Goal: Task Accomplishment & Management: Manage account settings

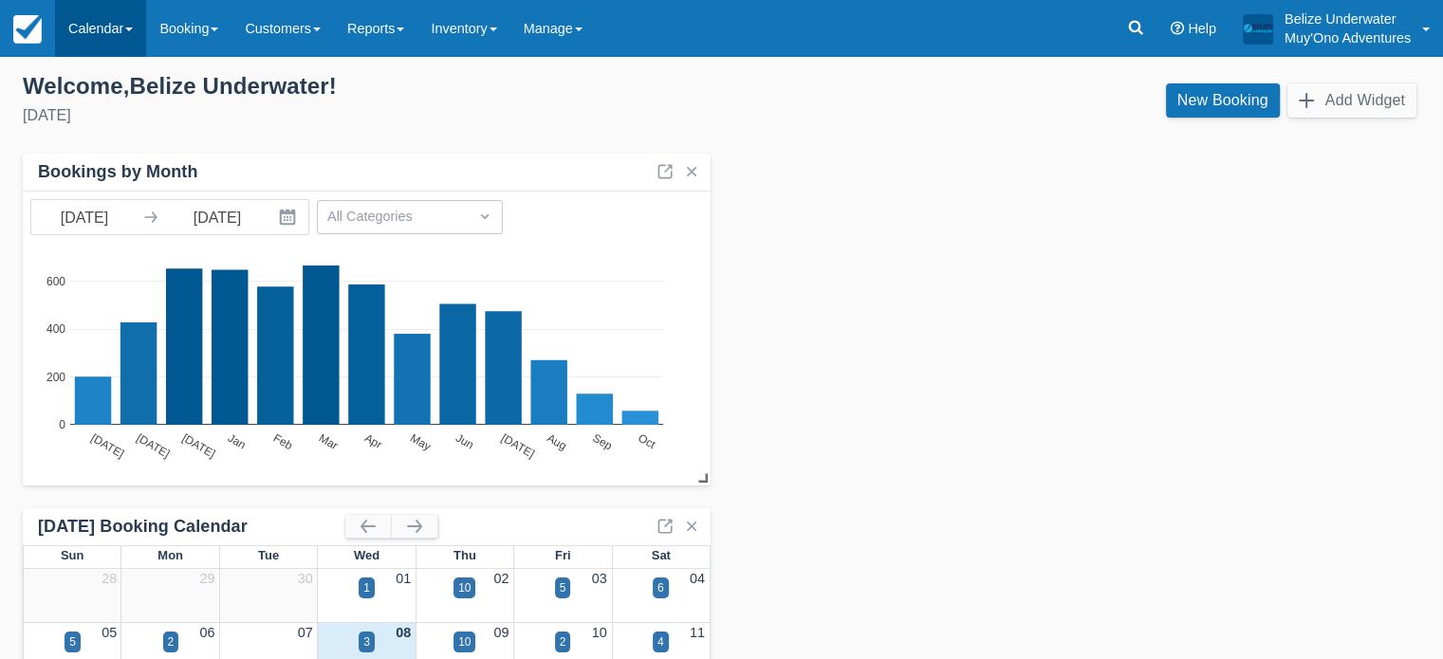
click at [134, 34] on link "Calendar" at bounding box center [100, 28] width 91 height 57
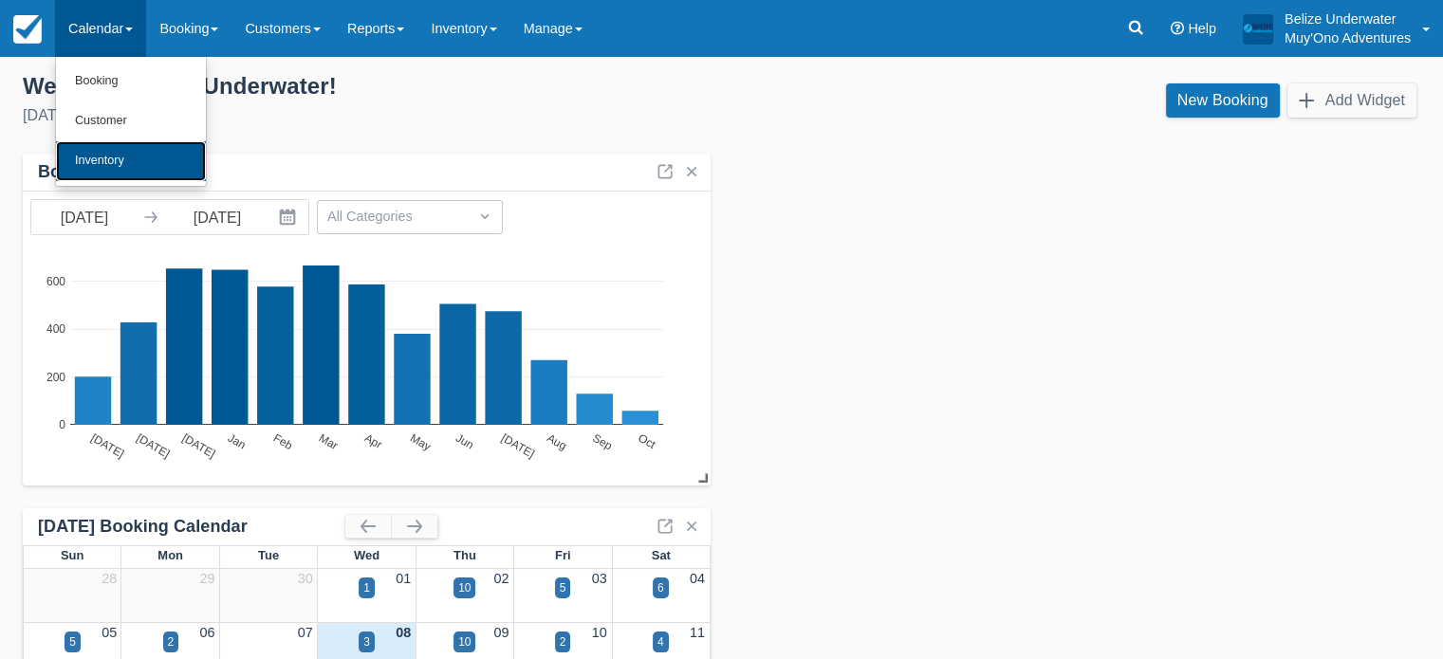
click at [106, 159] on link "Inventory" at bounding box center [131, 161] width 150 height 40
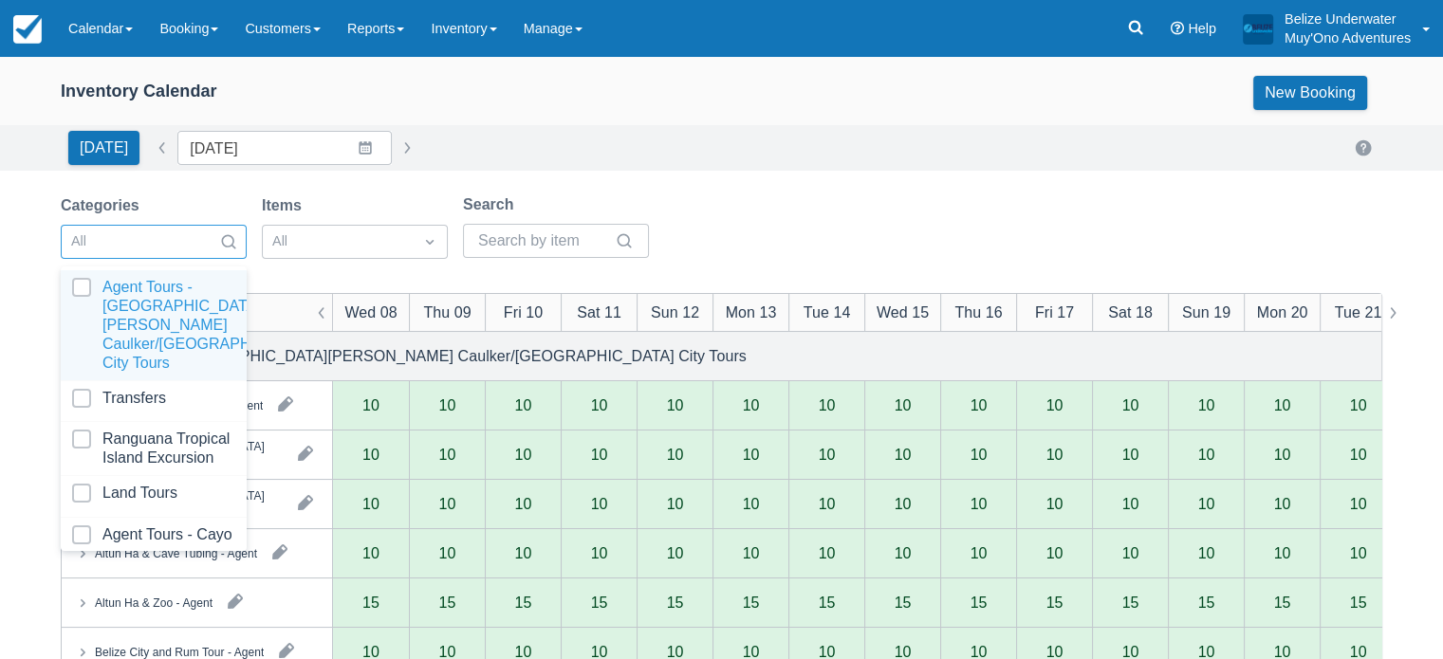
click at [198, 233] on div at bounding box center [136, 242] width 131 height 25
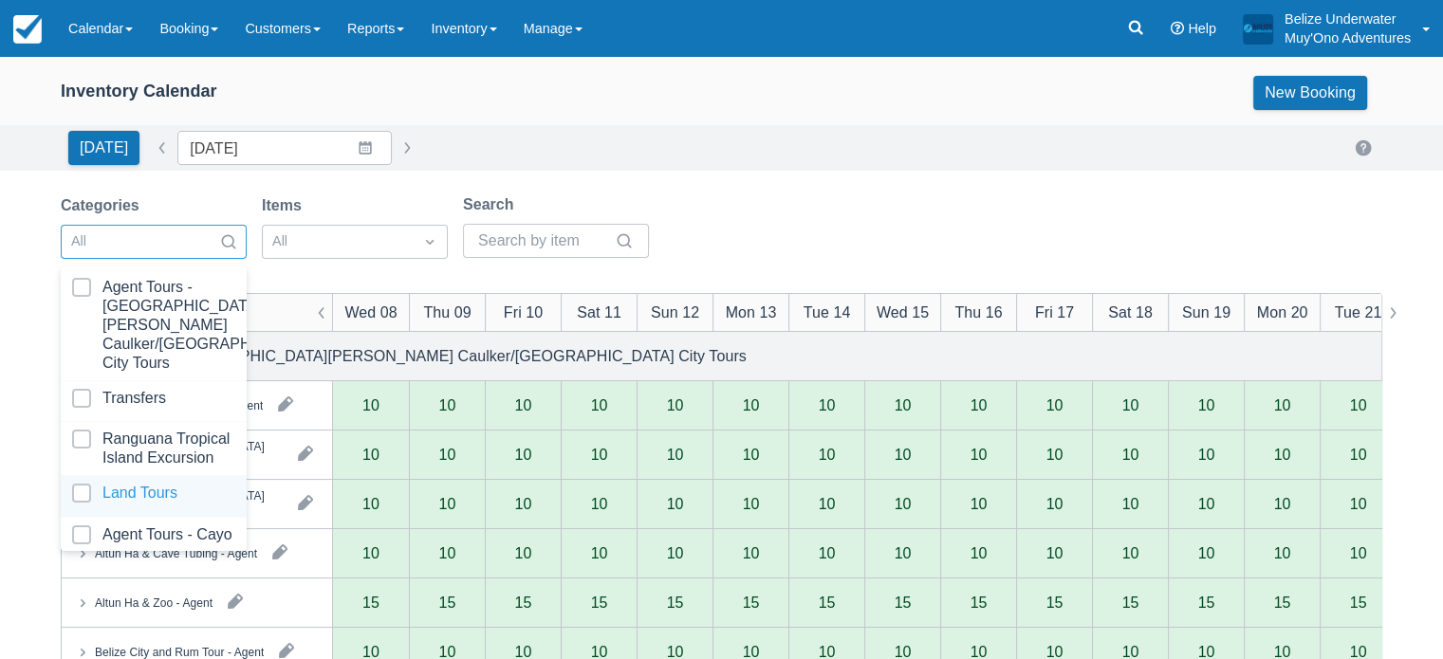
scroll to position [191, 0]
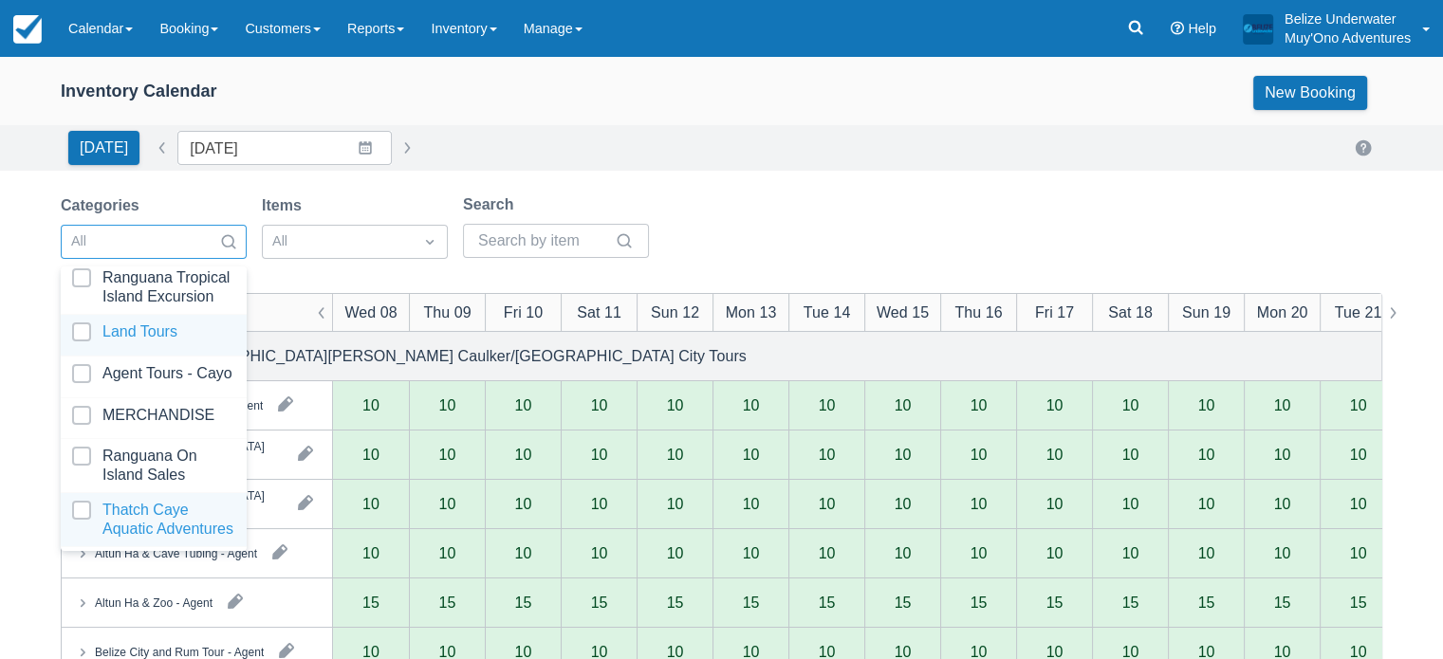
click at [175, 501] on div at bounding box center [153, 520] width 163 height 38
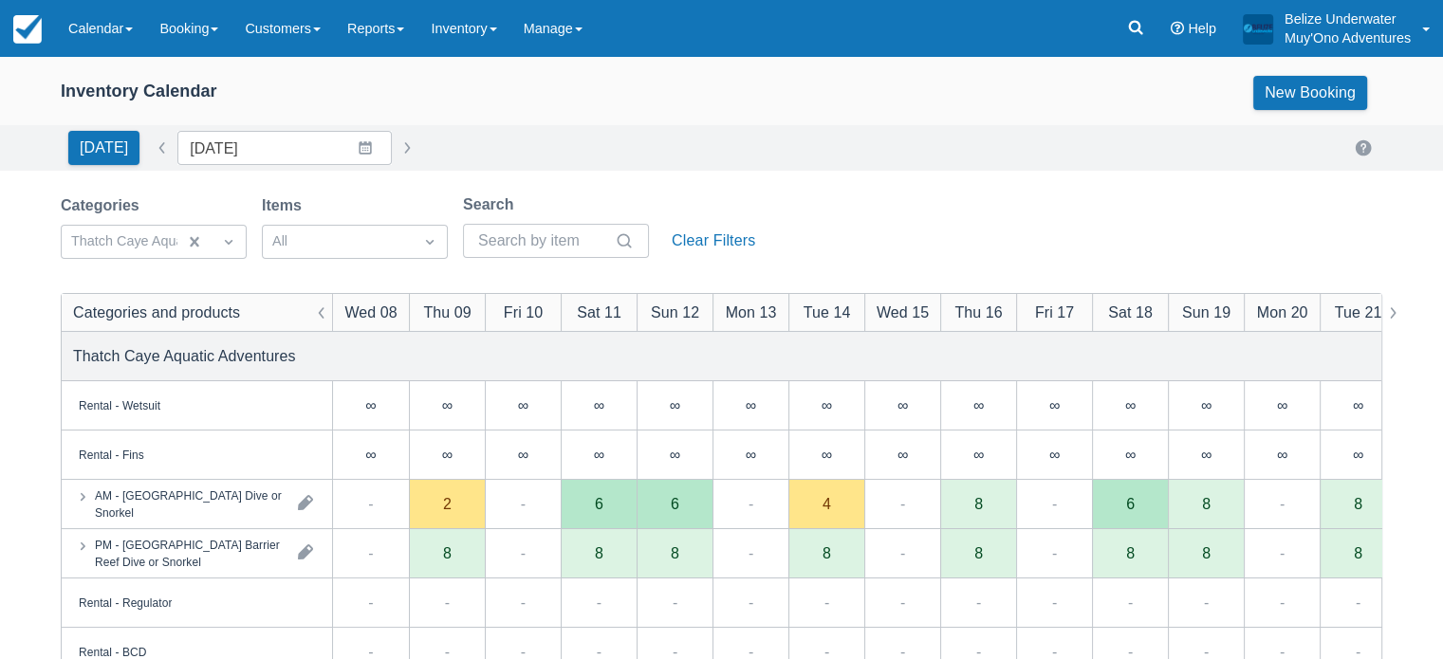
click at [546, 96] on div "Inventory Calendar New Booking" at bounding box center [722, 93] width 1322 height 34
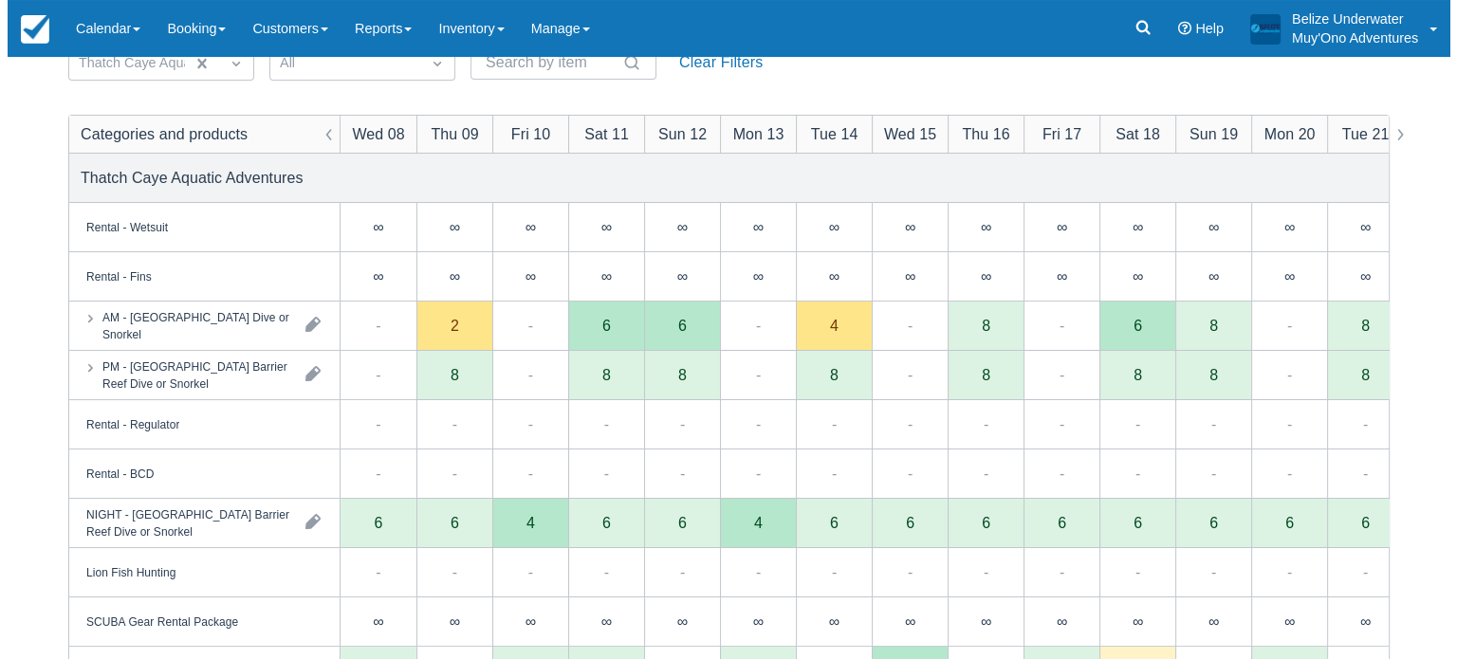
scroll to position [190, 0]
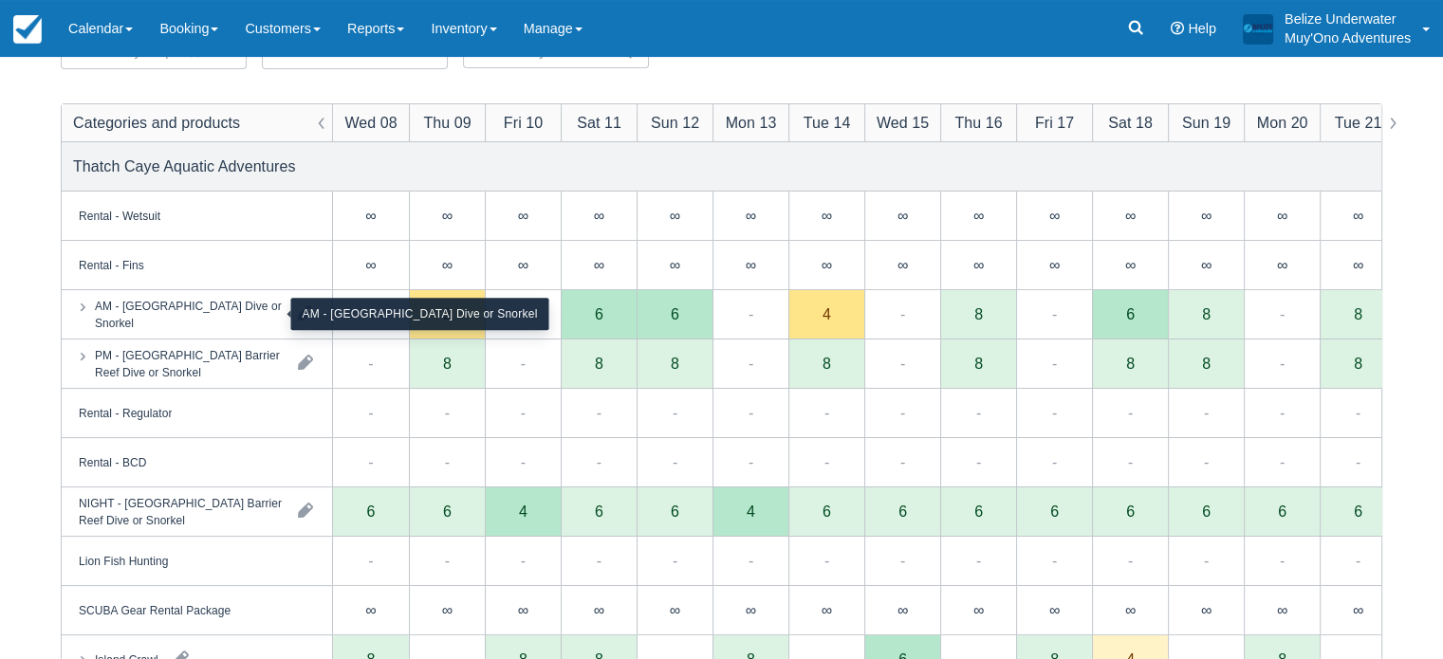
click at [226, 314] on div "AM - Belize Barrier Reef Dive or Snorkel" at bounding box center [189, 314] width 188 height 34
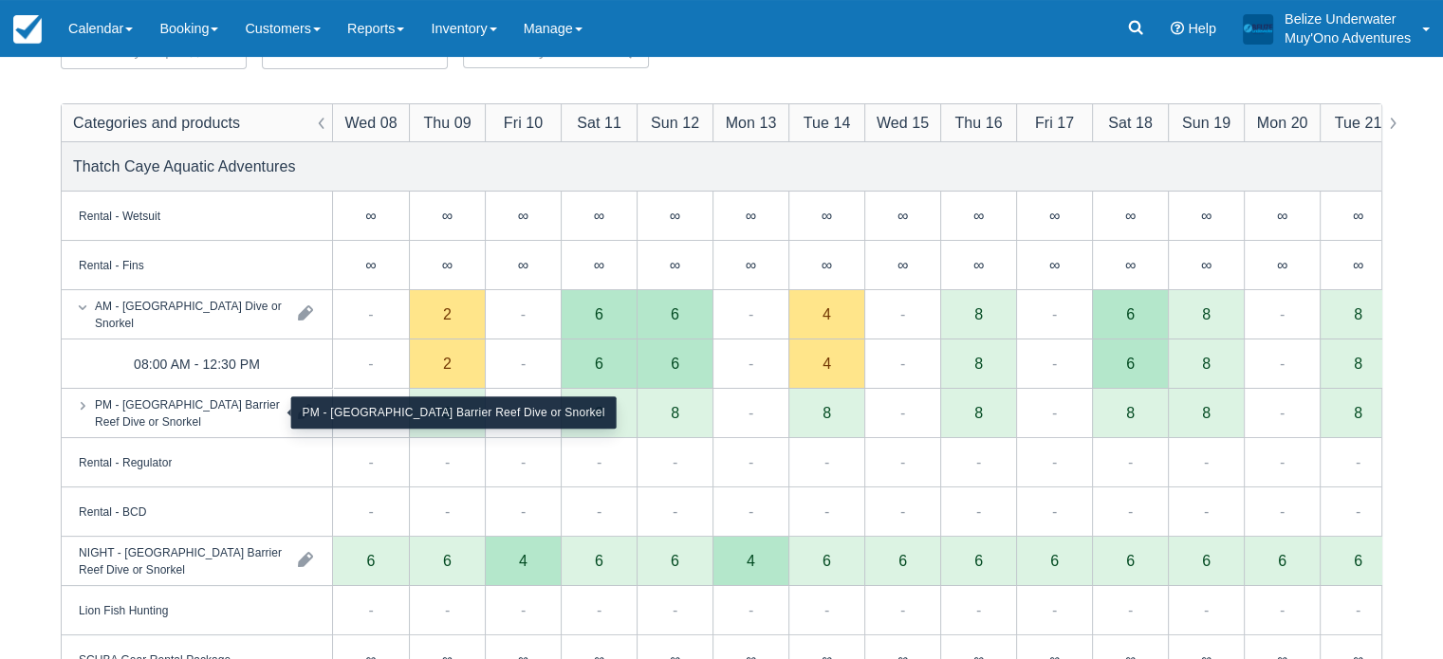
click at [192, 416] on div "PM - Belize Barrier Reef Dive or Snorkel" at bounding box center [189, 413] width 188 height 34
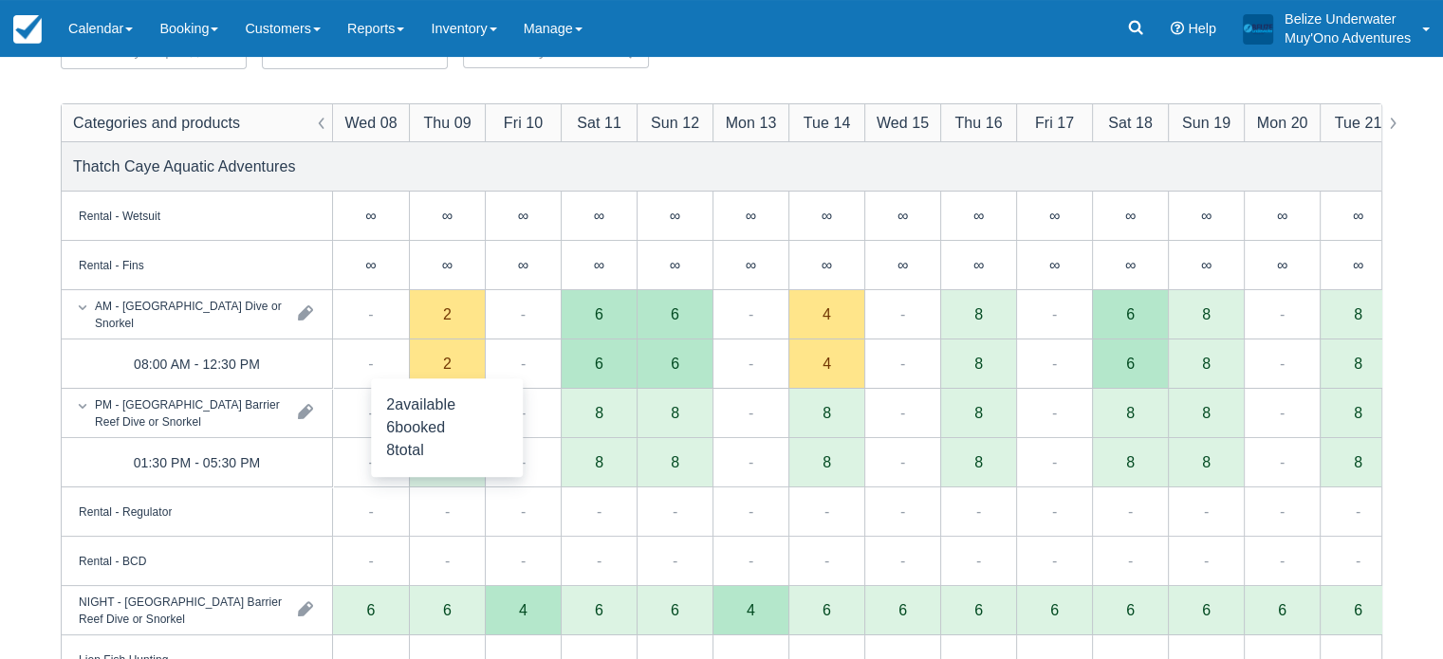
click at [443, 364] on div "2" at bounding box center [447, 363] width 9 height 15
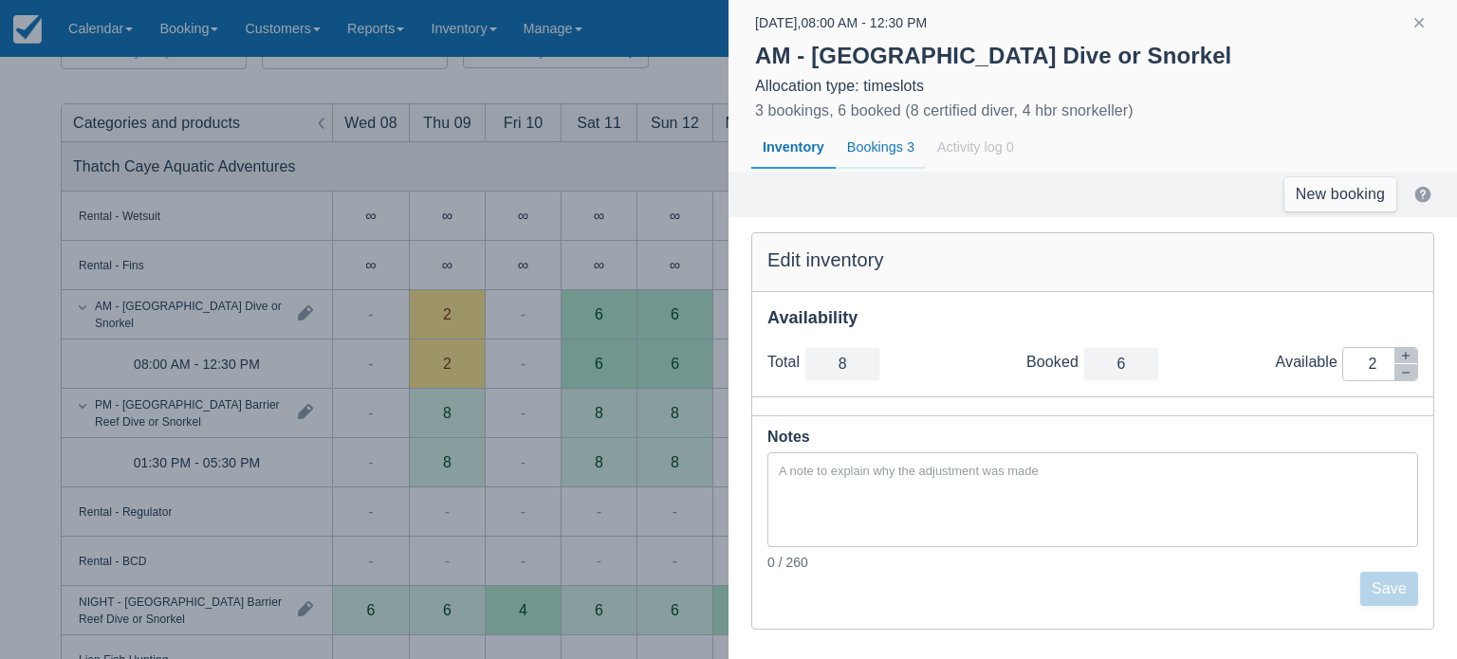
click at [875, 145] on div "Bookings 3" at bounding box center [881, 148] width 90 height 44
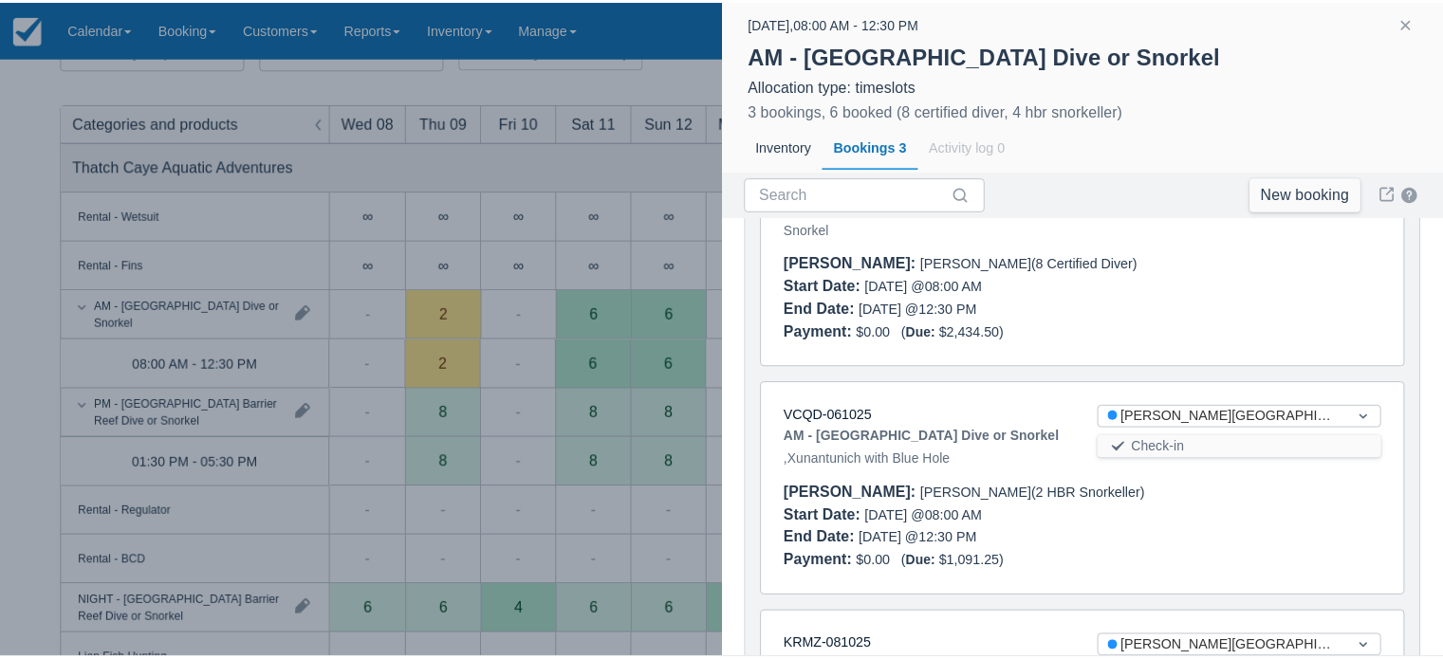
scroll to position [0, 0]
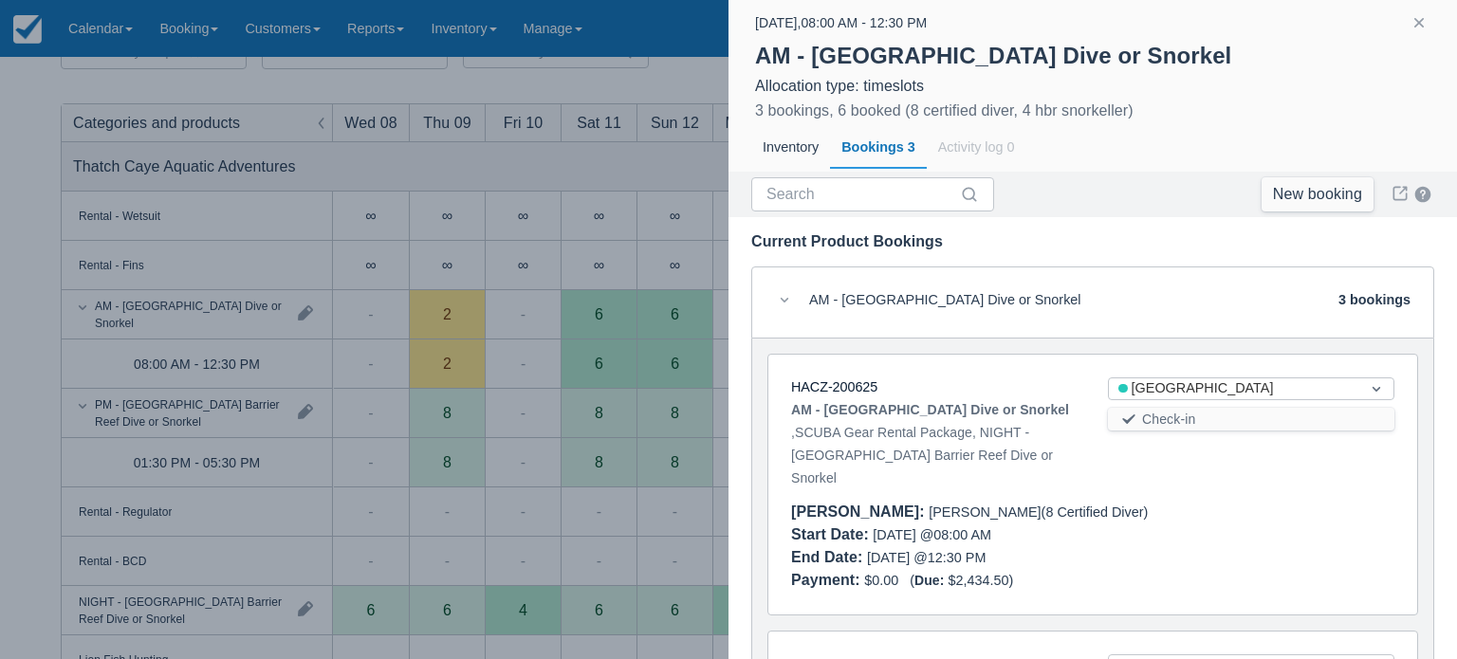
click at [587, 172] on div at bounding box center [728, 329] width 1457 height 659
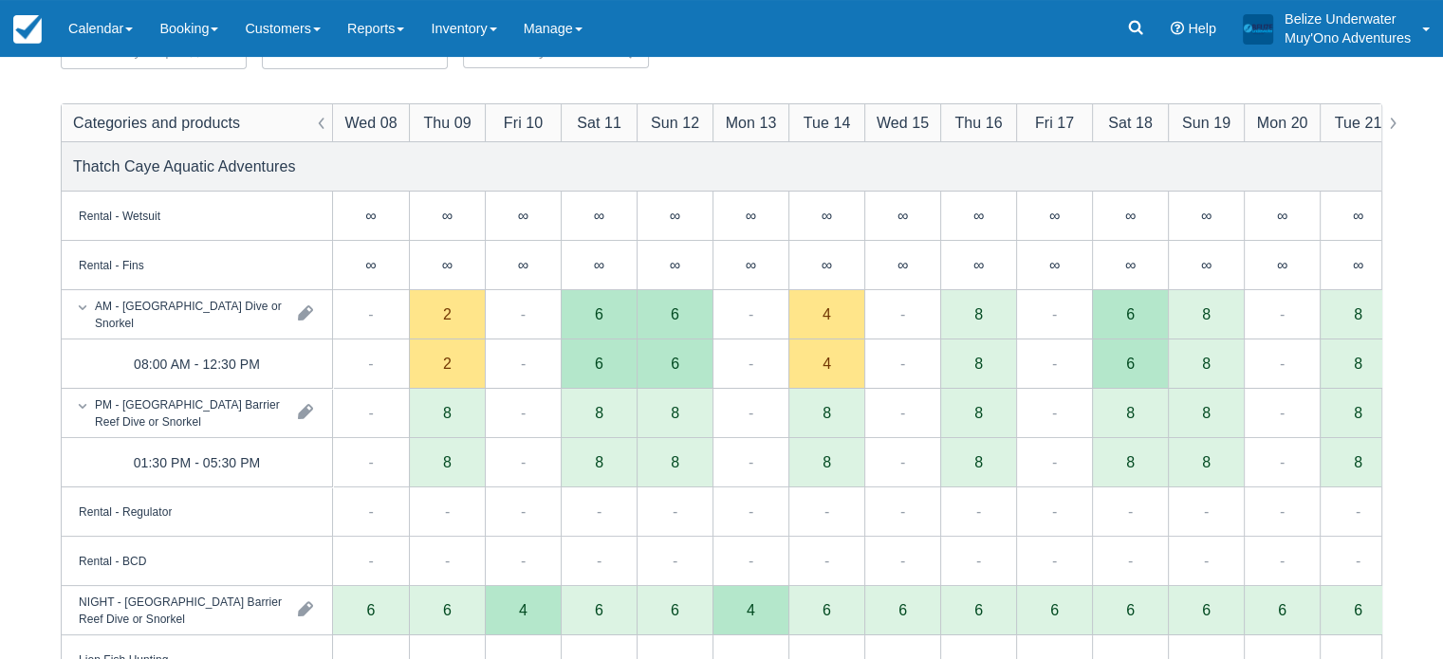
click at [595, 368] on div "6" at bounding box center [599, 363] width 9 height 15
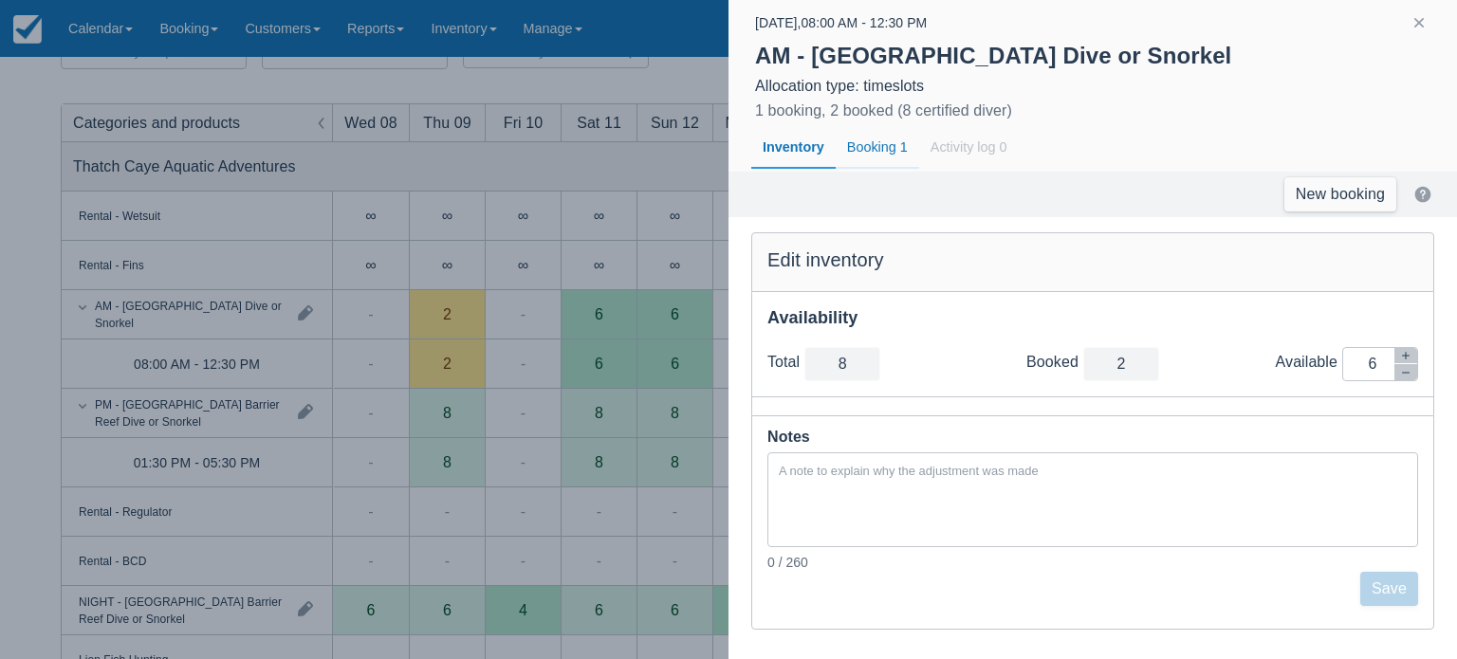
click at [893, 153] on div "Booking 1" at bounding box center [877, 148] width 83 height 44
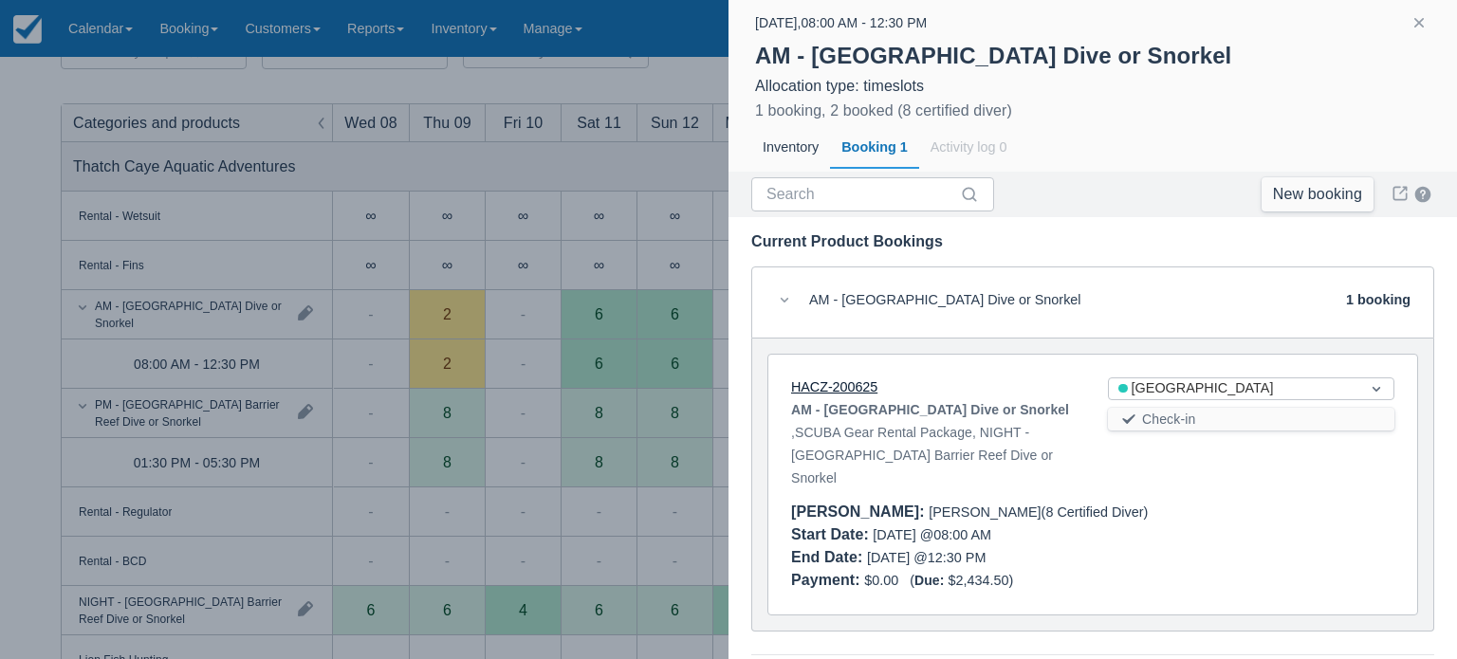
click at [832, 386] on link "HACZ-200625" at bounding box center [834, 386] width 86 height 15
click at [536, 154] on div at bounding box center [728, 329] width 1457 height 659
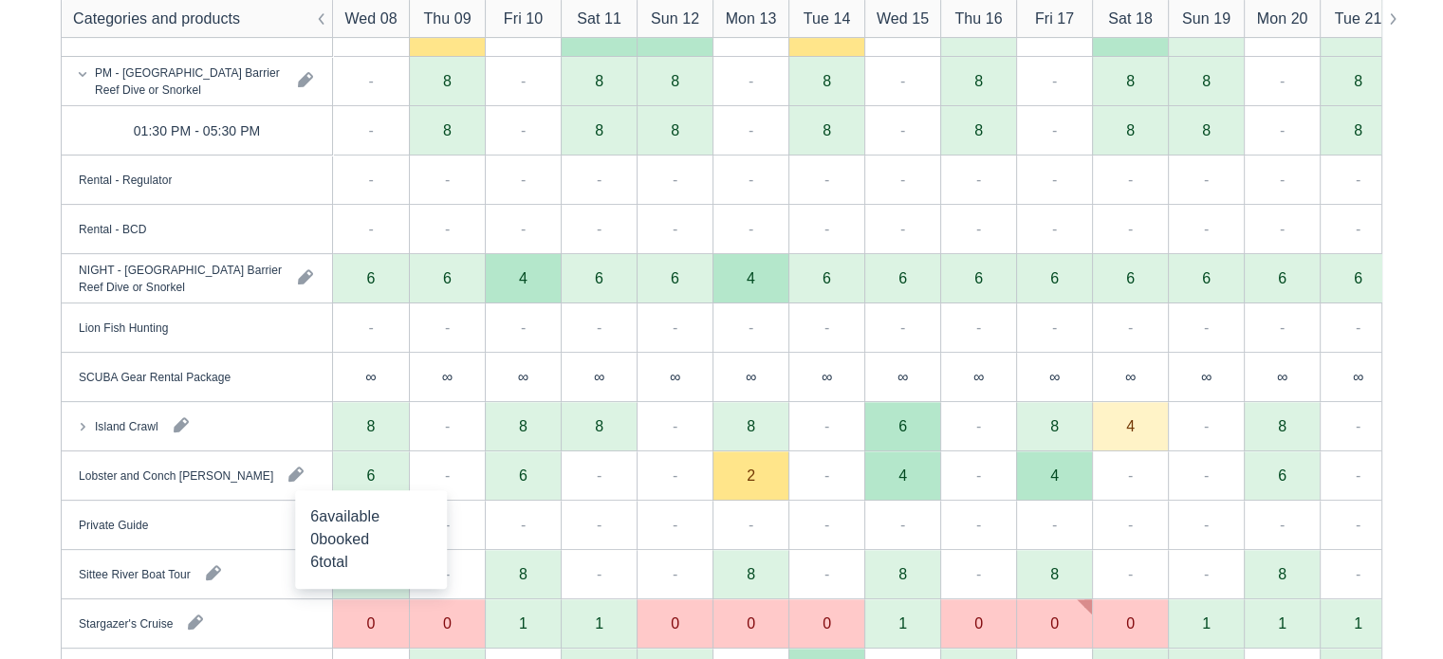
scroll to position [527, 0]
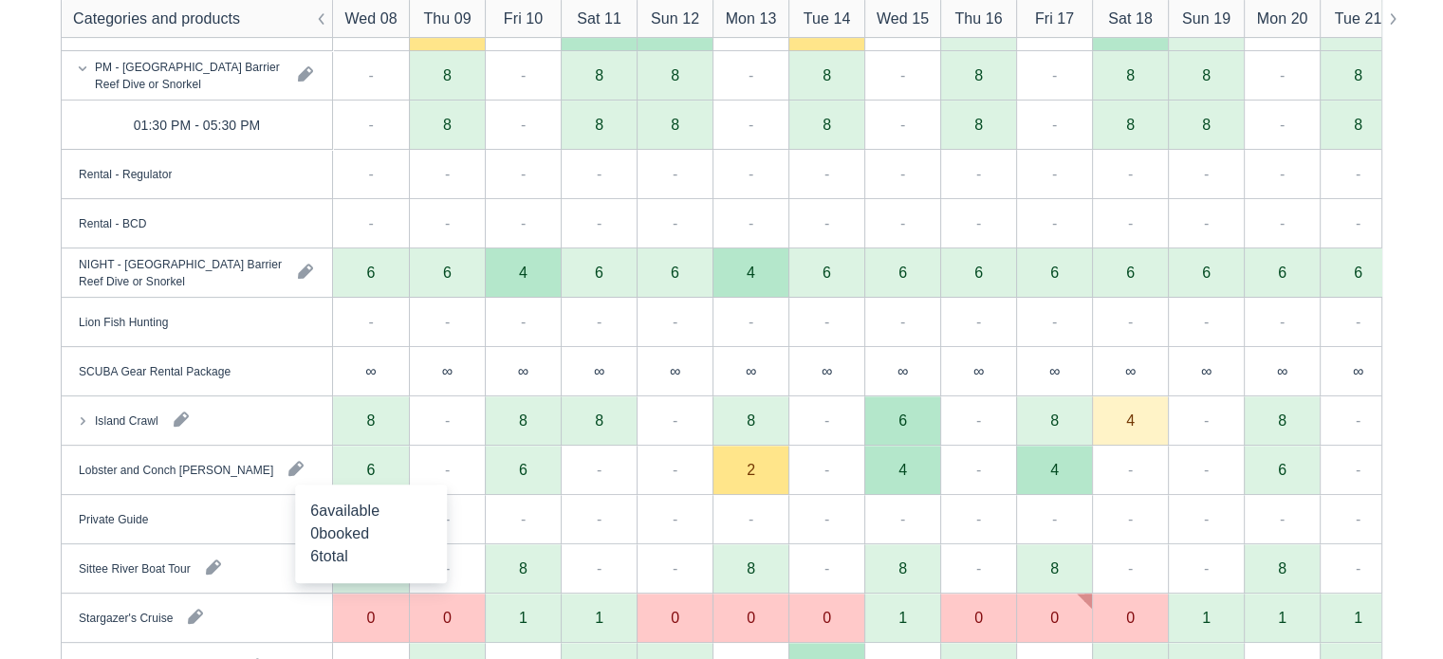
click at [362, 469] on div "6" at bounding box center [371, 470] width 76 height 49
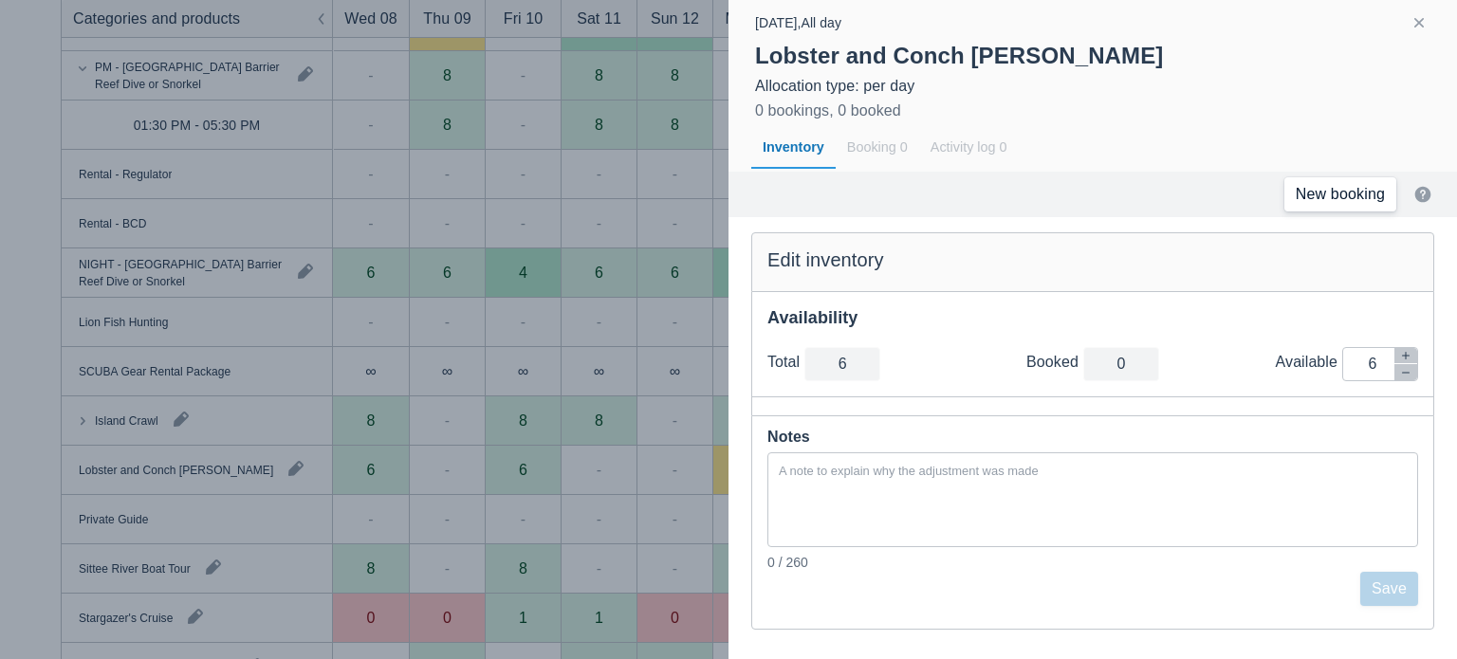
click at [1306, 203] on link "New booking" at bounding box center [1341, 194] width 112 height 34
click at [1369, 197] on link "New booking" at bounding box center [1341, 194] width 112 height 34
click at [554, 227] on div at bounding box center [728, 329] width 1457 height 659
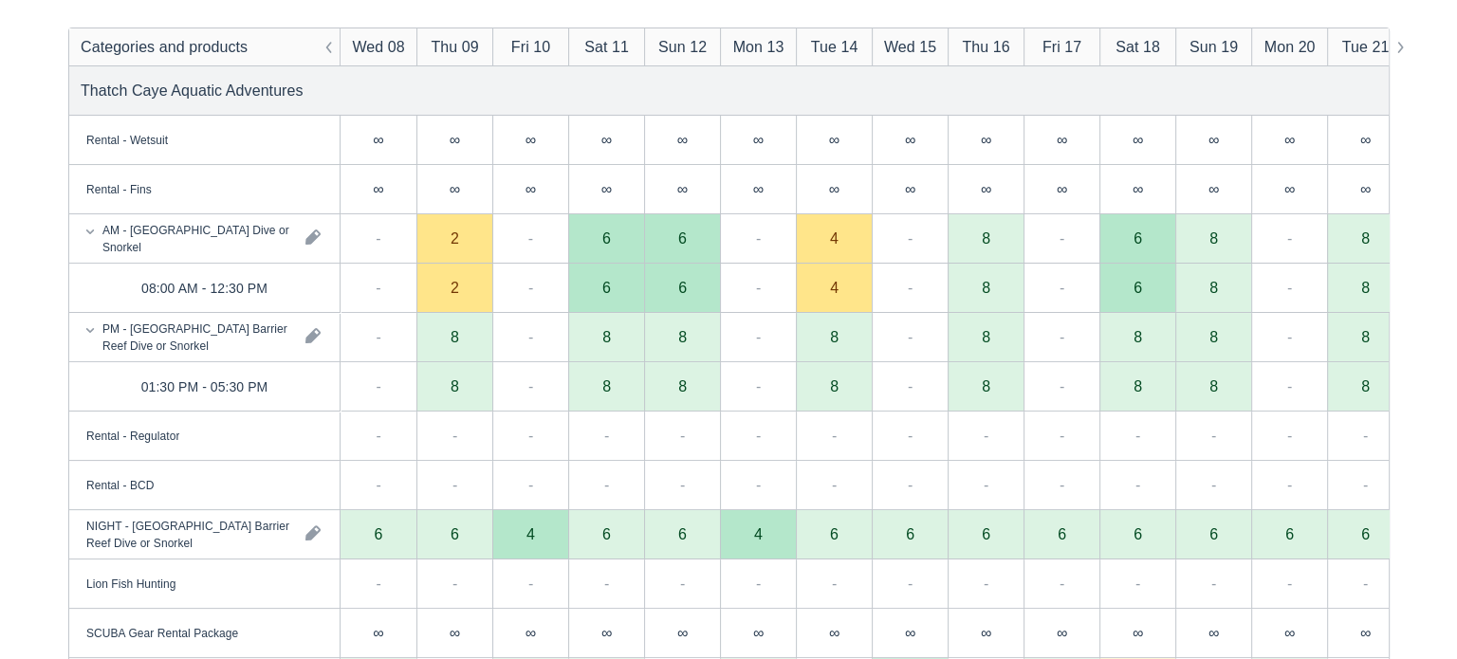
scroll to position [264, 0]
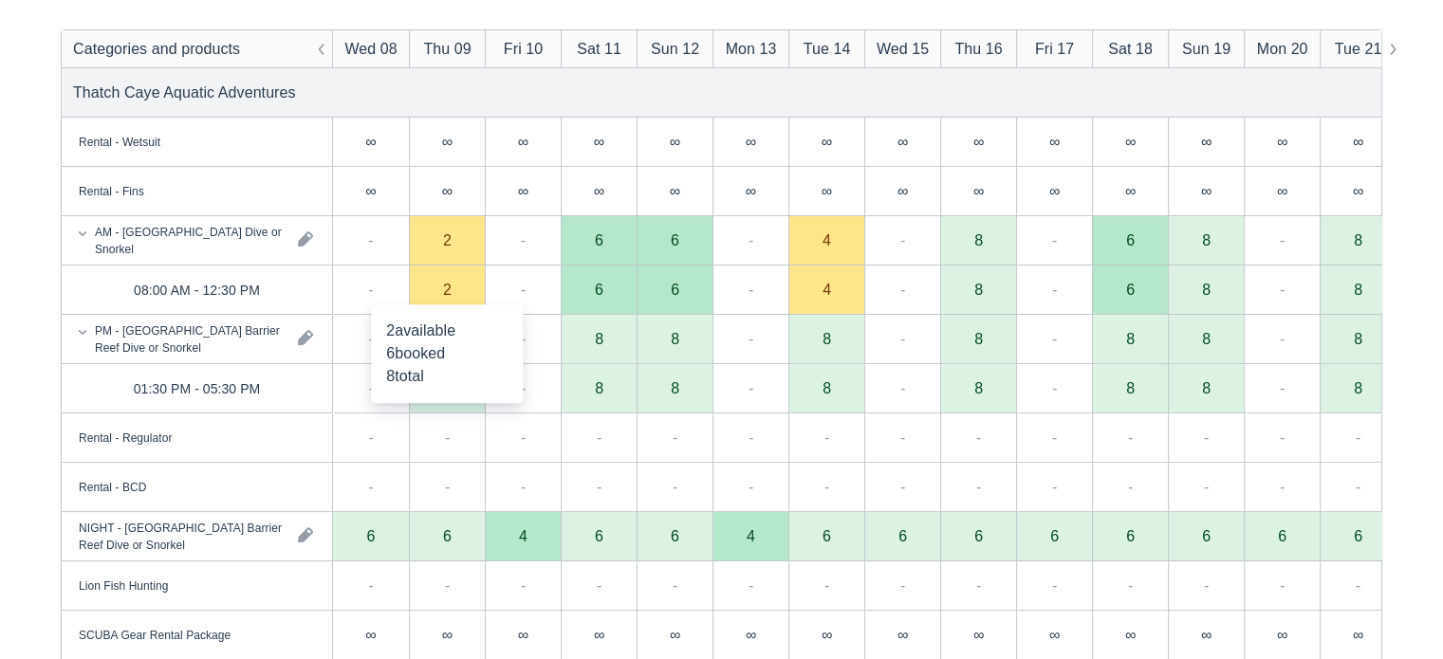
click at [436, 290] on div "2" at bounding box center [447, 290] width 76 height 49
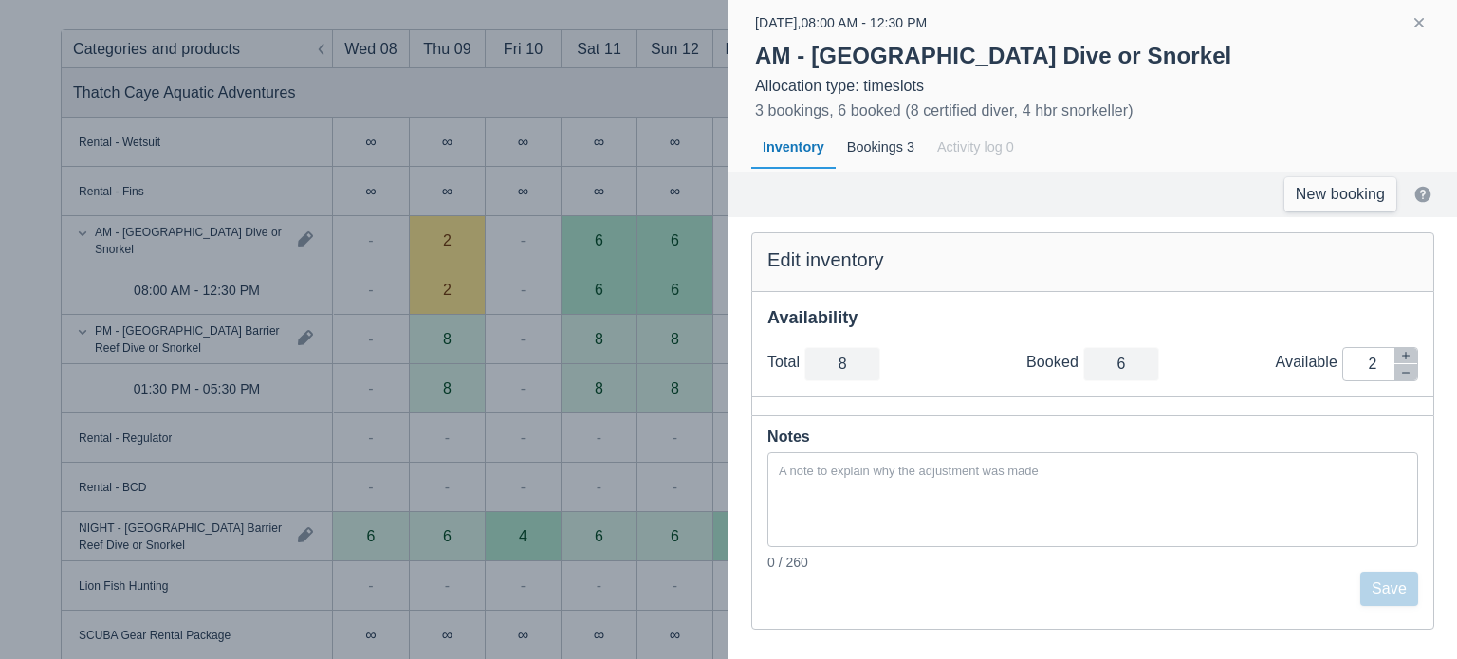
click at [441, 274] on div at bounding box center [728, 329] width 1457 height 659
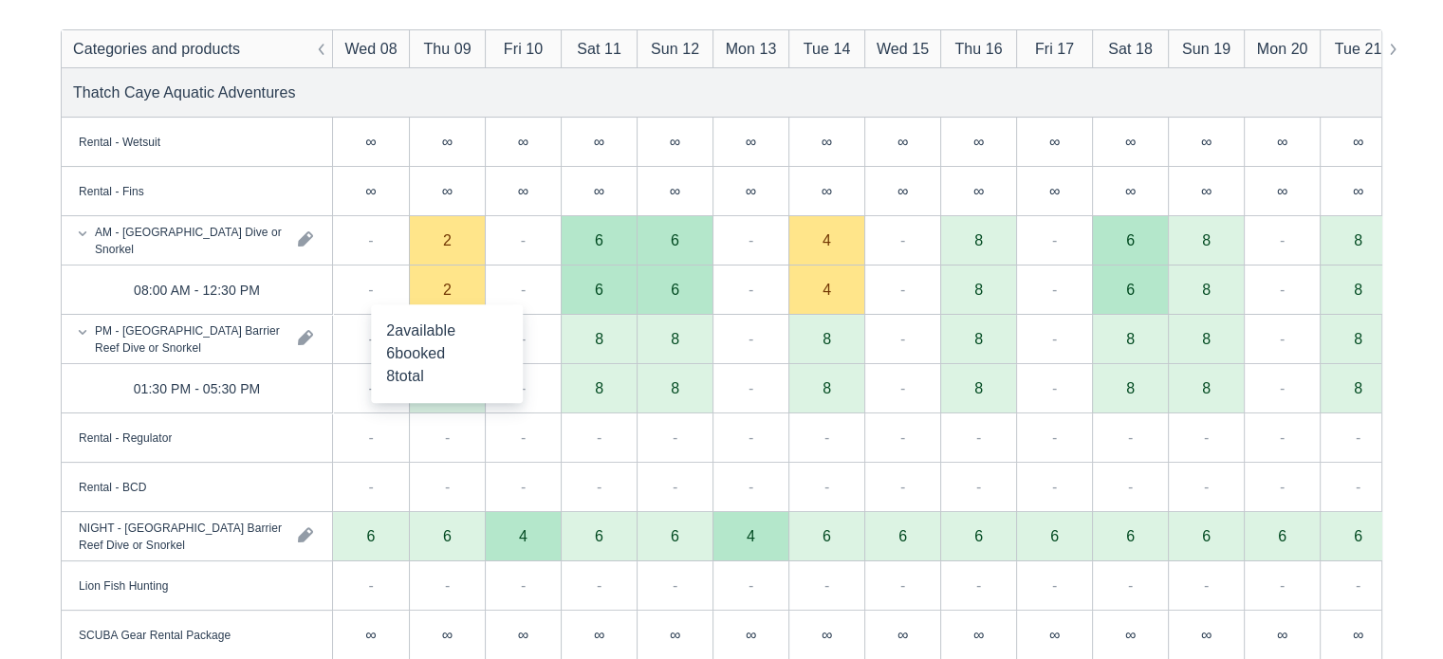
click at [441, 284] on div "2" at bounding box center [447, 290] width 76 height 49
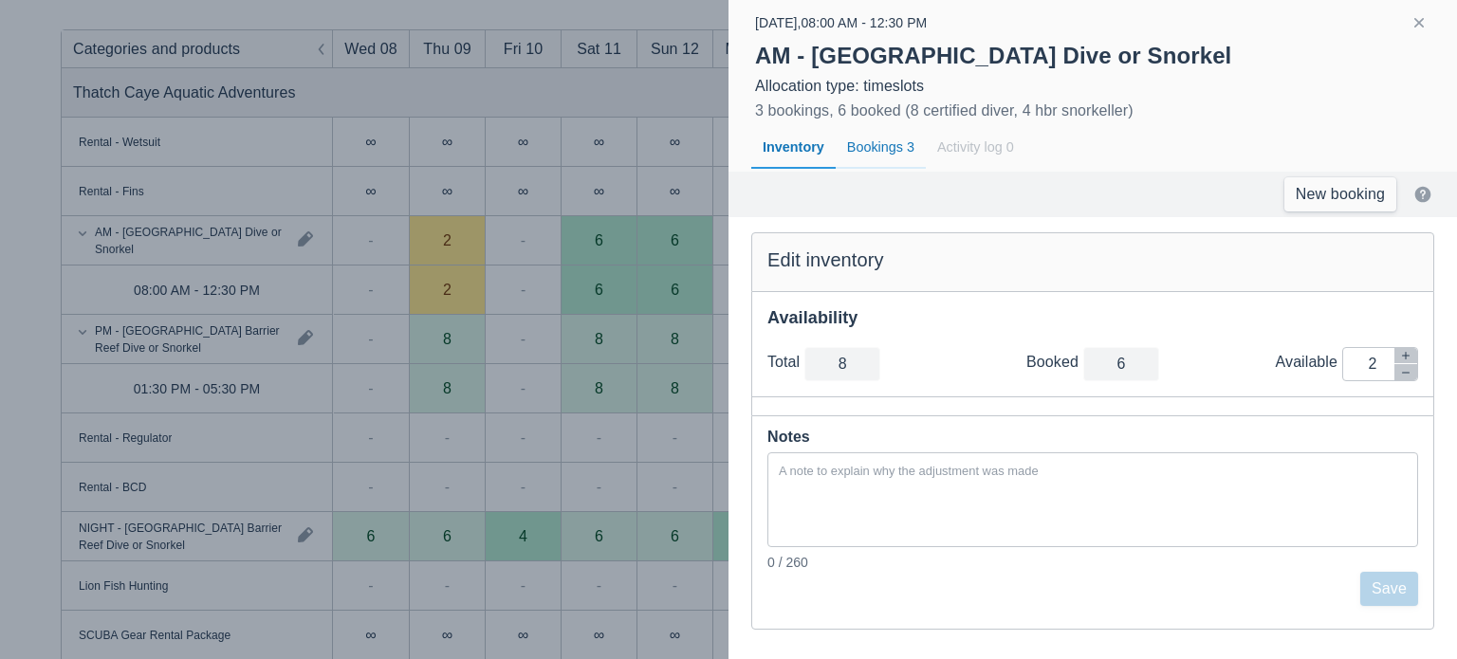
click at [887, 142] on div "Bookings 3" at bounding box center [881, 148] width 90 height 44
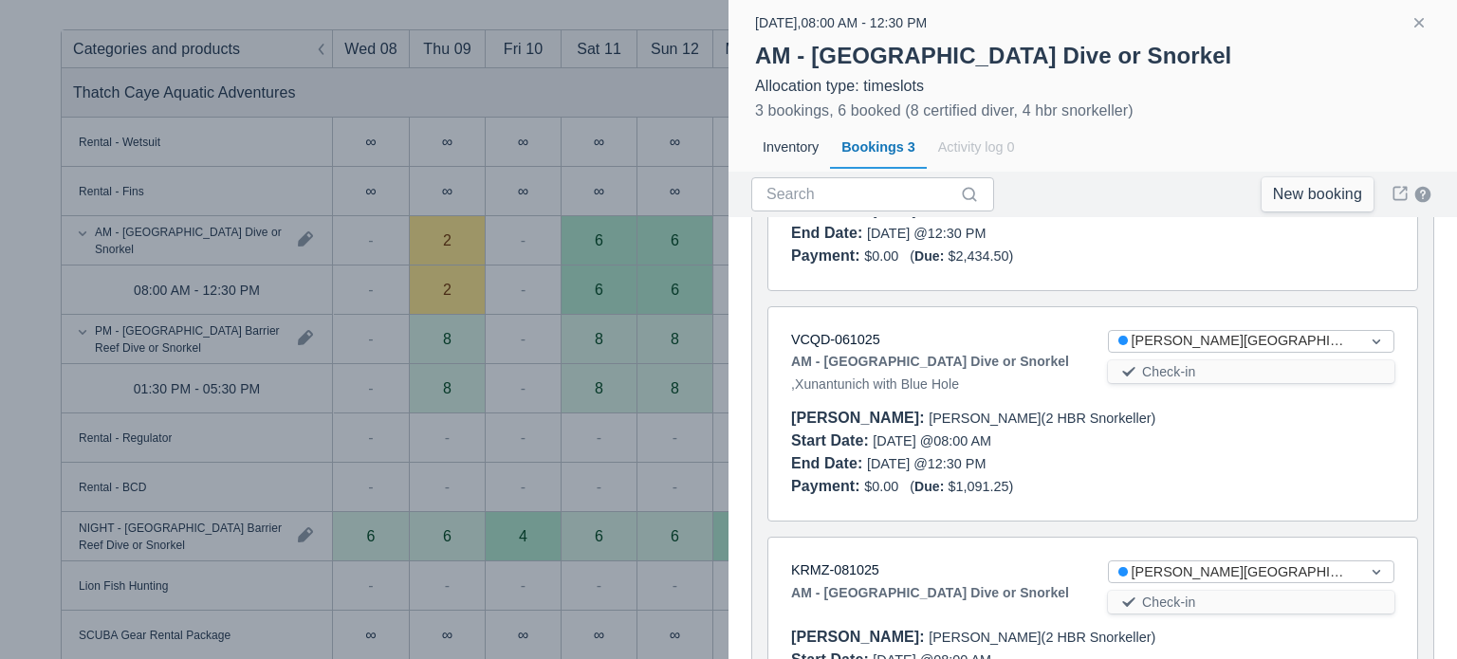
scroll to position [445, 0]
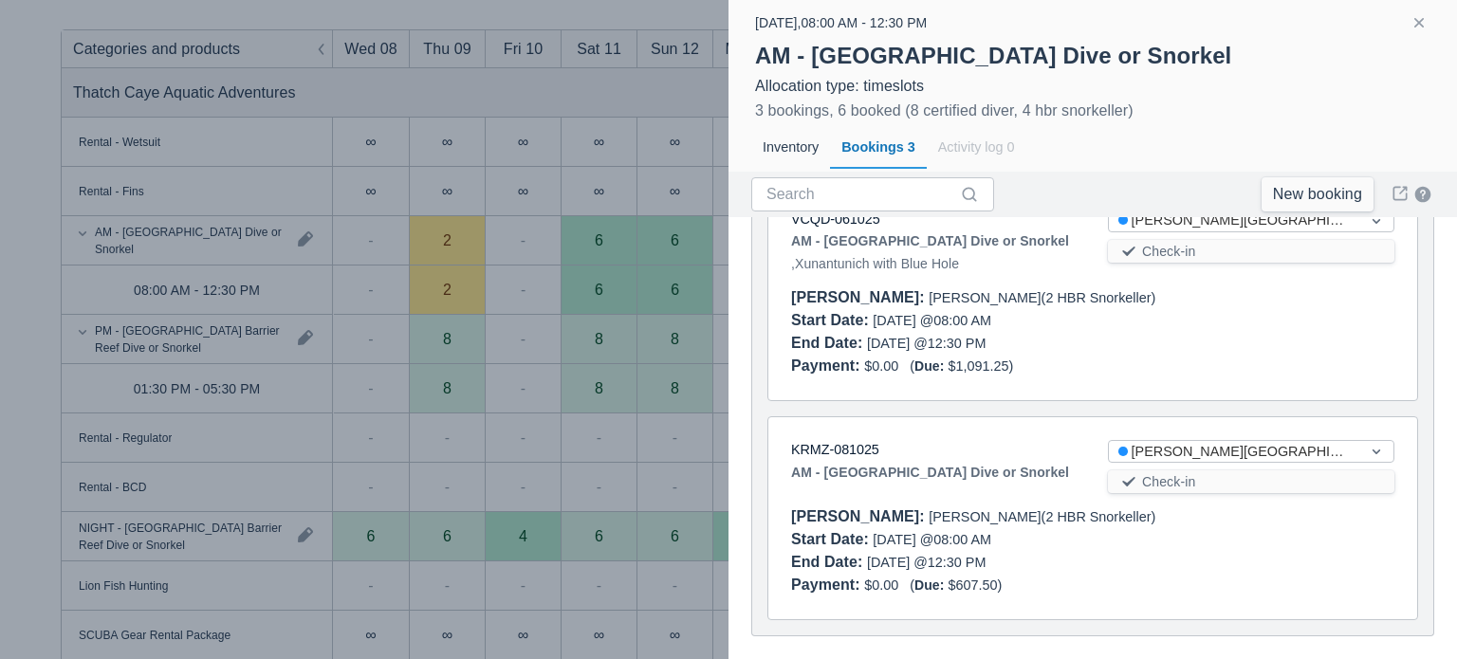
click at [983, 551] on div "End Date : 10/09/25 @ 12:30 PM" at bounding box center [934, 562] width 287 height 23
click at [869, 442] on link "KRMZ-081025" at bounding box center [835, 449] width 88 height 15
click at [679, 383] on div at bounding box center [728, 329] width 1457 height 659
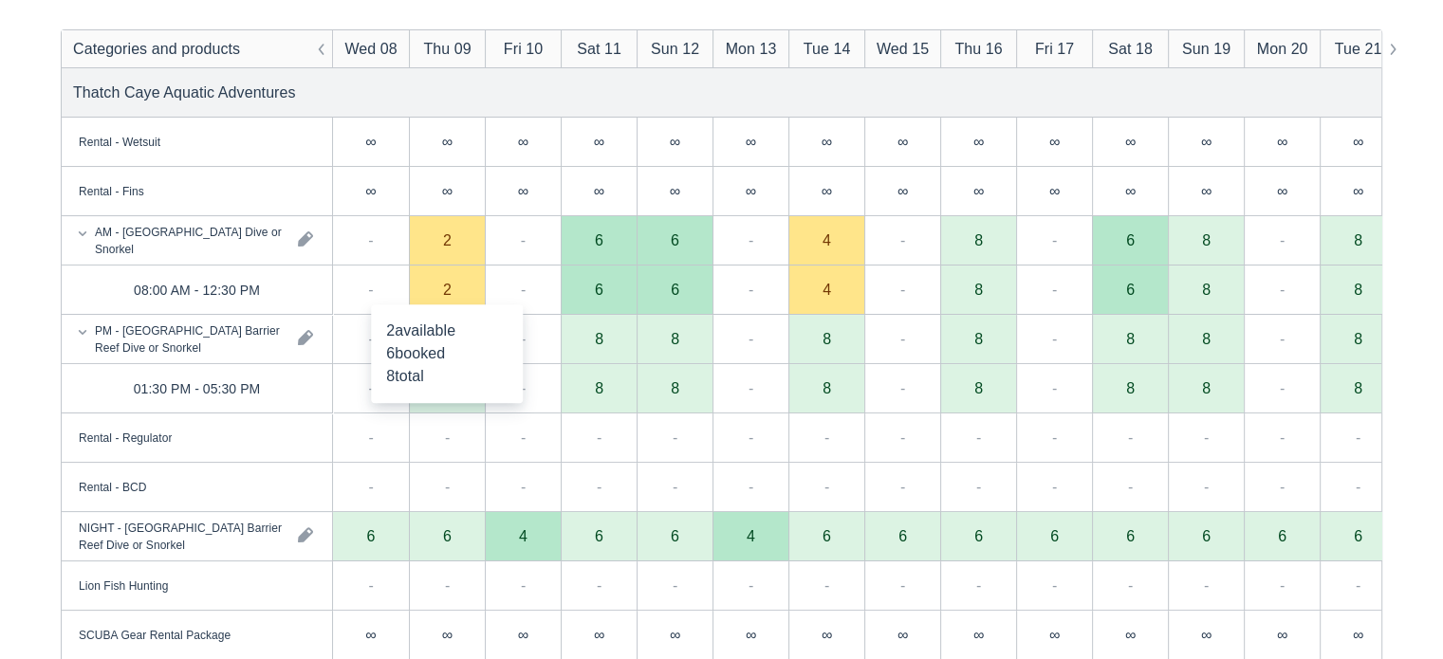
click at [446, 280] on div "2" at bounding box center [447, 290] width 76 height 49
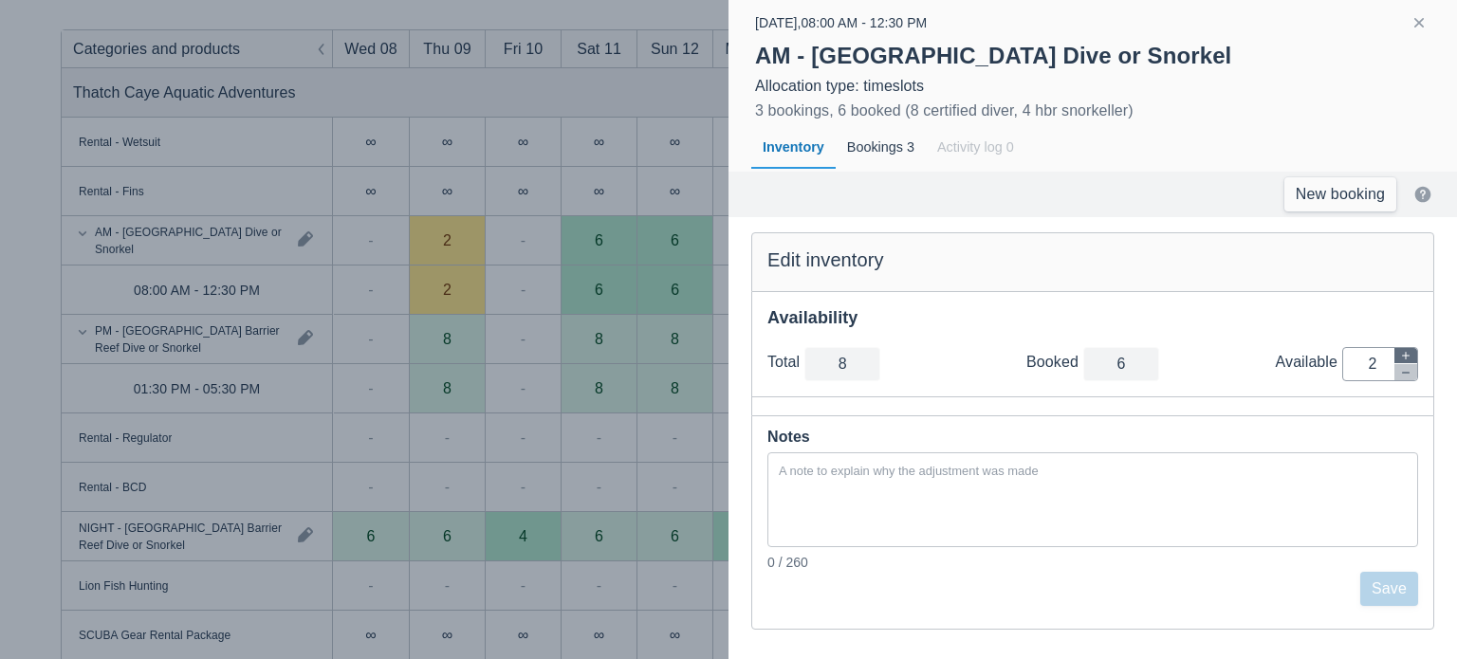
click at [1396, 356] on button "button" at bounding box center [1406, 356] width 23 height 16
type input "9"
type input "3"
click at [1393, 583] on button "Save" at bounding box center [1389, 589] width 58 height 34
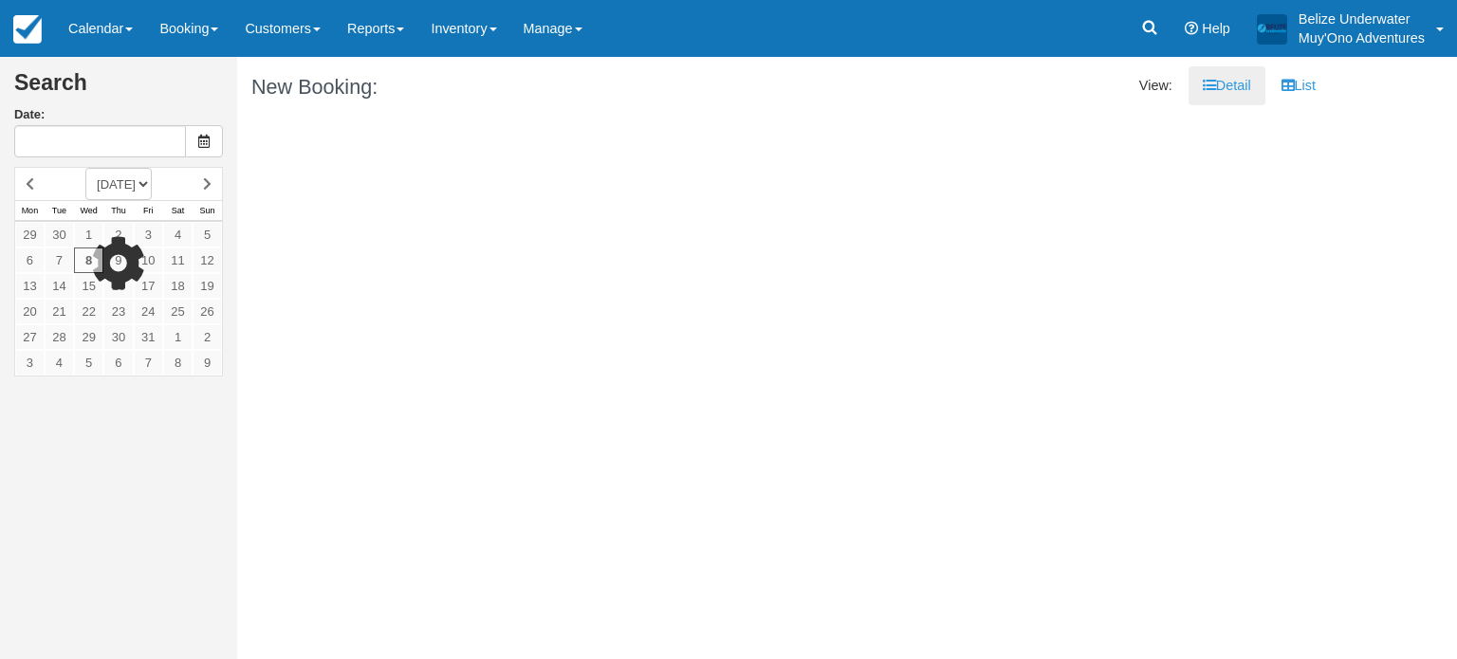
type input "[DATE]"
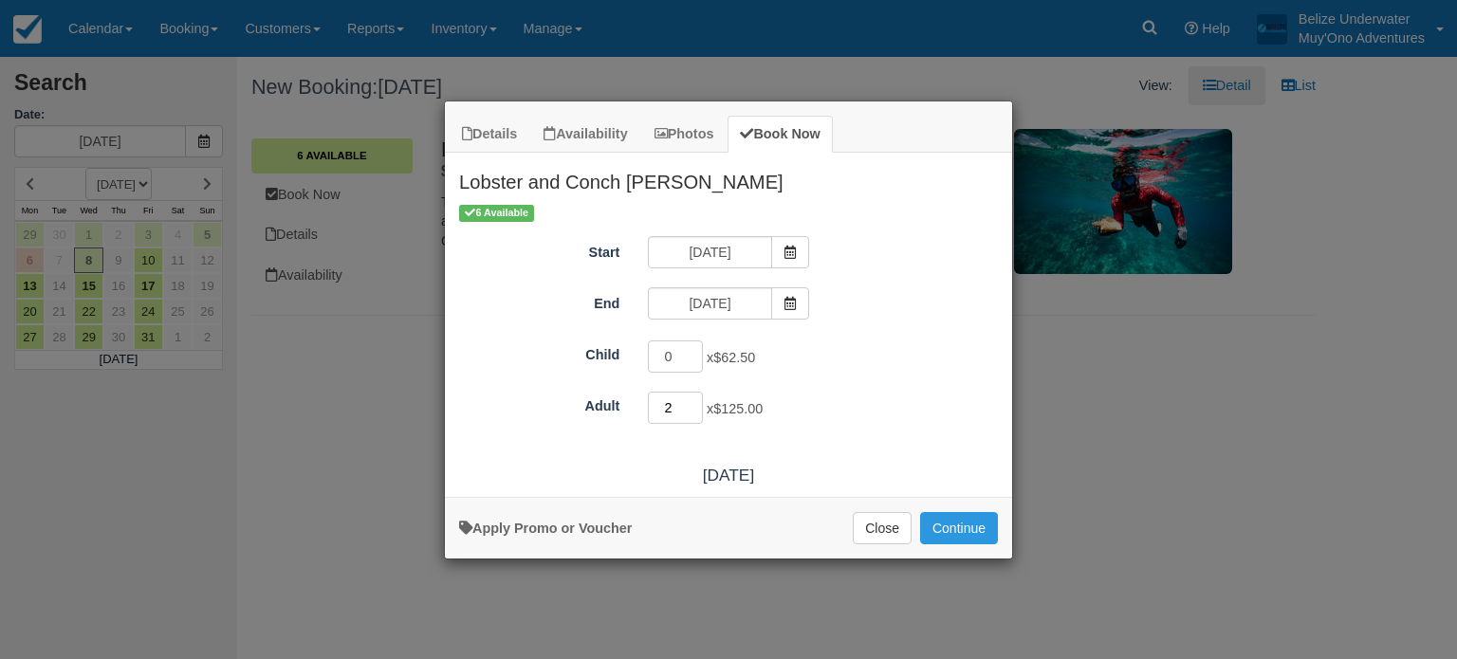
click at [694, 399] on input "2" at bounding box center [675, 408] width 55 height 32
click at [694, 399] on input "3" at bounding box center [675, 408] width 55 height 32
type input "2"
click at [694, 412] on input "2" at bounding box center [675, 408] width 55 height 32
click at [966, 522] on button "Continue" at bounding box center [959, 528] width 78 height 32
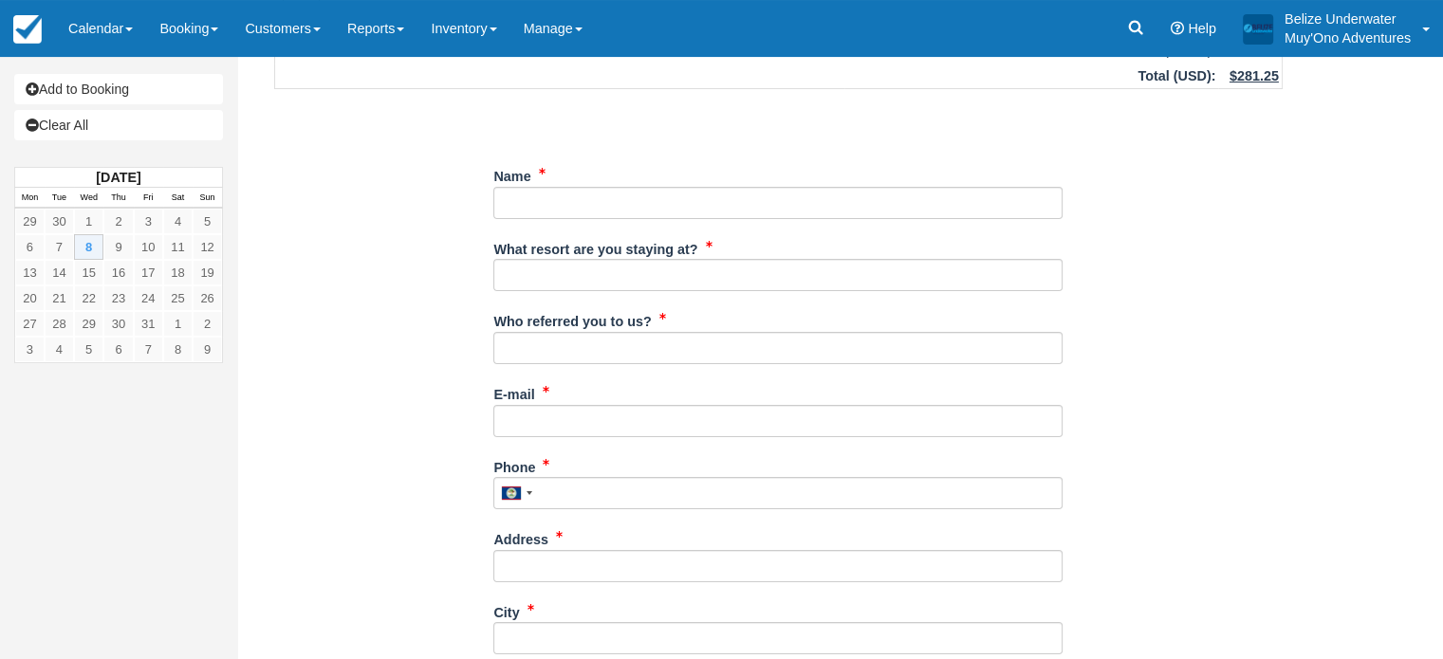
scroll to position [190, 0]
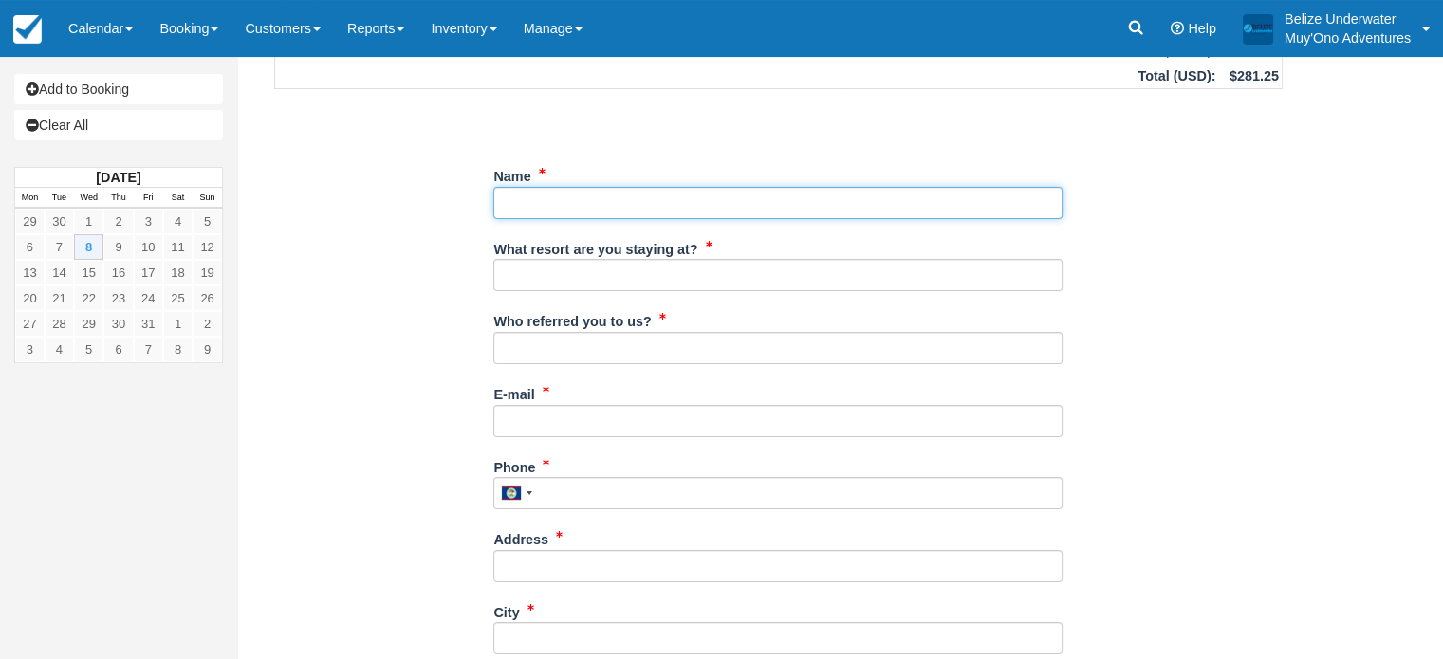
click at [831, 199] on input "Name" at bounding box center [777, 203] width 569 height 32
type input "[PERSON_NAME] and [PERSON_NAME]"
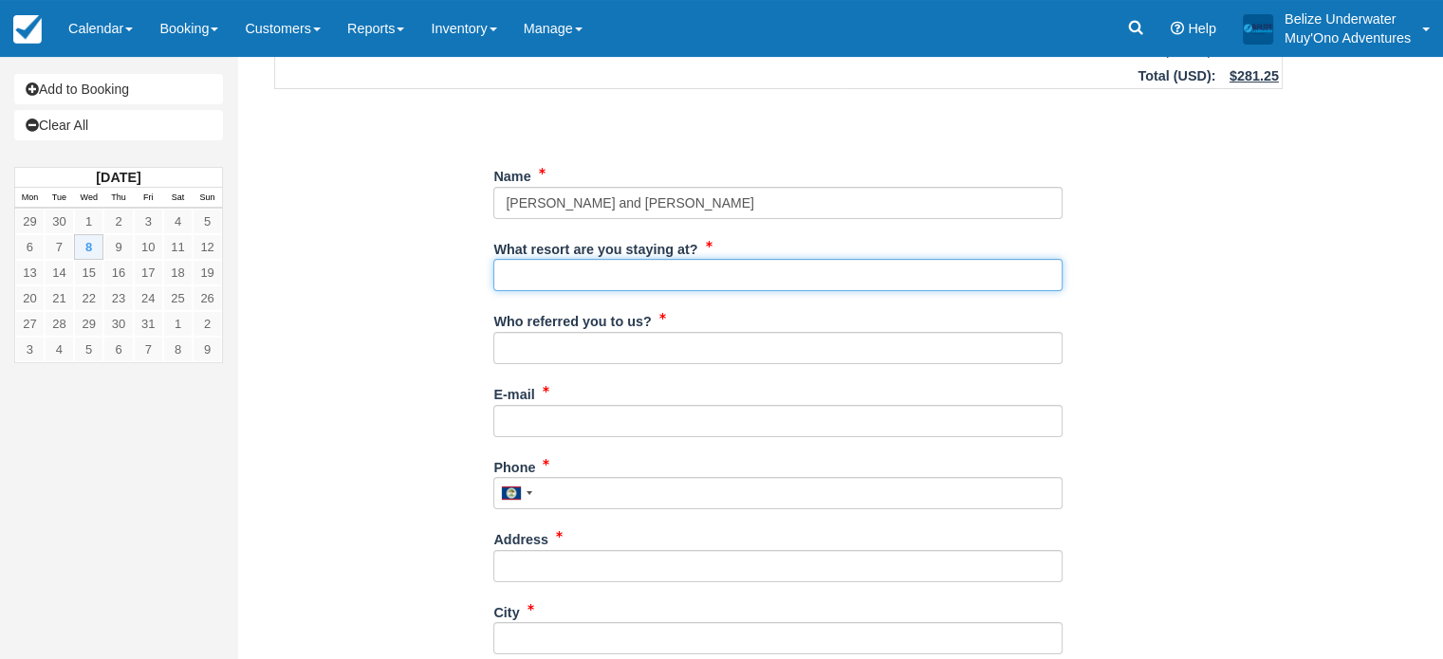
click at [802, 278] on input "What resort are you staying at?" at bounding box center [777, 275] width 569 height 32
type input "Thatch Caye"
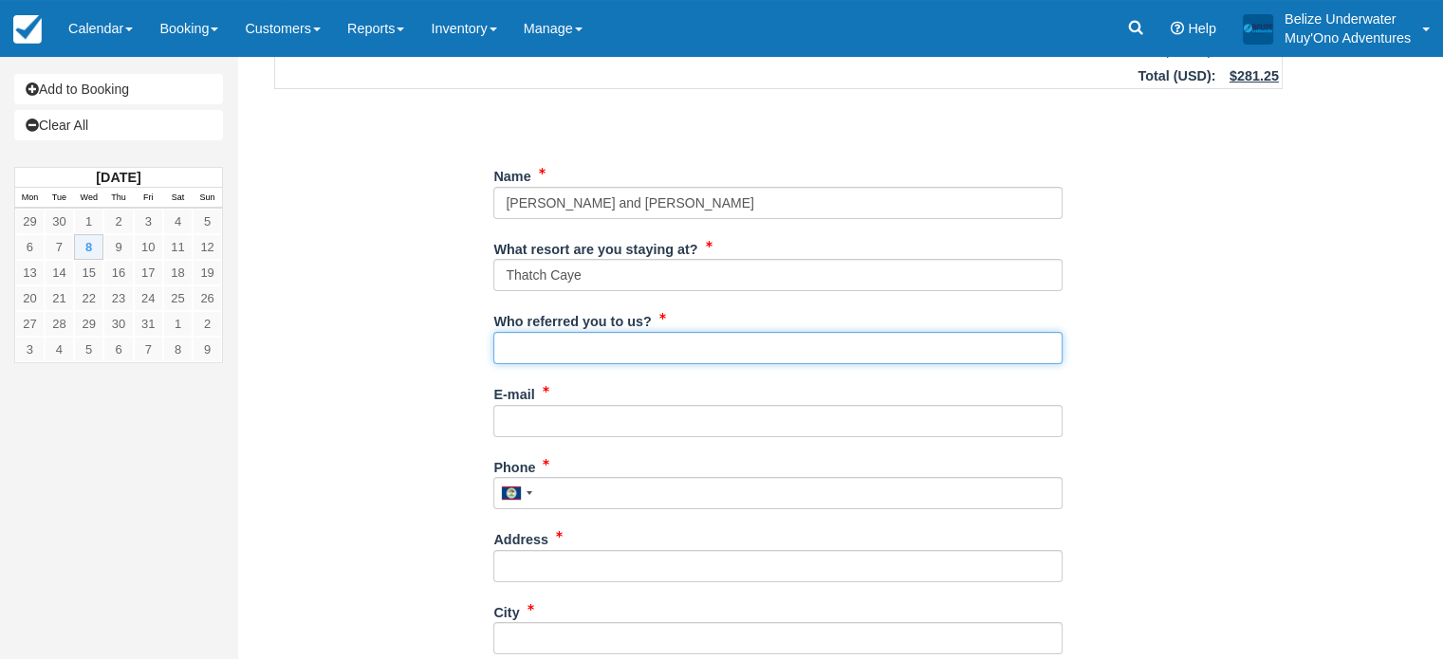
click at [656, 353] on input "Who referred you to us?" at bounding box center [777, 348] width 569 height 32
click at [542, 346] on input "Monquie" at bounding box center [777, 348] width 569 height 32
type input "Monique"
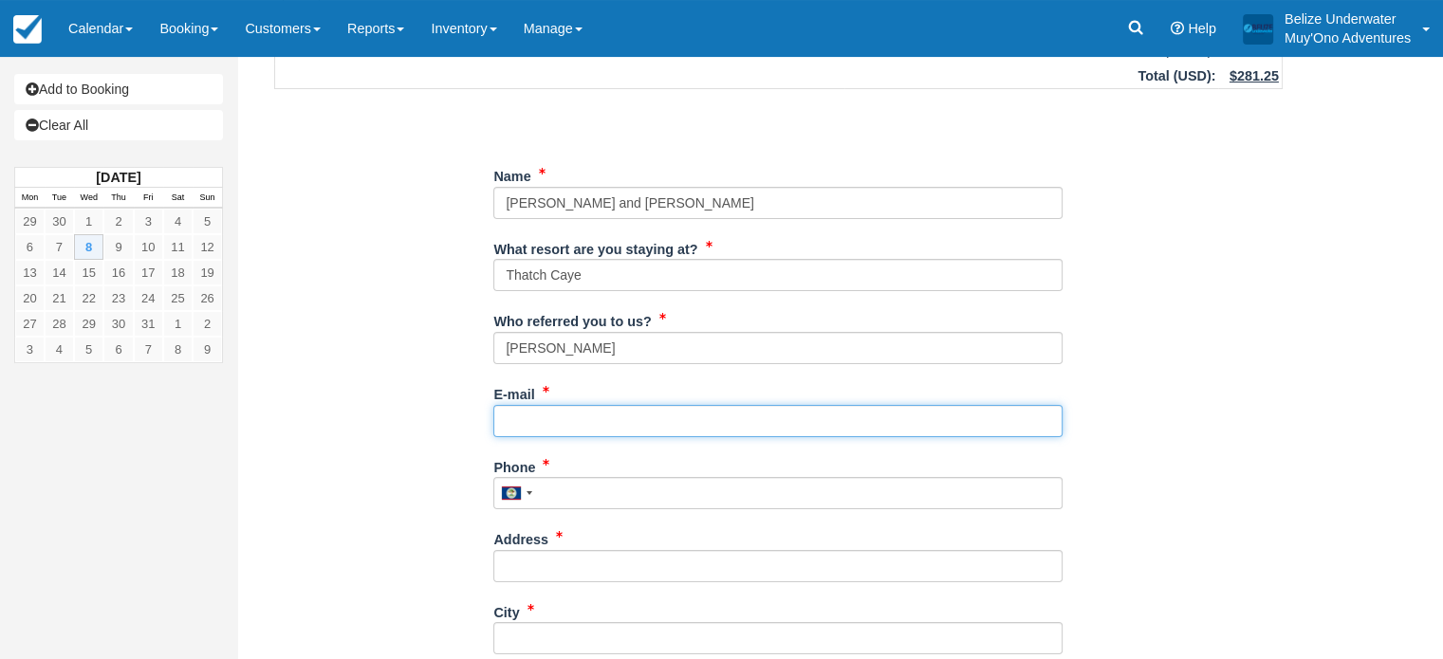
click at [554, 413] on input "E-mail" at bounding box center [777, 421] width 569 height 32
click at [723, 431] on input "E-mail" at bounding box center [777, 421] width 569 height 32
paste input "ROBERTMOELLERIV@GMAIL.COM"
type input "ROBERTMOELLERIV@GMAIL.COM"
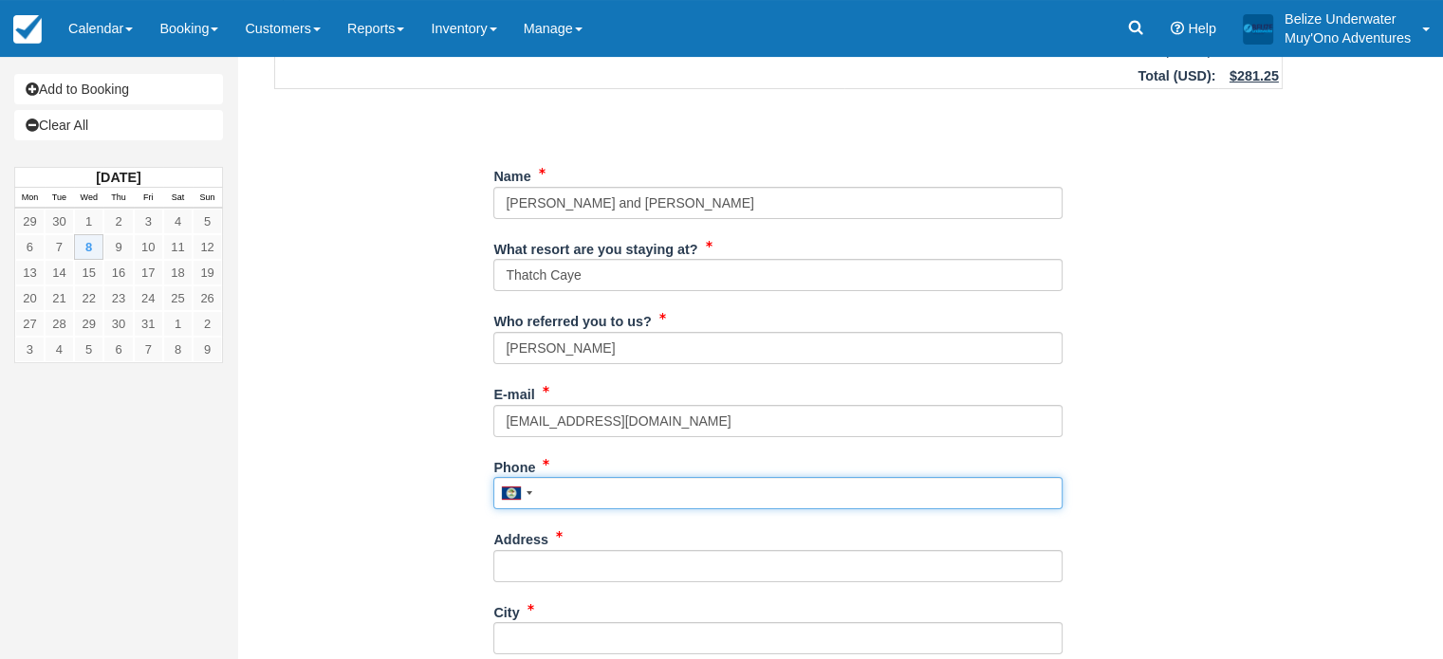
click at [645, 492] on input "Phone" at bounding box center [777, 493] width 569 height 32
type input "0"
type input "7049650097"
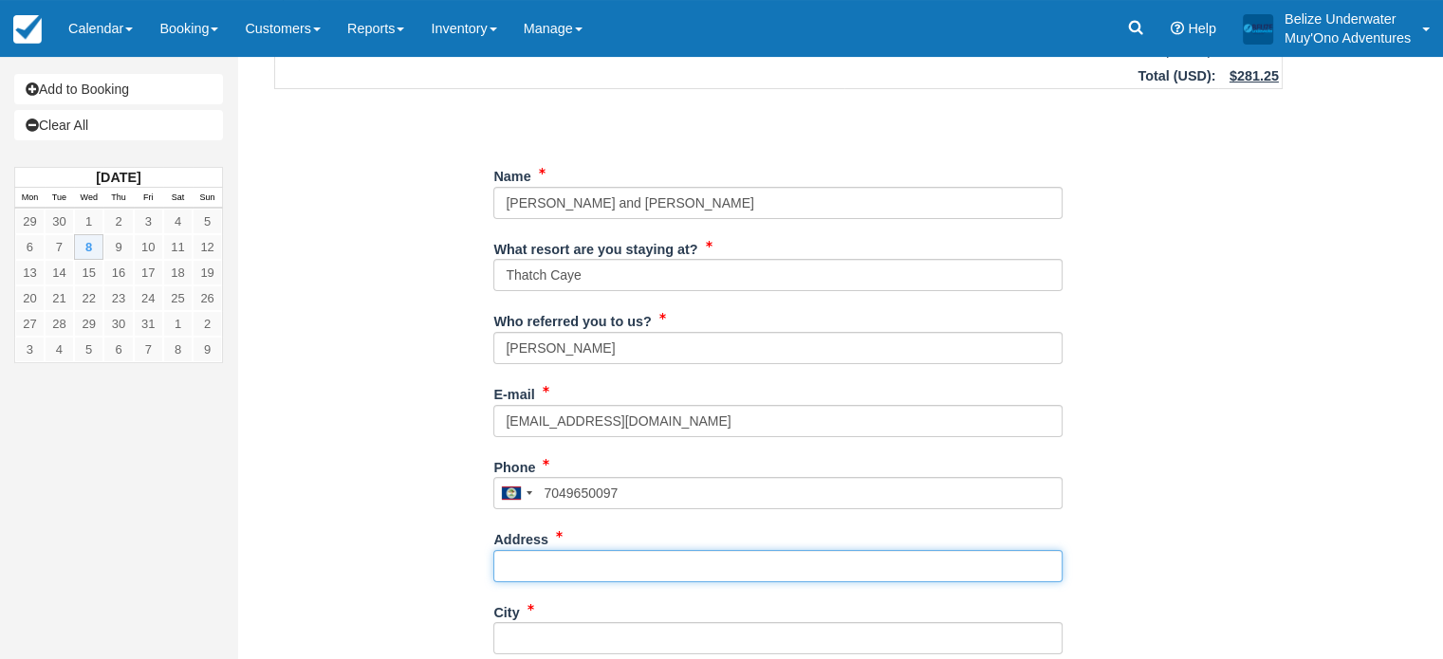
click at [634, 551] on input "Address" at bounding box center [777, 566] width 569 height 32
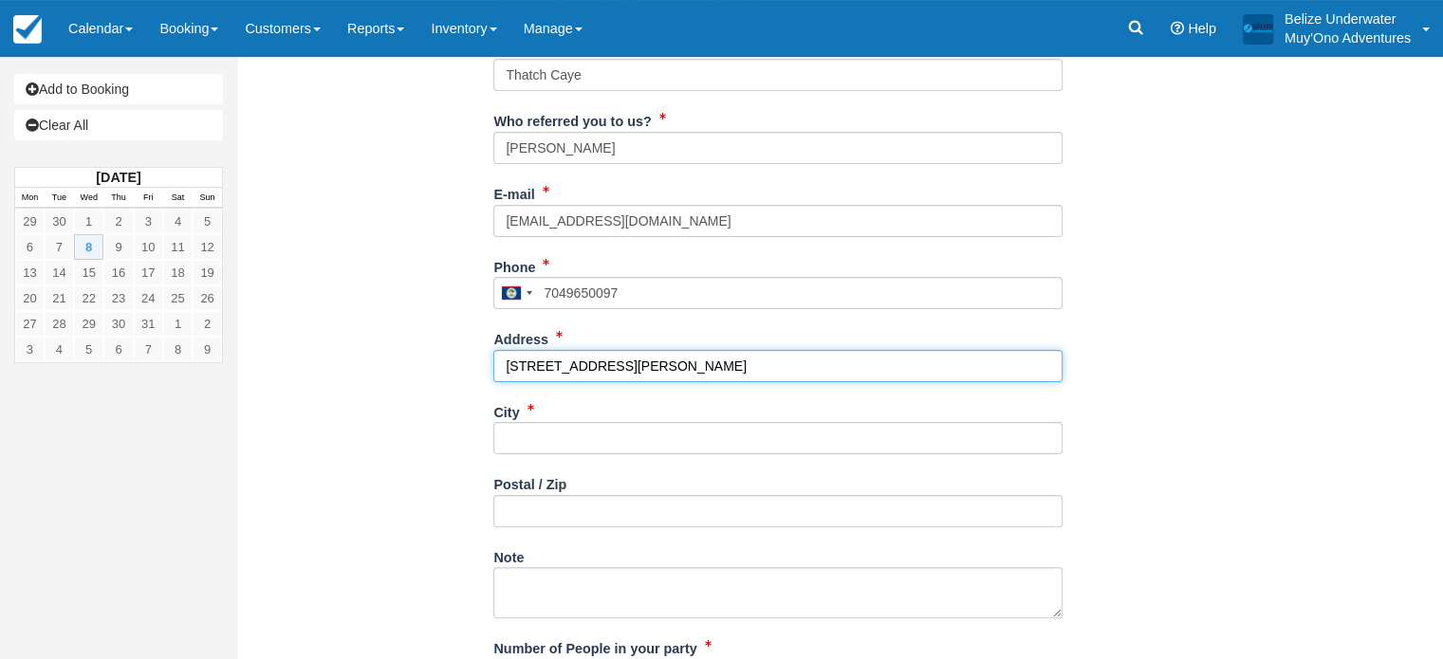
scroll to position [393, 0]
type input "15747 Renolds drive"
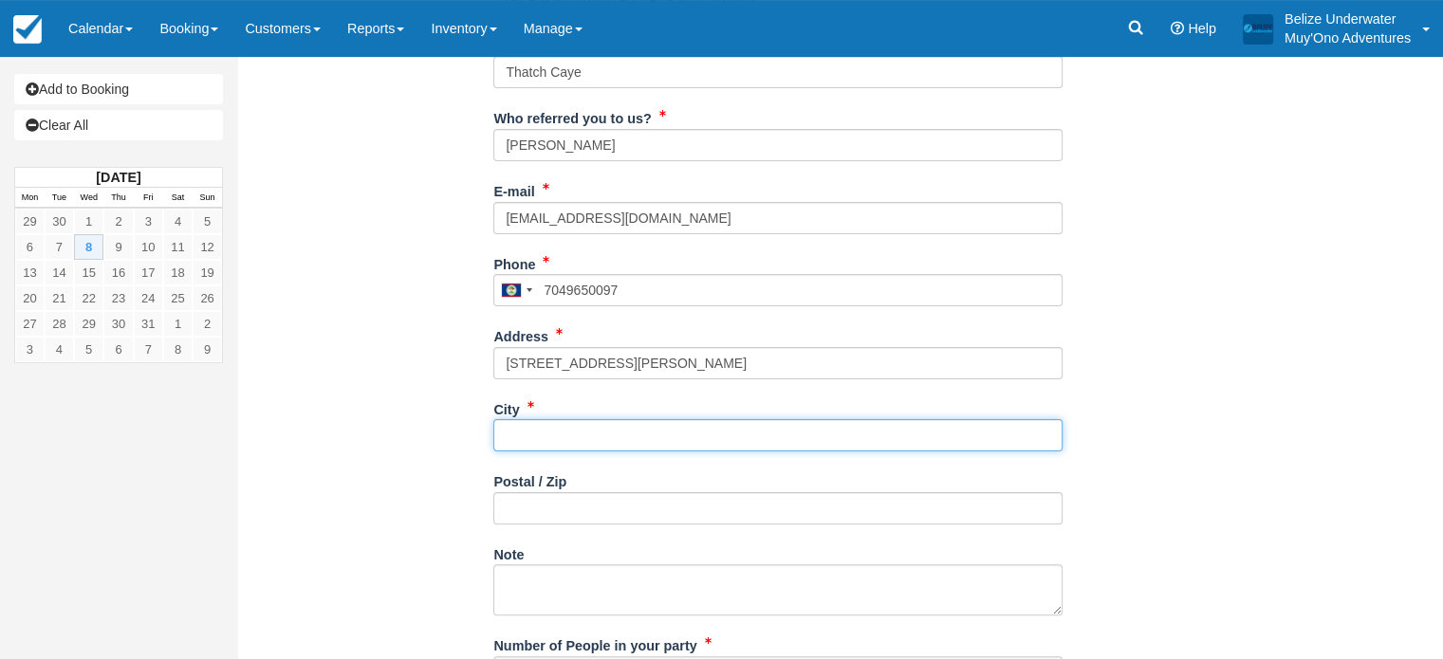
click at [650, 423] on input "City" at bounding box center [777, 435] width 569 height 32
click at [520, 432] on input "fourth mills" at bounding box center [777, 435] width 569 height 32
click at [534, 432] on input "forrth mills" at bounding box center [777, 435] width 569 height 32
type input "fort mills"
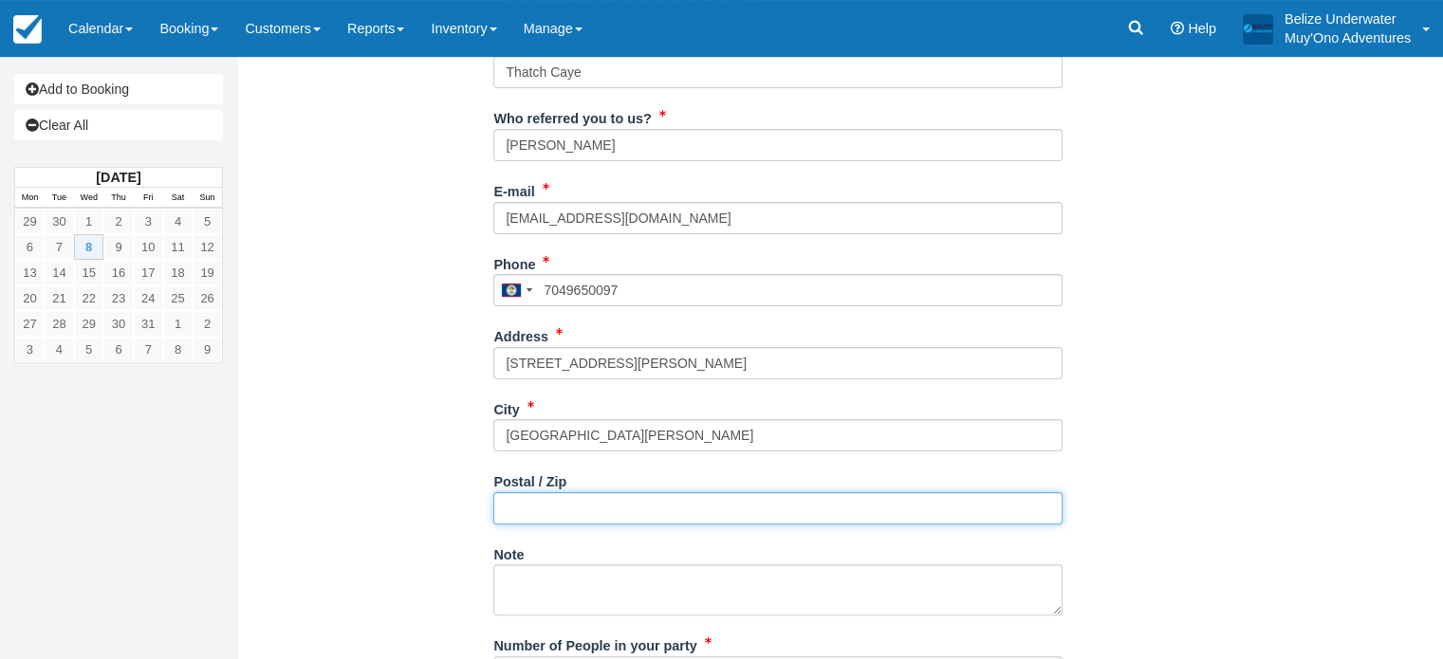
click at [565, 505] on input "Postal / Zip" at bounding box center [777, 508] width 569 height 32
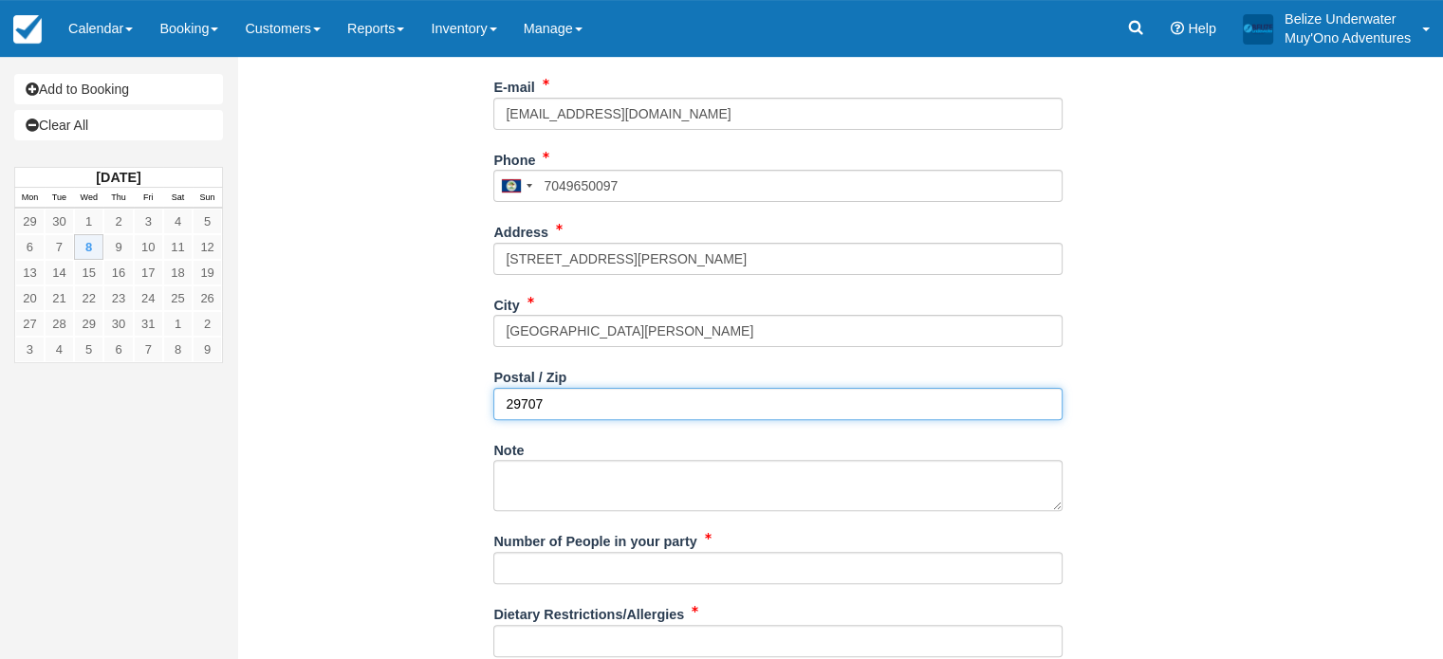
scroll to position [512, 0]
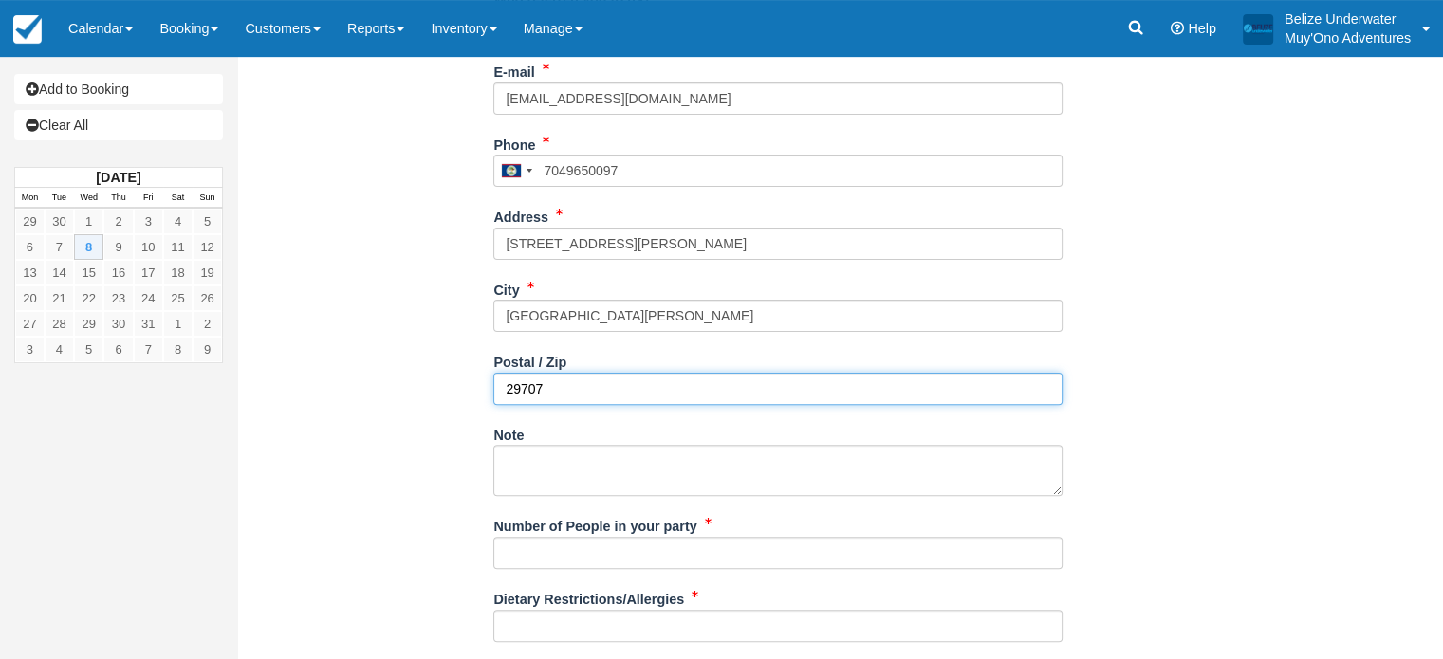
type input "29707"
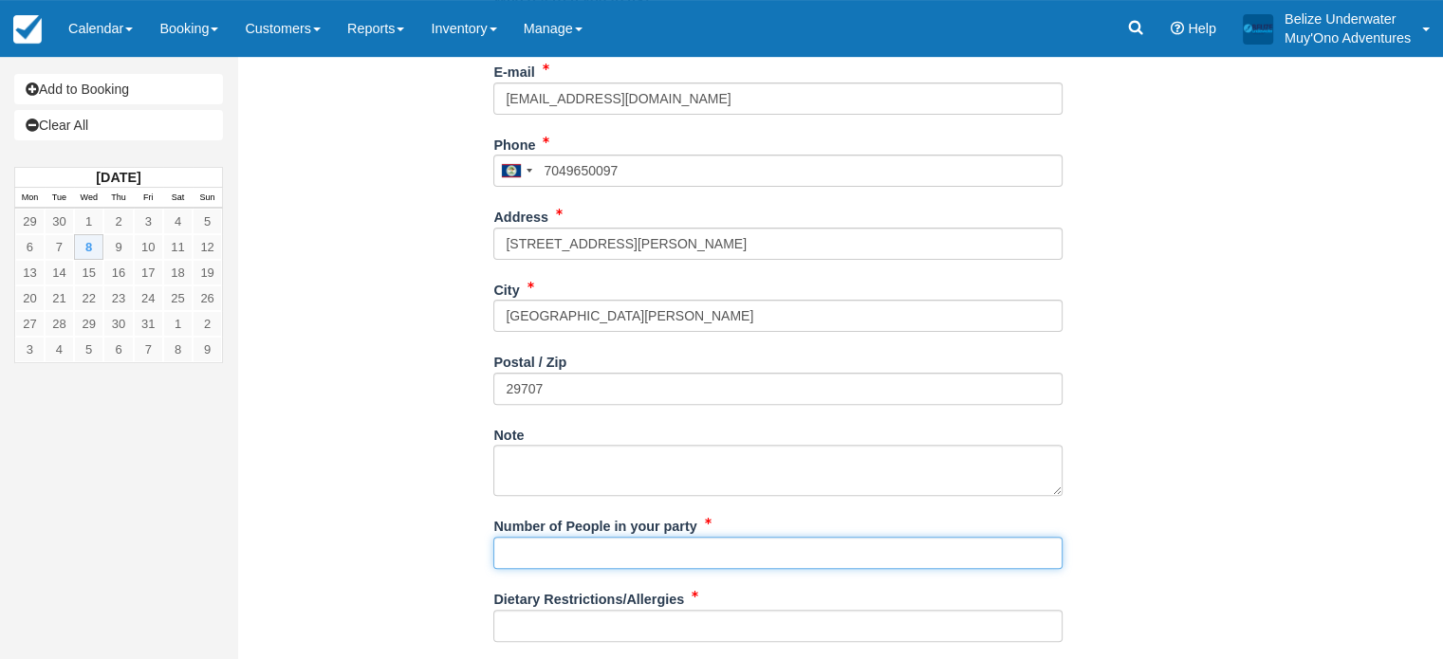
click at [543, 546] on input "Number of People in your party" at bounding box center [777, 553] width 569 height 32
type input "2"
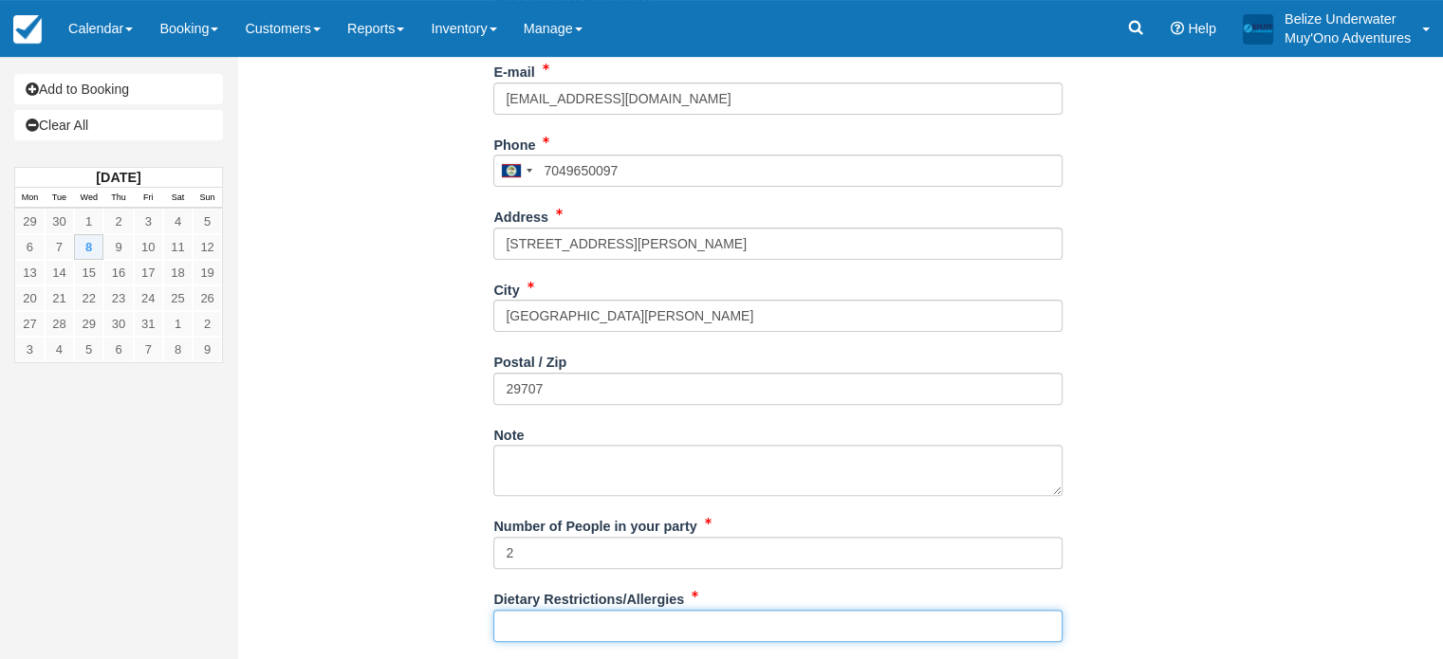
click at [558, 624] on input "Dietary Restrictions/Allergies" at bounding box center [777, 626] width 569 height 32
type input "N/A"
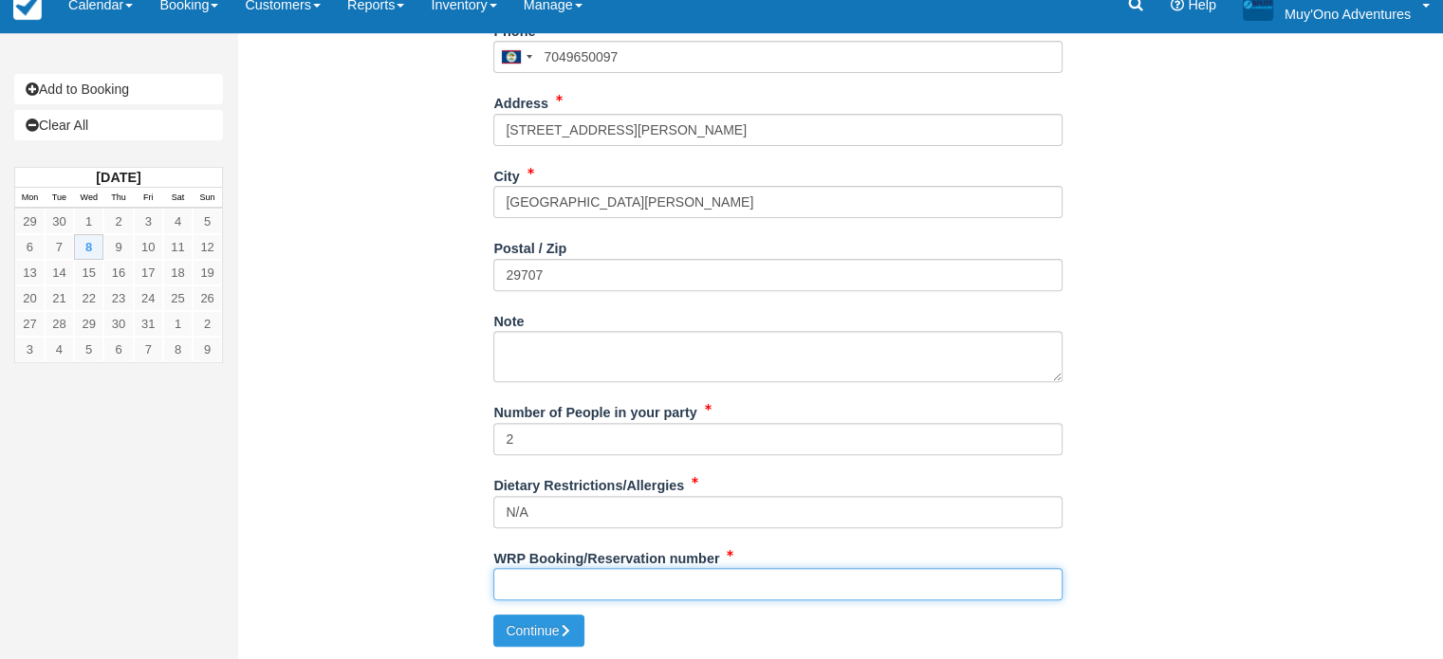
click at [564, 592] on input "WRP Booking/Reservation number" at bounding box center [777, 584] width 569 height 32
type input "BB25090118576203"
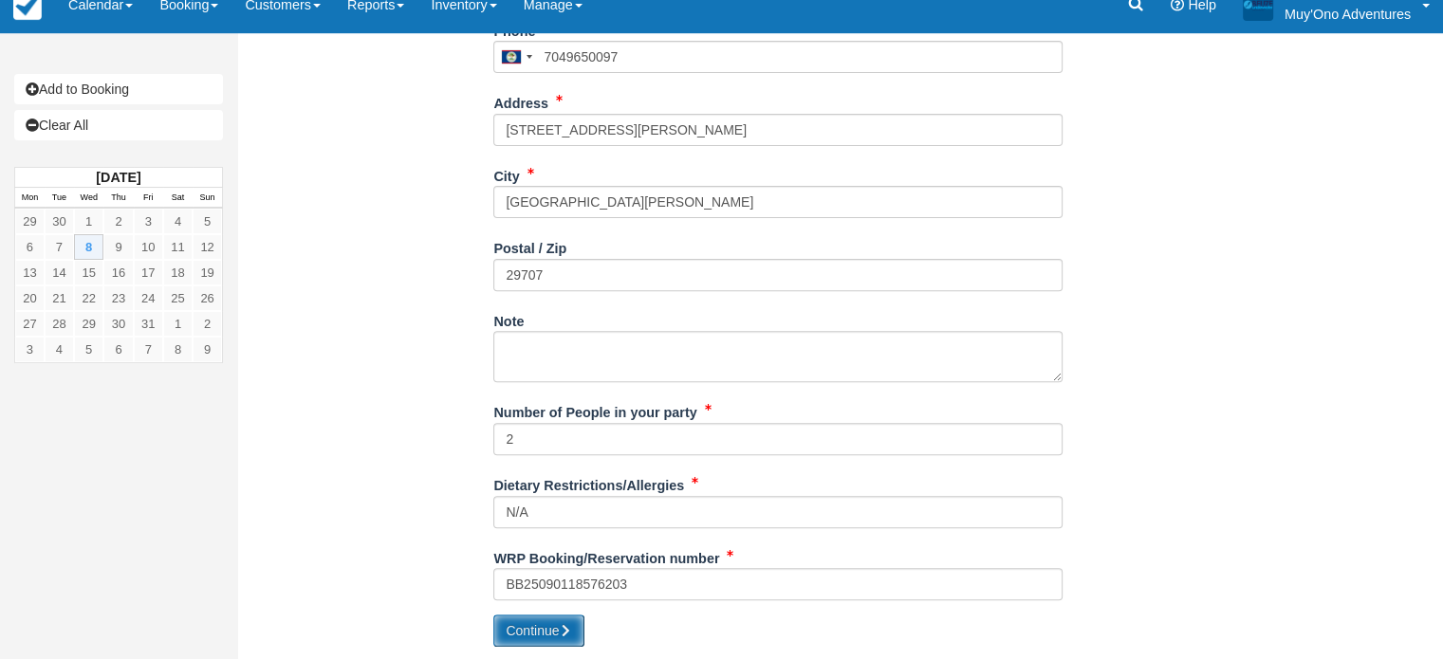
click at [558, 629] on button "Continue" at bounding box center [538, 631] width 91 height 32
type input "+5017049650097"
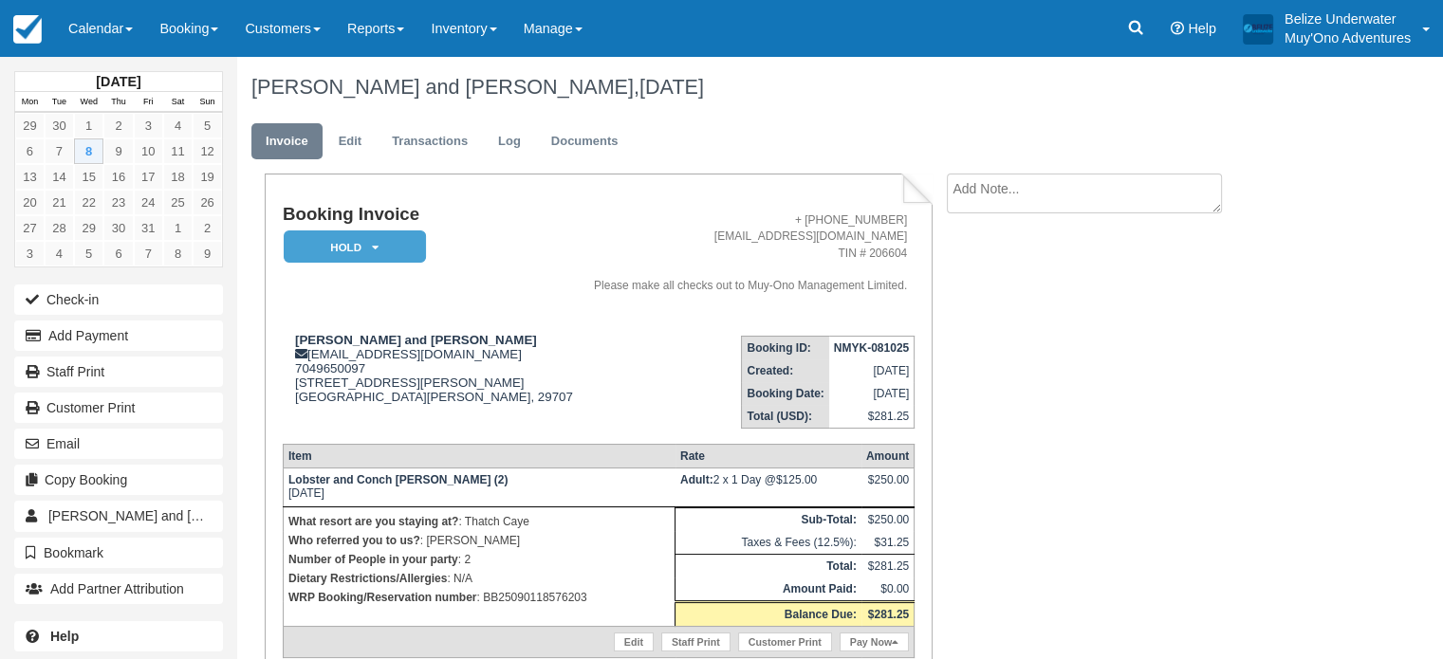
scroll to position [87, 0]
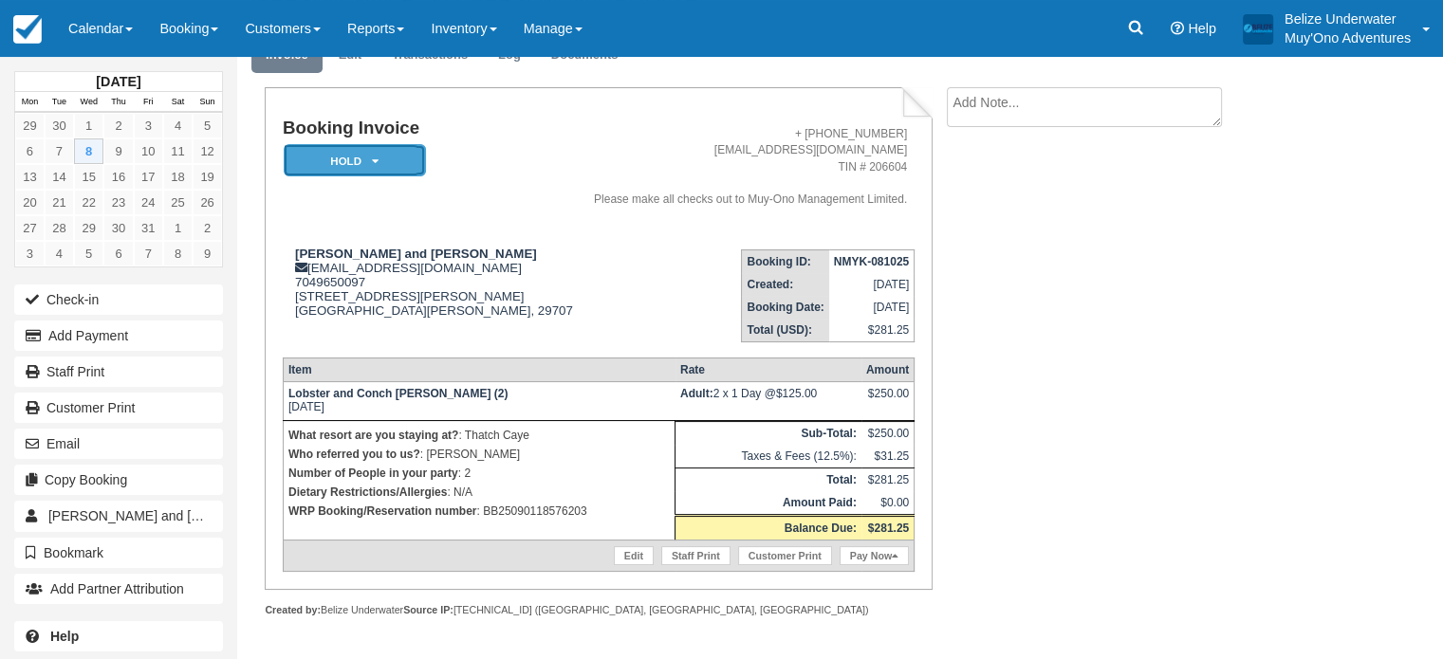
click at [383, 153] on em "HOLD" at bounding box center [355, 160] width 142 height 33
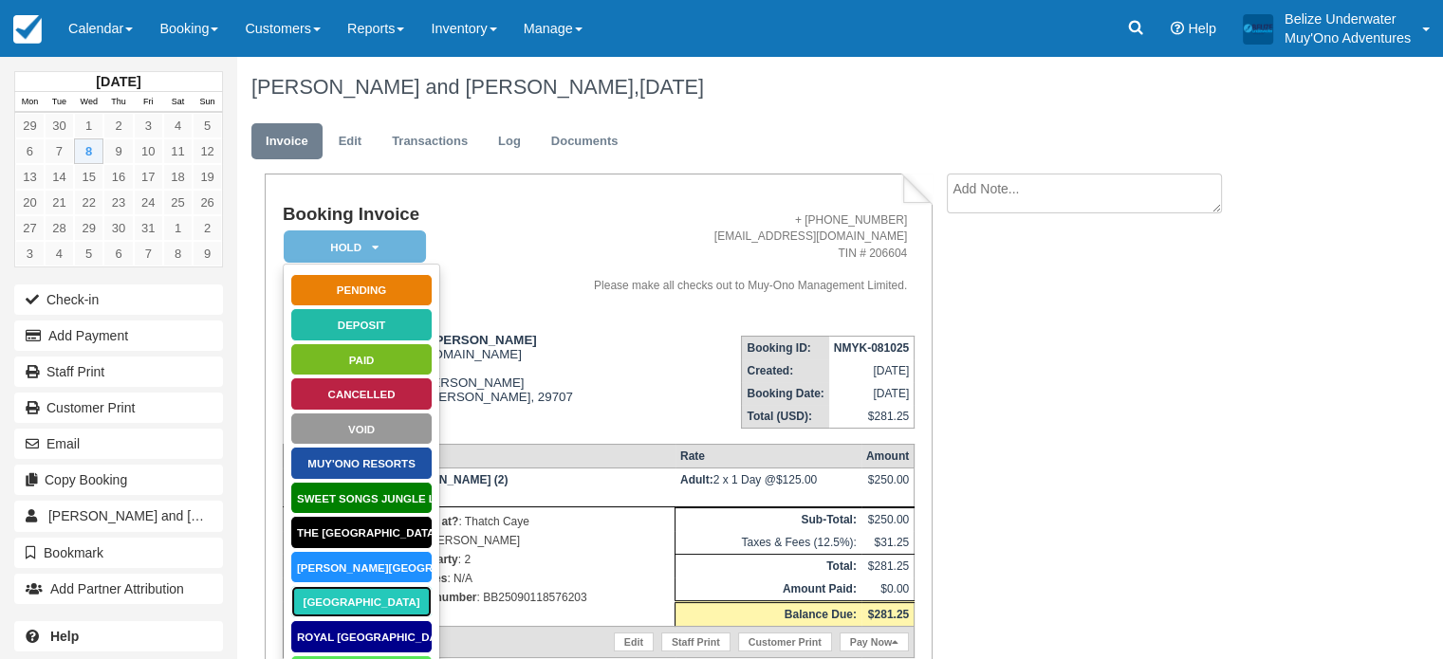
click at [376, 593] on link "[GEOGRAPHIC_DATA]" at bounding box center [361, 601] width 142 height 33
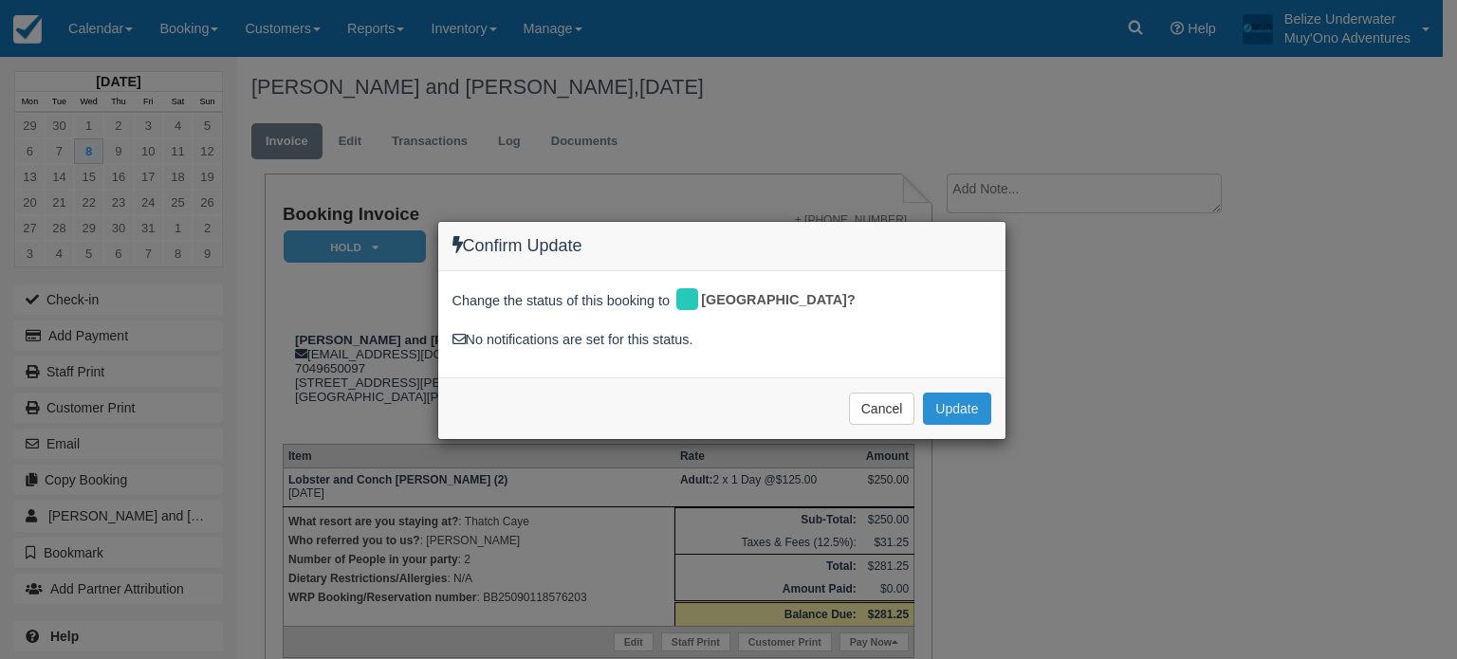
click at [932, 410] on button "Update" at bounding box center [956, 409] width 67 height 32
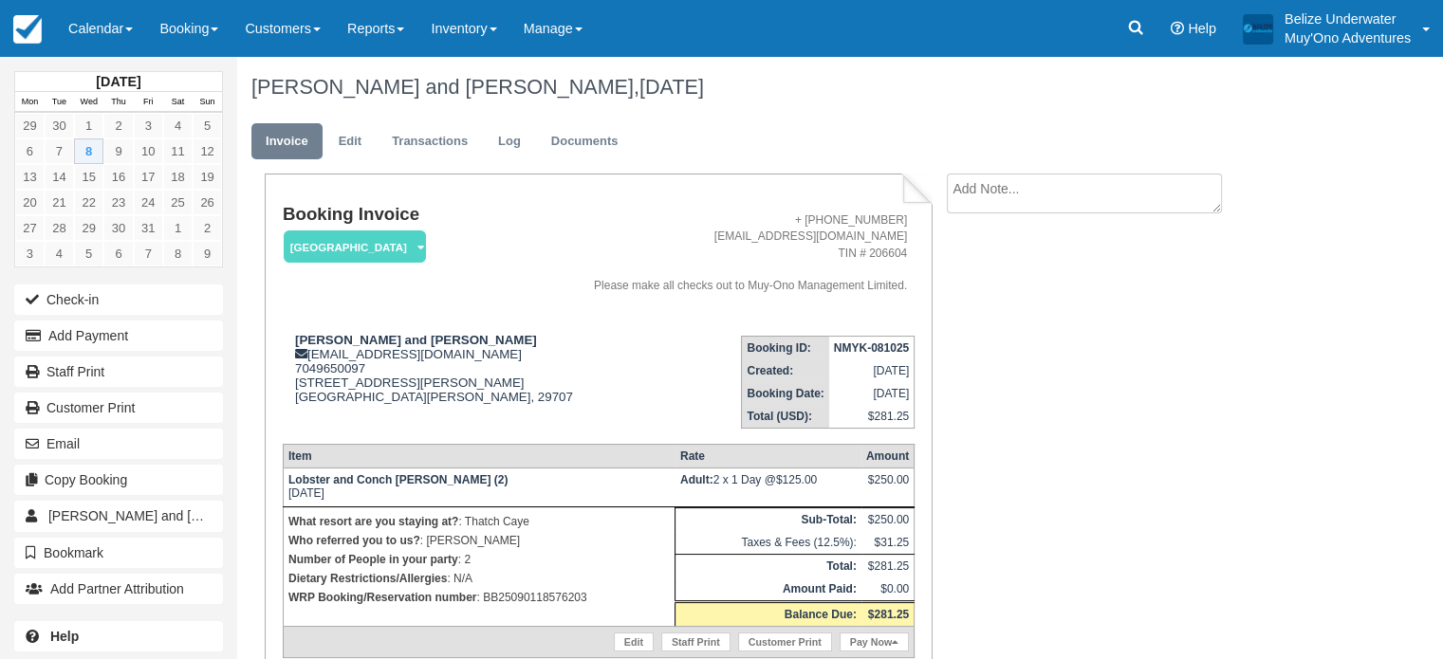
scroll to position [87, 0]
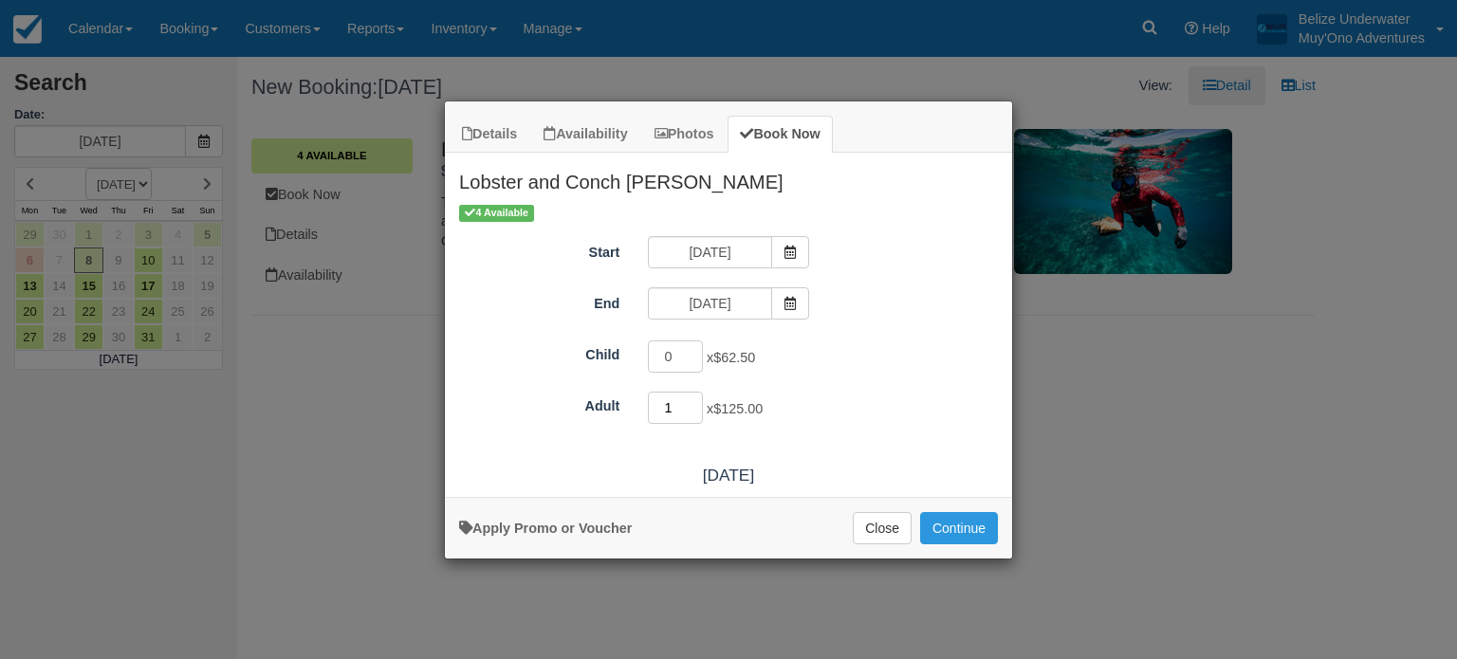
click at [693, 401] on input "1" at bounding box center [675, 408] width 55 height 32
type input "2"
click at [693, 401] on input "2" at bounding box center [675, 408] width 55 height 32
click at [945, 535] on button "Continue" at bounding box center [959, 528] width 78 height 32
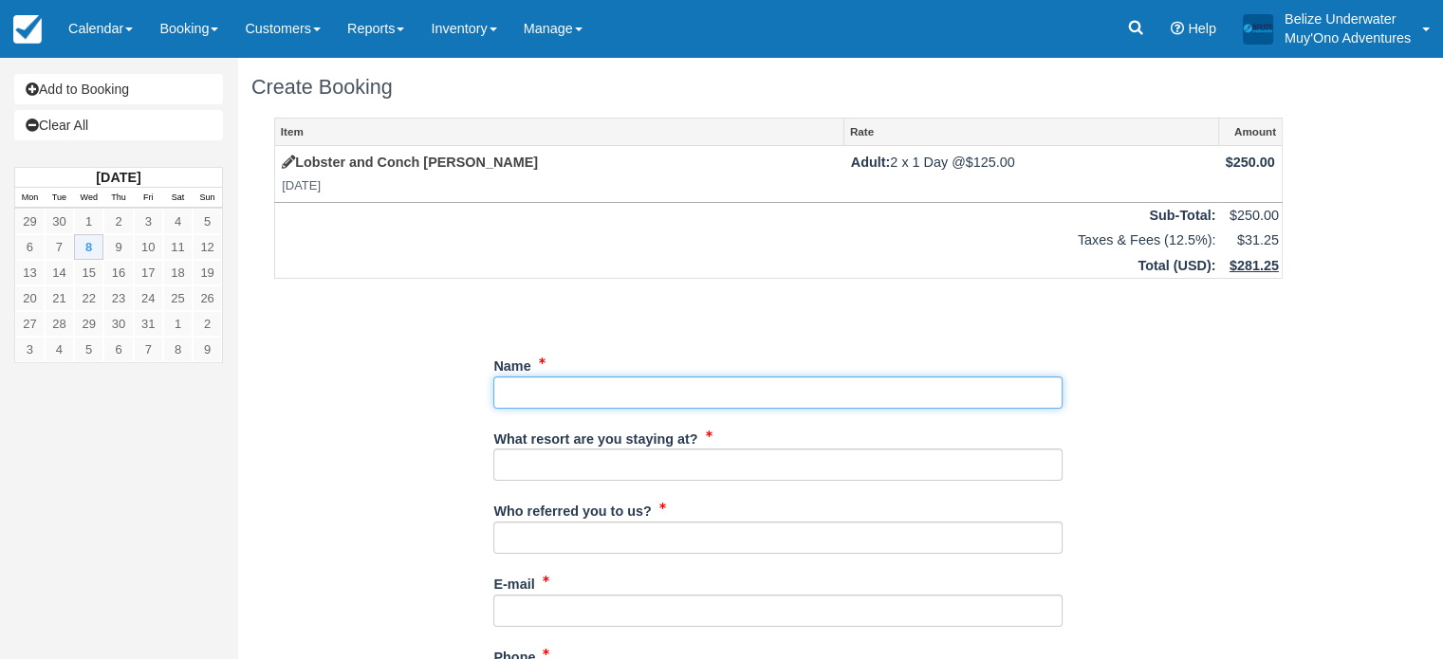
click at [771, 386] on input "Name" at bounding box center [777, 393] width 569 height 32
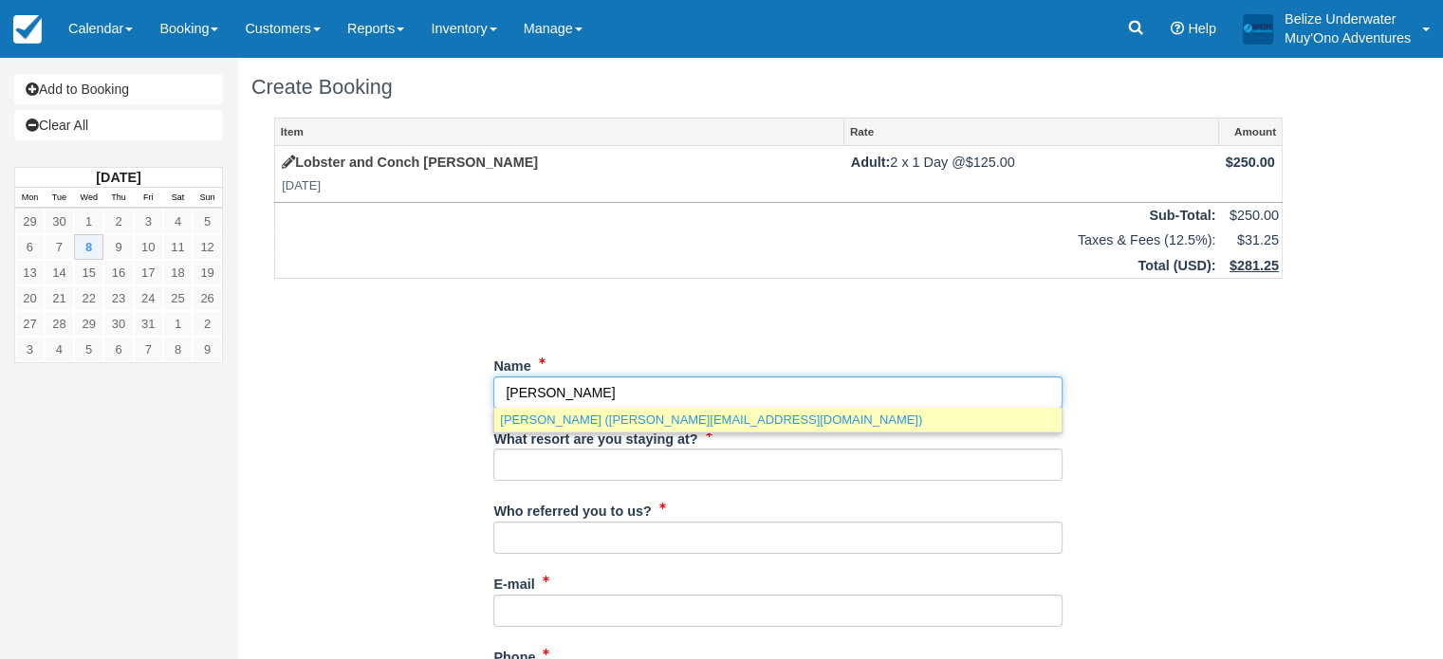
click at [709, 419] on link "[PERSON_NAME] ([PERSON_NAME][EMAIL_ADDRESS][DOMAIN_NAME])" at bounding box center [777, 420] width 567 height 24
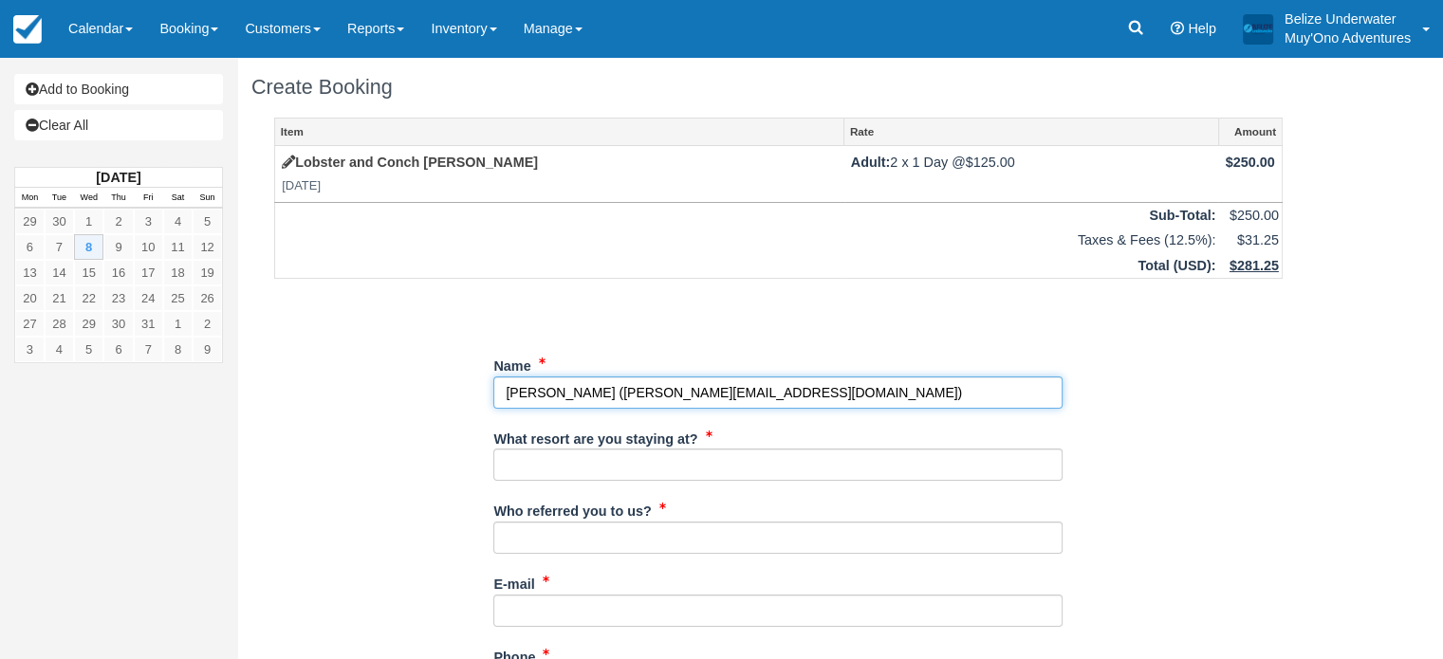
type input "[PERSON_NAME][GEOGRAPHIC_DATA]"
type input "[PERSON_NAME][EMAIL_ADDRESS][DOMAIN_NAME]"
type input "+5017202369750"
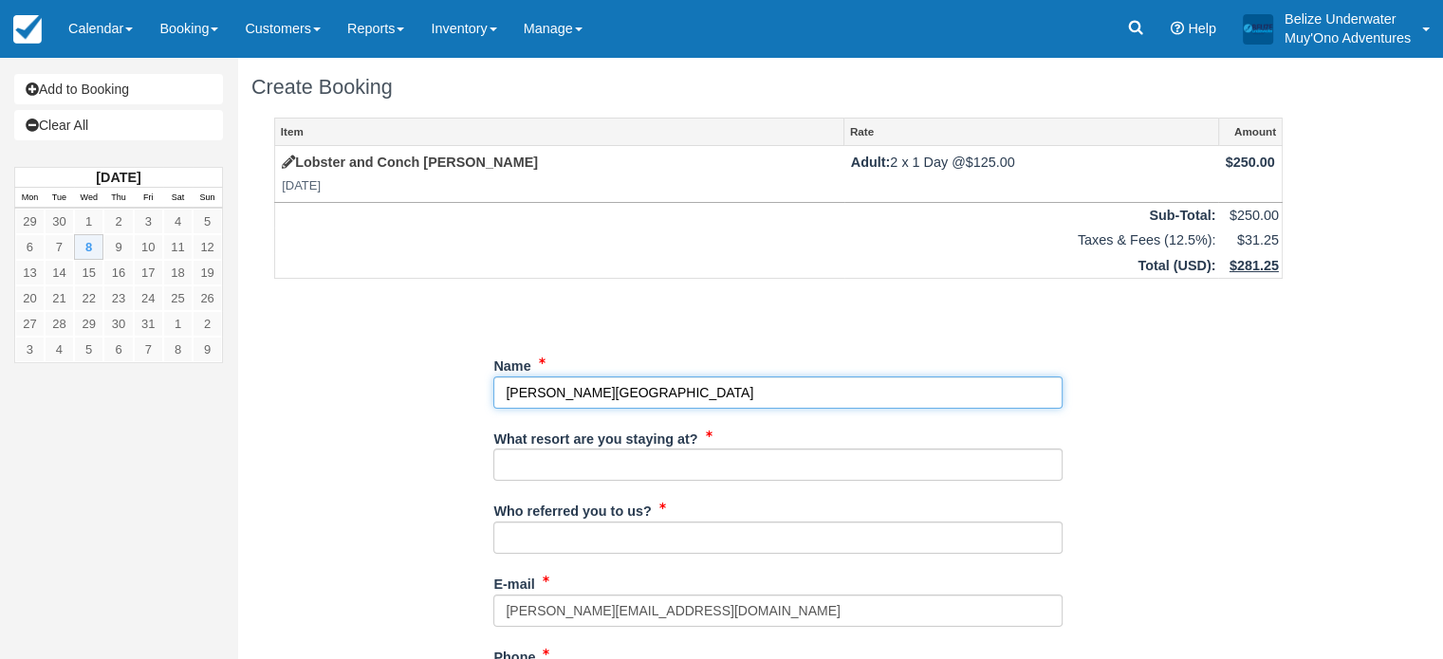
type input "[STREET_ADDRESS]"
type input "---"
type input "--"
type input "[PERSON_NAME][GEOGRAPHIC_DATA]"
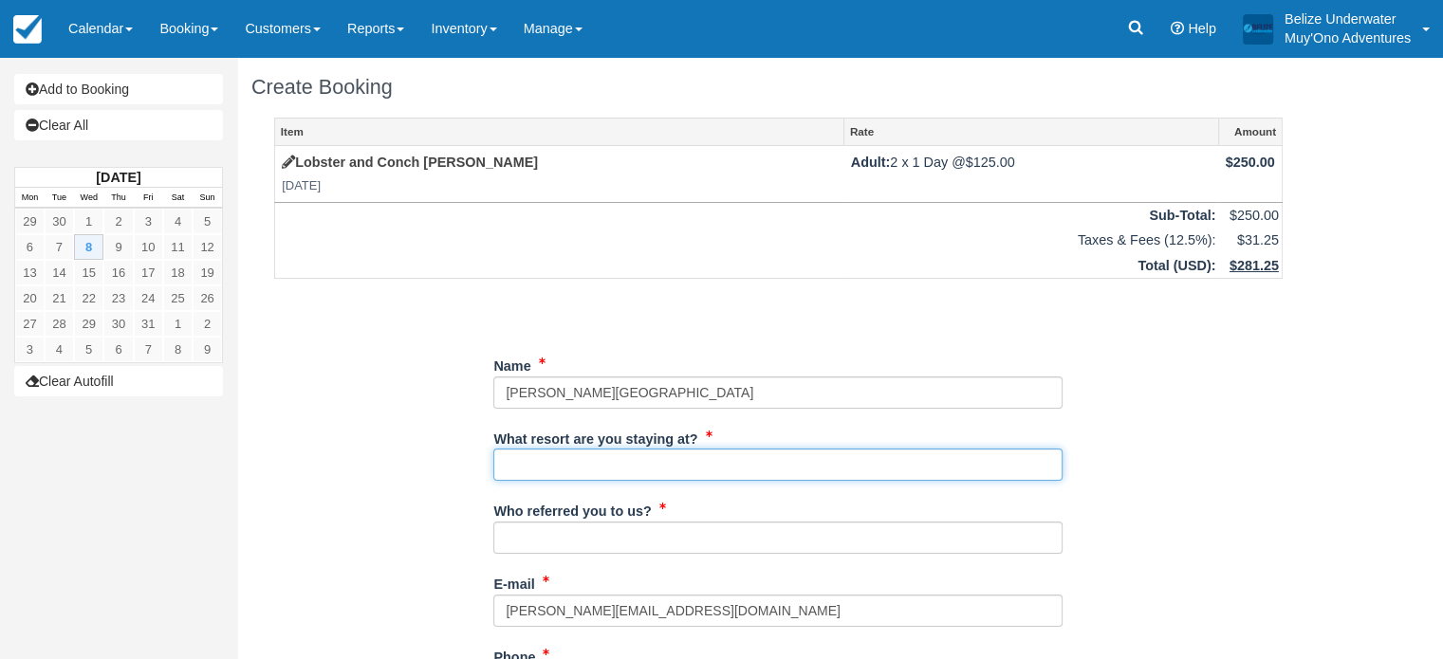
click at [700, 470] on input "What resort are you staying at?" at bounding box center [777, 465] width 569 height 32
type input "Thatch Caye"
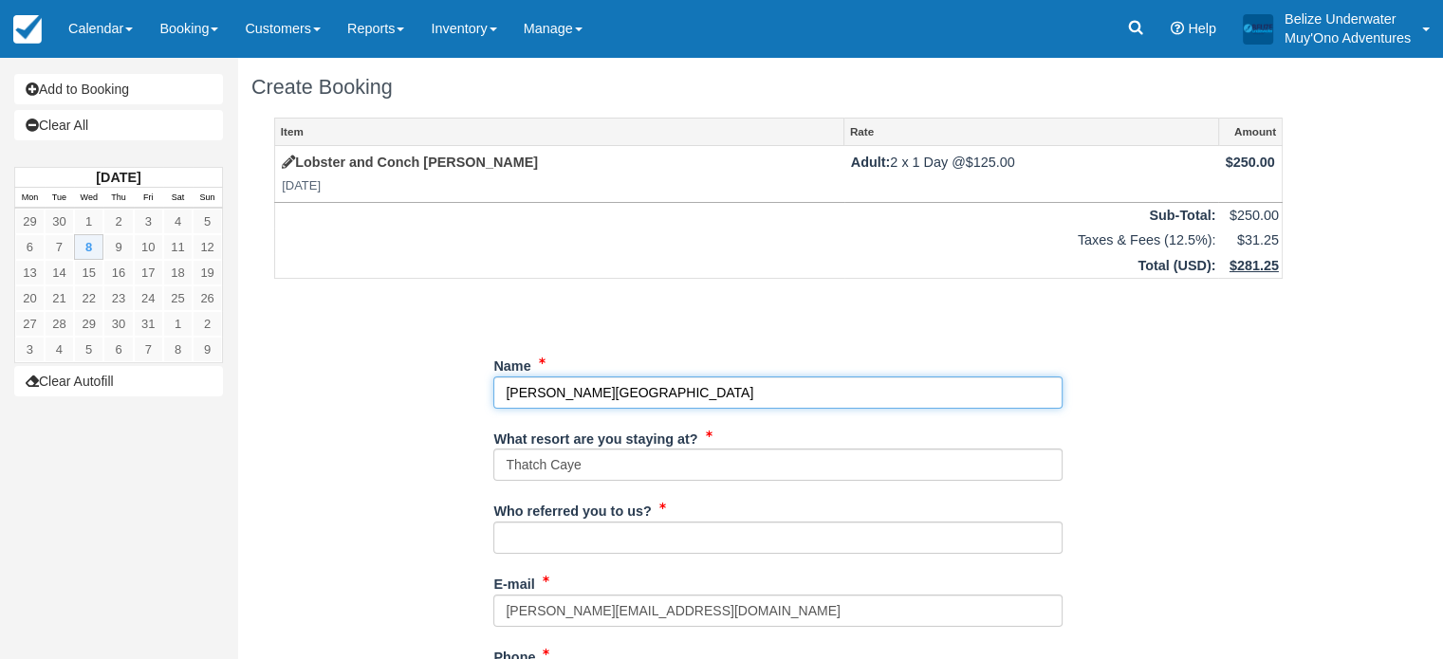
click at [564, 389] on input "Name" at bounding box center [777, 393] width 569 height 32
type input "Kerrianne and Dylan England"
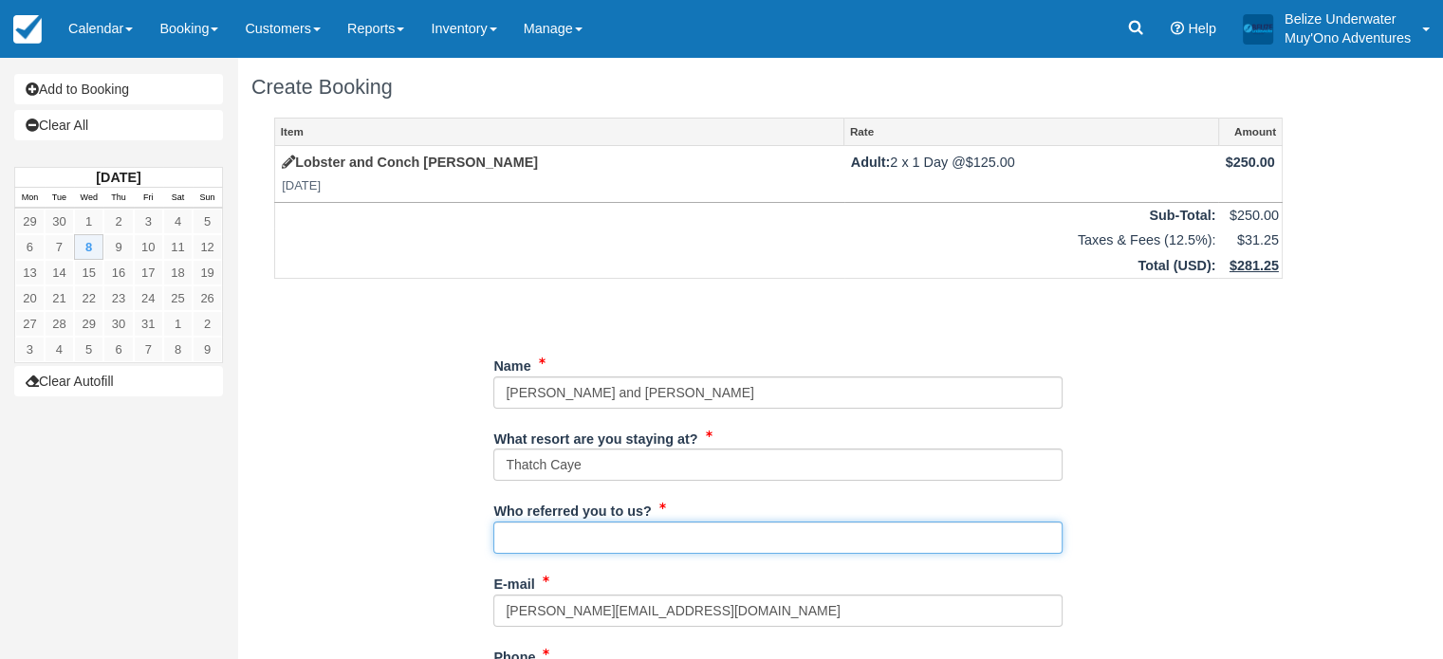
click at [526, 540] on input "Who referred you to us?" at bounding box center [777, 538] width 569 height 32
type input "Monique"
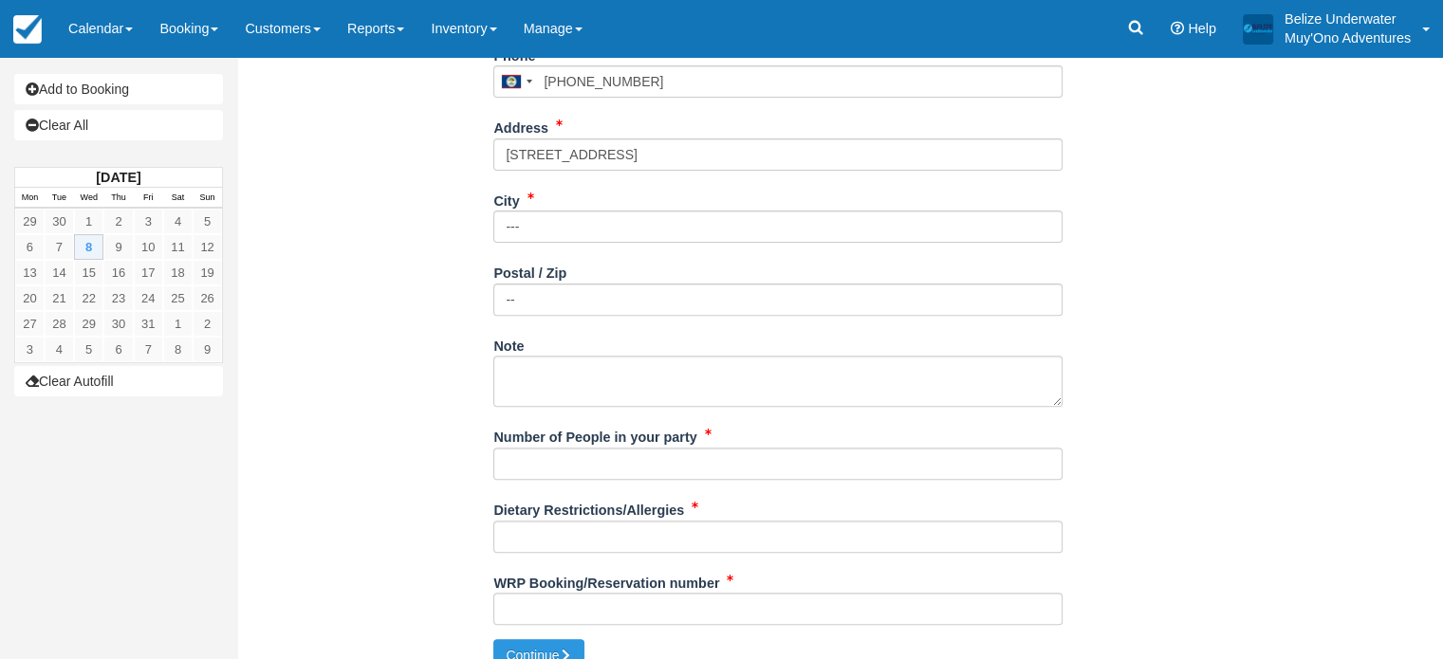
scroll to position [611, 0]
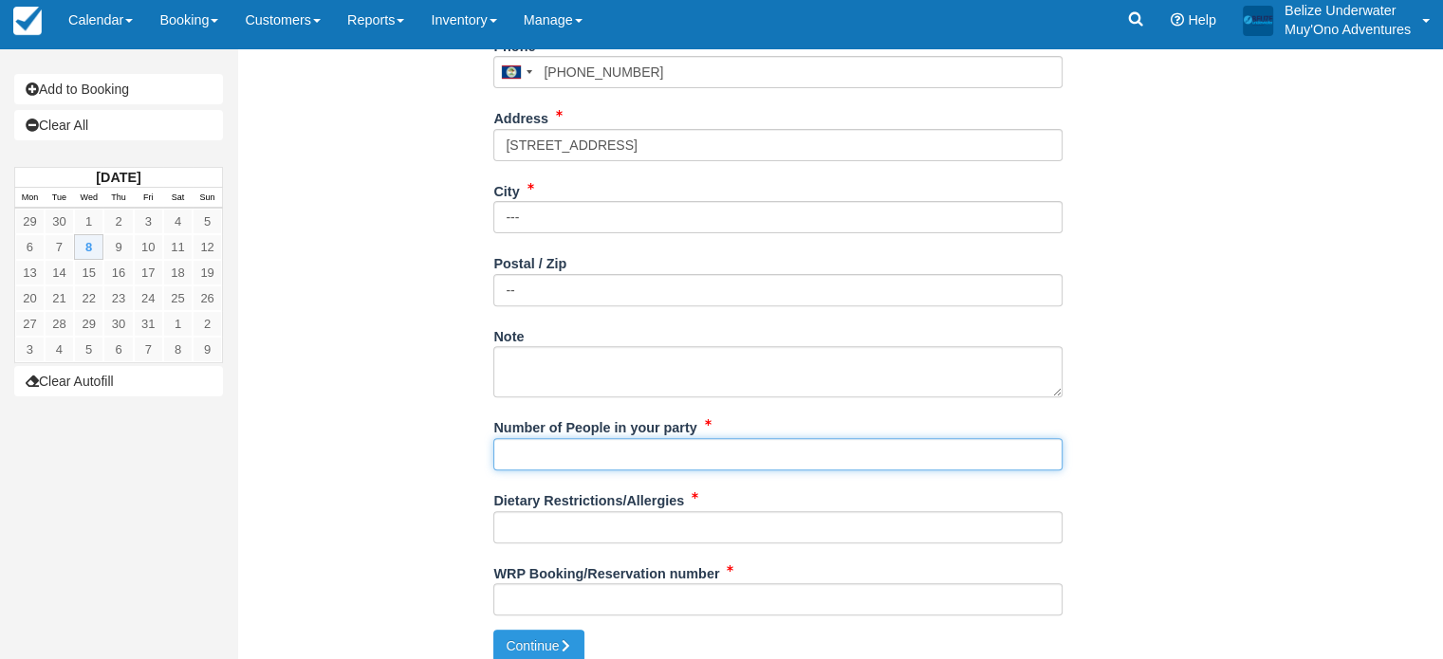
click at [608, 449] on input "Number of People in your party" at bounding box center [777, 454] width 569 height 32
type input "2"
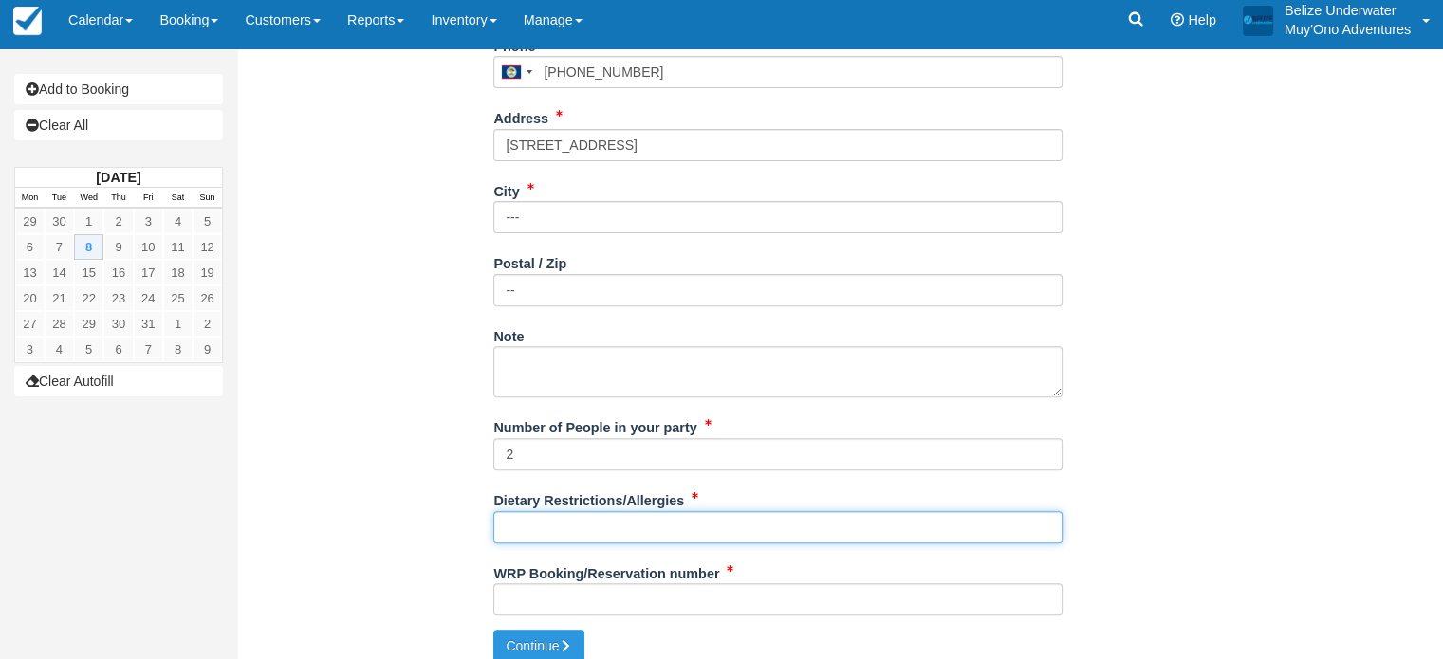
click at [603, 530] on input "Dietary Restrictions/Allergies" at bounding box center [777, 527] width 569 height 32
type input "N/A"
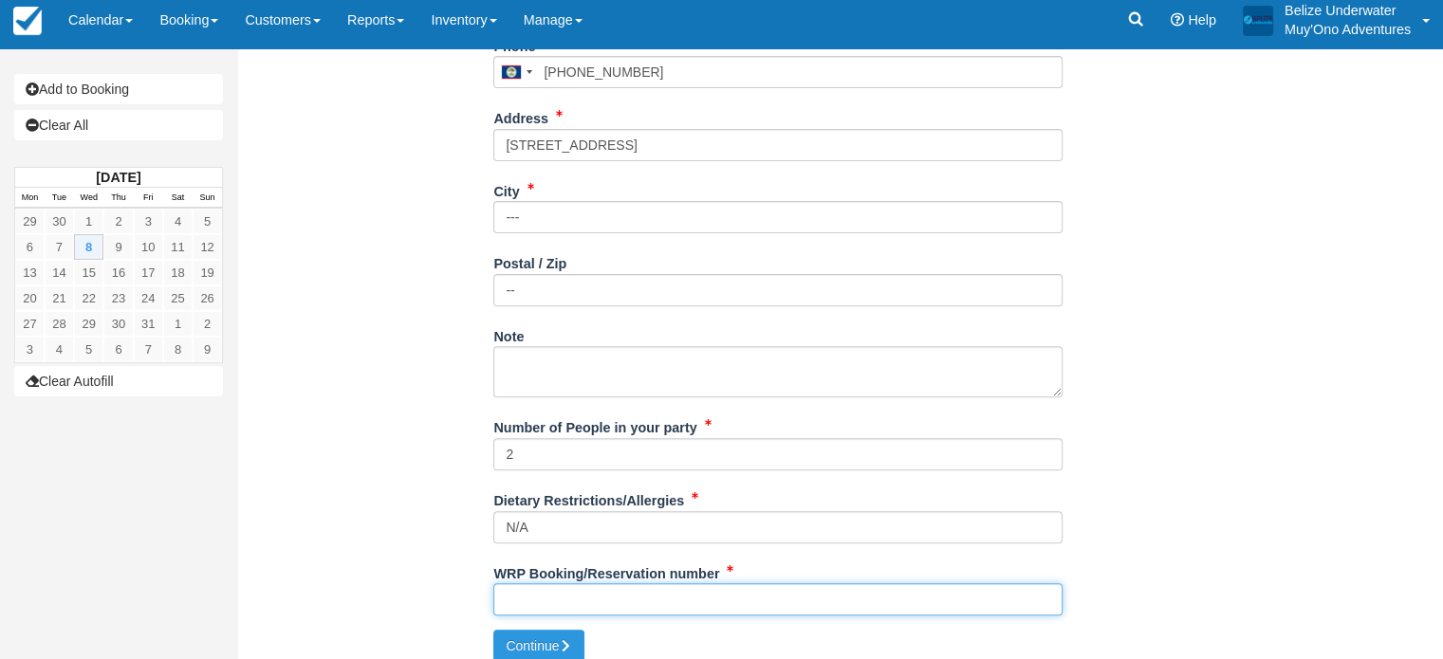
click at [600, 599] on input "WRP Booking/Reservation number" at bounding box center [777, 599] width 569 height 32
type input "BB25073118259272"
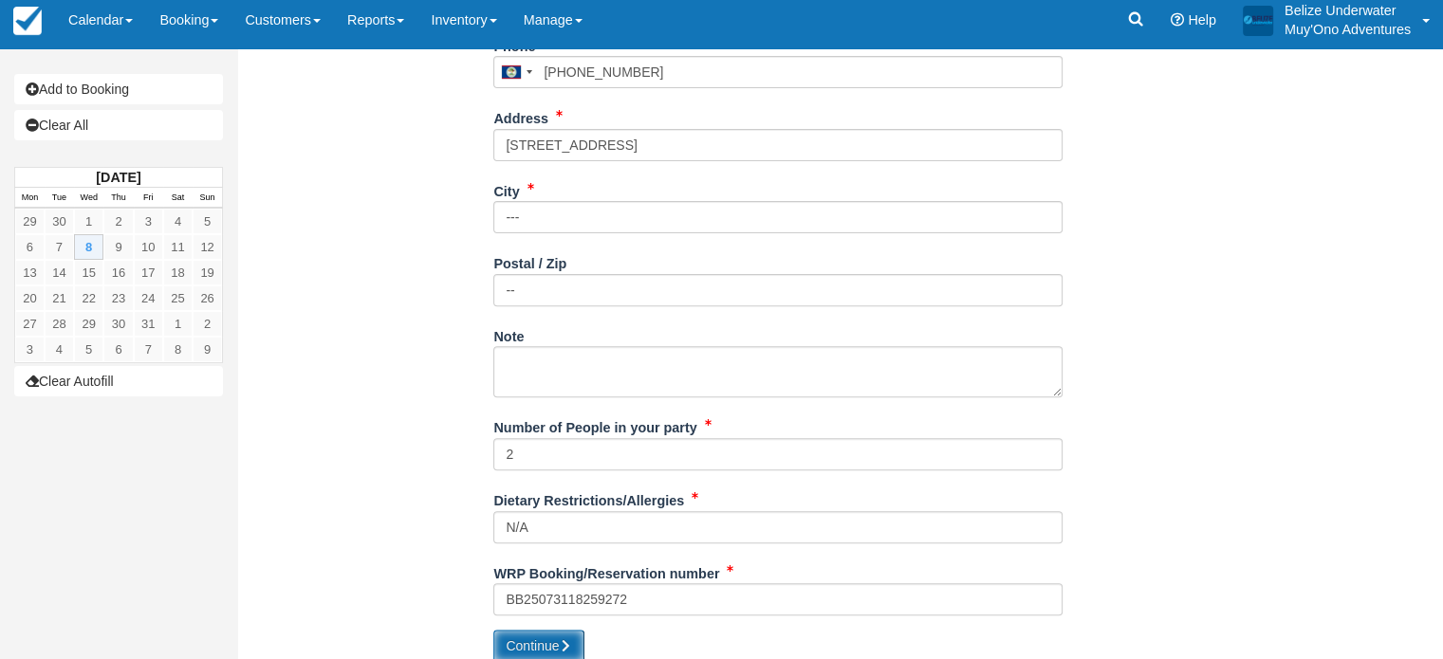
click at [563, 635] on button "Continue" at bounding box center [538, 646] width 91 height 32
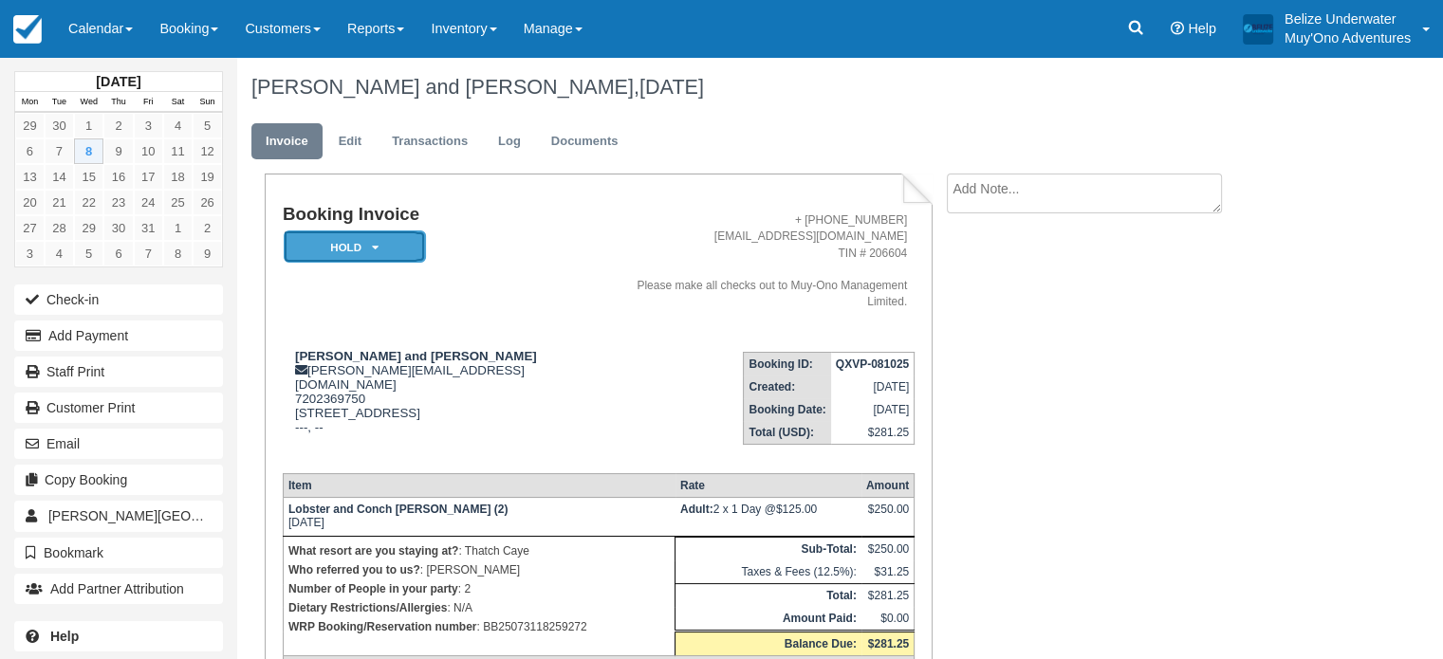
click at [398, 250] on em "HOLD" at bounding box center [355, 247] width 142 height 33
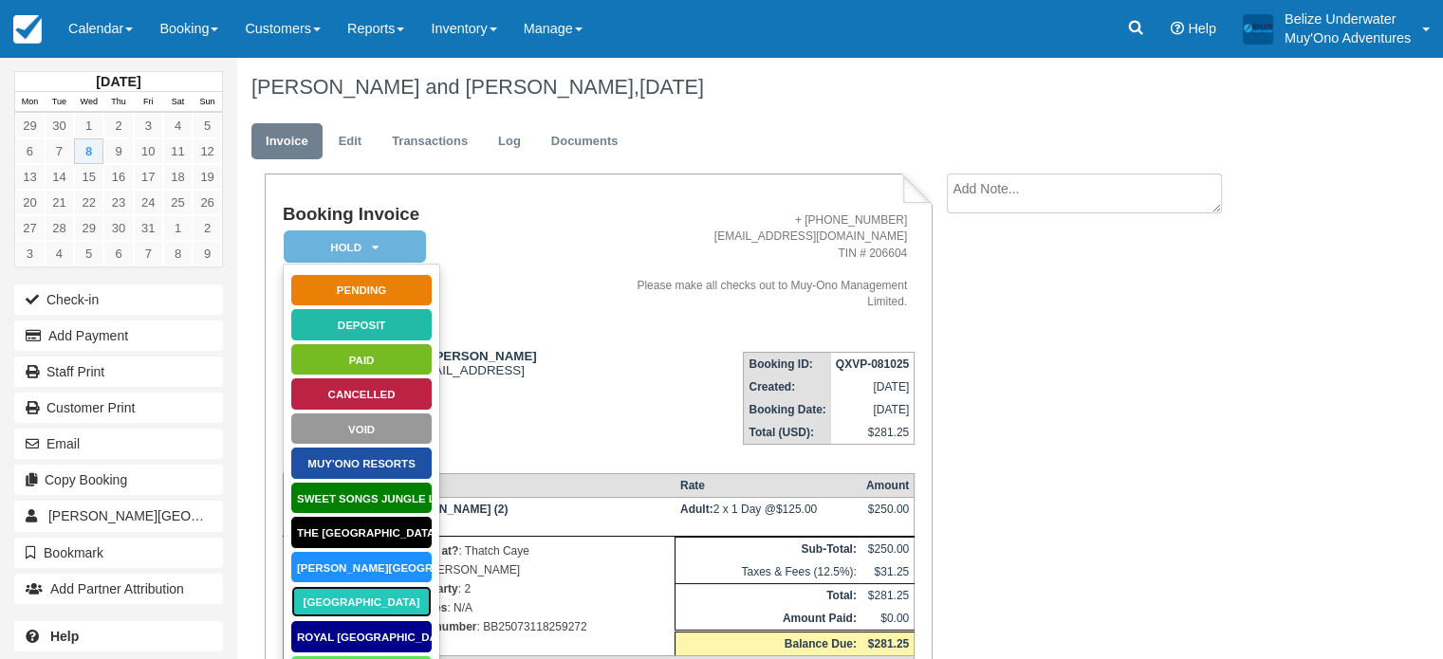
click at [402, 602] on link "[GEOGRAPHIC_DATA]" at bounding box center [361, 601] width 142 height 33
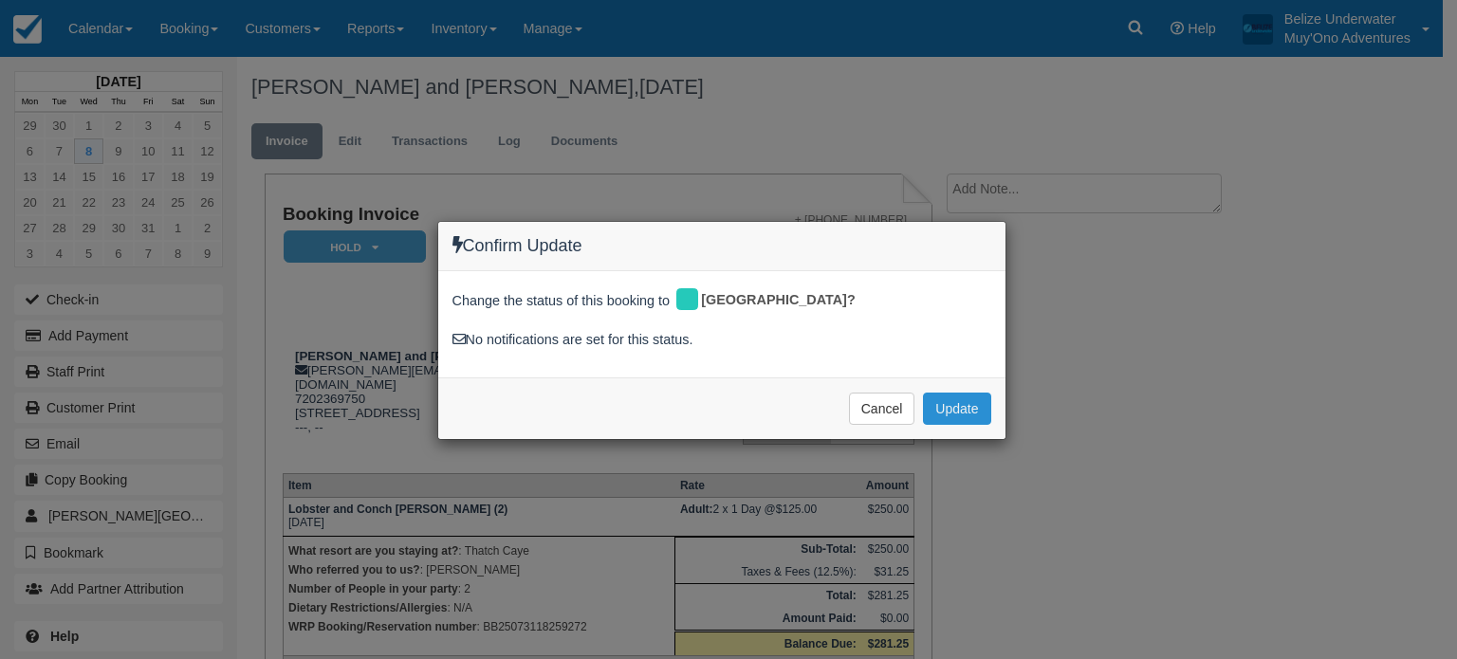
click at [969, 394] on button "Update" at bounding box center [956, 409] width 67 height 32
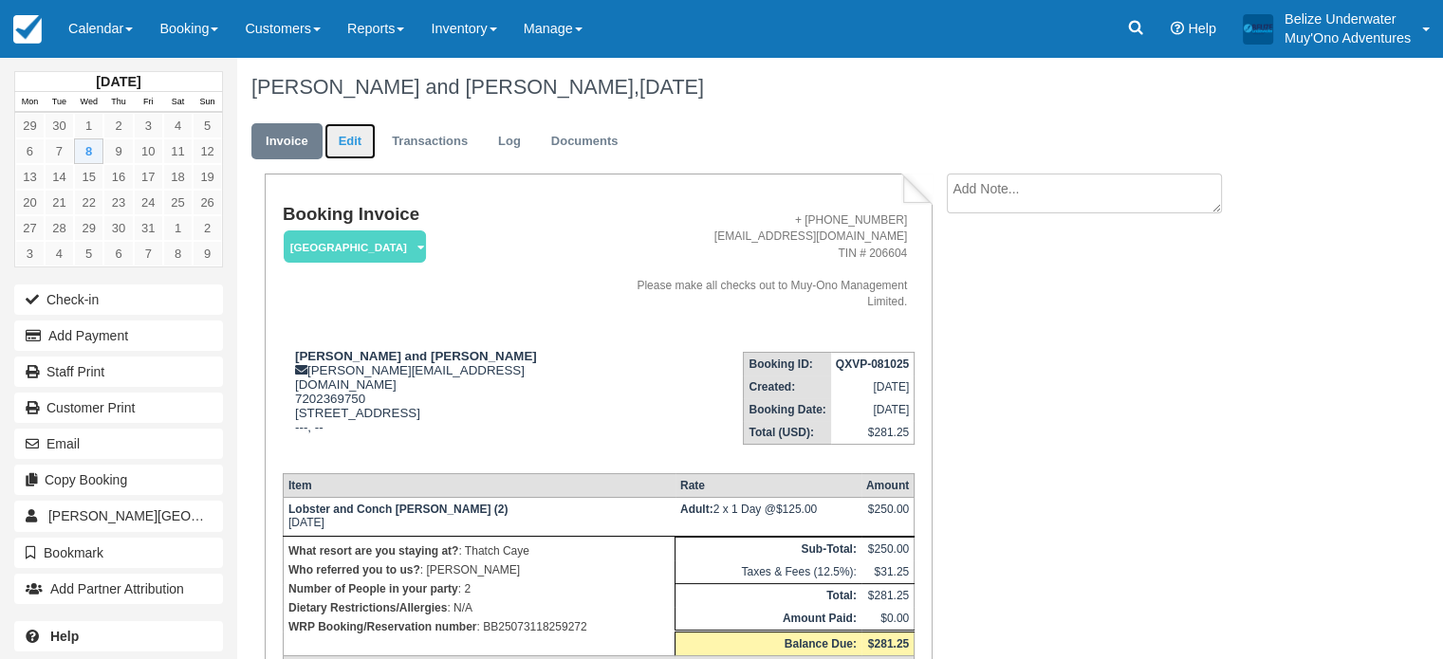
click at [349, 139] on link "Edit" at bounding box center [349, 141] width 51 height 37
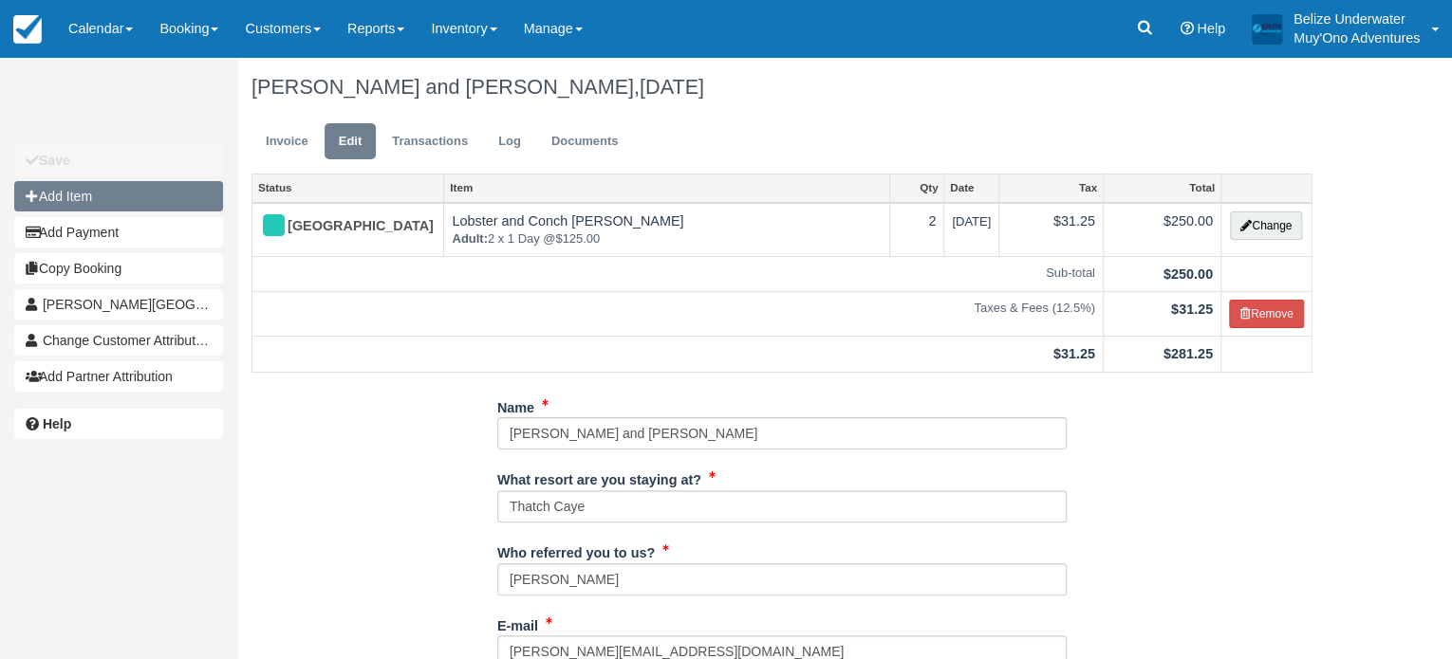
click at [63, 191] on button "Add Item" at bounding box center [118, 196] width 209 height 30
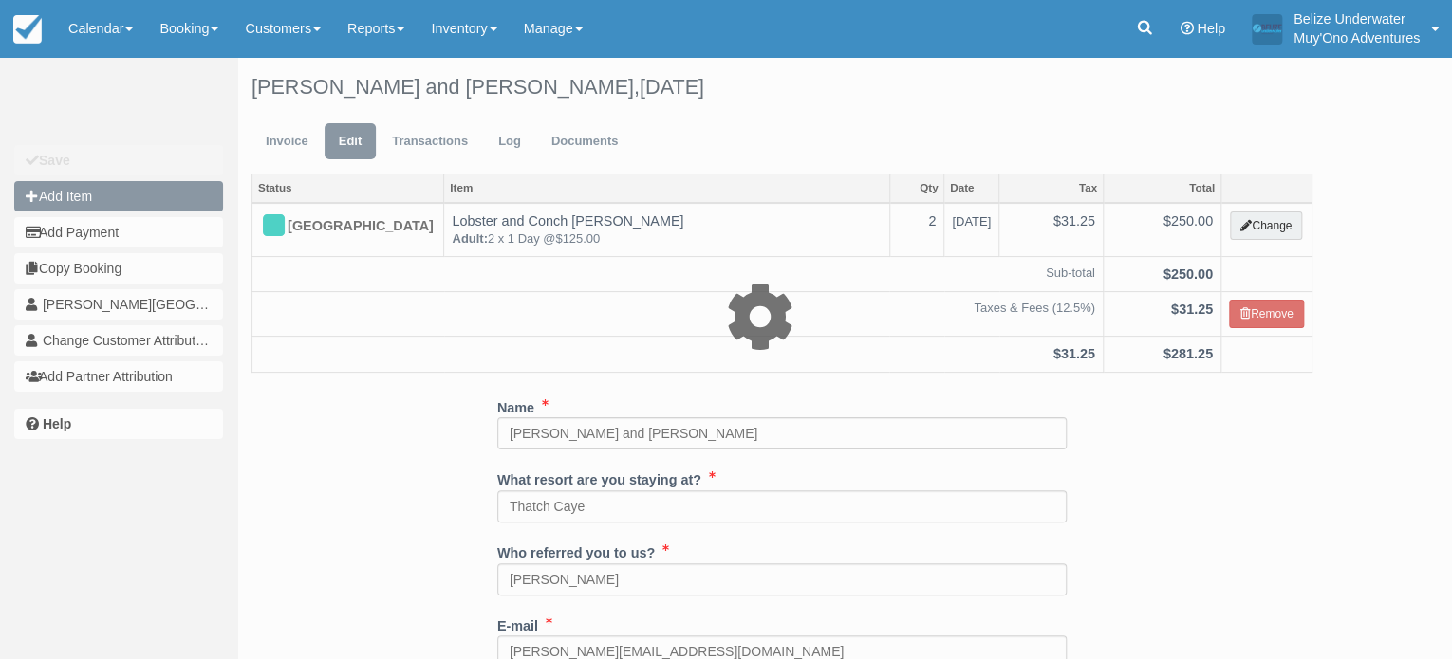
type input "0.00"
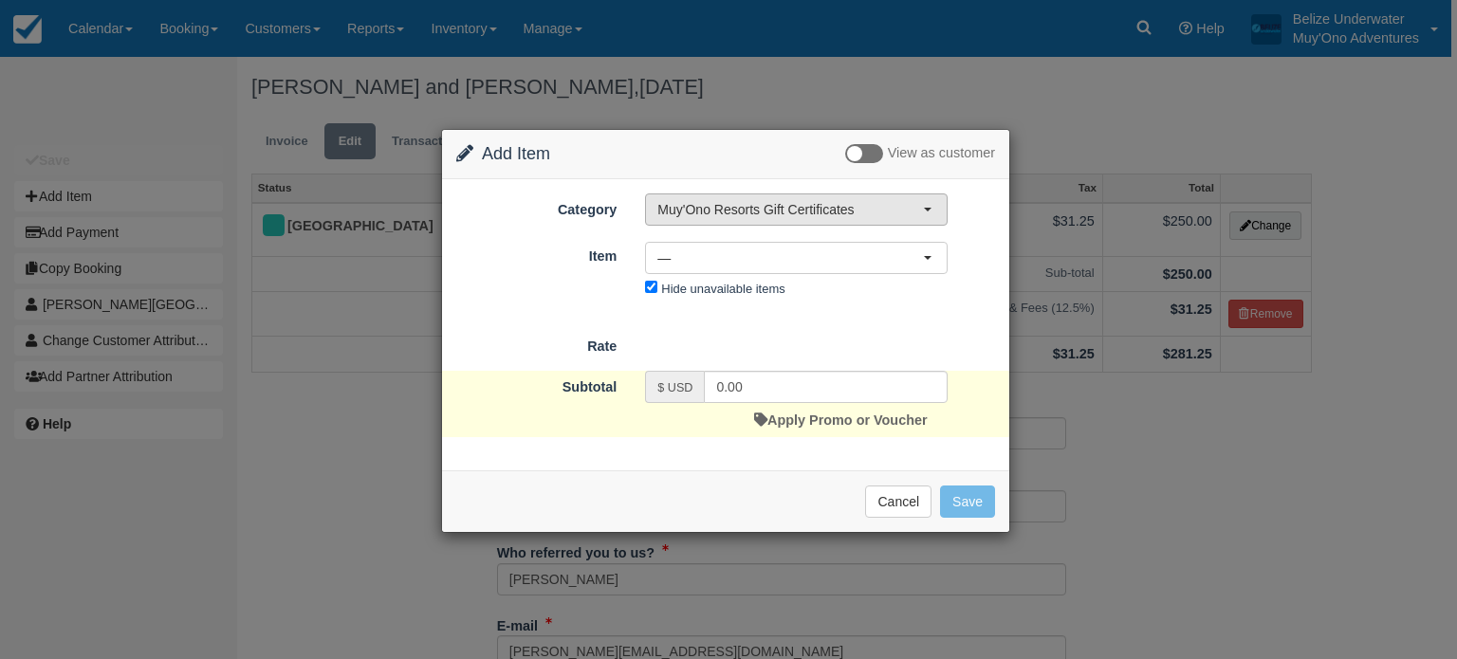
click at [679, 219] on button "Muy'Ono Resorts Gift Certificates" at bounding box center [796, 210] width 303 height 32
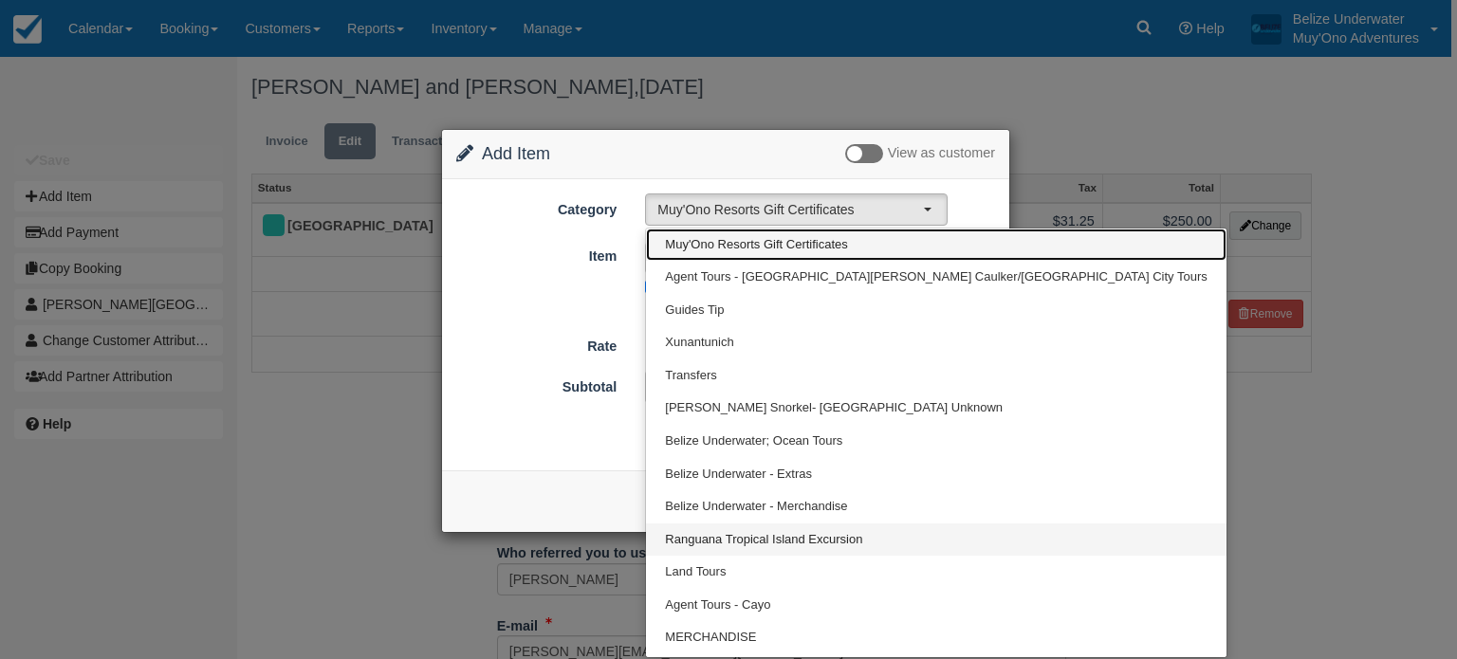
scroll to position [61, 0]
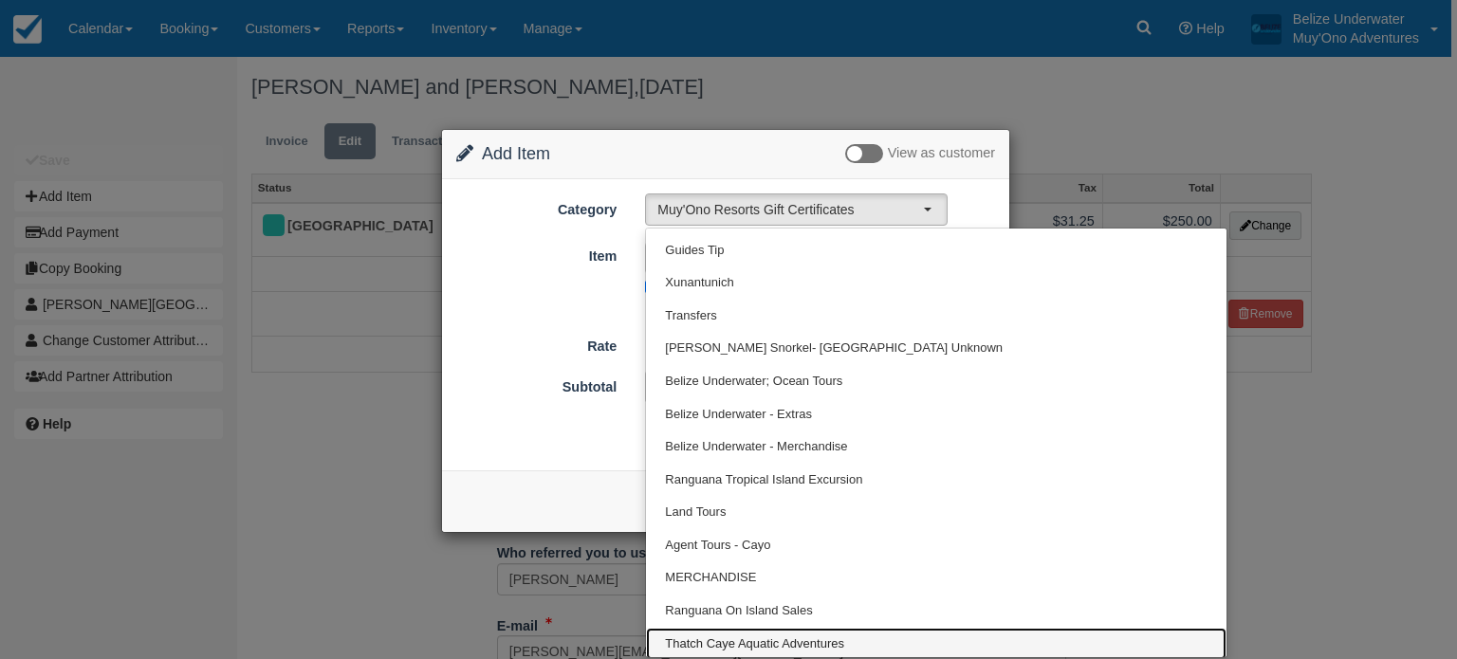
click at [782, 642] on span "Thatch Caye Aquatic Adventures" at bounding box center [754, 645] width 179 height 18
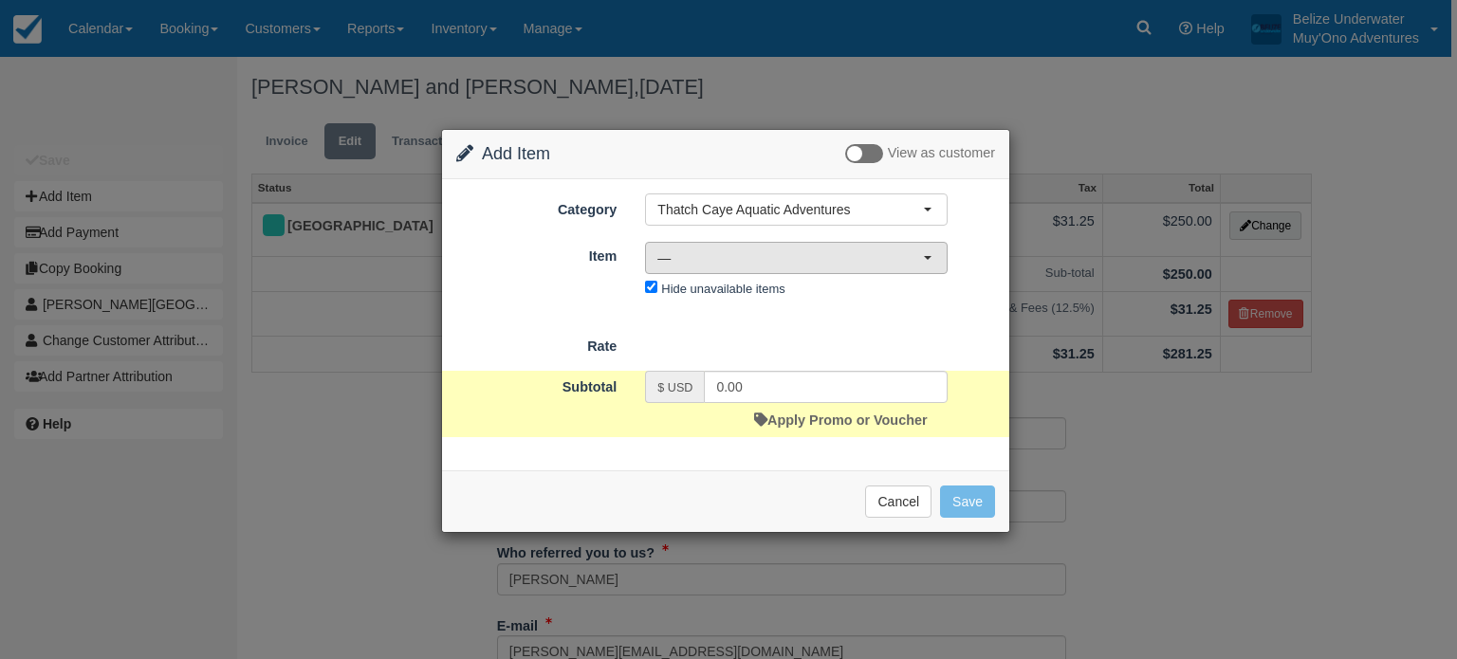
click at [688, 254] on span "—" at bounding box center [790, 258] width 266 height 19
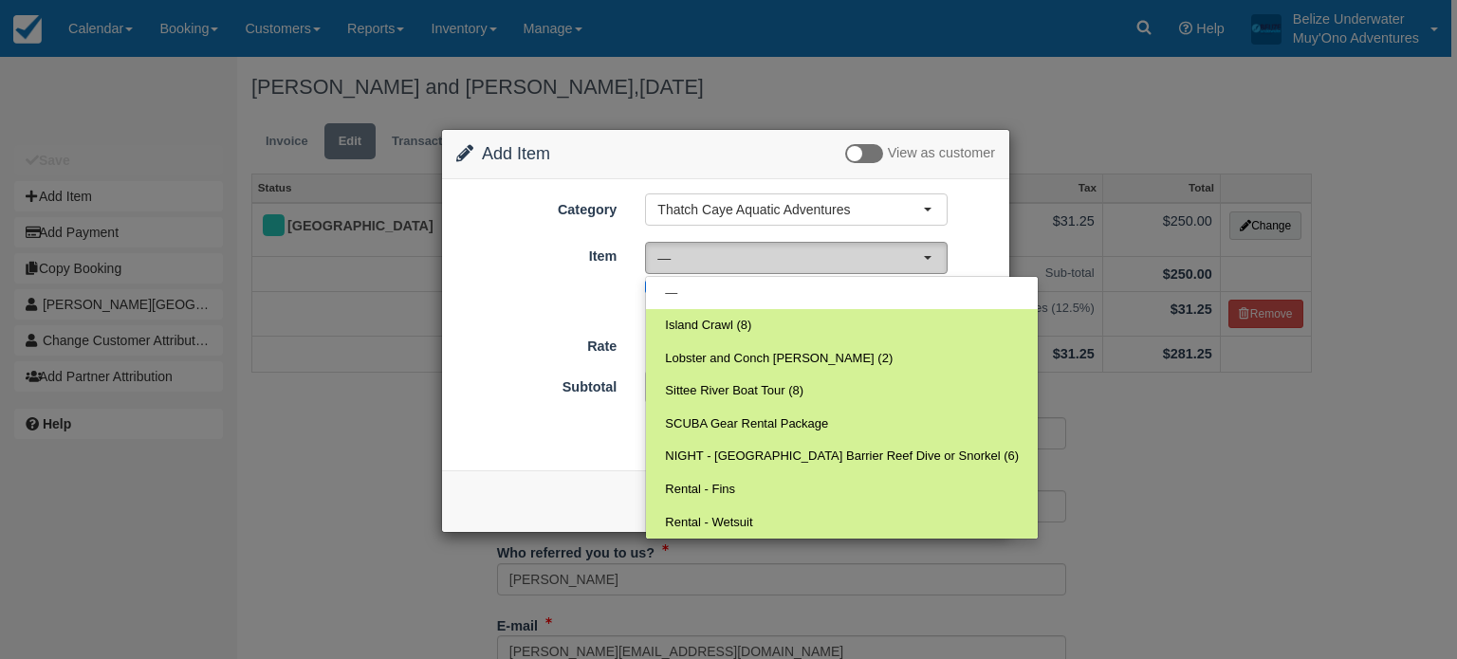
click at [783, 264] on span "—" at bounding box center [790, 258] width 266 height 19
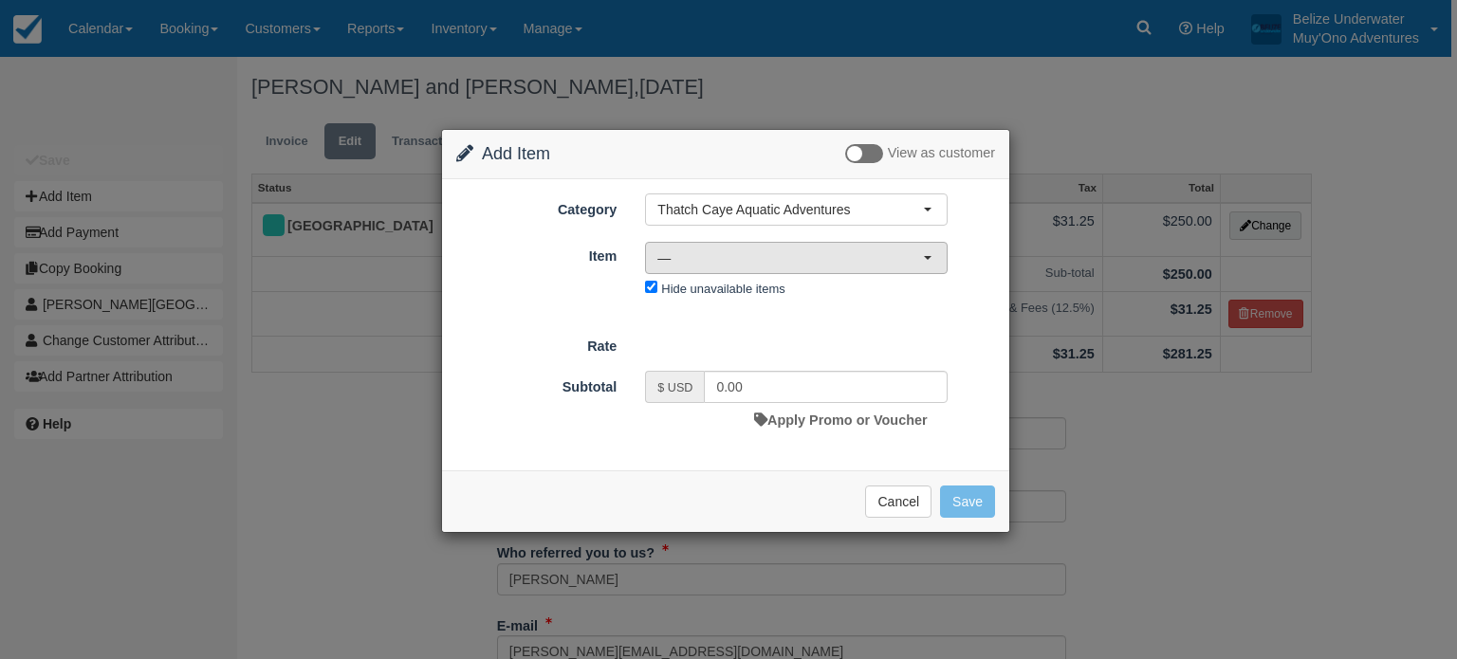
click at [741, 252] on span "—" at bounding box center [790, 258] width 266 height 19
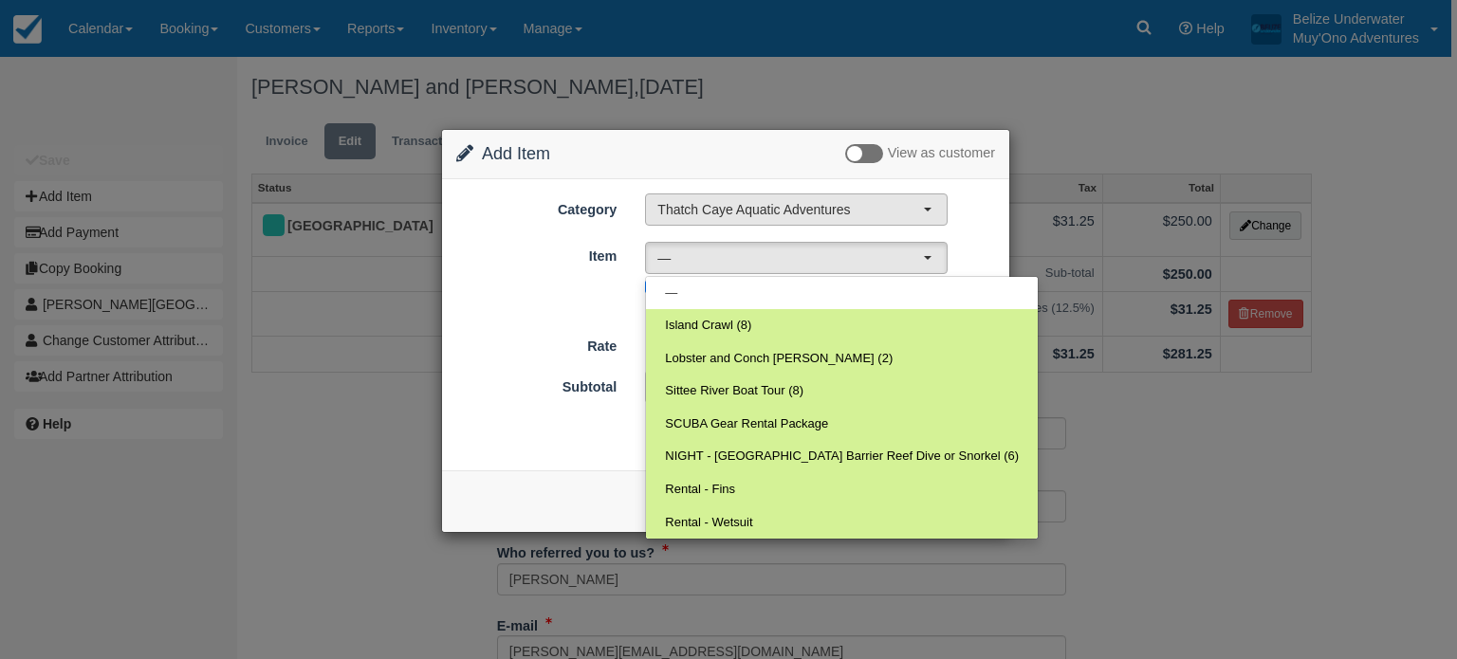
click at [863, 200] on span "Thatch Caye Aquatic Adventures" at bounding box center [790, 209] width 266 height 19
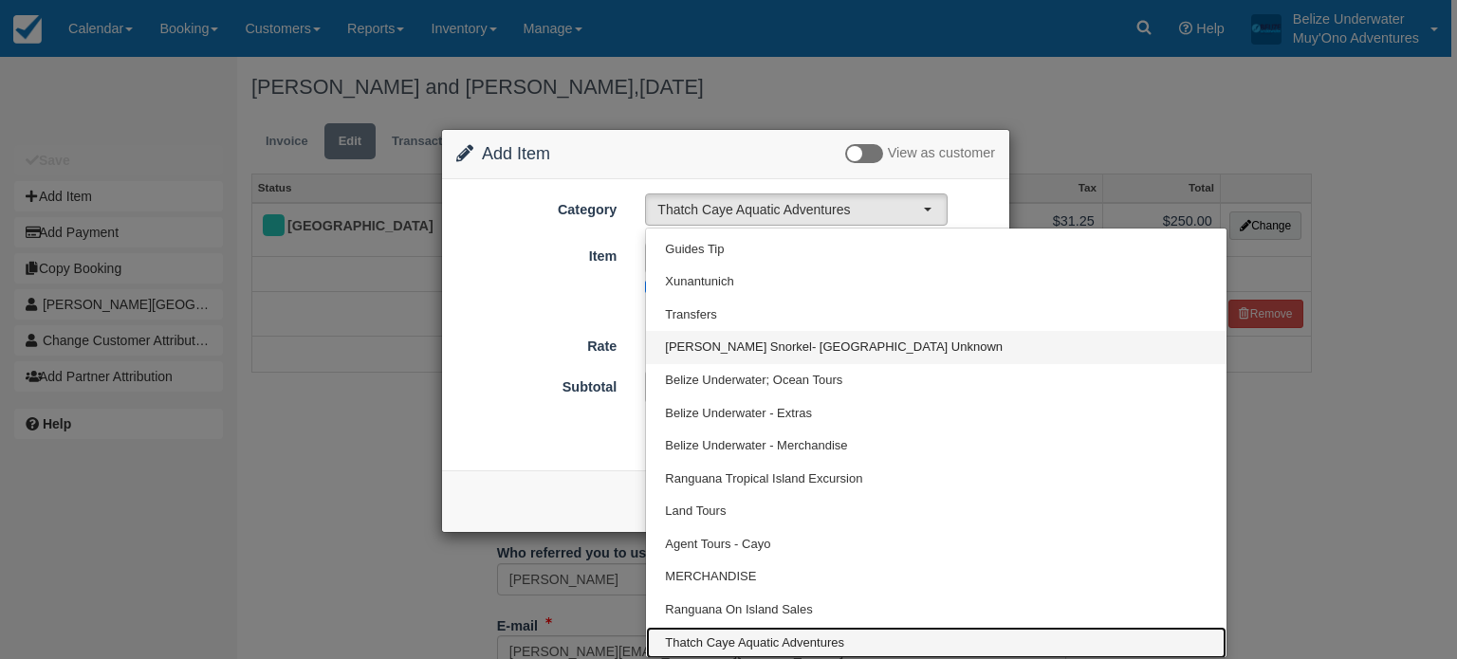
scroll to position [60, 0]
drag, startPoint x: 816, startPoint y: 637, endPoint x: 704, endPoint y: 640, distance: 112.0
click at [704, 640] on span "Thatch Caye Aquatic Adventures" at bounding box center [754, 644] width 179 height 18
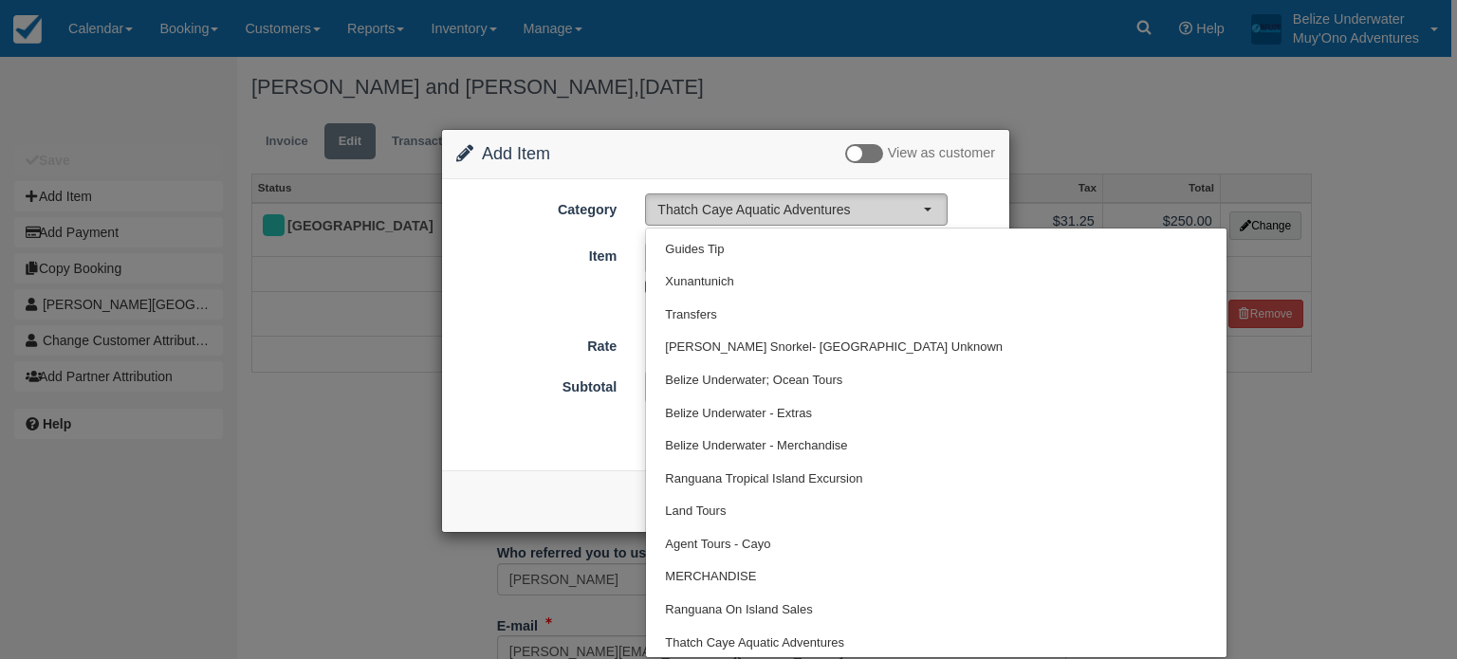
select select "64"
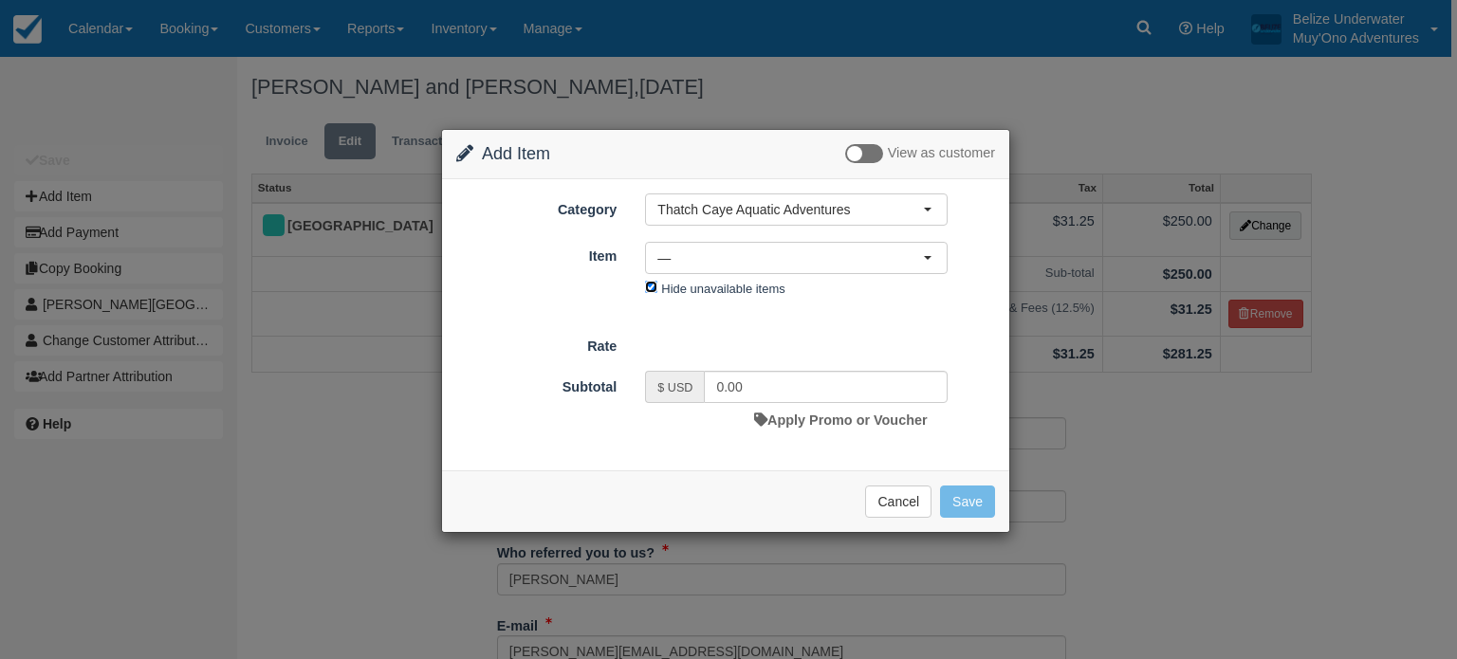
click at [657, 282] on input "Hide unavailable items" at bounding box center [651, 287] width 12 height 12
checkbox input "false"
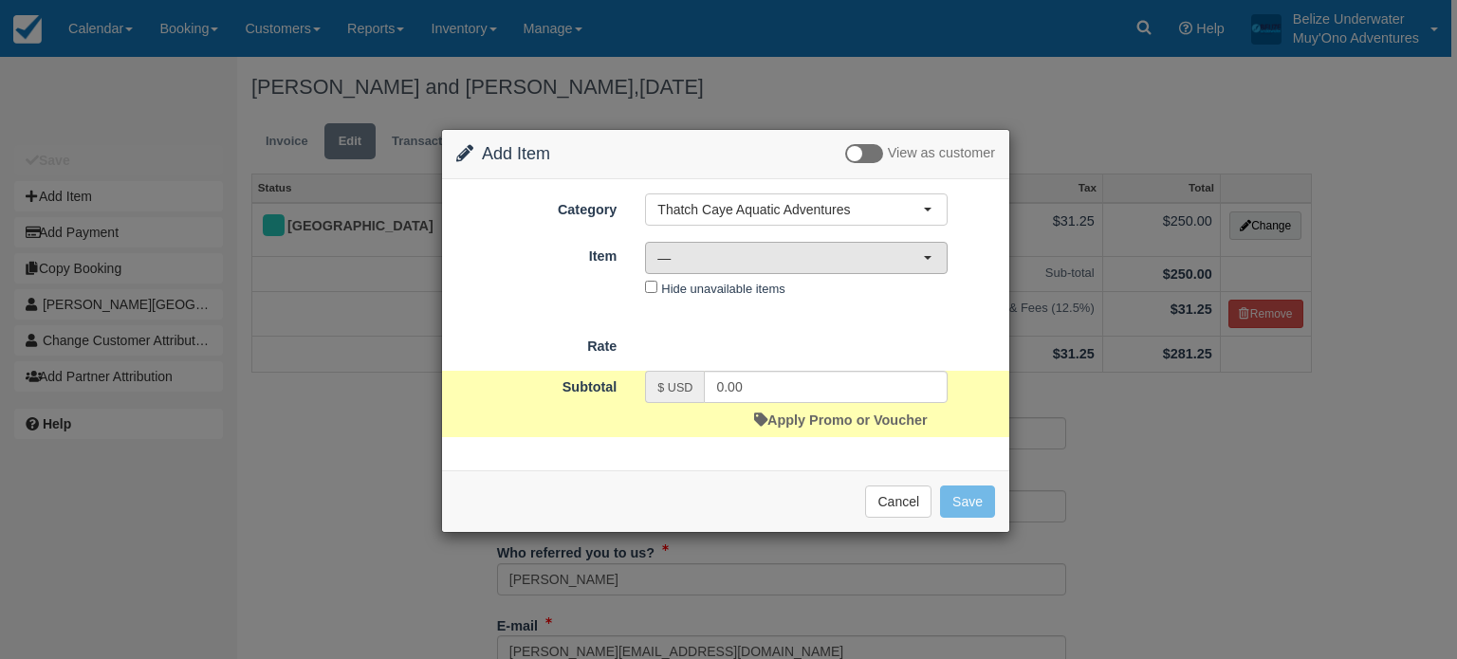
click at [772, 250] on span "—" at bounding box center [790, 258] width 266 height 19
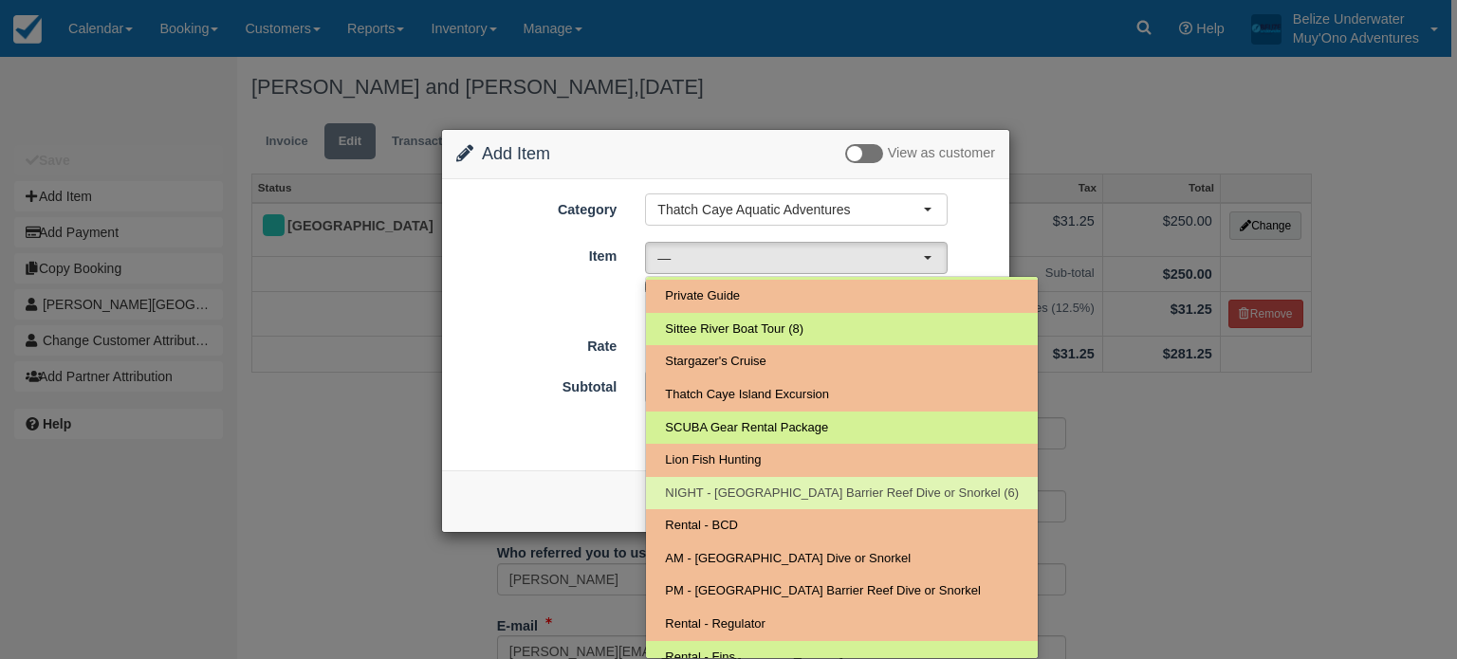
scroll to position [140, 0]
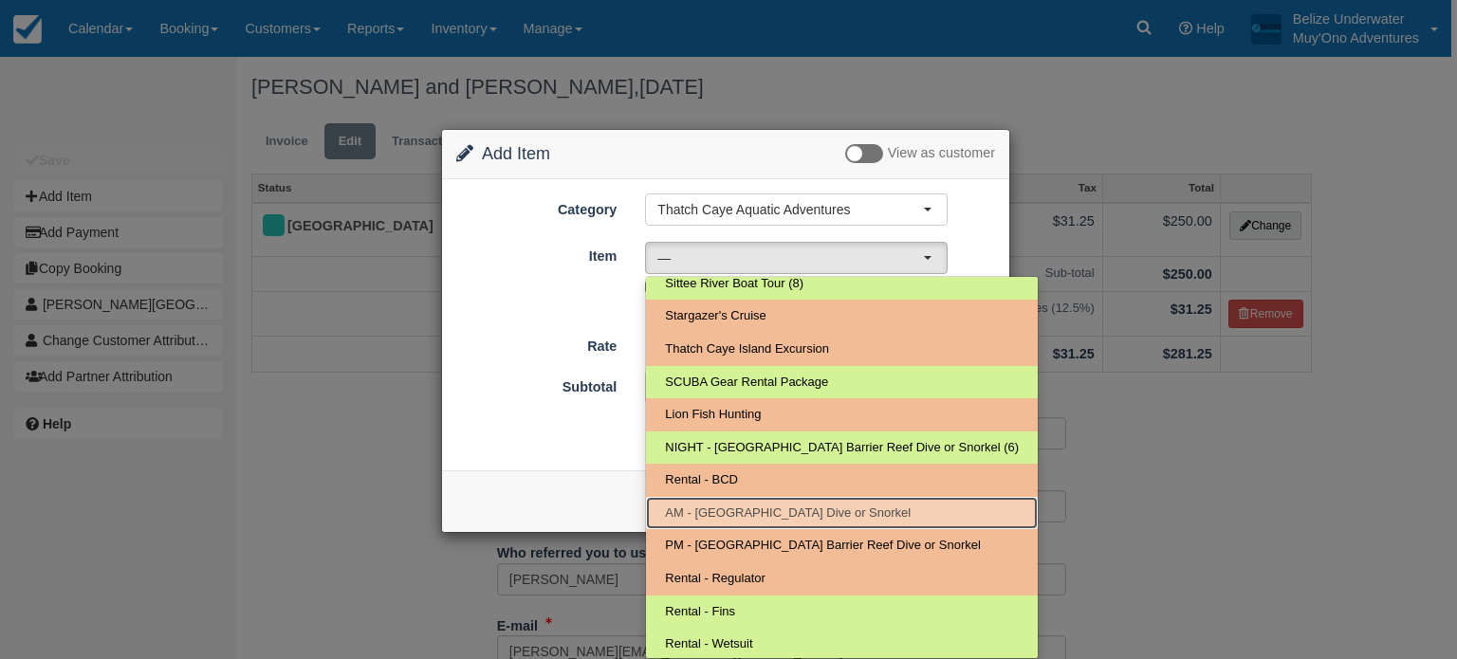
click at [750, 505] on span "AM - [GEOGRAPHIC_DATA] Dive or Snorkel" at bounding box center [788, 514] width 246 height 18
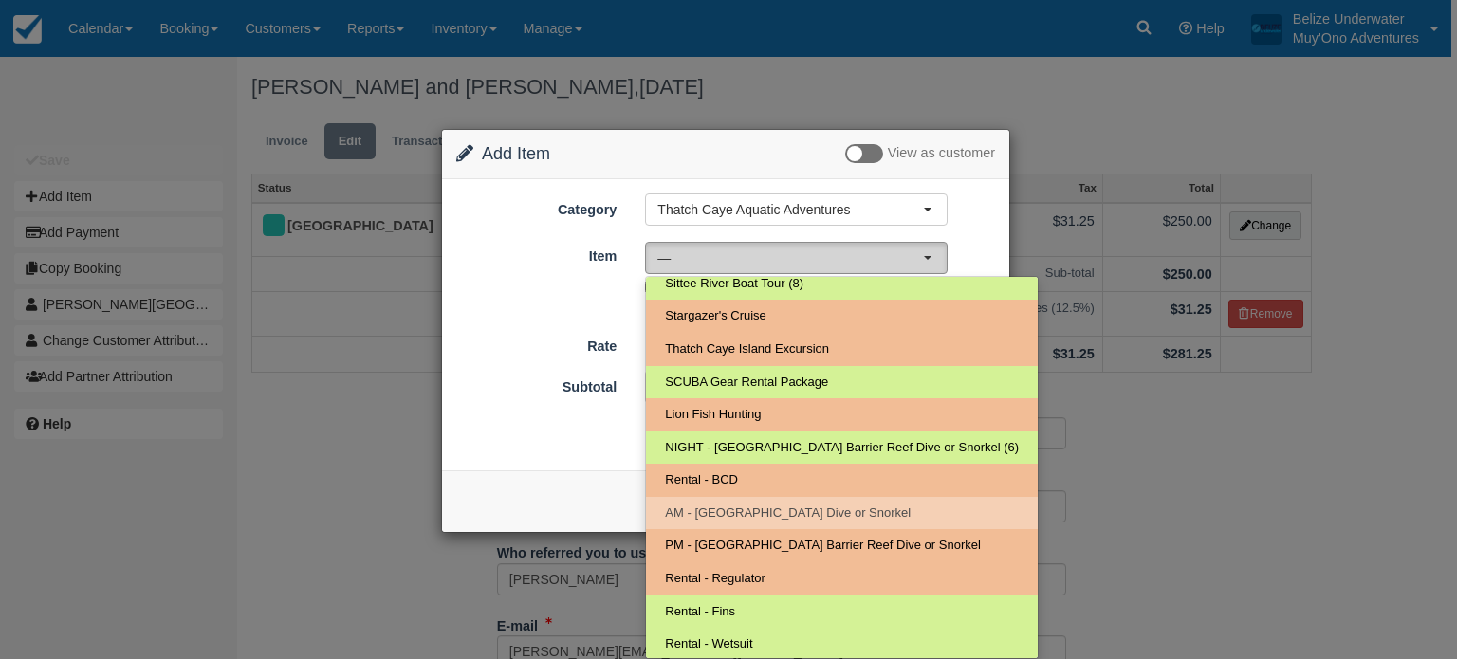
select select "294"
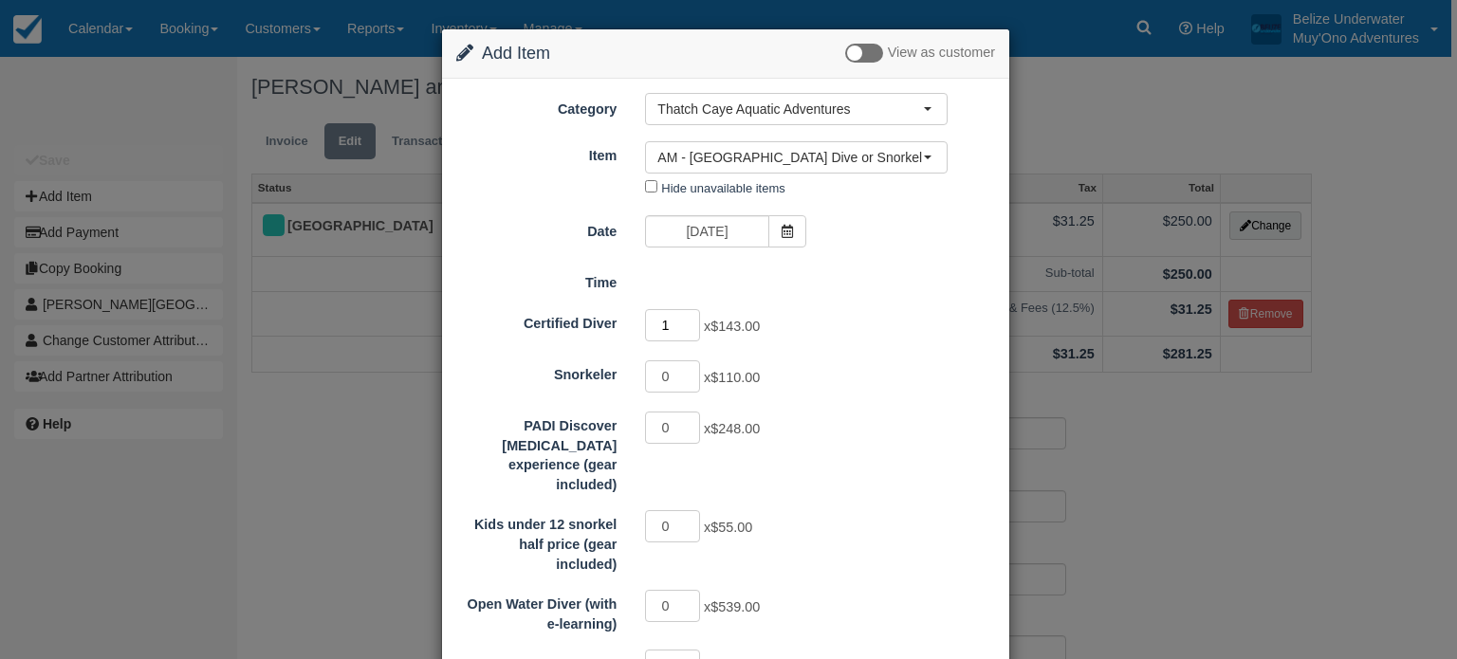
type input "1"
click at [690, 318] on input "1" at bounding box center [672, 325] width 55 height 32
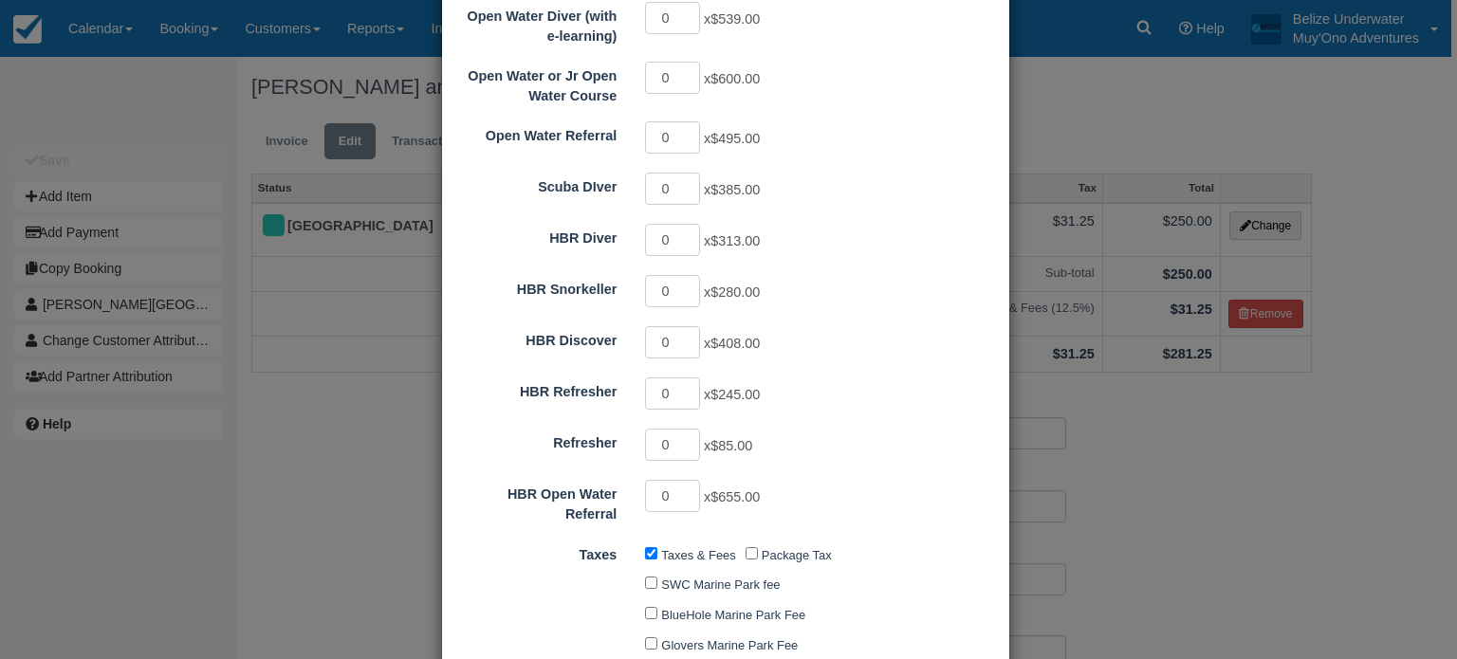
scroll to position [1026, 0]
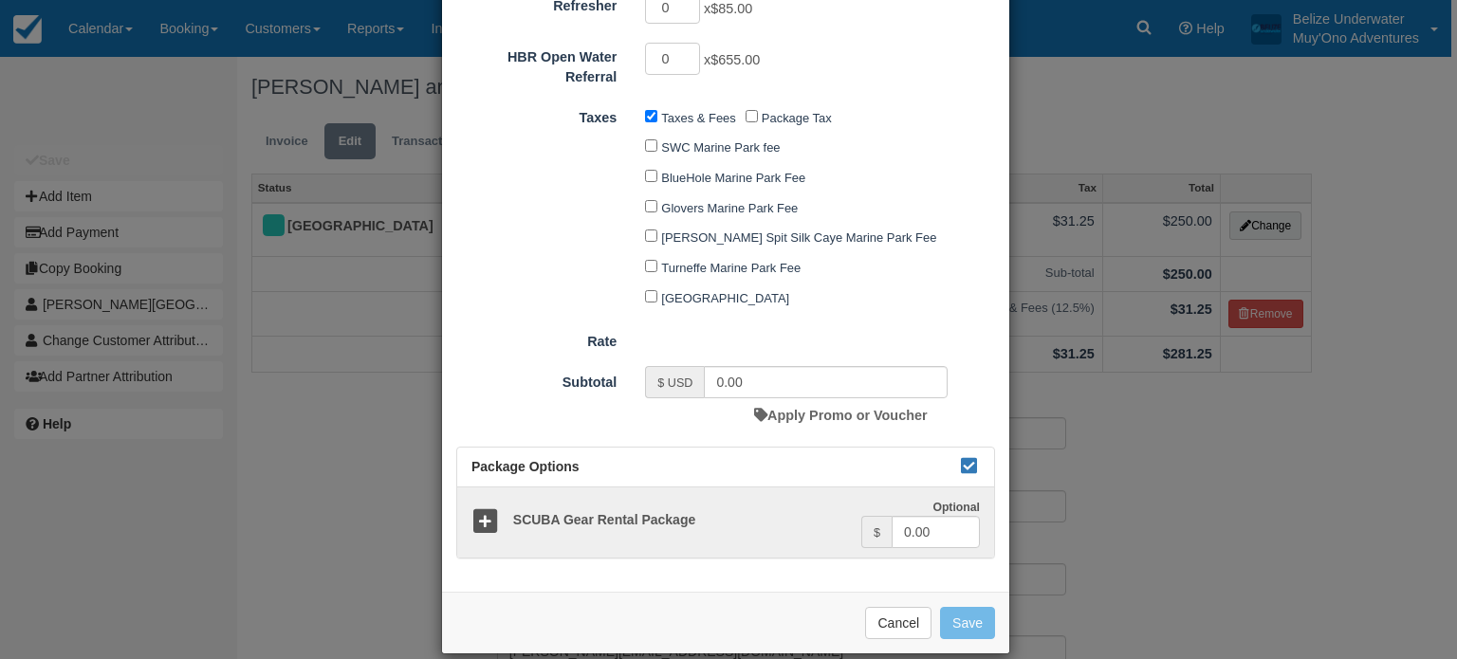
type input "143.00"
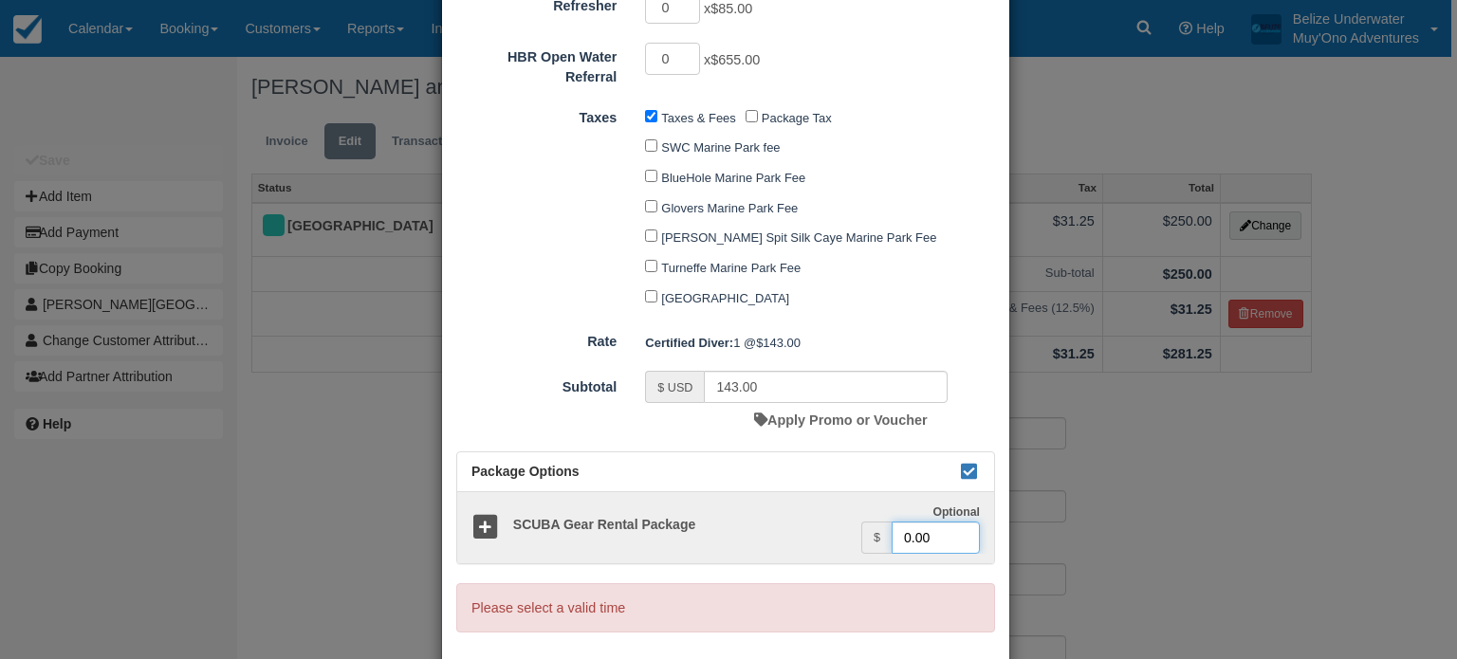
click at [905, 522] on input "0.00" at bounding box center [936, 538] width 88 height 32
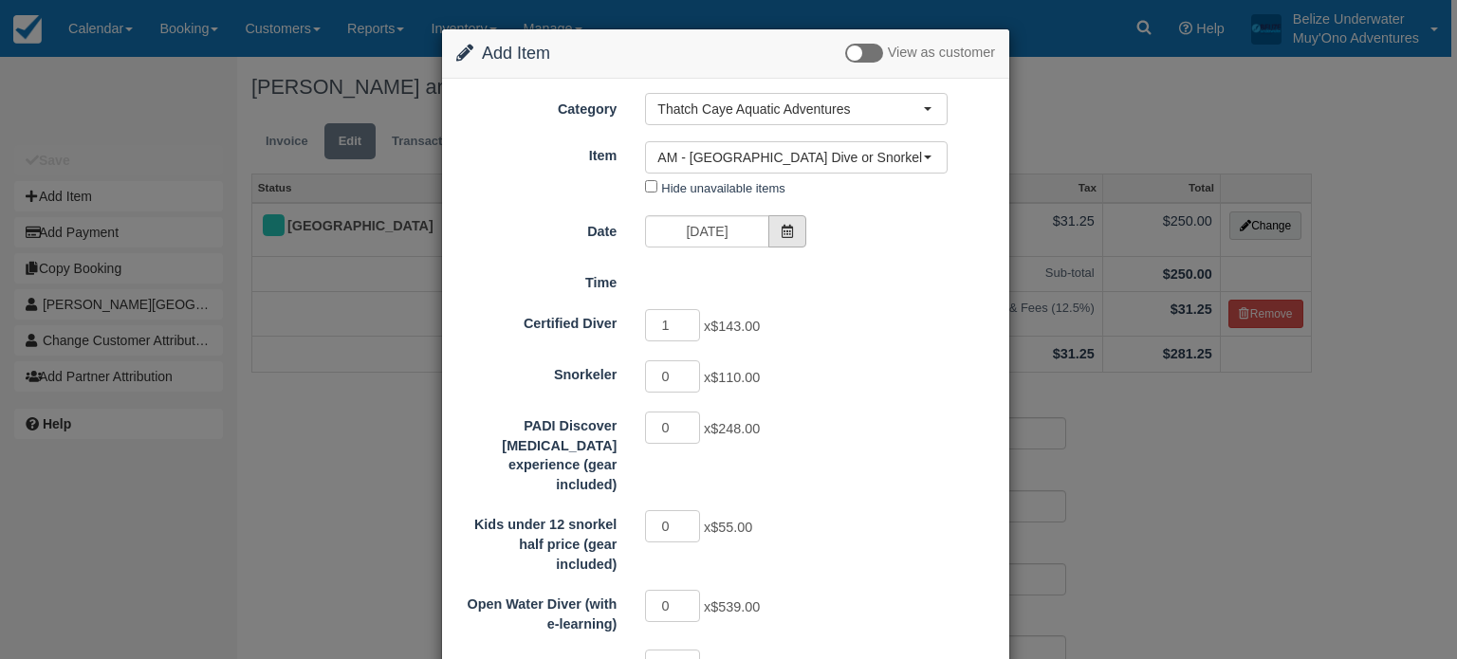
type input "40.00"
click at [782, 225] on icon at bounding box center [787, 231] width 13 height 13
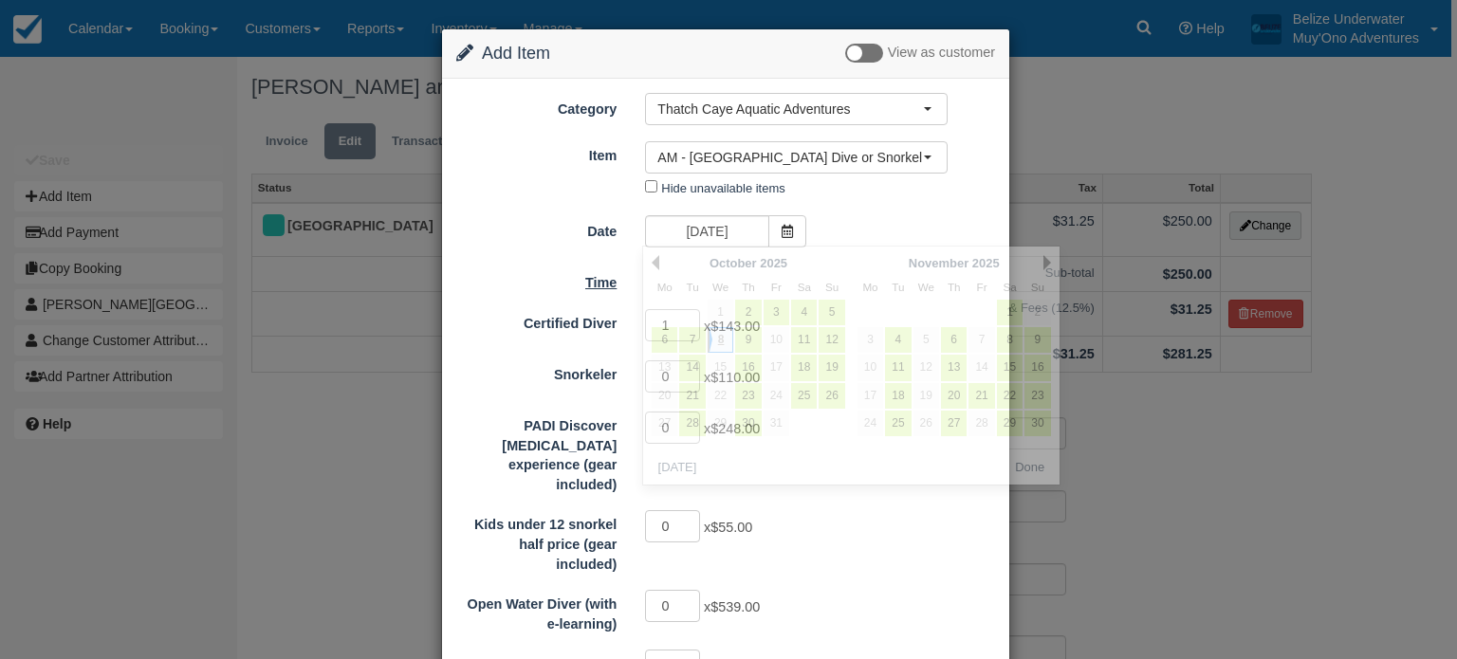
click at [613, 268] on label "Time" at bounding box center [536, 280] width 189 height 27
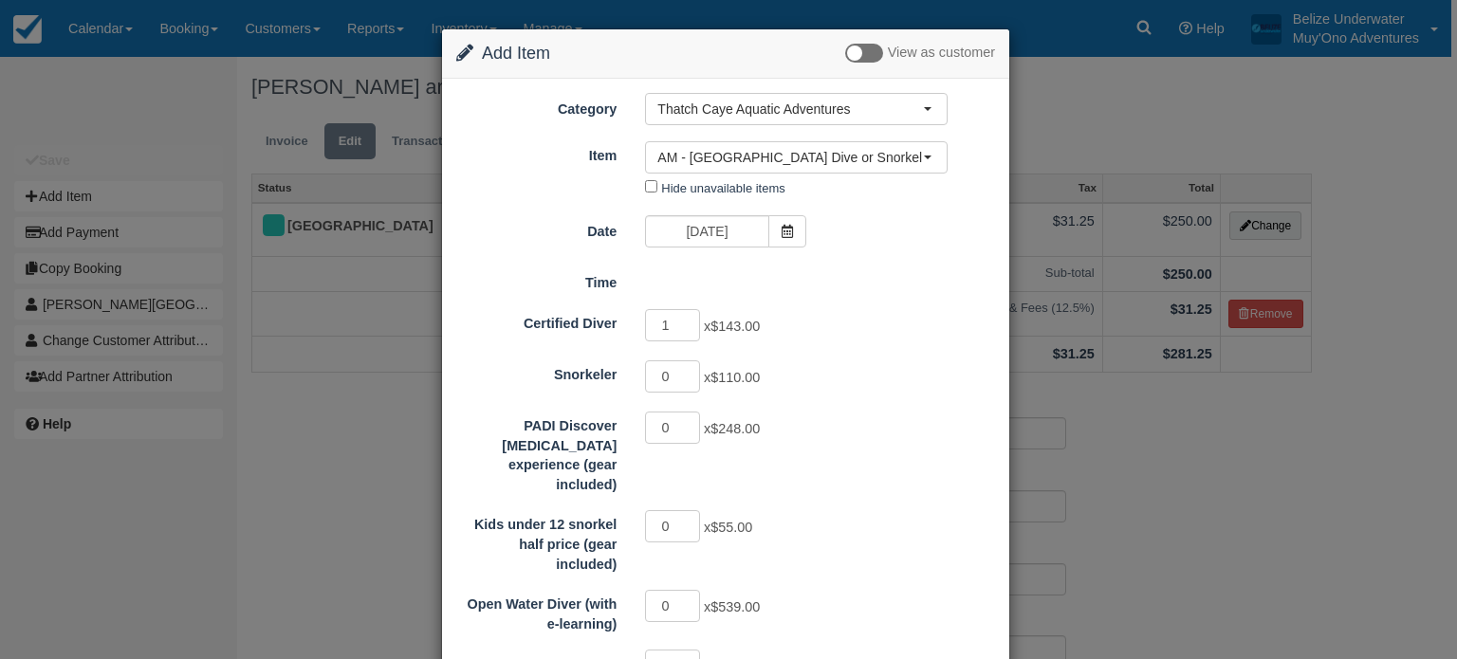
click at [948, 217] on div "Date 10/08/25" at bounding box center [725, 233] width 567 height 37
click at [759, 307] on div "Certified Diver 1 x $143.00" at bounding box center [725, 325] width 567 height 37
click at [690, 231] on input "[DATE]" at bounding box center [706, 231] width 123 height 32
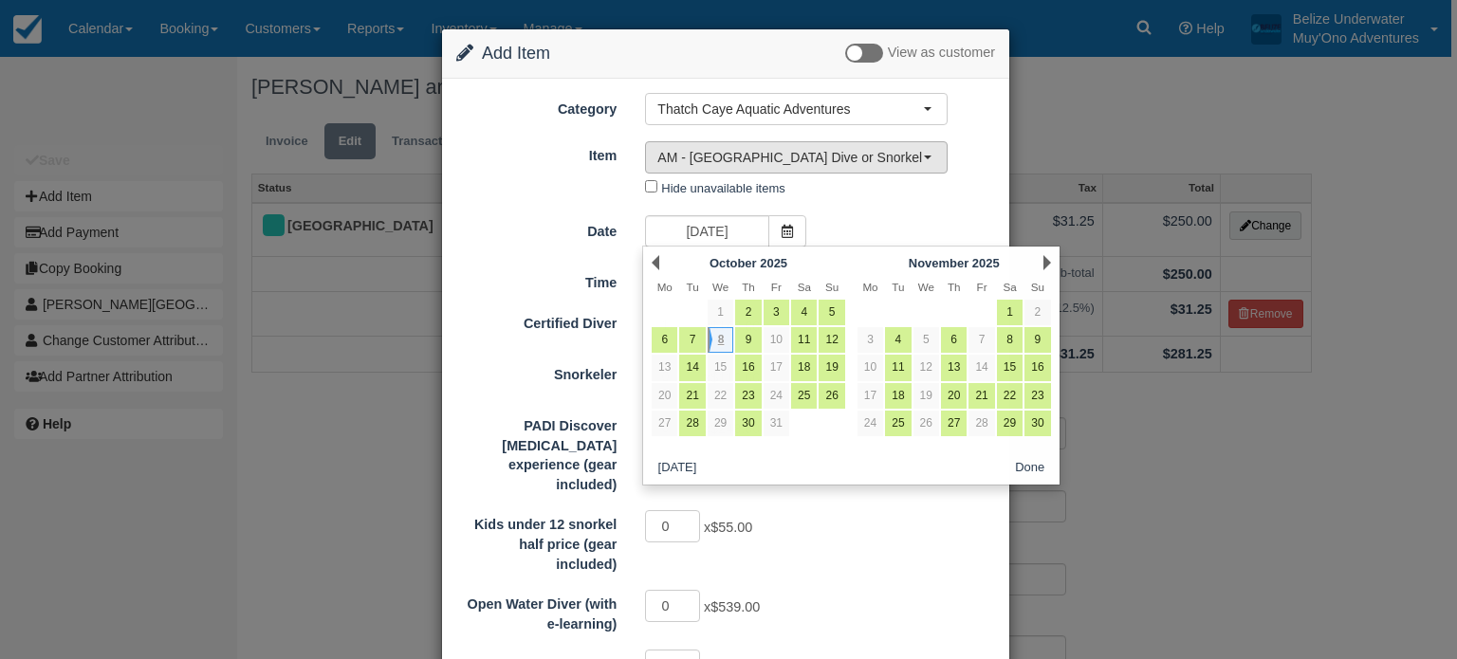
click at [698, 155] on span "AM - [GEOGRAPHIC_DATA] Dive or Snorkel" at bounding box center [790, 157] width 266 height 19
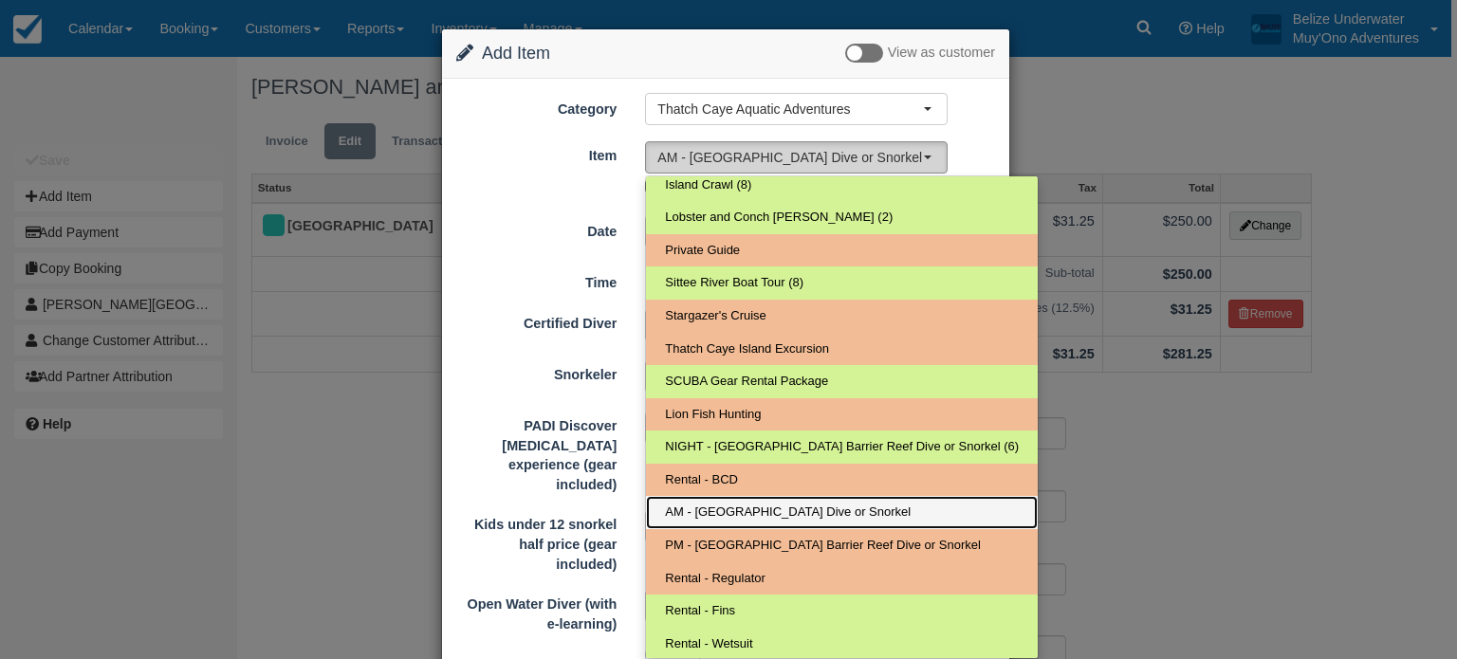
scroll to position [8, 0]
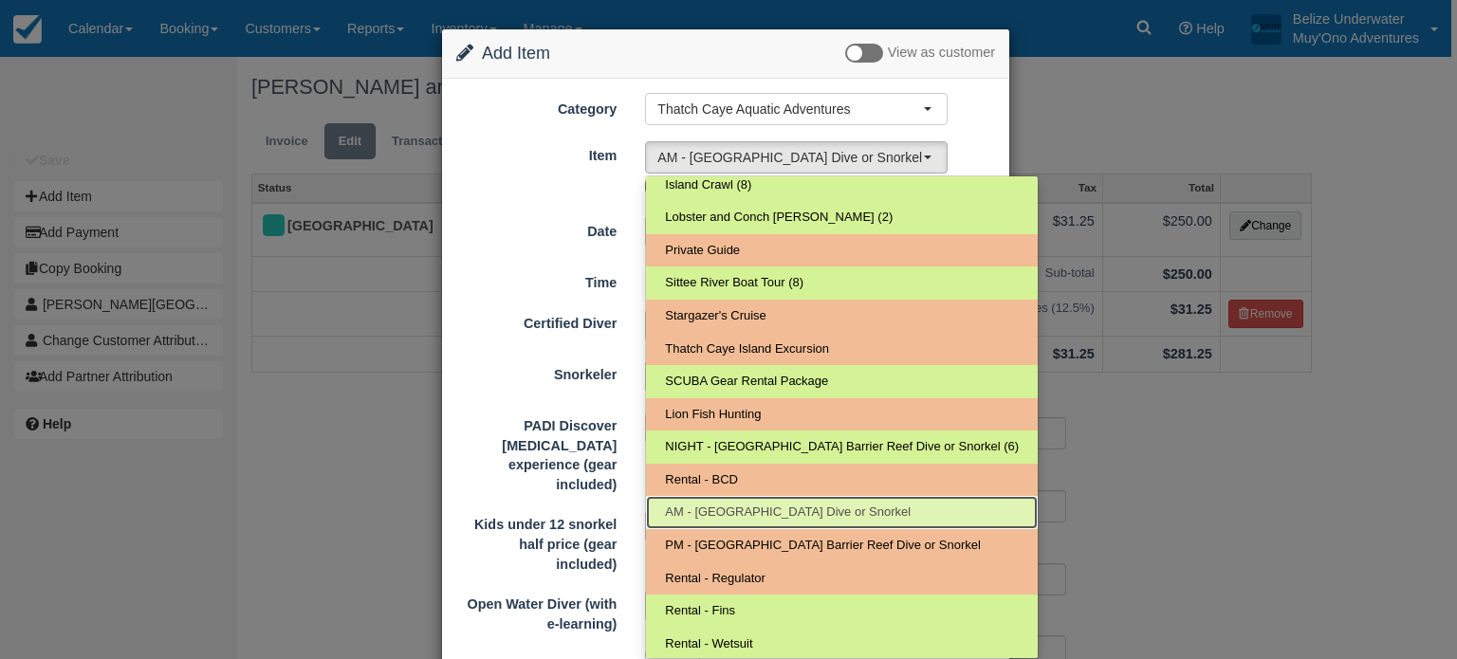
click at [700, 509] on span "AM - [GEOGRAPHIC_DATA] Dive or Snorkel" at bounding box center [788, 513] width 246 height 18
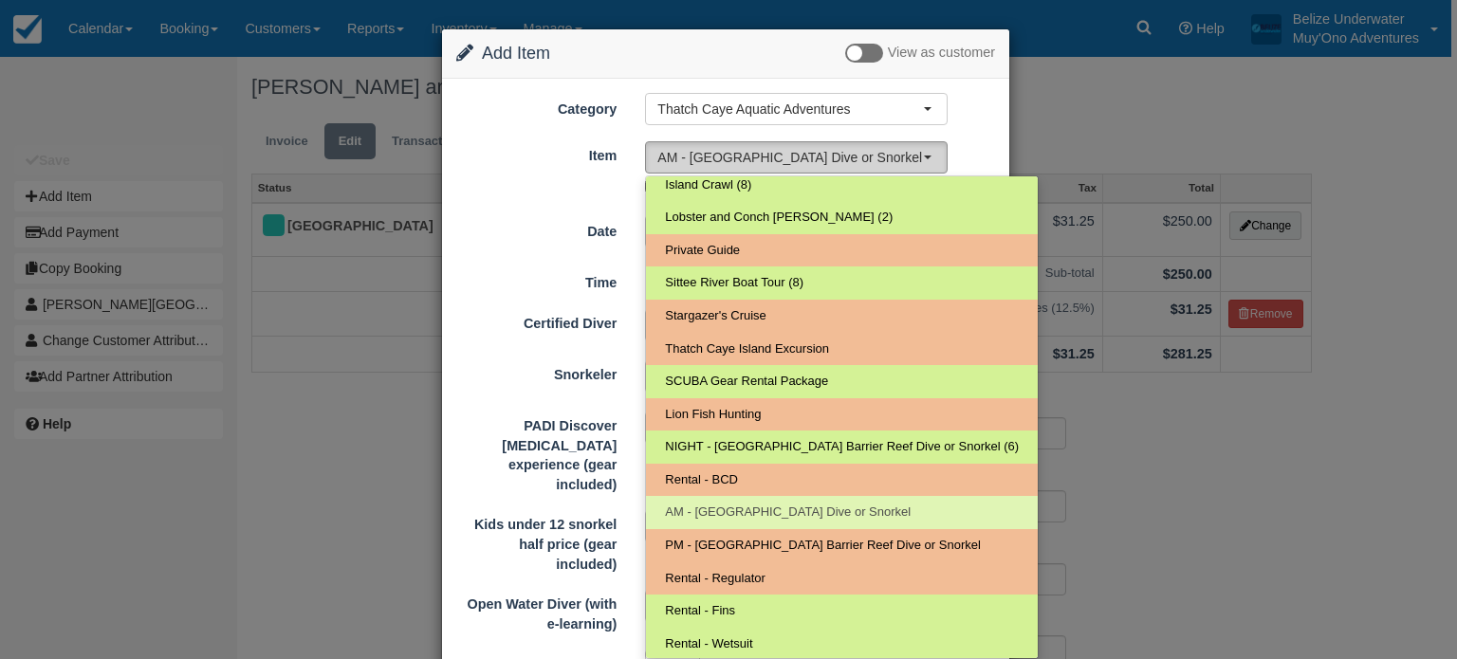
select select "294"
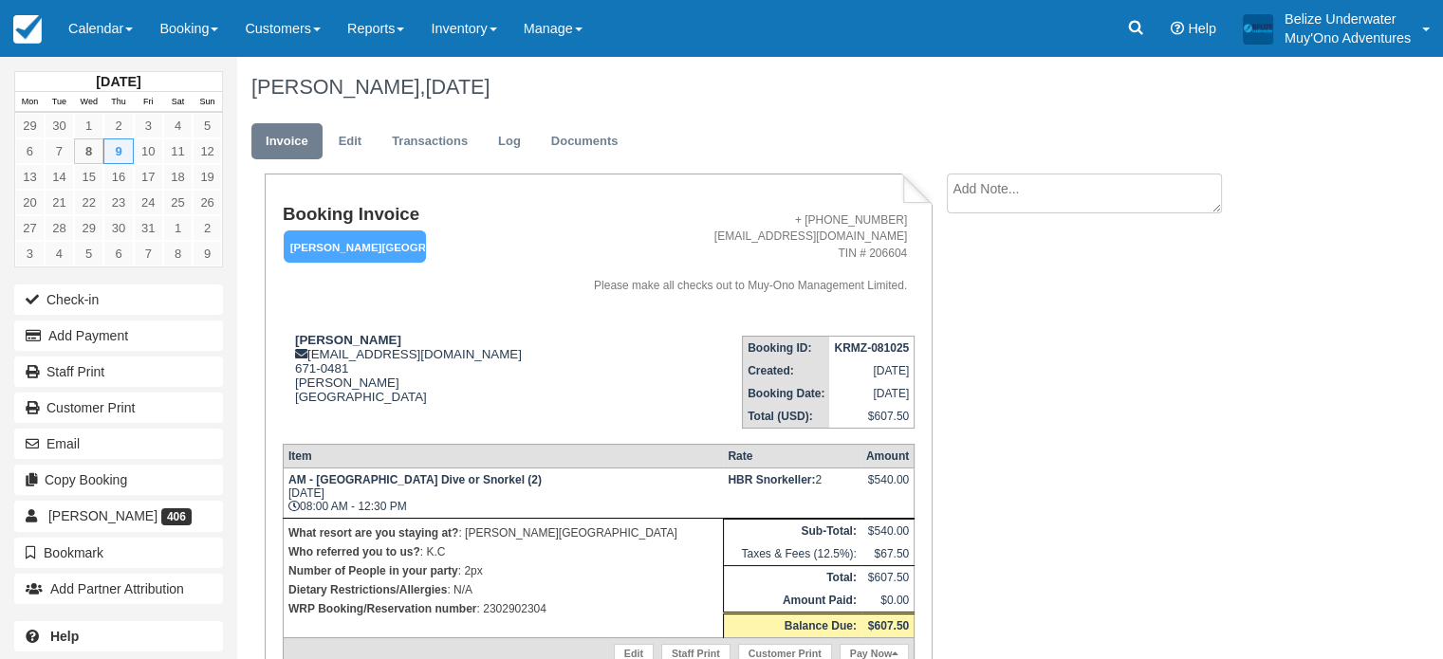
click at [967, 398] on div "Booking Invoice [PERSON_NAME][GEOGRAPHIC_DATA]   Pending HOLD Deposit Paid Canc…" at bounding box center [759, 465] width 1044 height 583
click at [507, 137] on link "Log" at bounding box center [509, 141] width 51 height 37
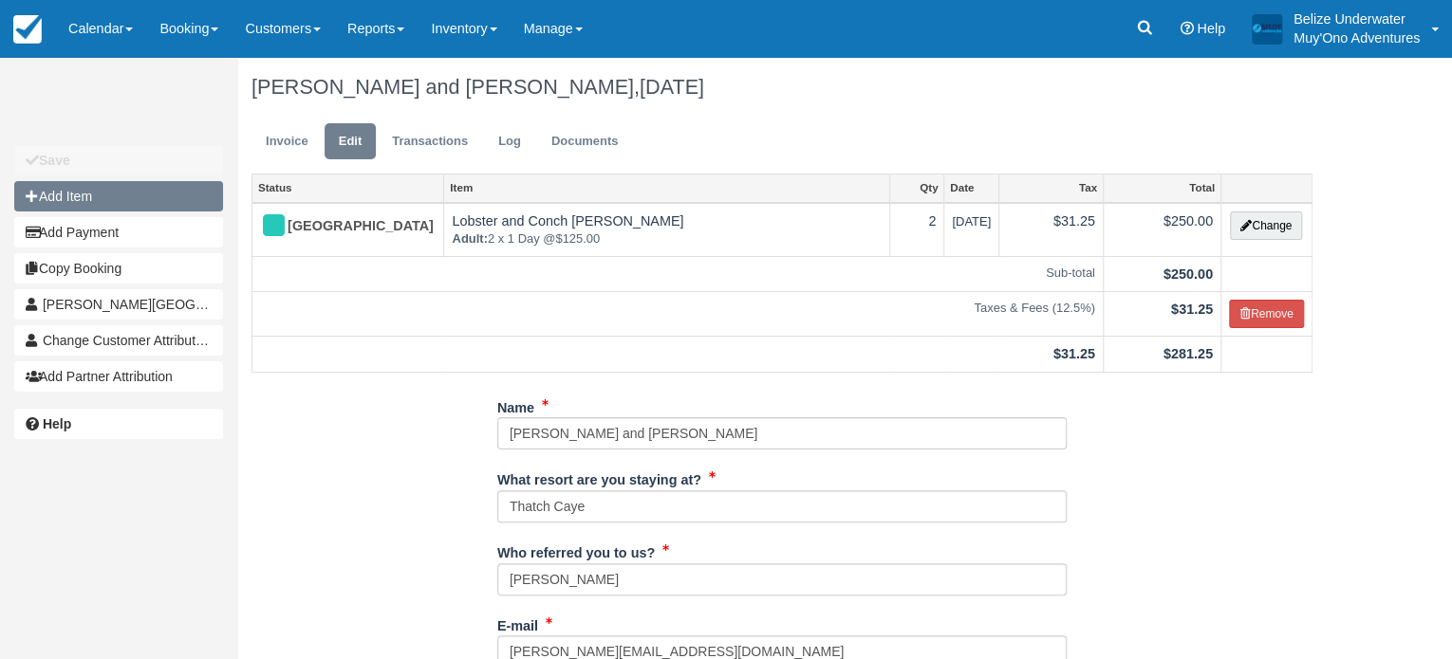
click at [130, 194] on button "Add Item" at bounding box center [118, 196] width 209 height 30
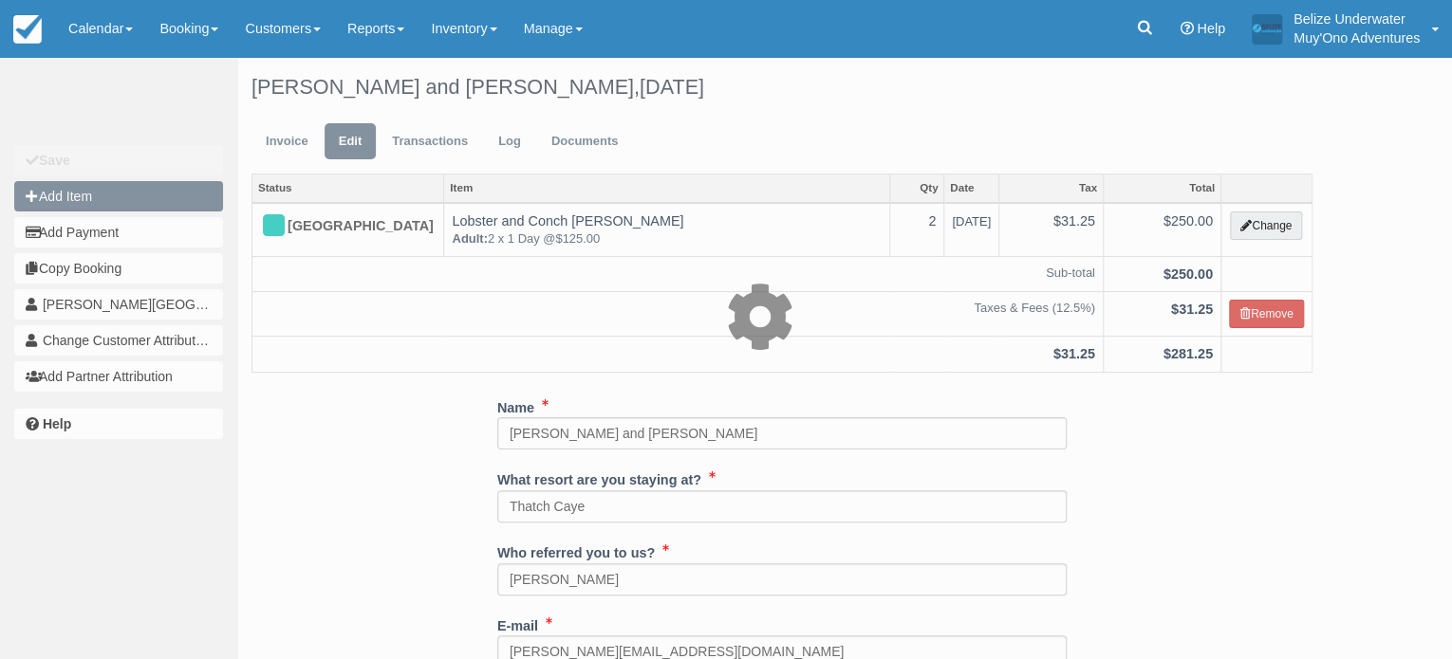
type input "0.00"
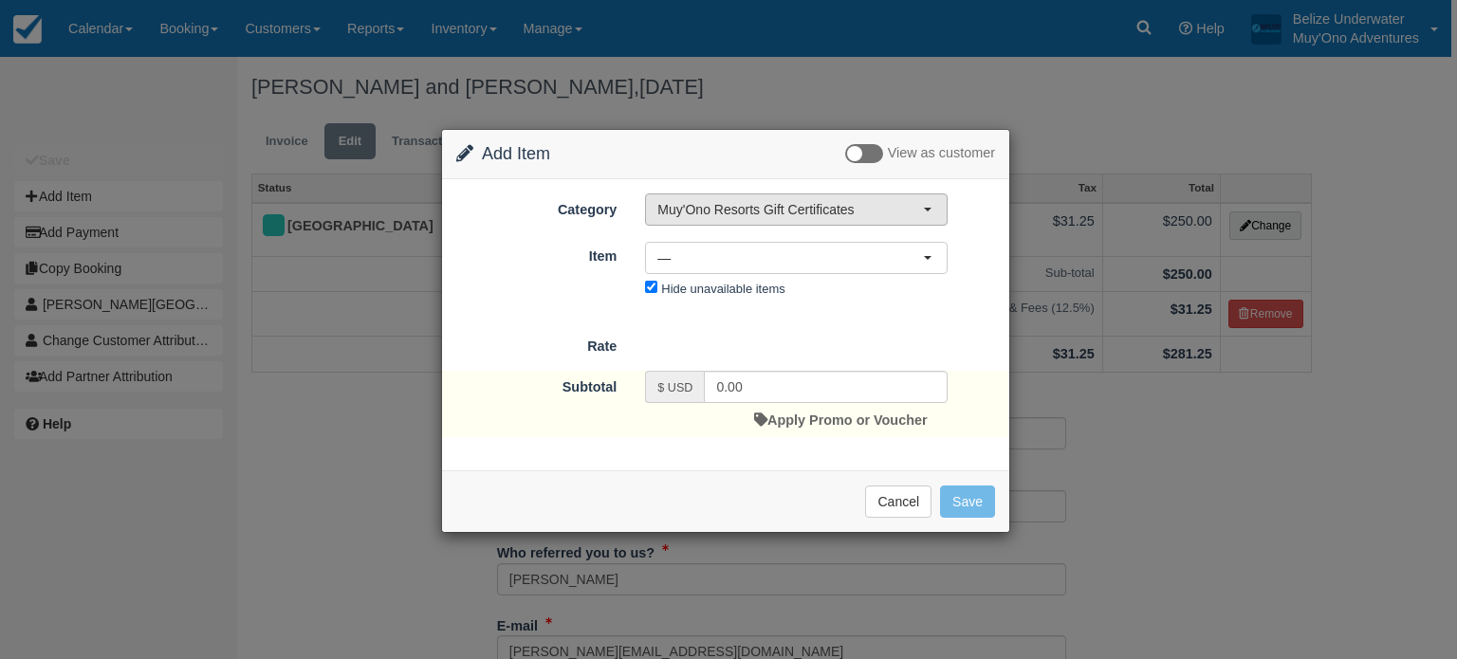
click at [751, 212] on span "Muy'Ono Resorts Gift Certificates" at bounding box center [790, 209] width 266 height 19
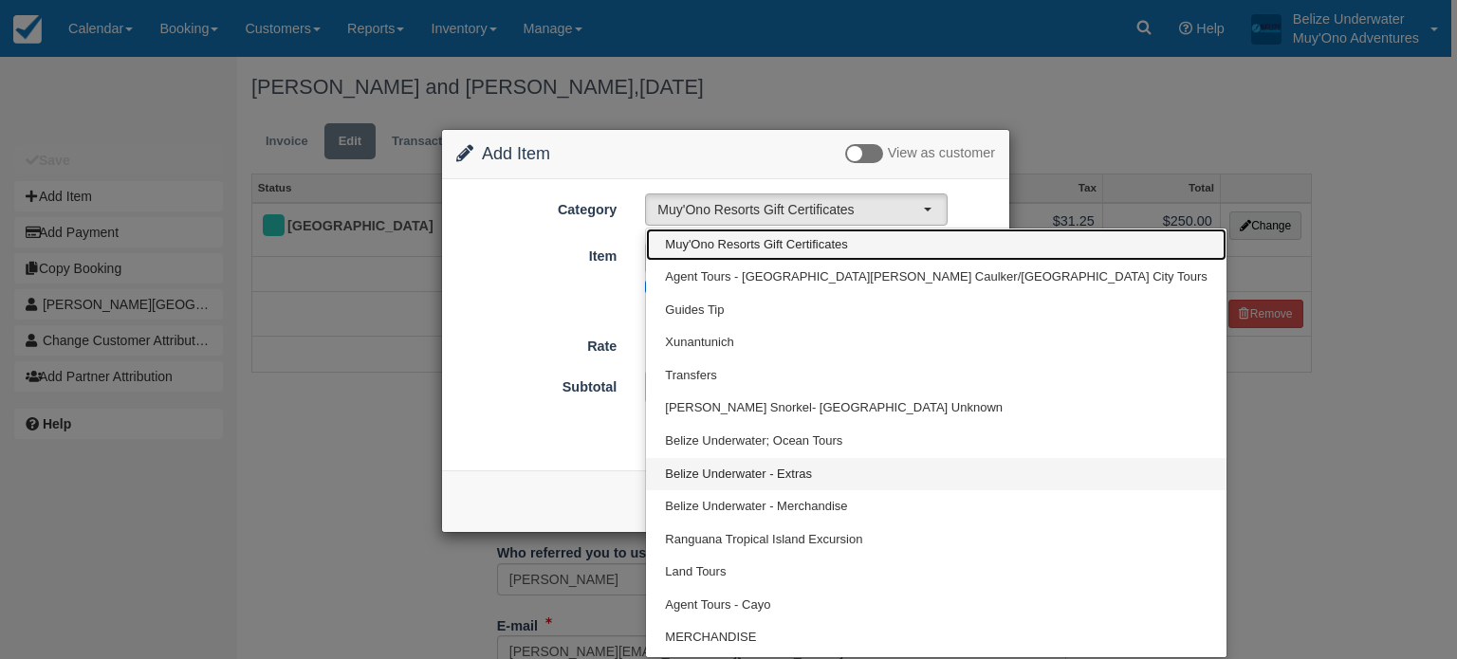
scroll to position [61, 0]
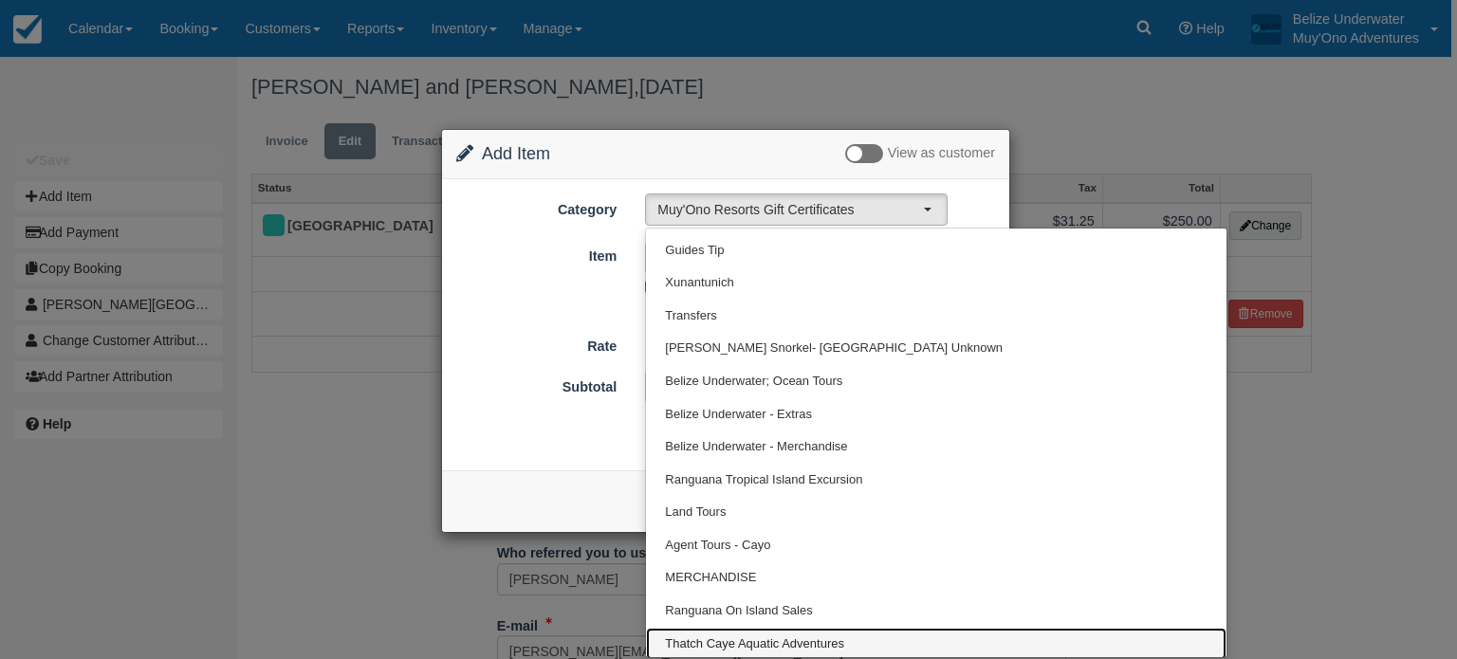
click at [749, 640] on span "Thatch Caye Aquatic Adventures" at bounding box center [754, 645] width 179 height 18
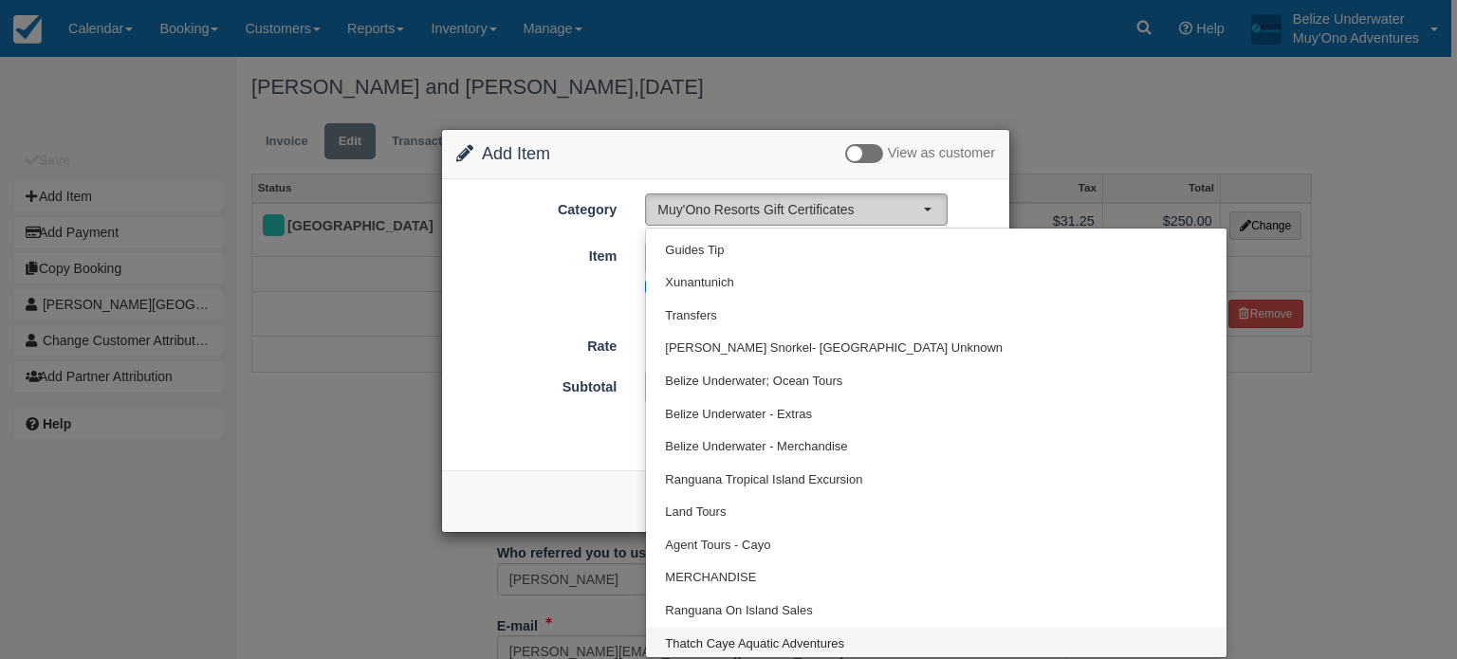
select select "64"
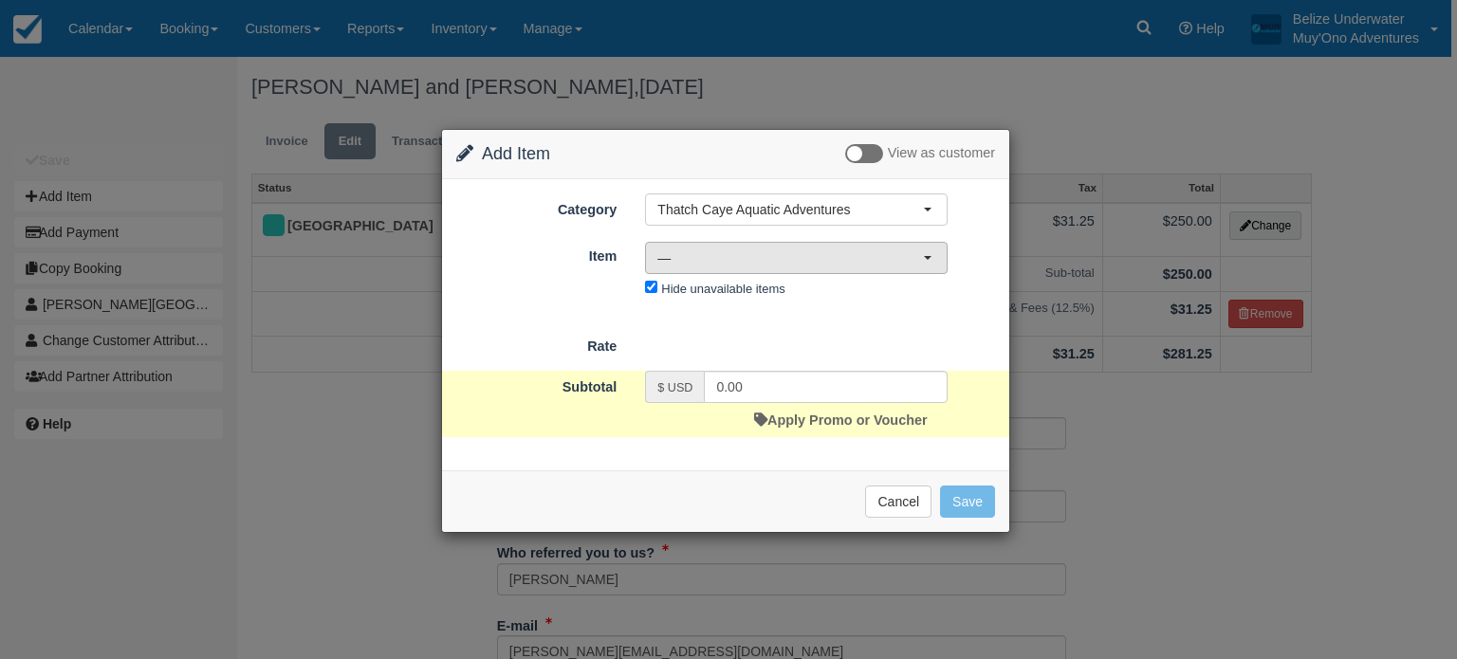
click at [719, 265] on span "—" at bounding box center [790, 258] width 266 height 19
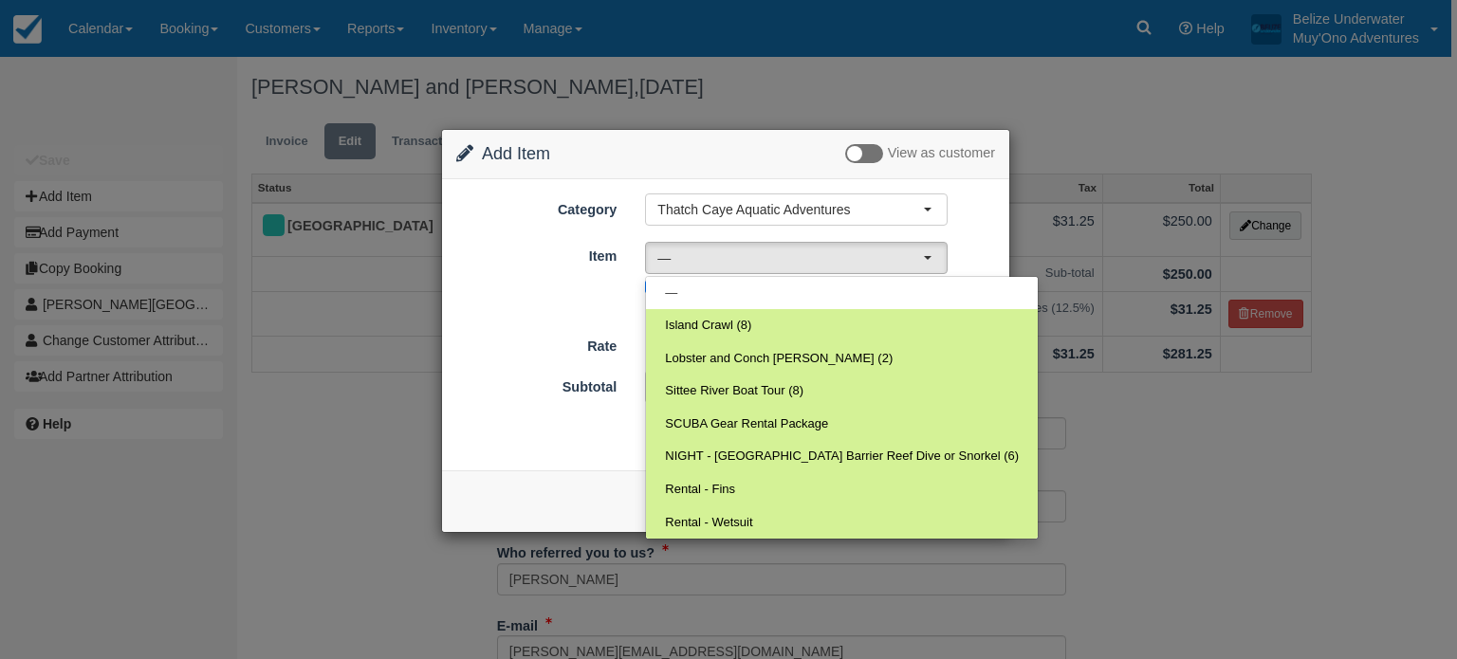
drag, startPoint x: 509, startPoint y: 335, endPoint x: 620, endPoint y: 305, distance: 114.8
click at [620, 305] on form "Category Thatch Caye Aquatic Adventures Muy'Ono Resorts Gift Certificates Agent…" at bounding box center [725, 316] width 539 height 244
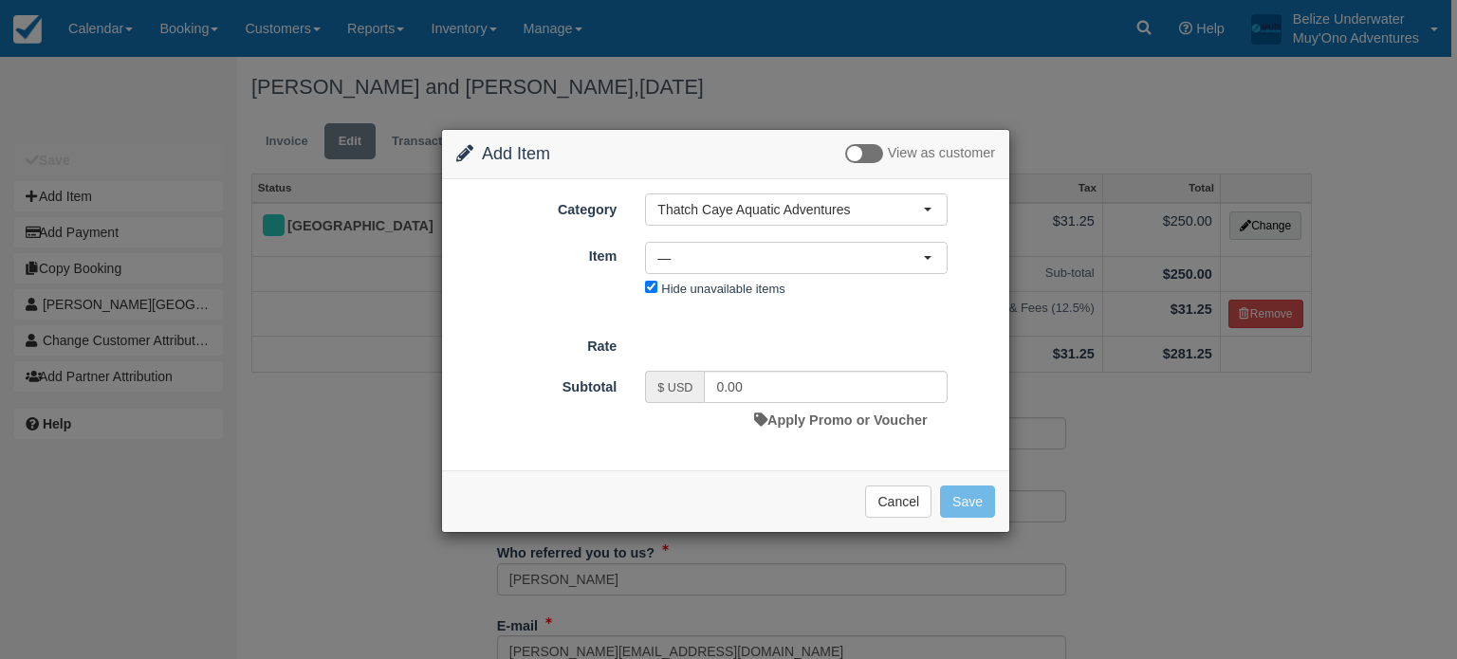
click at [620, 305] on form "Category Thatch Caye Aquatic Adventures Muy'Ono Resorts Gift Certificates Agent…" at bounding box center [725, 316] width 539 height 244
click at [648, 286] on input "Hide unavailable items" at bounding box center [651, 287] width 12 height 12
checkbox input "false"
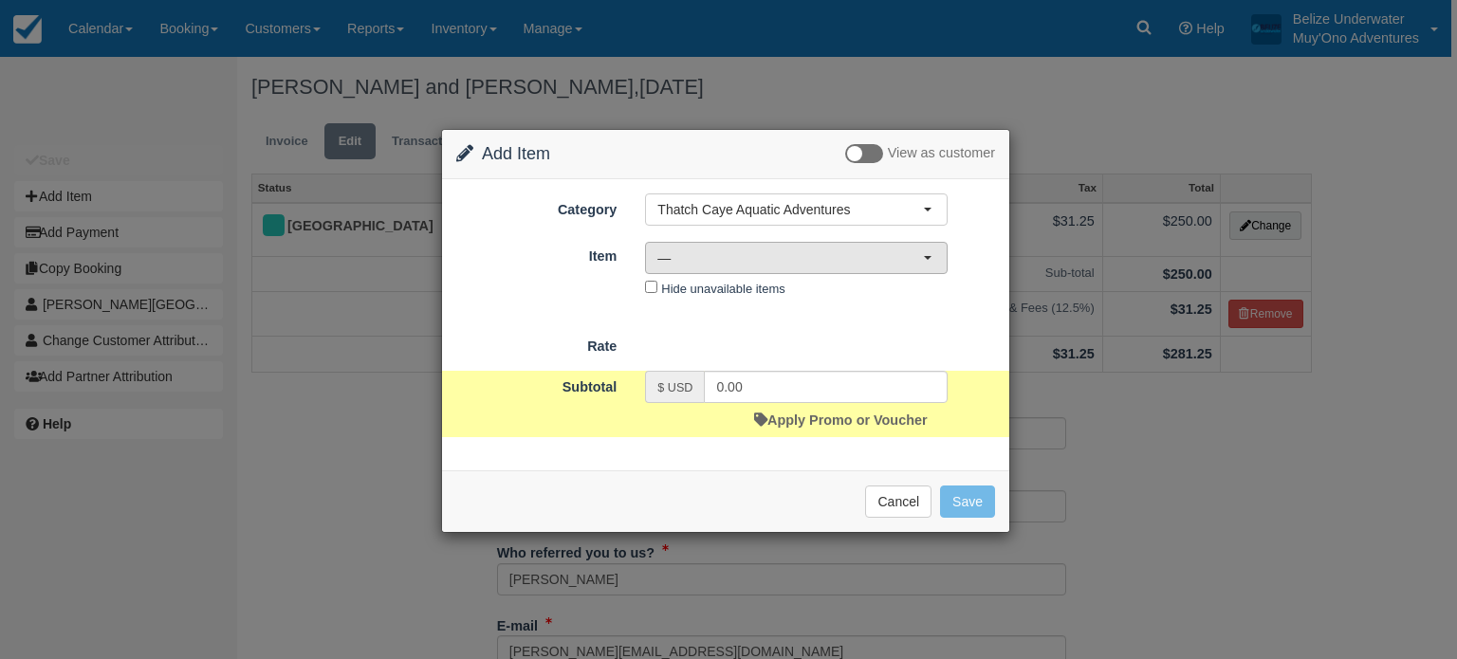
click at [664, 249] on span "—" at bounding box center [790, 258] width 266 height 19
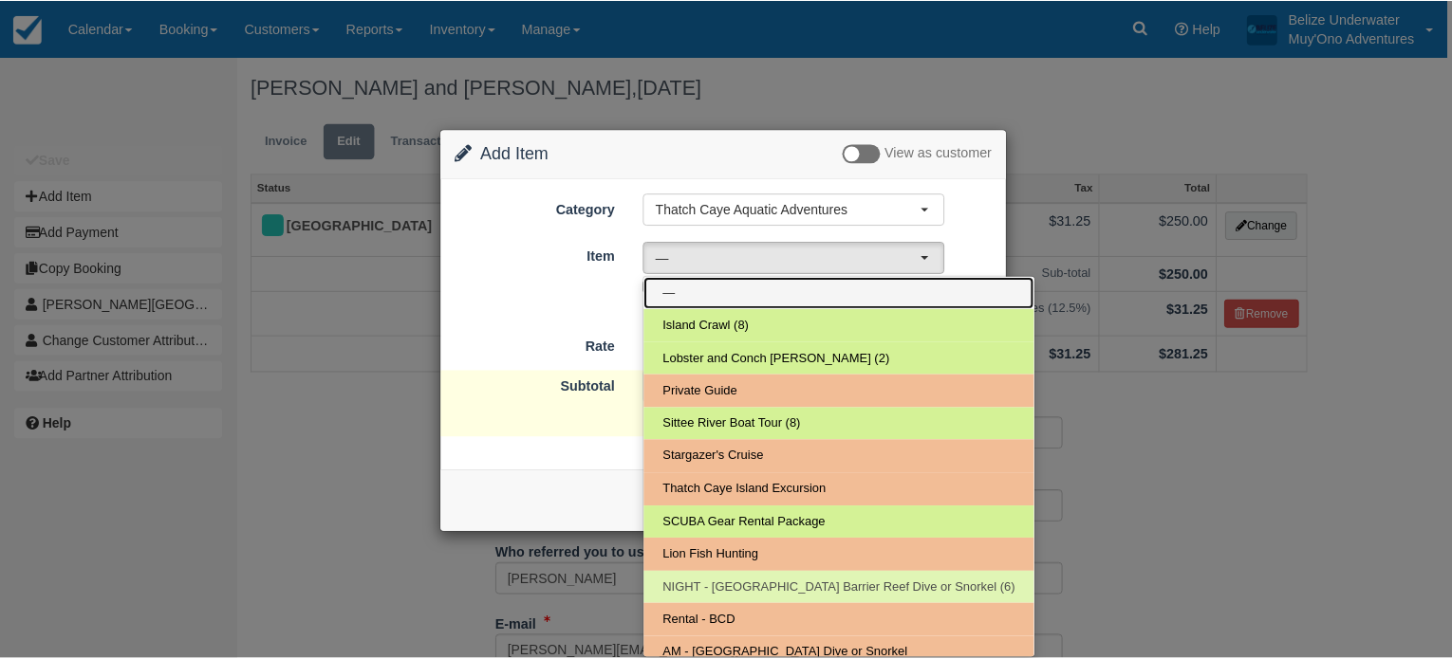
scroll to position [140, 0]
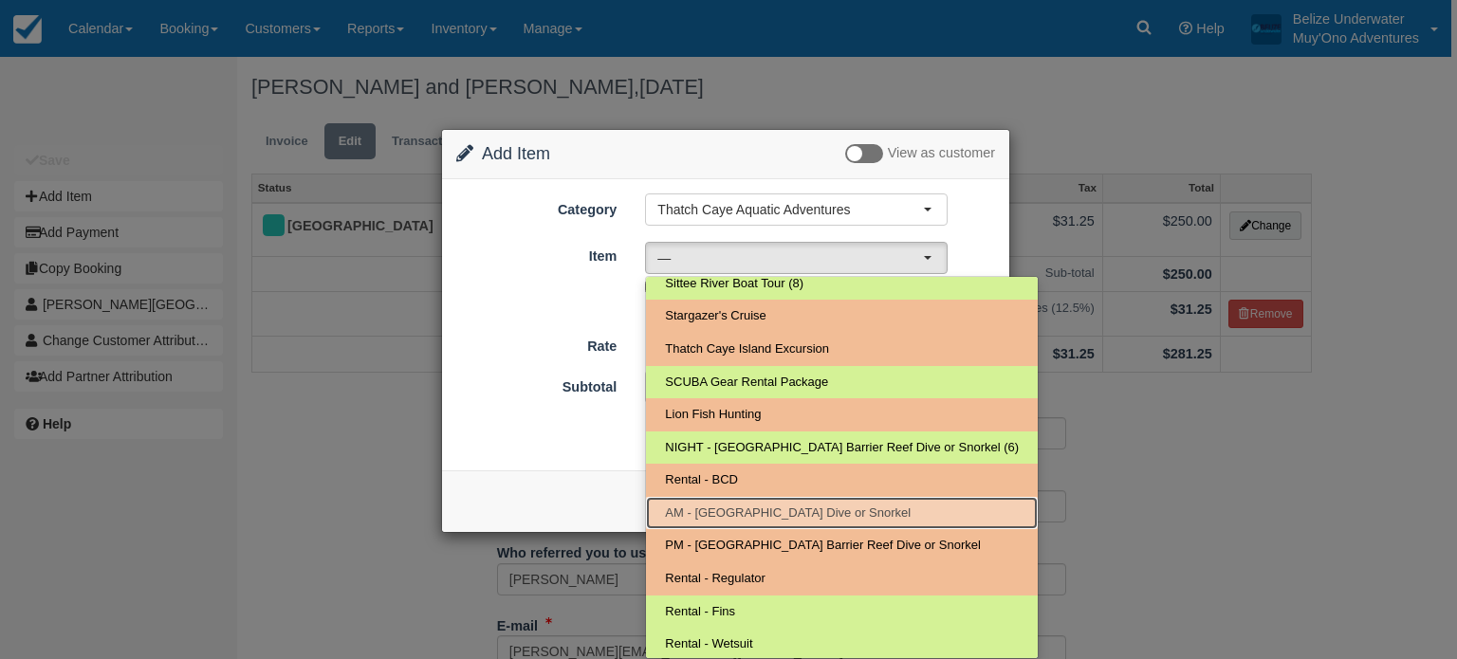
click at [706, 505] on span "AM - [GEOGRAPHIC_DATA] Dive or Snorkel" at bounding box center [788, 514] width 246 height 18
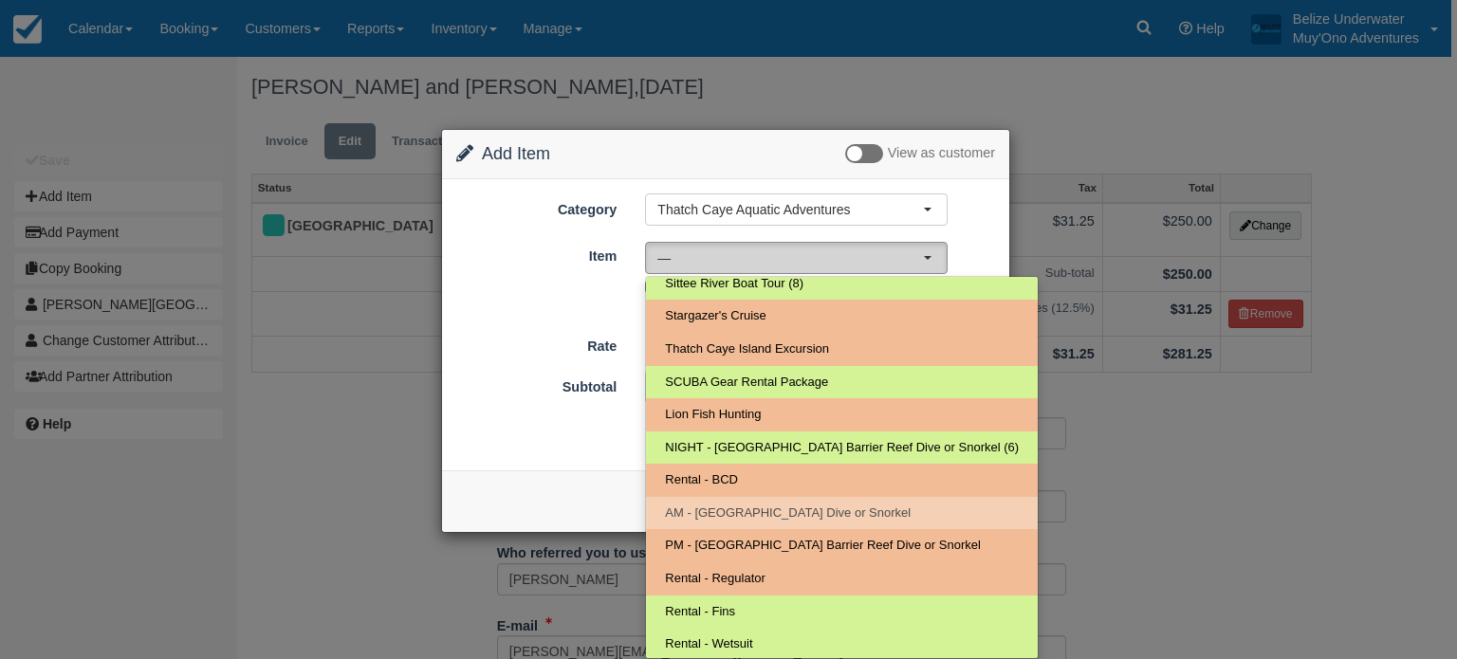
select select "294"
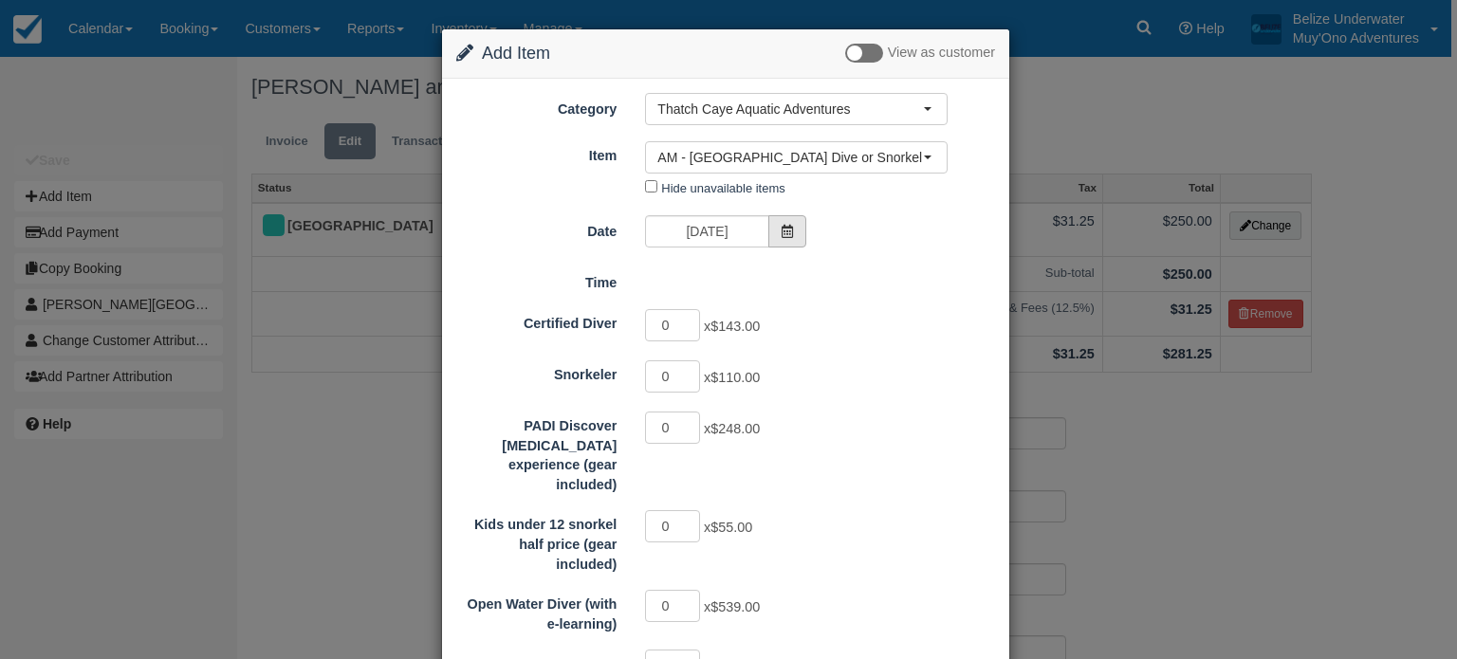
click at [786, 236] on span at bounding box center [787, 231] width 38 height 32
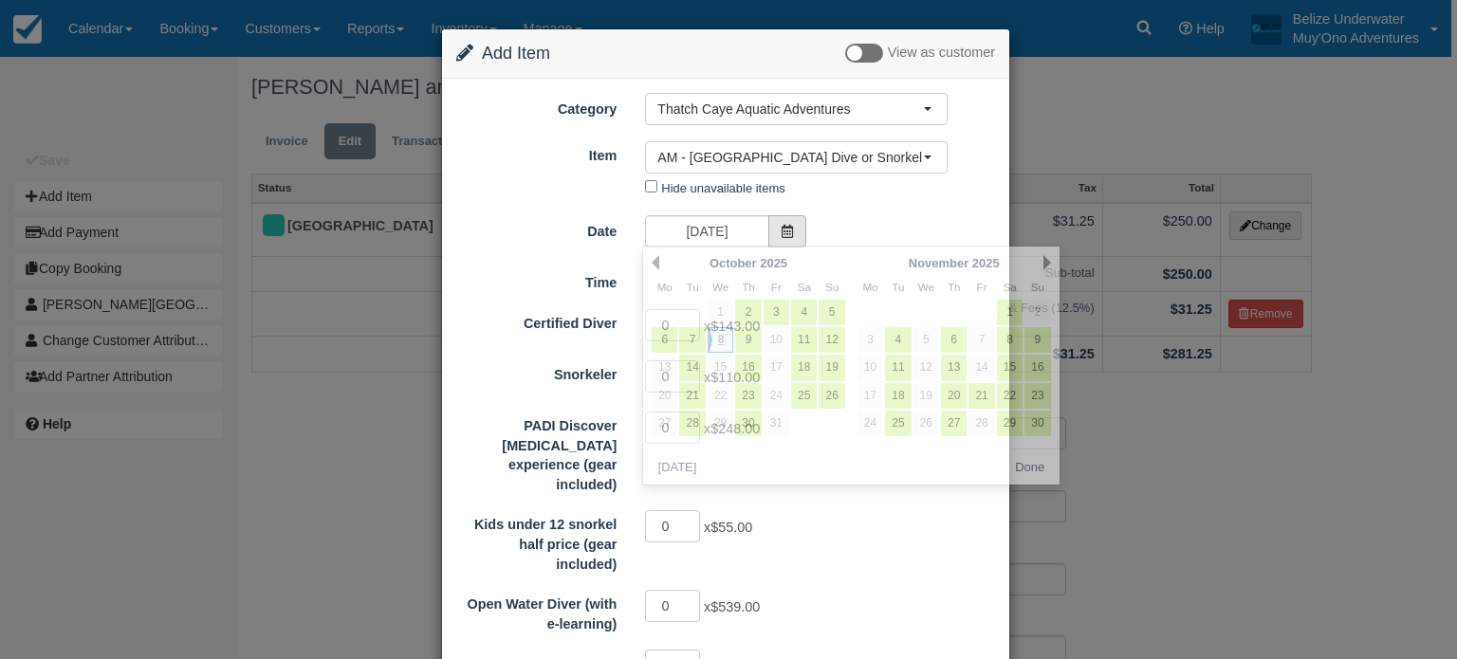
click at [786, 236] on span at bounding box center [787, 231] width 38 height 32
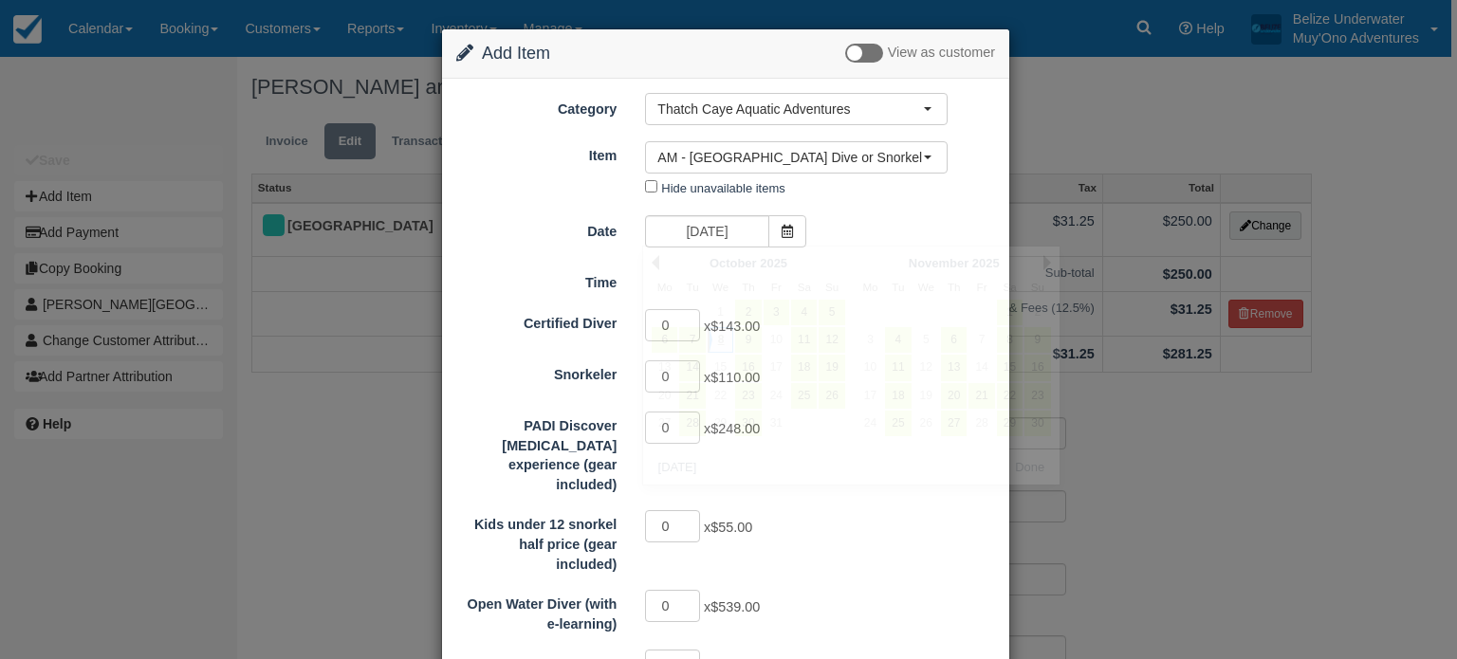
click at [284, 296] on div "Change Item Add Item View as customer Category Thatch Caye Aquatic Adventures M…" at bounding box center [728, 329] width 1457 height 659
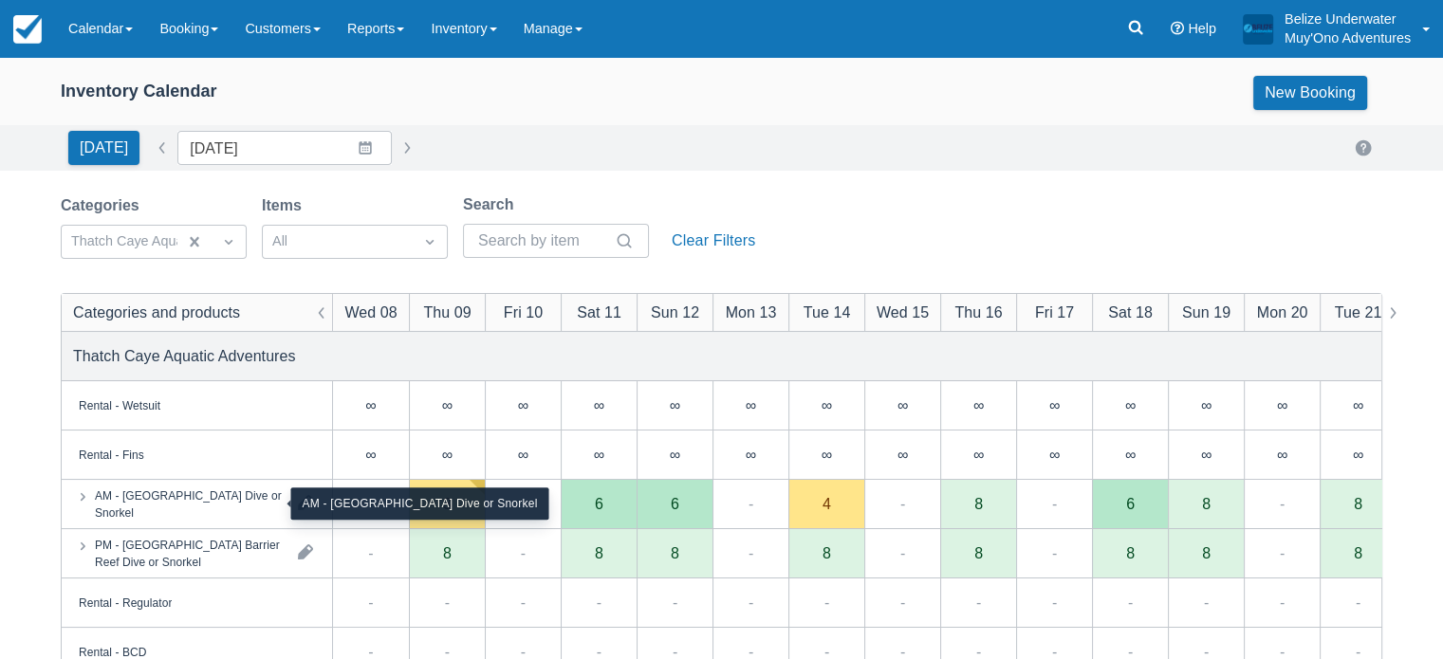
click at [168, 518] on div "AM - [GEOGRAPHIC_DATA] Dive or Snorkel" at bounding box center [189, 504] width 188 height 34
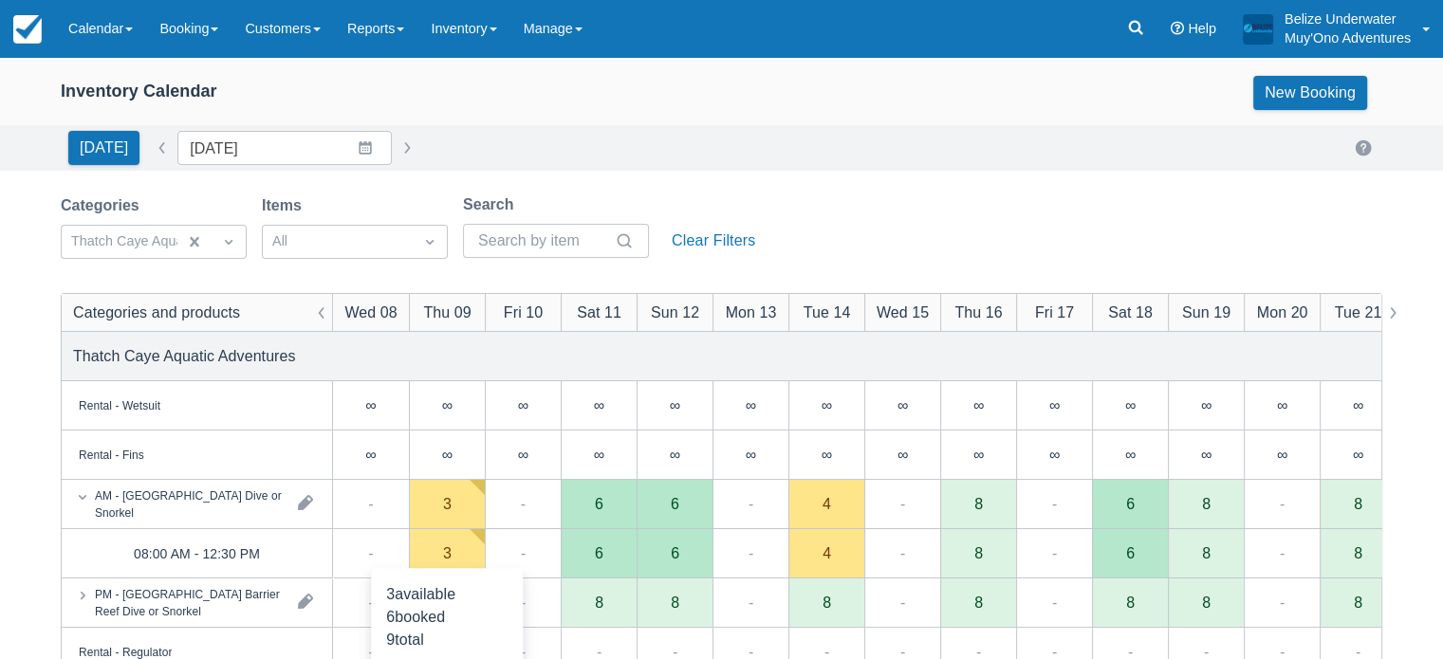
click at [443, 553] on div "3" at bounding box center [447, 553] width 9 height 15
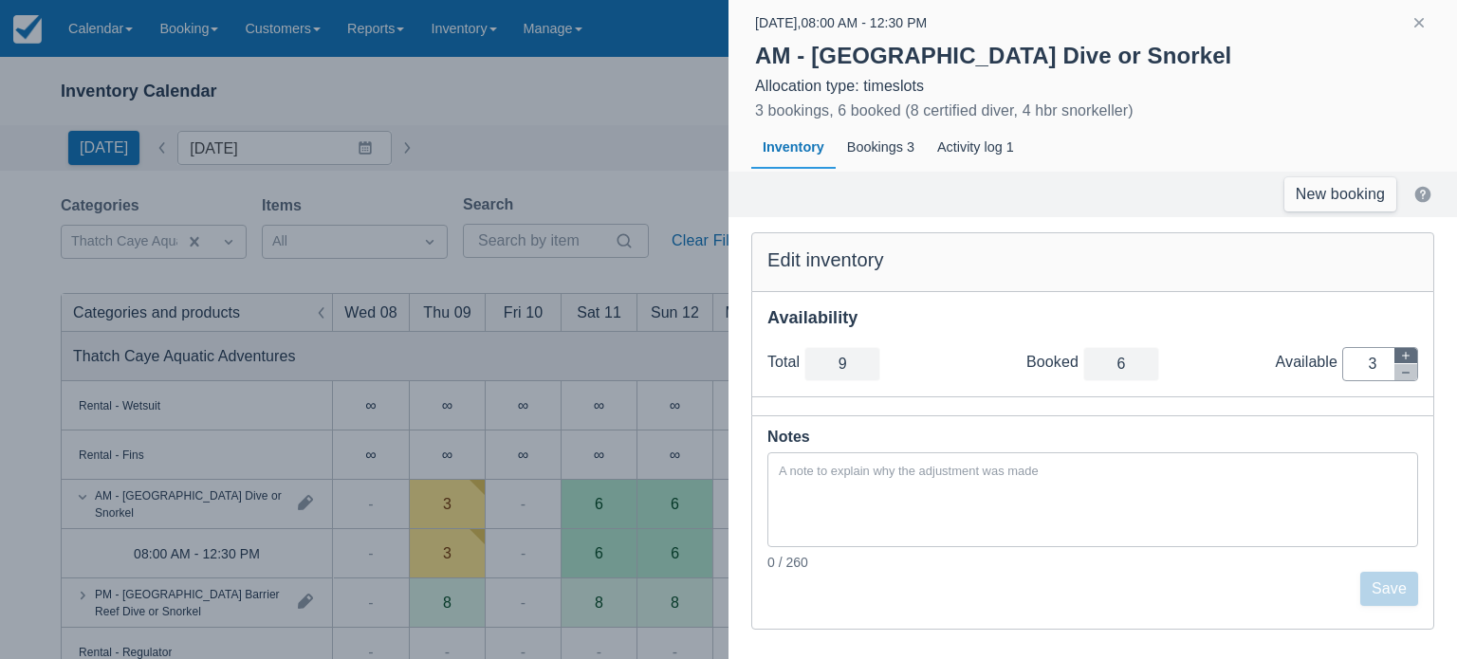
click at [1407, 356] on icon "button" at bounding box center [1406, 356] width 8 height 8
type input "10"
type input "4"
click at [1378, 594] on button "Save" at bounding box center [1389, 589] width 58 height 34
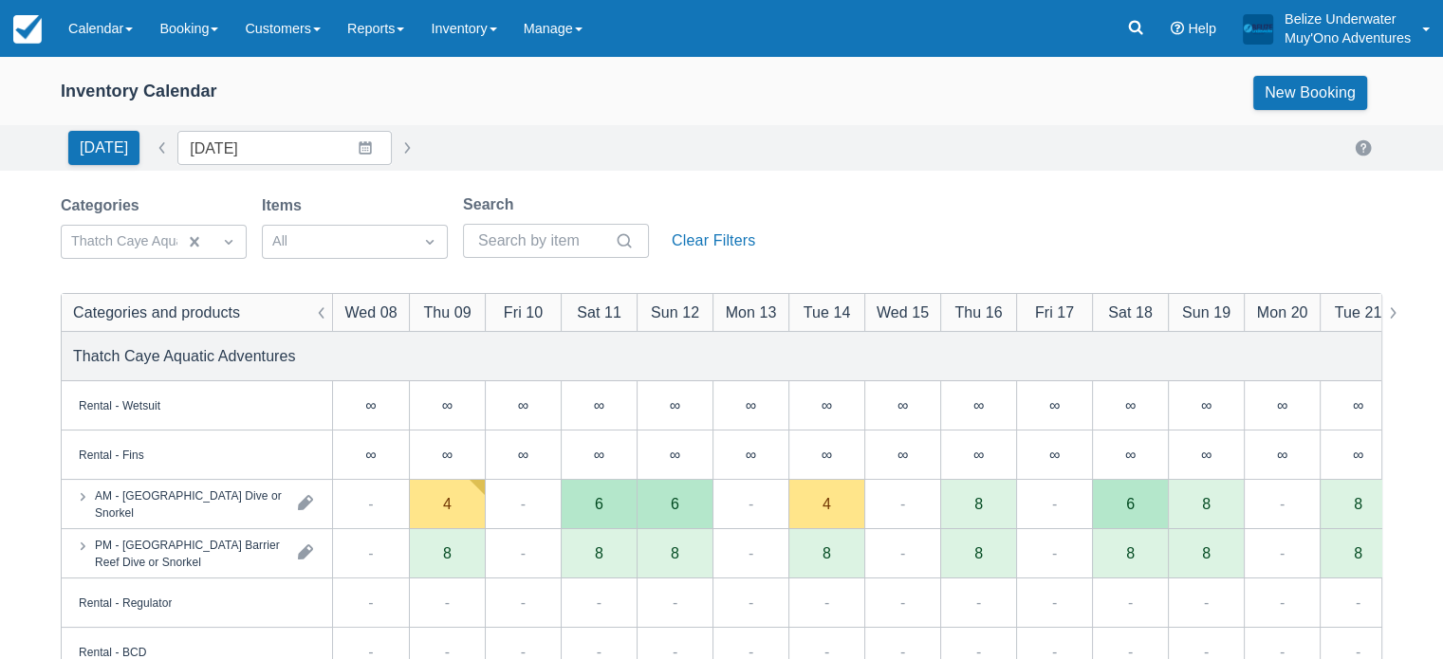
click at [190, 523] on div "AM - [GEOGRAPHIC_DATA] Dive or Snorkel" at bounding box center [197, 504] width 270 height 48
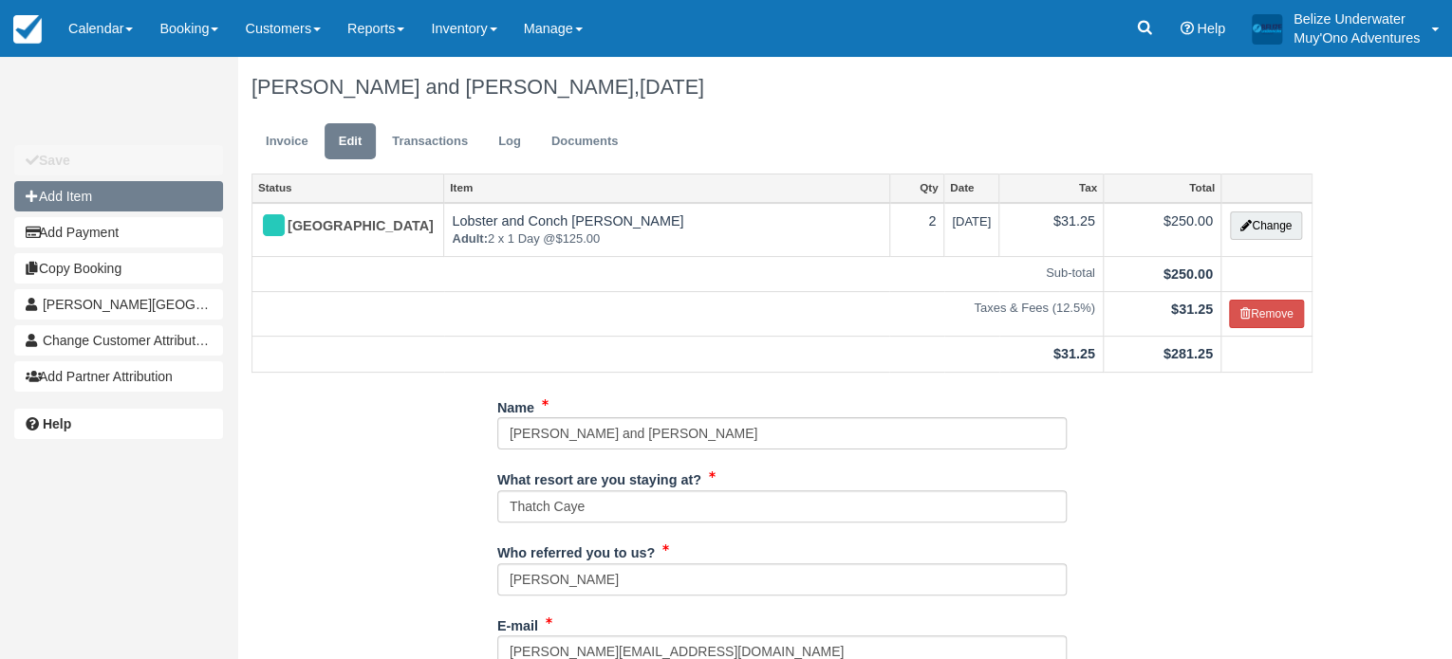
click at [70, 195] on button "Add Item" at bounding box center [118, 196] width 209 height 30
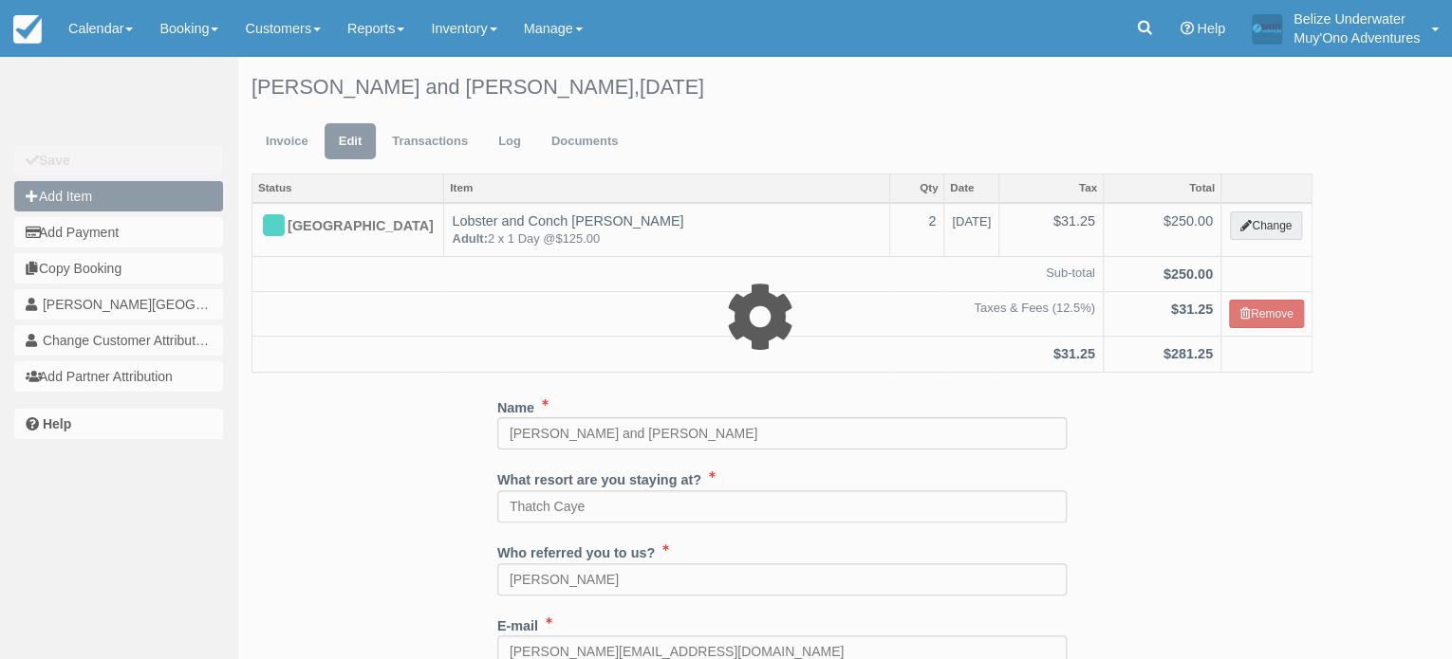
type input "0.00"
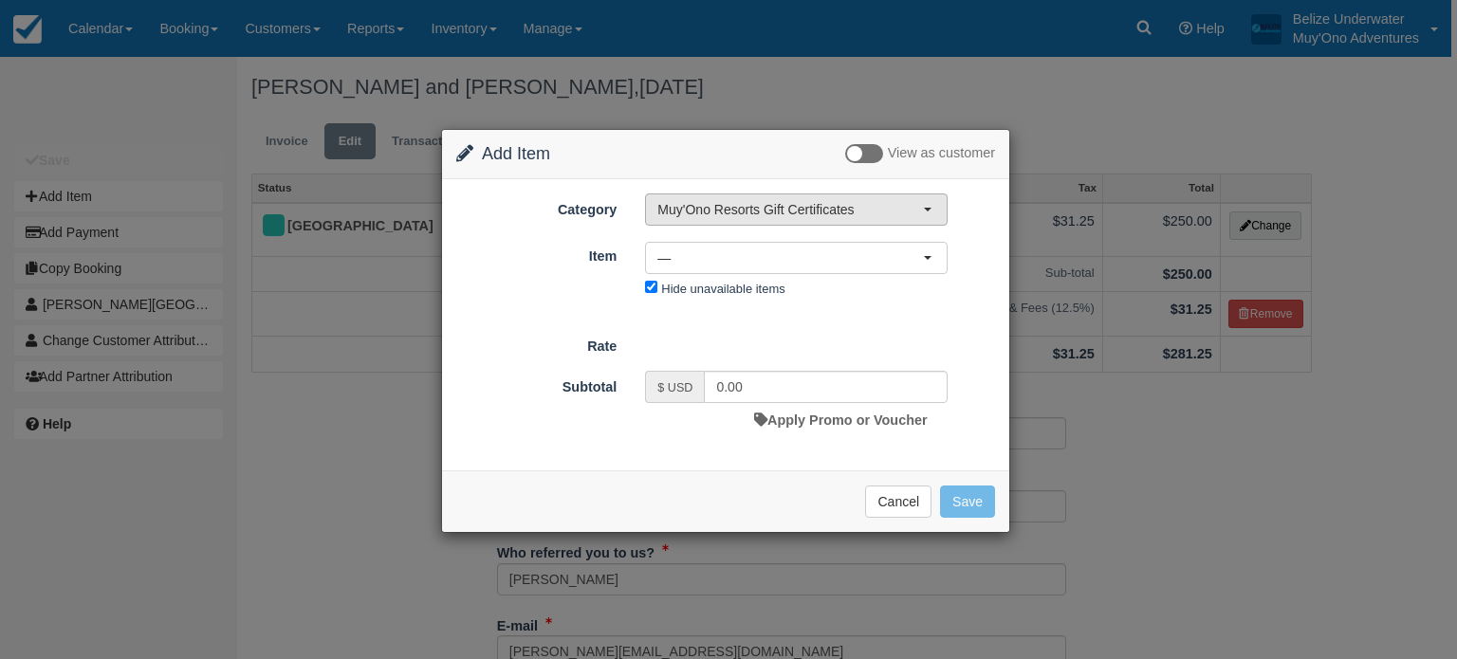
click at [691, 200] on span "Muy'Ono Resorts Gift Certificates" at bounding box center [790, 209] width 266 height 19
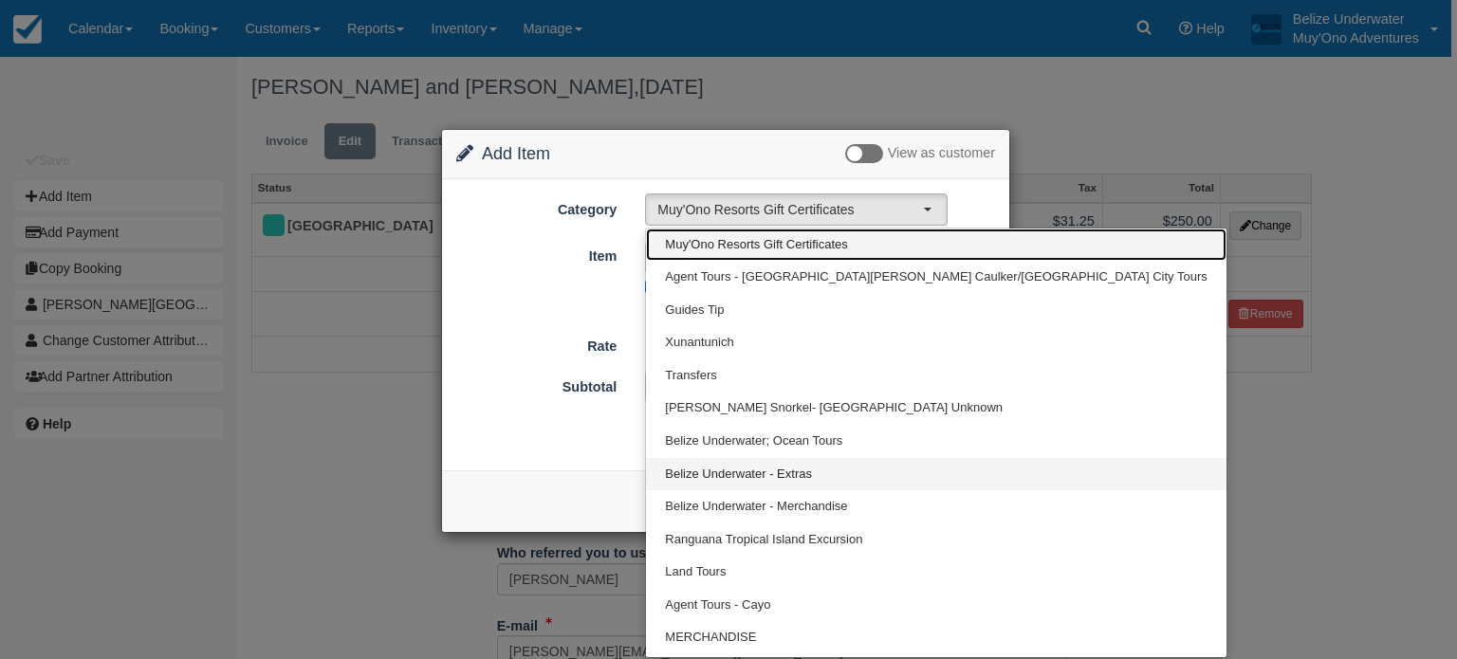
scroll to position [61, 0]
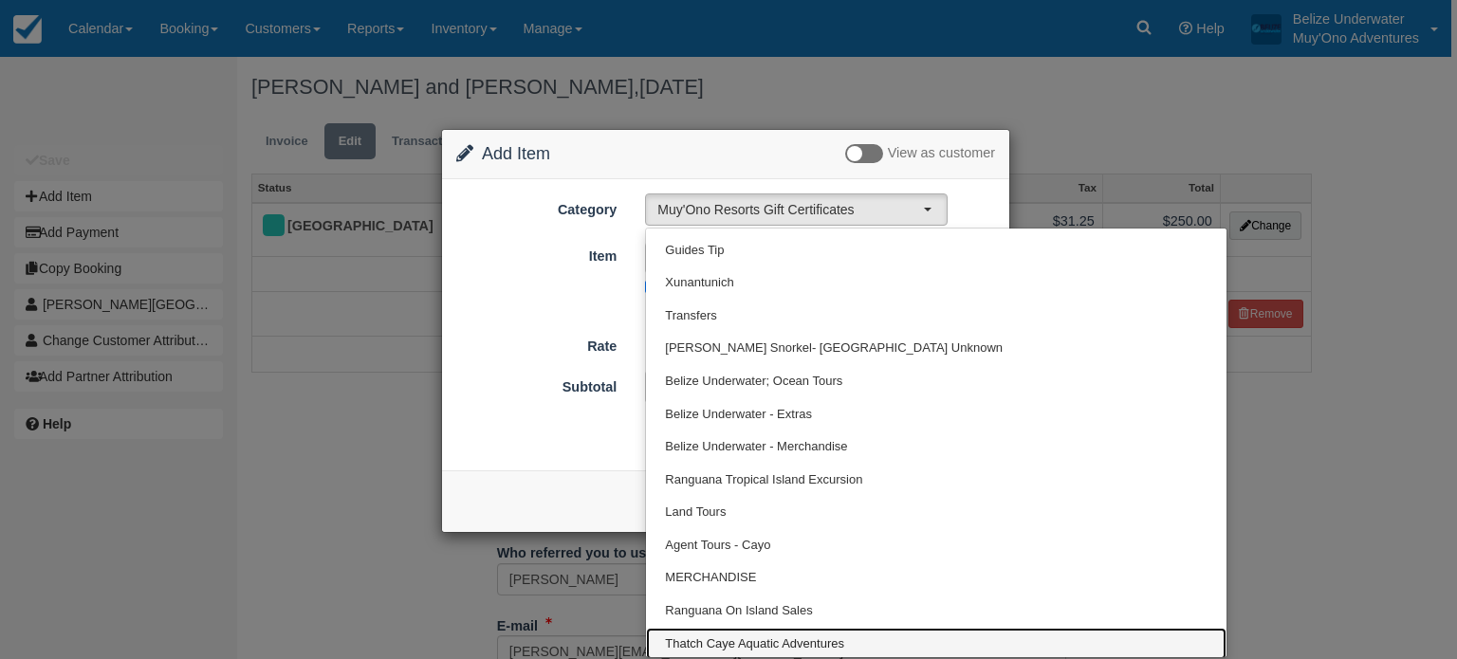
click at [814, 629] on link "Thatch Caye Aquatic Adventures" at bounding box center [936, 644] width 580 height 33
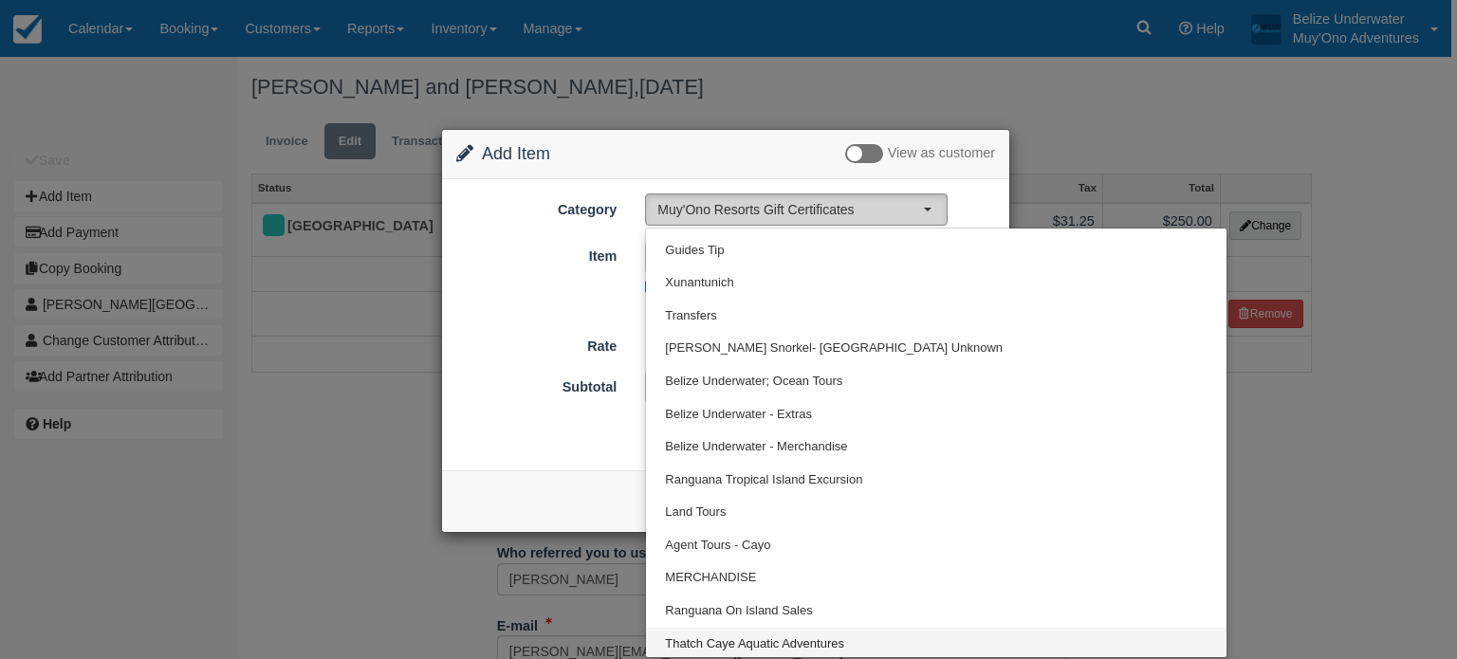
select select "64"
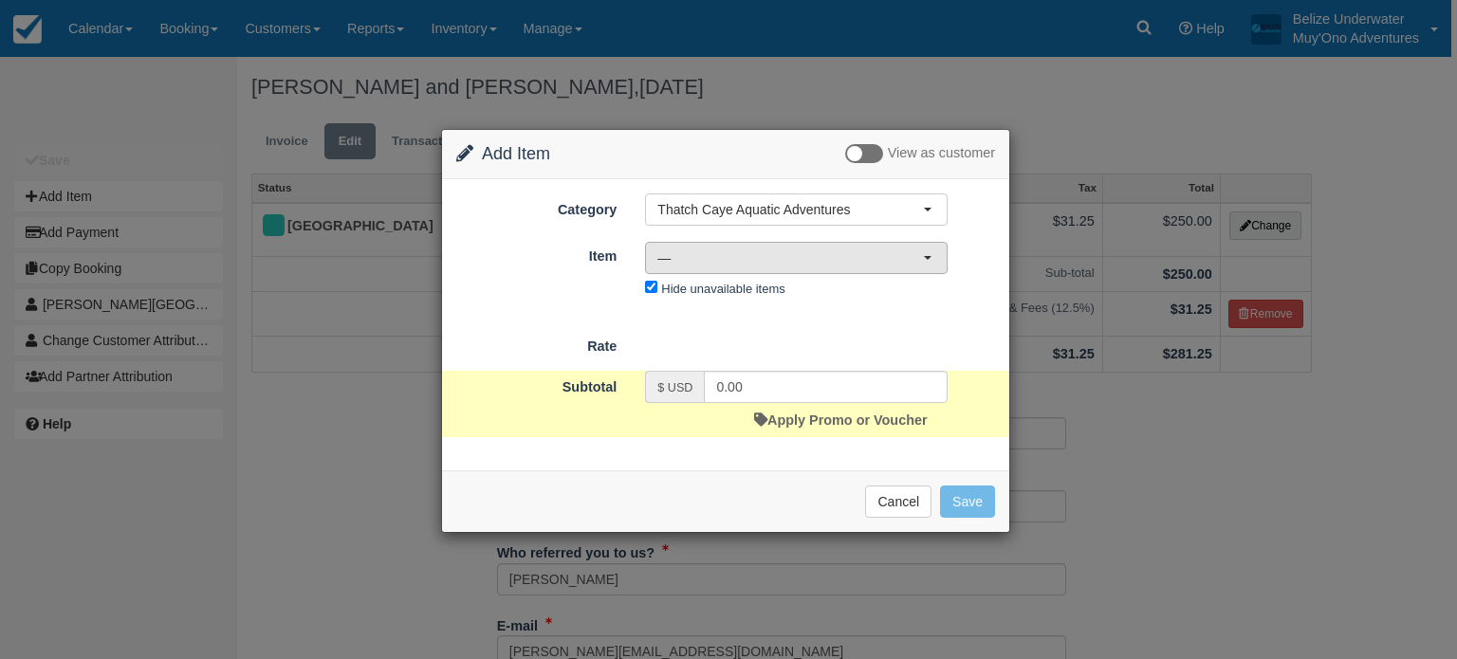
click at [754, 261] on span "—" at bounding box center [790, 258] width 266 height 19
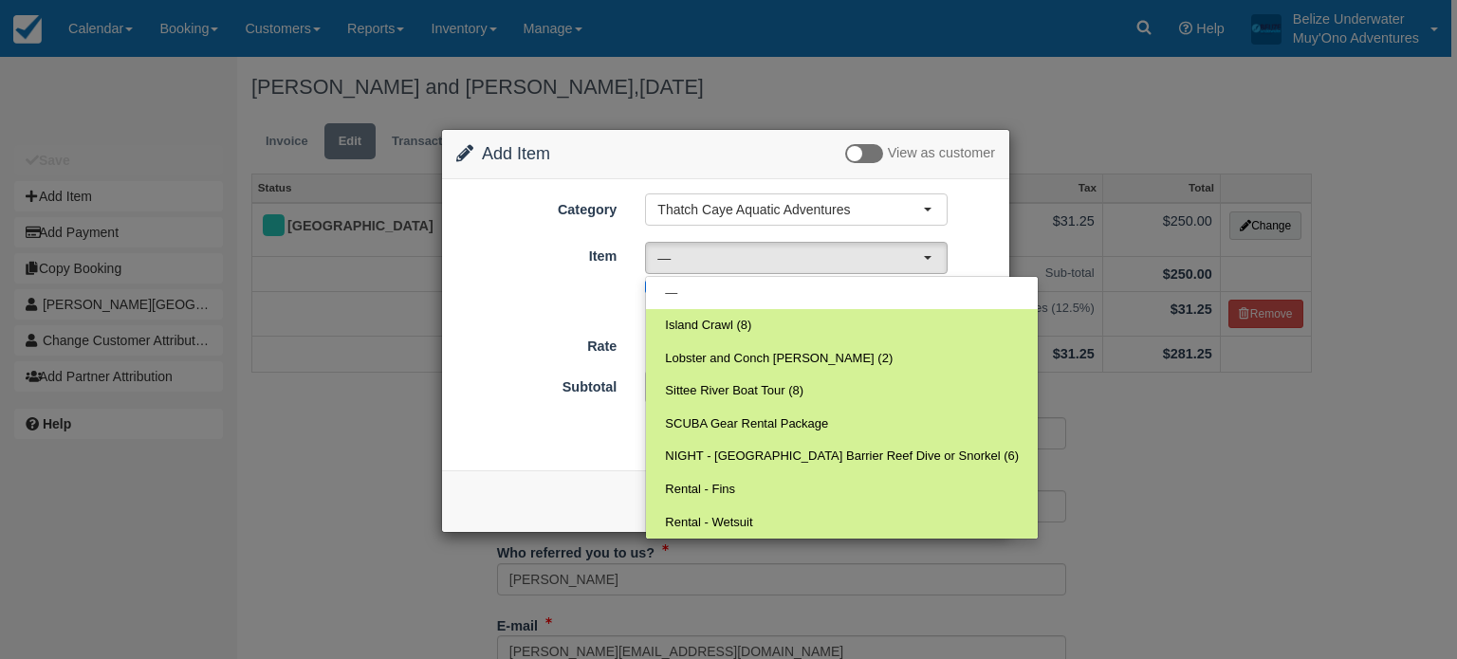
click at [613, 300] on form "Category Thatch Caye Aquatic Adventures Muy'Ono Resorts Gift Certificates Agent…" at bounding box center [725, 316] width 539 height 244
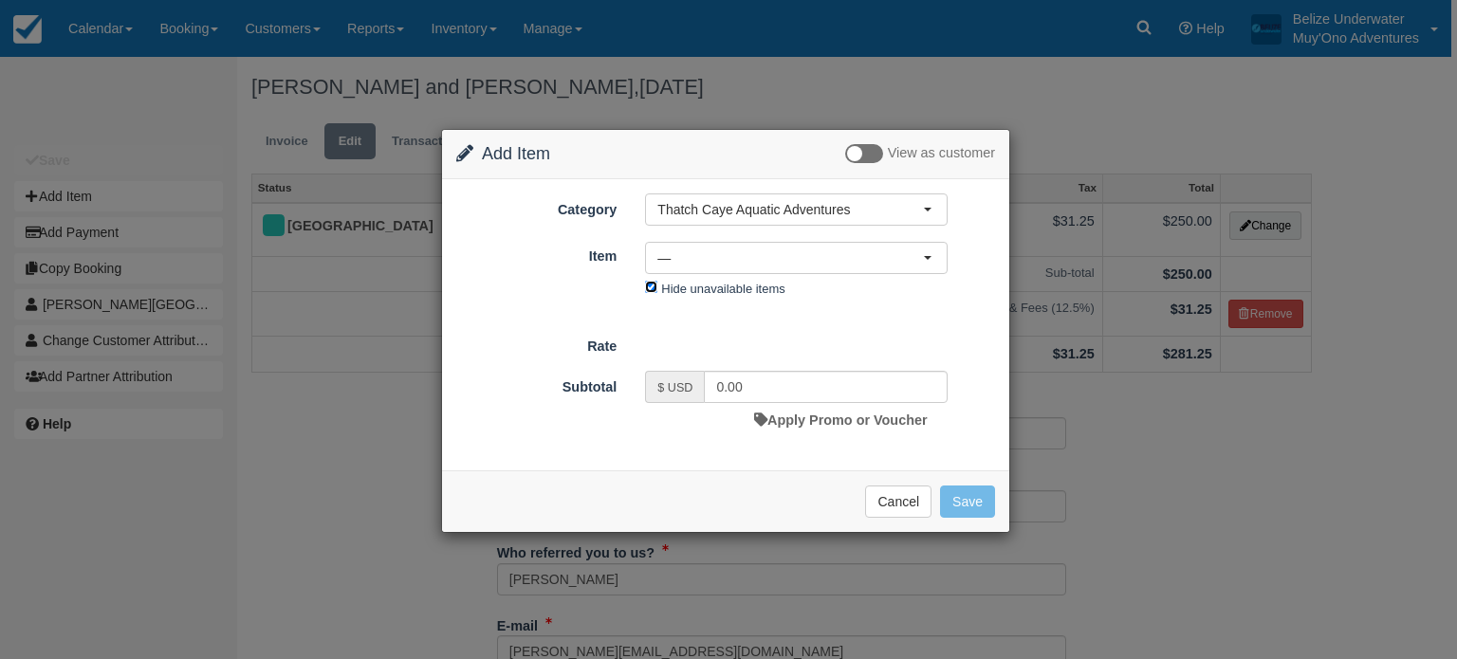
click at [651, 284] on input "Hide unavailable items" at bounding box center [651, 287] width 12 height 12
checkbox input "false"
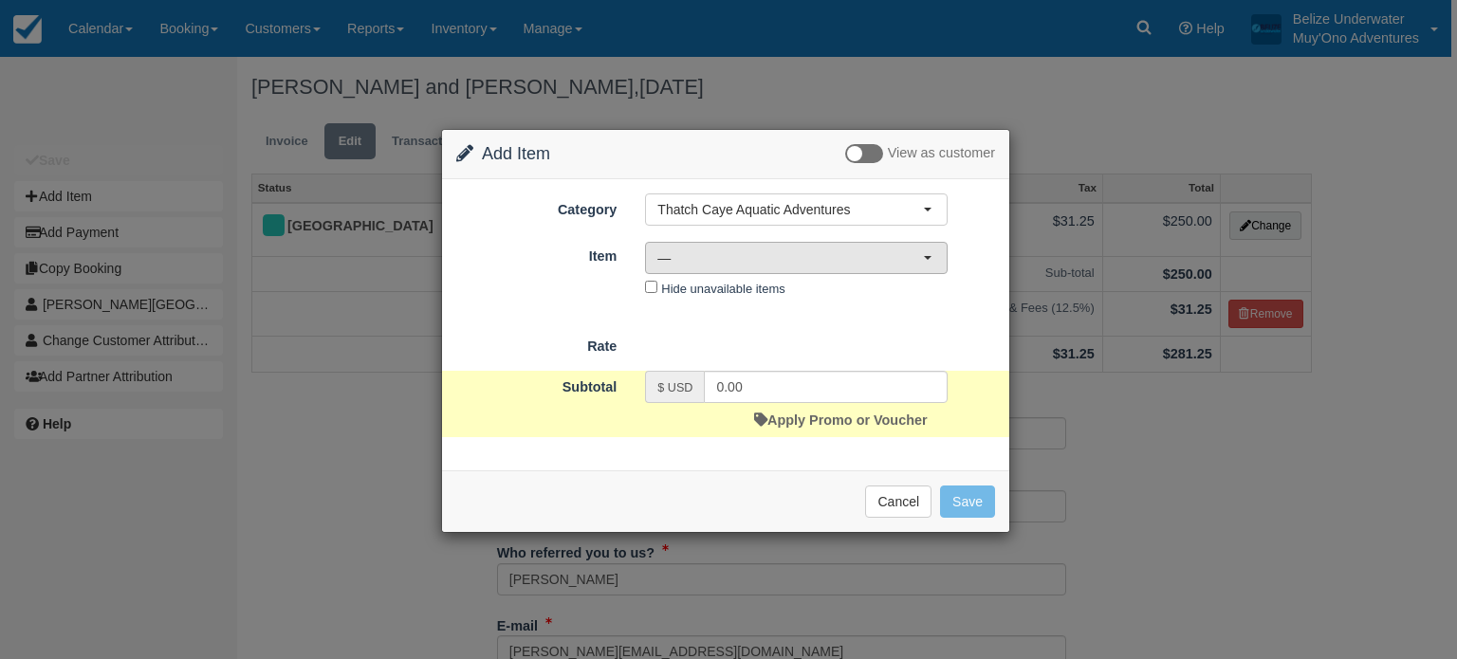
click at [680, 260] on span "—" at bounding box center [790, 258] width 266 height 19
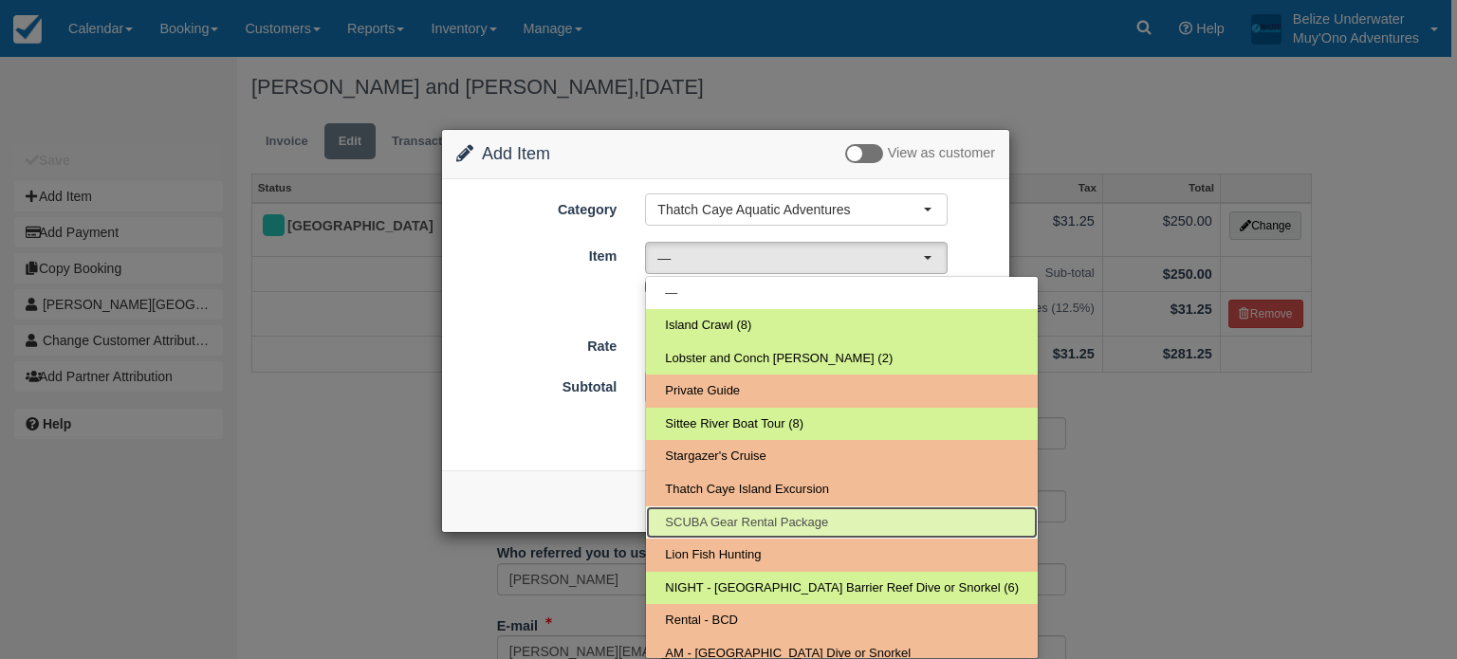
click at [746, 514] on span "SCUBA Gear Rental Package" at bounding box center [746, 523] width 163 height 18
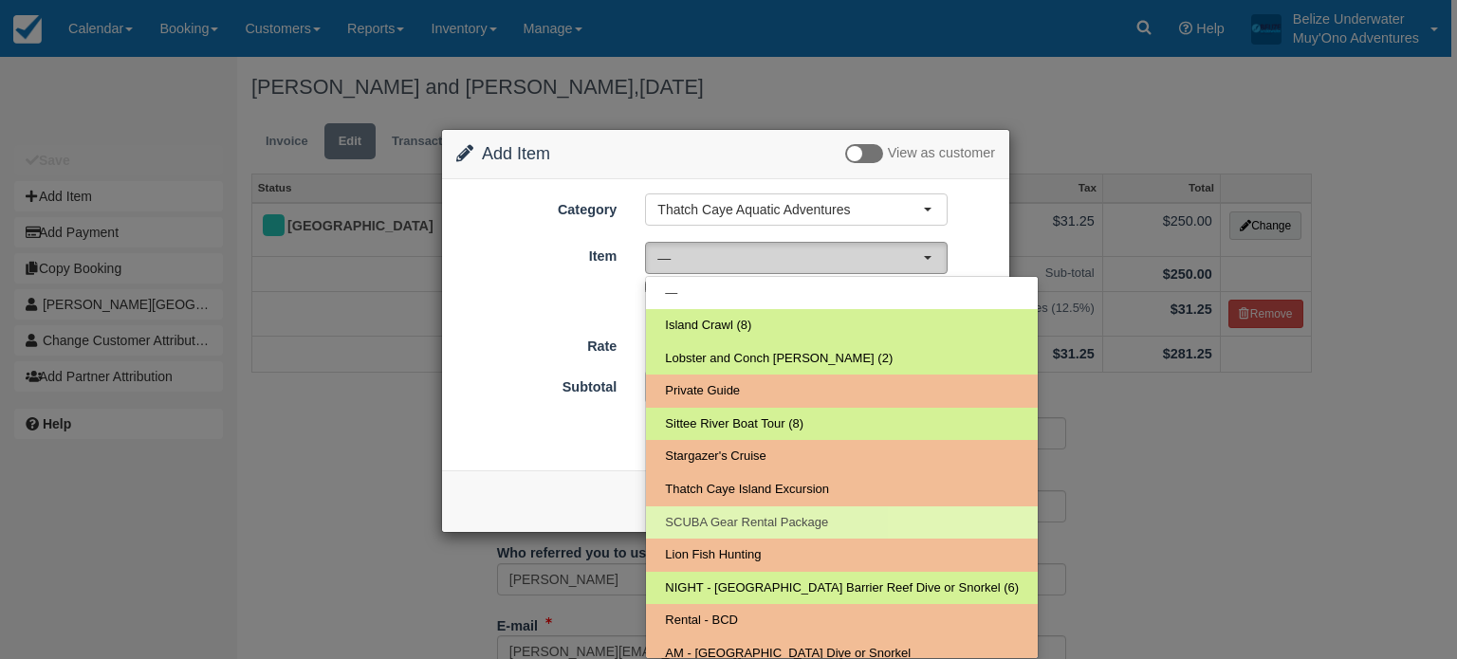
select select "58"
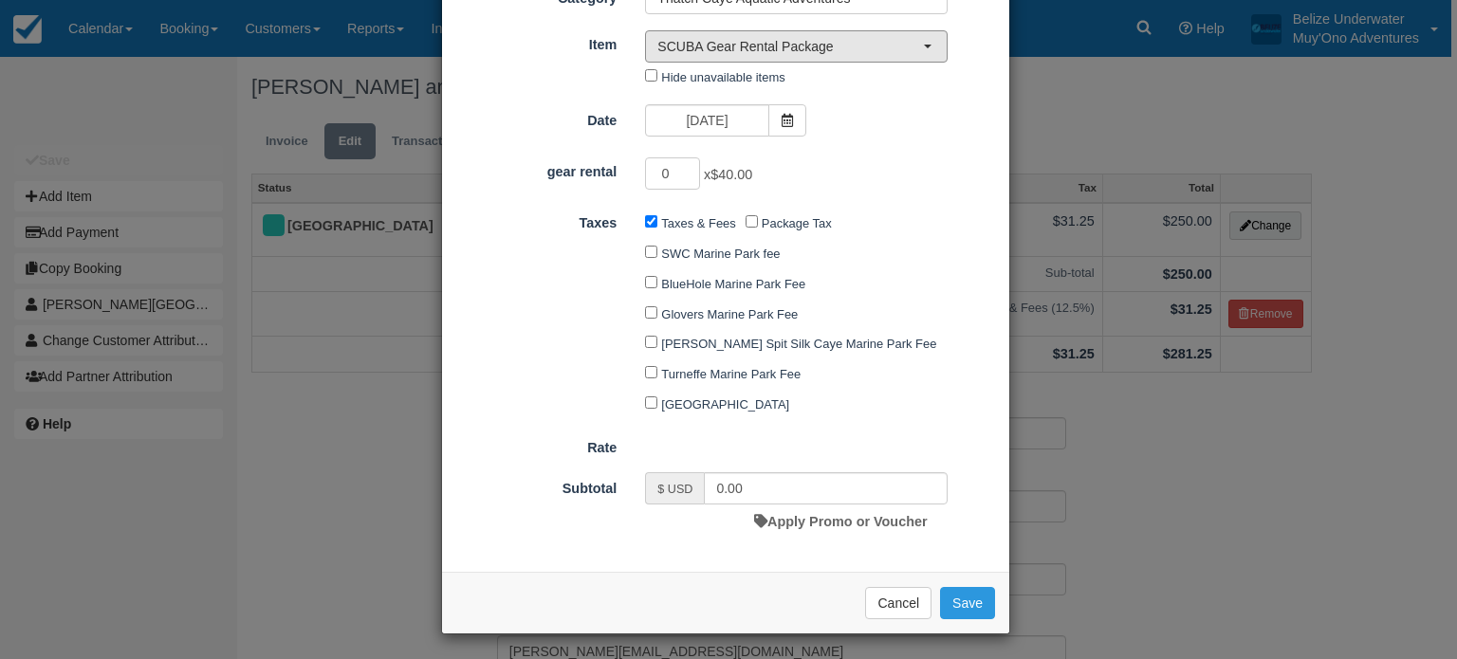
scroll to position [110, 0]
click at [652, 70] on input "Hide unavailable items" at bounding box center [651, 76] width 12 height 12
checkbox input "true"
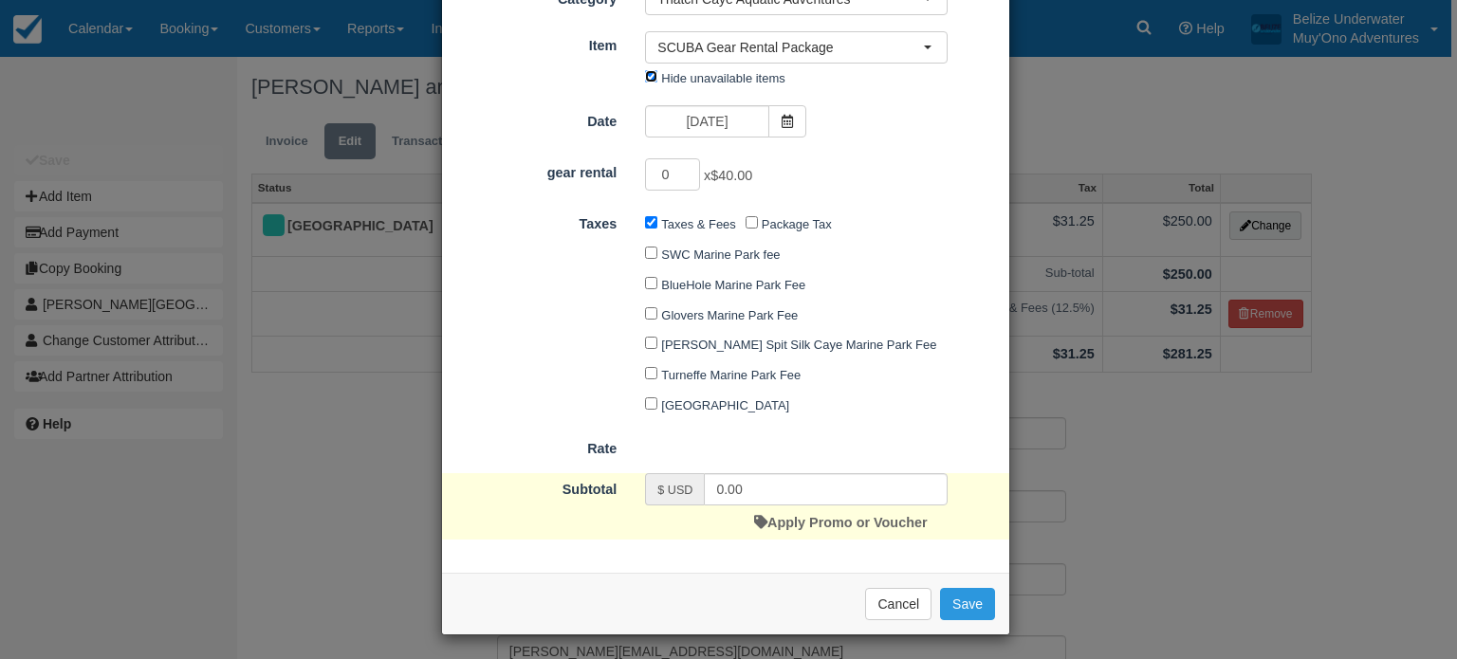
scroll to position [0, 0]
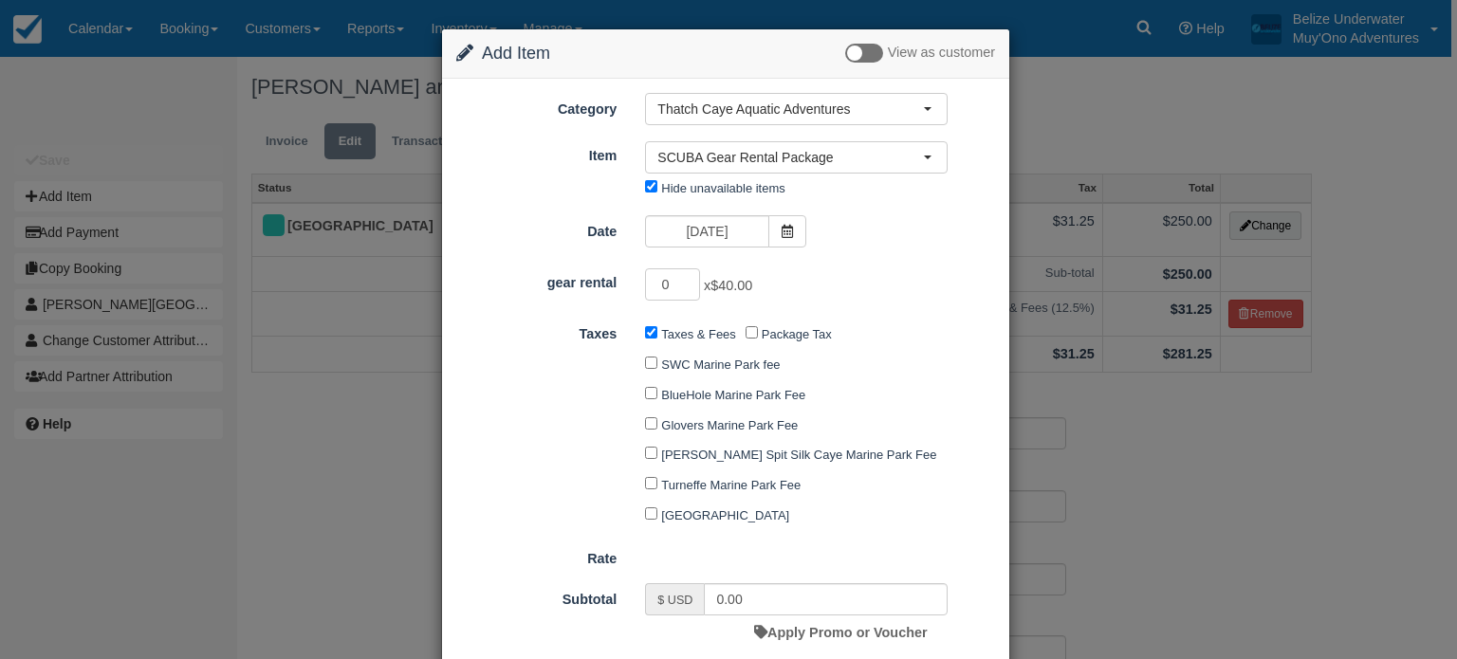
click at [1203, 127] on div "Change Item Add Item View as customer Category Thatch Caye Aquatic Adventures M…" at bounding box center [728, 329] width 1457 height 659
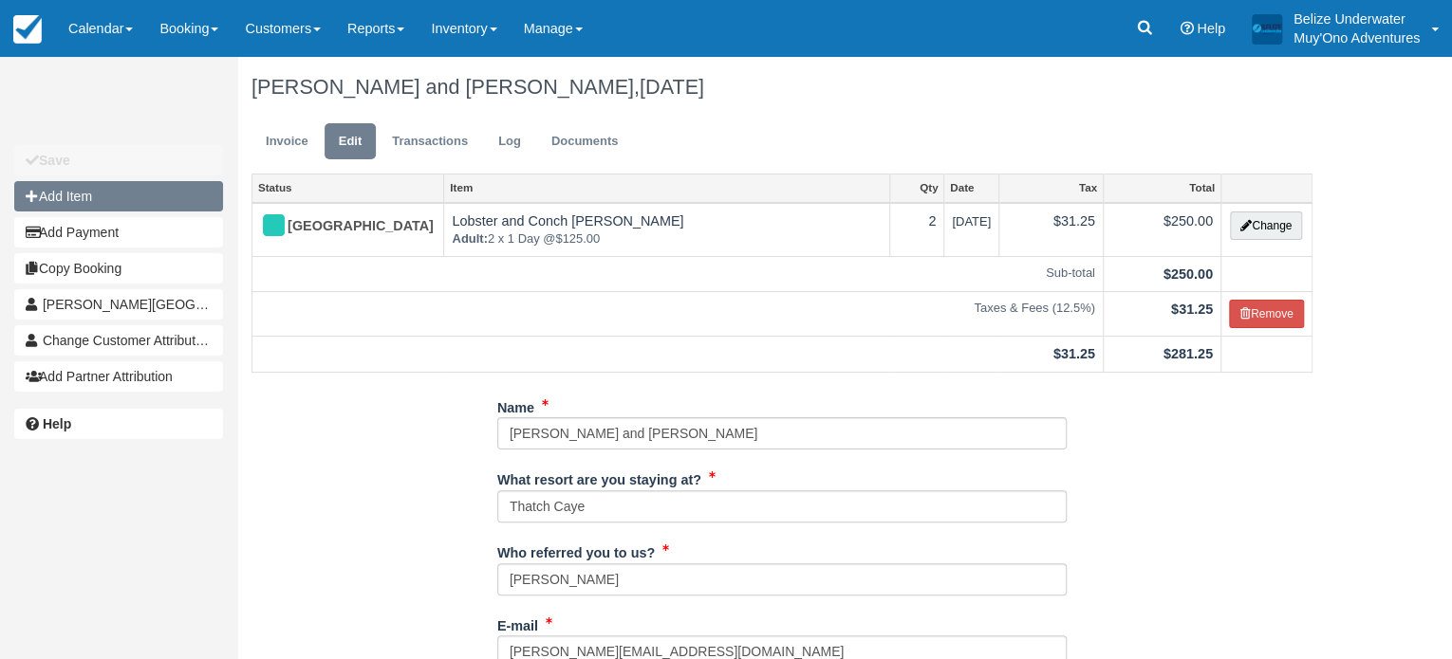
click at [129, 198] on button "Add Item" at bounding box center [118, 196] width 209 height 30
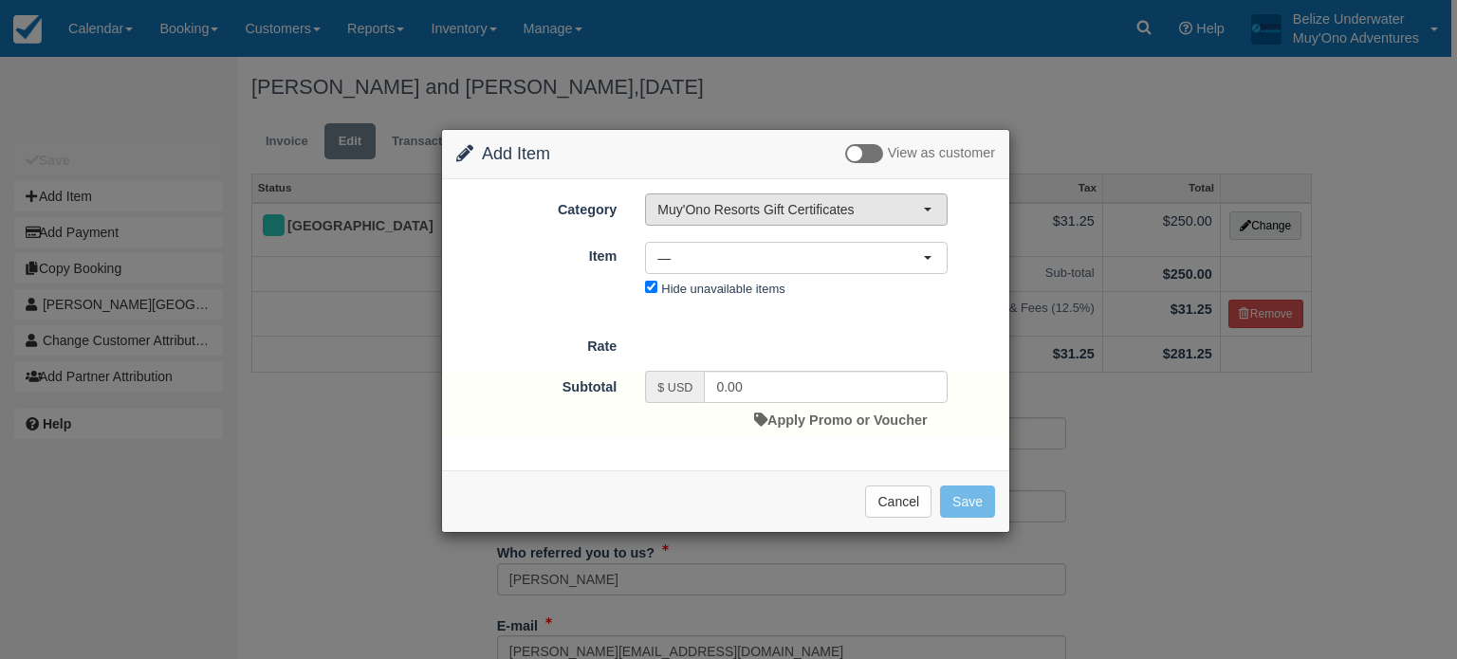
click at [735, 201] on span "Muy'Ono Resorts Gift Certificates" at bounding box center [790, 209] width 266 height 19
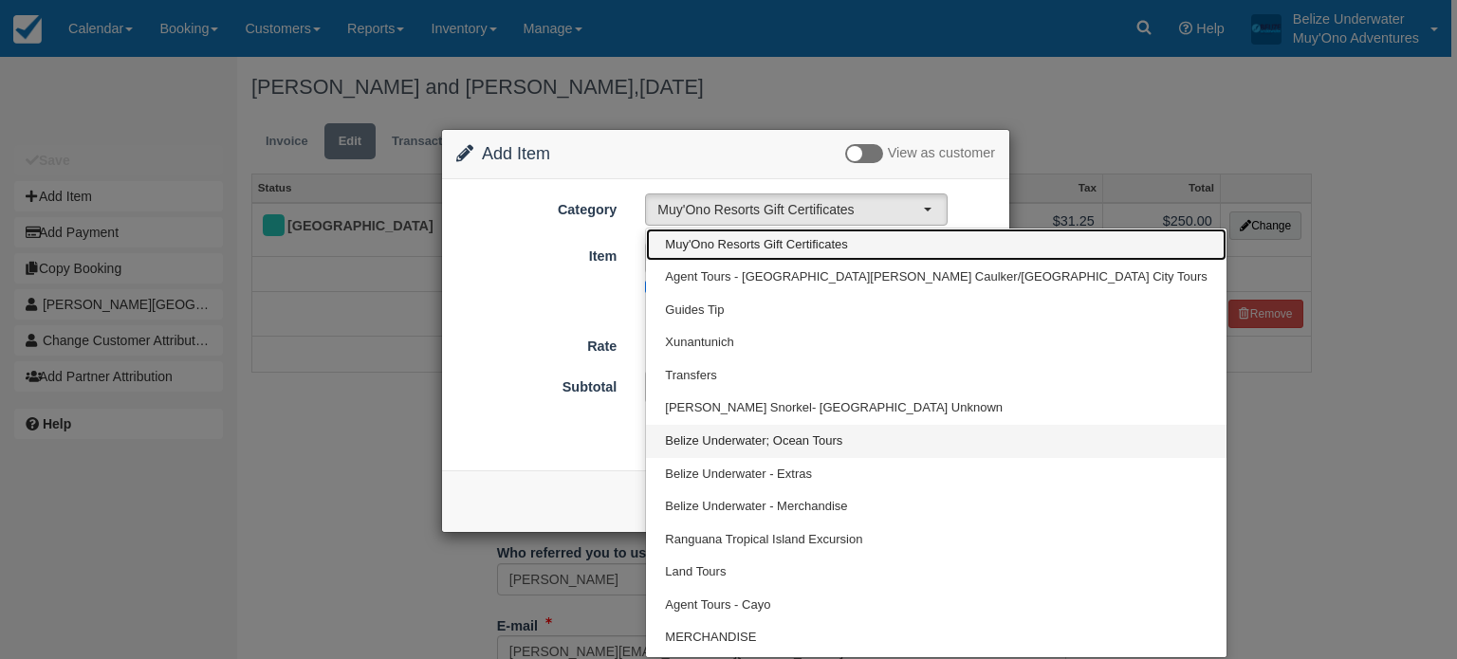
scroll to position [61, 0]
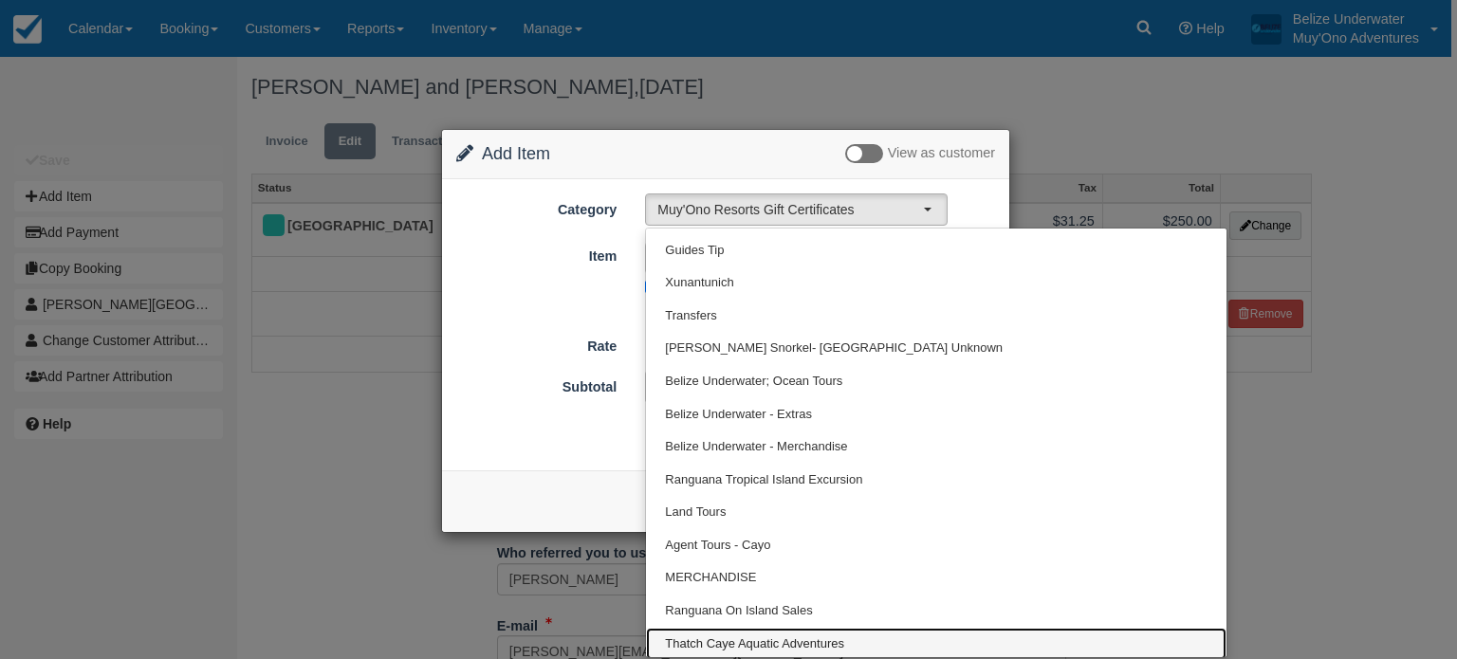
click at [721, 636] on span "Thatch Caye Aquatic Adventures" at bounding box center [754, 645] width 179 height 18
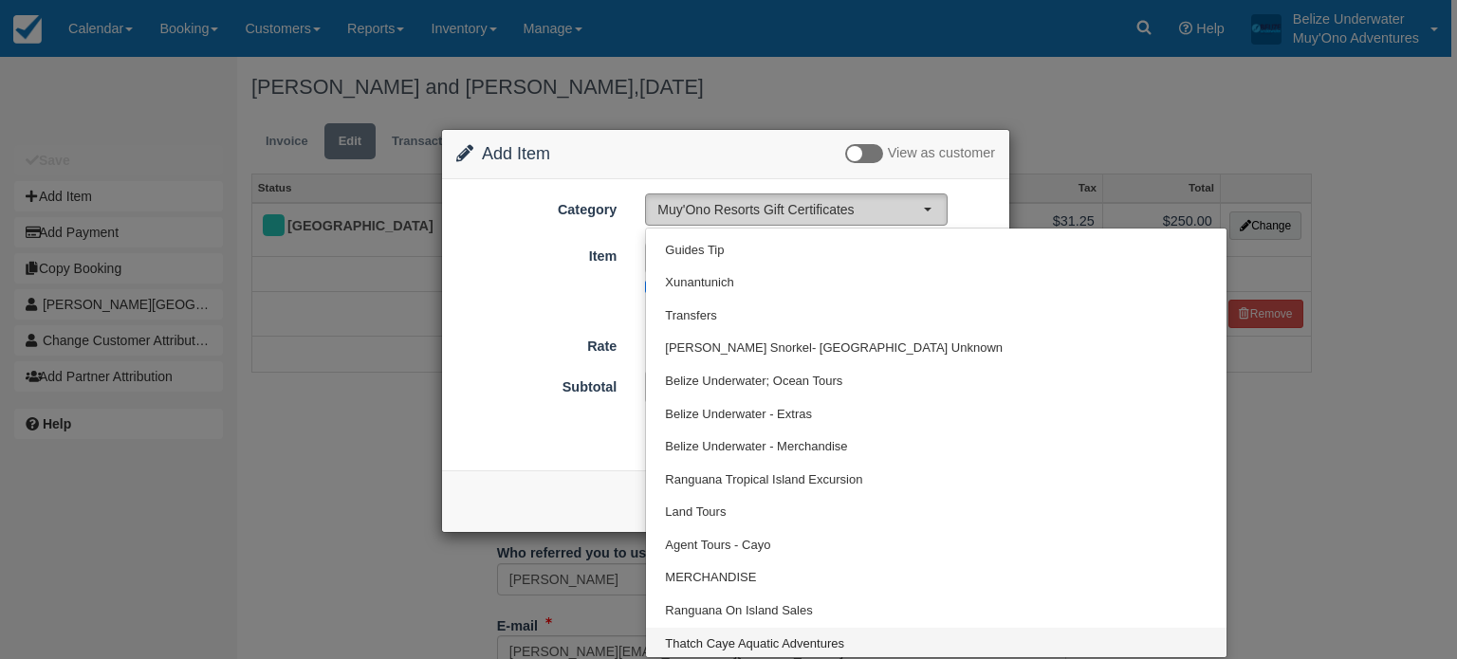
select select "64"
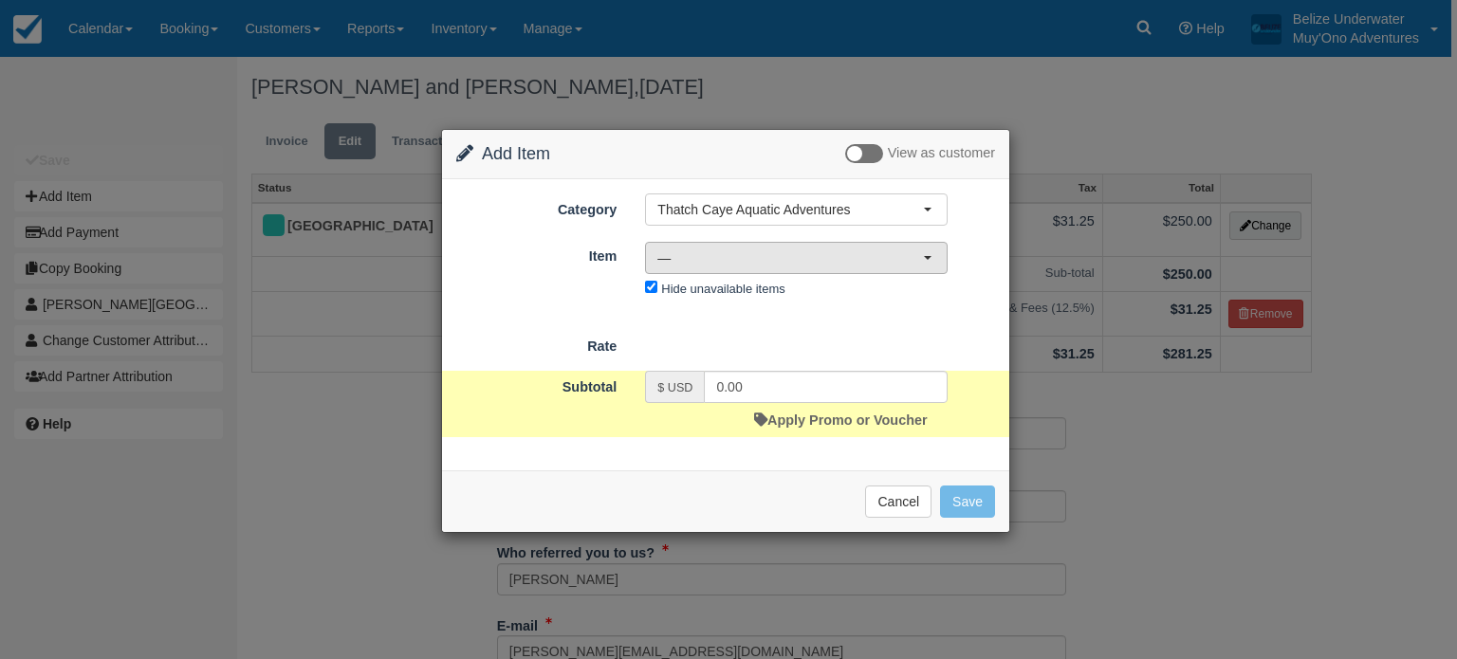
click at [683, 250] on span "—" at bounding box center [790, 258] width 266 height 19
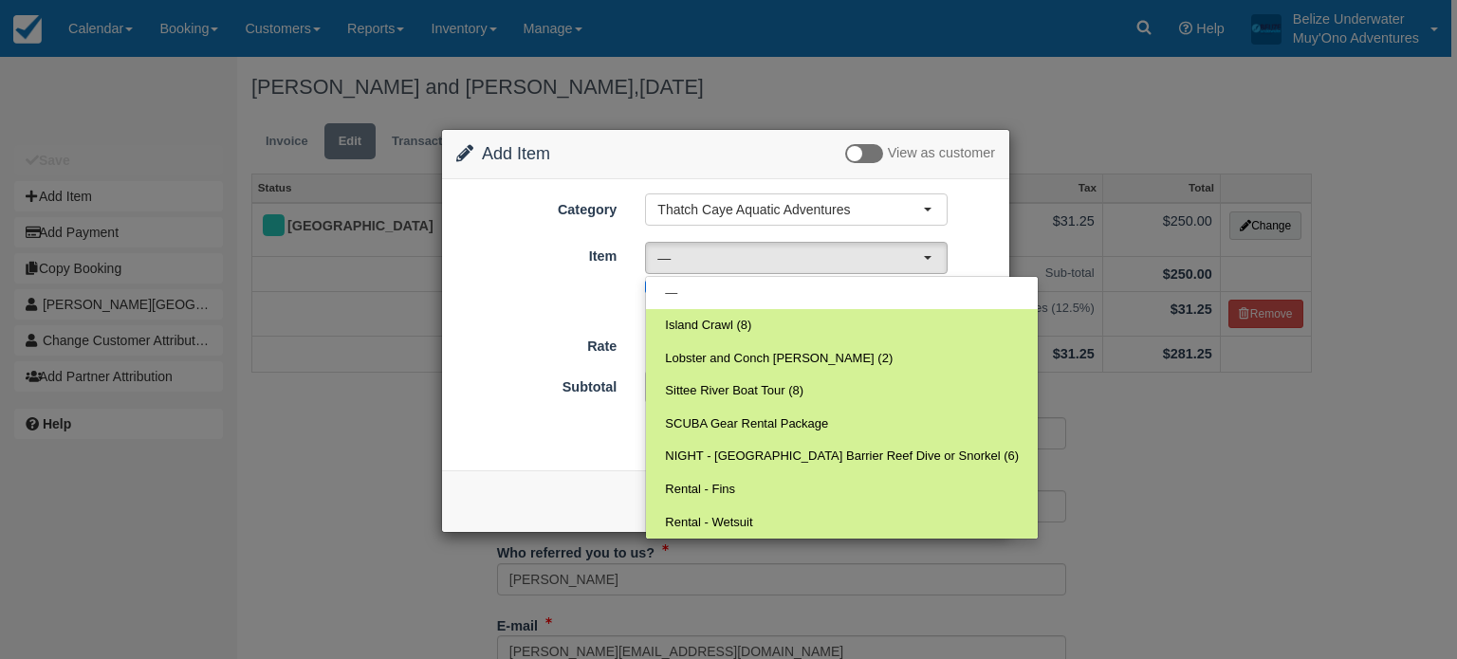
click at [619, 291] on div "Item Nothing selected — — Island Crawl (8) Lobster and Conch Hunt (2) Sittee Ri…" at bounding box center [725, 271] width 567 height 63
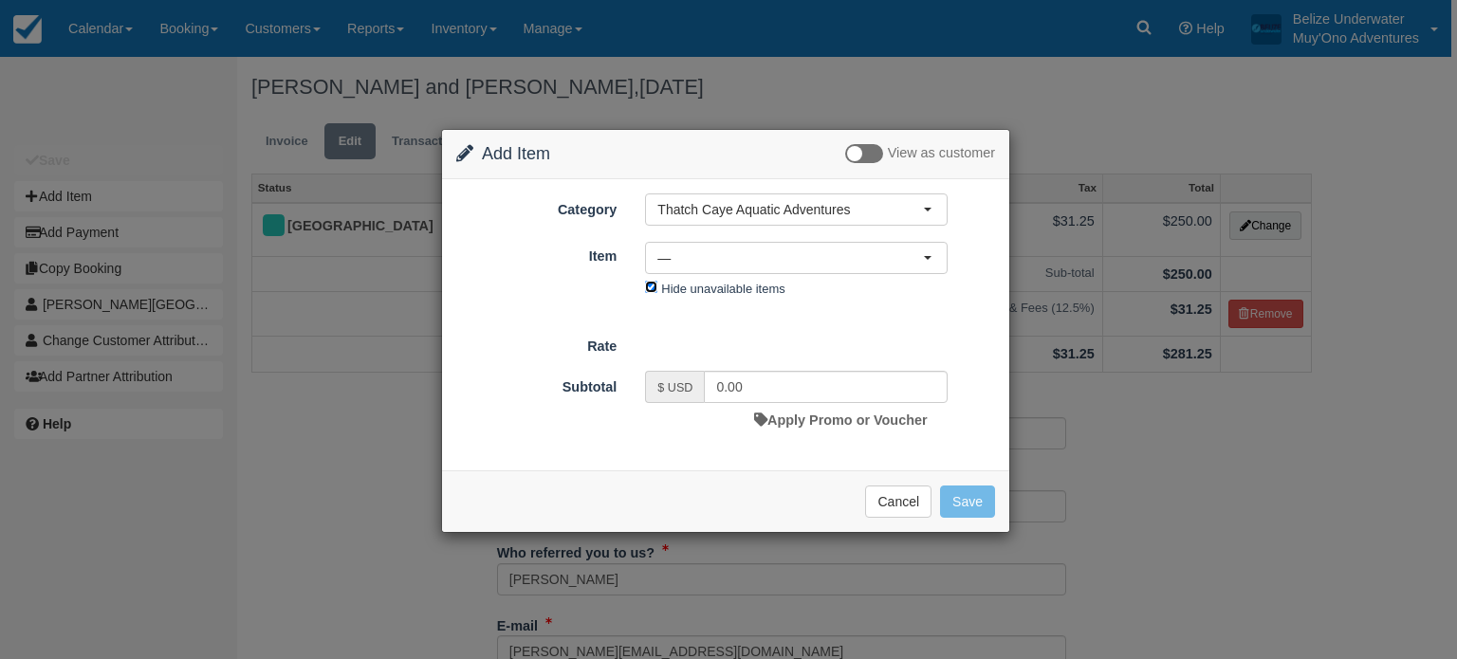
click at [647, 287] on input "Hide unavailable items" at bounding box center [651, 287] width 12 height 12
checkbox input "false"
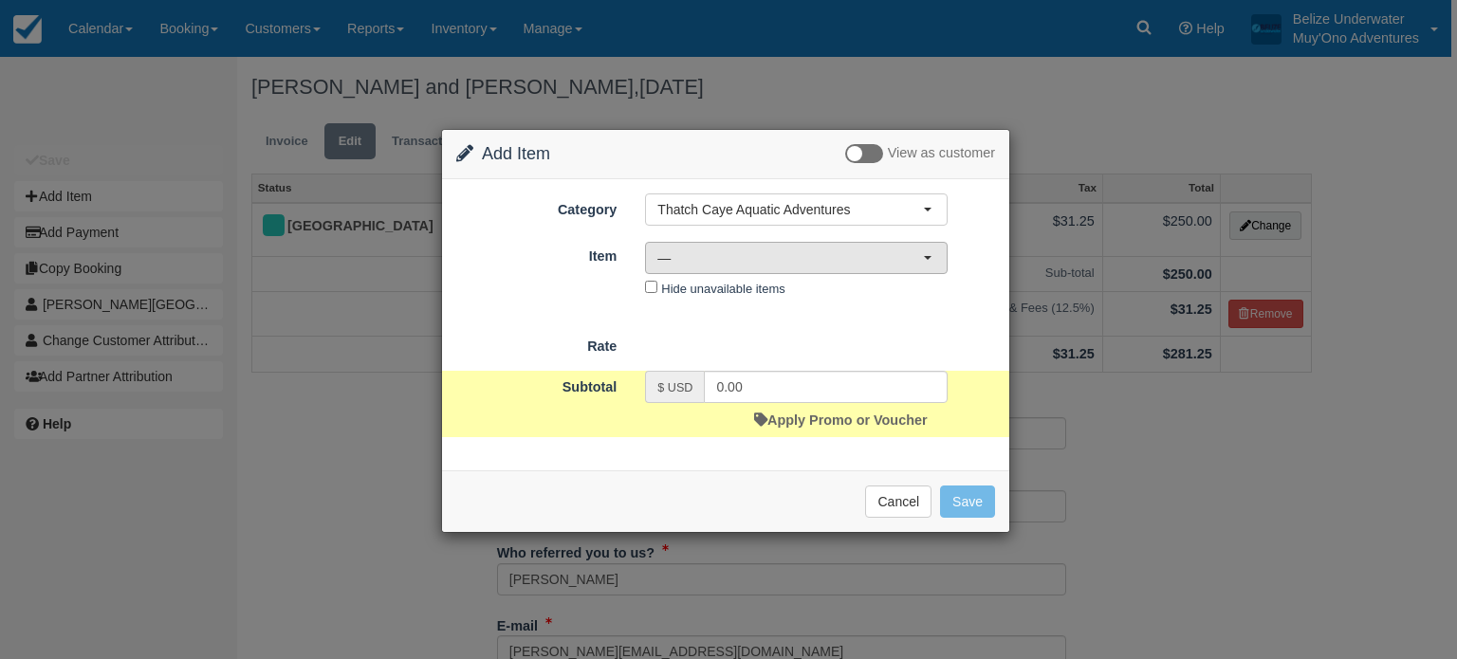
click at [670, 246] on button "—" at bounding box center [796, 258] width 303 height 32
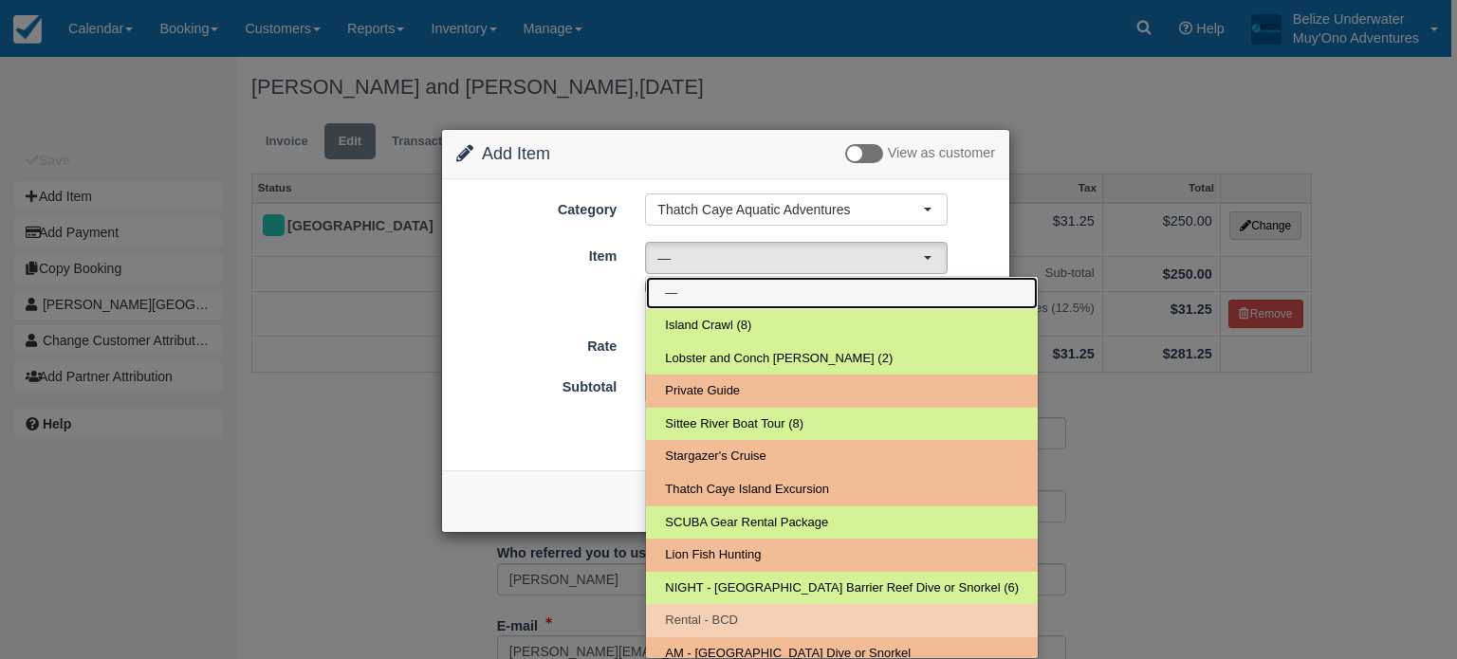
scroll to position [140, 0]
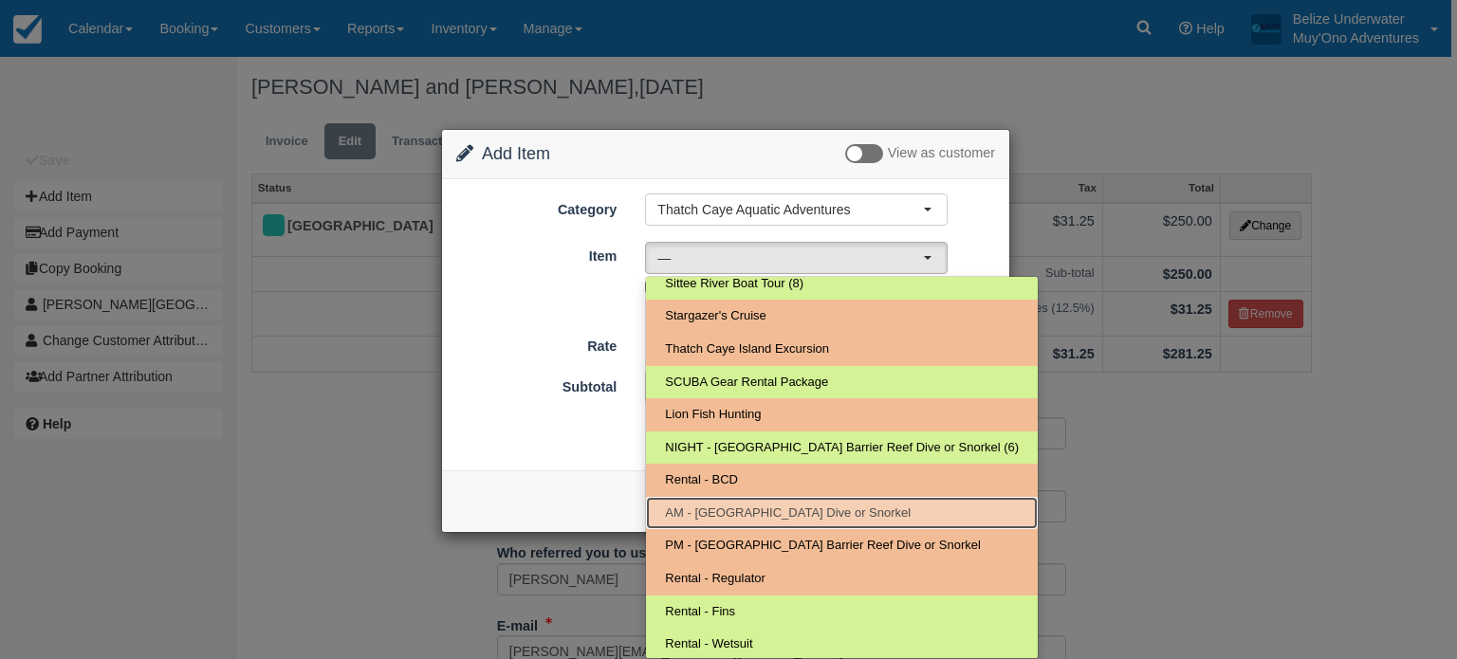
click at [690, 498] on link "AM - [GEOGRAPHIC_DATA] Dive or Snorkel" at bounding box center [842, 513] width 392 height 33
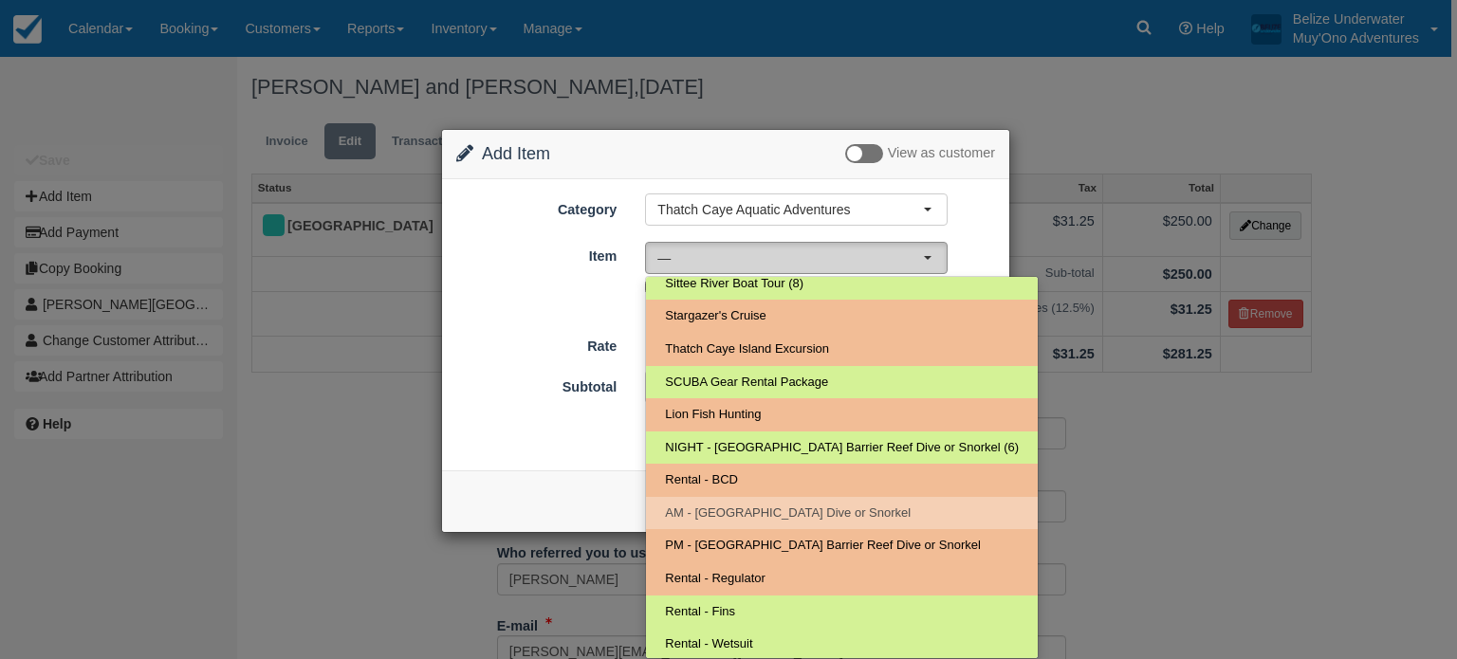
select select "294"
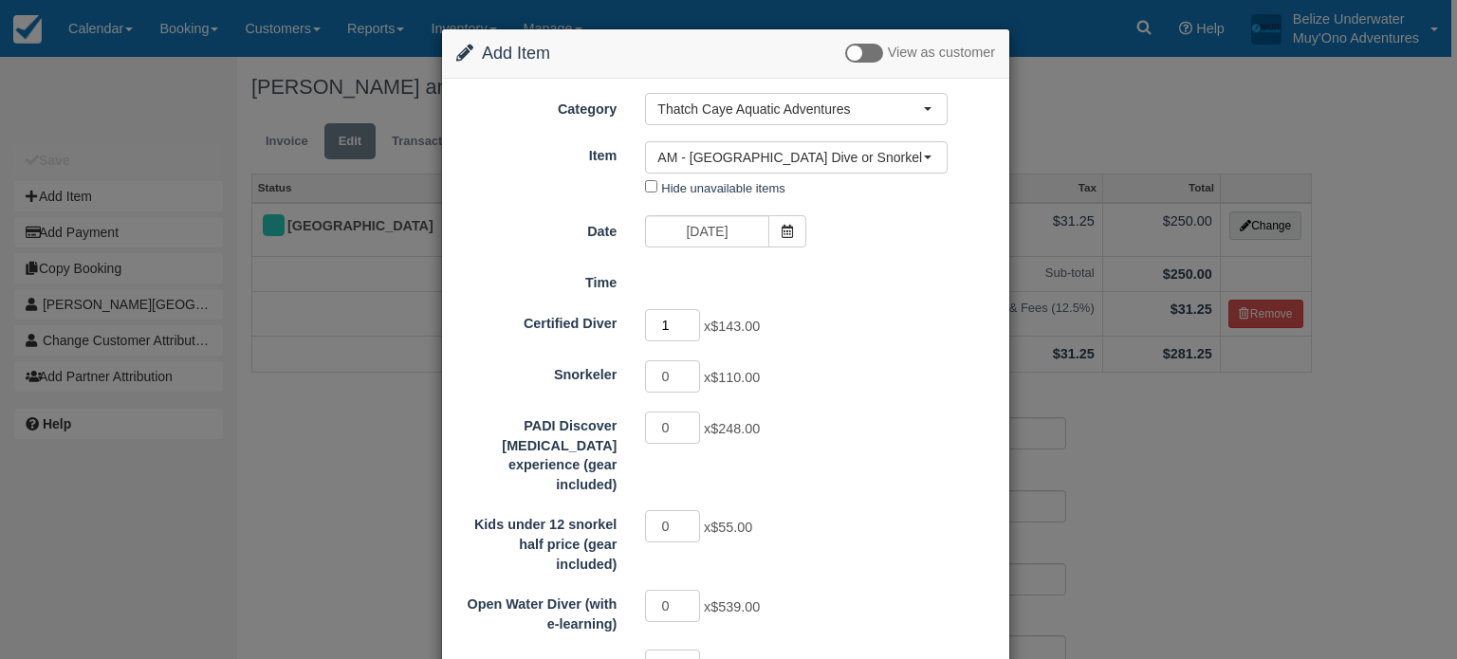
type input "1"
click at [687, 318] on input "1" at bounding box center [672, 325] width 55 height 32
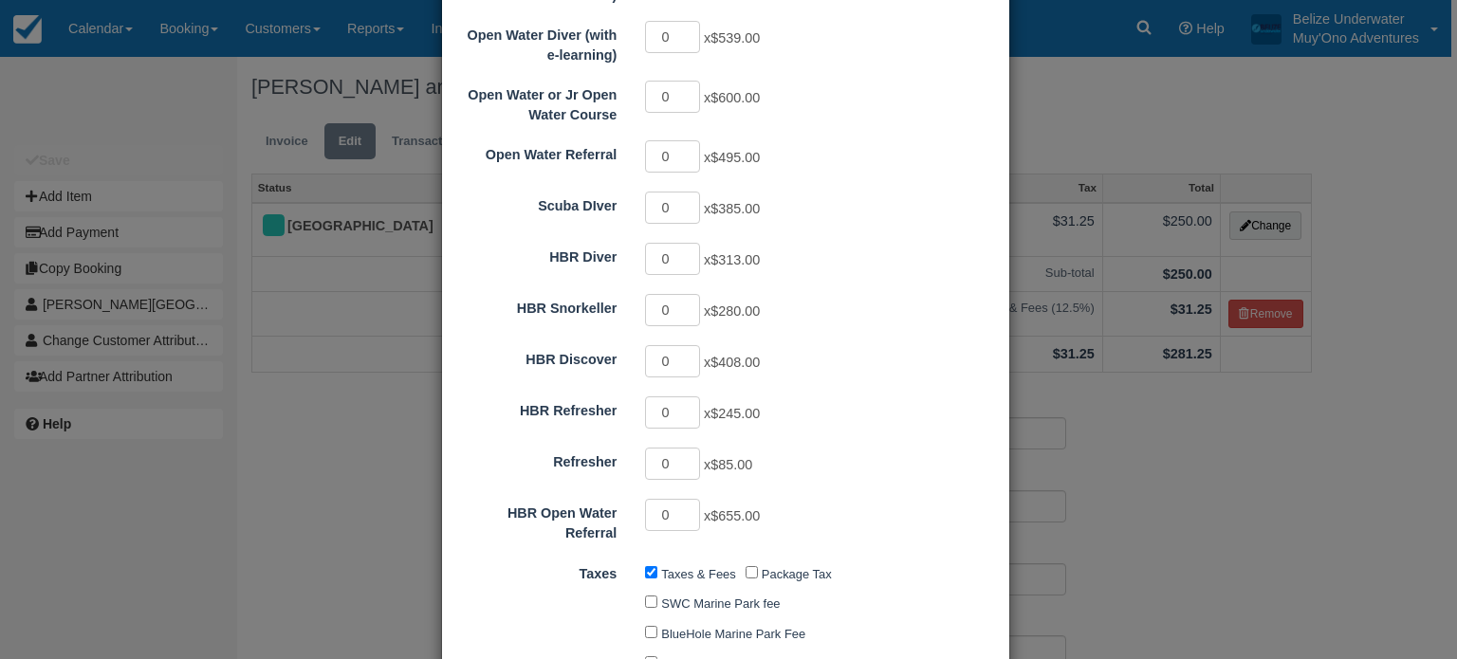
scroll to position [1026, 0]
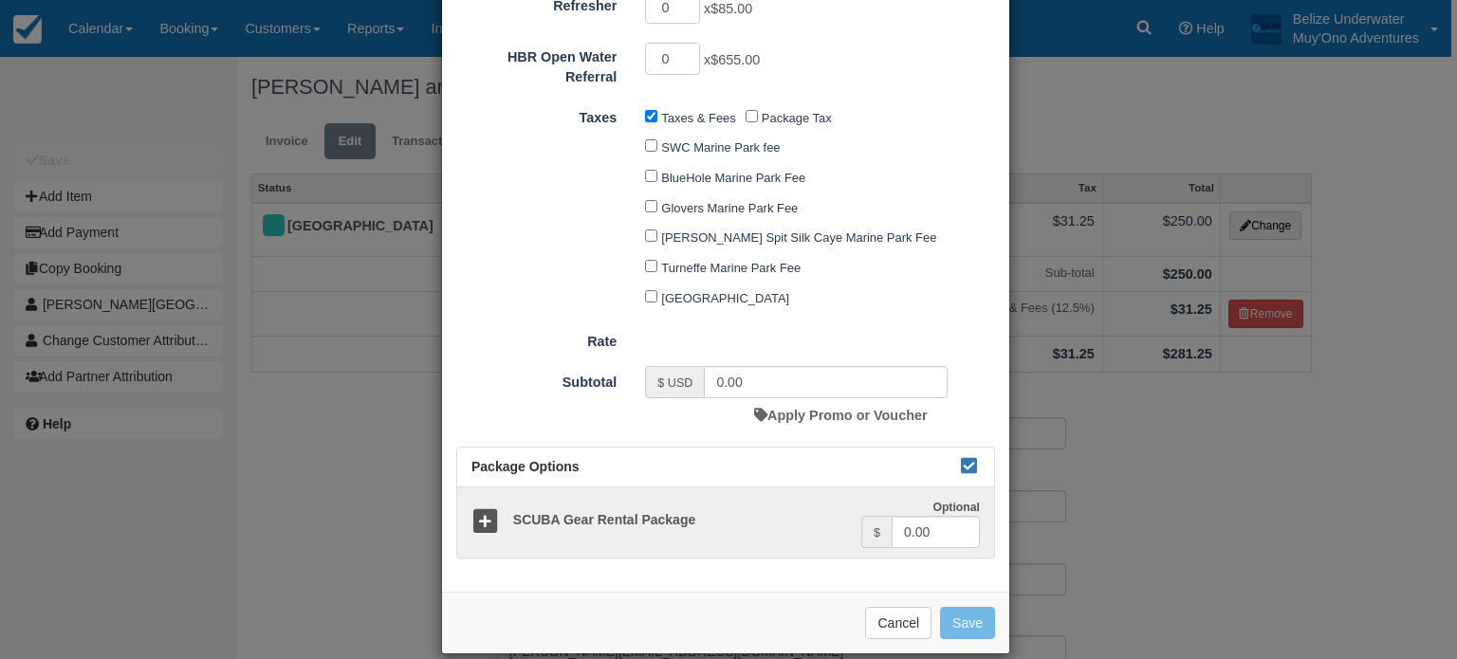
type input "143.00"
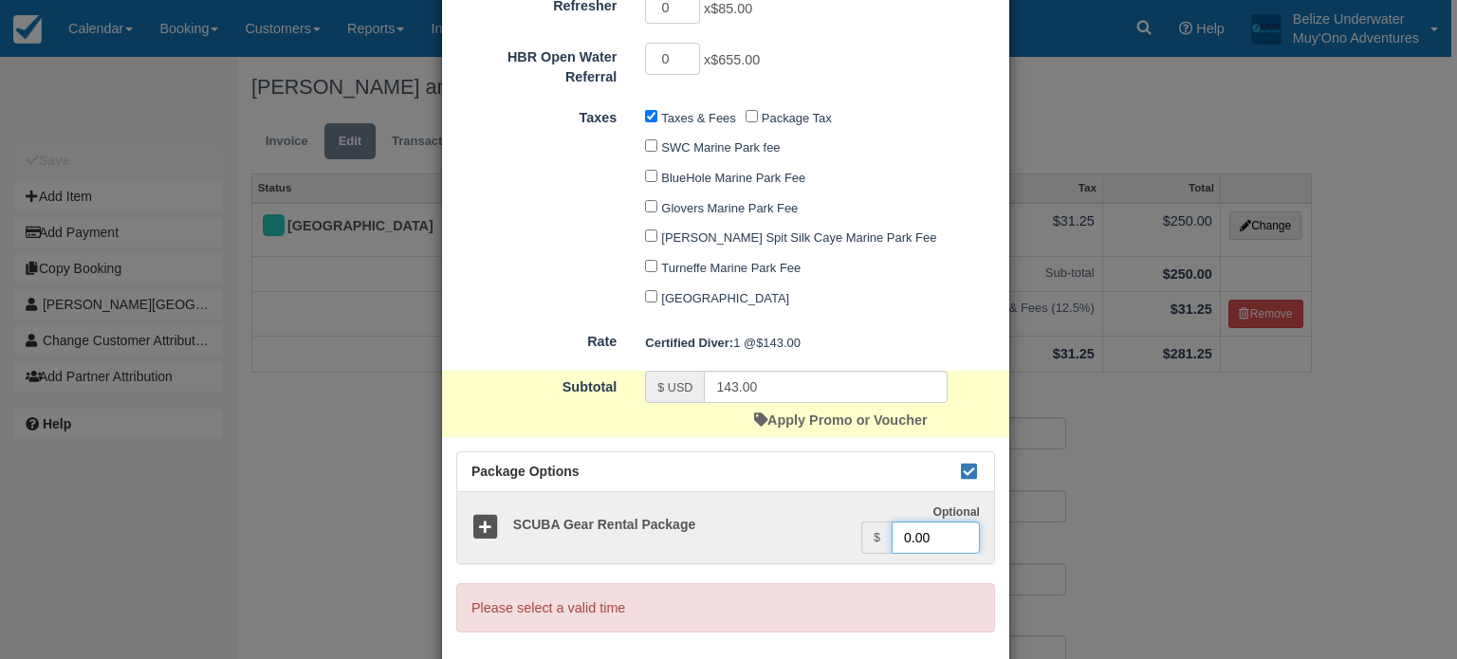
click at [905, 522] on input "0.00" at bounding box center [936, 538] width 88 height 32
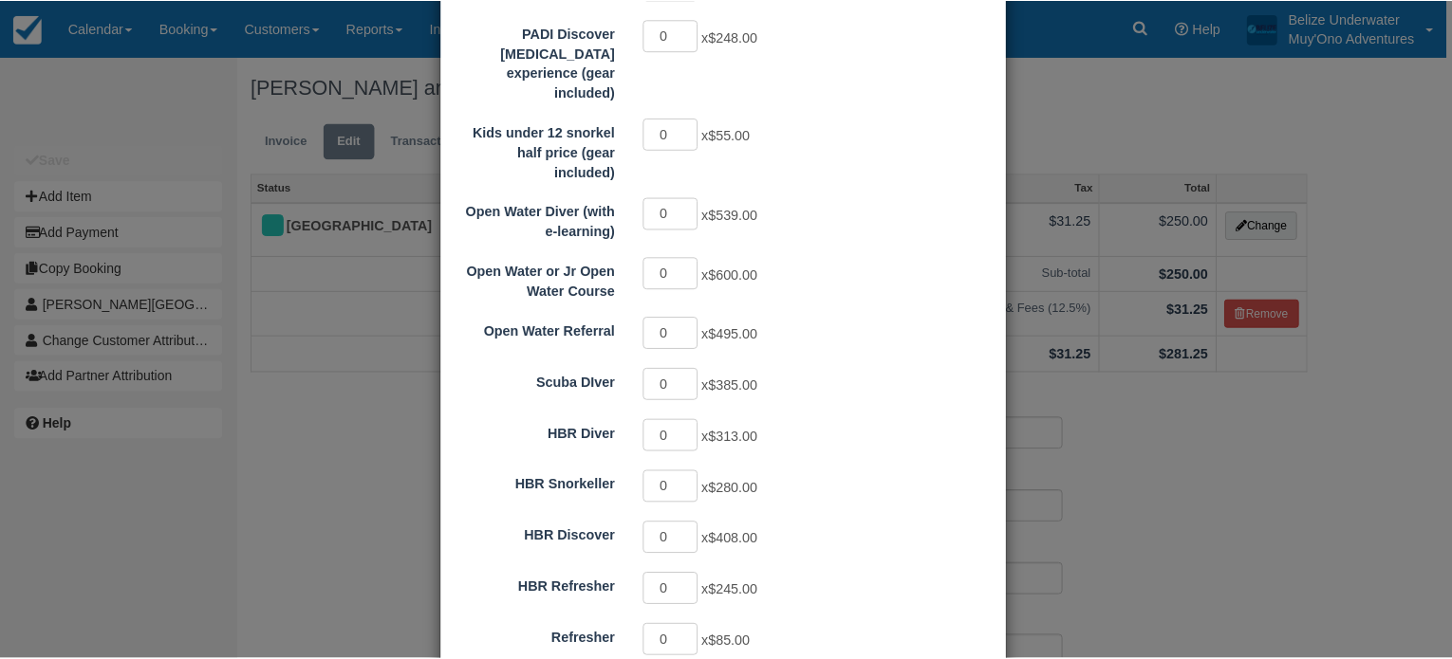
scroll to position [413, 0]
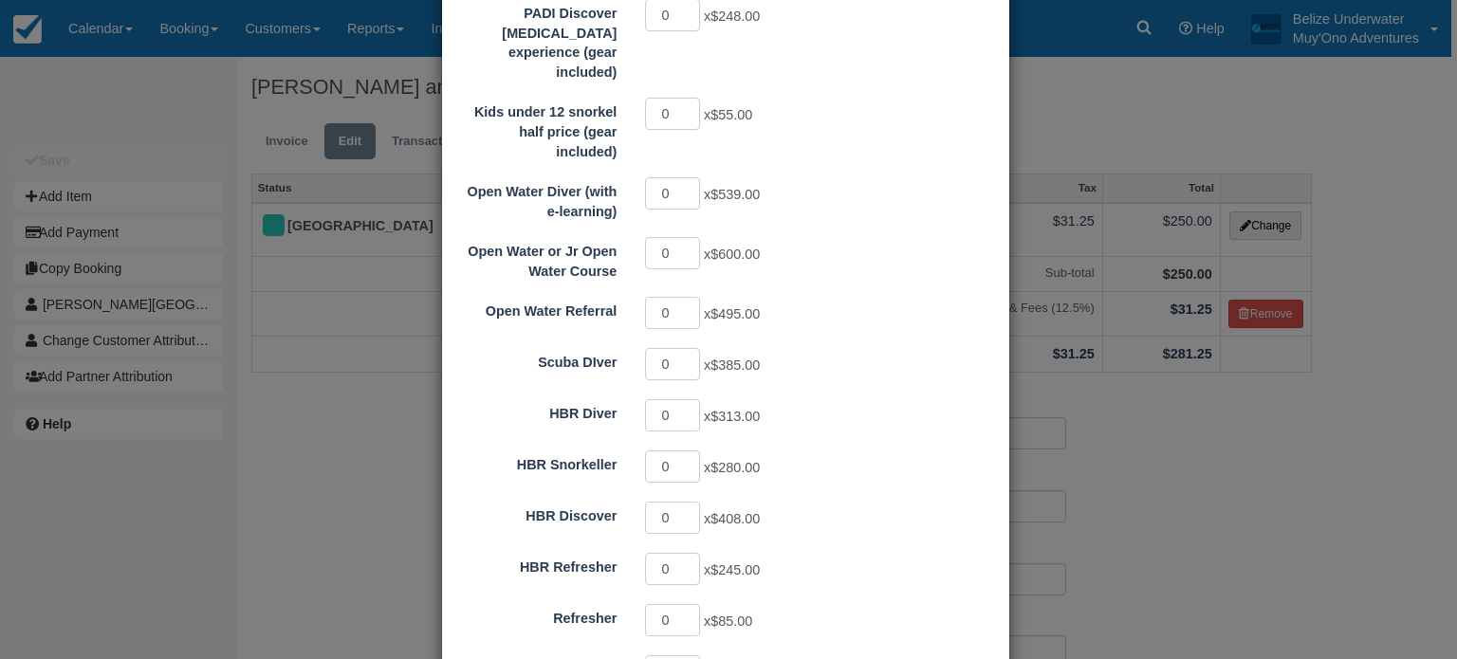
click at [1312, 155] on div "Change Item Add Item View as customer Category Thatch Caye Aquatic Adventures M…" at bounding box center [728, 329] width 1457 height 659
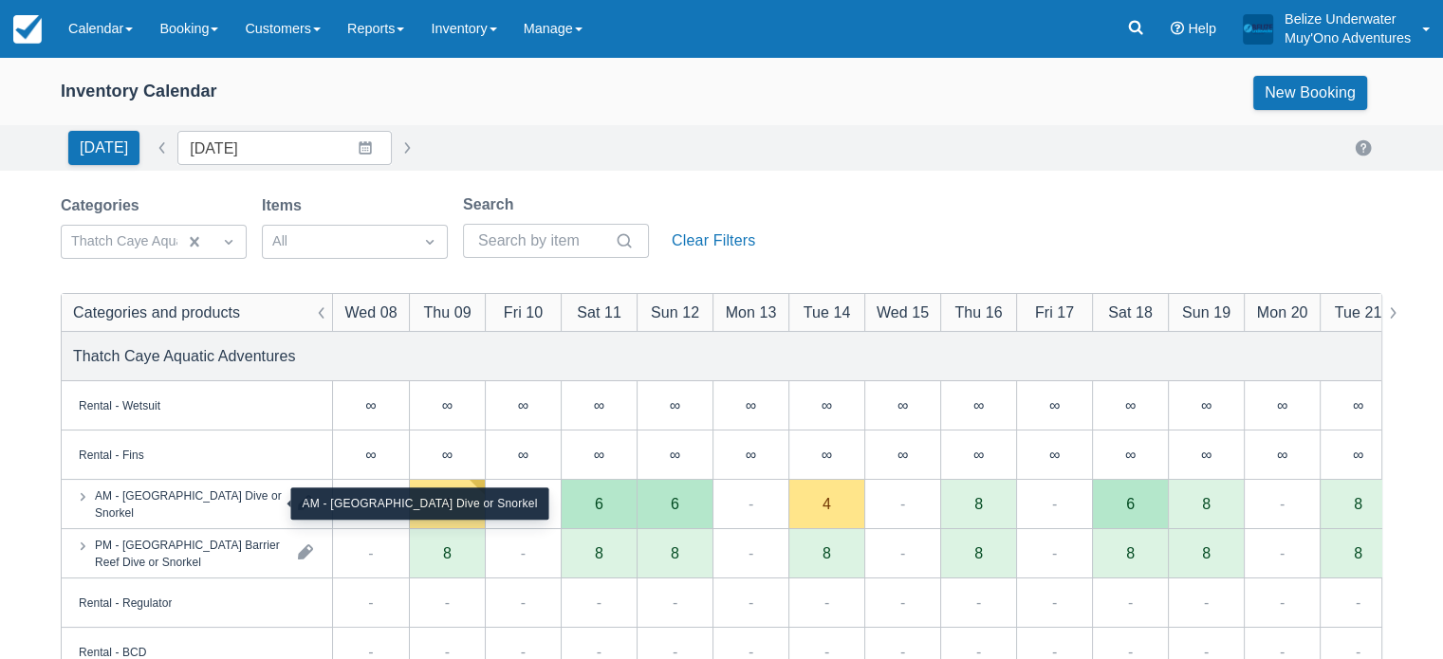
click at [208, 506] on div "AM - [GEOGRAPHIC_DATA] Dive or Snorkel" at bounding box center [189, 504] width 188 height 34
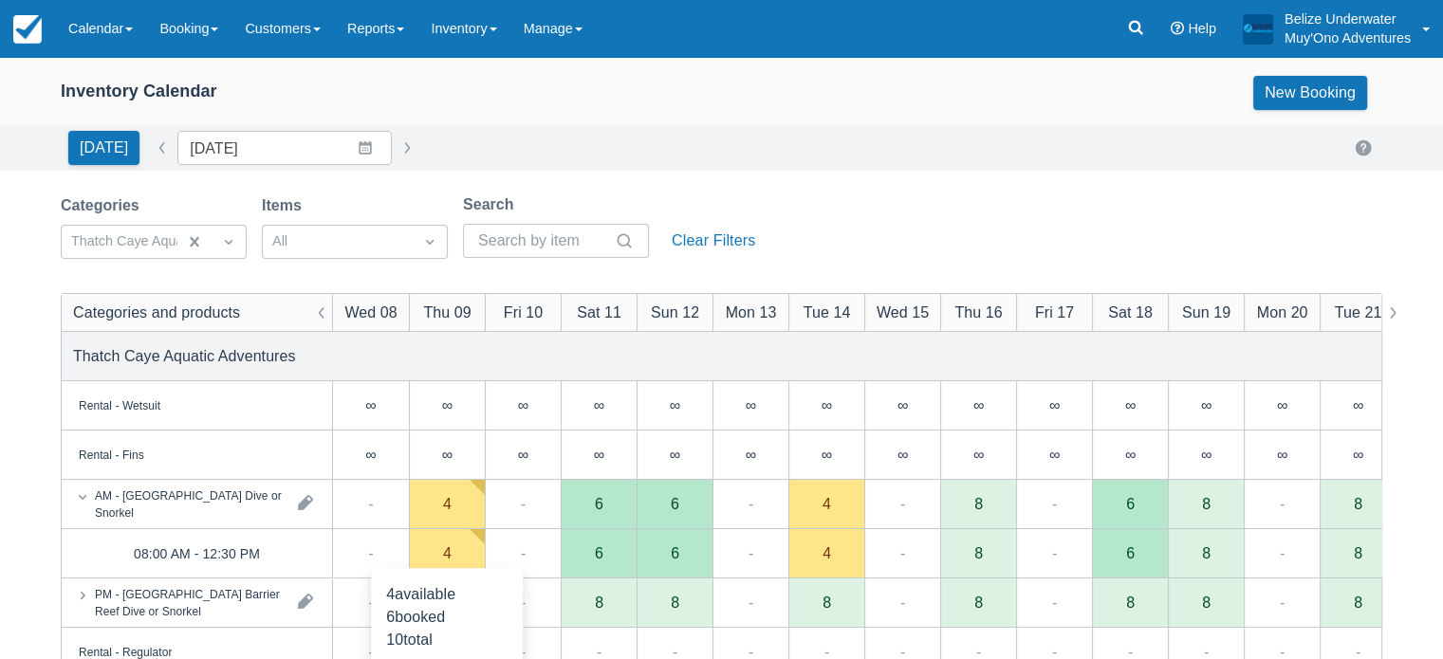
click at [444, 553] on div "4" at bounding box center [447, 553] width 9 height 15
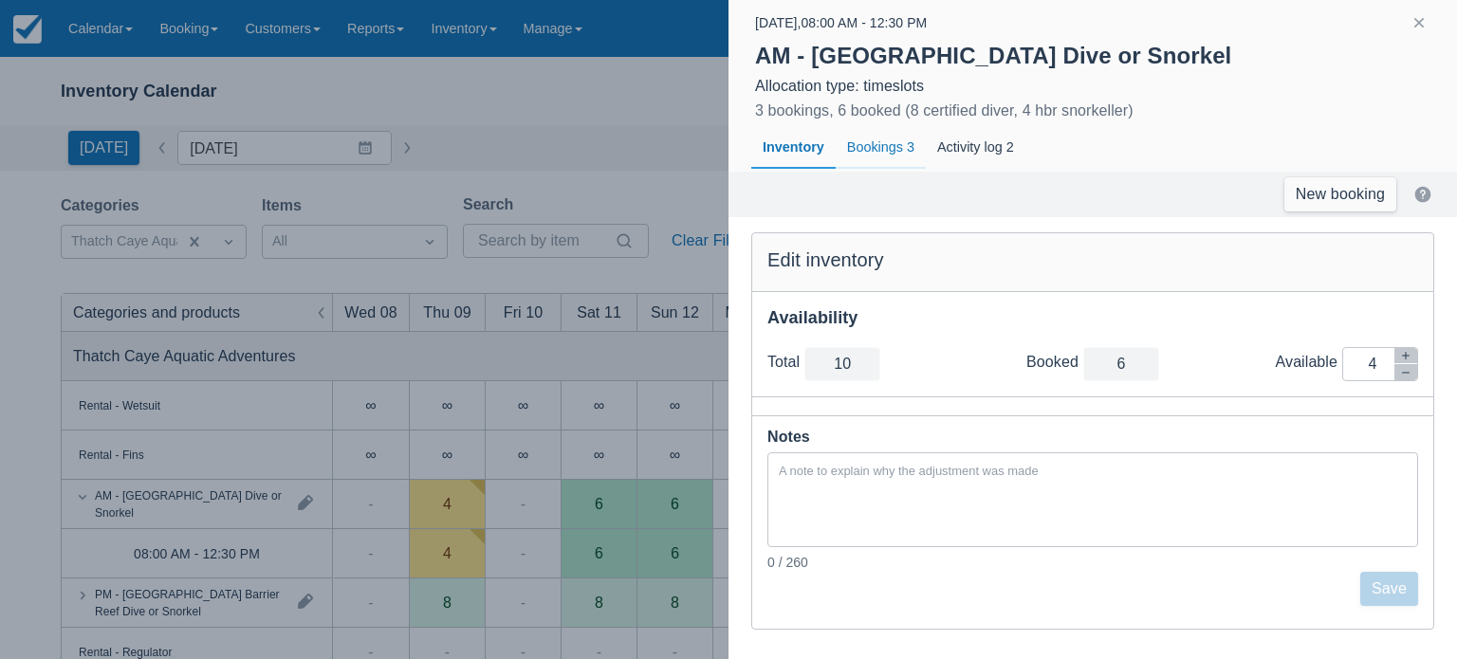
click at [899, 144] on div "Bookings 3" at bounding box center [881, 148] width 90 height 44
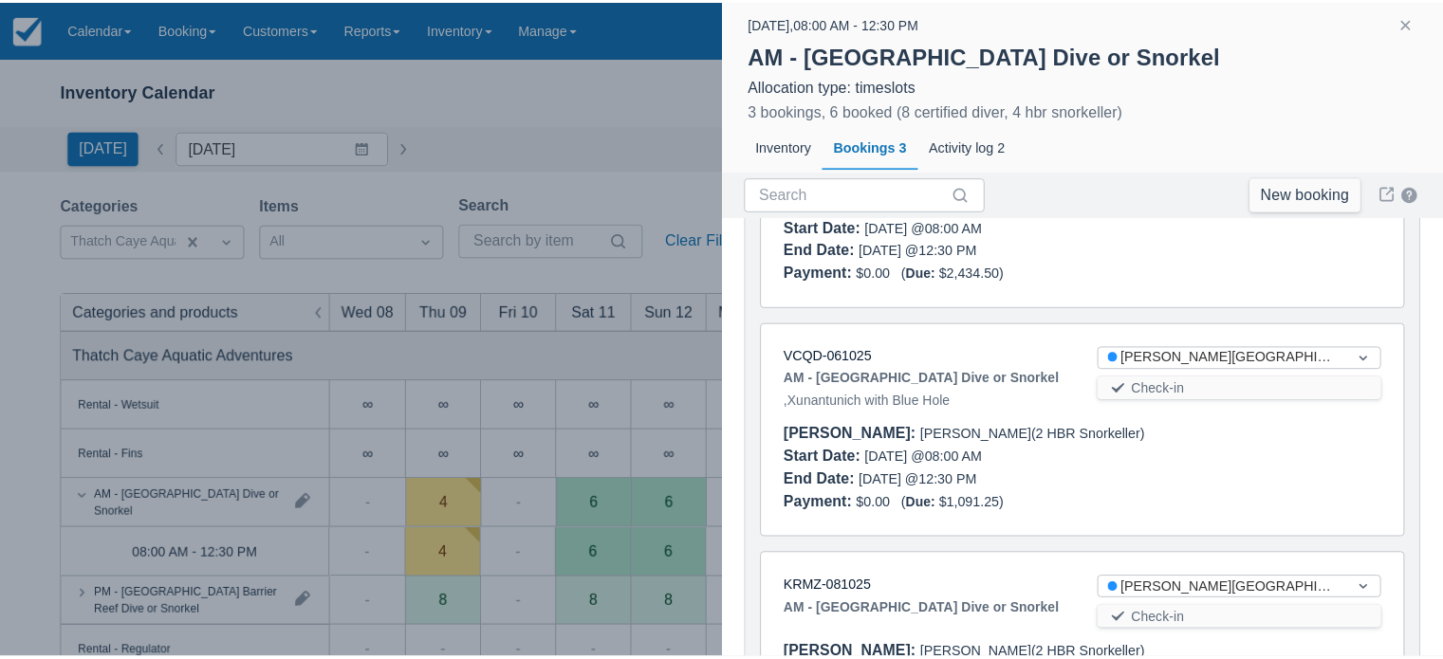
scroll to position [445, 0]
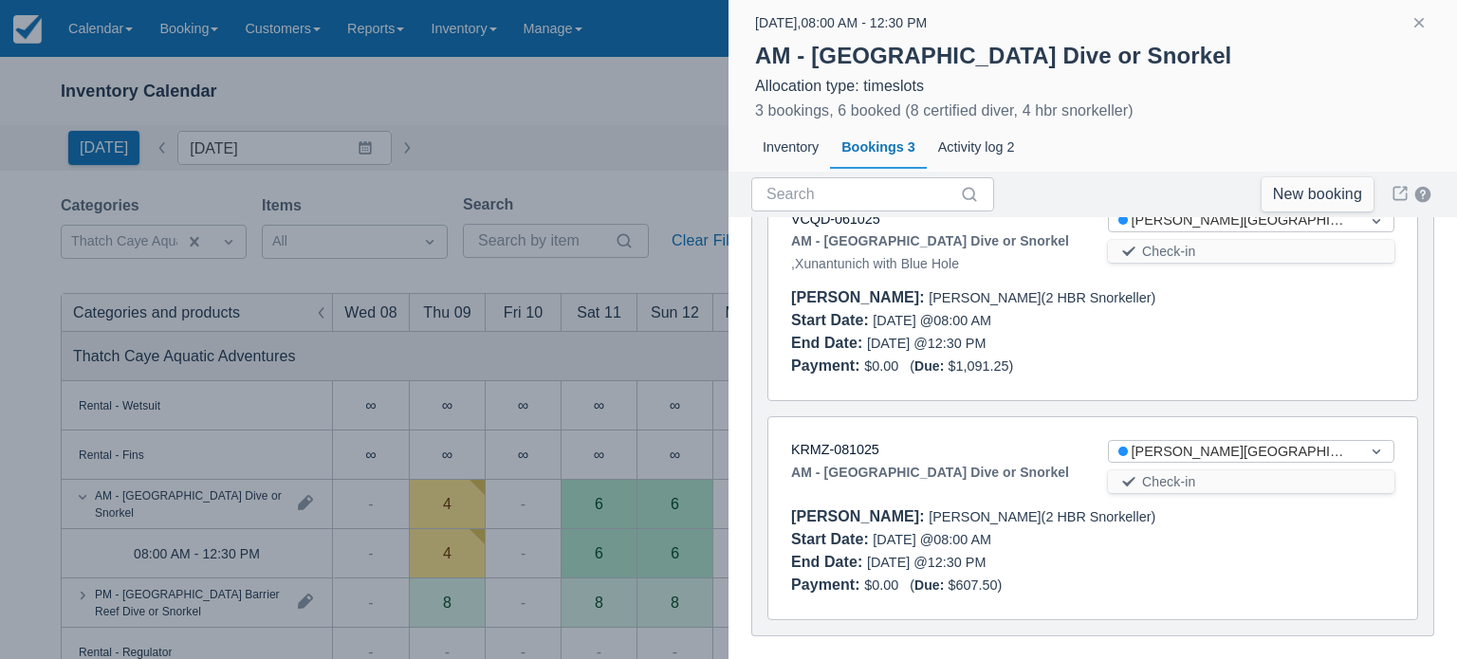
click at [605, 394] on div at bounding box center [728, 329] width 1457 height 659
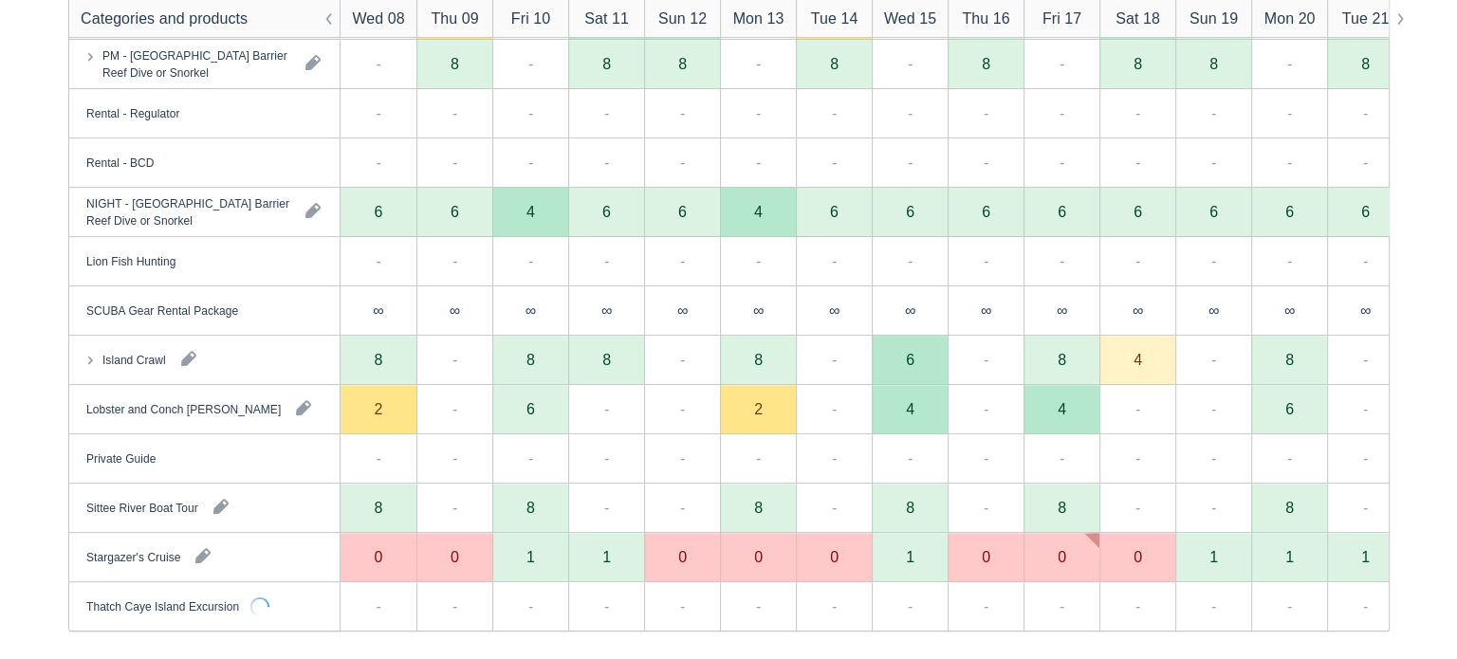
scroll to position [549, 0]
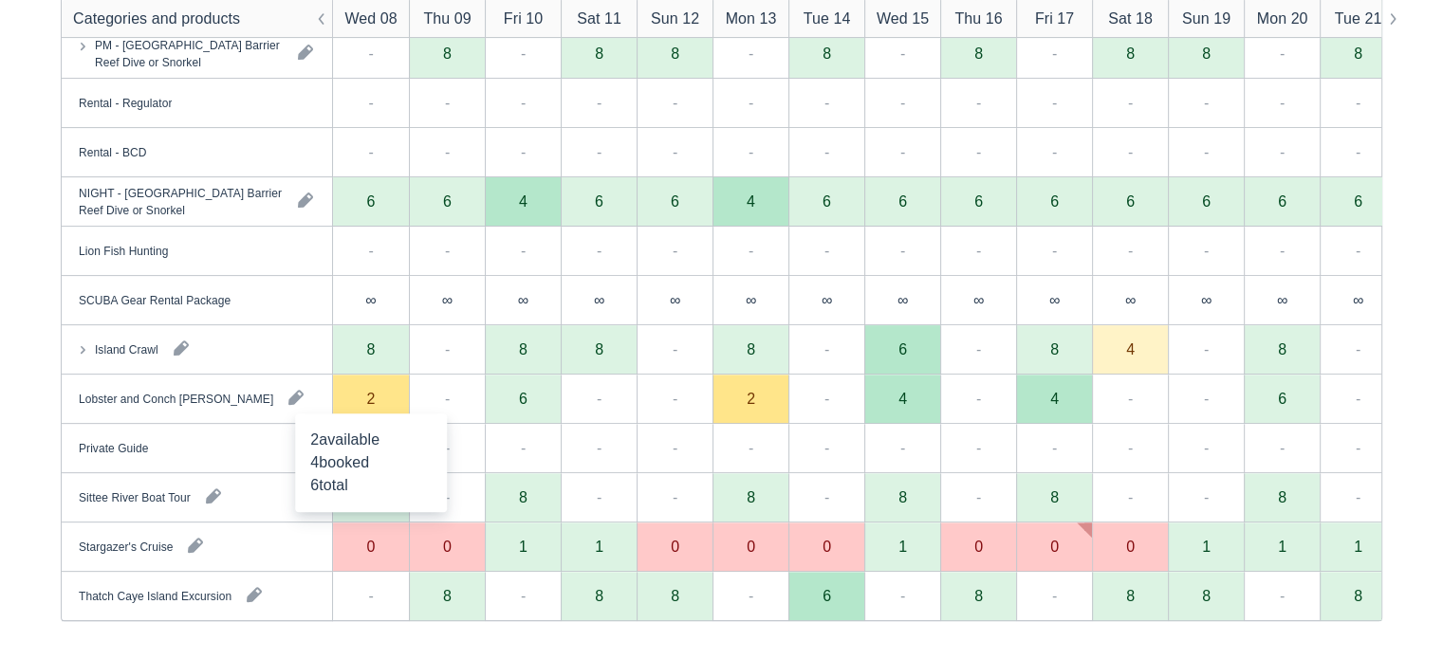
click at [370, 397] on div "2" at bounding box center [371, 398] width 9 height 15
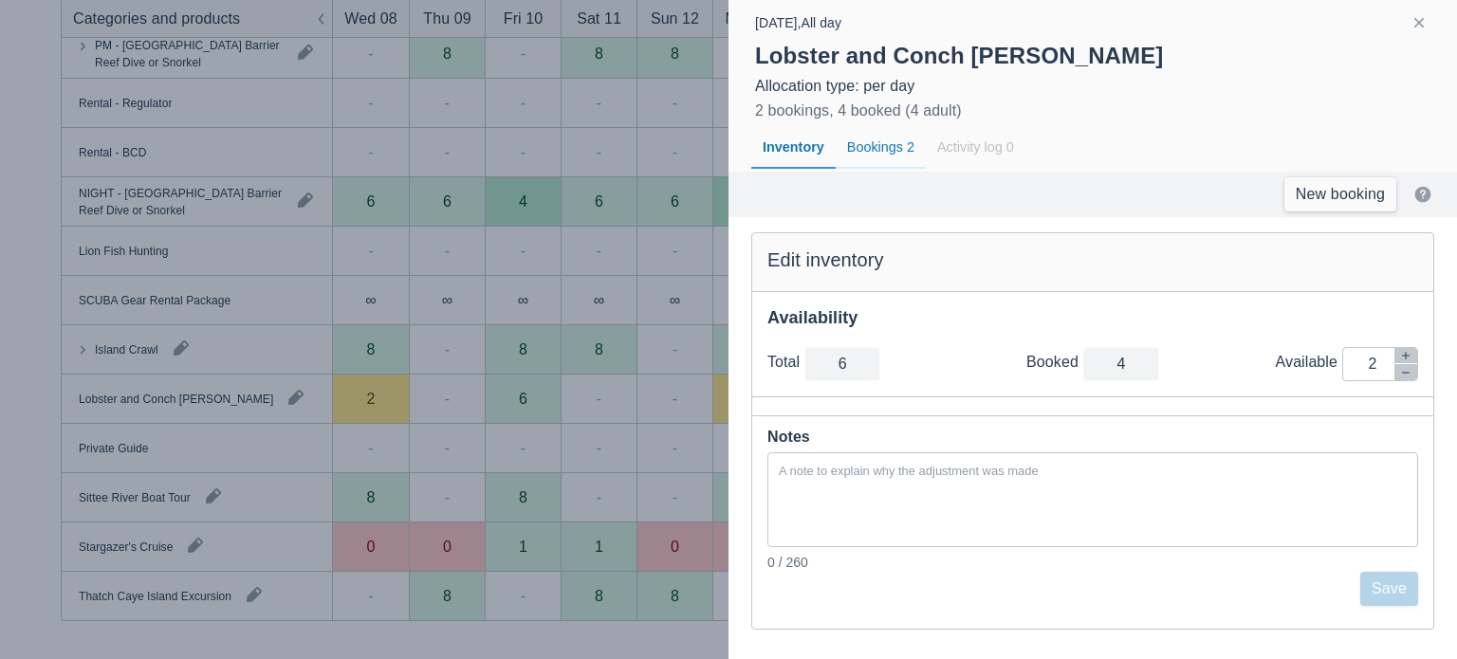
click at [865, 145] on div "Bookings 2" at bounding box center [881, 148] width 90 height 44
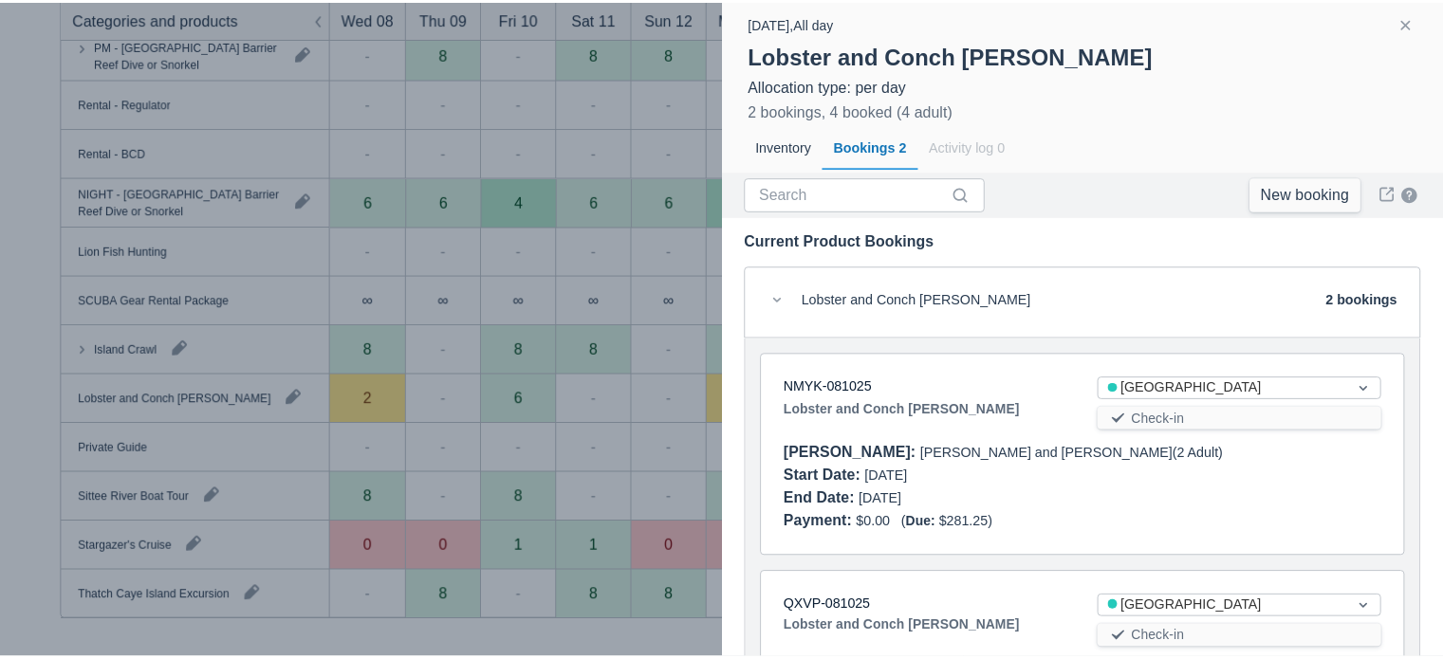
scroll to position [178, 0]
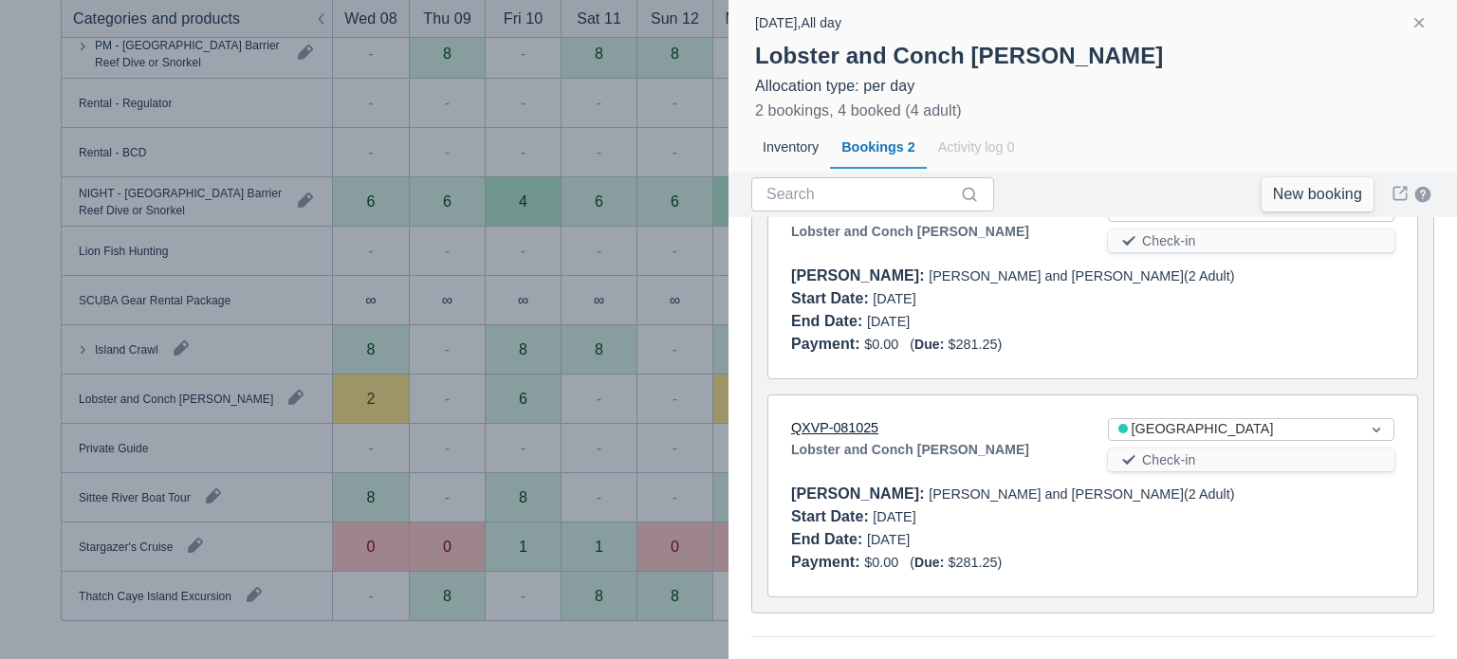
click at [864, 428] on link "QXVP-081025" at bounding box center [834, 427] width 87 height 15
click at [662, 443] on div at bounding box center [728, 329] width 1457 height 659
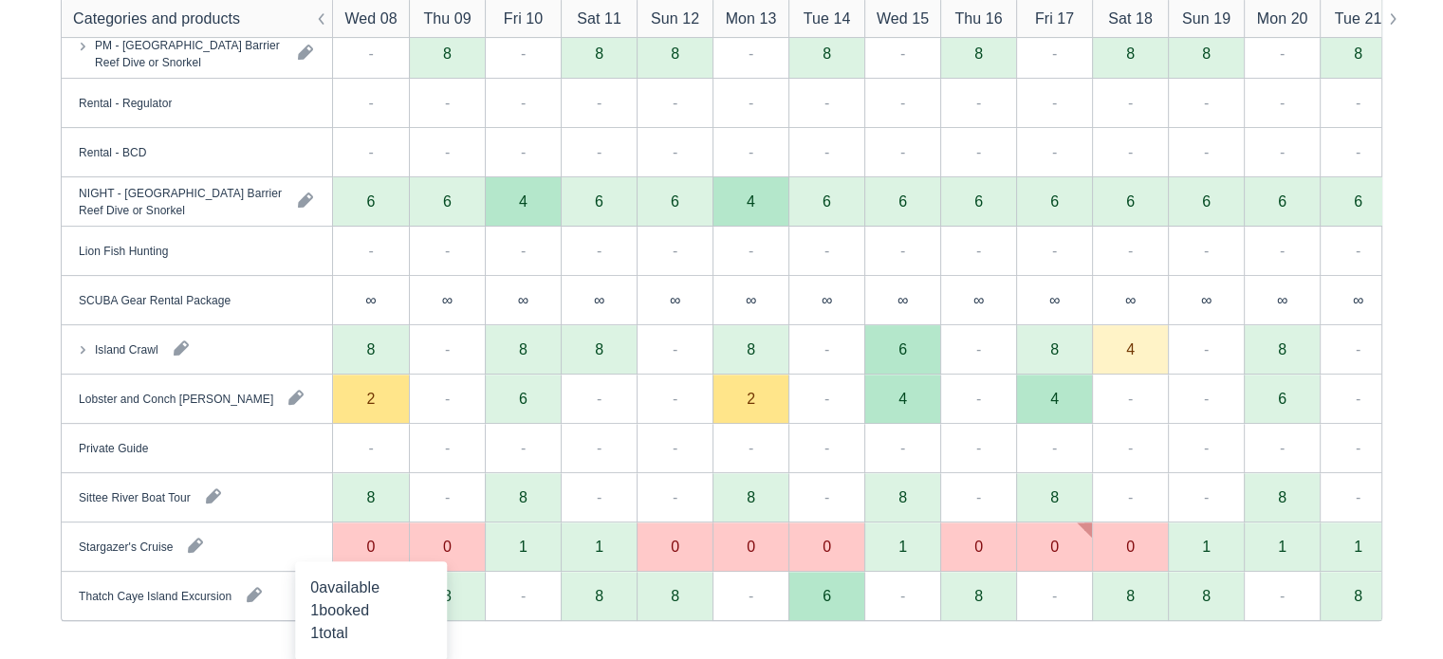
click at [366, 535] on div "0" at bounding box center [371, 547] width 76 height 49
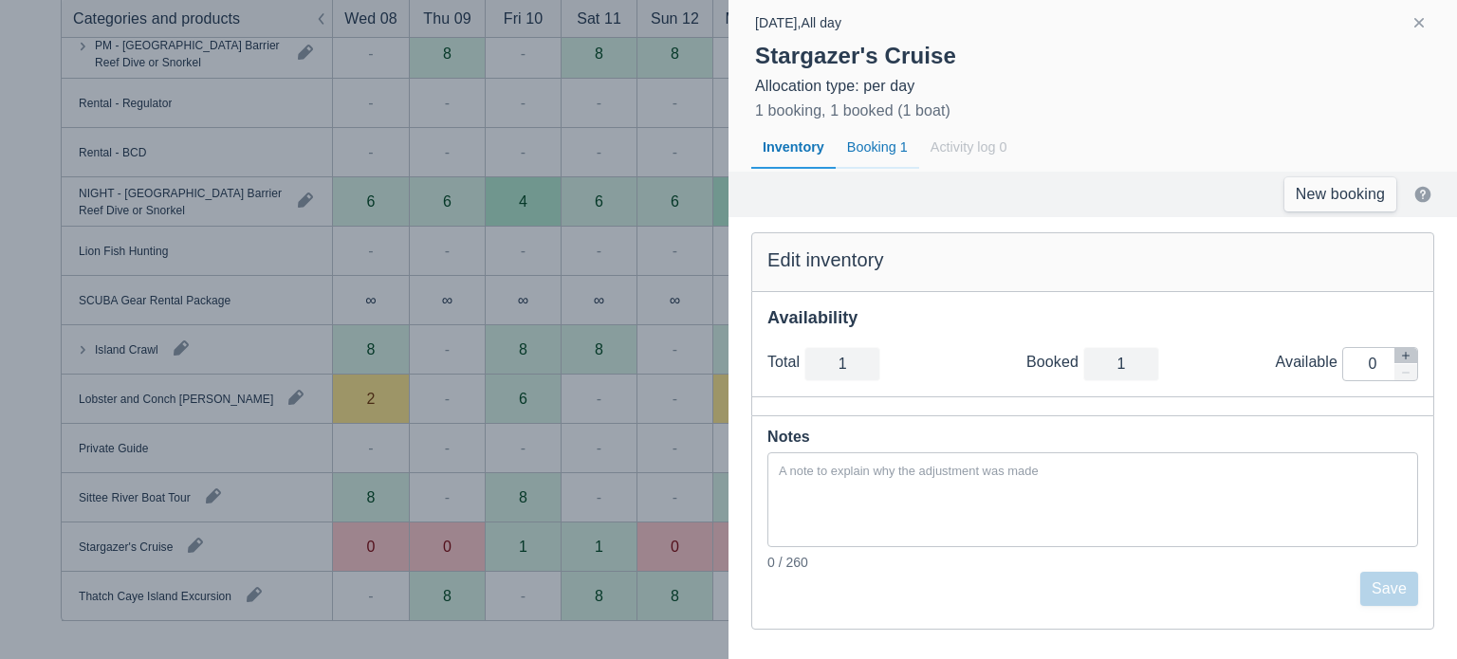
click at [875, 146] on div "Booking 1" at bounding box center [877, 148] width 83 height 44
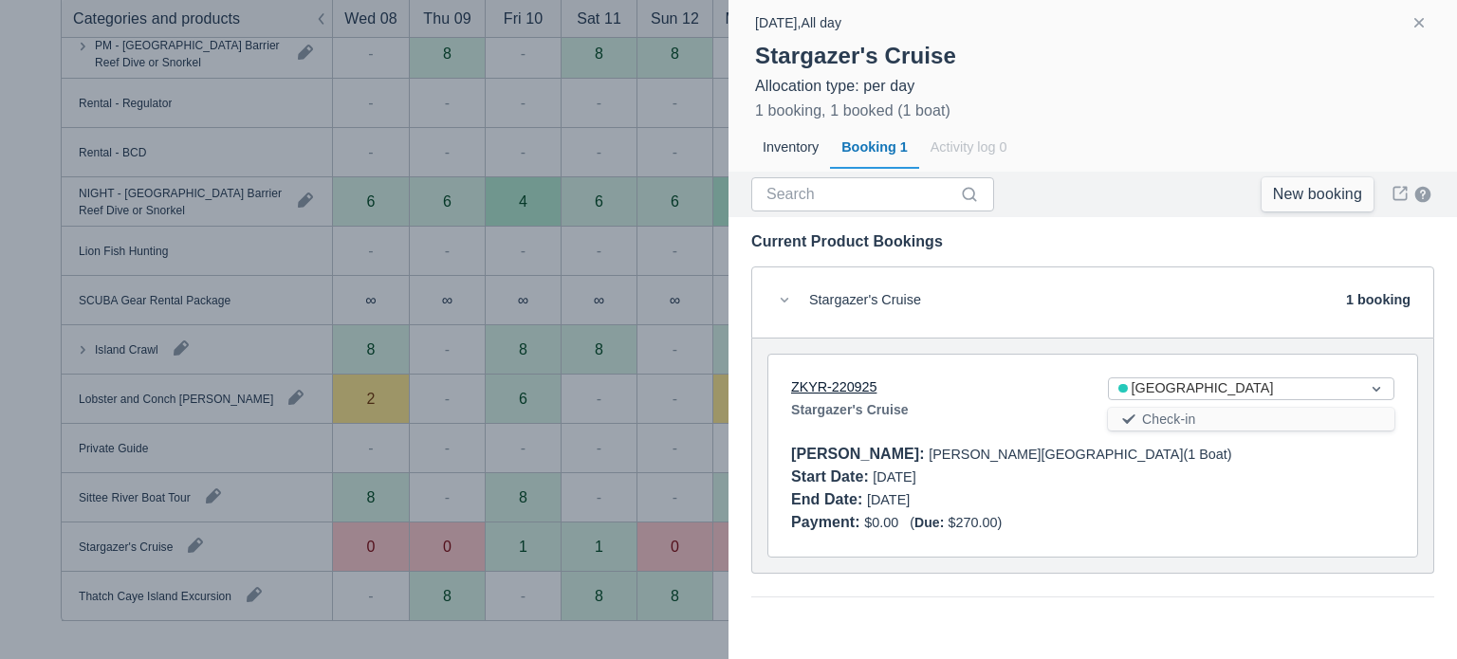
click at [829, 383] on link "ZKYR-220925" at bounding box center [833, 386] width 85 height 15
click at [377, 256] on div at bounding box center [728, 329] width 1457 height 659
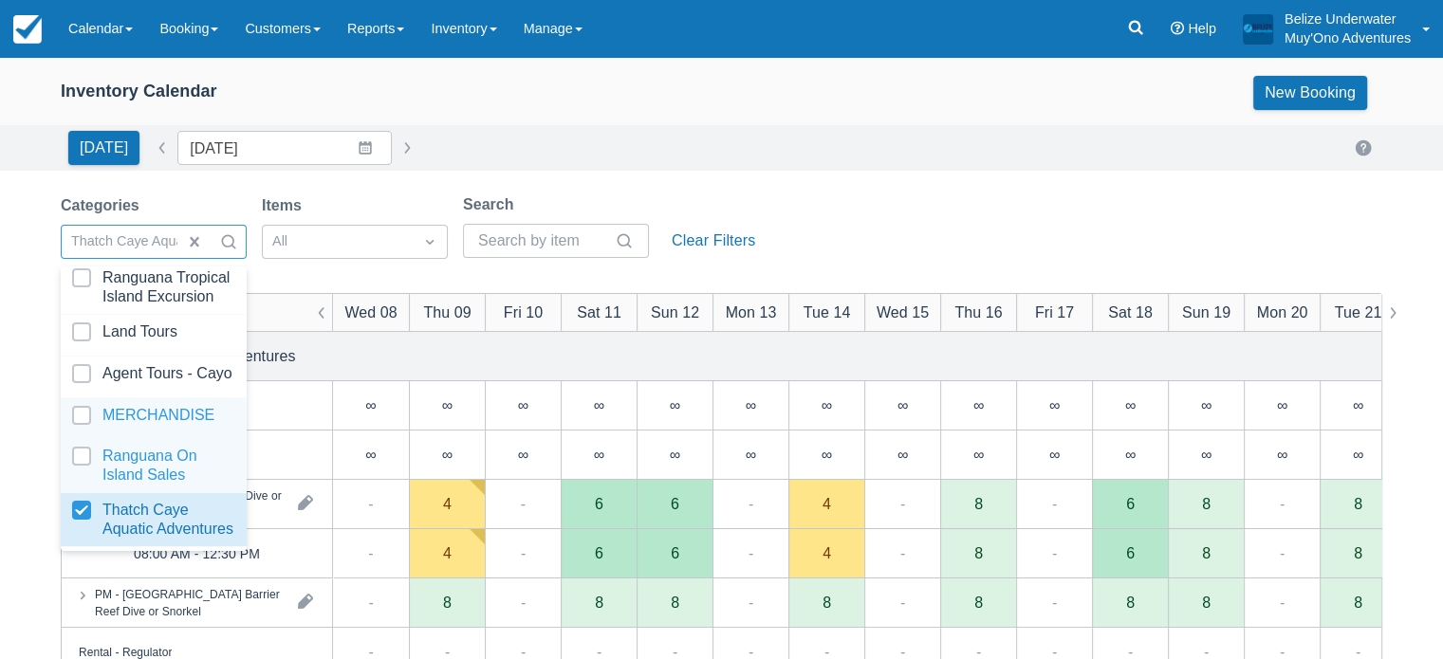
scroll to position [0, 0]
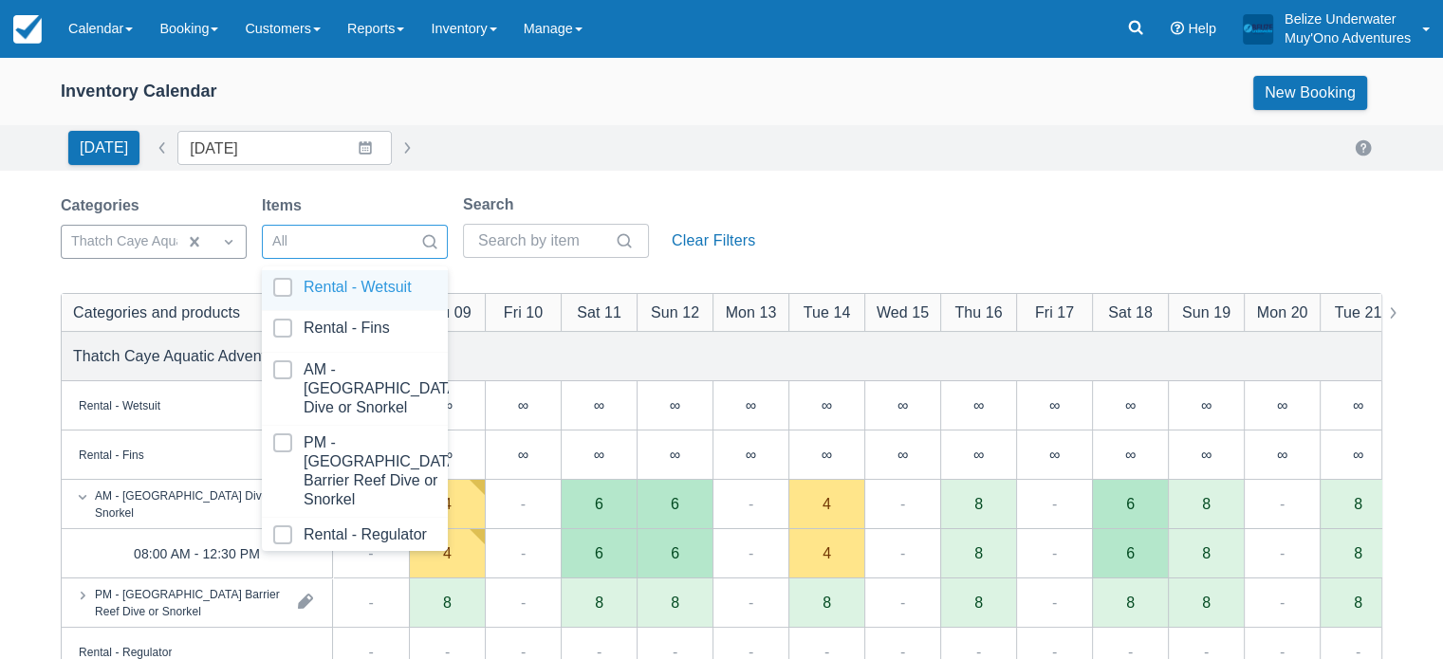
click at [398, 250] on div at bounding box center [337, 242] width 131 height 25
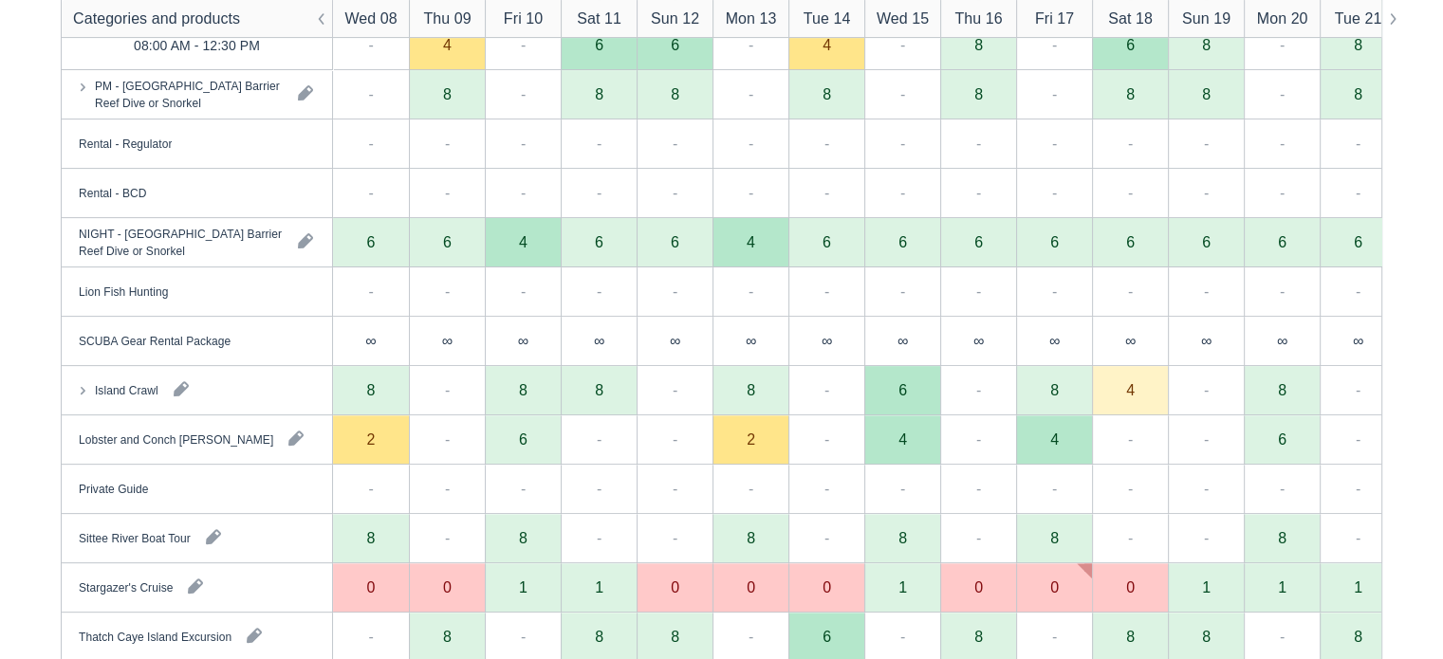
scroll to position [549, 0]
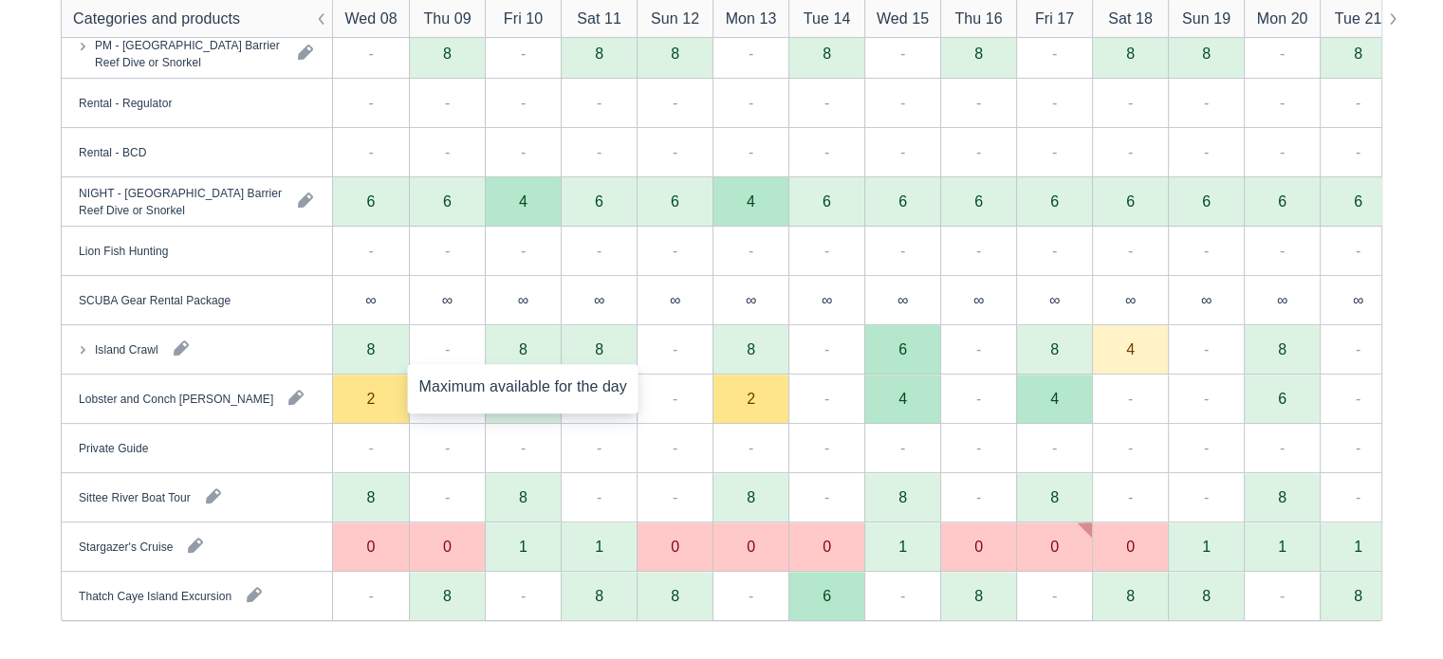
click at [520, 351] on div "8" at bounding box center [523, 349] width 9 height 15
click at [528, 355] on div "8" at bounding box center [523, 349] width 76 height 49
click at [520, 351] on div "8" at bounding box center [523, 349] width 9 height 15
click at [523, 348] on div "8" at bounding box center [523, 349] width 9 height 15
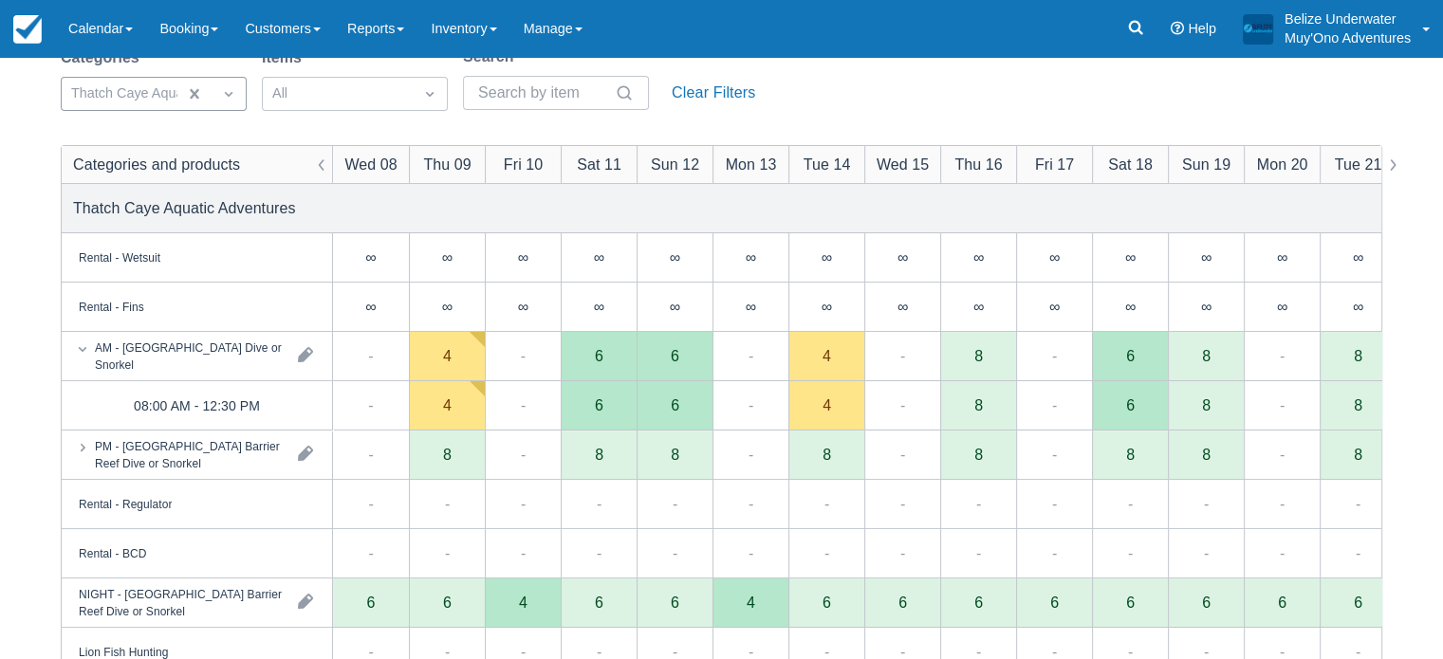
scroll to position [0, 0]
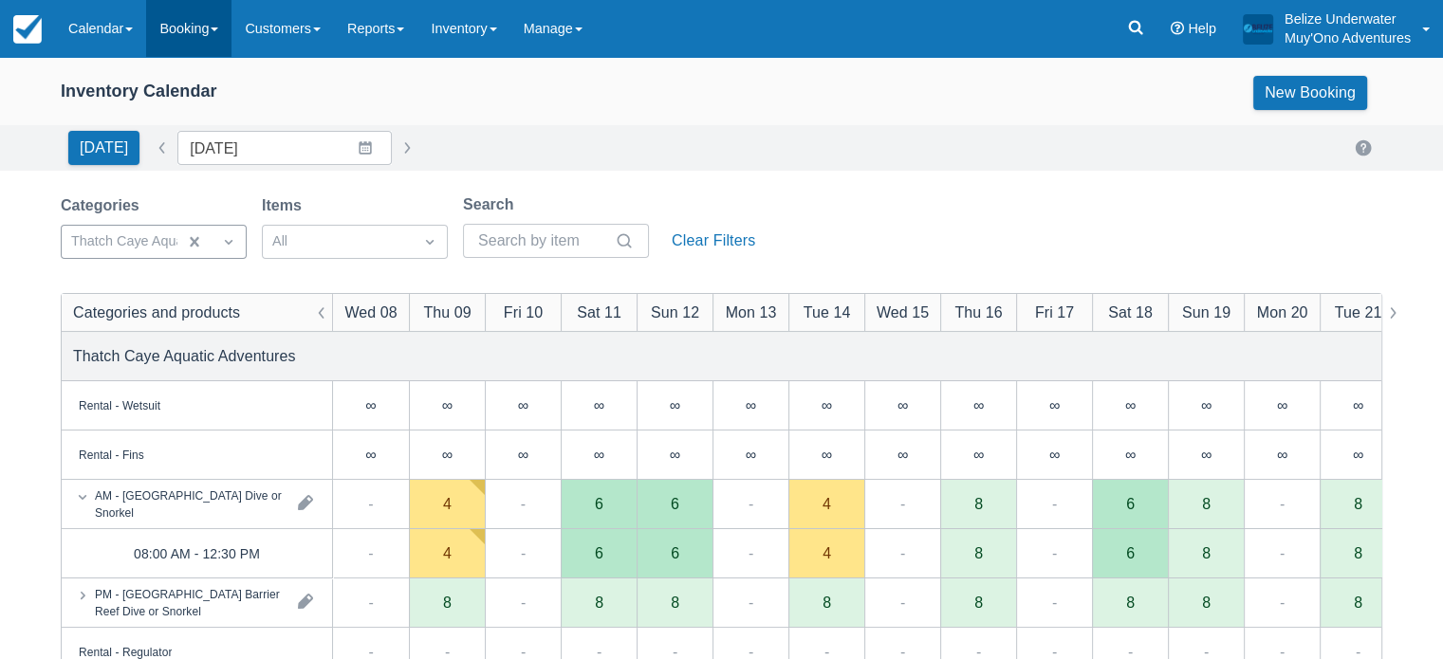
click at [191, 36] on link "Booking" at bounding box center [188, 28] width 85 height 57
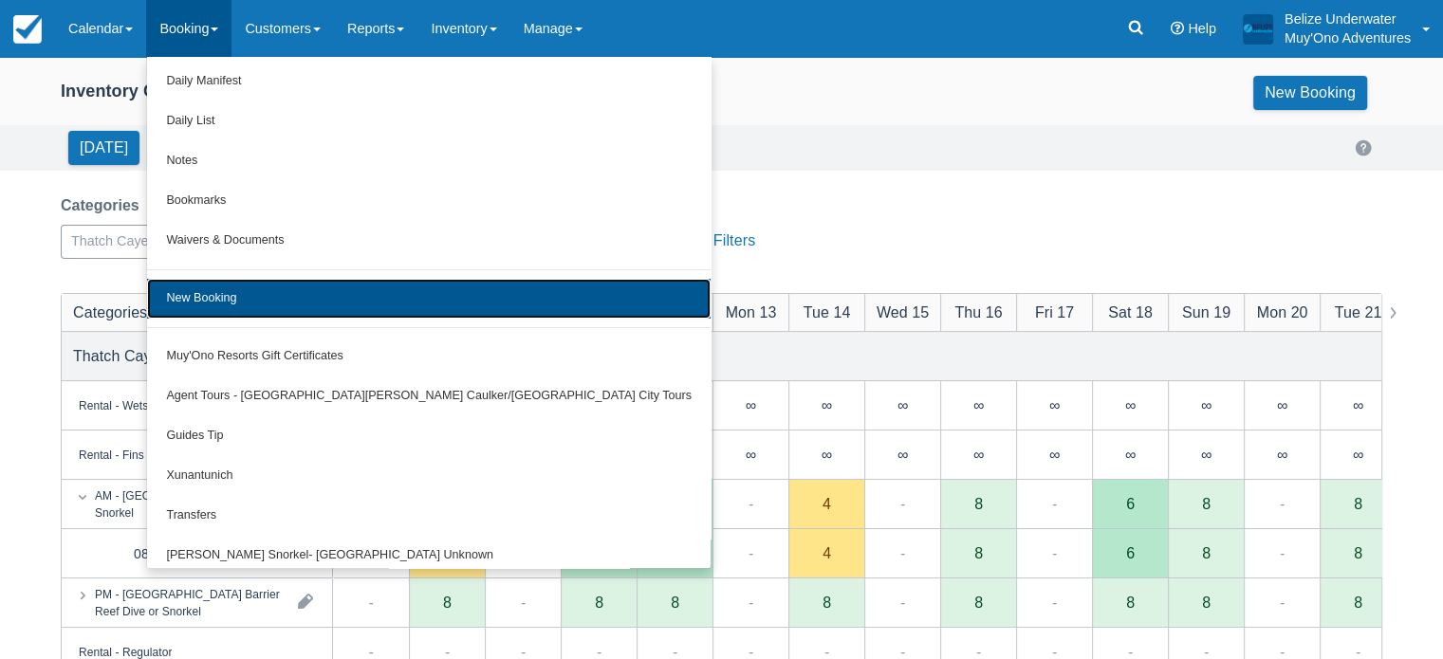
click at [250, 298] on link "New Booking" at bounding box center [429, 299] width 564 height 40
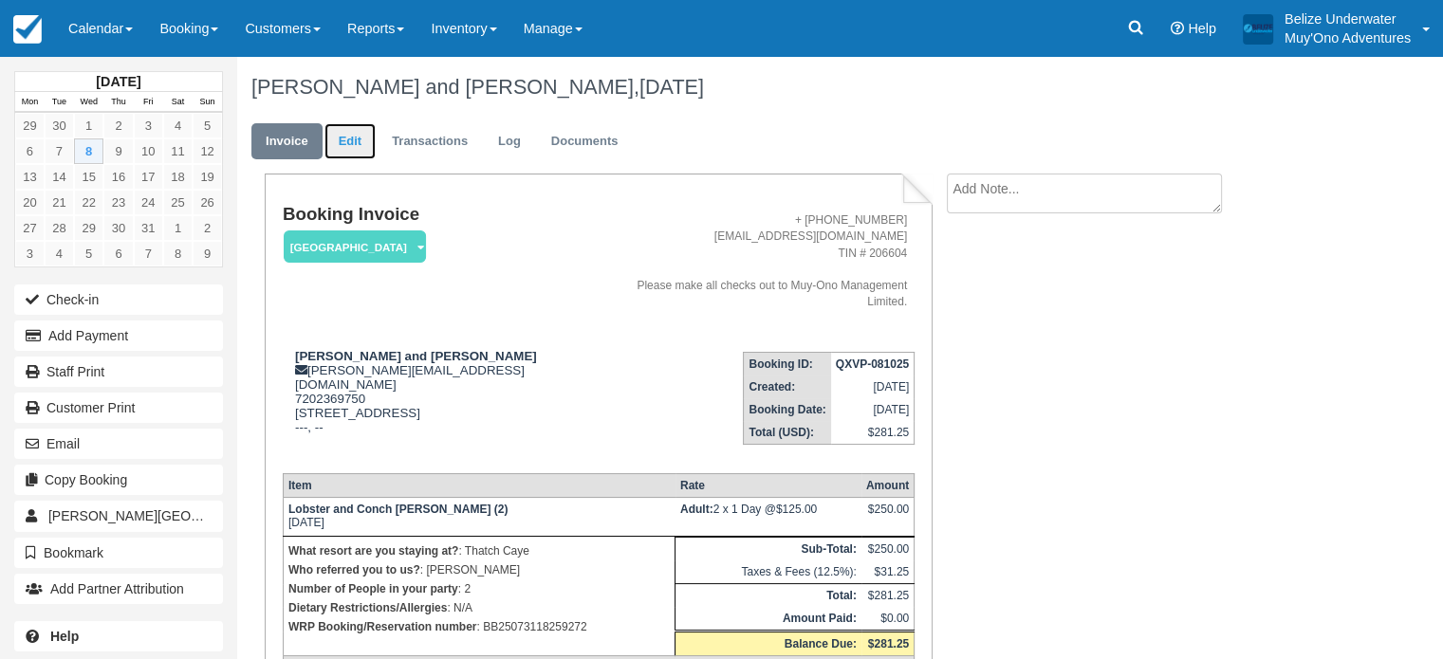
click at [361, 149] on link "Edit" at bounding box center [349, 141] width 51 height 37
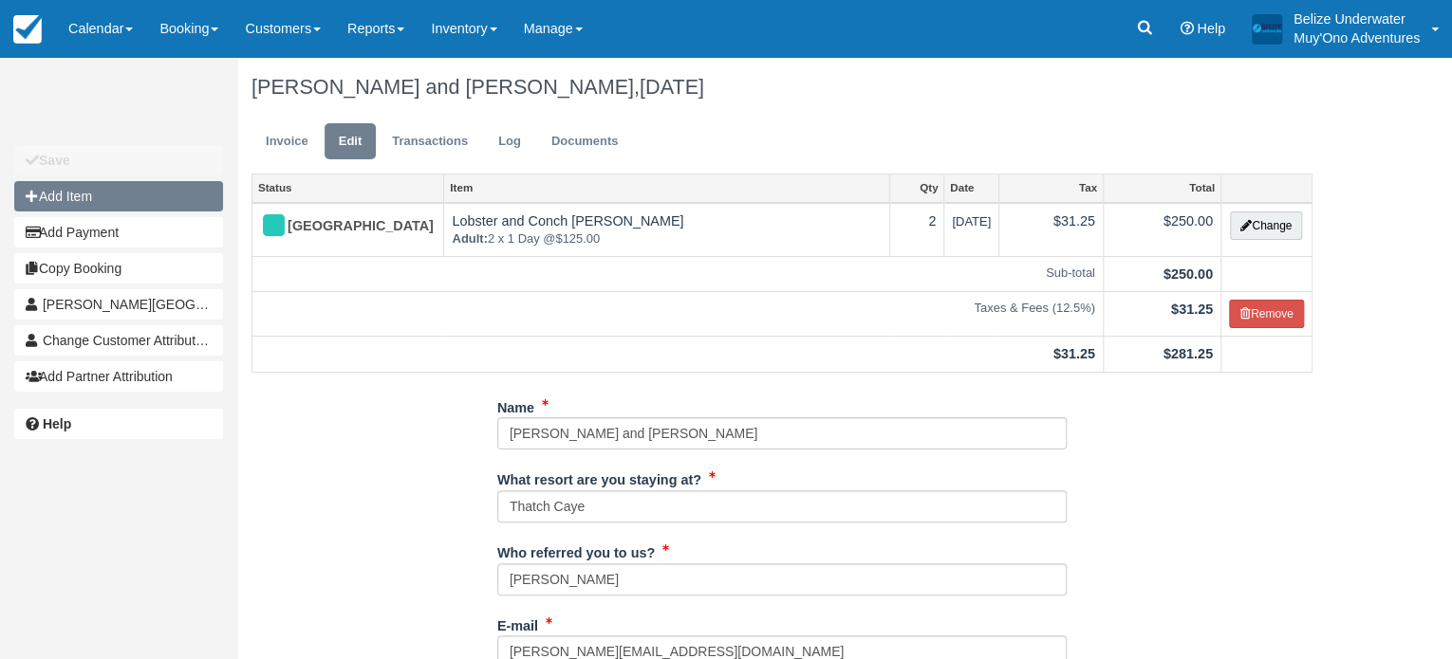
click at [102, 200] on button "Add Item" at bounding box center [118, 196] width 209 height 30
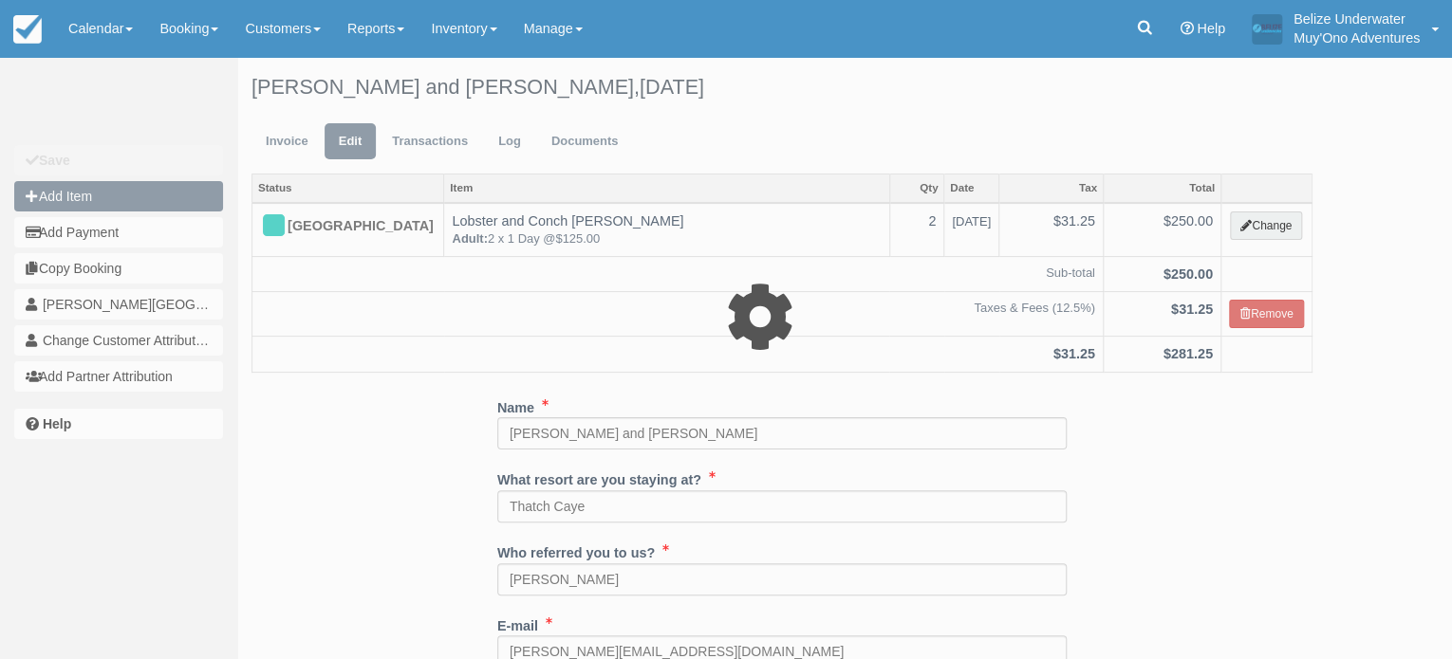
type input "0.00"
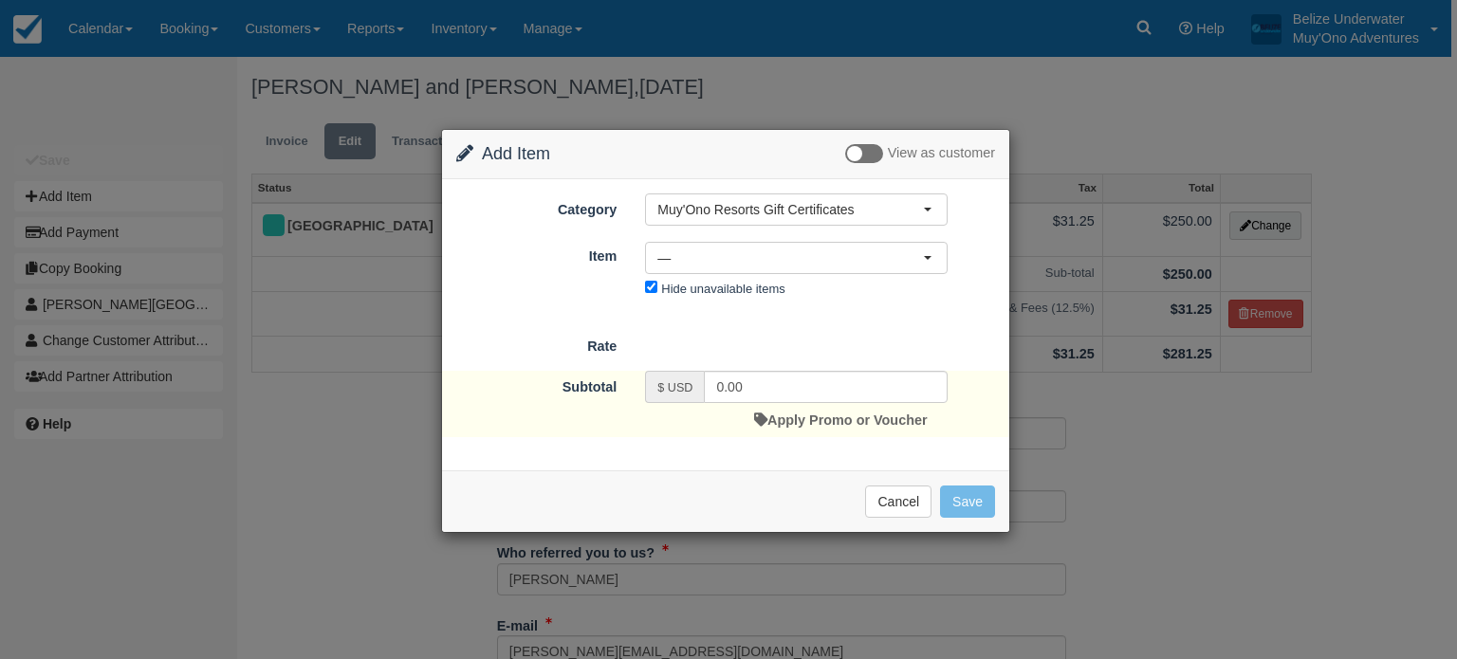
click at [658, 190] on div "Category Muy'Ono Resorts Gift Certificates Muy'Ono Resorts Gift Certificates Ag…" at bounding box center [725, 324] width 567 height 291
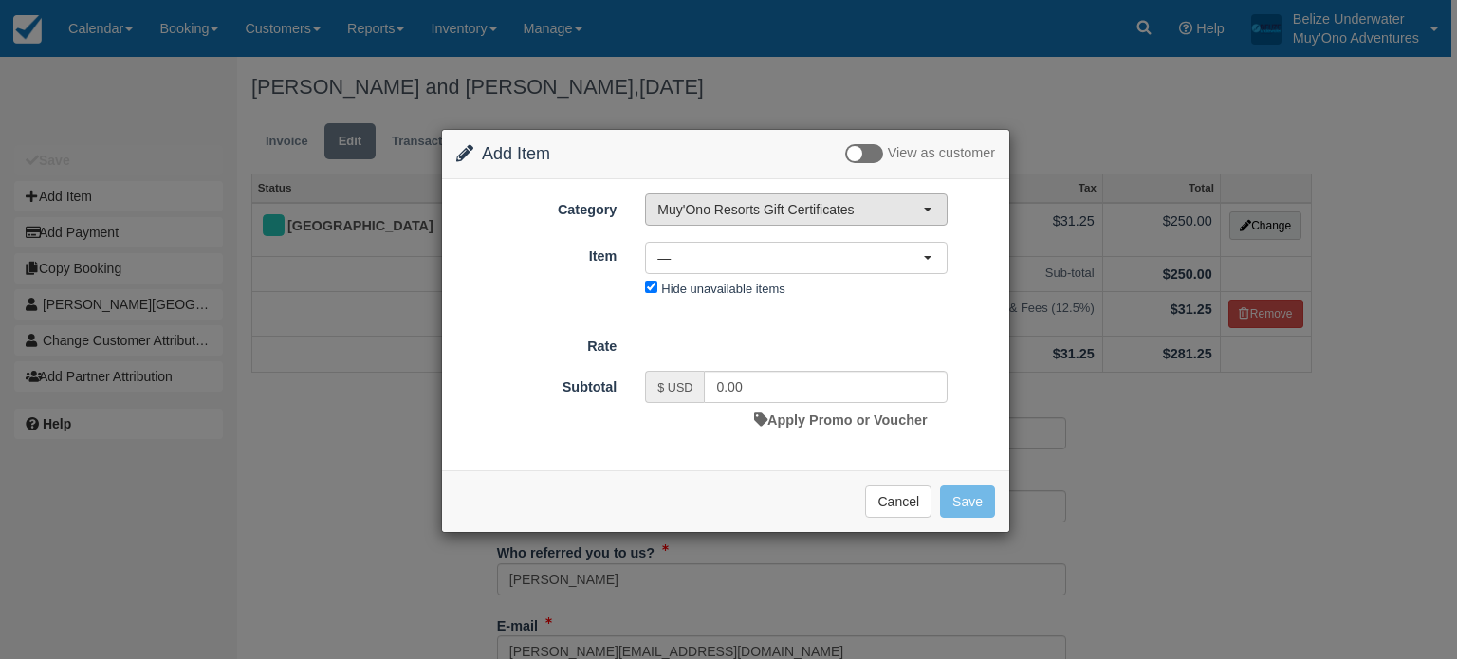
click at [664, 204] on span "Muy'Ono Resorts Gift Certificates" at bounding box center [790, 209] width 266 height 19
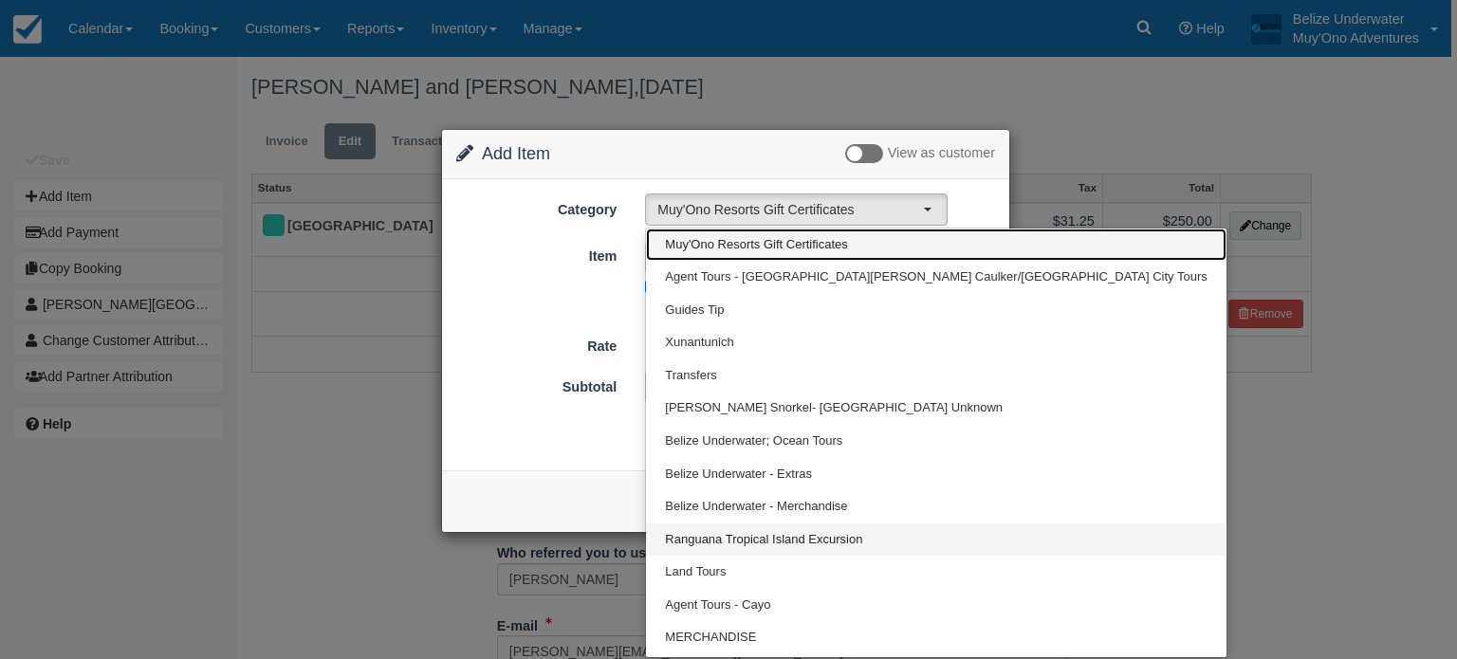
scroll to position [61, 0]
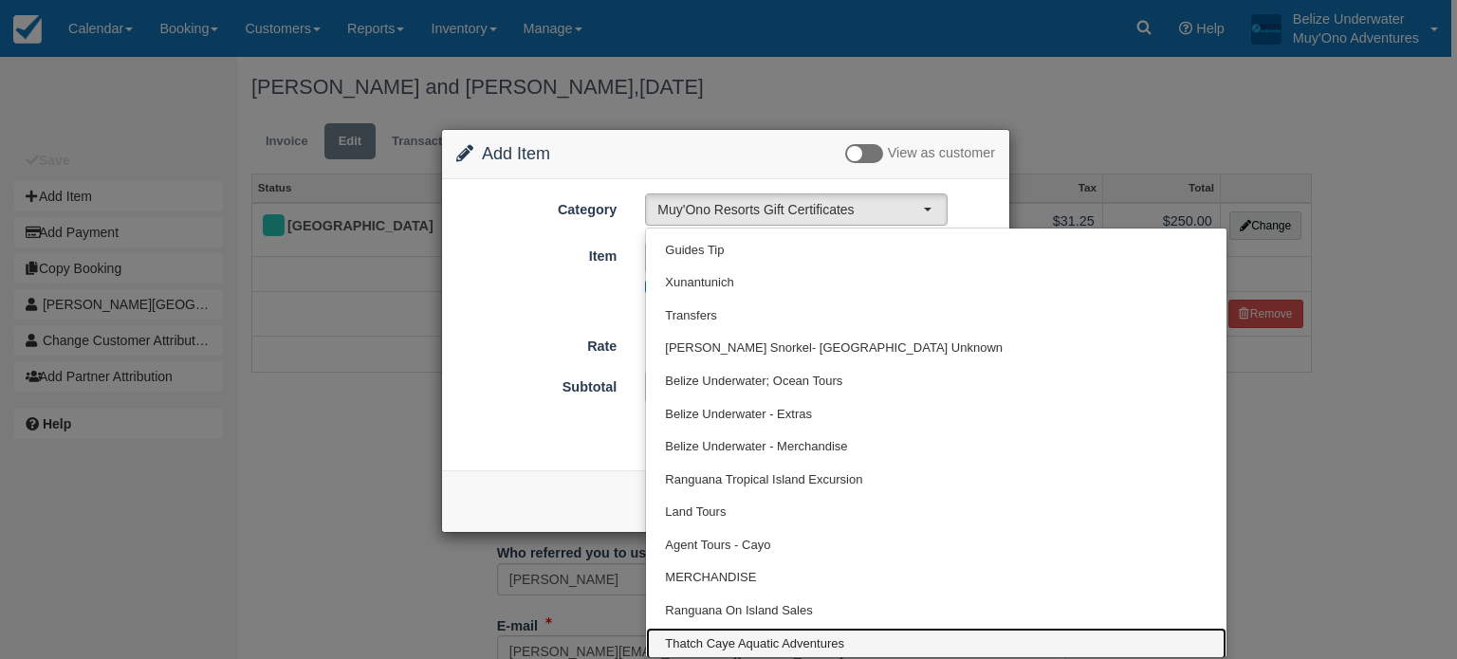
click at [706, 642] on span "Thatch Caye Aquatic Adventures" at bounding box center [754, 645] width 179 height 18
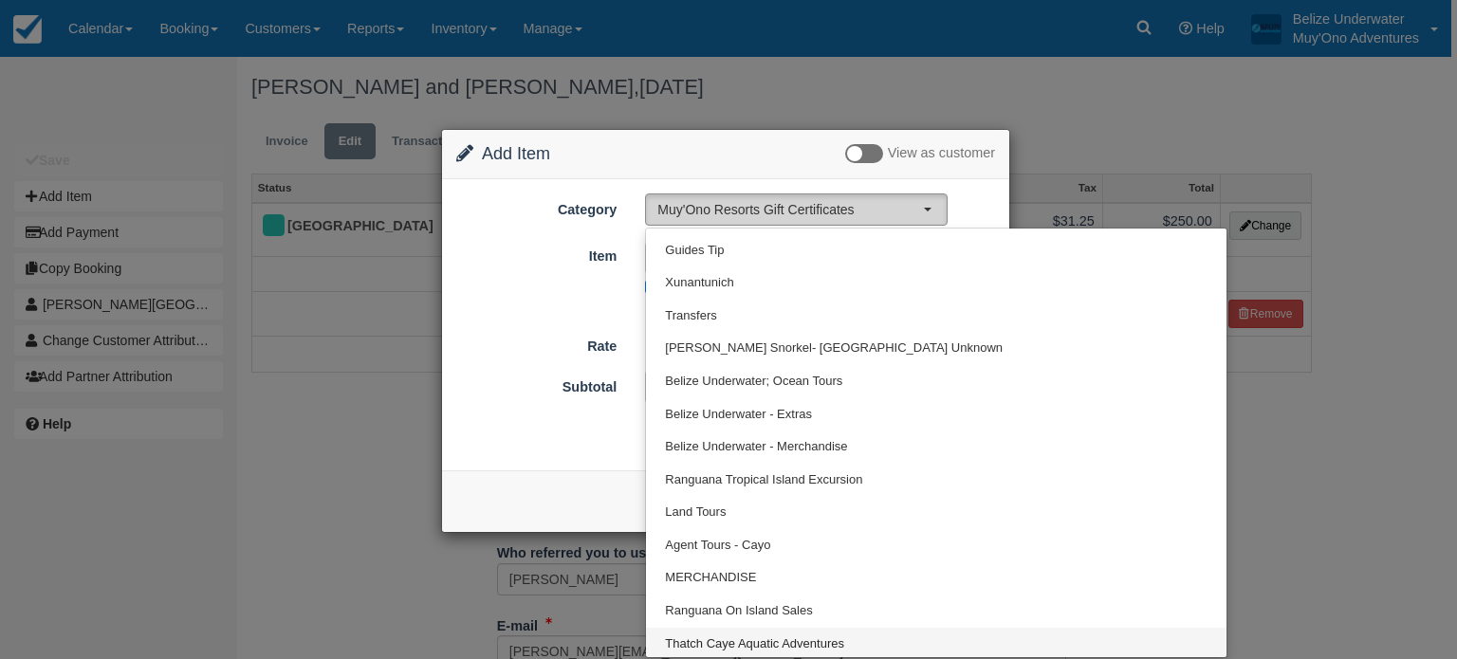
select select "64"
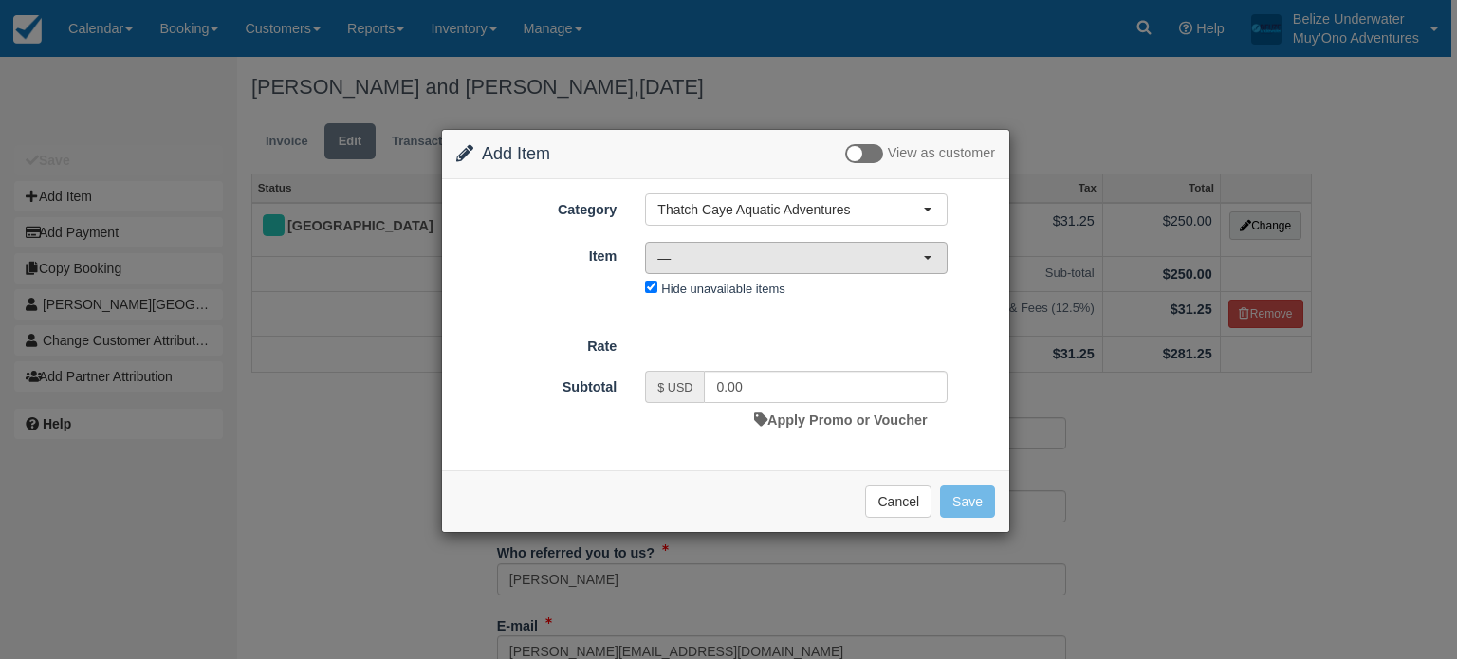
click at [683, 258] on span "—" at bounding box center [790, 258] width 266 height 19
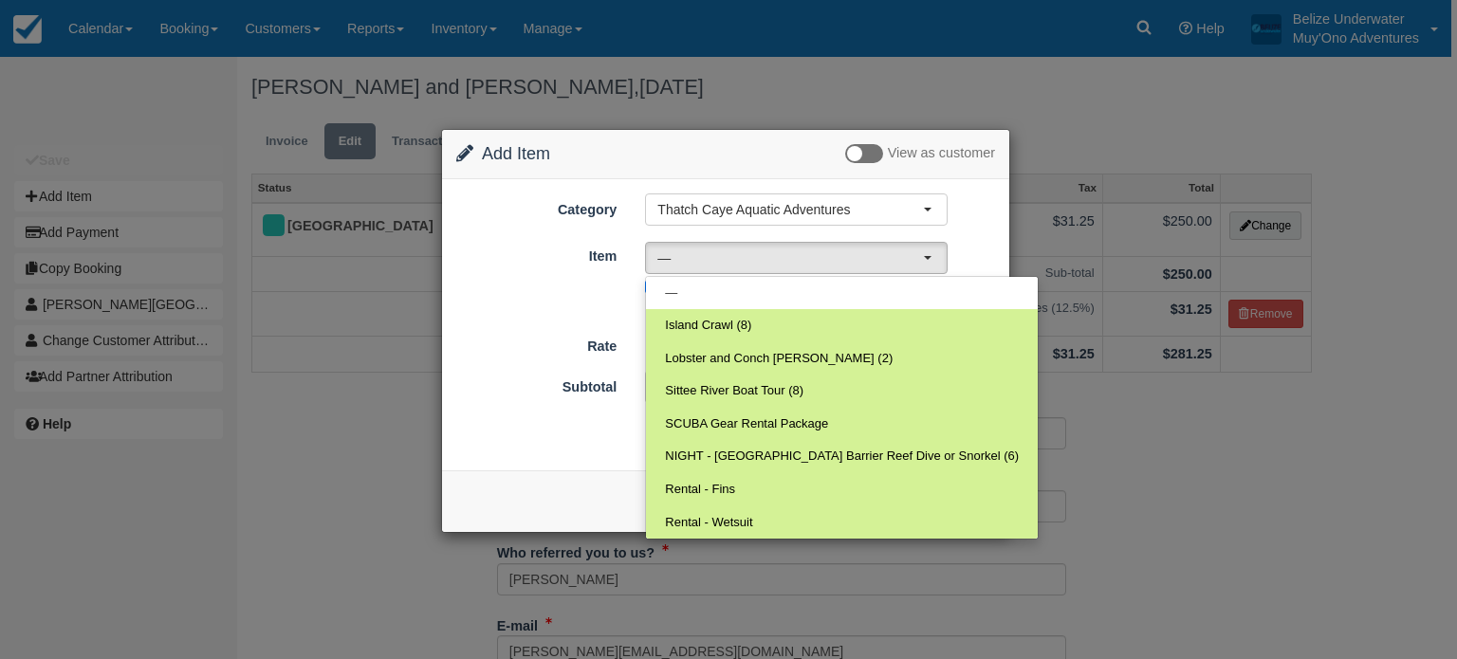
click at [591, 284] on div "Item Nothing selected — — Island Crawl (8) Lobster and Conch Hunt (2) Sittee Ri…" at bounding box center [725, 271] width 567 height 63
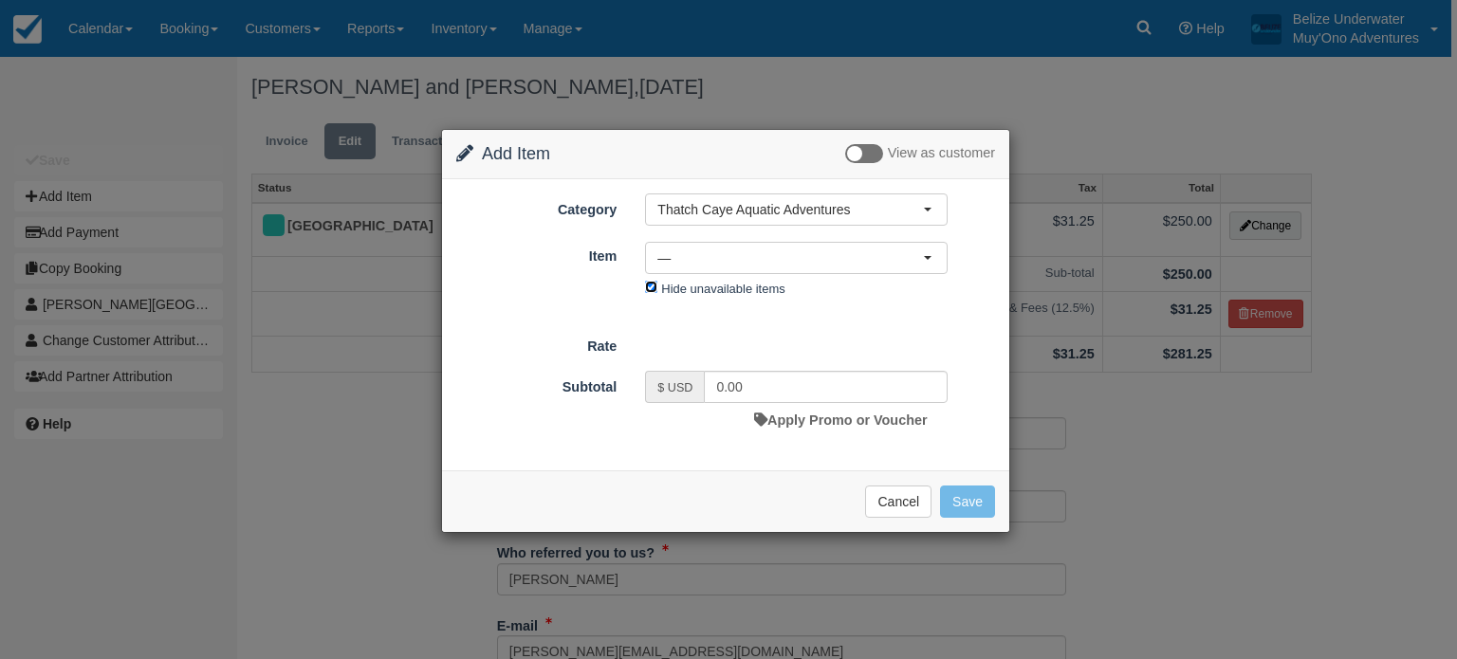
click at [655, 287] on input "Hide unavailable items" at bounding box center [651, 287] width 12 height 12
checkbox input "false"
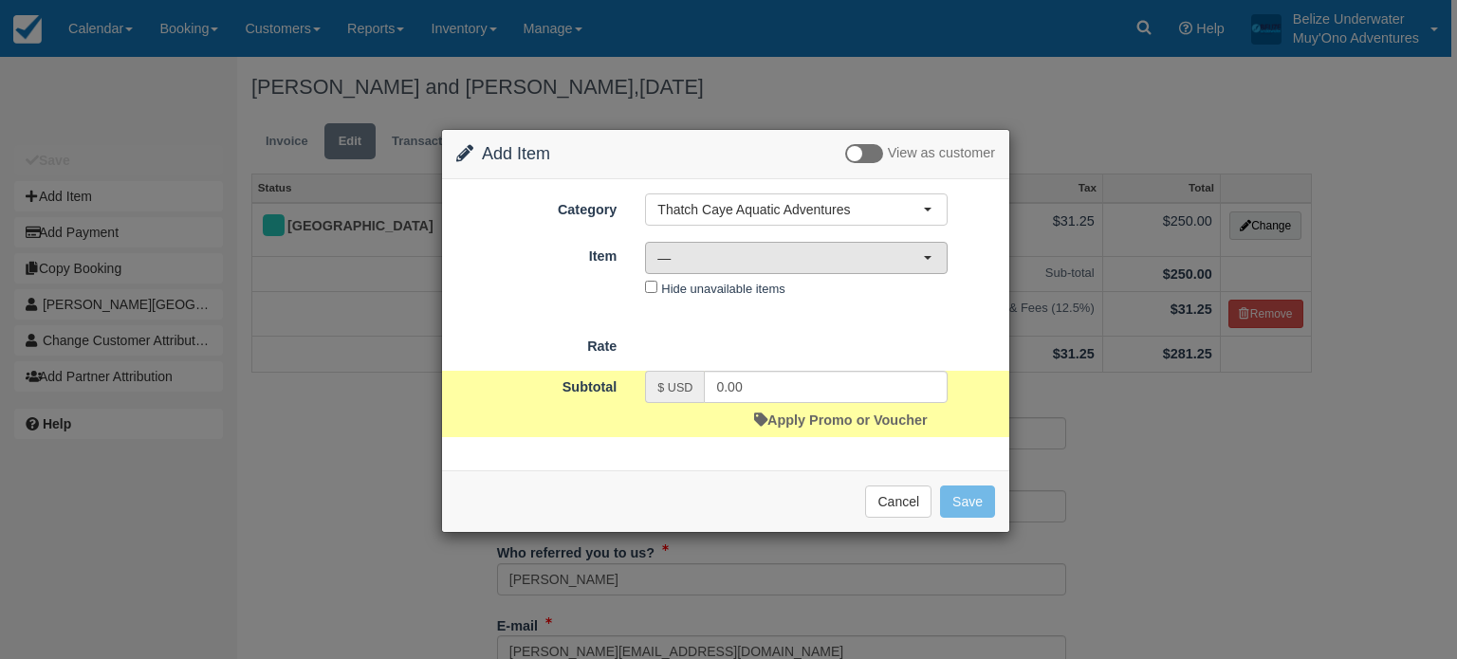
click at [678, 262] on span "—" at bounding box center [790, 258] width 266 height 19
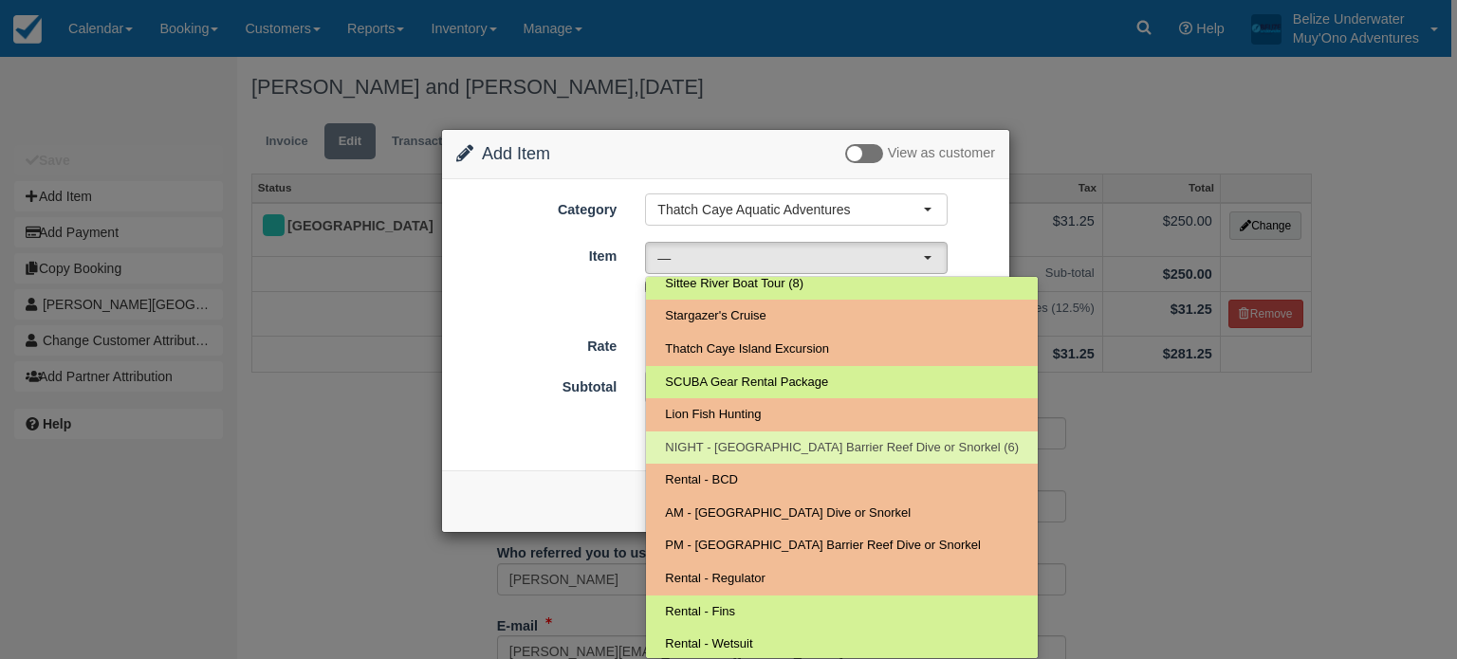
scroll to position [140, 0]
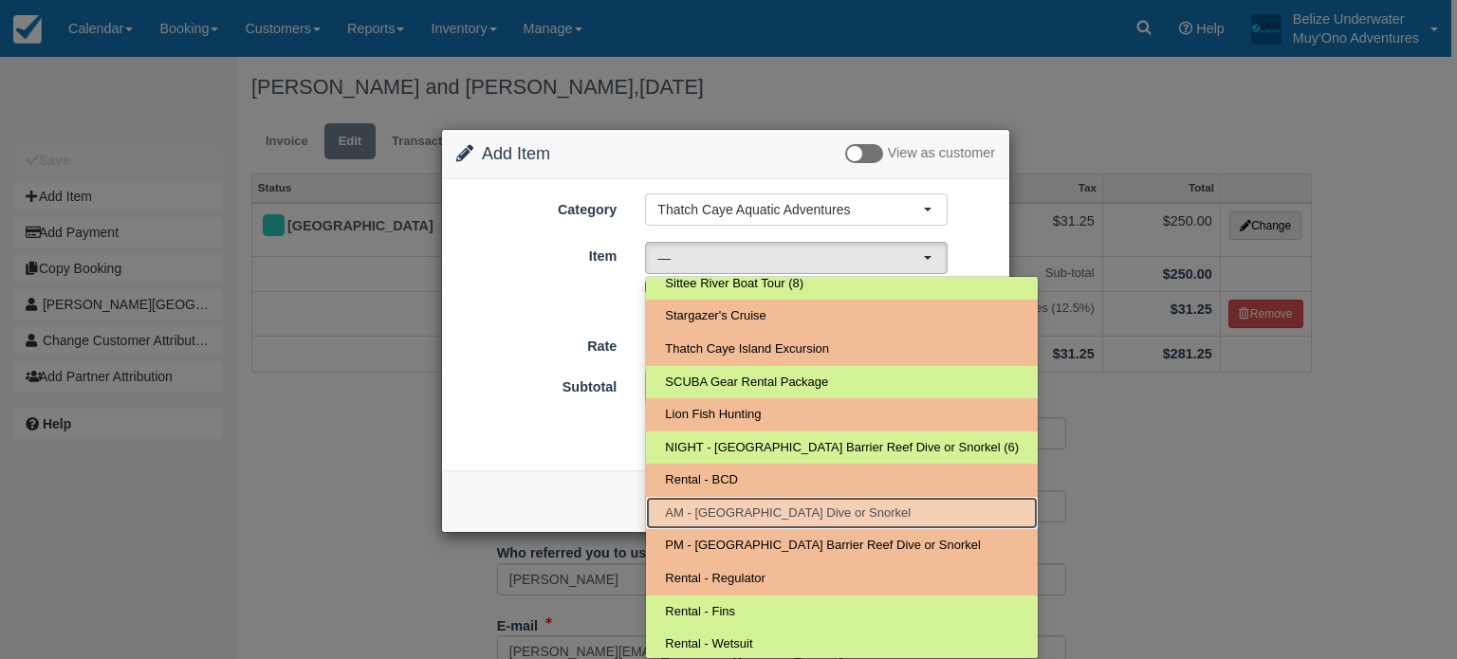
click at [721, 506] on span "AM - Belize Barrier Reef Dive or Snorkel" at bounding box center [788, 514] width 246 height 18
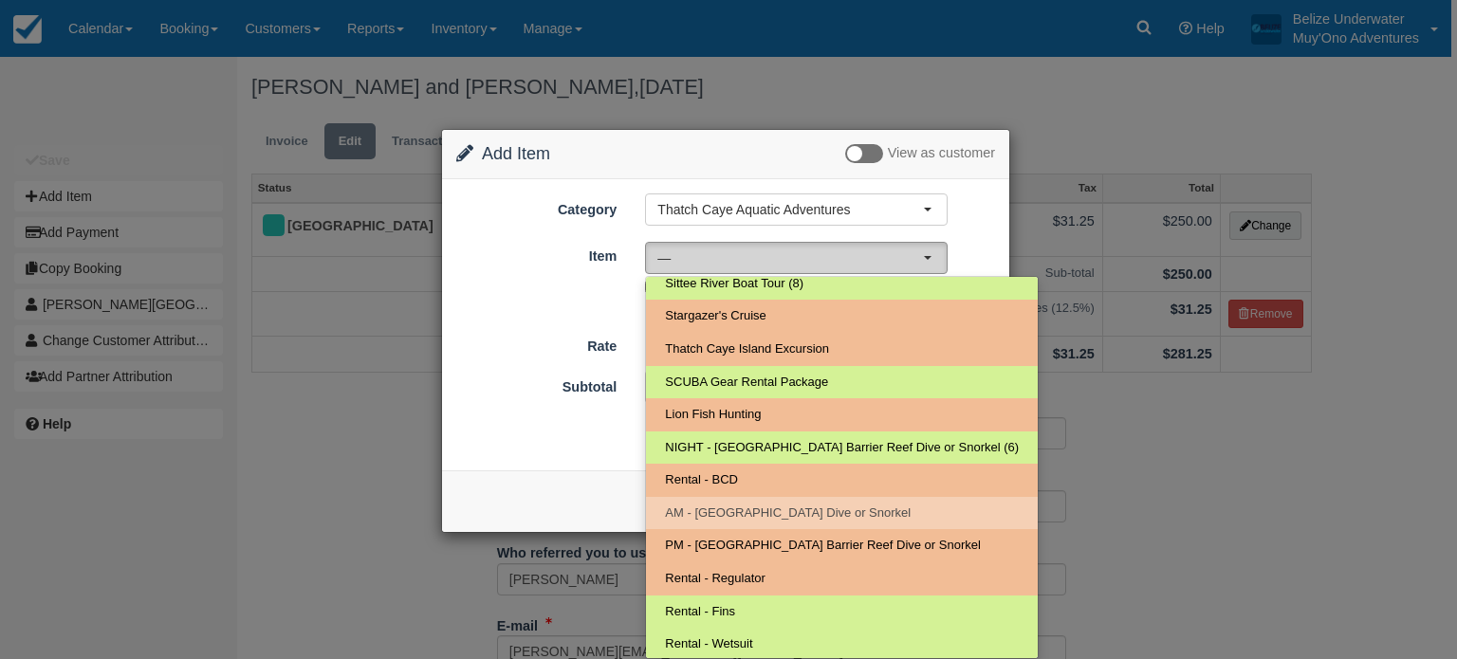
select select "294"
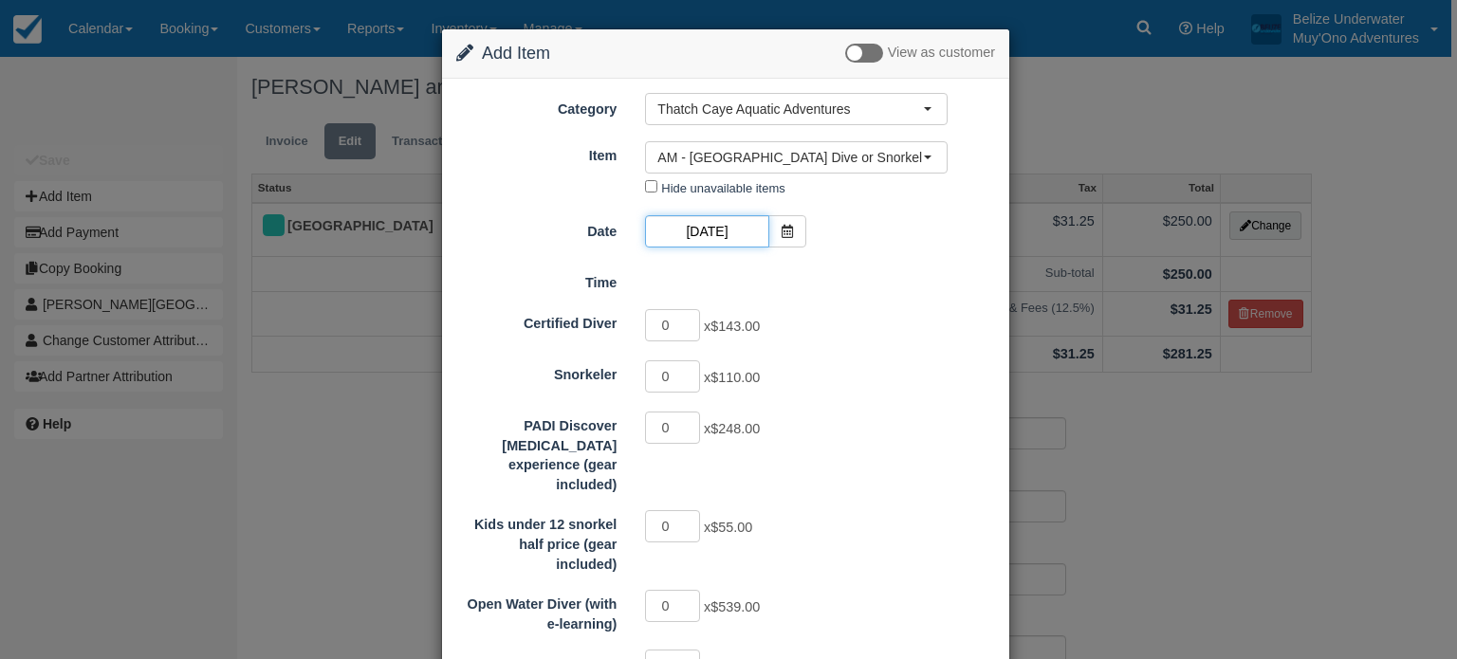
click at [660, 226] on input "10/08/25" at bounding box center [706, 231] width 123 height 32
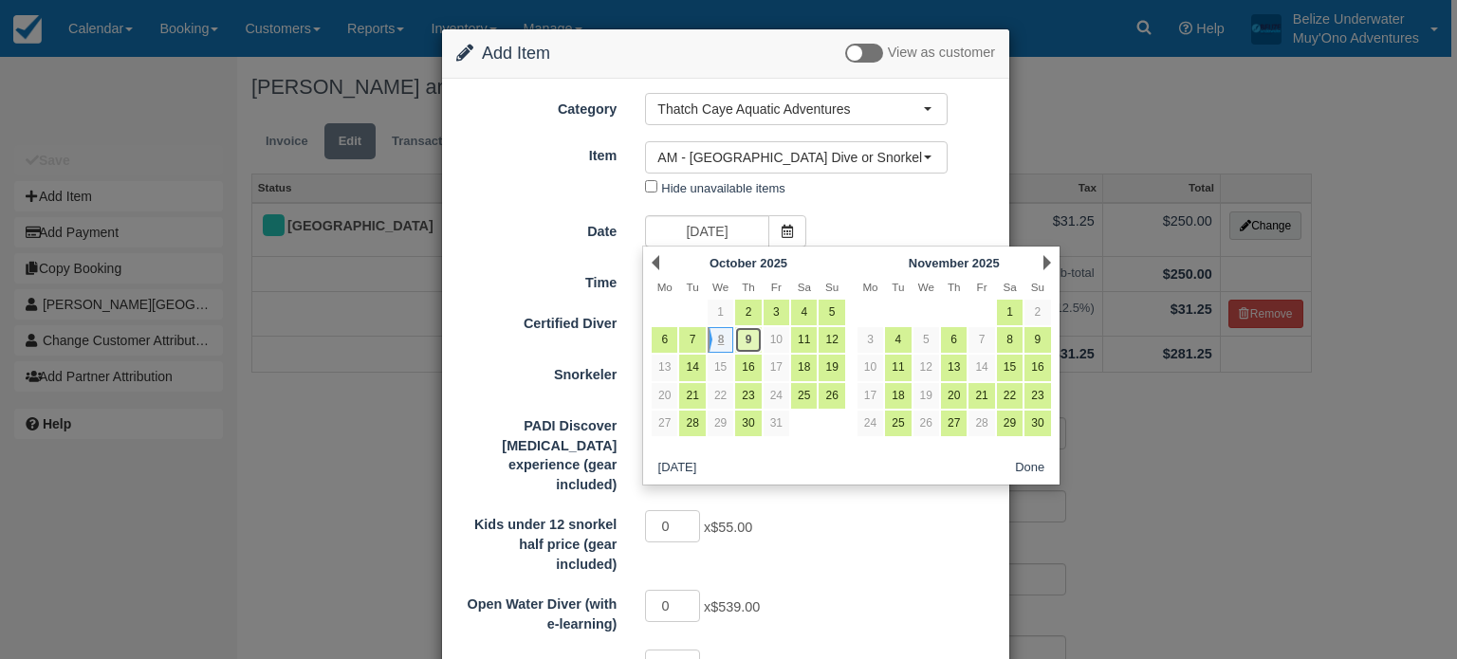
click at [748, 341] on link "9" at bounding box center [748, 340] width 26 height 26
type input "10/09/25"
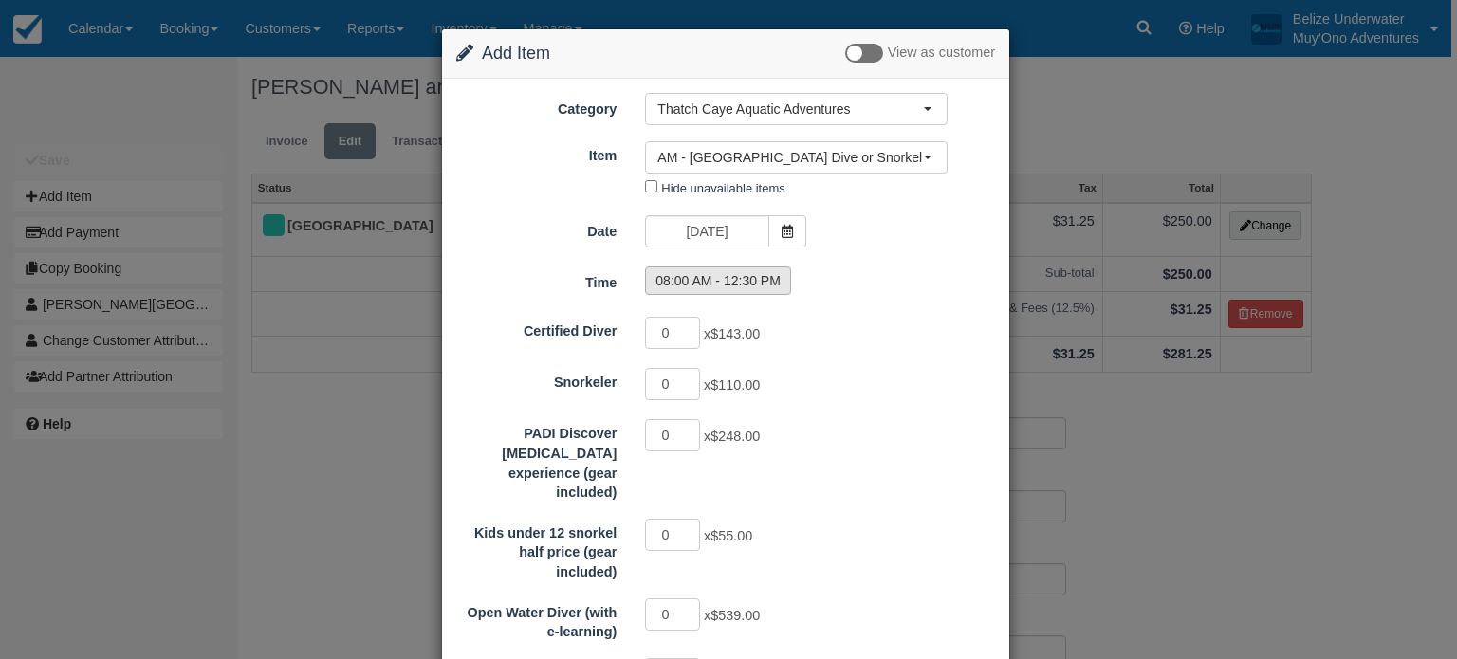
click at [717, 280] on label "08:00 AM - 12:30 PM" at bounding box center [718, 281] width 146 height 28
radio input "true"
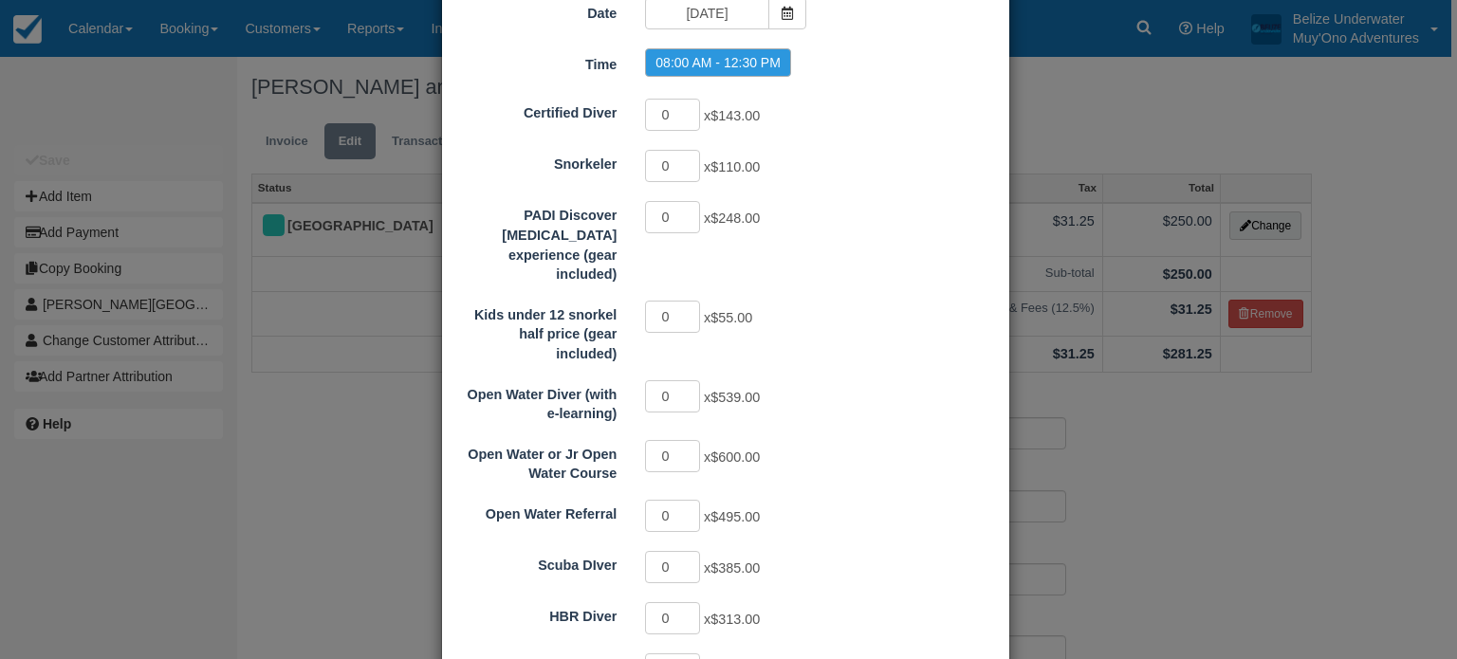
scroll to position [216, 0]
type input "1"
click at [689, 106] on input "1" at bounding box center [672, 117] width 55 height 32
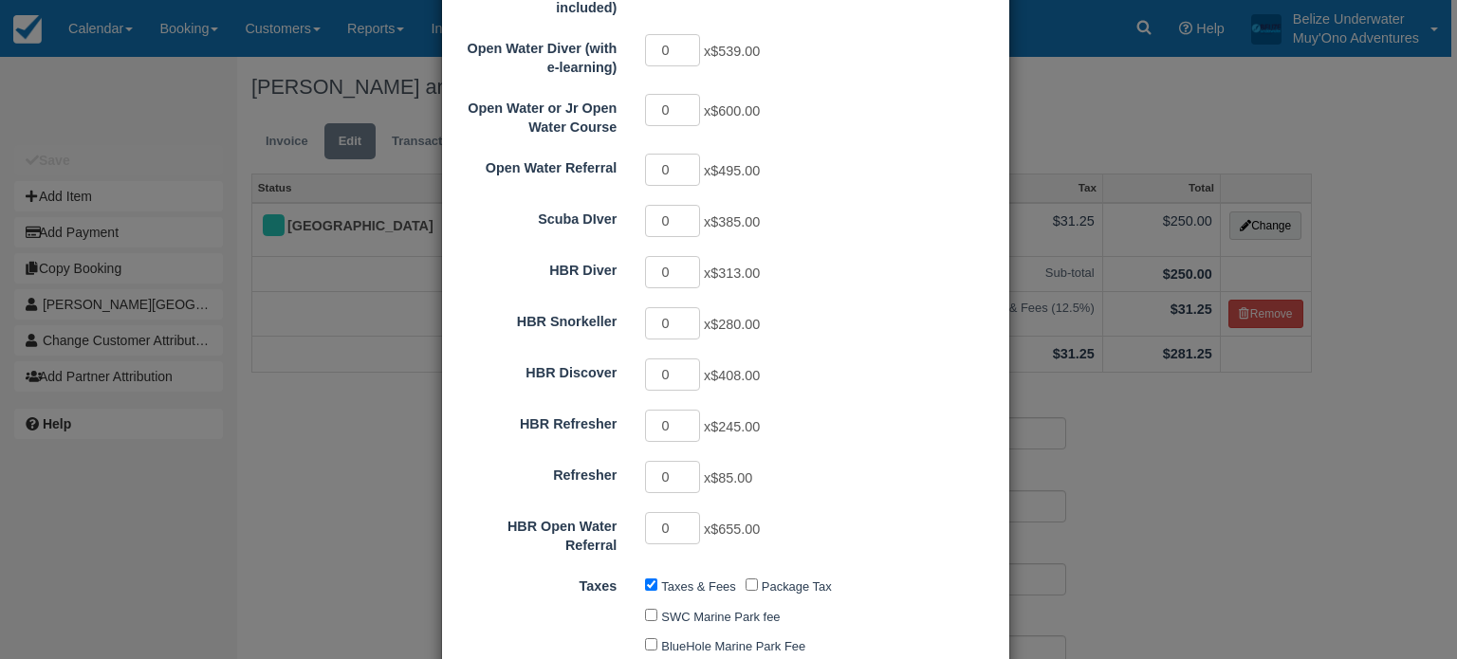
type input "143.00"
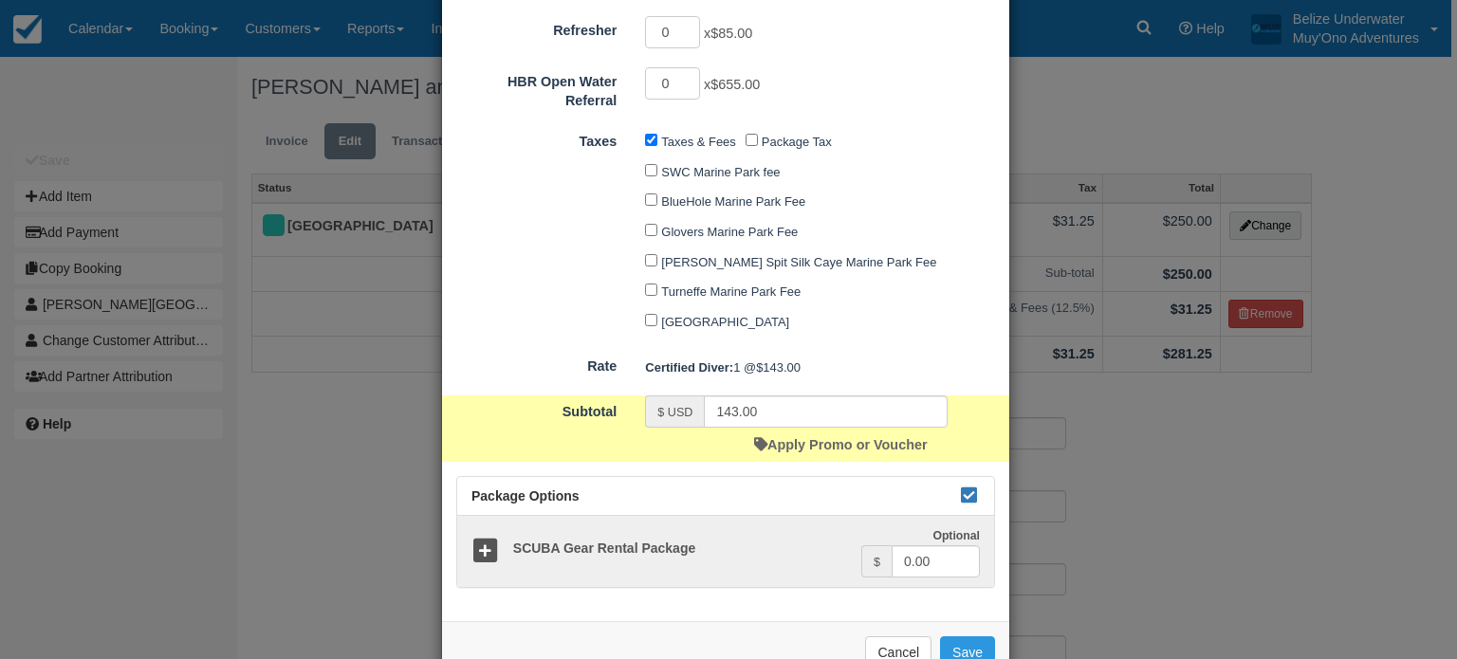
scroll to position [1039, 0]
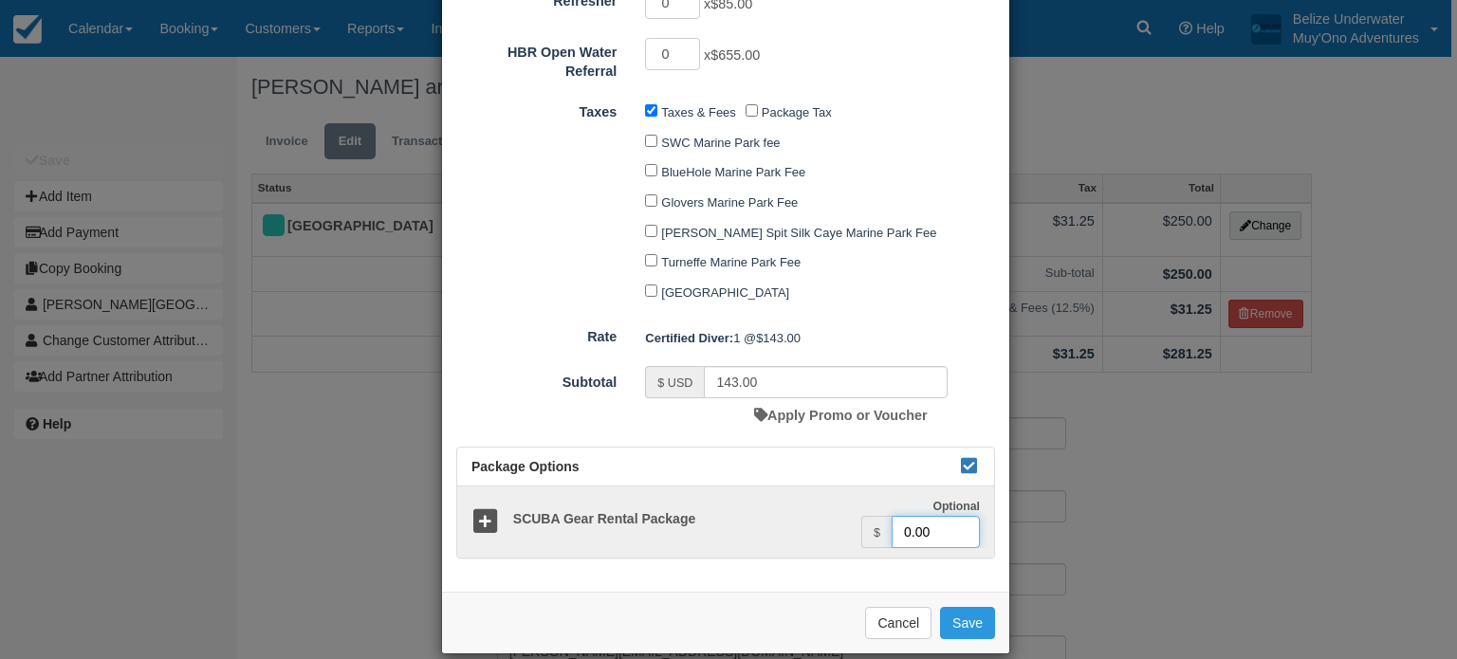
click at [910, 516] on input "0.00" at bounding box center [936, 532] width 88 height 32
type input "40.00"
click at [966, 607] on button "Save" at bounding box center [967, 623] width 55 height 32
checkbox input "false"
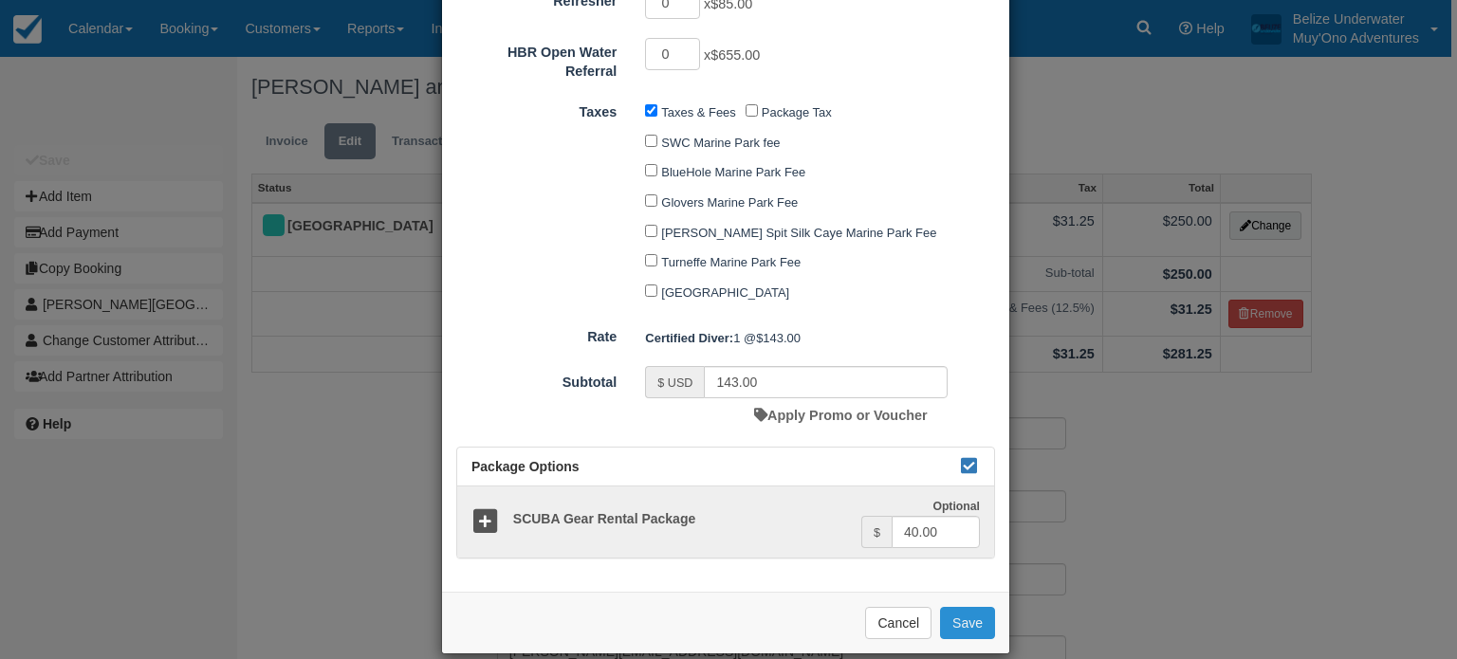
checkbox input "false"
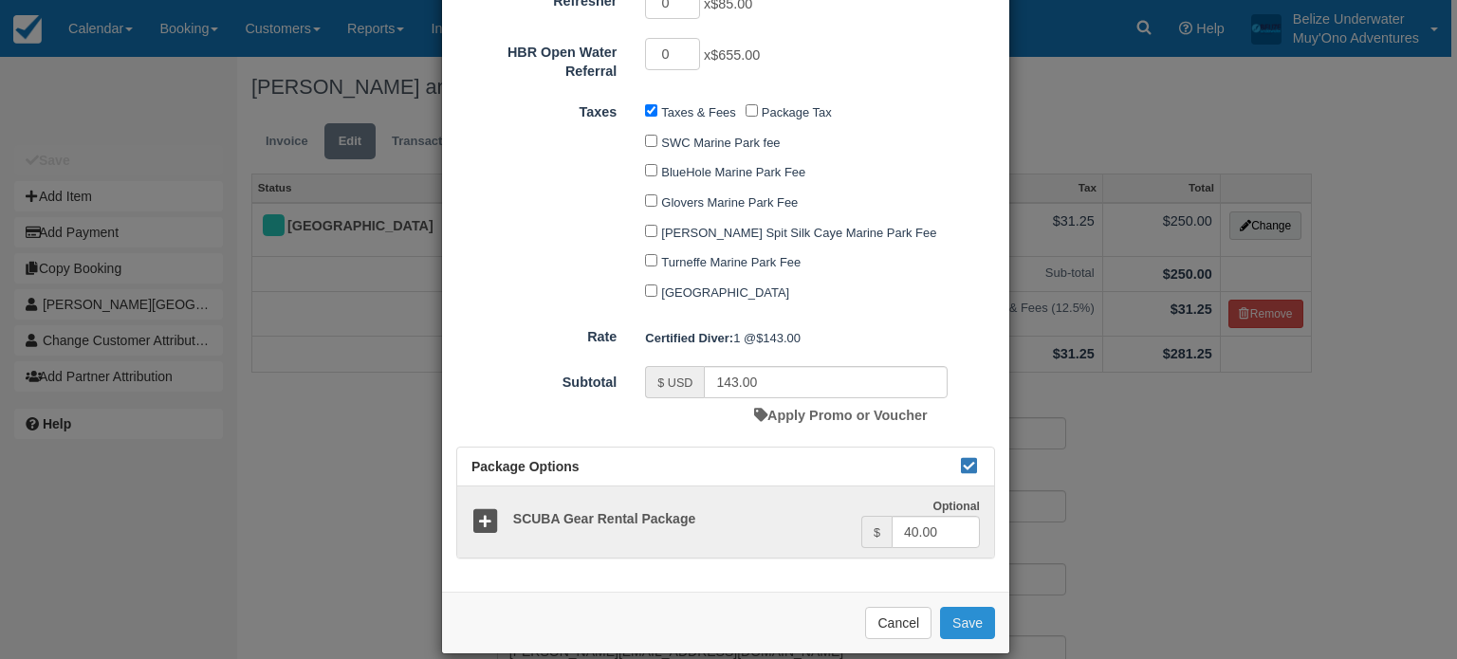
checkbox input "false"
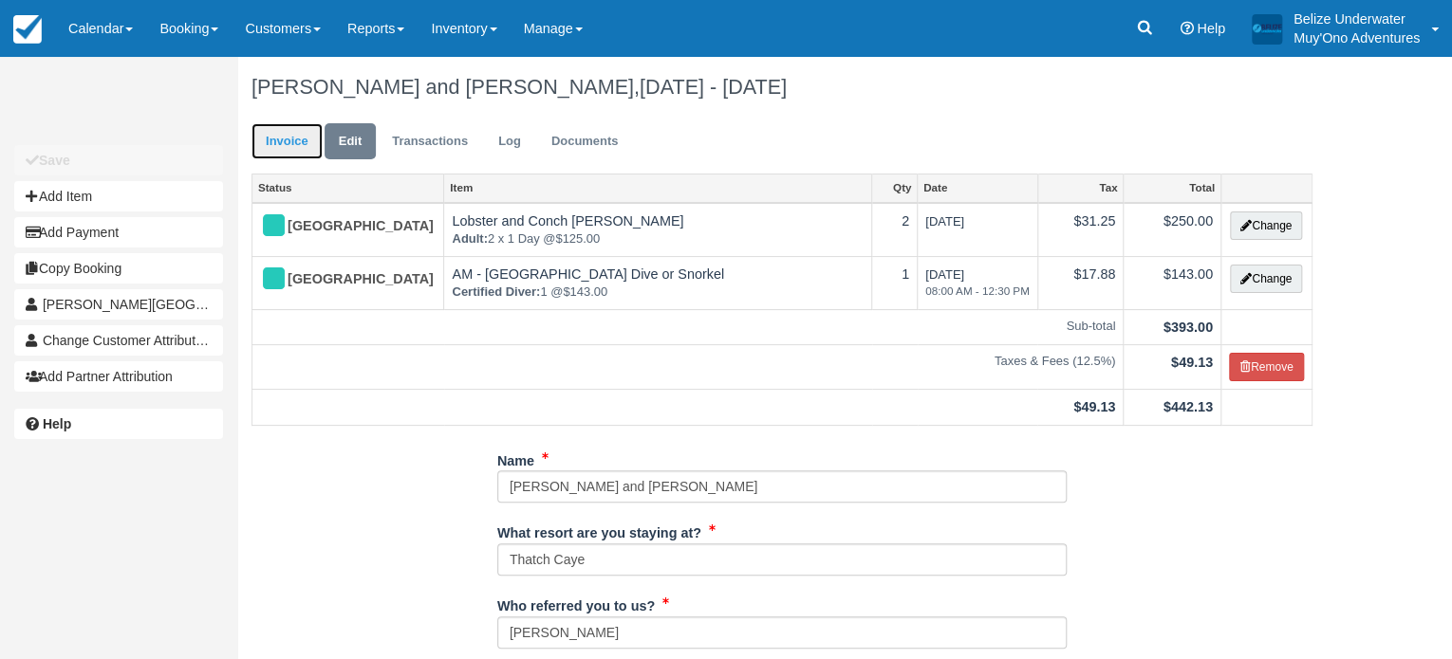
click at [301, 144] on link "Invoice" at bounding box center [286, 141] width 71 height 37
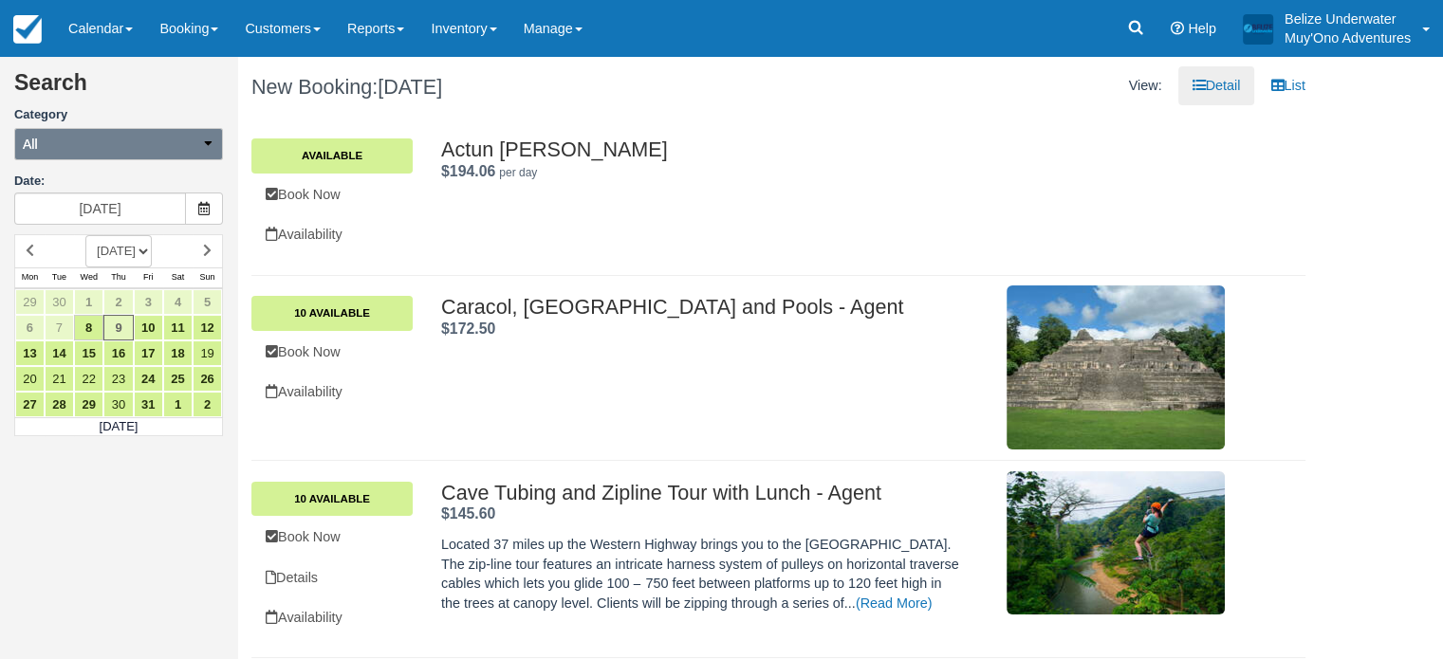
click at [156, 151] on button "All" at bounding box center [118, 144] width 209 height 32
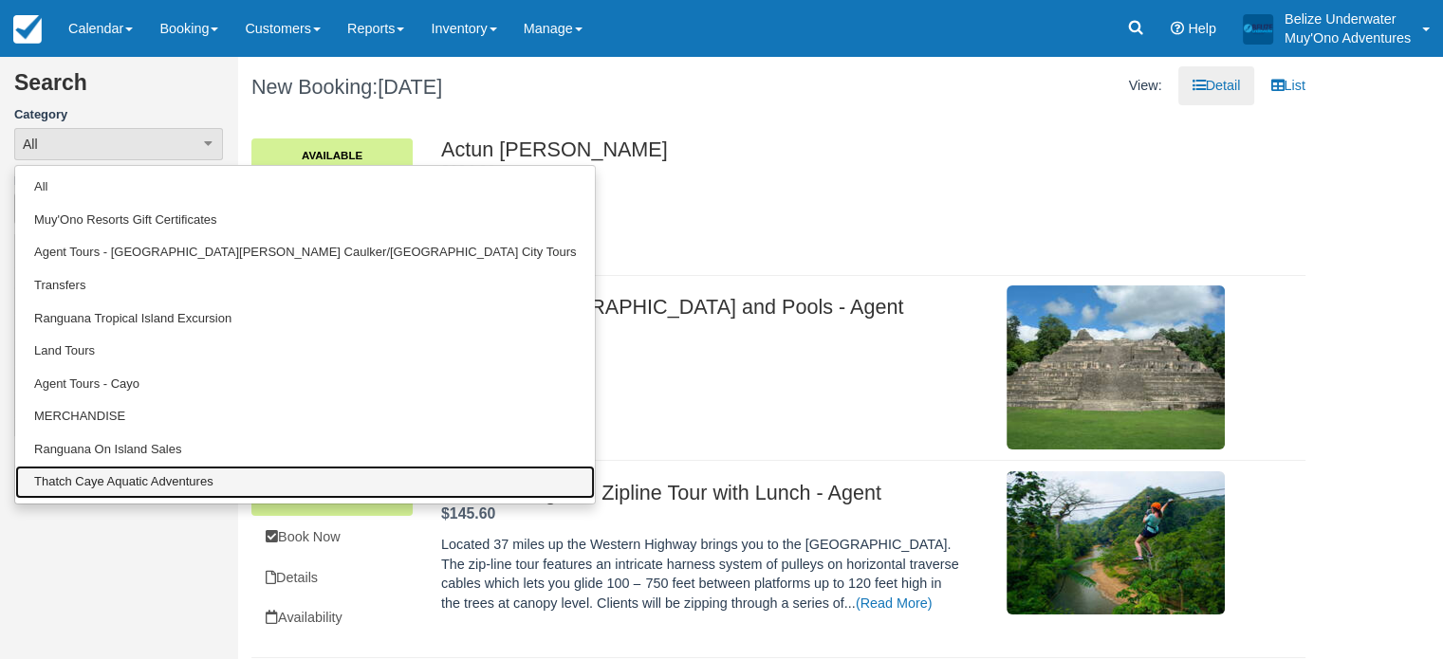
click at [114, 467] on link "Thatch Caye Aquatic Adventures" at bounding box center [305, 482] width 580 height 33
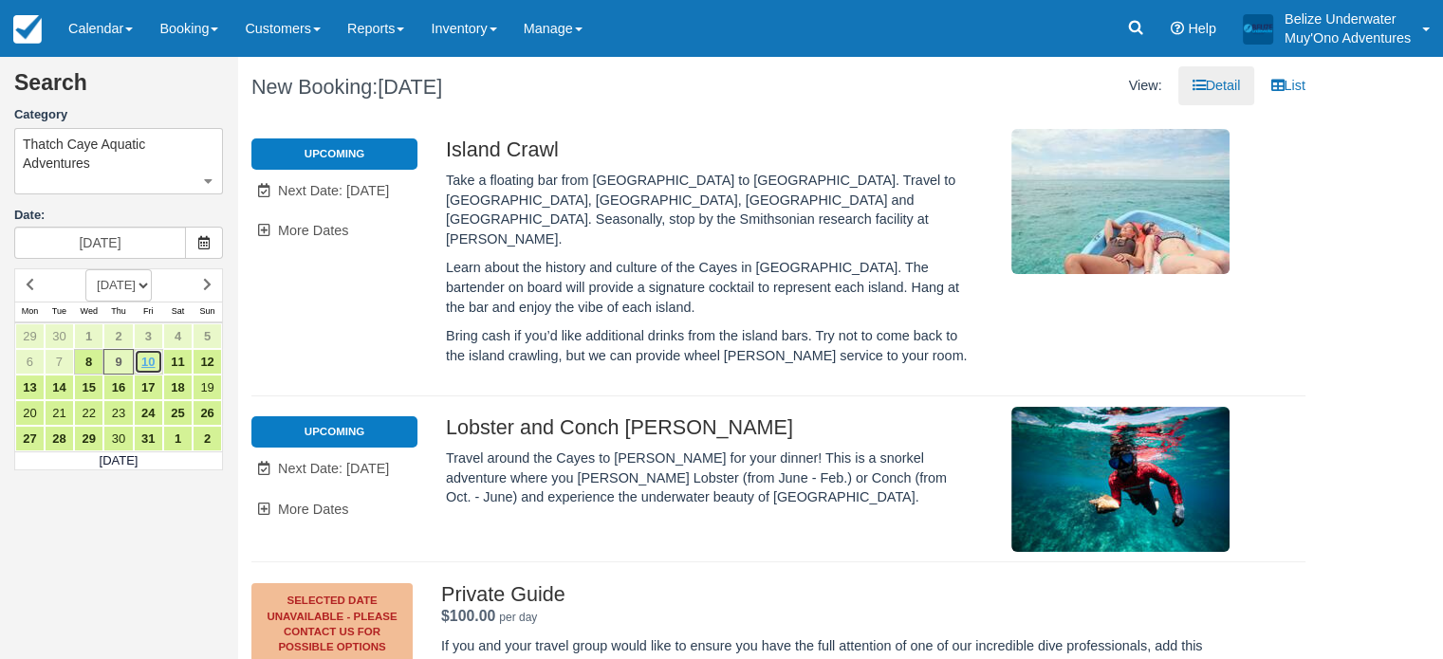
click at [152, 357] on link "10" at bounding box center [148, 362] width 29 height 26
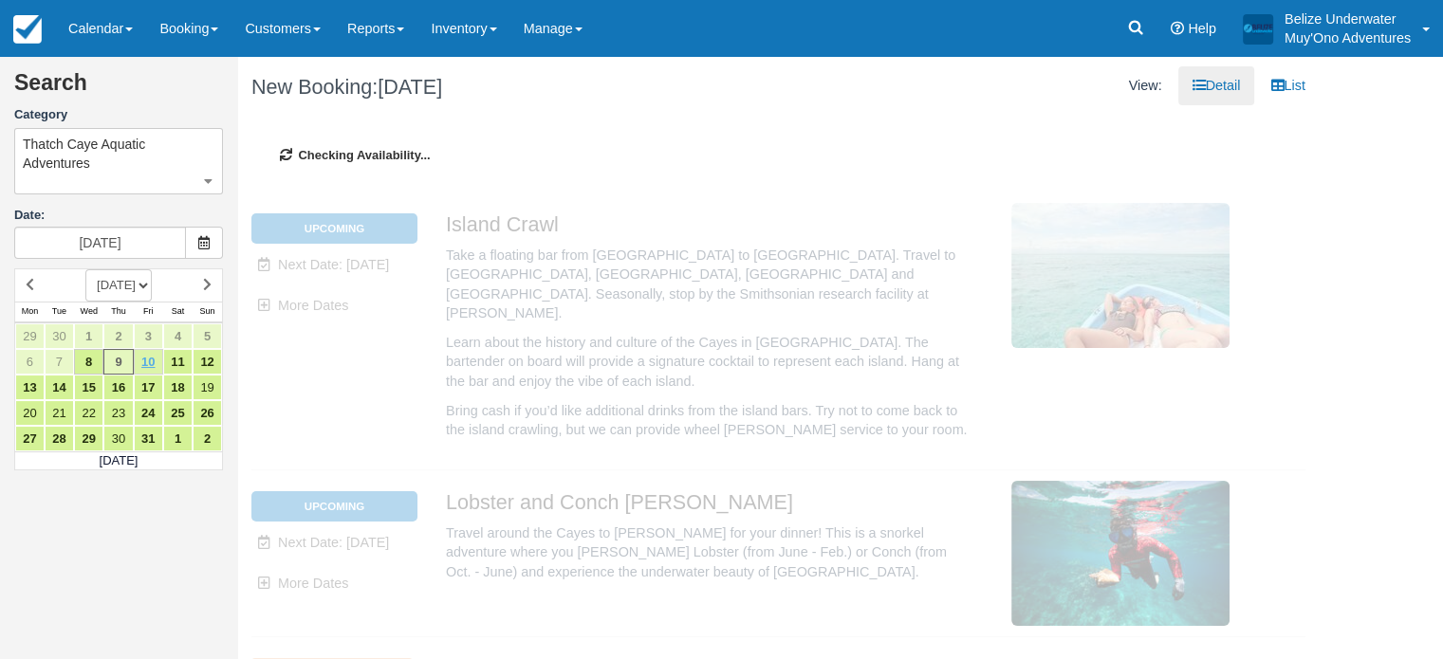
type input "[DATE]"
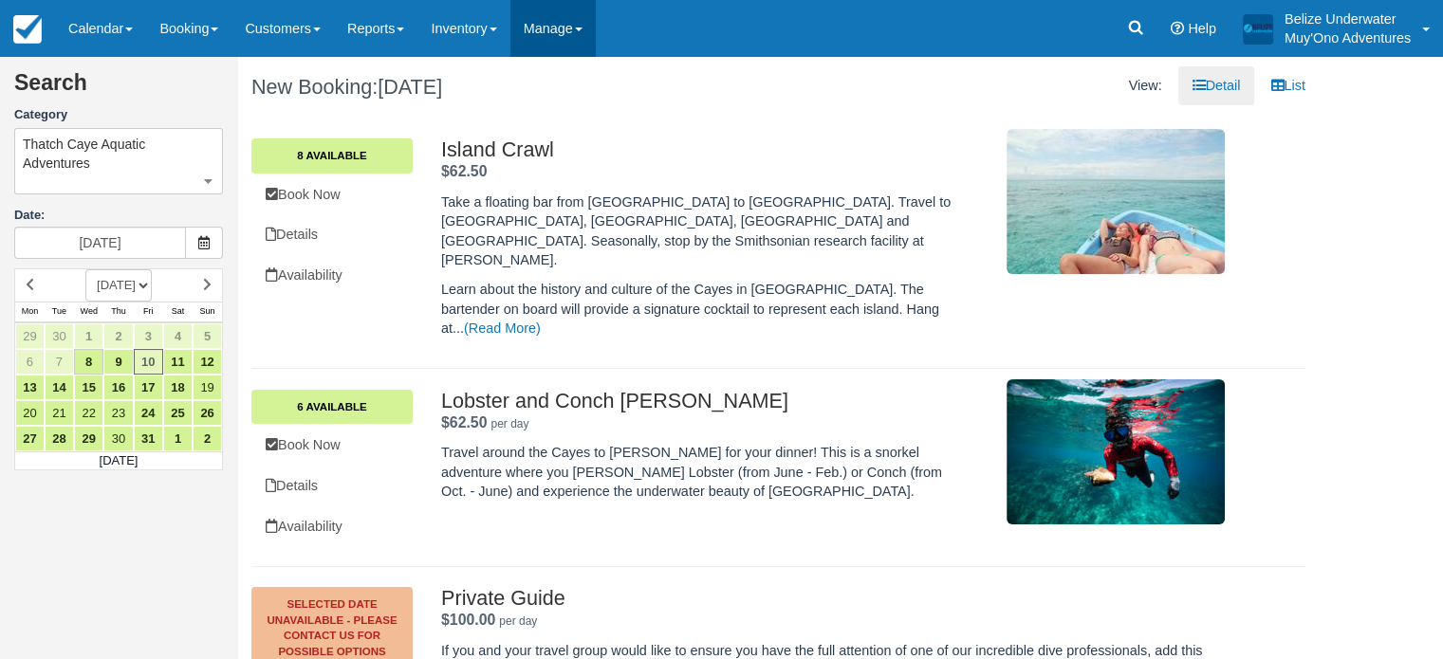
click at [587, 29] on link "Manage" at bounding box center [552, 28] width 85 height 57
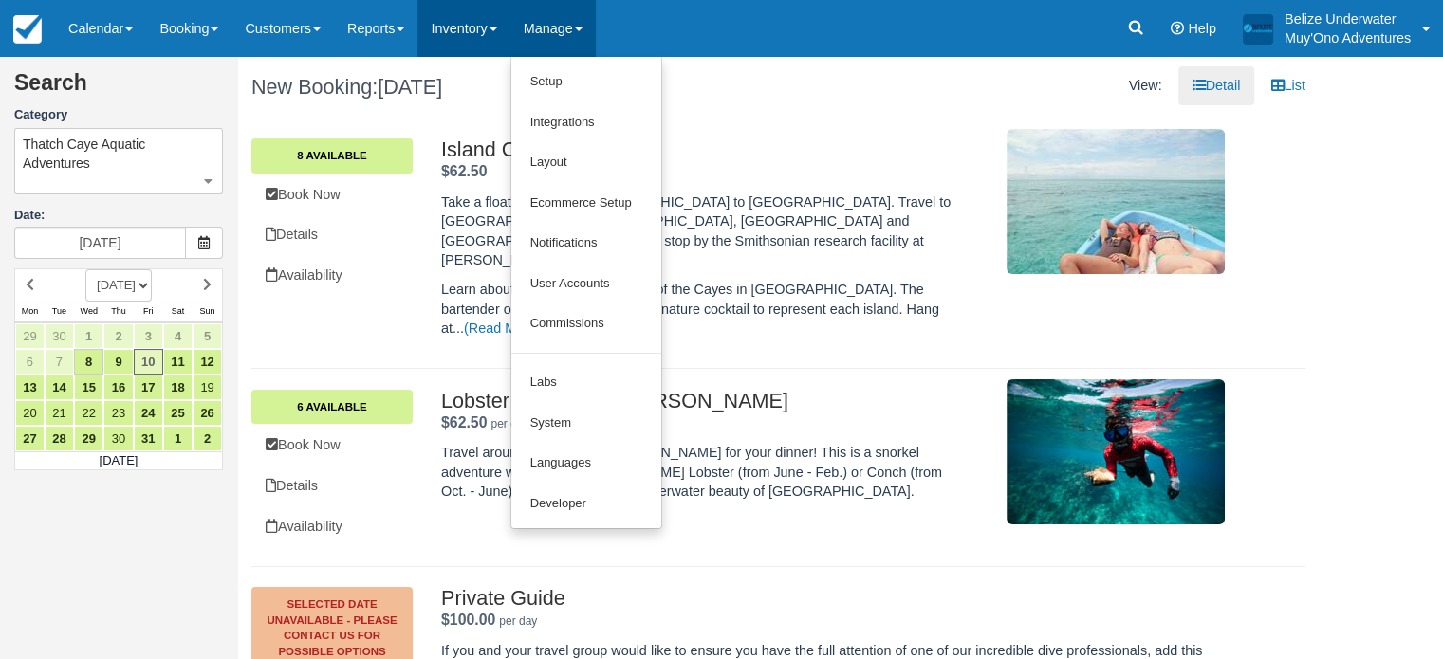
click at [493, 22] on link "Inventory" at bounding box center [463, 28] width 92 height 57
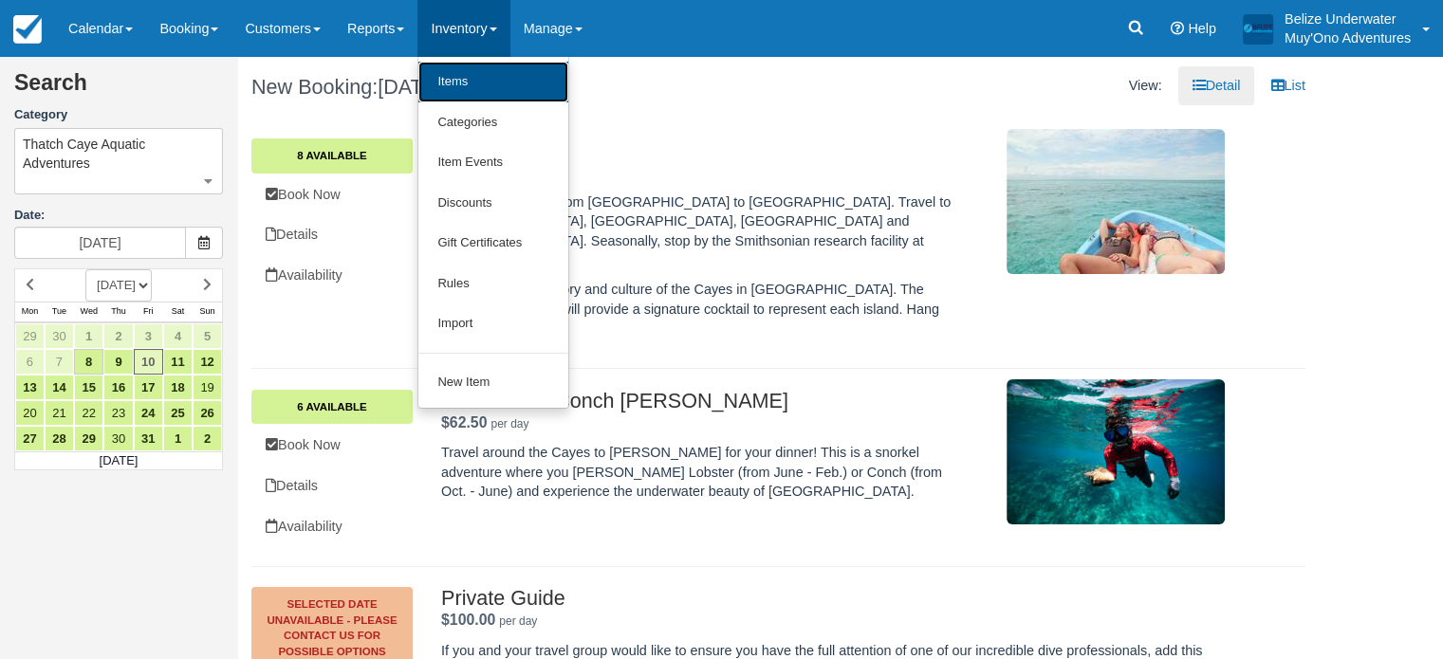
click at [482, 79] on link "Items" at bounding box center [493, 82] width 150 height 41
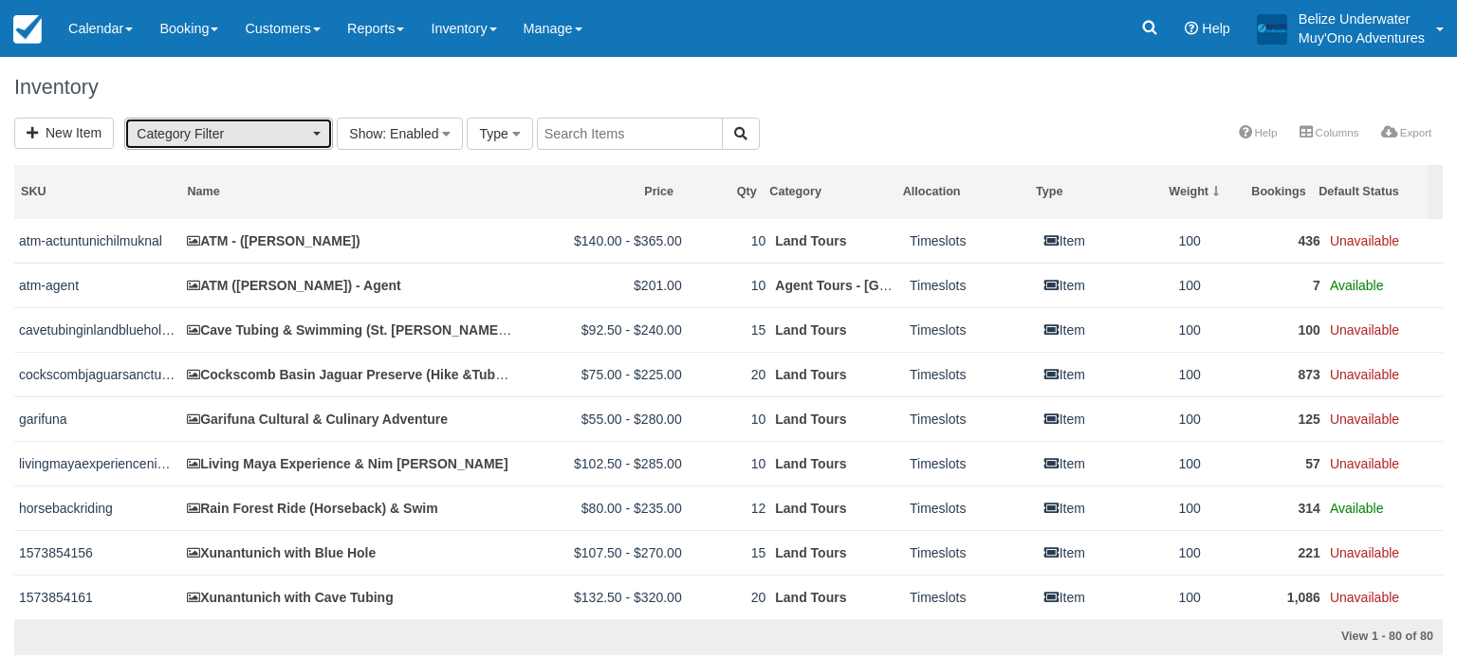
click at [193, 140] on span "Category Filter" at bounding box center [223, 133] width 172 height 19
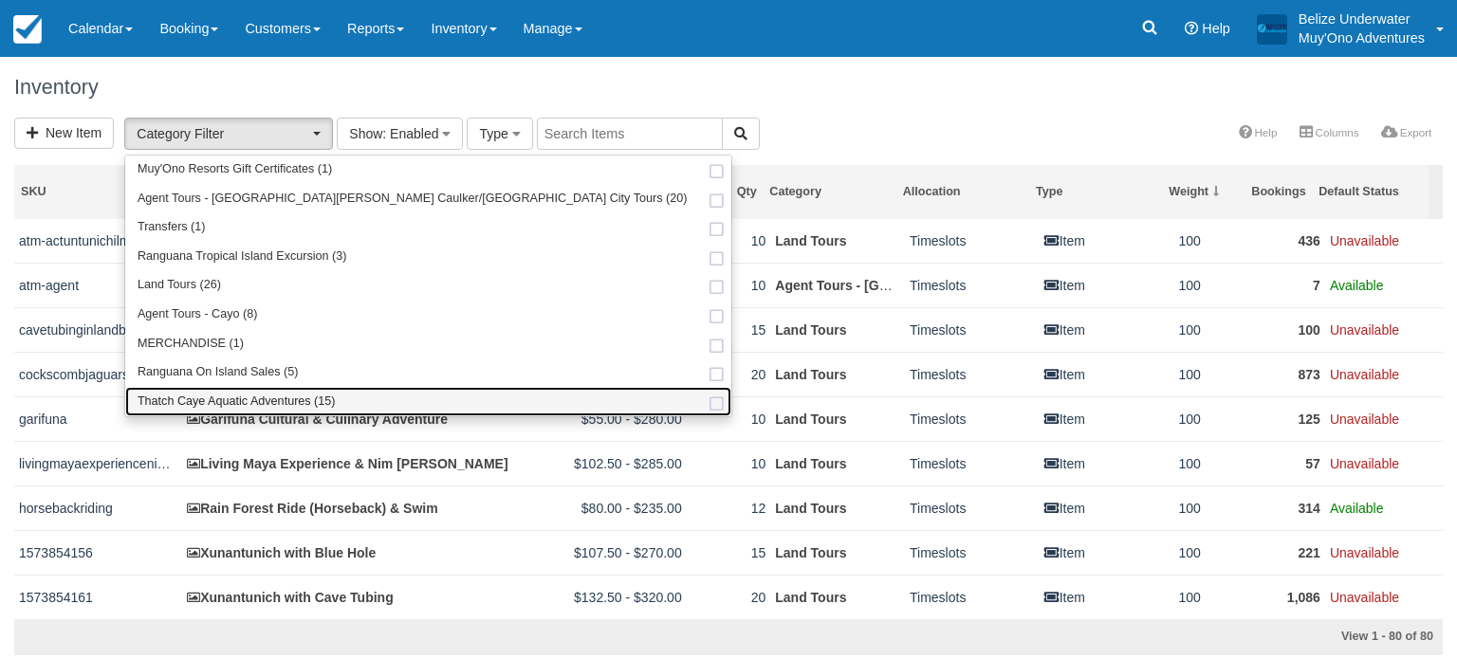
click at [198, 411] on link "Thatch Caye Aquatic Adventures (15)" at bounding box center [428, 401] width 606 height 29
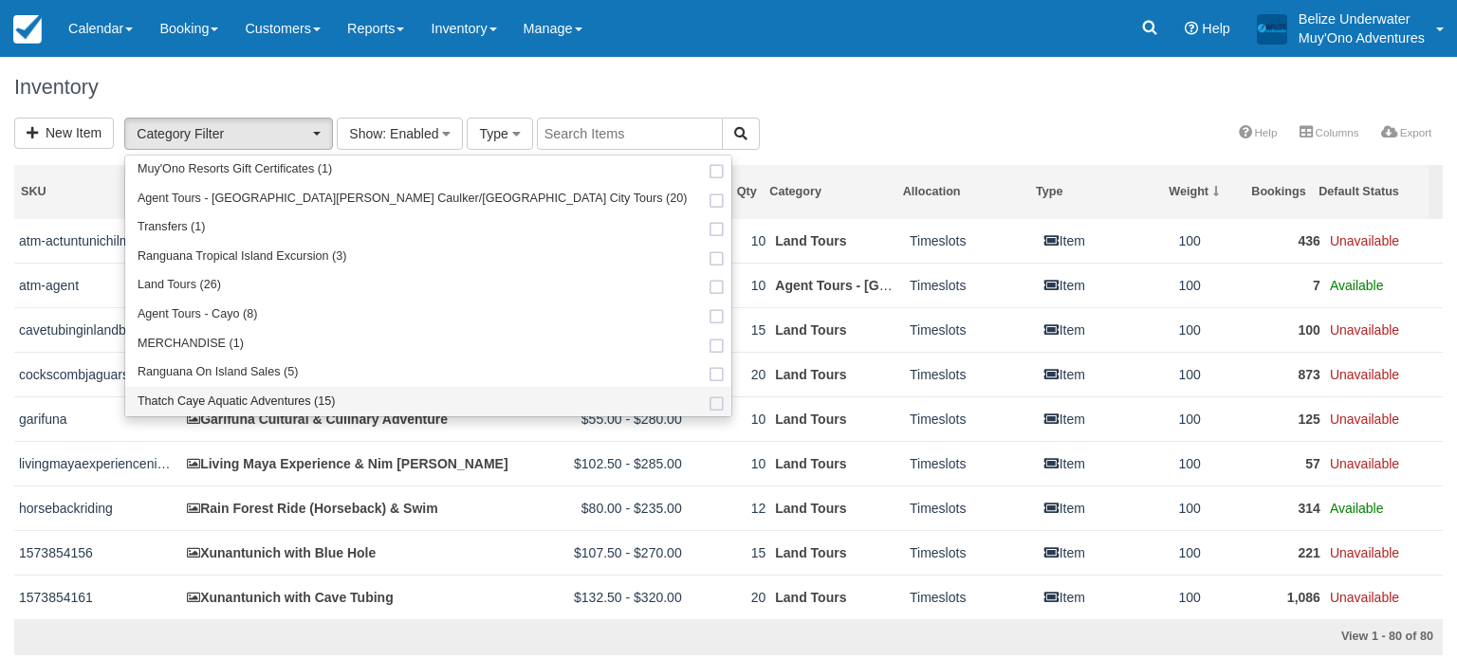
select select "64"
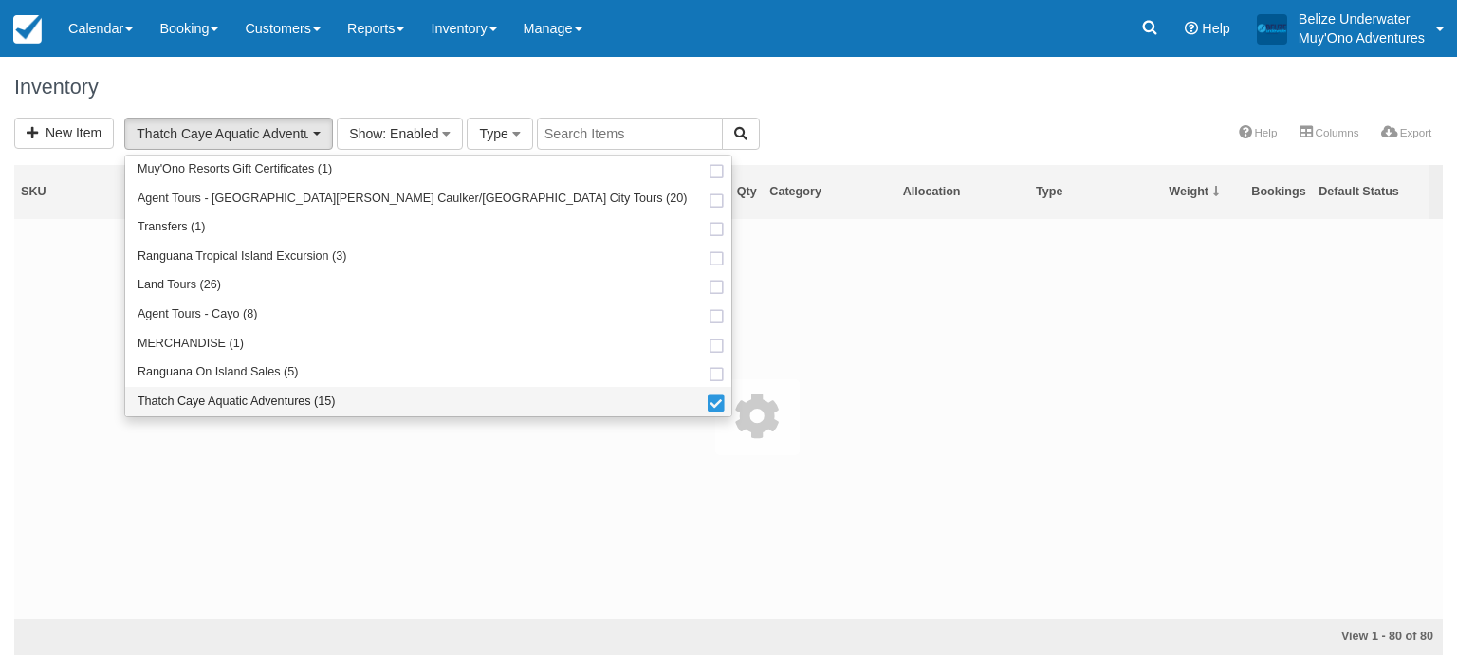
scroll to position [121, 0]
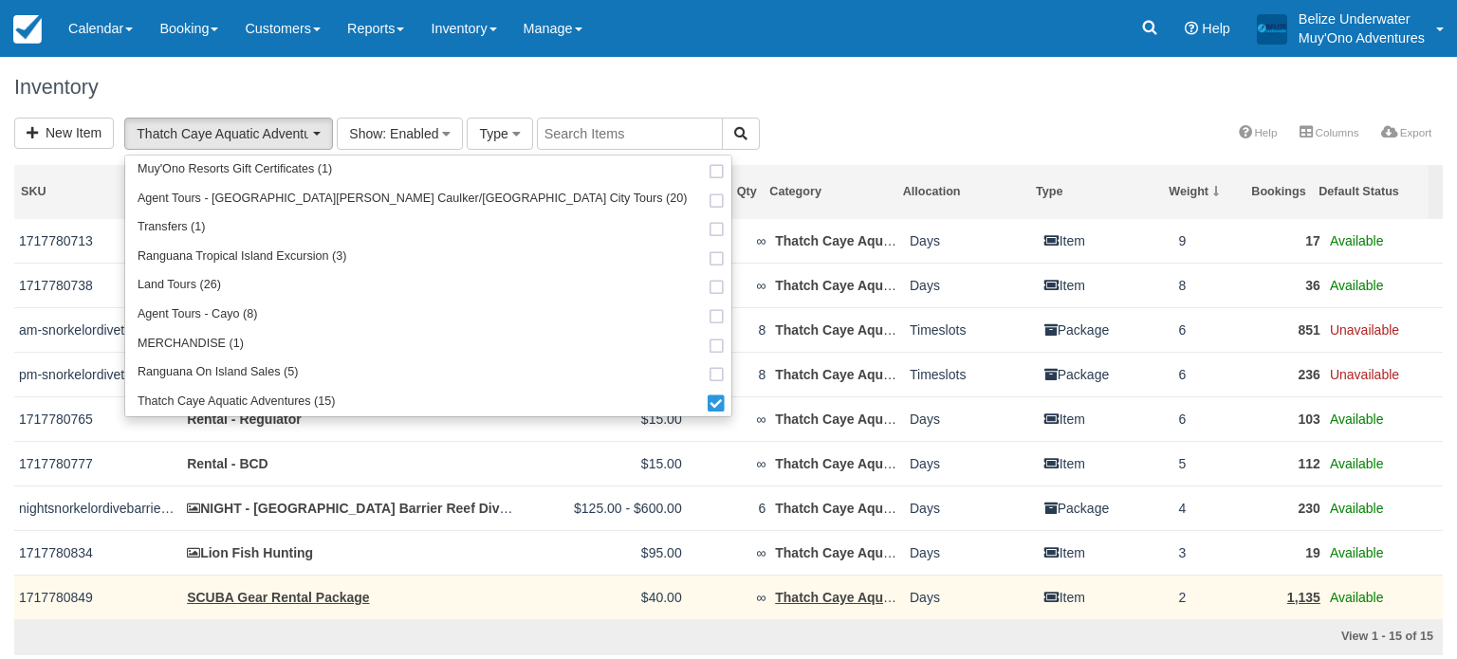
click at [458, 579] on td "SCUBA Gear Rental Package" at bounding box center [350, 597] width 336 height 45
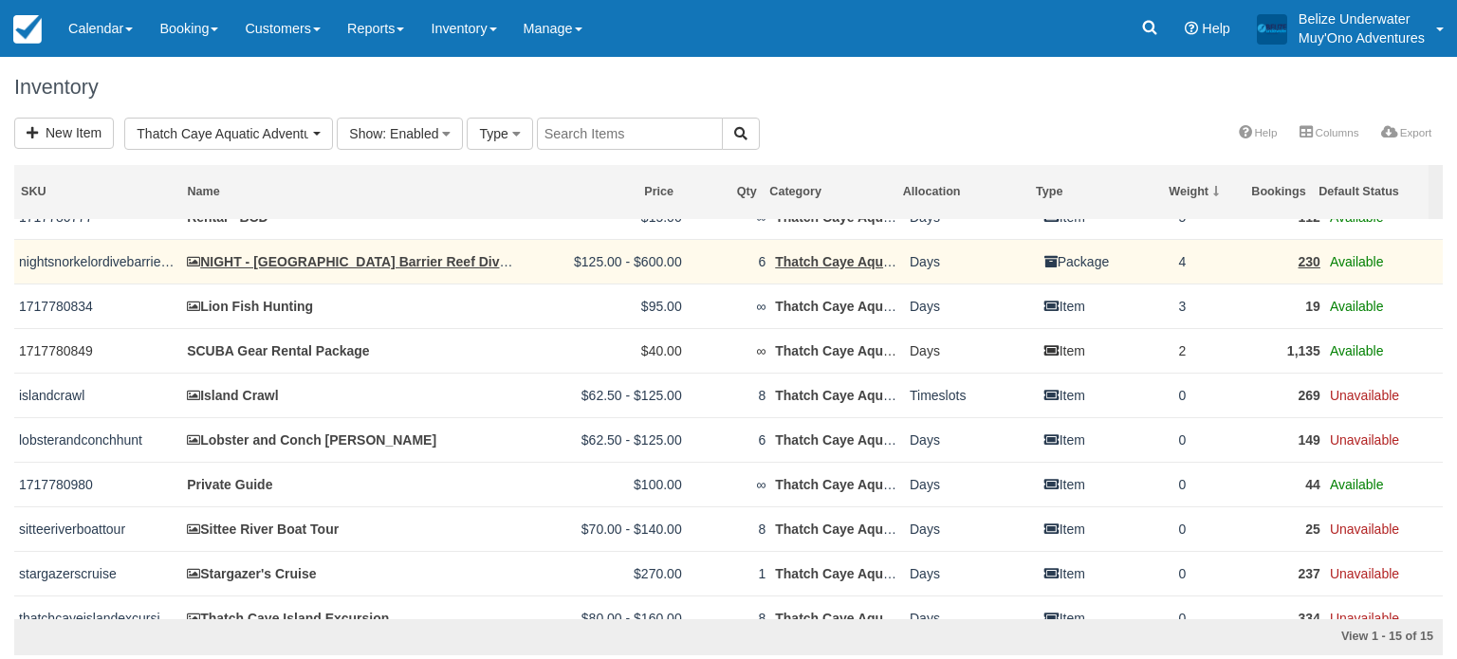
scroll to position [276, 0]
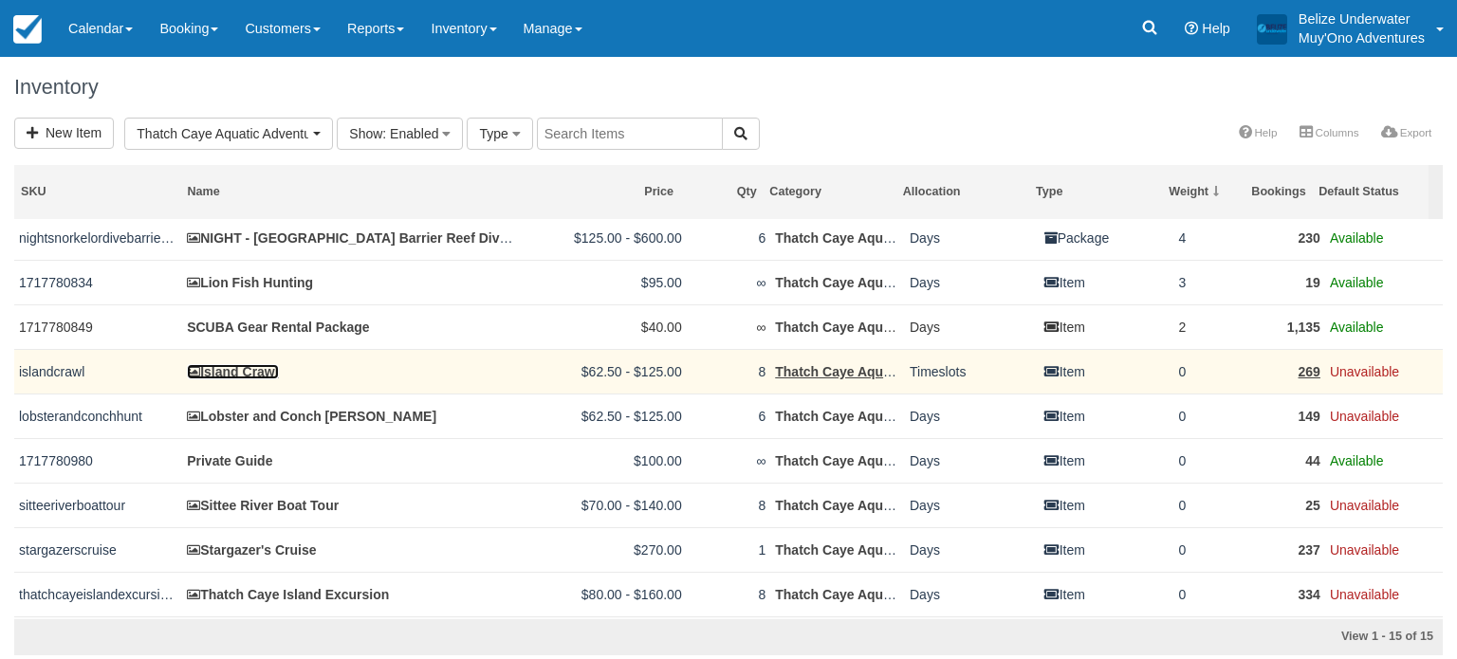
click at [247, 374] on link "Island Crawl" at bounding box center [232, 371] width 91 height 15
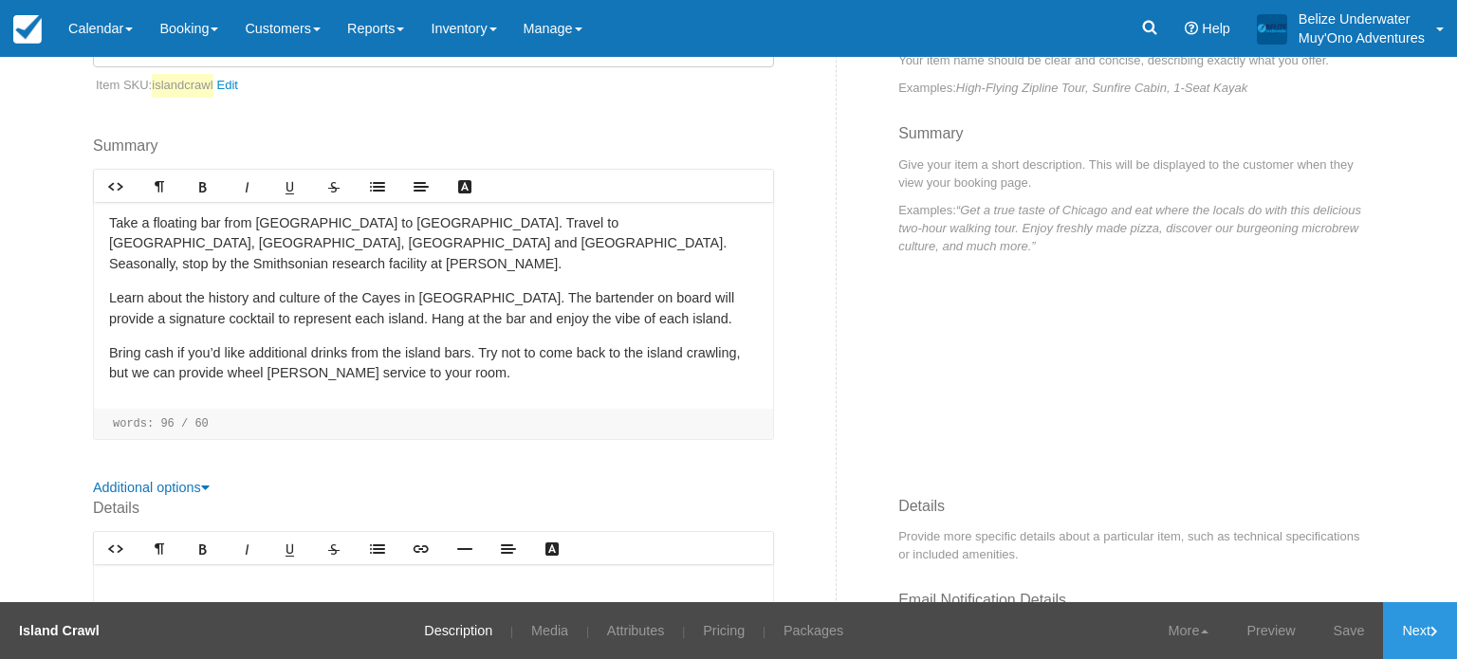
scroll to position [295, 0]
click at [644, 631] on link "Attributes" at bounding box center [636, 630] width 86 height 57
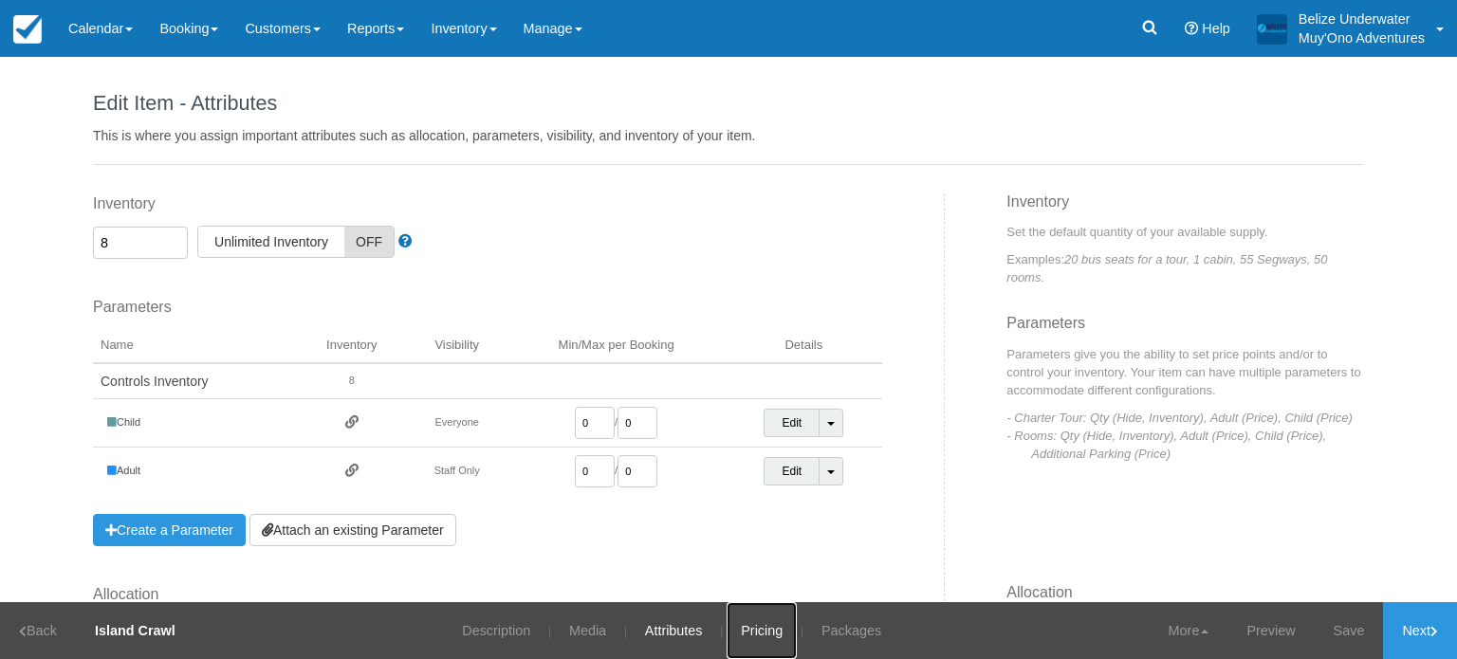
click at [753, 637] on link "Pricing" at bounding box center [762, 630] width 70 height 57
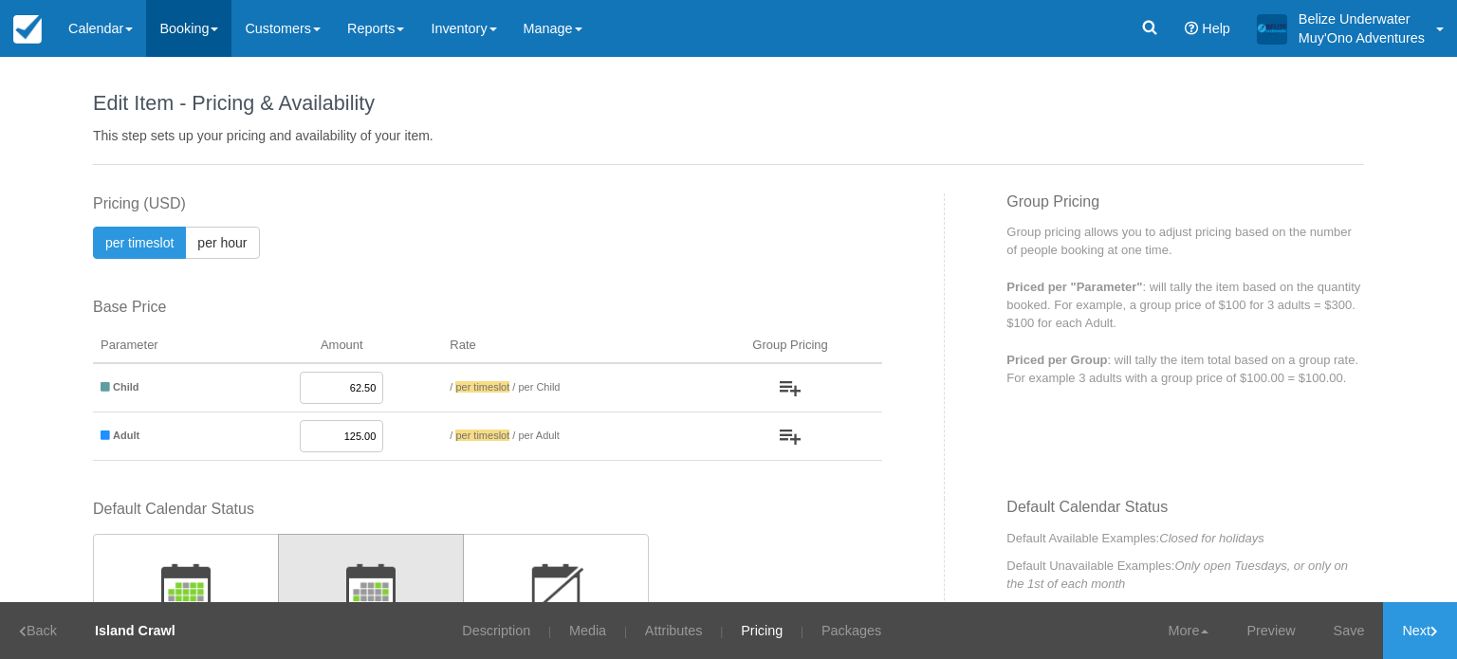
click at [171, 28] on link "Booking" at bounding box center [188, 28] width 85 height 57
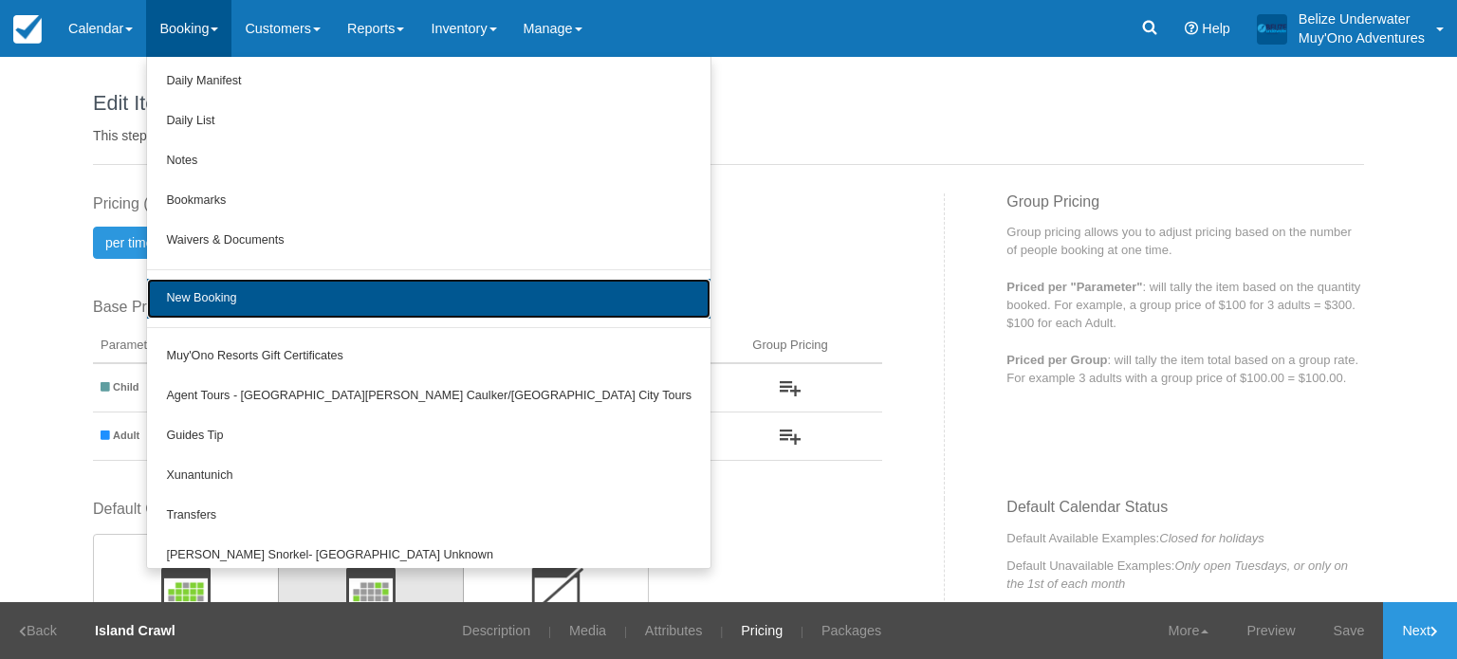
click at [231, 297] on link "New Booking" at bounding box center [429, 299] width 564 height 40
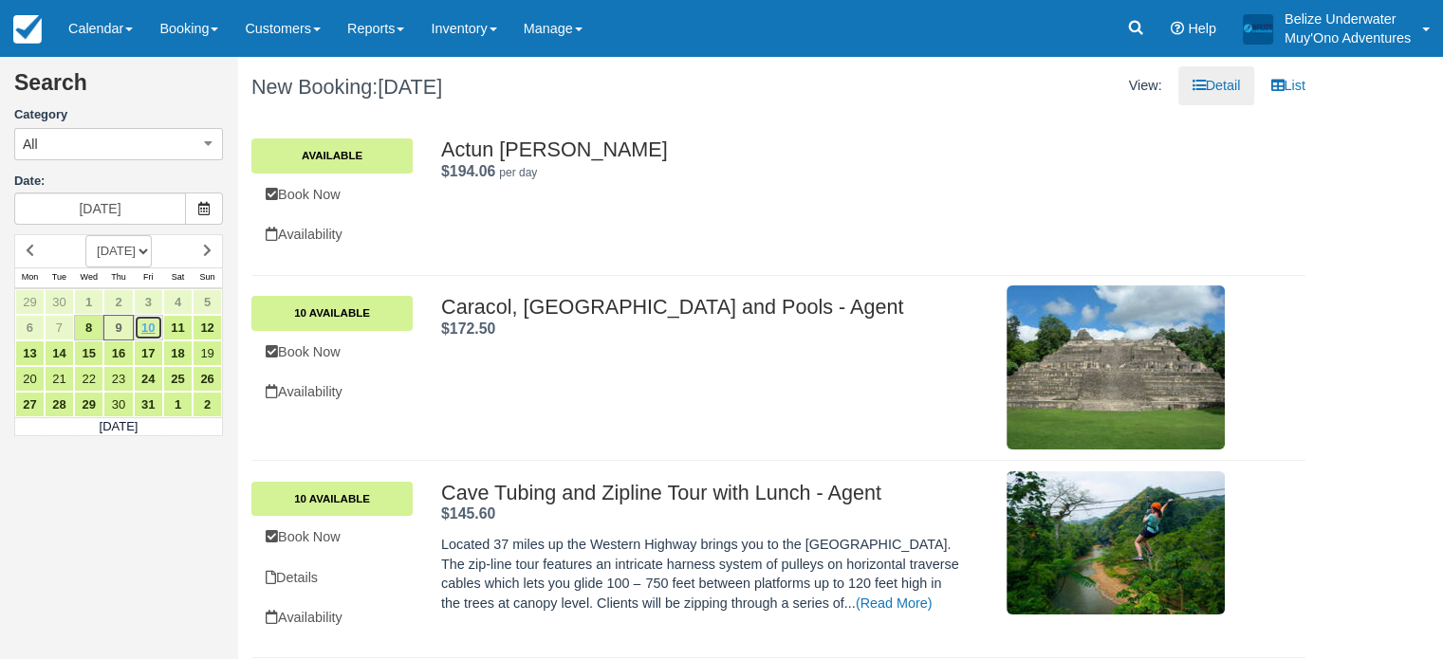
click at [151, 319] on link "10" at bounding box center [148, 328] width 29 height 26
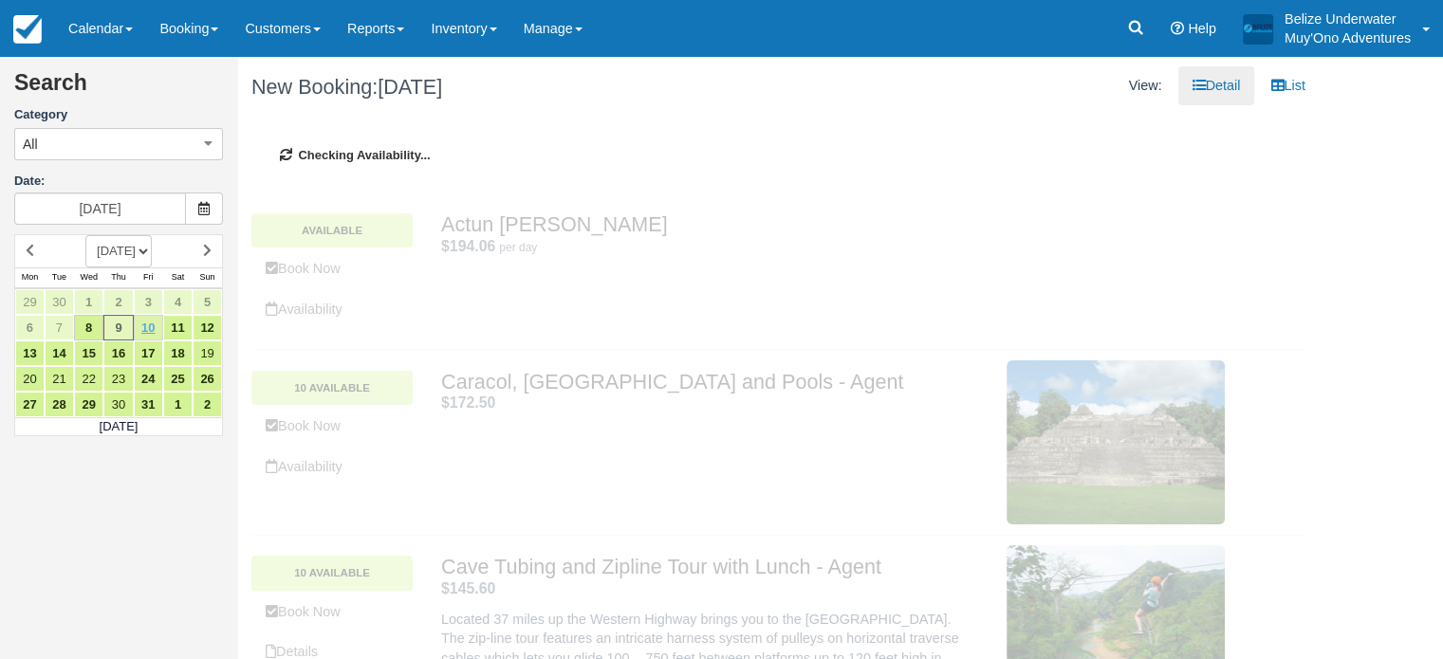
type input "[DATE]"
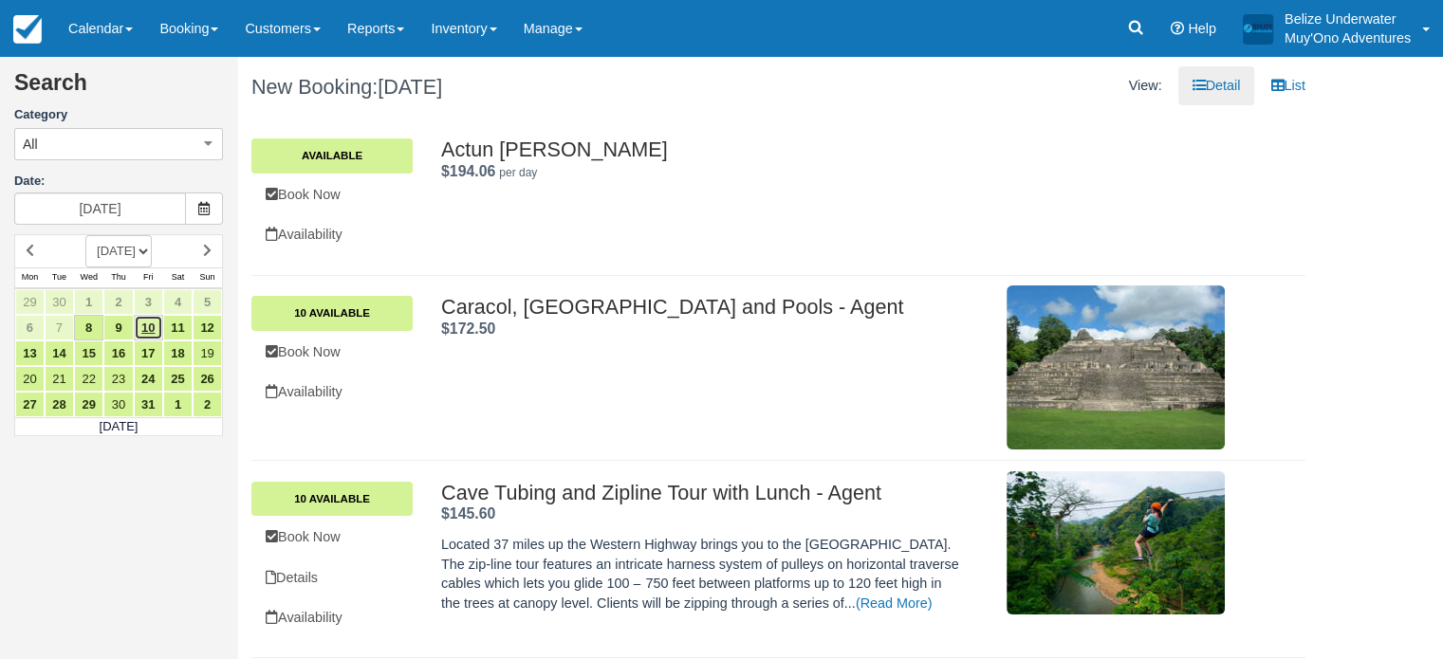
click at [156, 325] on link "10" at bounding box center [148, 328] width 29 height 26
click at [160, 150] on button "All" at bounding box center [118, 144] width 209 height 32
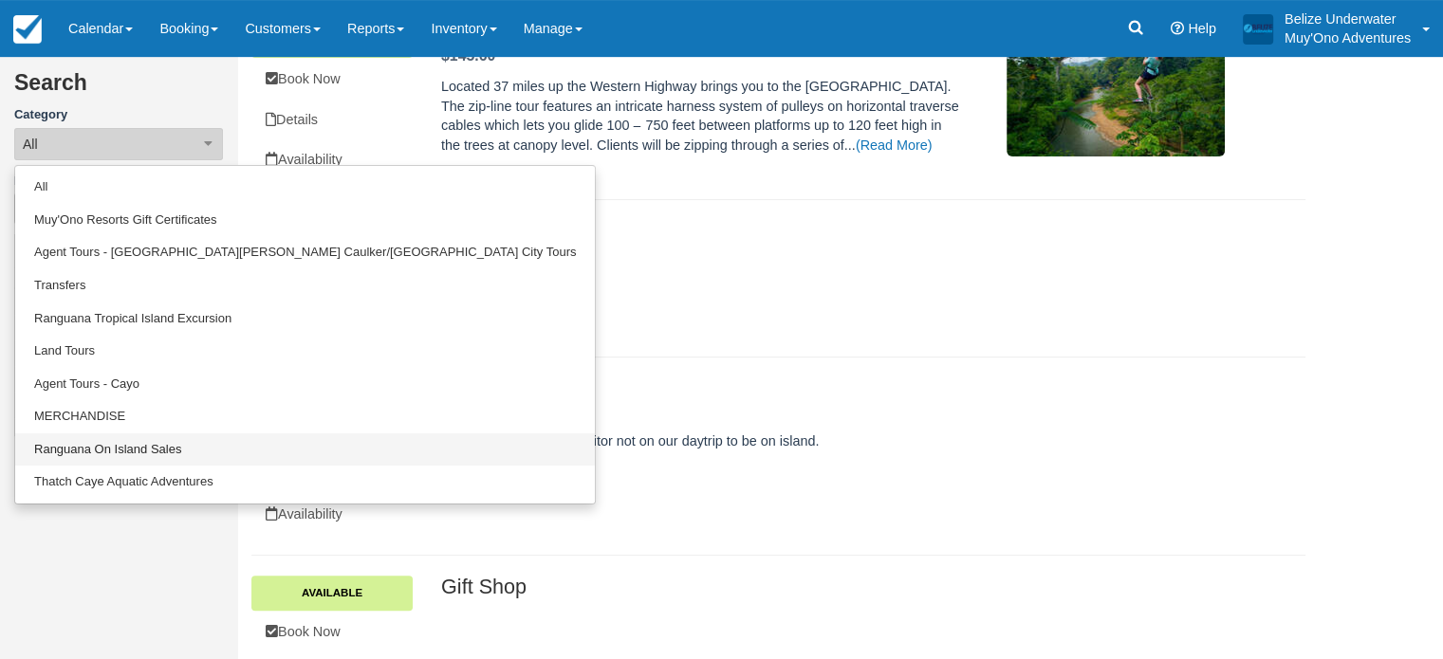
scroll to position [459, 0]
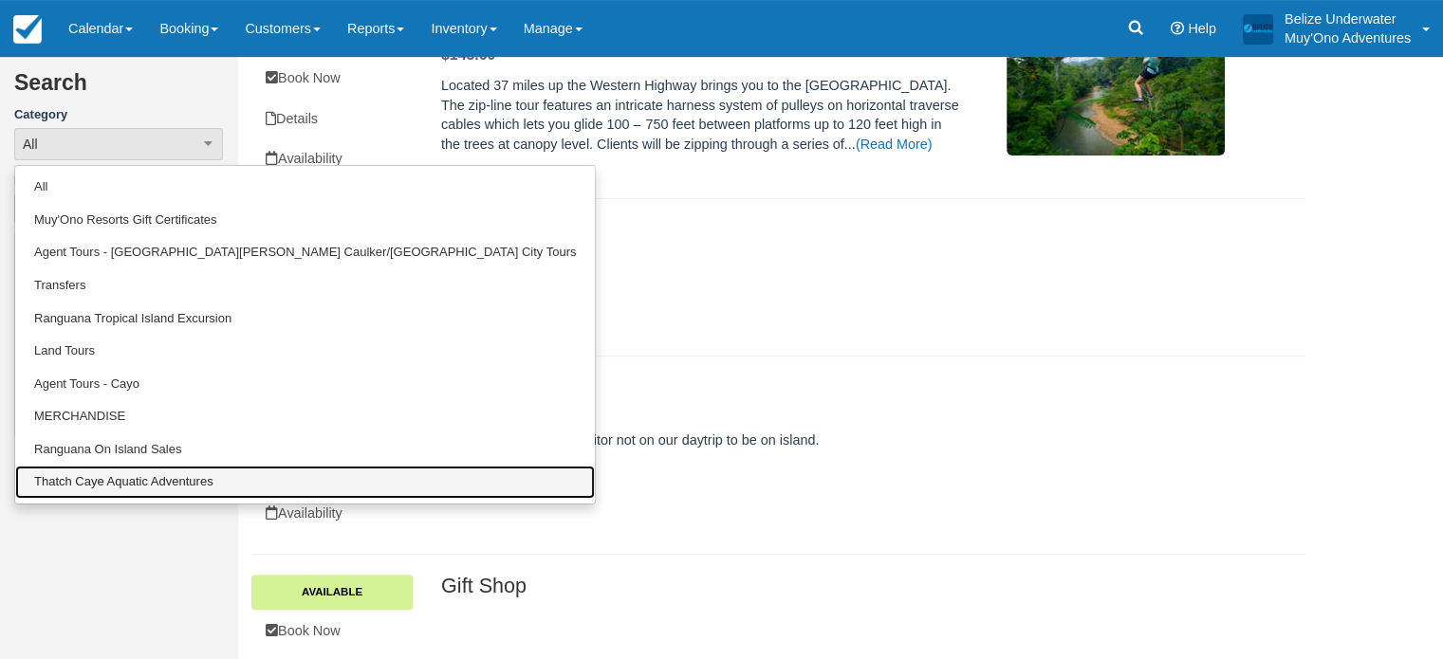
click at [100, 487] on link "Thatch Caye Aquatic Adventures" at bounding box center [305, 482] width 580 height 33
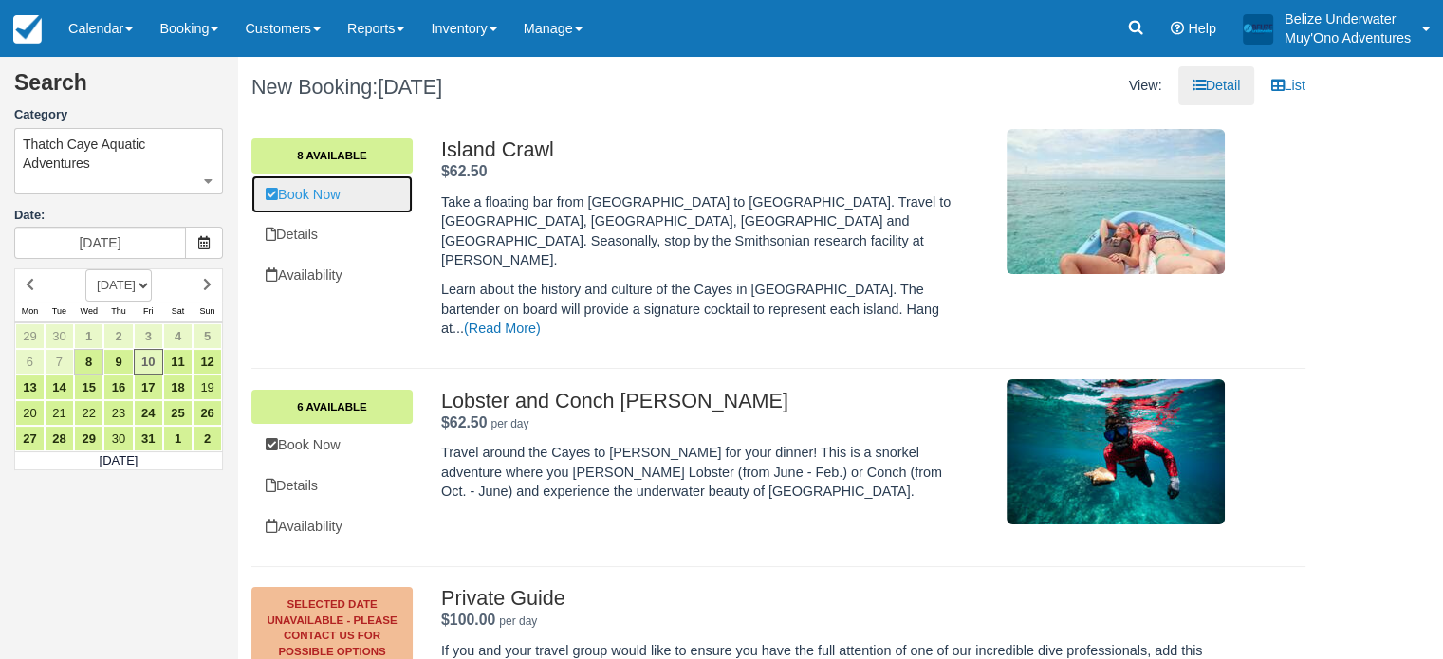
click at [315, 186] on link "Book Now" at bounding box center [331, 195] width 161 height 39
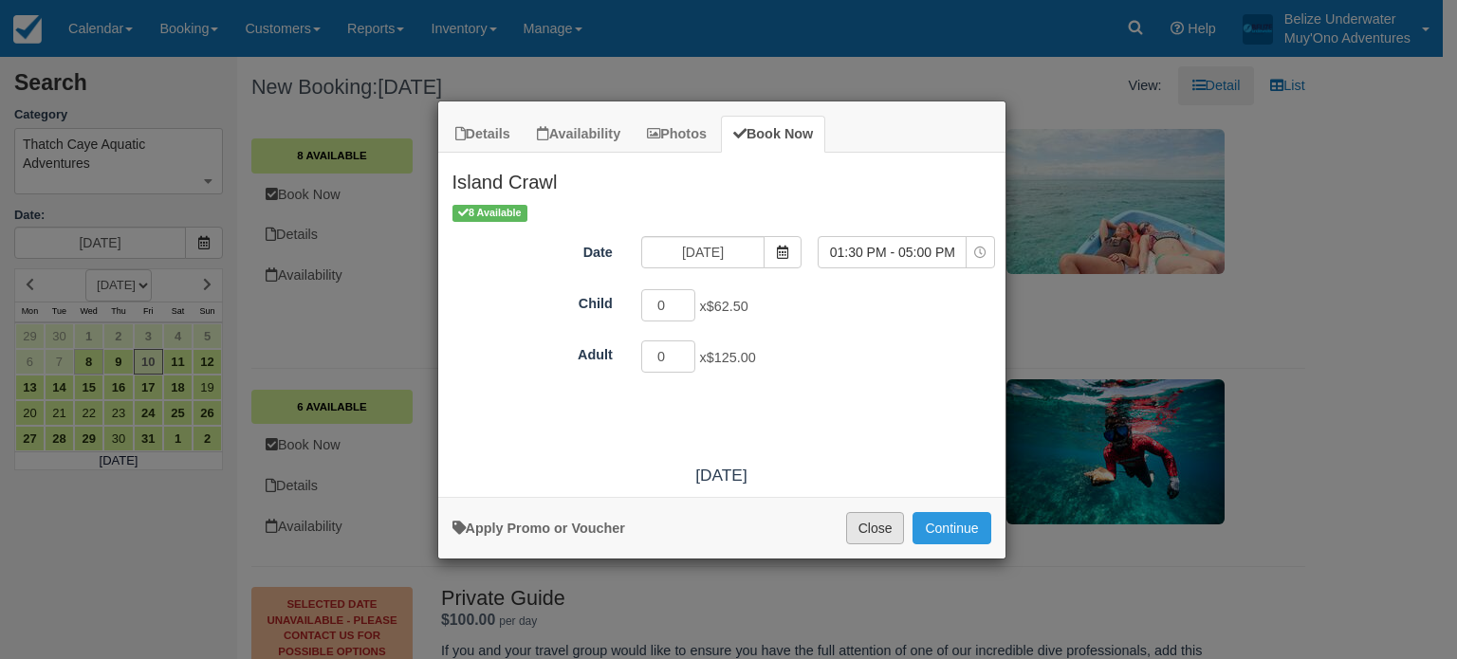
click at [861, 521] on button "Close" at bounding box center [875, 528] width 59 height 32
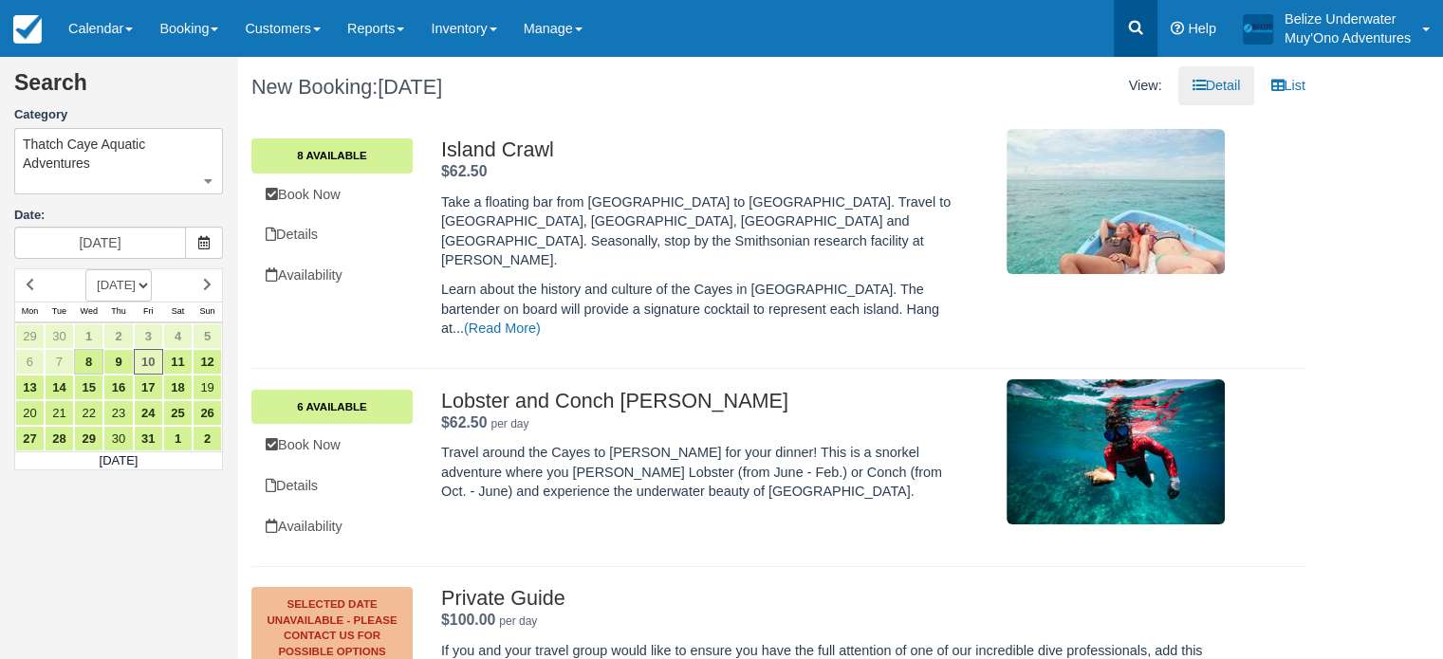
click at [1147, 22] on link at bounding box center [1136, 28] width 44 height 57
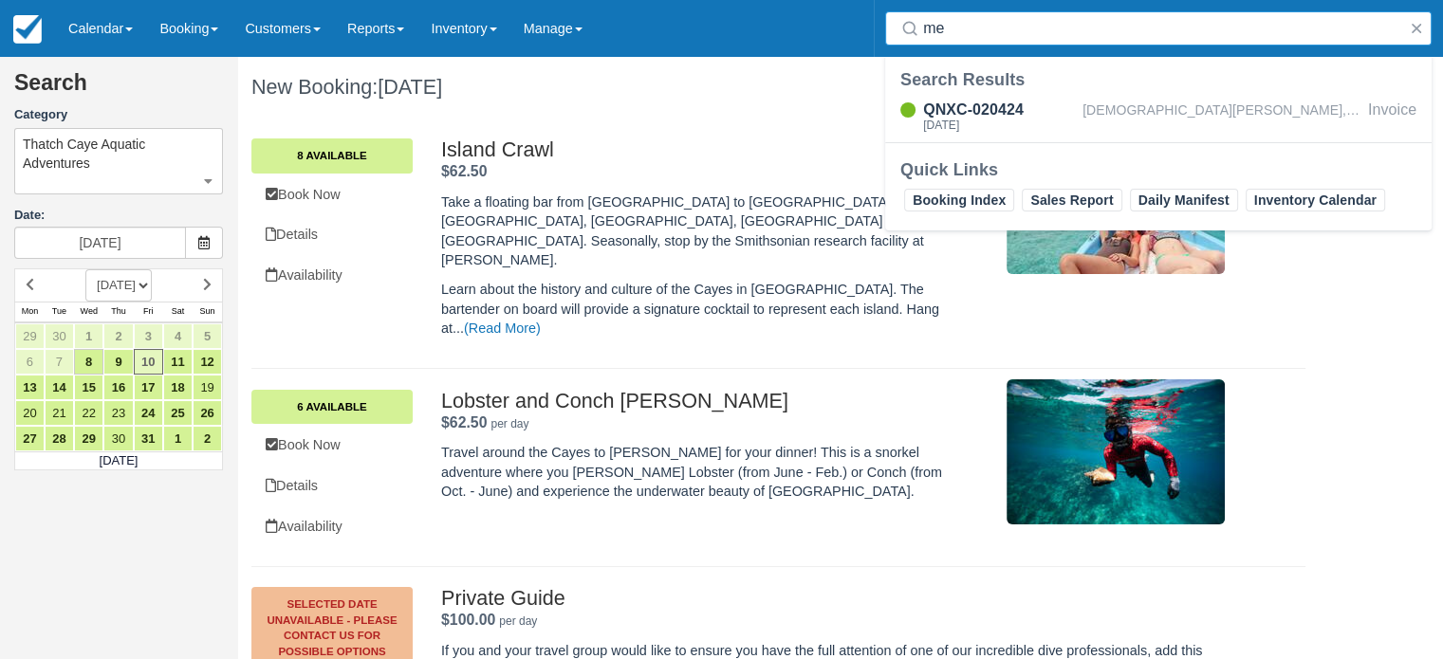
type input "m"
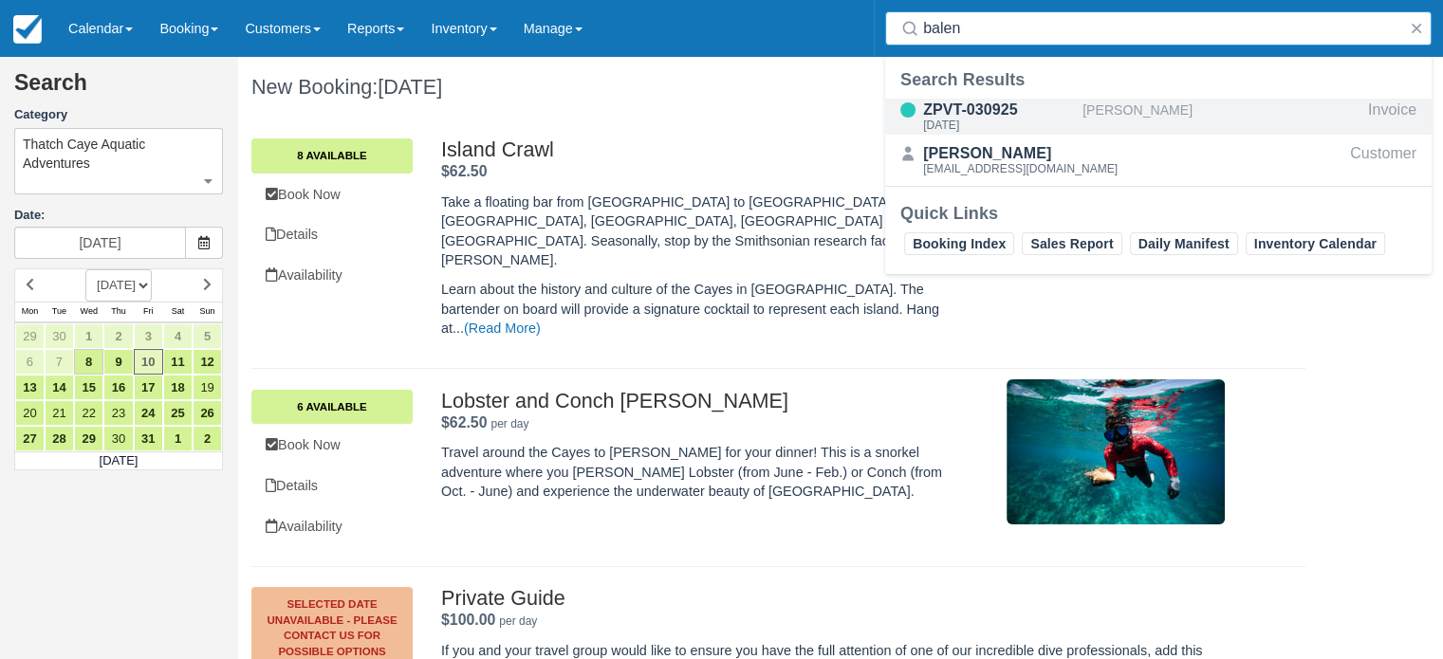
type input "balen"
click at [994, 111] on div "ZPVT-030925" at bounding box center [999, 110] width 152 height 23
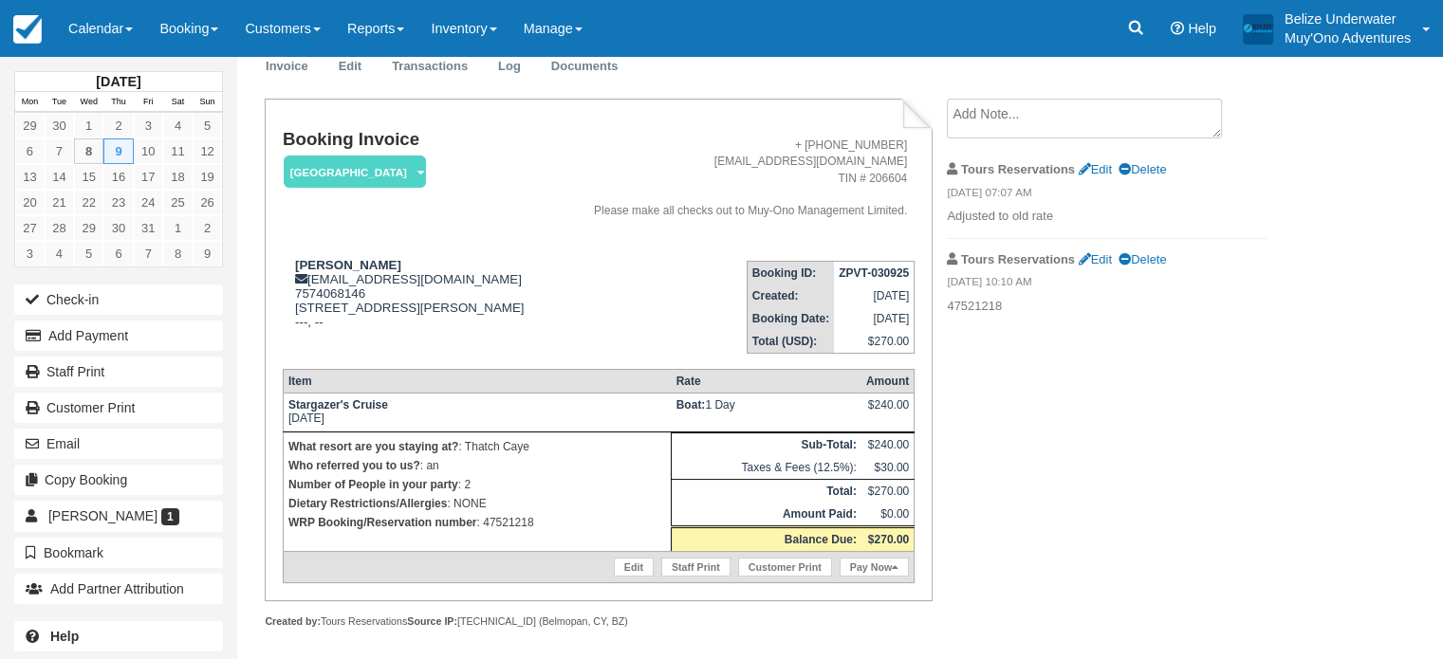
scroll to position [74, 0]
click at [353, 68] on link "Edit" at bounding box center [349, 67] width 51 height 37
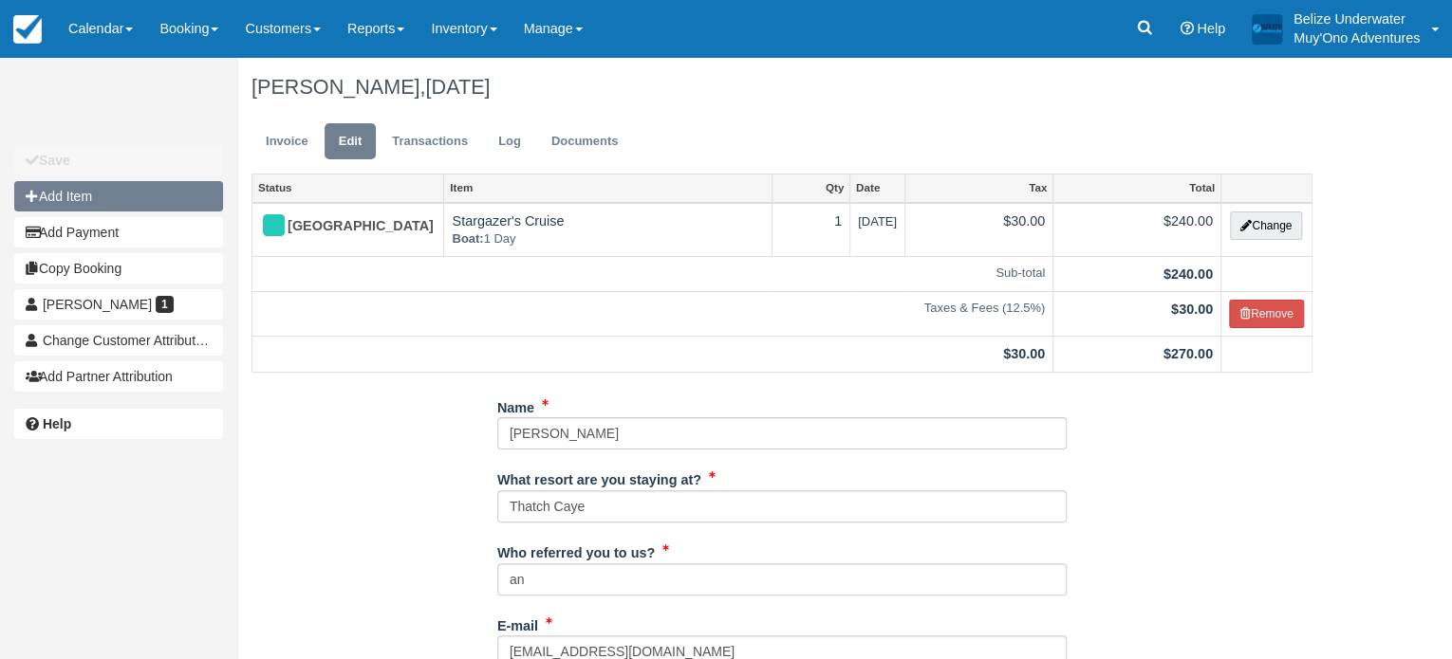
click at [94, 205] on button "Add Item" at bounding box center [118, 196] width 209 height 30
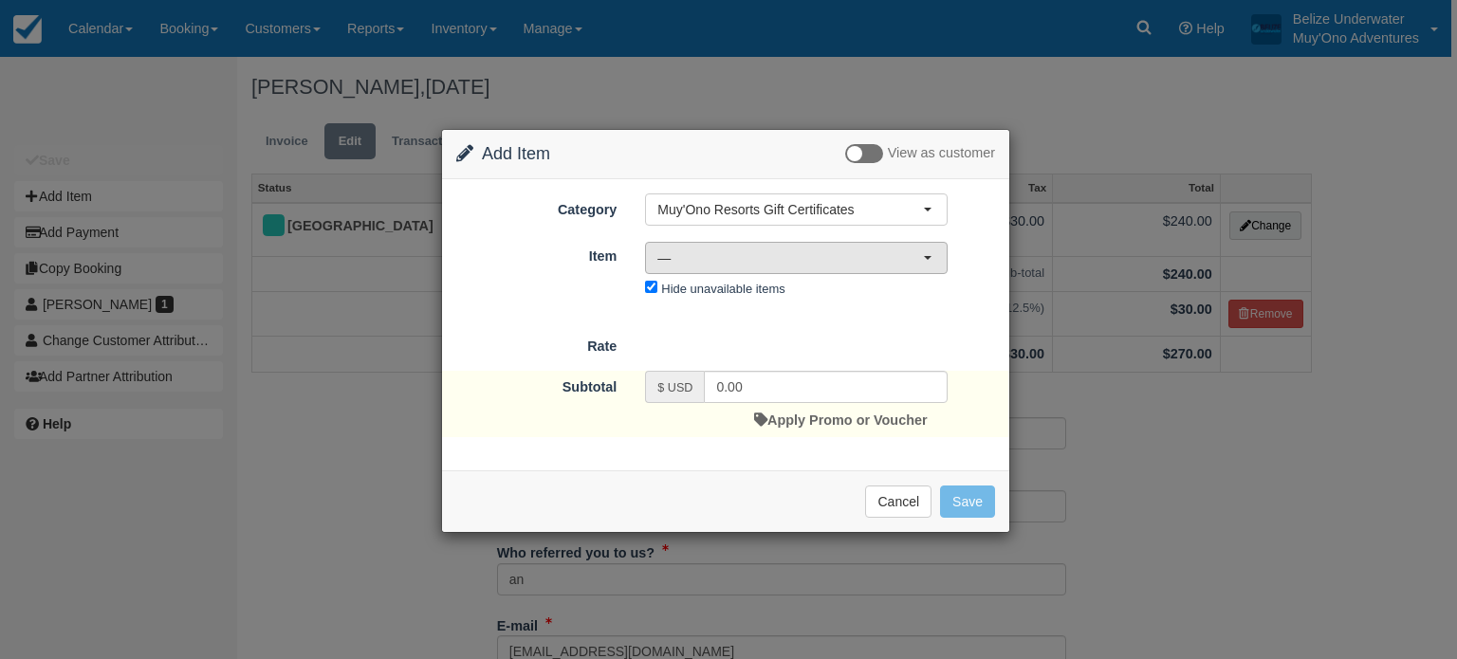
click at [680, 255] on span "—" at bounding box center [790, 258] width 266 height 19
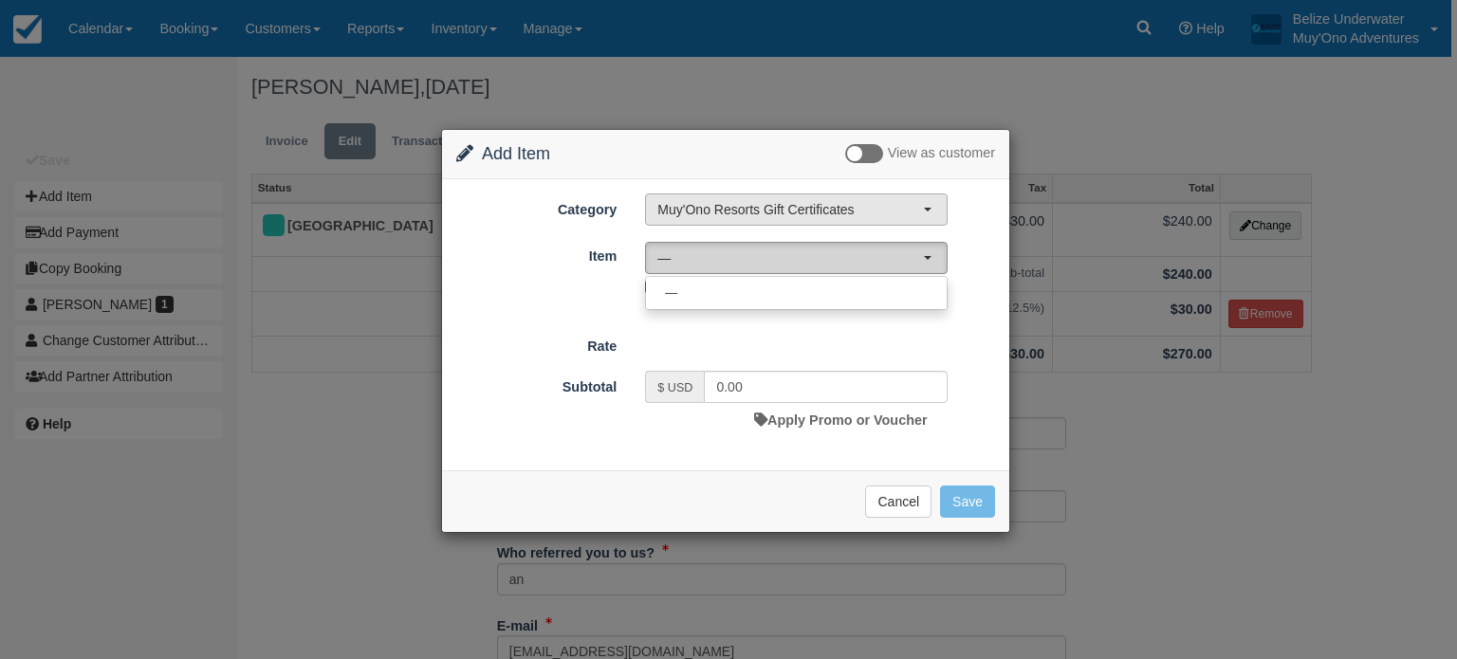
drag, startPoint x: 680, startPoint y: 255, endPoint x: 742, endPoint y: 200, distance: 82.6
click at [742, 200] on div "Category Muy'Ono Resorts Gift Certificates Muy'Ono Resorts Gift Certificates Ag…" at bounding box center [725, 248] width 539 height 109
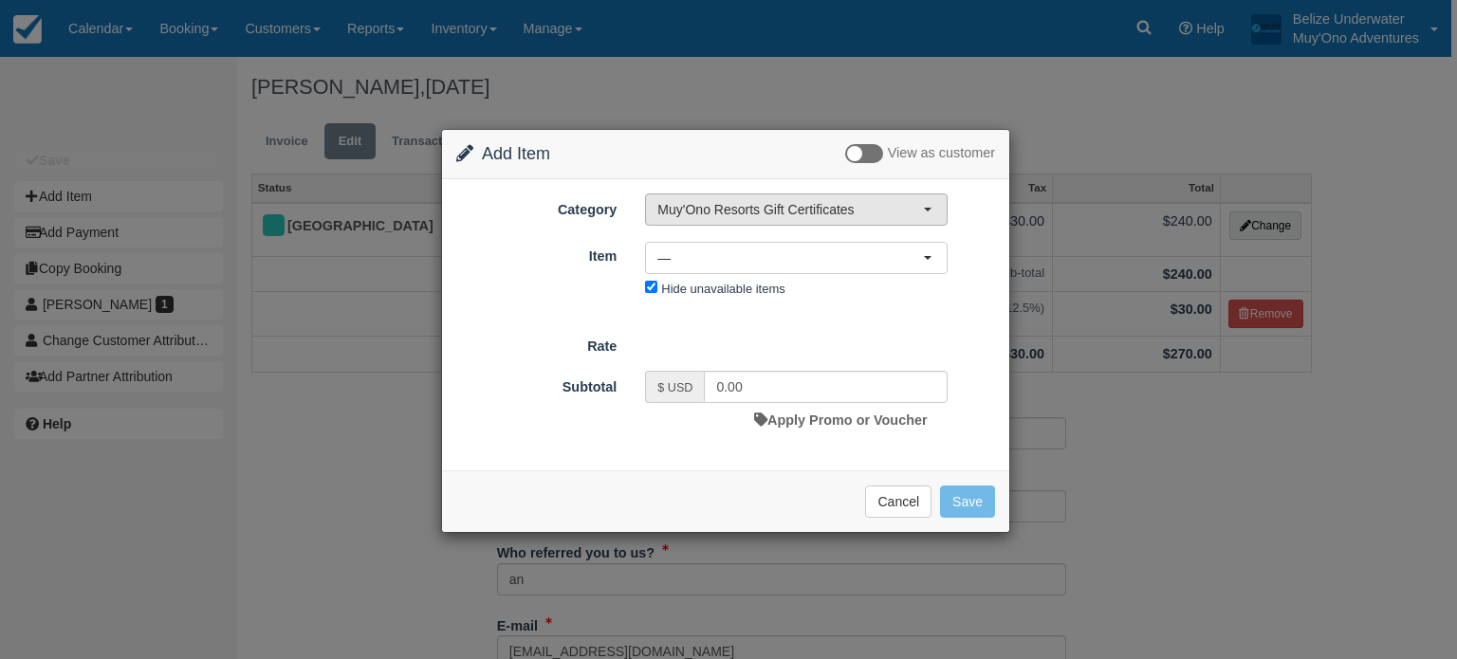
click at [742, 200] on span "Muy'Ono Resorts Gift Certificates" at bounding box center [790, 209] width 266 height 19
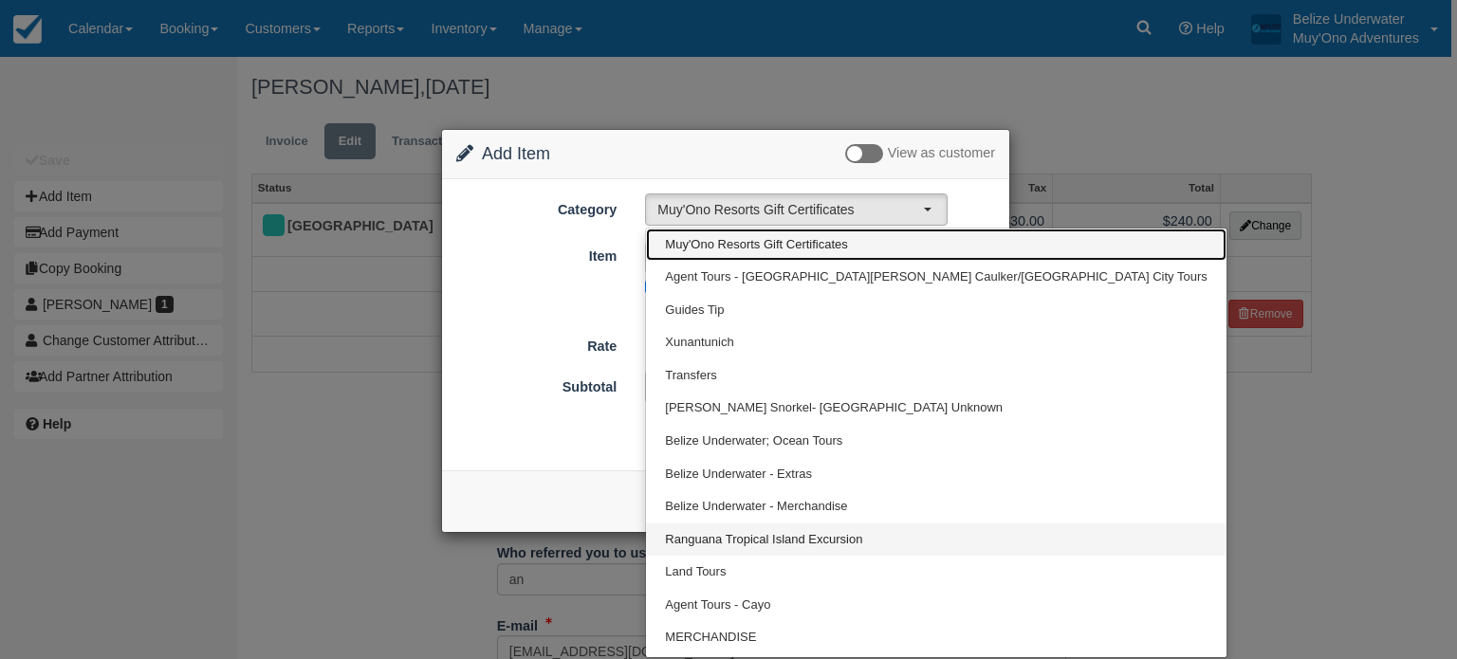
scroll to position [61, 0]
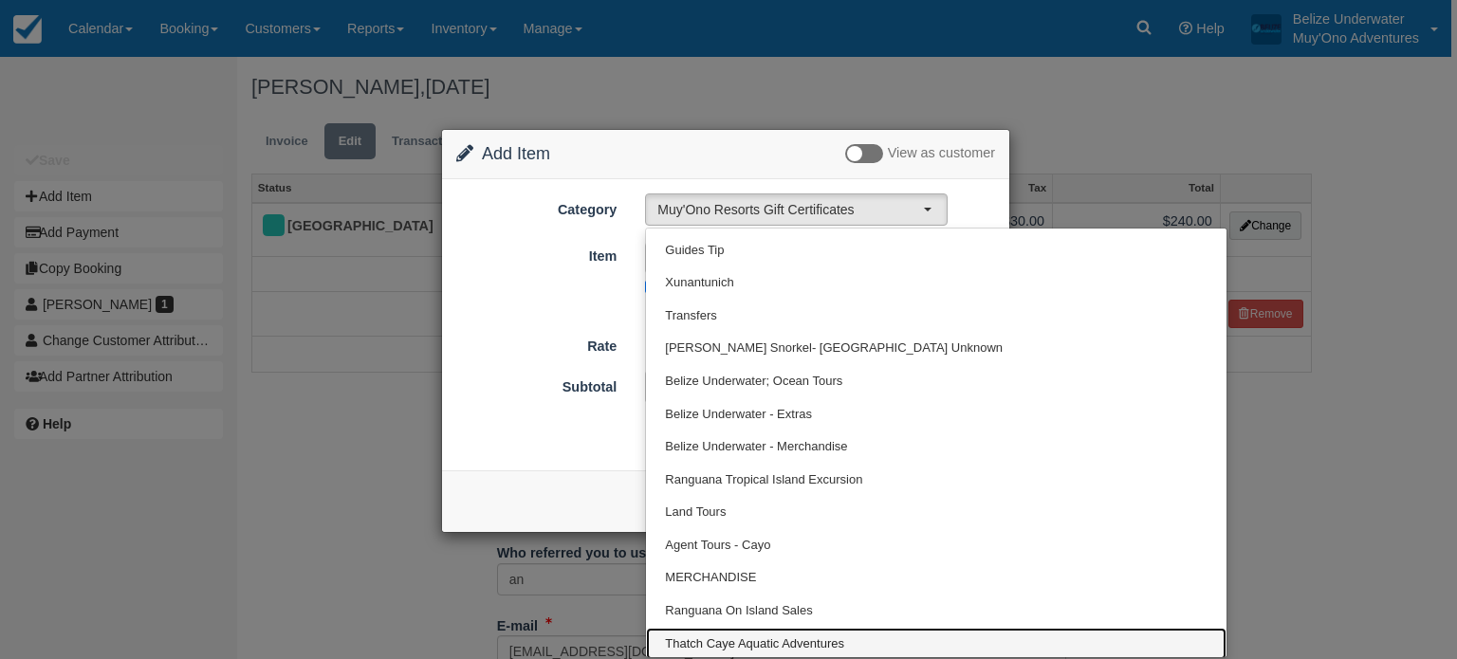
click at [732, 640] on span "Thatch Caye Aquatic Adventures" at bounding box center [754, 645] width 179 height 18
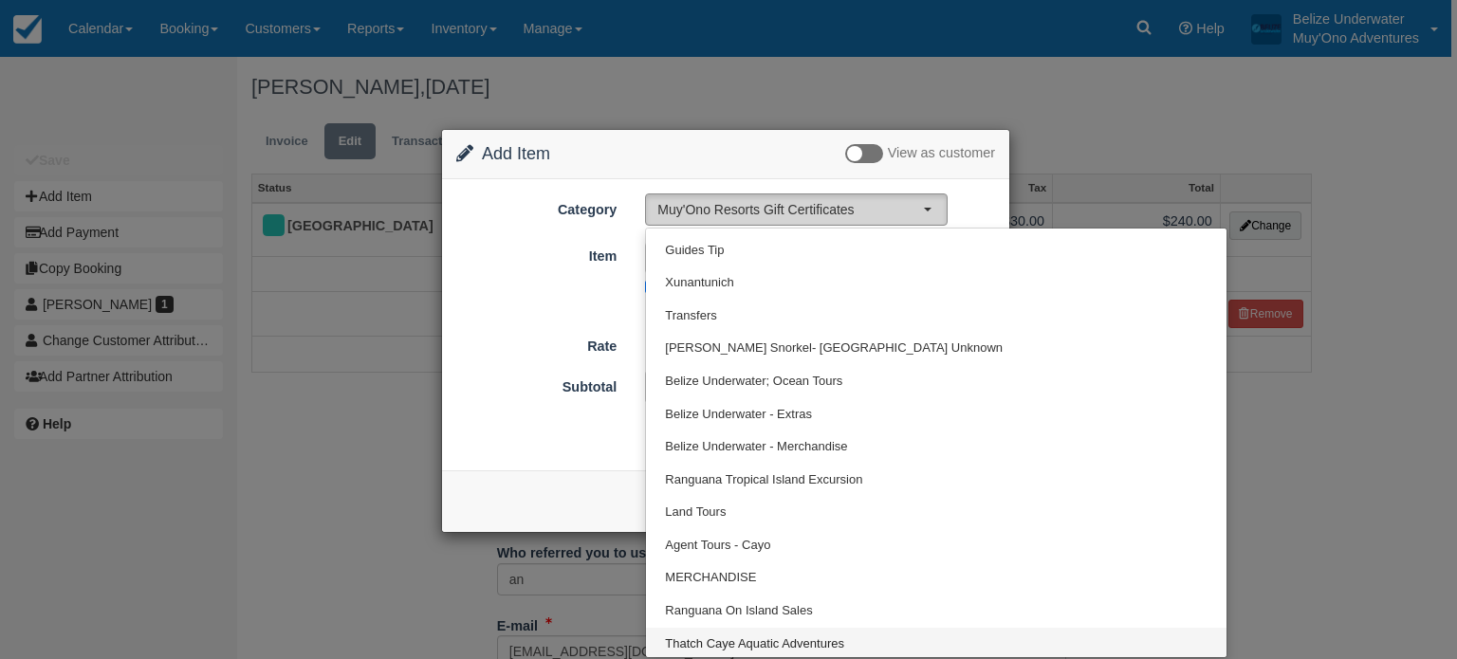
select select "64"
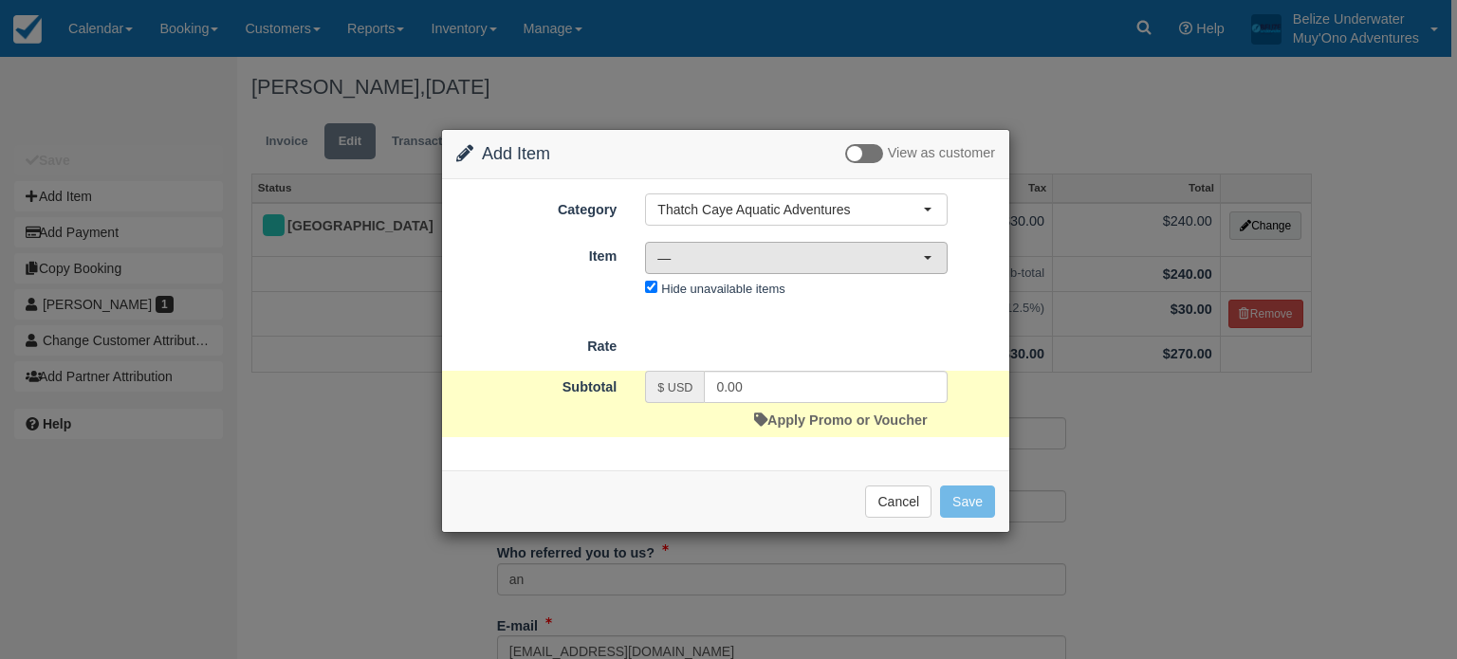
click at [786, 258] on span "—" at bounding box center [790, 258] width 266 height 19
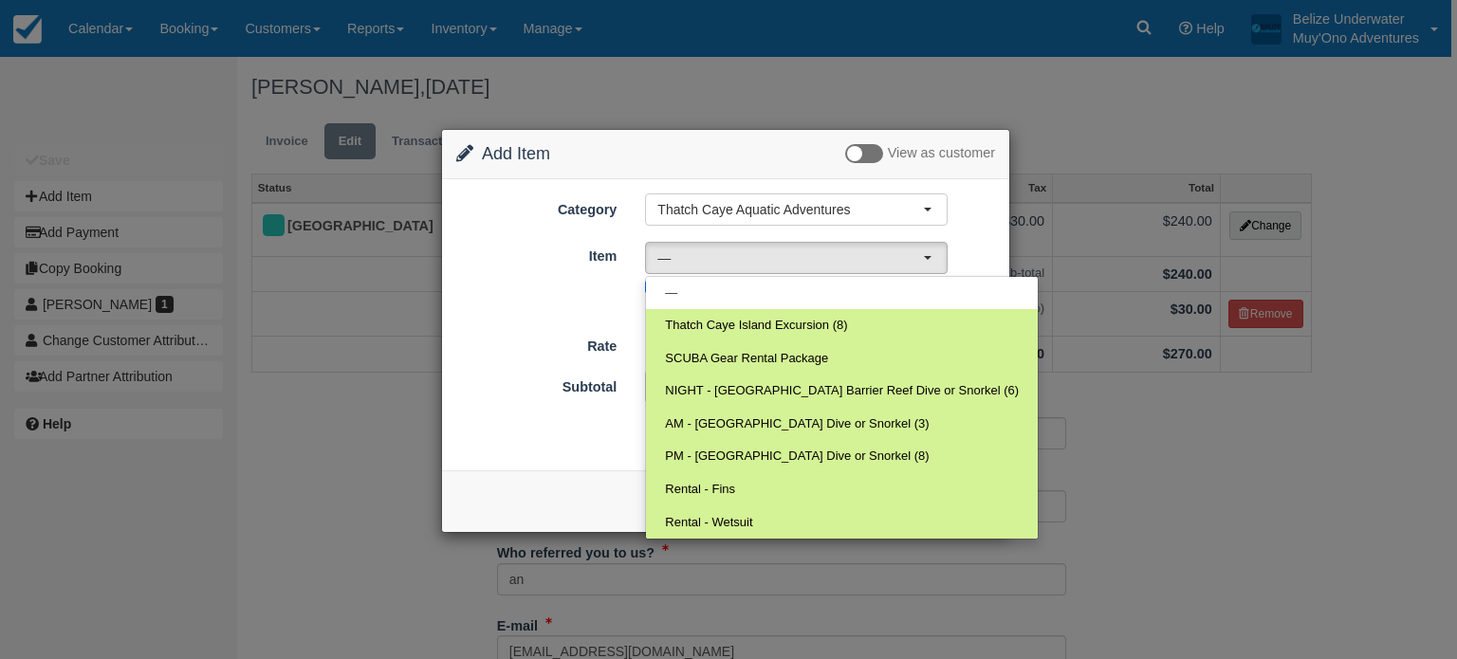
click at [520, 311] on form "Category Thatch Caye Aquatic Adventures Muy'Ono Resorts Gift Certificates Agent…" at bounding box center [725, 316] width 539 height 244
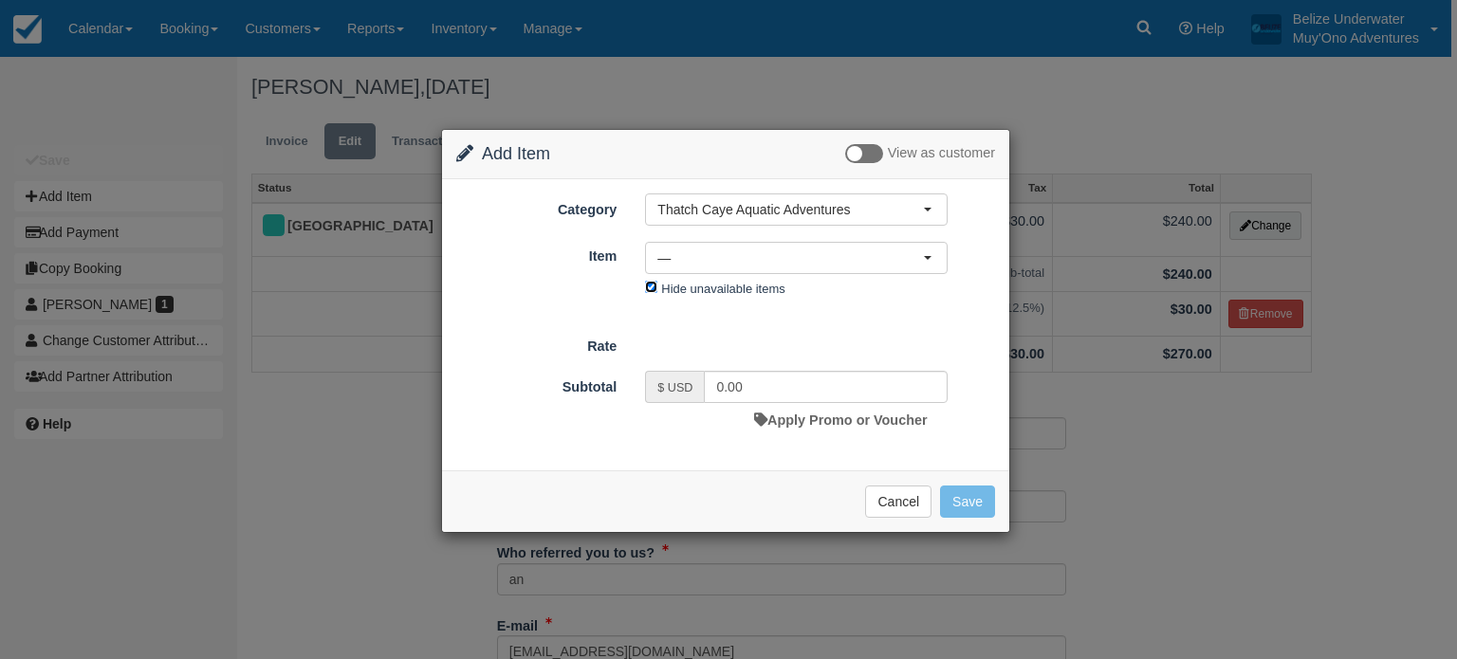
click at [652, 281] on input "Hide unavailable items" at bounding box center [651, 287] width 12 height 12
checkbox input "false"
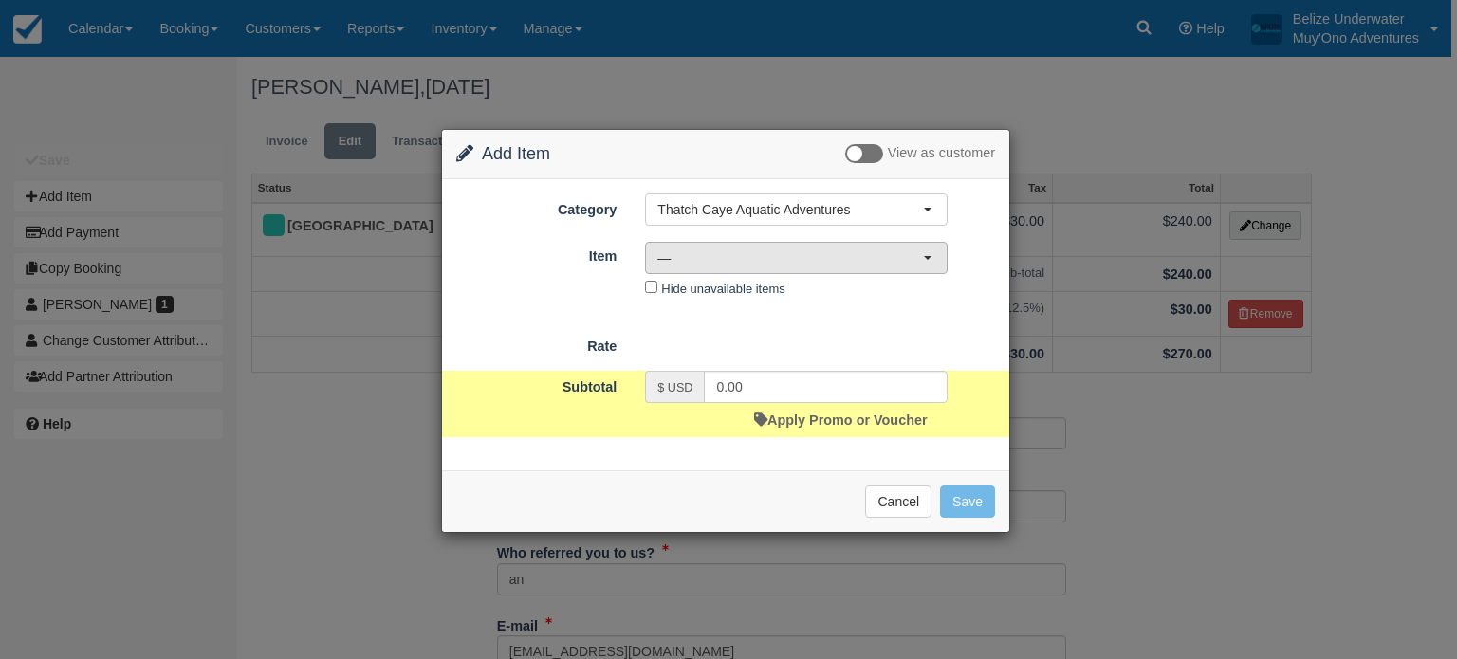
click at [717, 254] on span "—" at bounding box center [790, 258] width 266 height 19
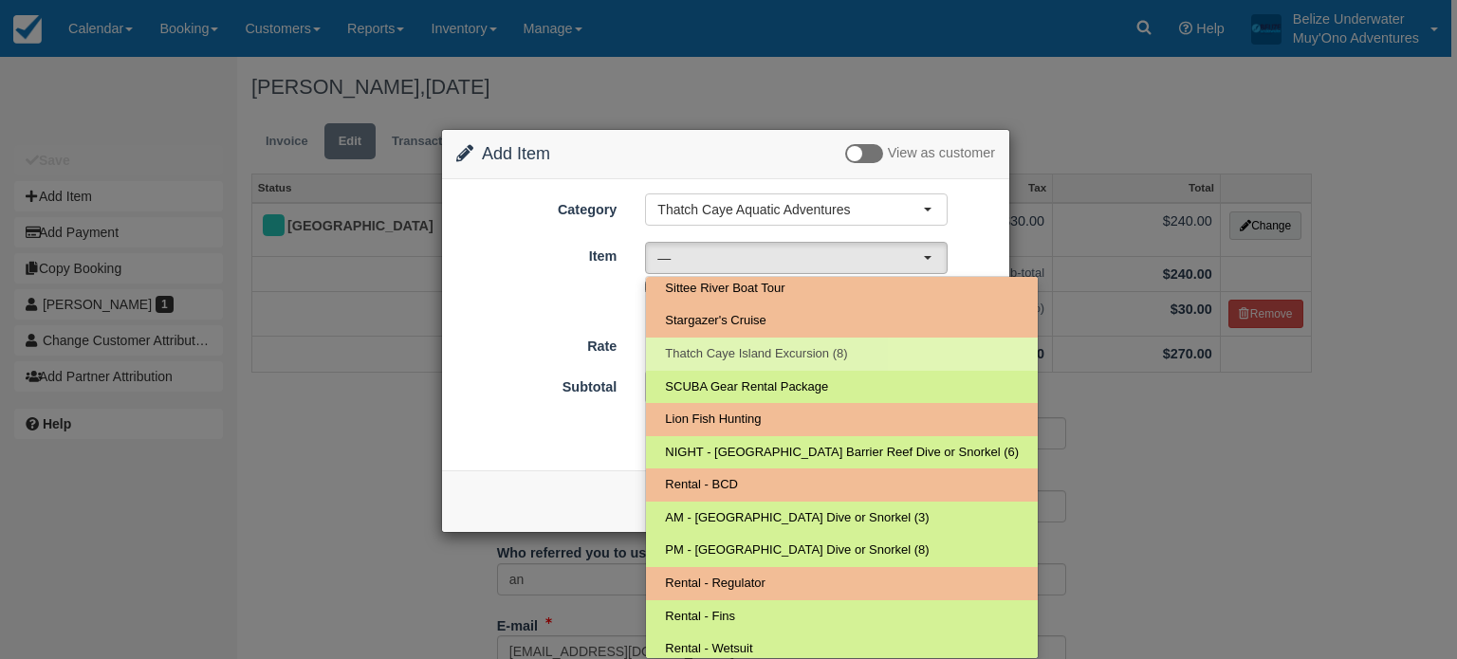
scroll to position [0, 0]
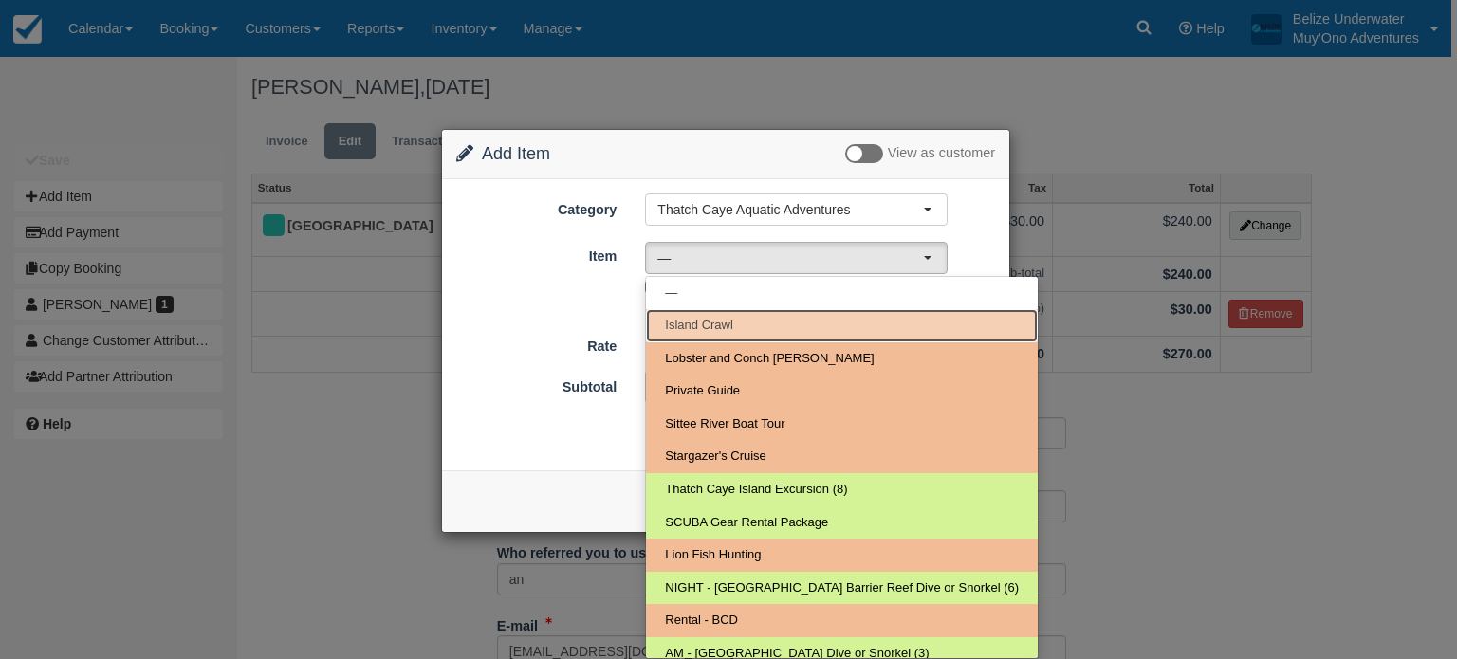
click at [711, 317] on span "Island Crawl" at bounding box center [699, 326] width 68 height 18
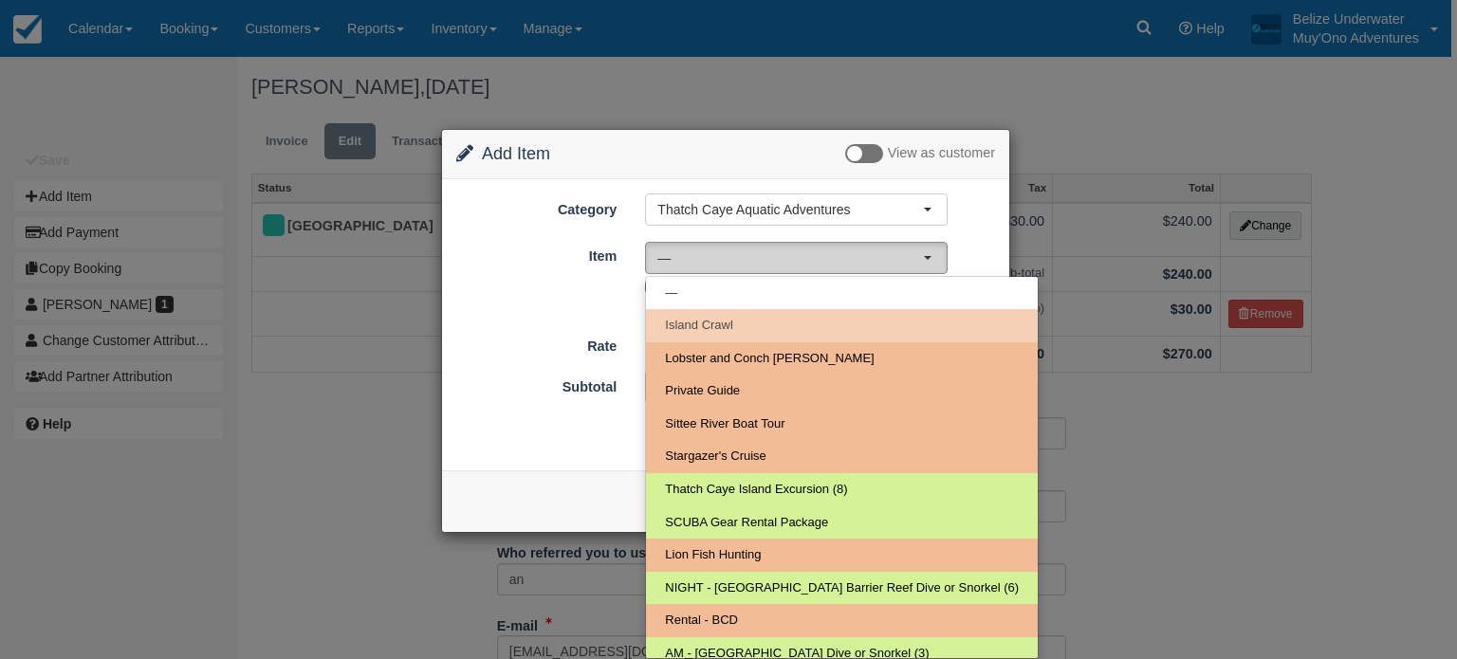
select select "305"
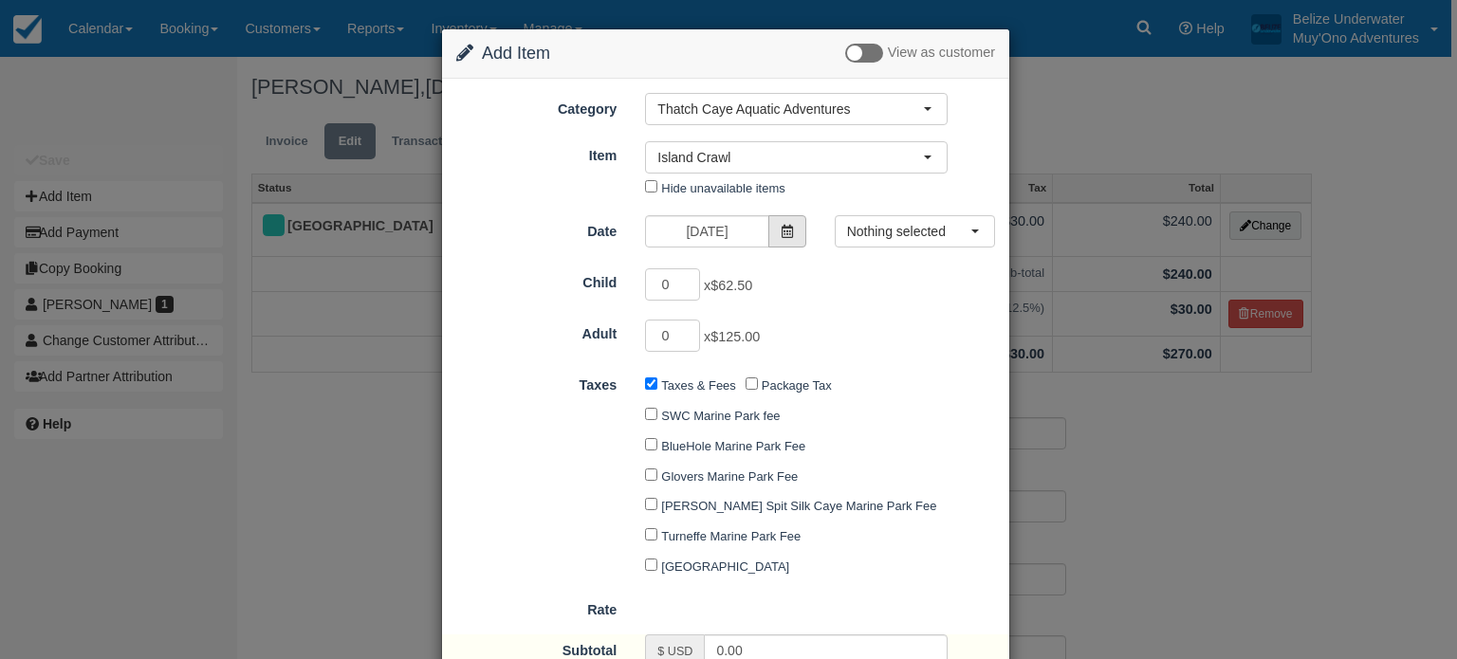
click at [785, 231] on icon at bounding box center [787, 231] width 13 height 13
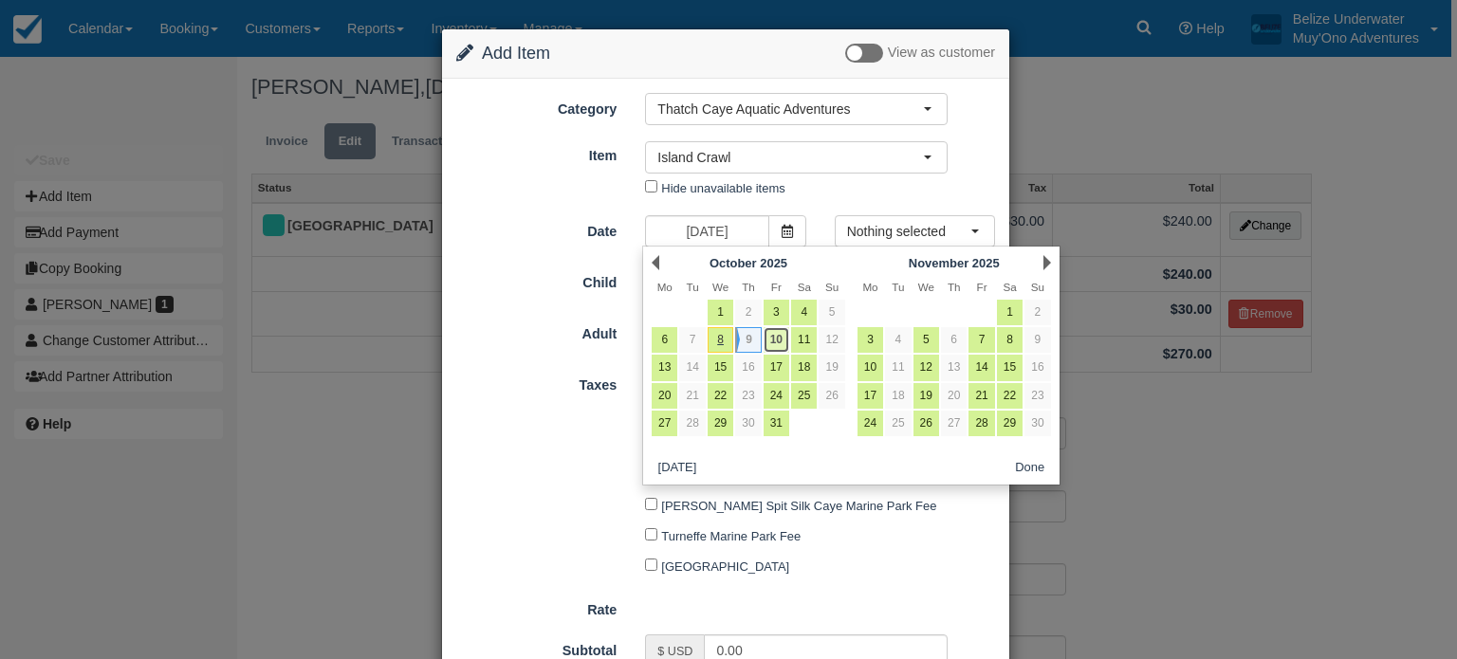
click at [777, 337] on link "10" at bounding box center [777, 340] width 26 height 26
type input "10/10/25"
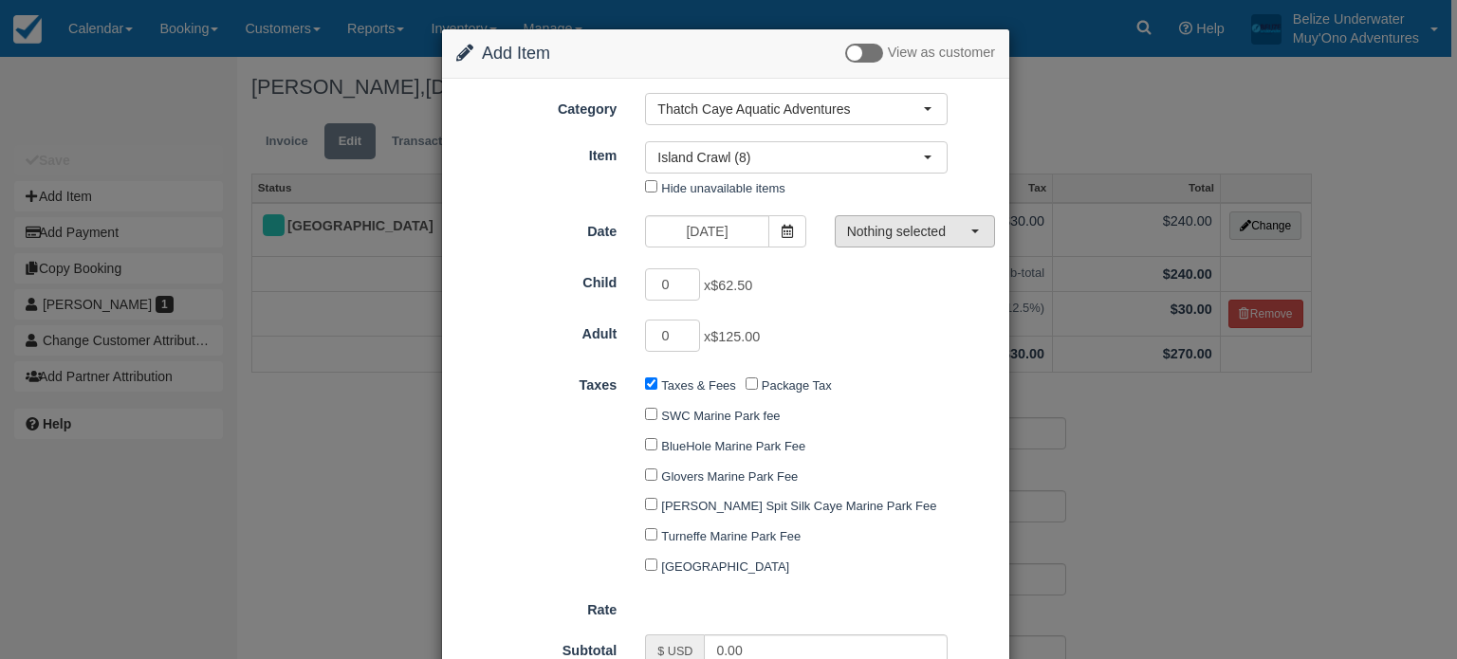
click at [912, 243] on button "Nothing selected" at bounding box center [915, 231] width 160 height 32
click at [908, 259] on span "01:30 PM - 05:00 PM" at bounding box center [912, 265] width 117 height 18
select select "0"
click at [687, 326] on input "1" at bounding box center [672, 336] width 55 height 32
type input "2"
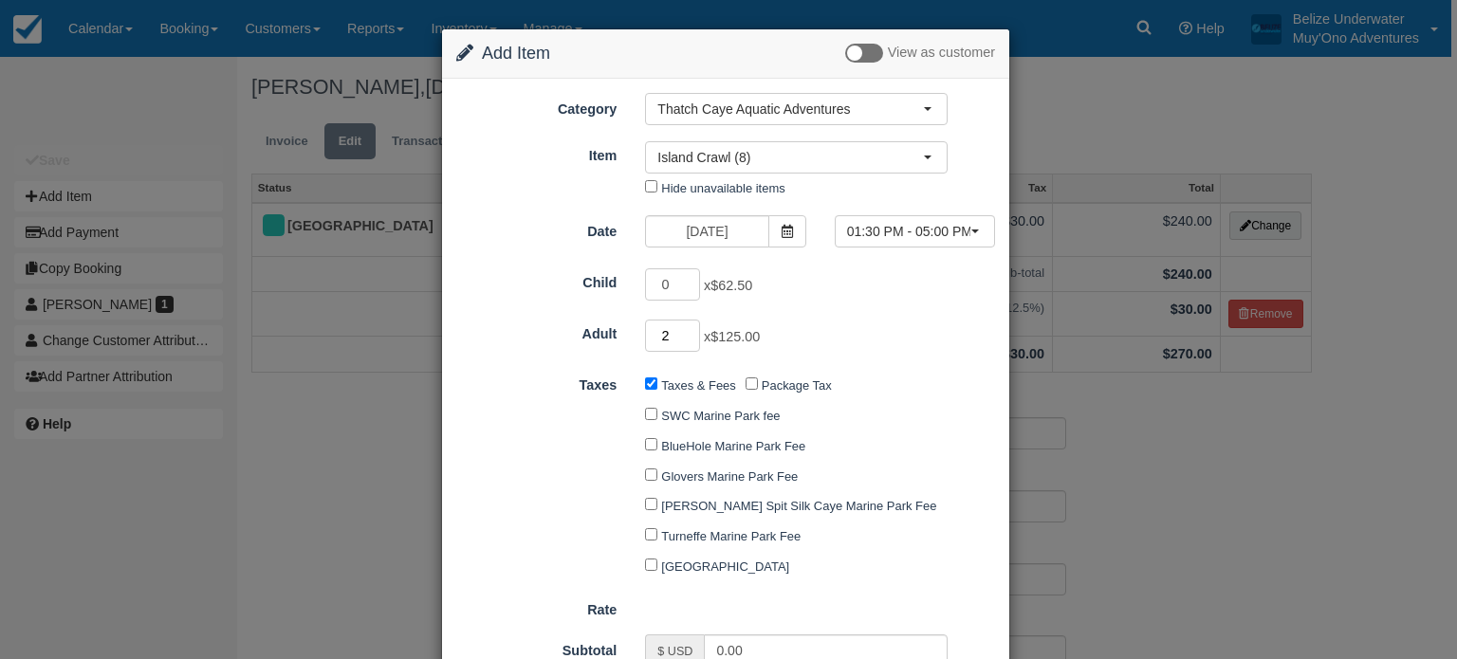
click at [687, 326] on input "2" at bounding box center [672, 336] width 55 height 32
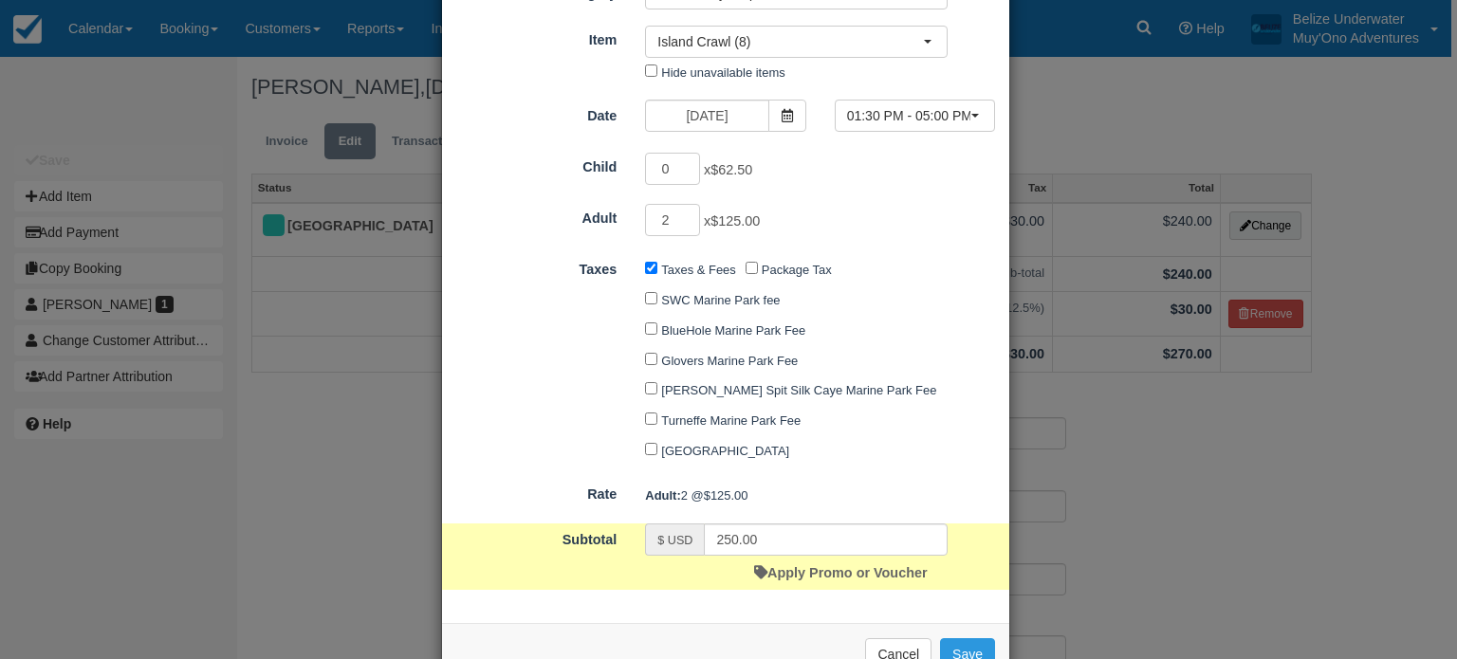
scroll to position [123, 0]
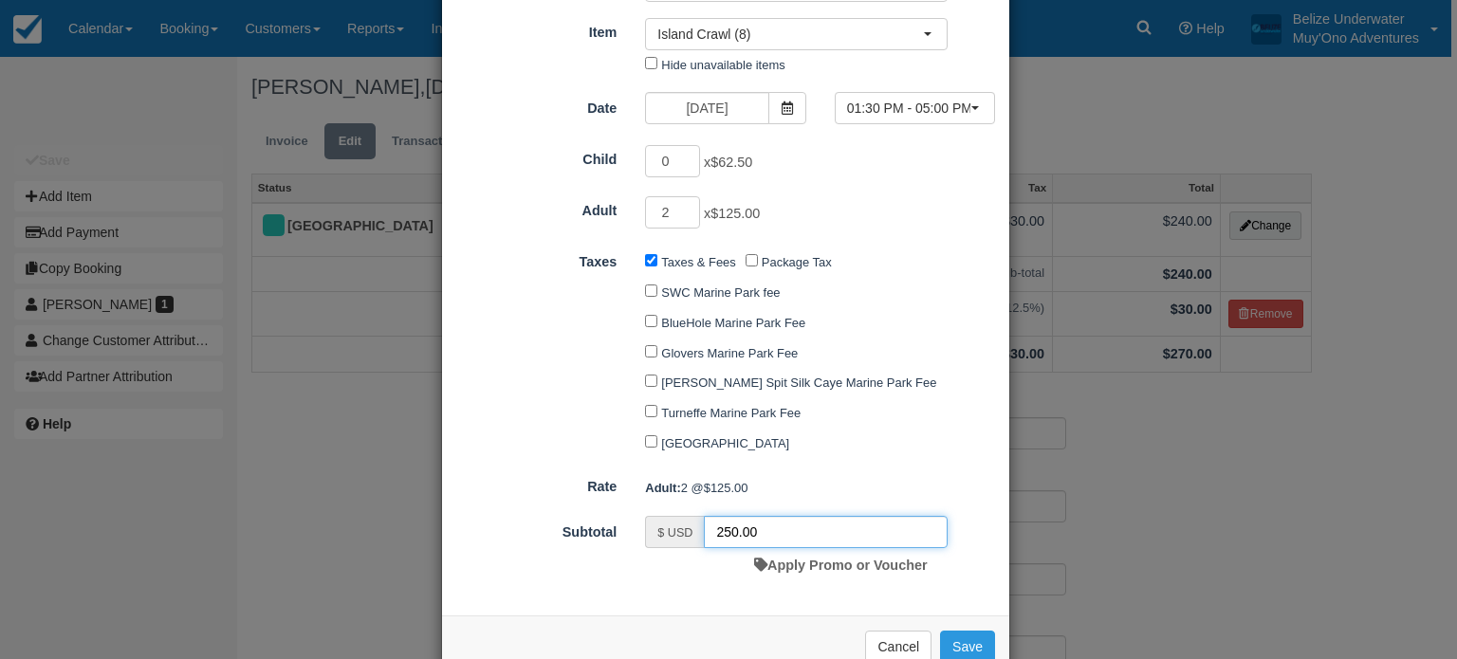
click at [733, 528] on input "250.00" at bounding box center [826, 532] width 244 height 32
type input "240.00"
click at [892, 458] on form "Category Thatch Caye Aquatic Adventures Muy'Ono Resorts Gift Certificates Agent…" at bounding box center [725, 277] width 539 height 614
click at [961, 641] on button "Save" at bounding box center [967, 647] width 55 height 32
checkbox input "false"
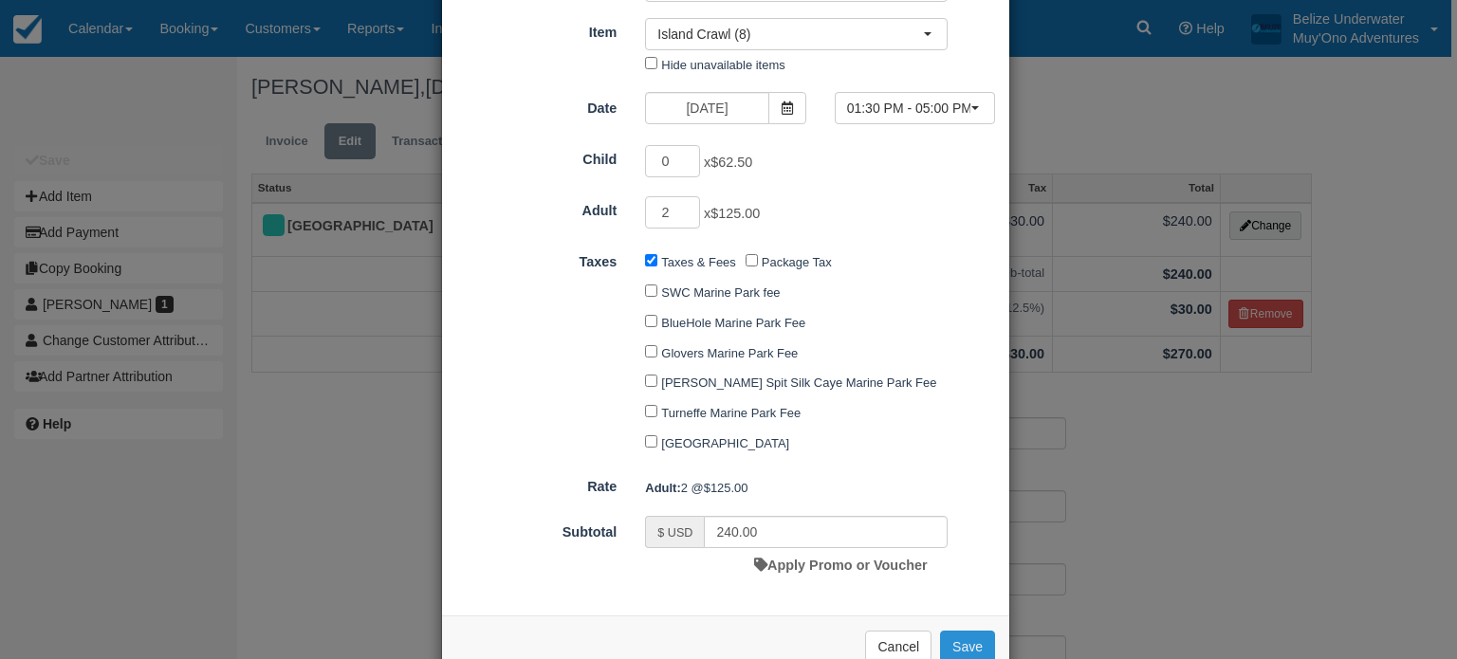
checkbox input "false"
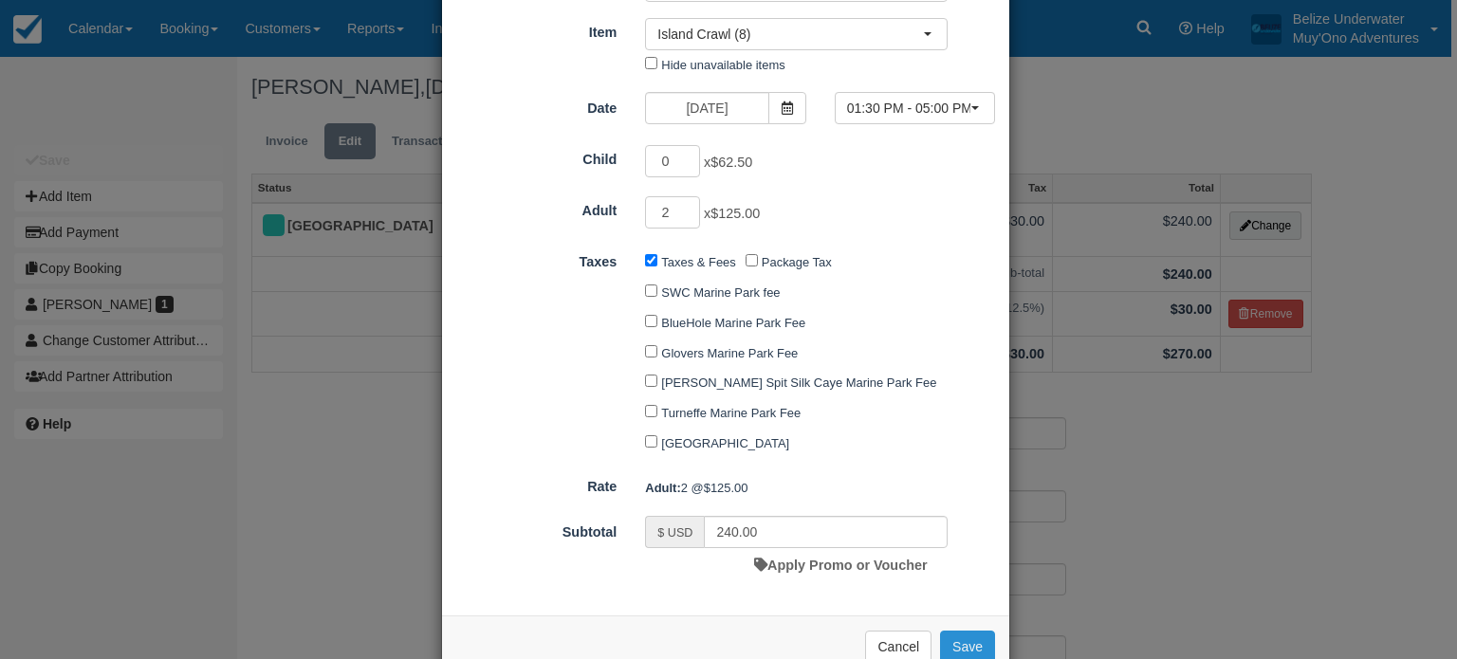
checkbox input "false"
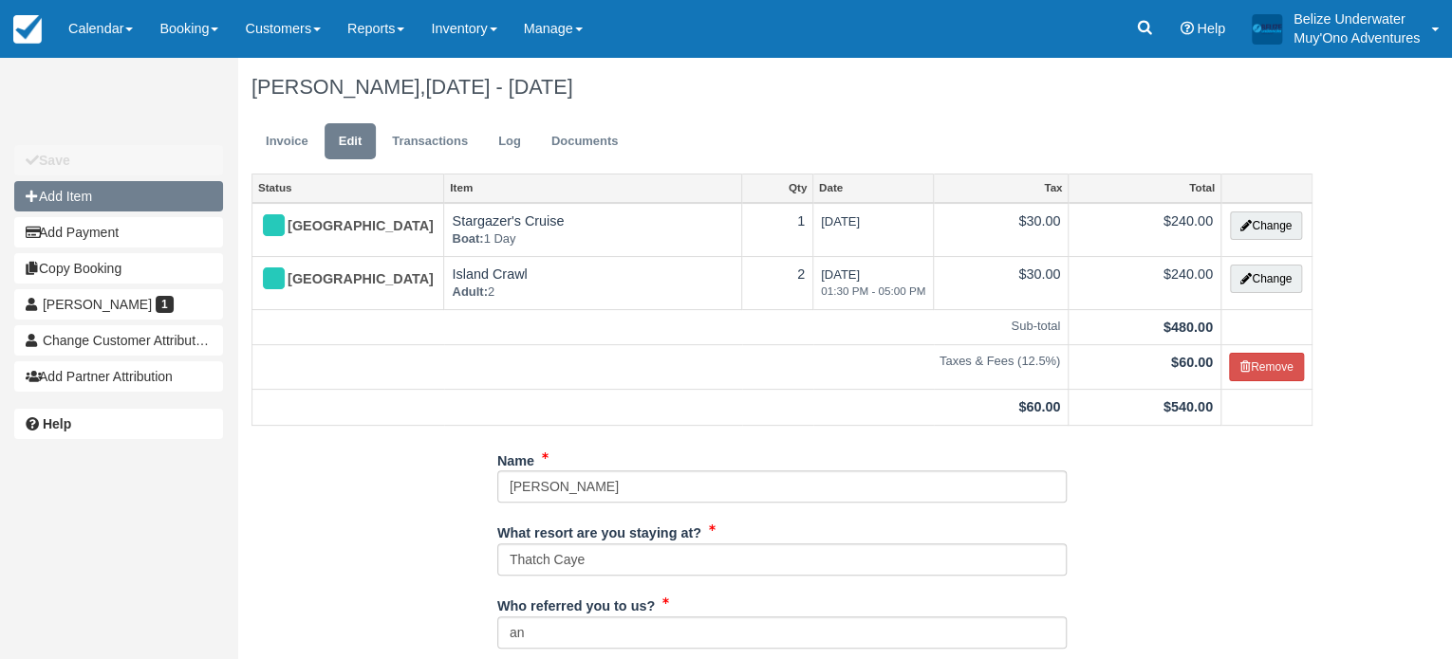
click at [132, 200] on button "Add Item" at bounding box center [118, 196] width 209 height 30
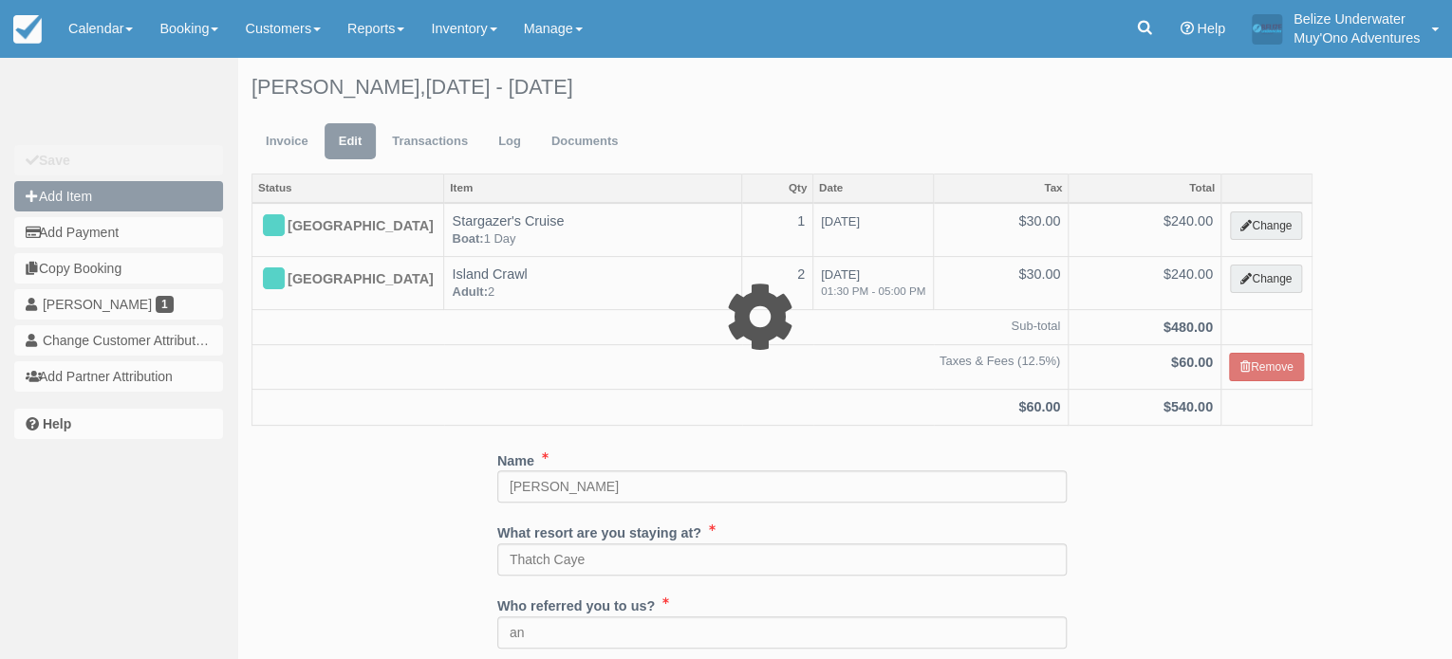
type input "0.00"
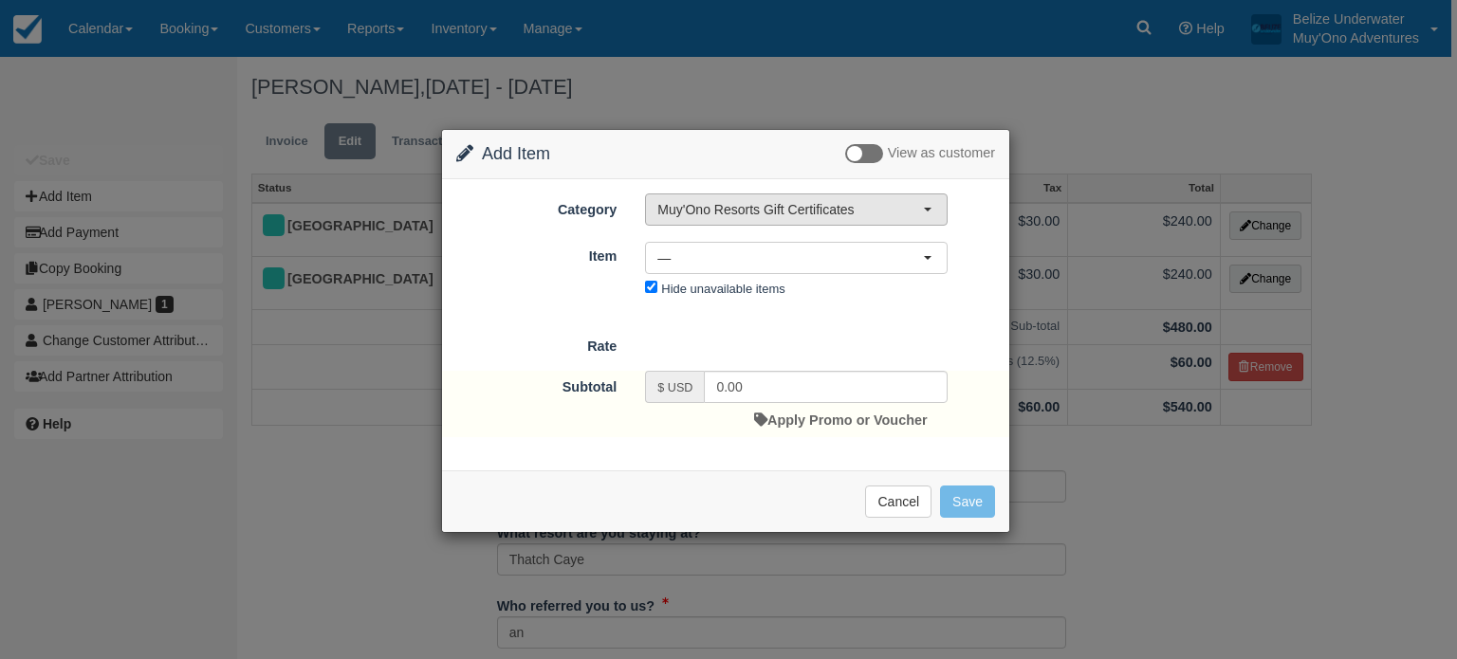
click at [736, 211] on span "Muy'Ono Resorts Gift Certificates" at bounding box center [790, 209] width 266 height 19
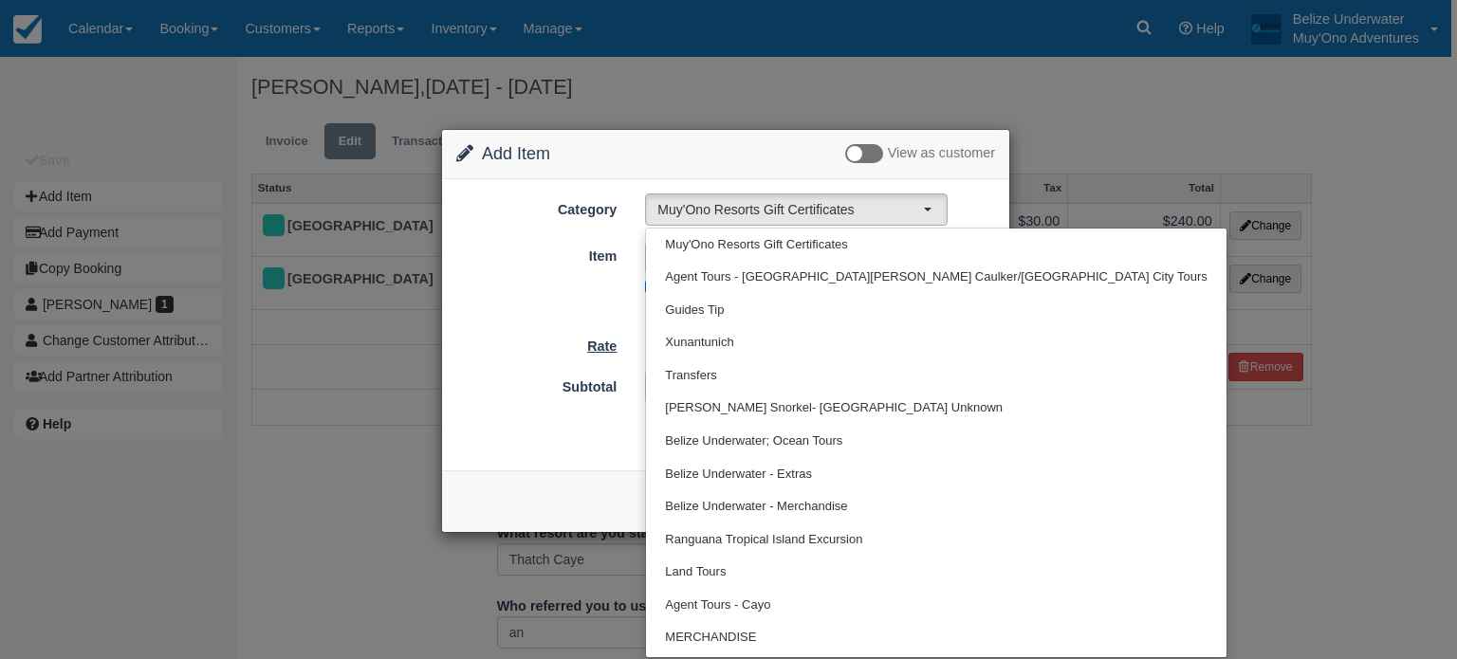
click at [531, 330] on label "Rate" at bounding box center [536, 343] width 189 height 27
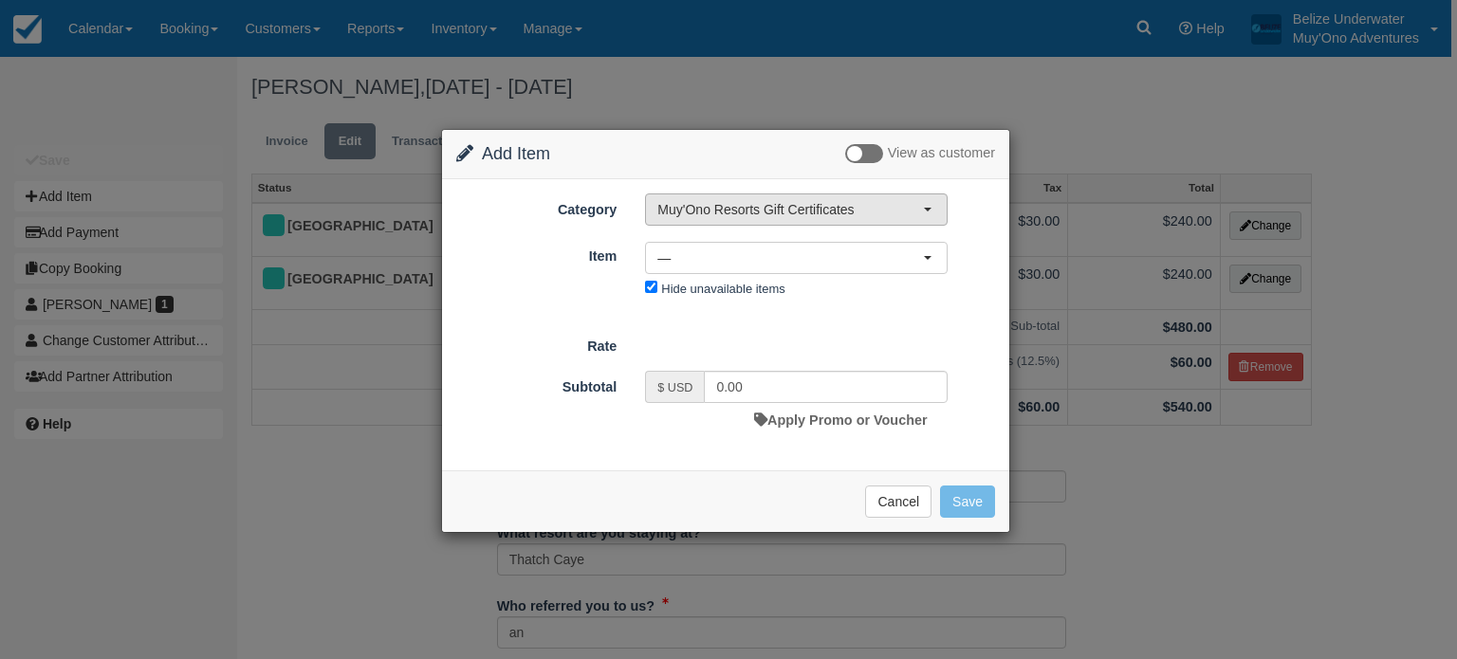
click at [764, 213] on span "Muy'Ono Resorts Gift Certificates" at bounding box center [790, 209] width 266 height 19
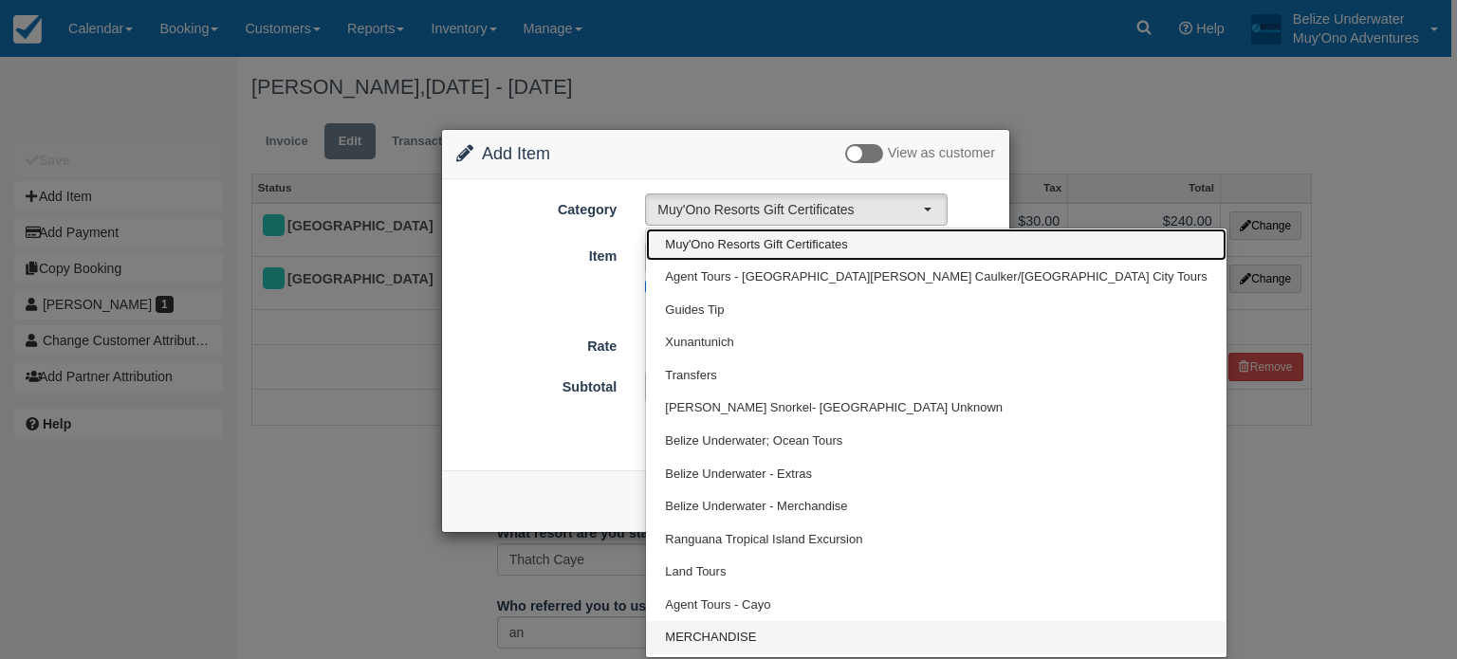
scroll to position [61, 0]
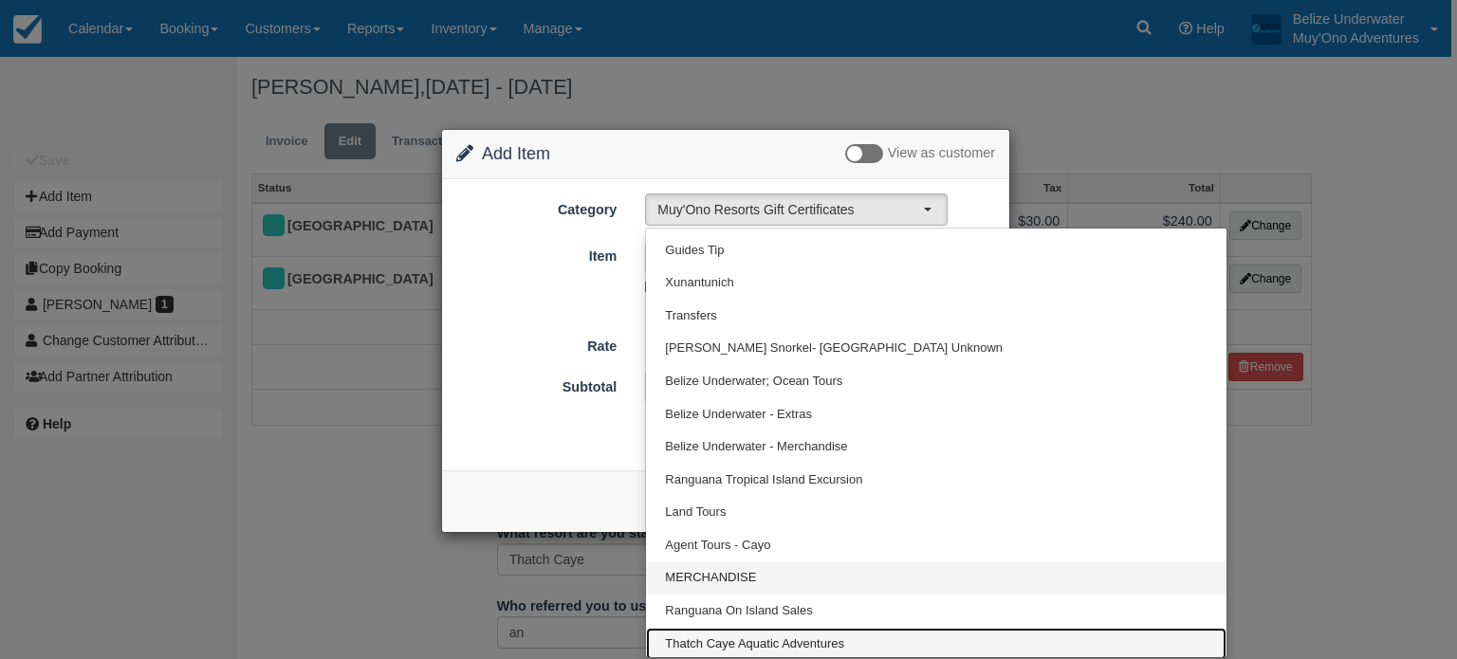
click at [725, 636] on span "Thatch Caye Aquatic Adventures" at bounding box center [754, 645] width 179 height 18
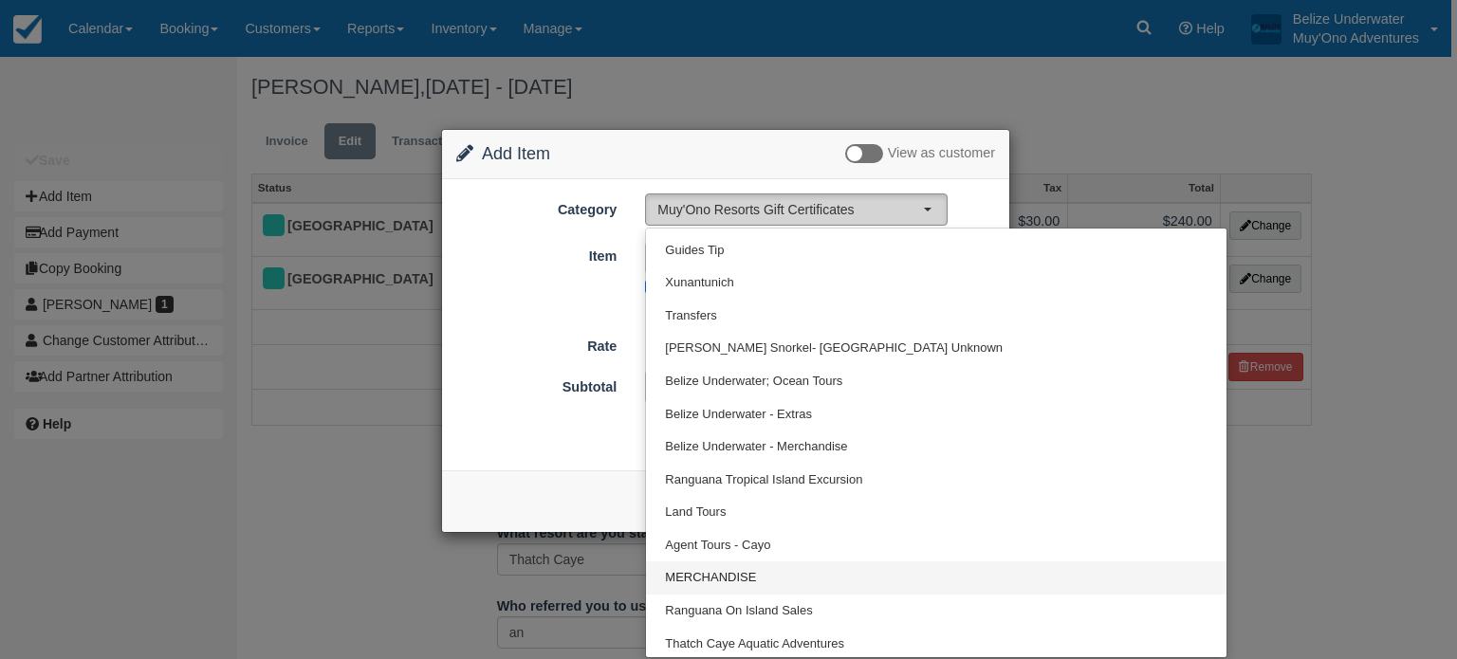
select select "64"
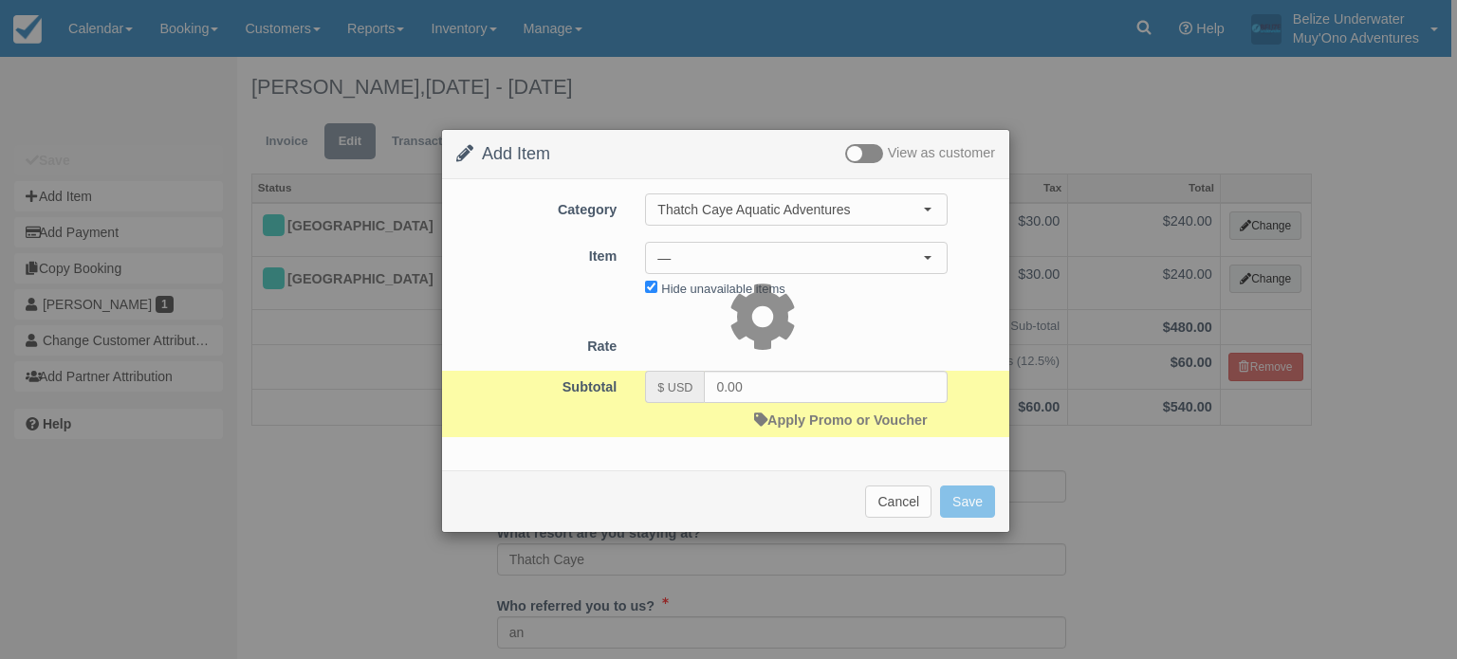
click at [725, 636] on div at bounding box center [728, 329] width 1457 height 659
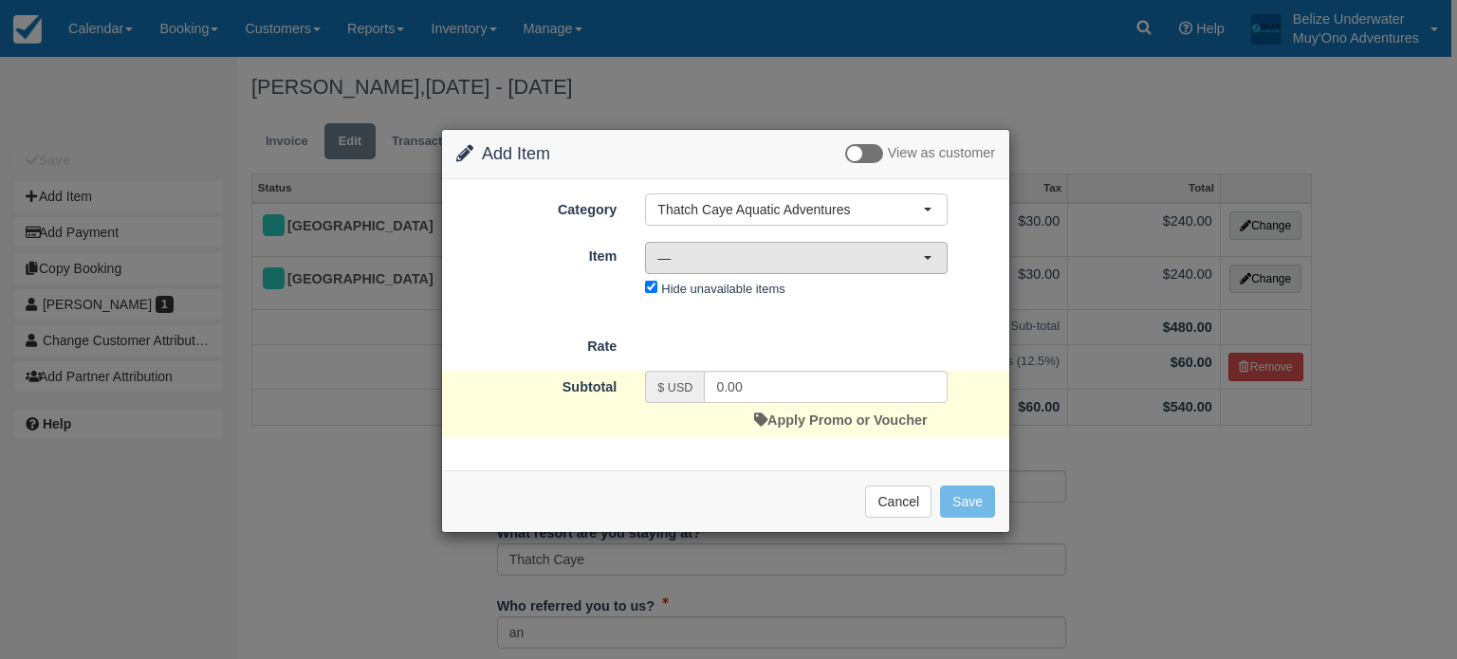
click at [801, 264] on span "—" at bounding box center [790, 258] width 266 height 19
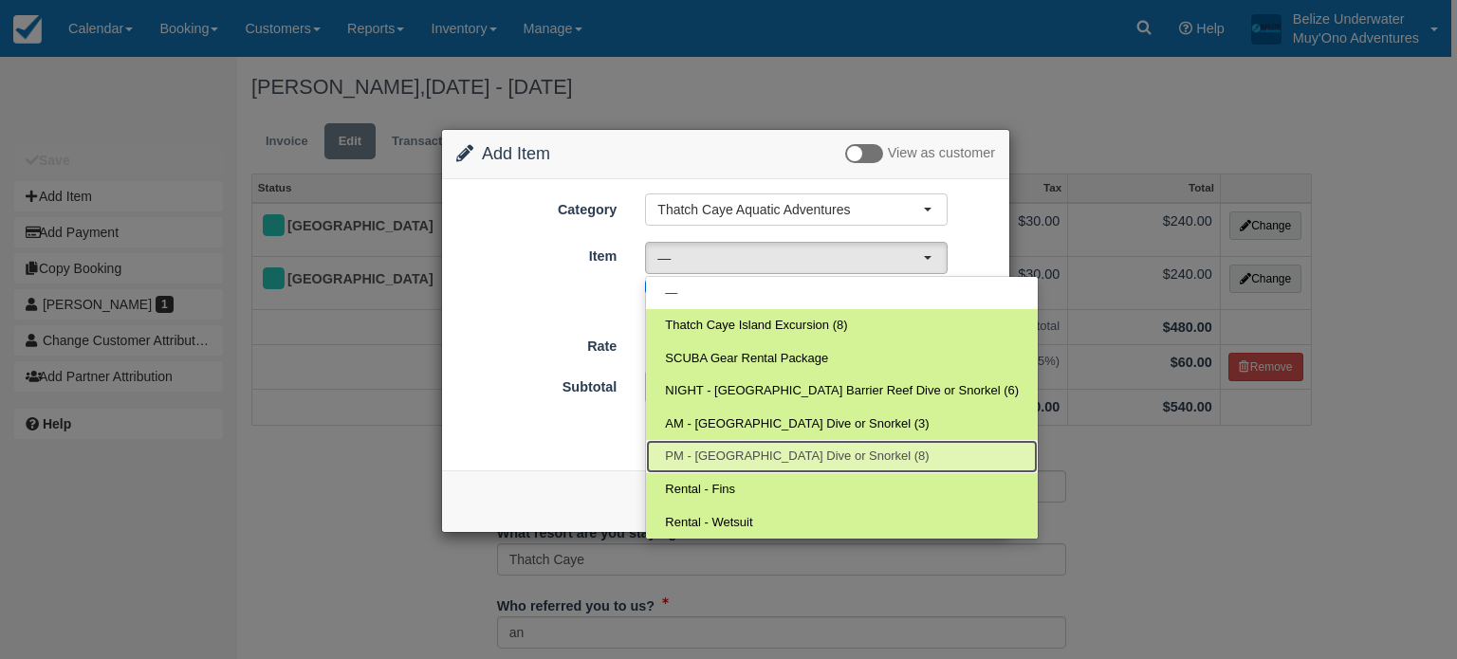
click at [782, 451] on span "PM - Belize Barrier Reef Dive or Snorkel (8)" at bounding box center [797, 457] width 264 height 18
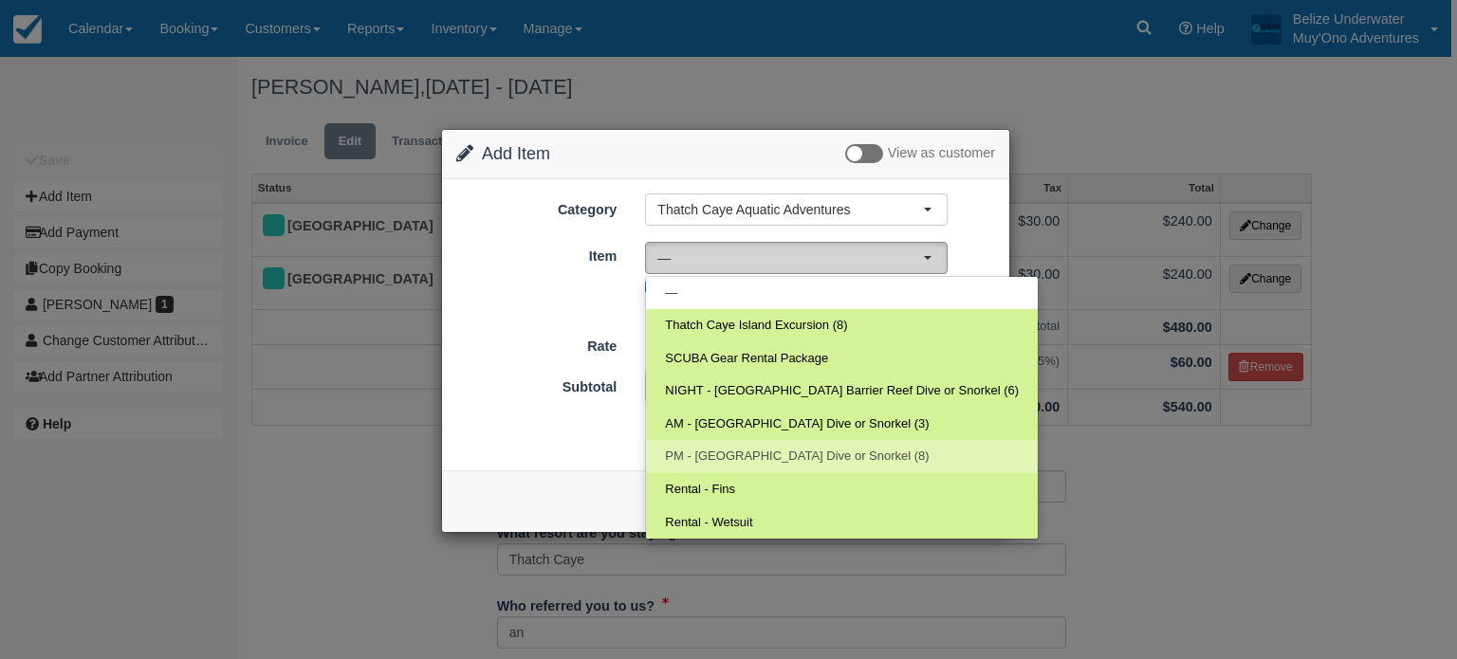
select select "295"
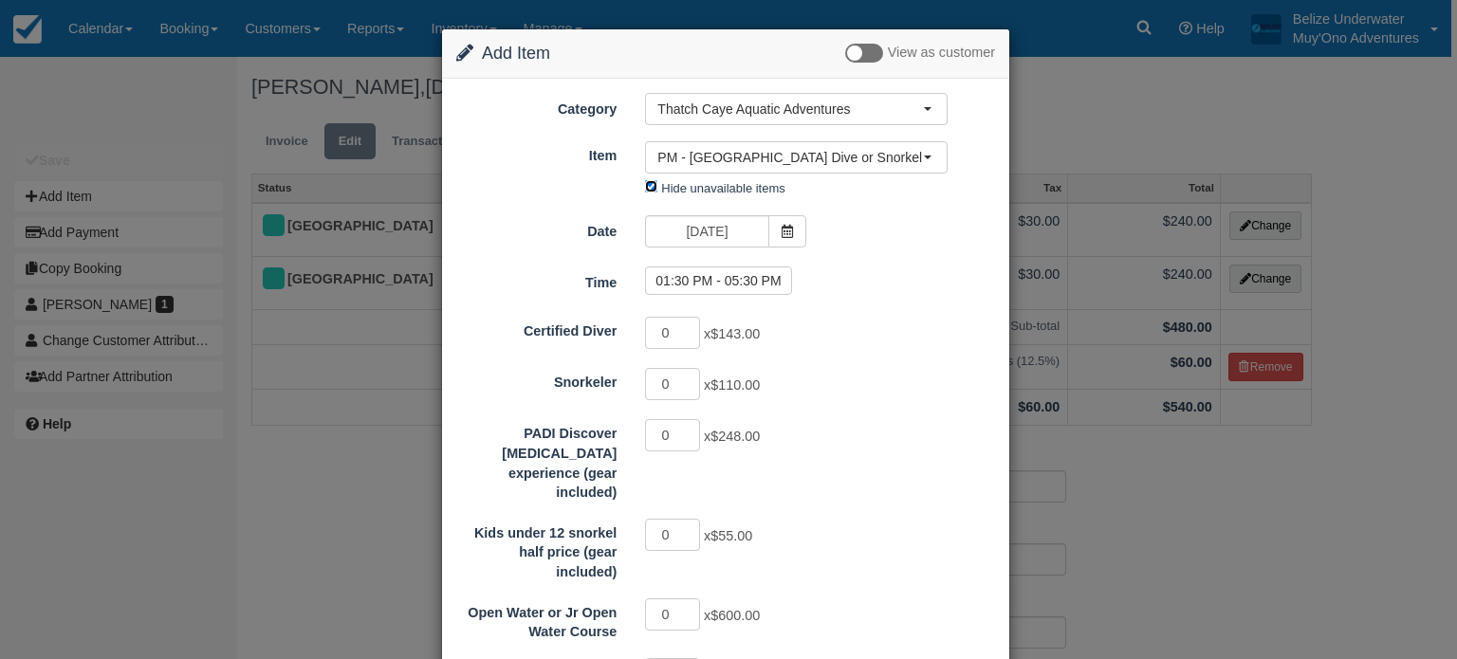
click at [649, 180] on input "Hide unavailable items" at bounding box center [651, 186] width 12 height 12
checkbox input "false"
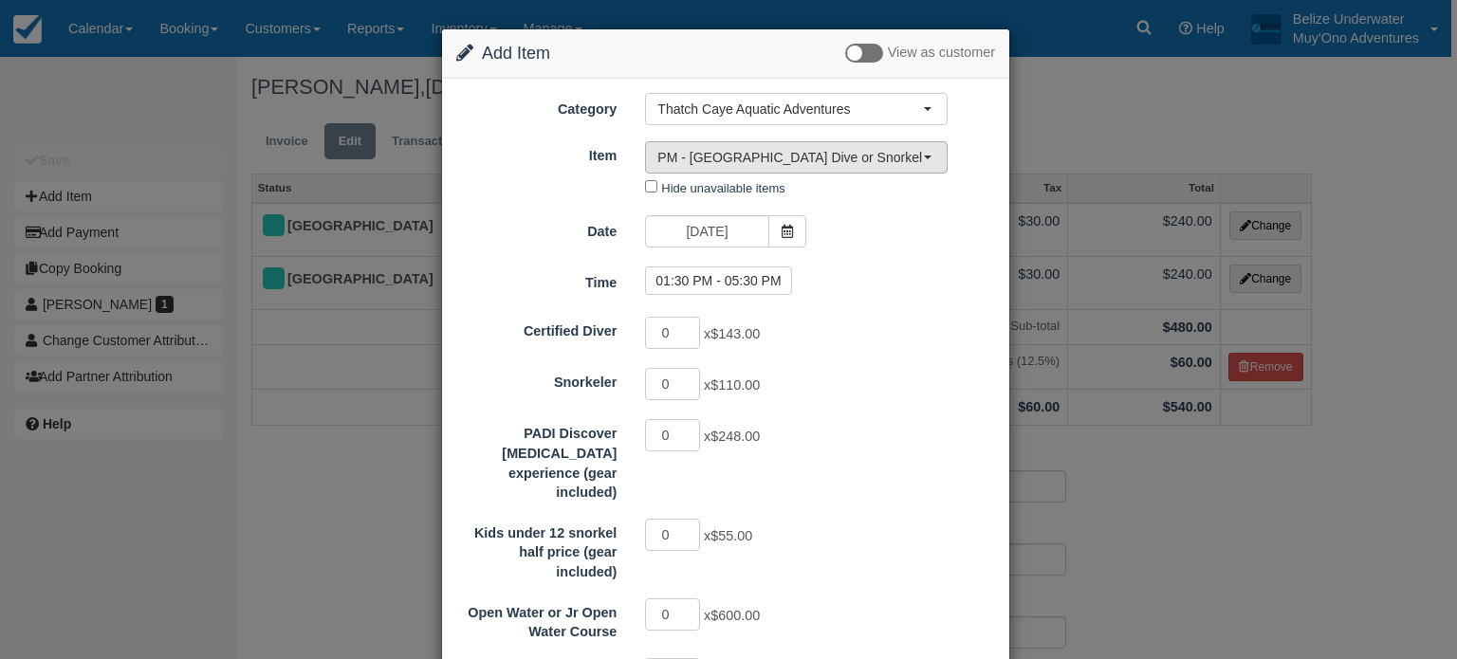
click at [757, 158] on span "PM - Belize Barrier Reef Dive or Snorkel (8)" at bounding box center [790, 157] width 266 height 19
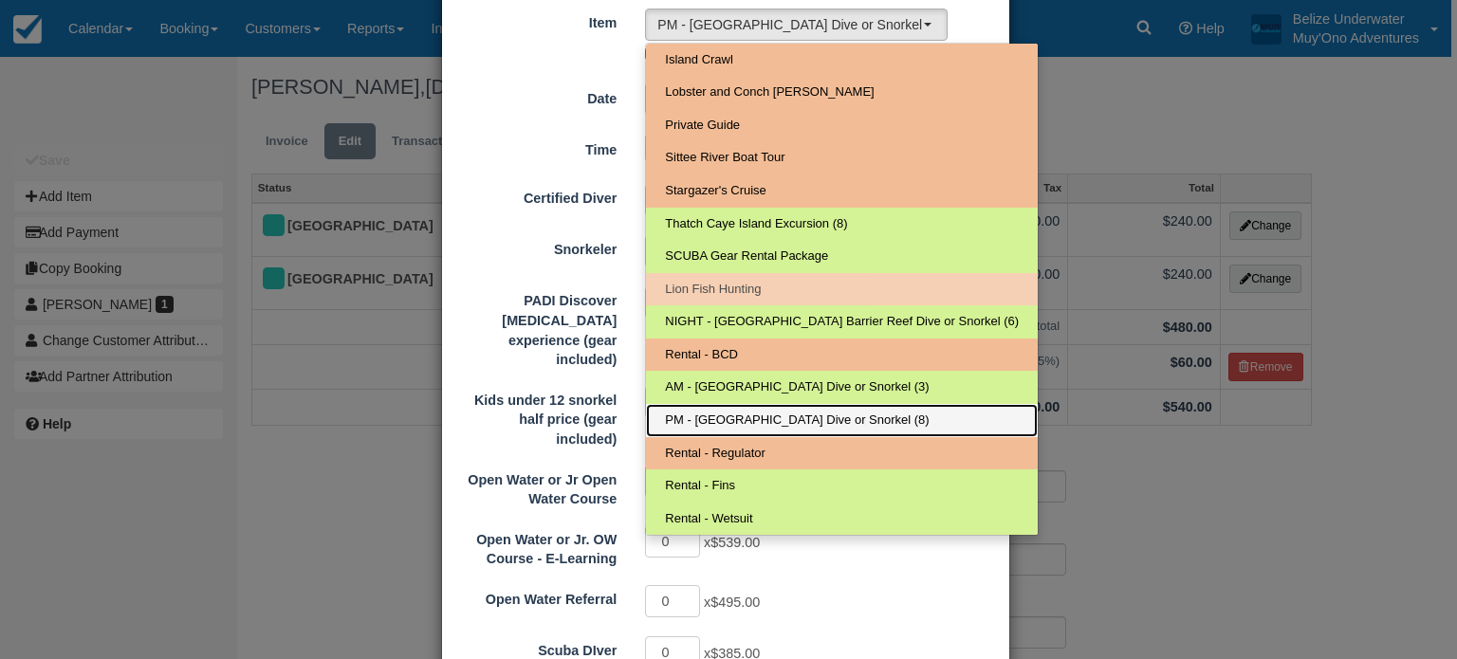
scroll to position [139, 0]
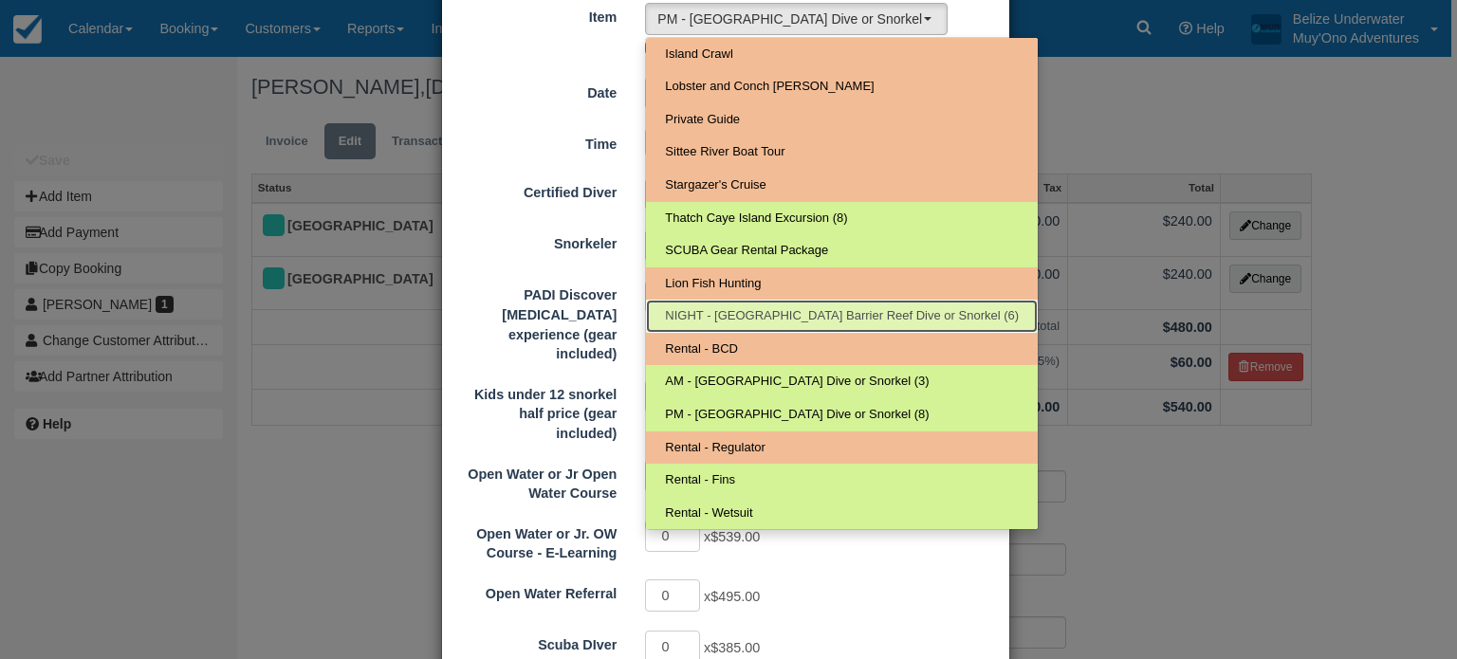
click at [801, 307] on span "NIGHT - Belize Barrier Reef Dive or Snorkel (6)" at bounding box center [842, 316] width 354 height 18
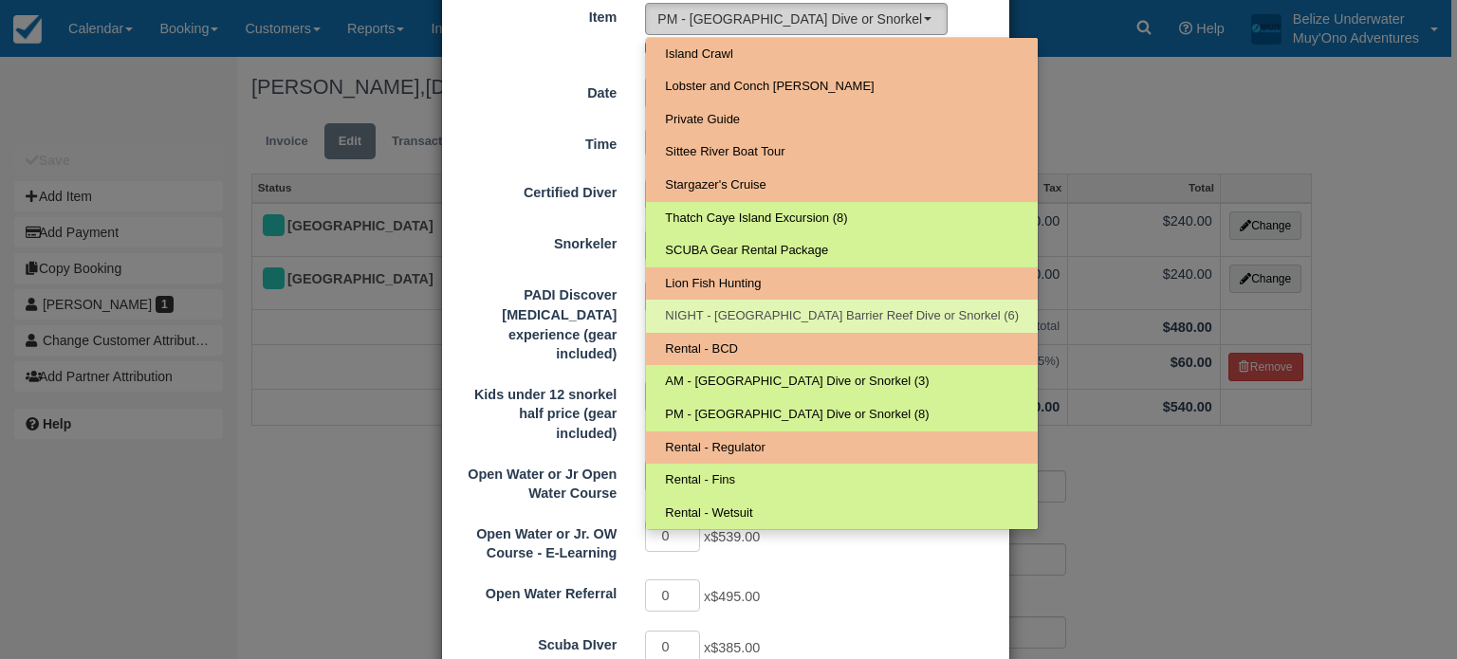
select select "297"
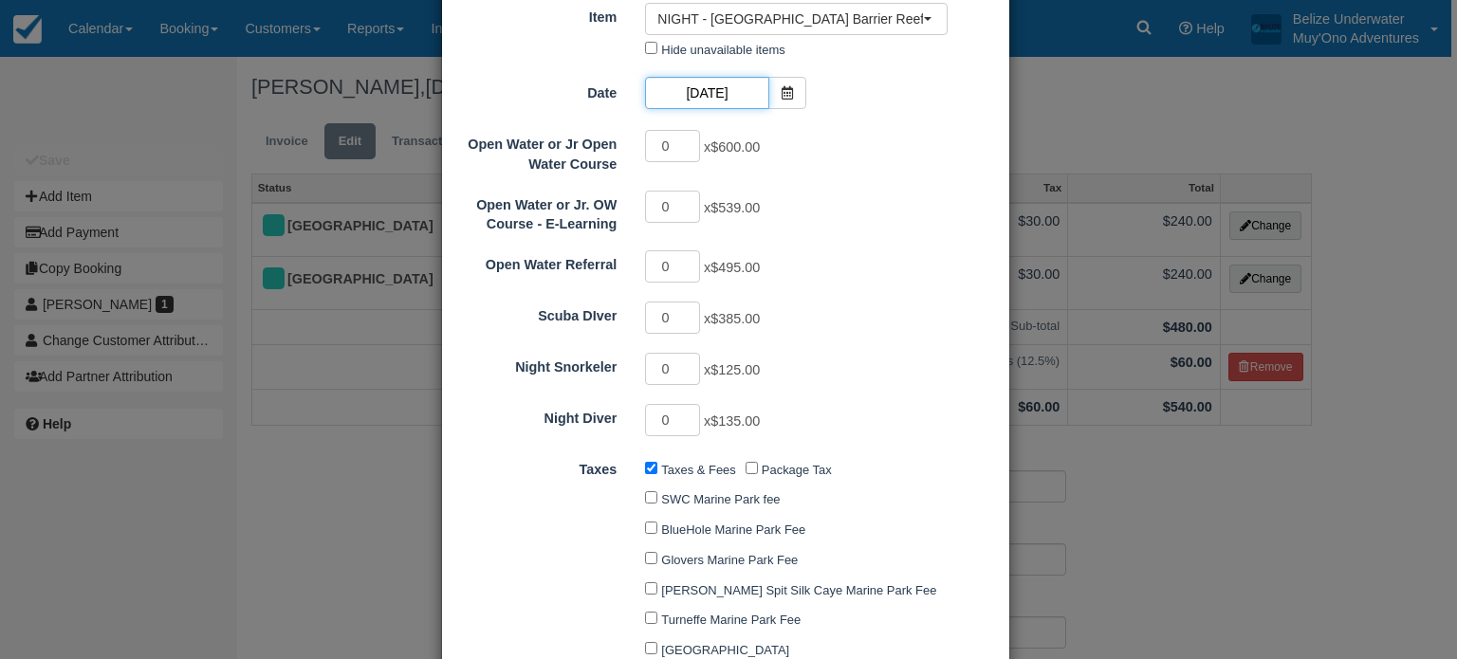
click at [732, 85] on input "10/09/25" at bounding box center [706, 93] width 123 height 32
click at [788, 90] on icon at bounding box center [787, 92] width 13 height 13
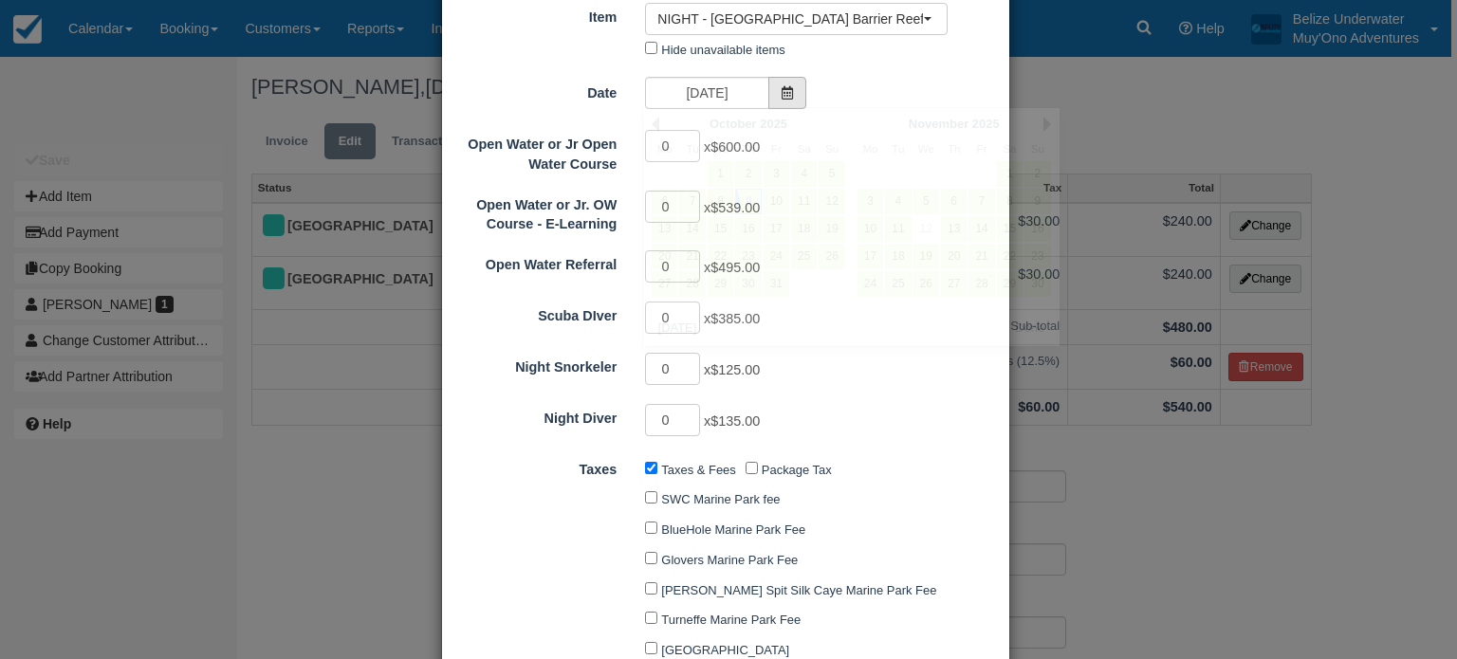
click at [788, 90] on icon at bounding box center [787, 92] width 13 height 13
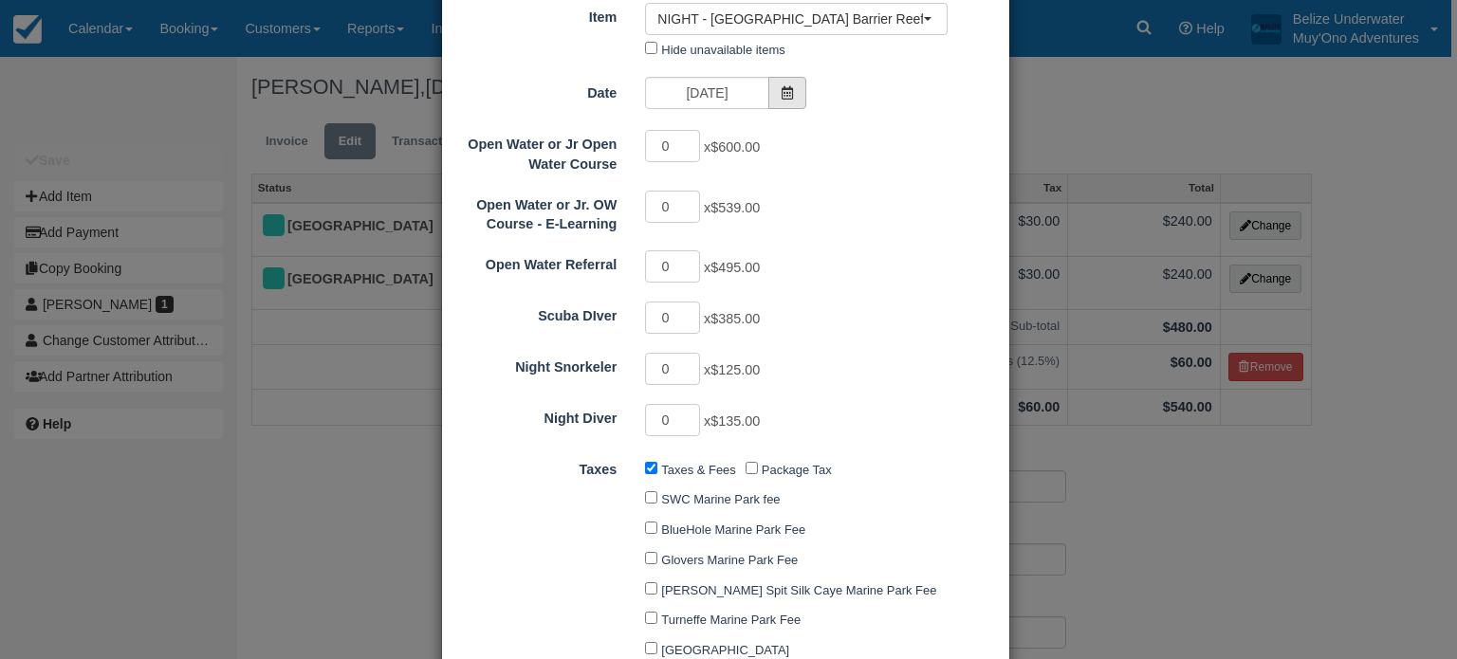
click at [788, 90] on icon at bounding box center [787, 92] width 13 height 13
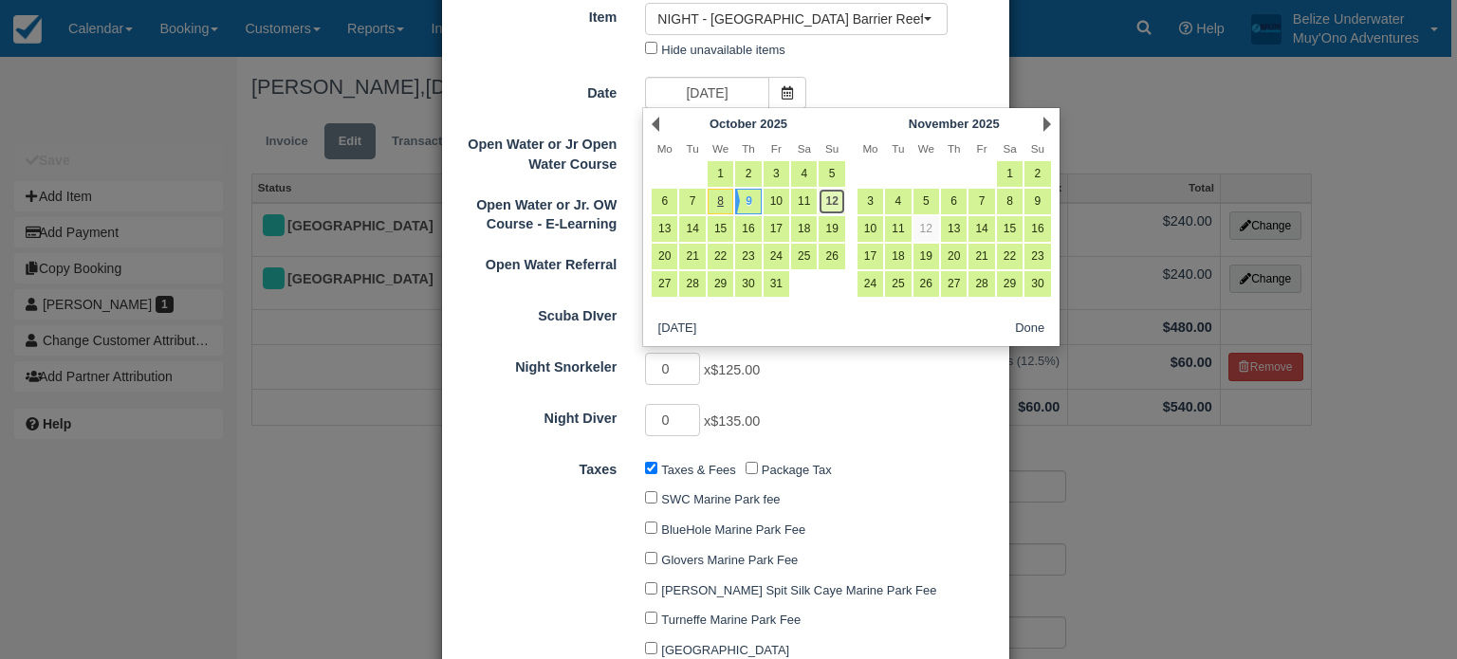
click at [832, 212] on link "12" at bounding box center [832, 202] width 26 height 26
type input "[DATE]"
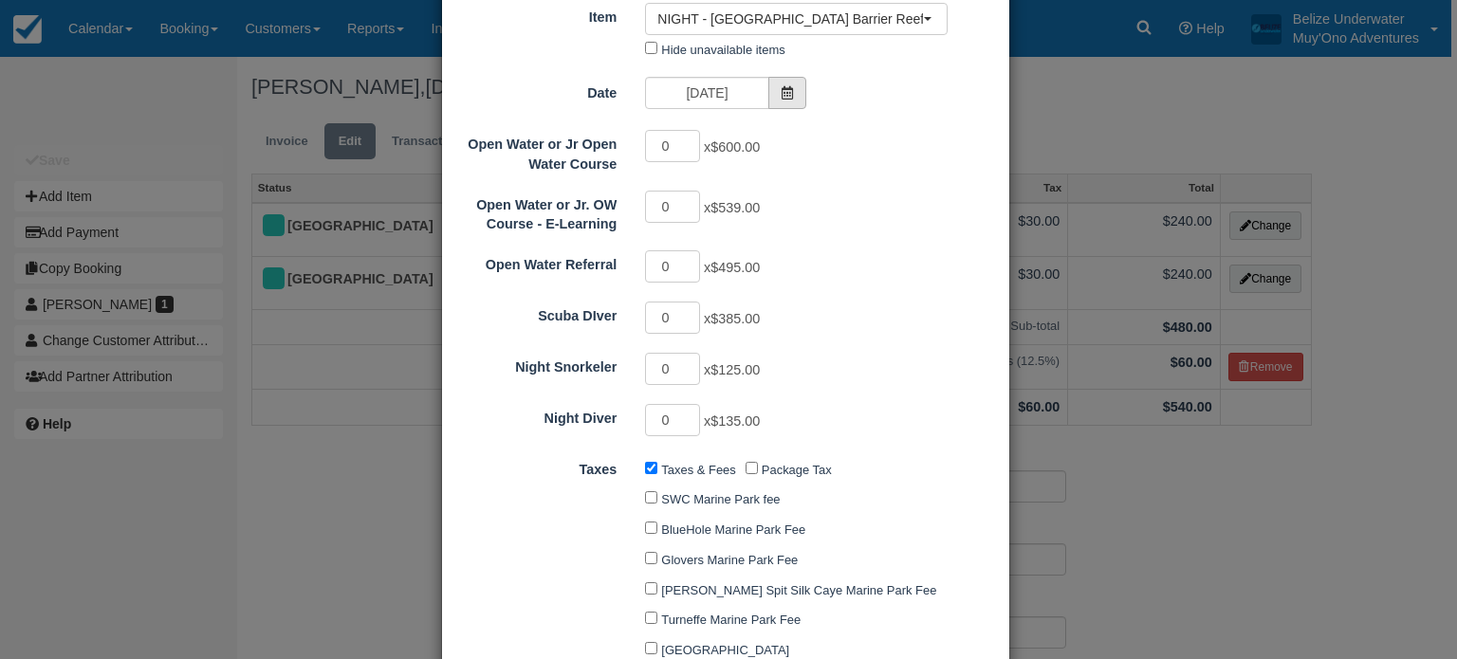
click at [778, 83] on span at bounding box center [787, 93] width 38 height 32
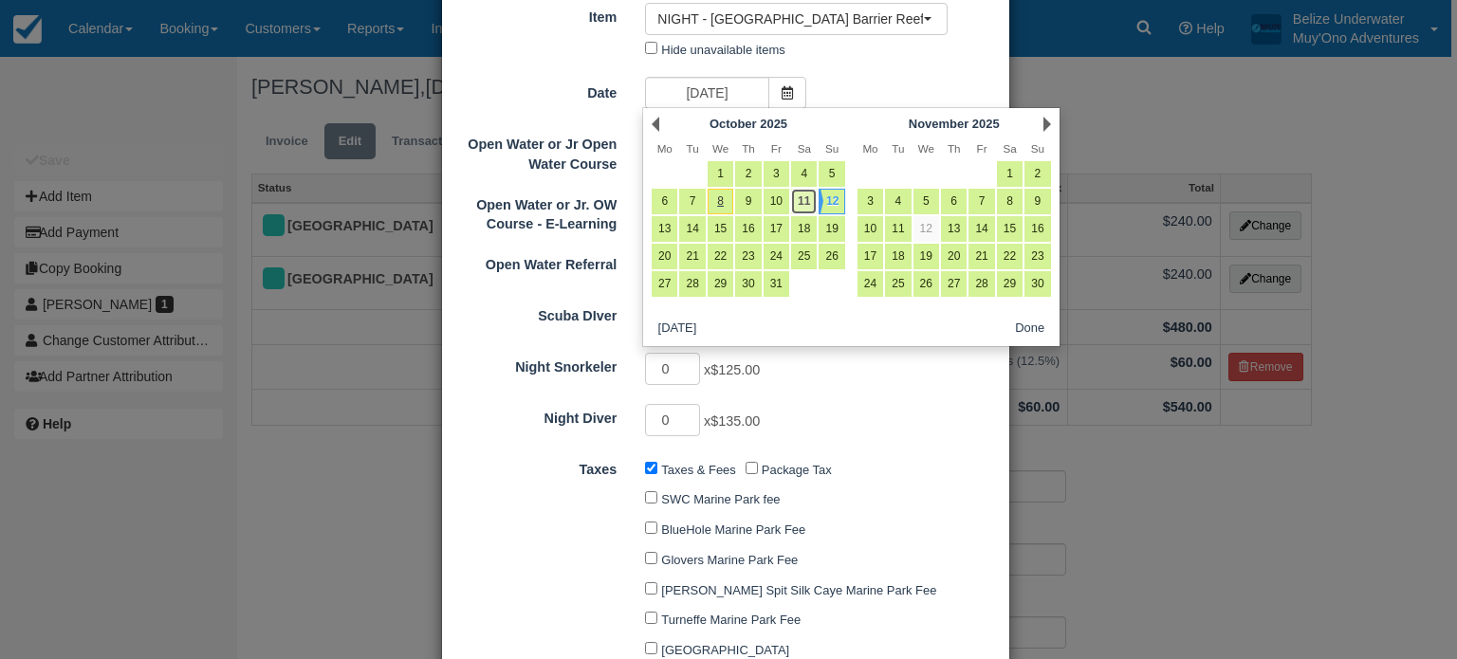
click at [806, 200] on link "11" at bounding box center [804, 202] width 26 height 26
type input "[DATE]"
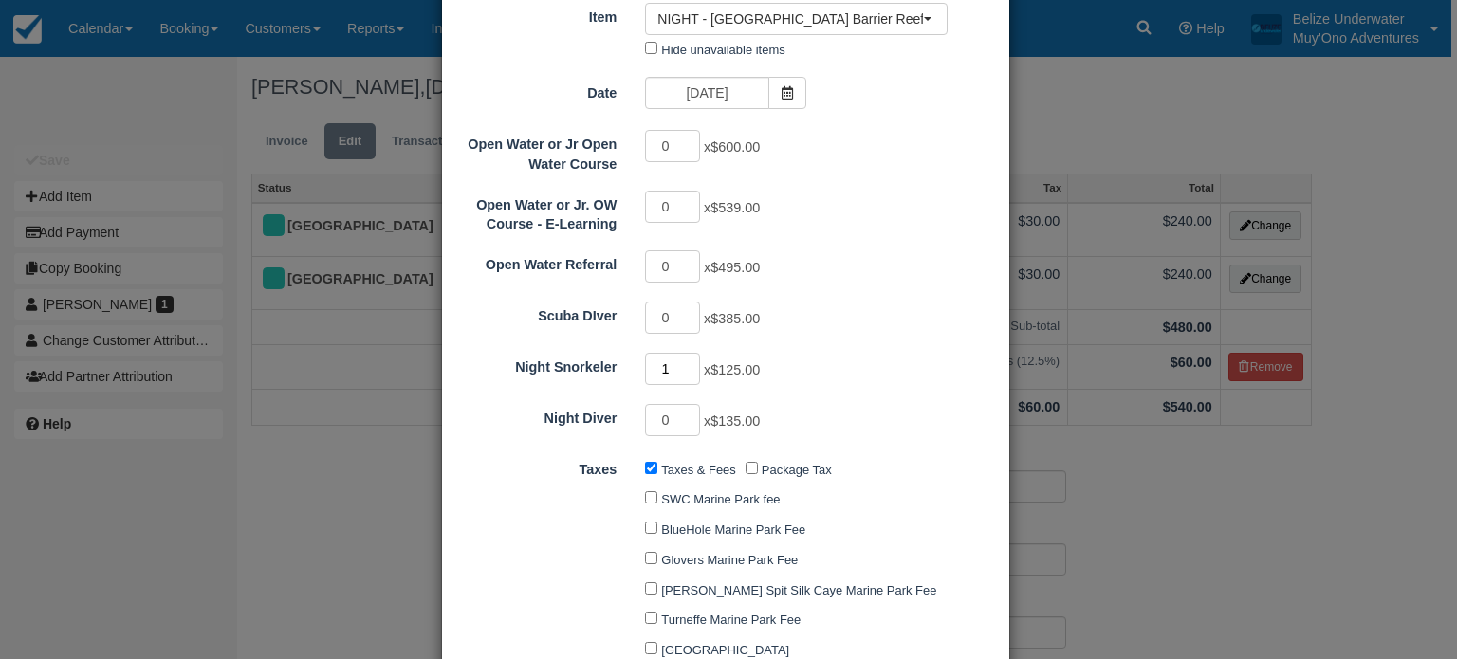
click at [688, 358] on input "1" at bounding box center [672, 369] width 55 height 32
type input "2"
click at [688, 358] on input "2" at bounding box center [672, 369] width 55 height 32
click at [861, 351] on div "Night Snorkeler 2 x $125.00" at bounding box center [725, 369] width 567 height 37
type input "250.00"
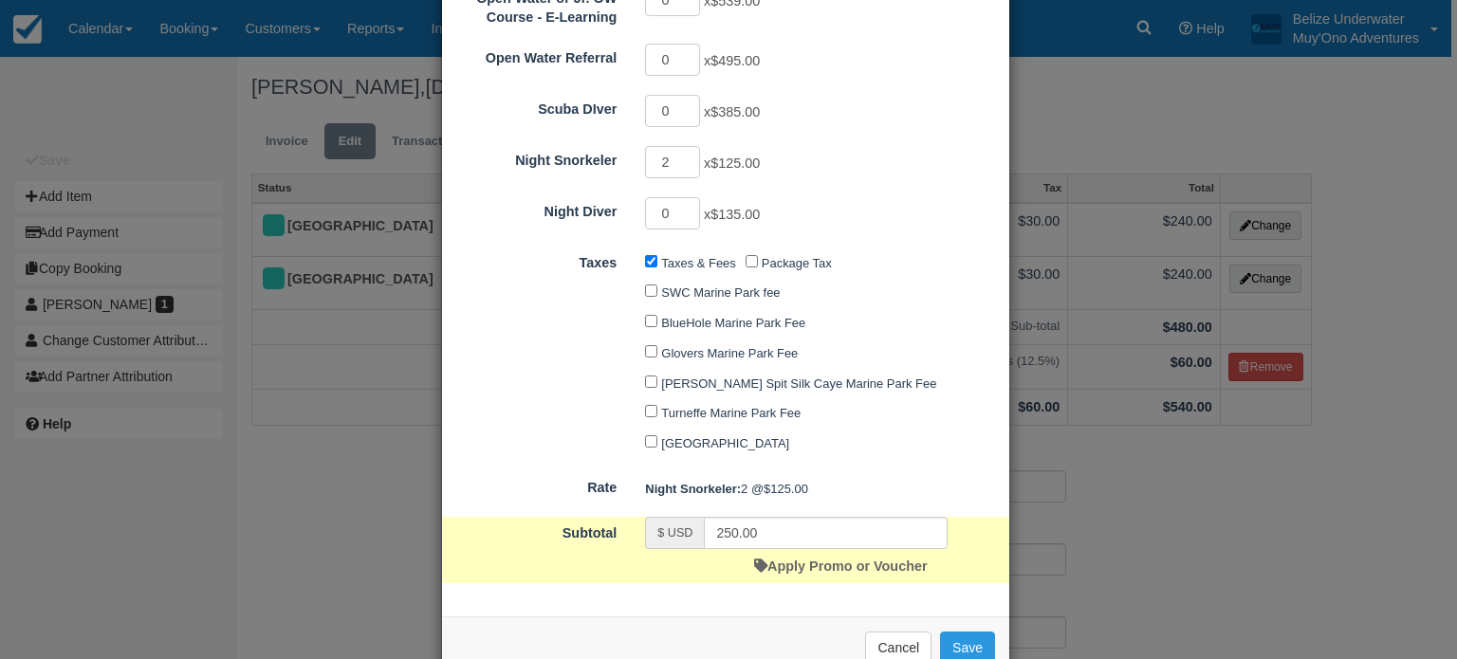
scroll to position [390, 0]
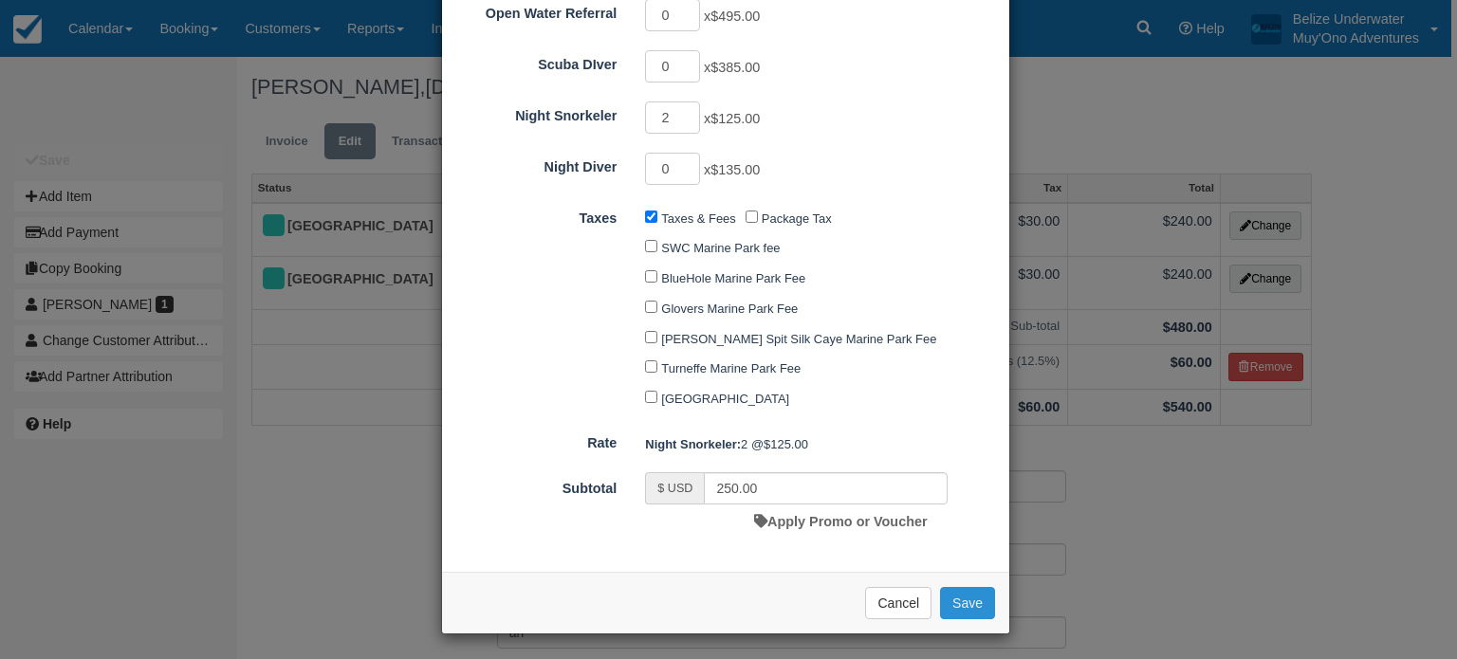
click at [967, 603] on button "Save" at bounding box center [967, 603] width 55 height 32
checkbox input "false"
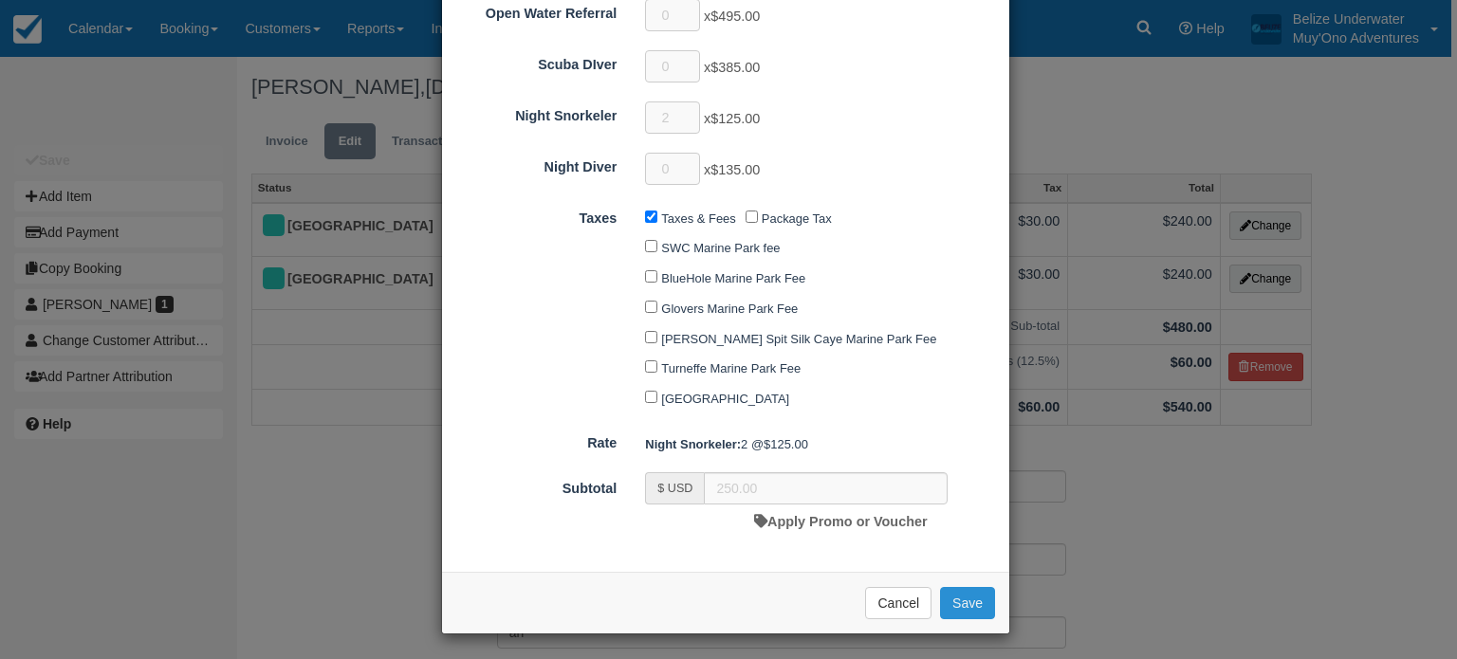
checkbox input "false"
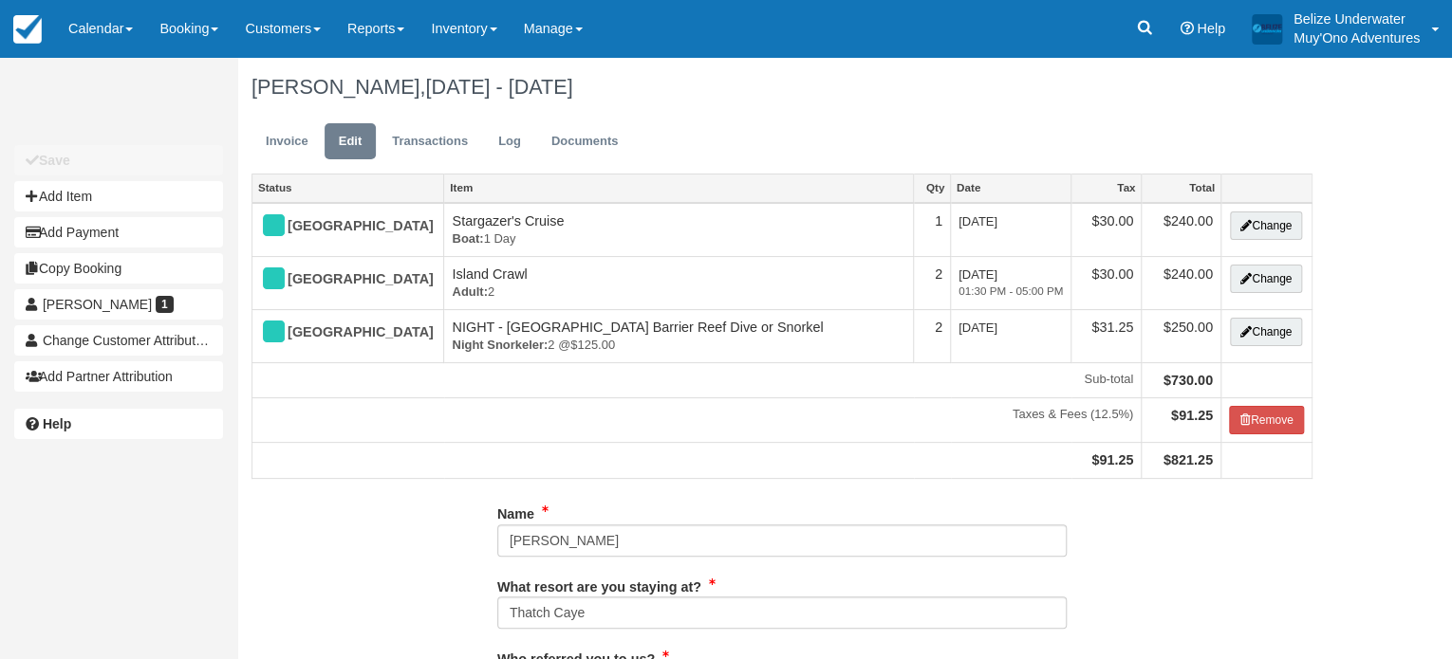
type input "7574068146"
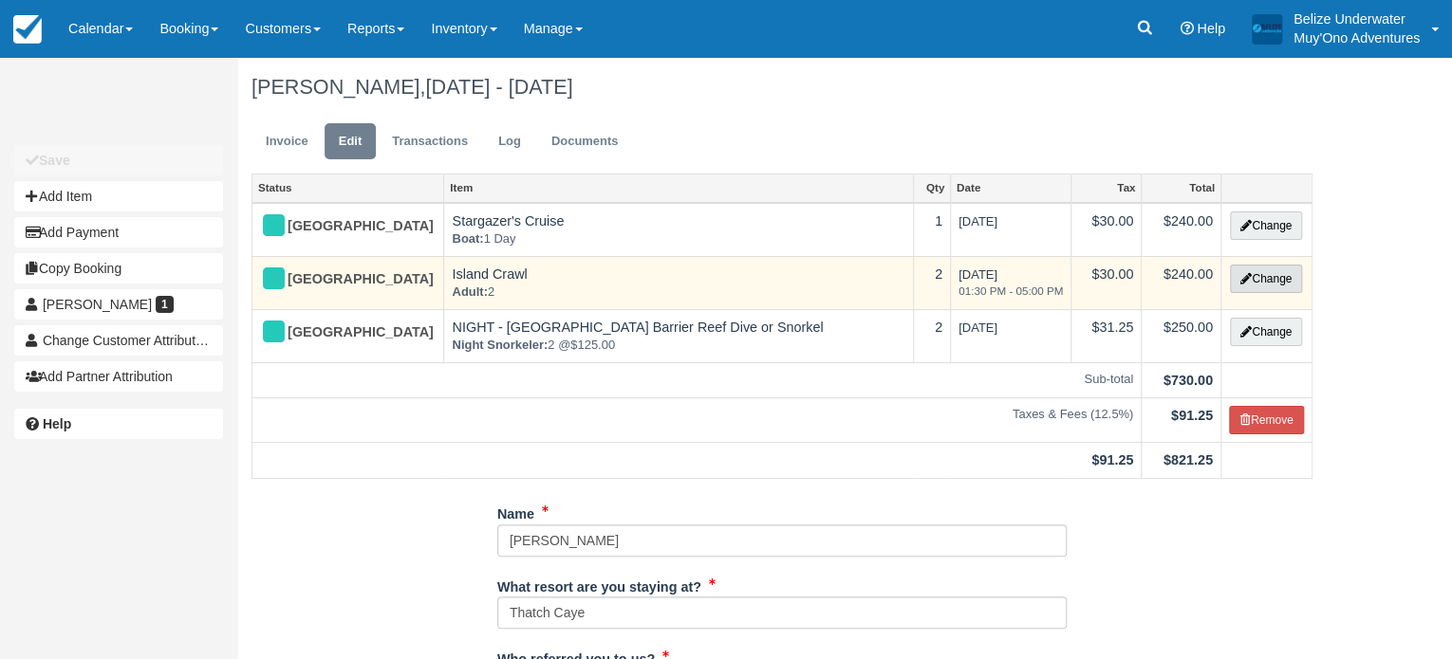
click at [1267, 284] on button "Change" at bounding box center [1266, 279] width 72 height 28
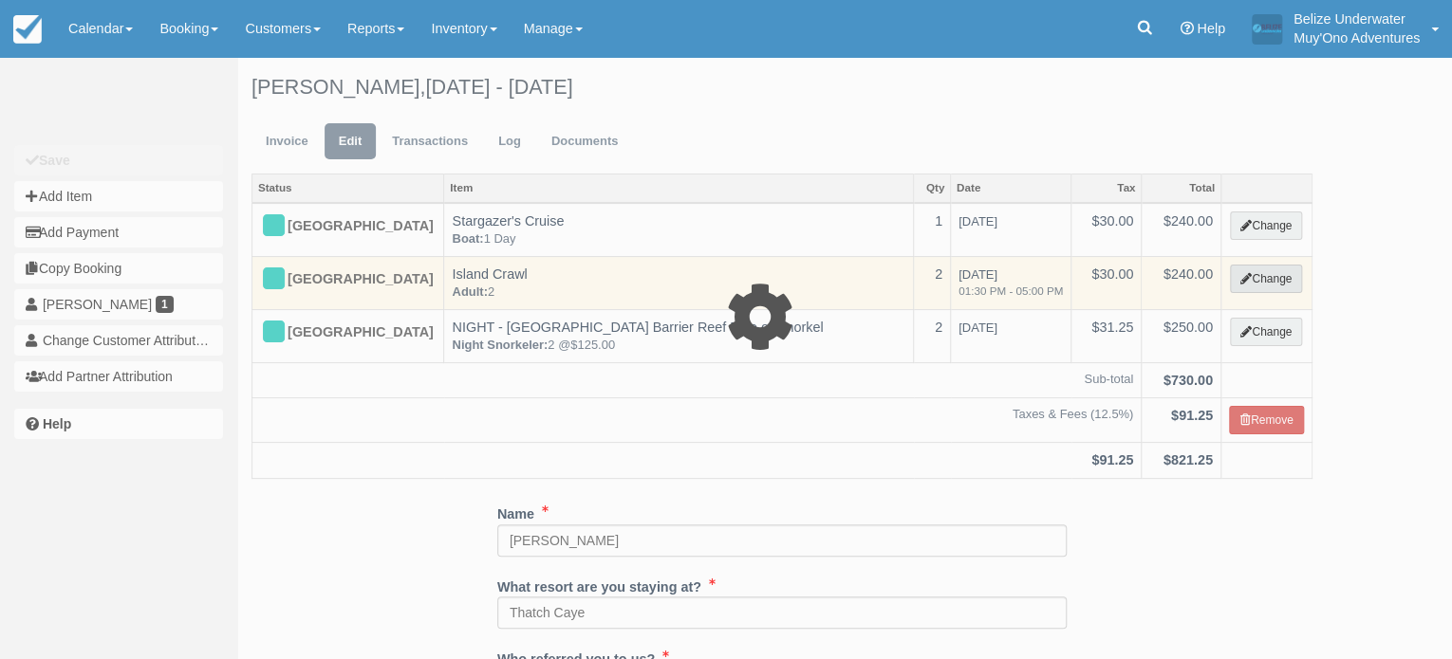
type input "240.00"
select select "64"
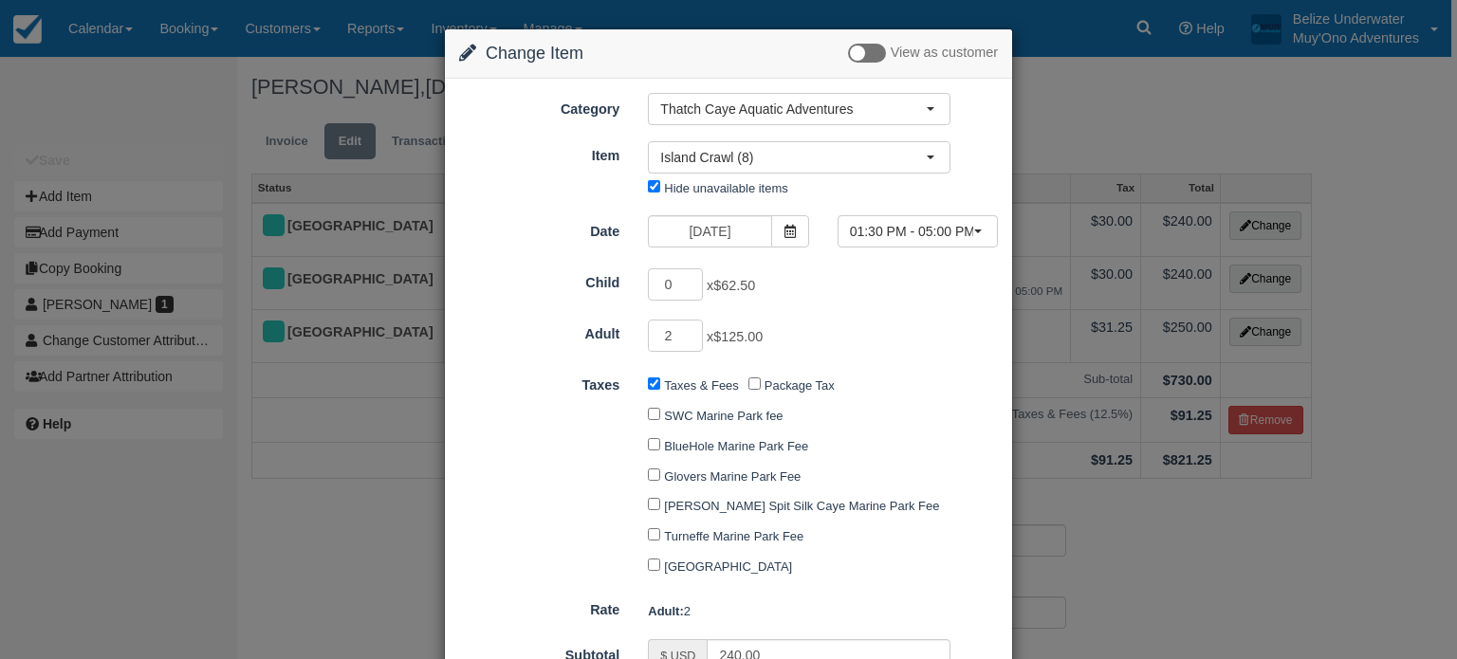
click at [1211, 93] on div "Change Item Add Item View as customer Category Thatch Caye Aquatic Adventures M…" at bounding box center [728, 329] width 1457 height 659
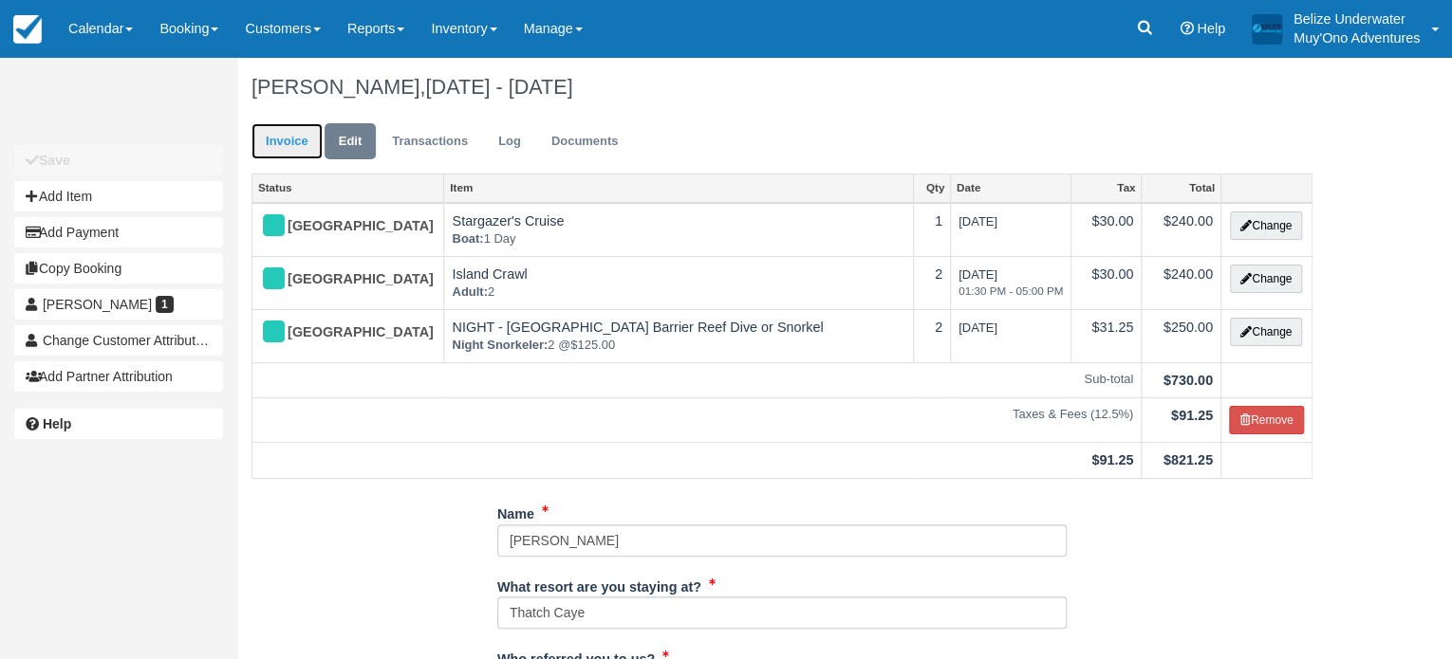
click at [285, 147] on link "Invoice" at bounding box center [286, 141] width 71 height 37
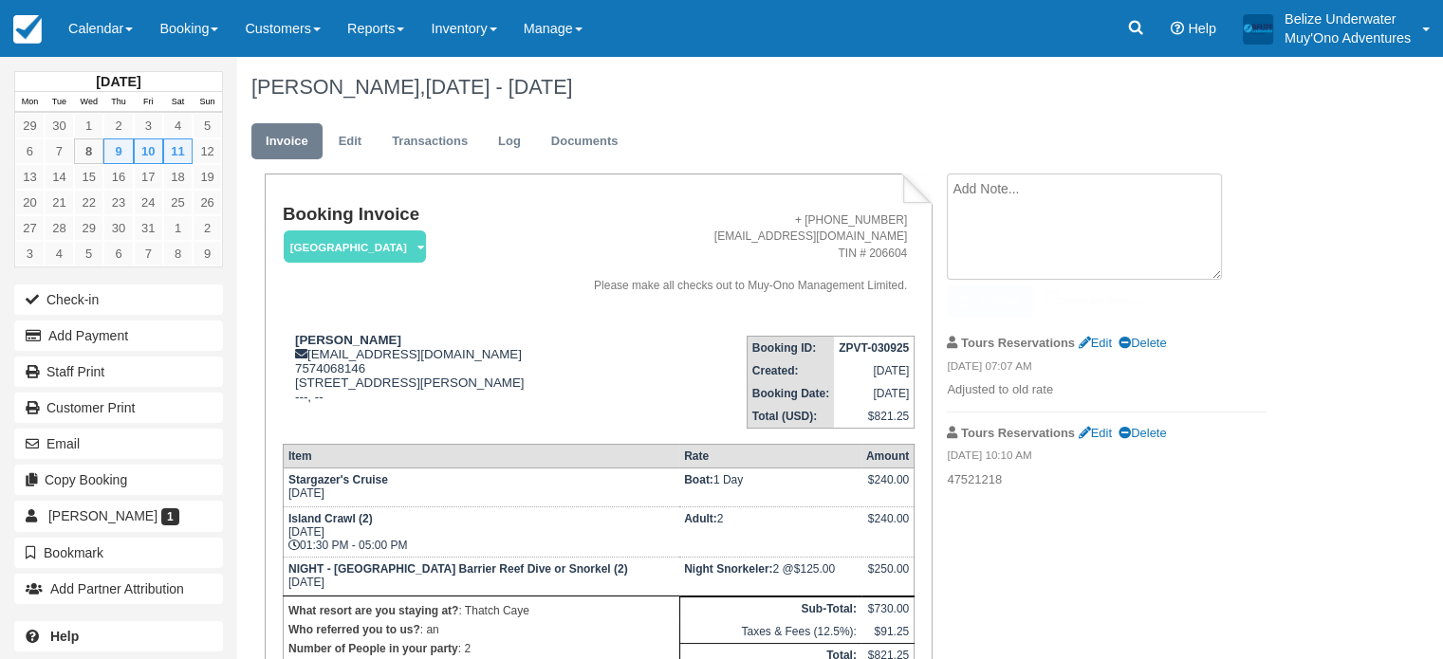
click at [1024, 194] on textarea at bounding box center [1084, 227] width 275 height 106
type textarea "I"
type textarea "i"
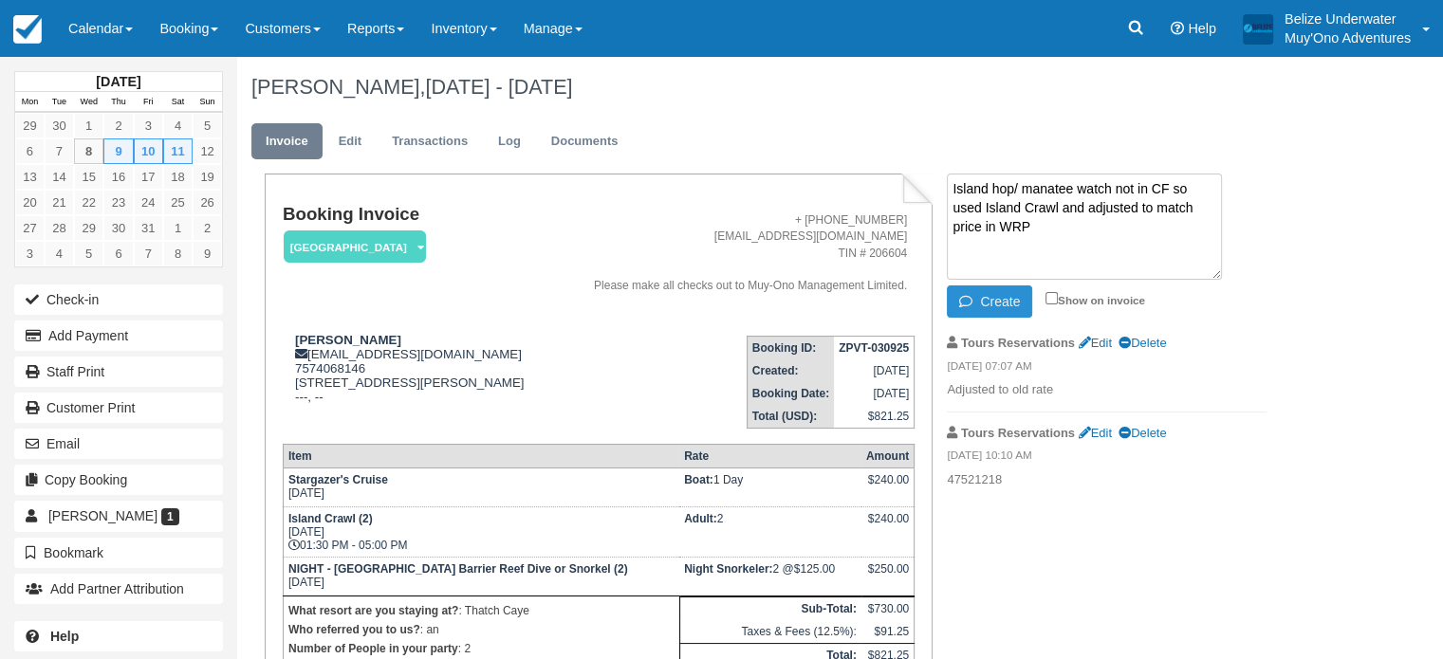
type textarea "Island hop/ manatee watch not in CF so used Island Crawl and adjusted to match …"
click at [989, 303] on button "Create" at bounding box center [989, 302] width 85 height 32
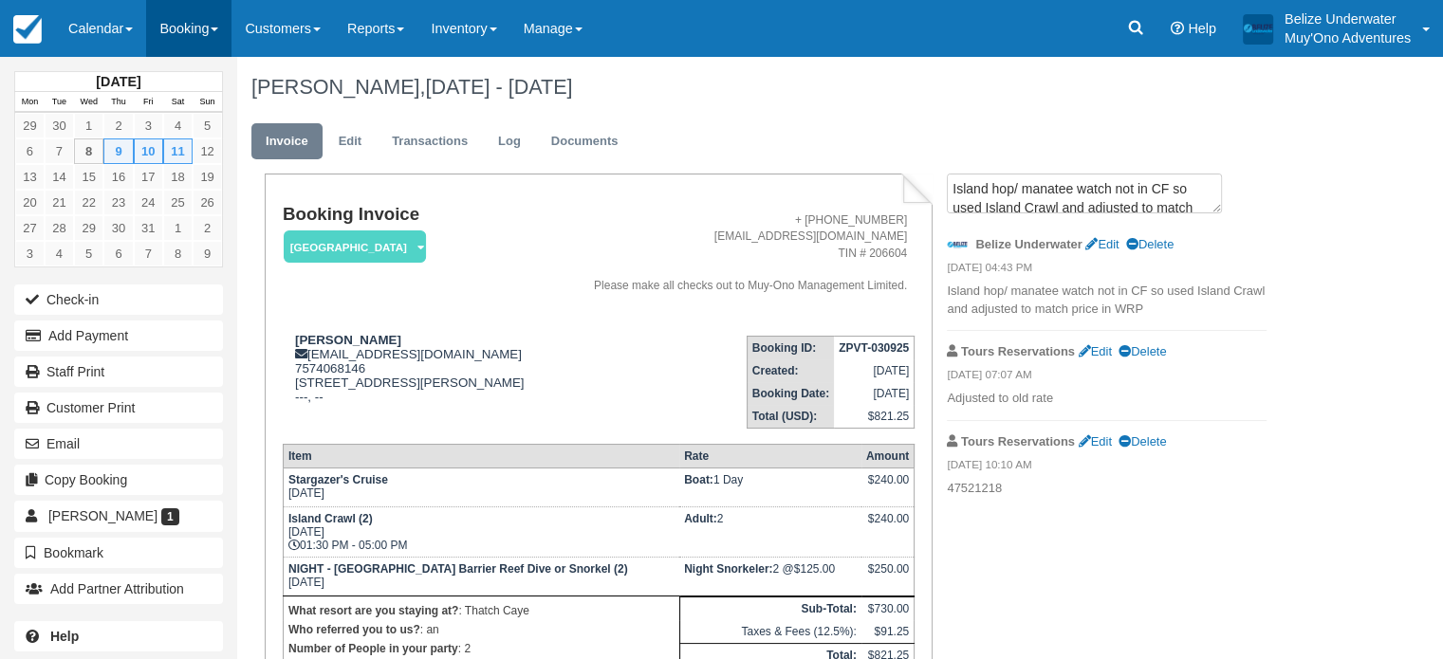
click at [184, 37] on link "Booking" at bounding box center [188, 28] width 85 height 57
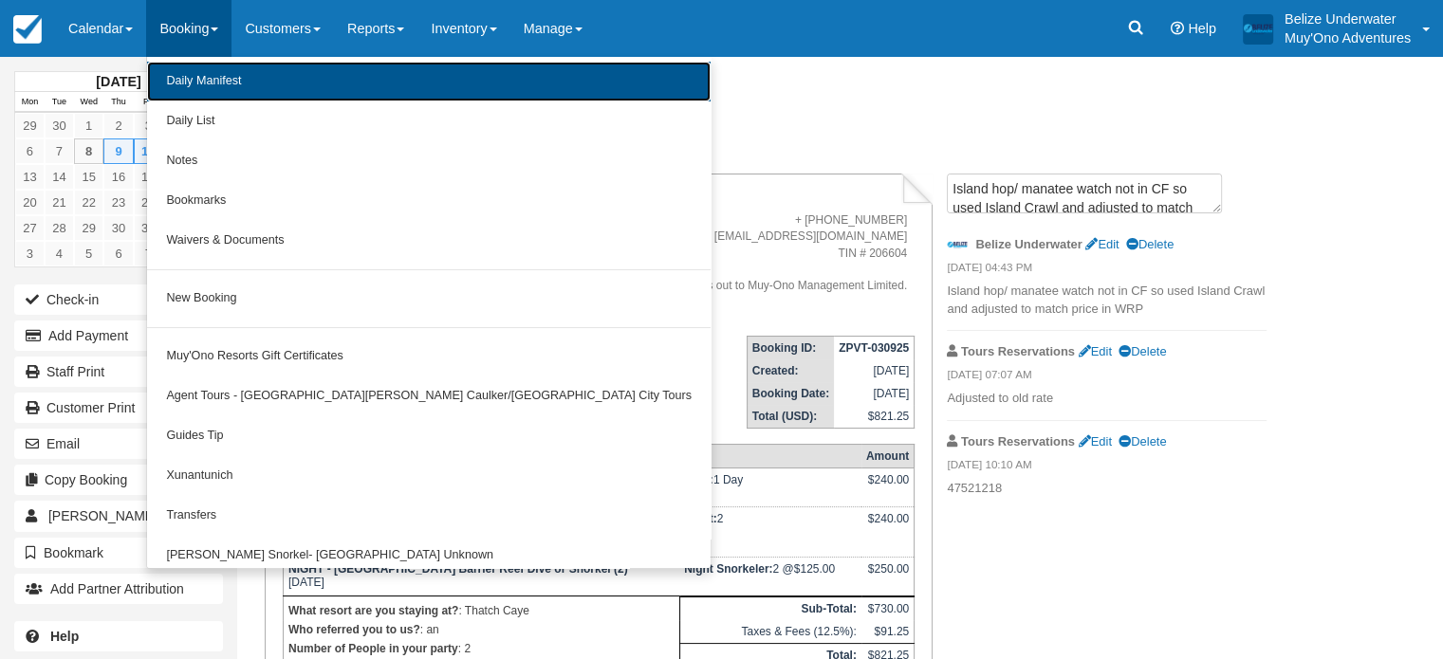
click at [204, 71] on link "Daily Manifest" at bounding box center [429, 82] width 564 height 40
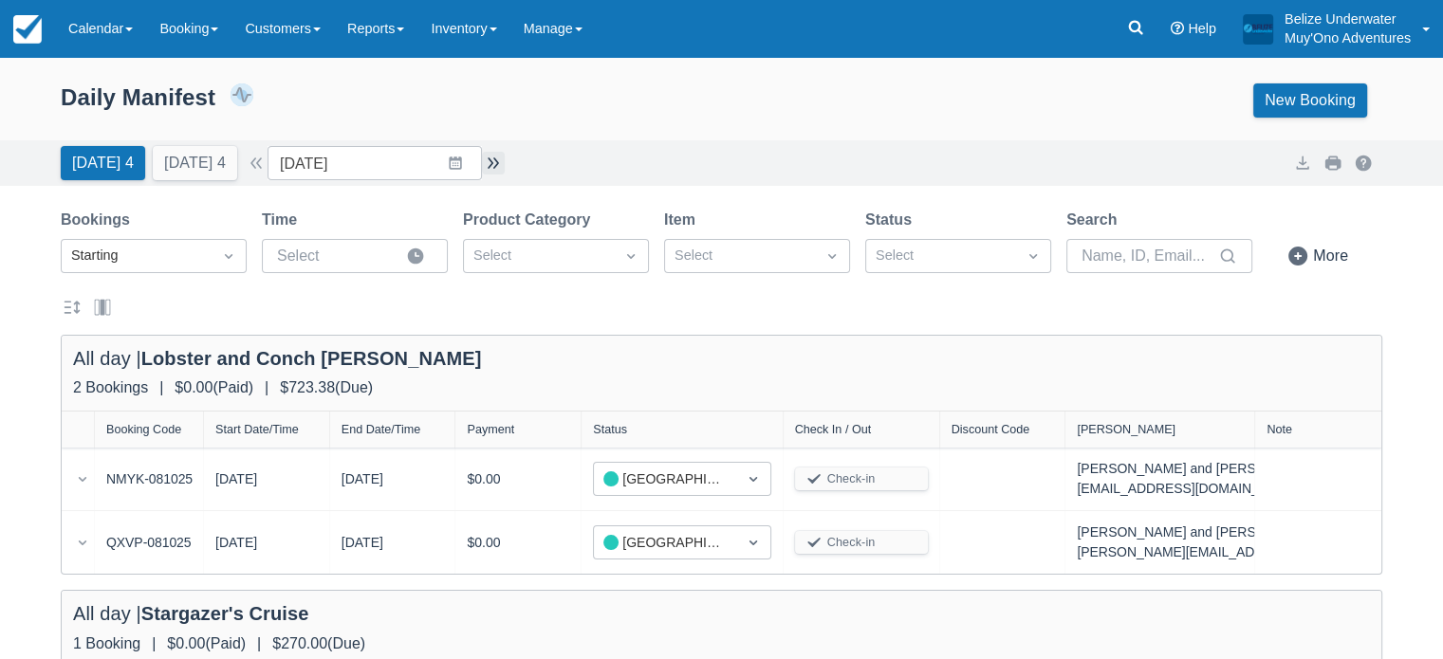
click at [505, 166] on button "button" at bounding box center [493, 163] width 23 height 23
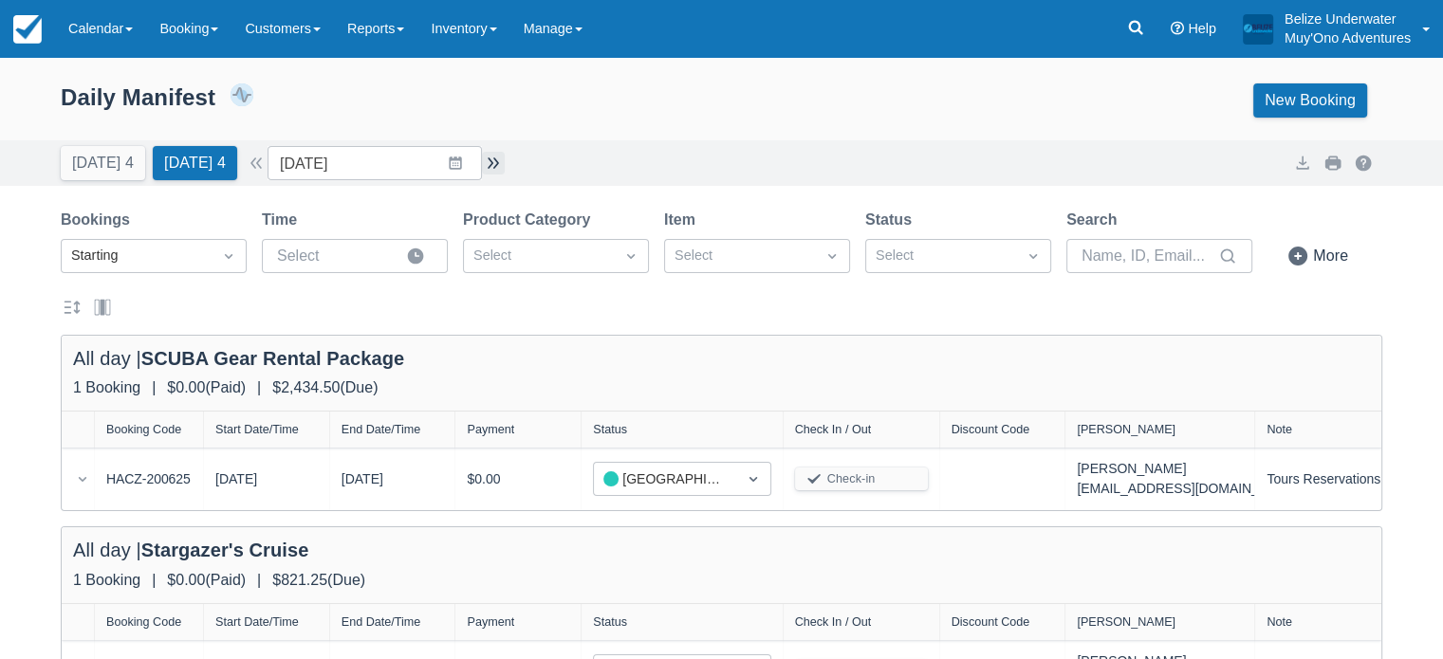
click at [492, 158] on button "button" at bounding box center [493, 163] width 23 height 23
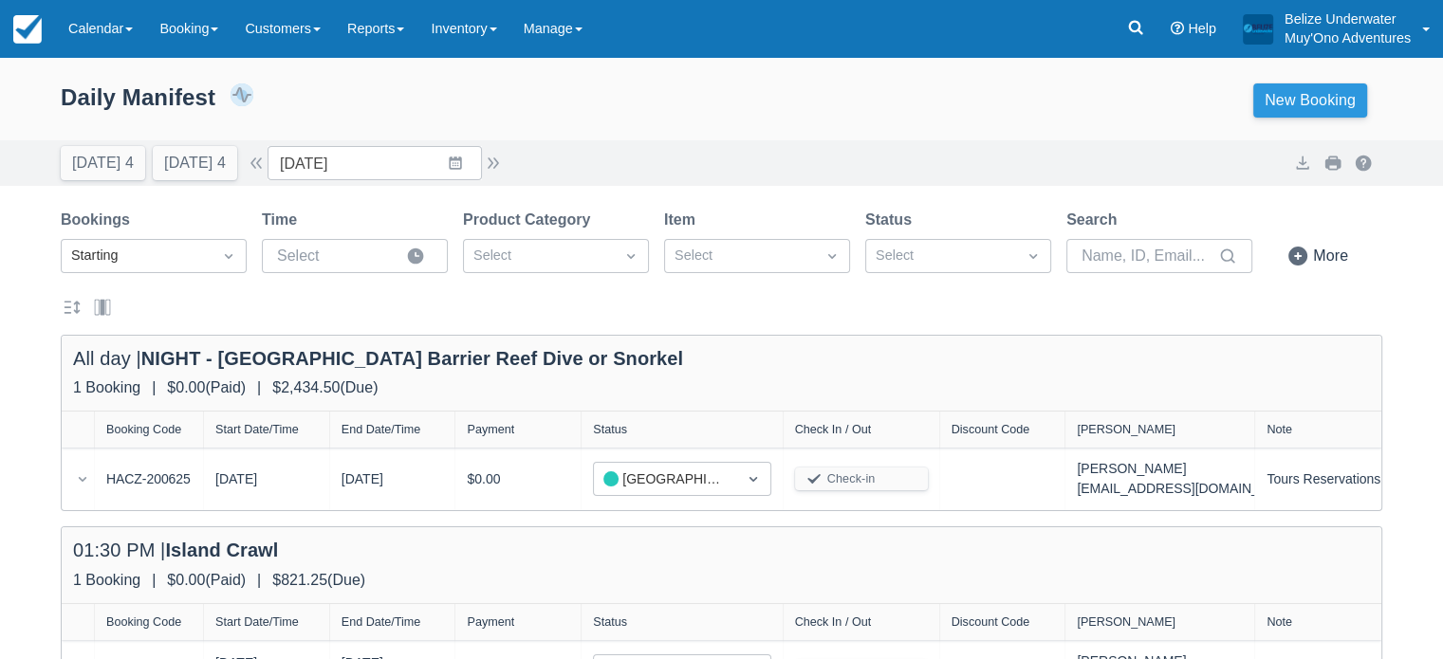
click at [1279, 117] on link "New Booking" at bounding box center [1310, 100] width 114 height 34
click at [268, 163] on button "button" at bounding box center [256, 163] width 23 height 23
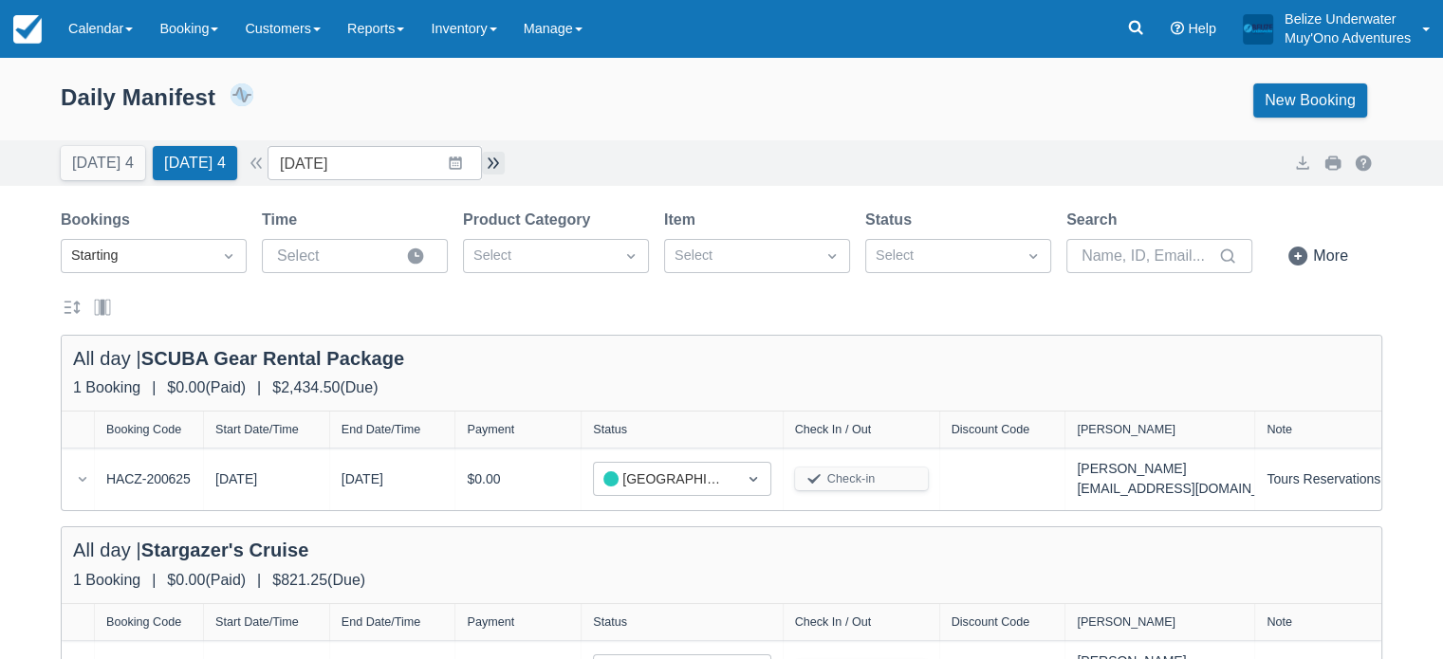
click at [501, 165] on button "button" at bounding box center [493, 163] width 23 height 23
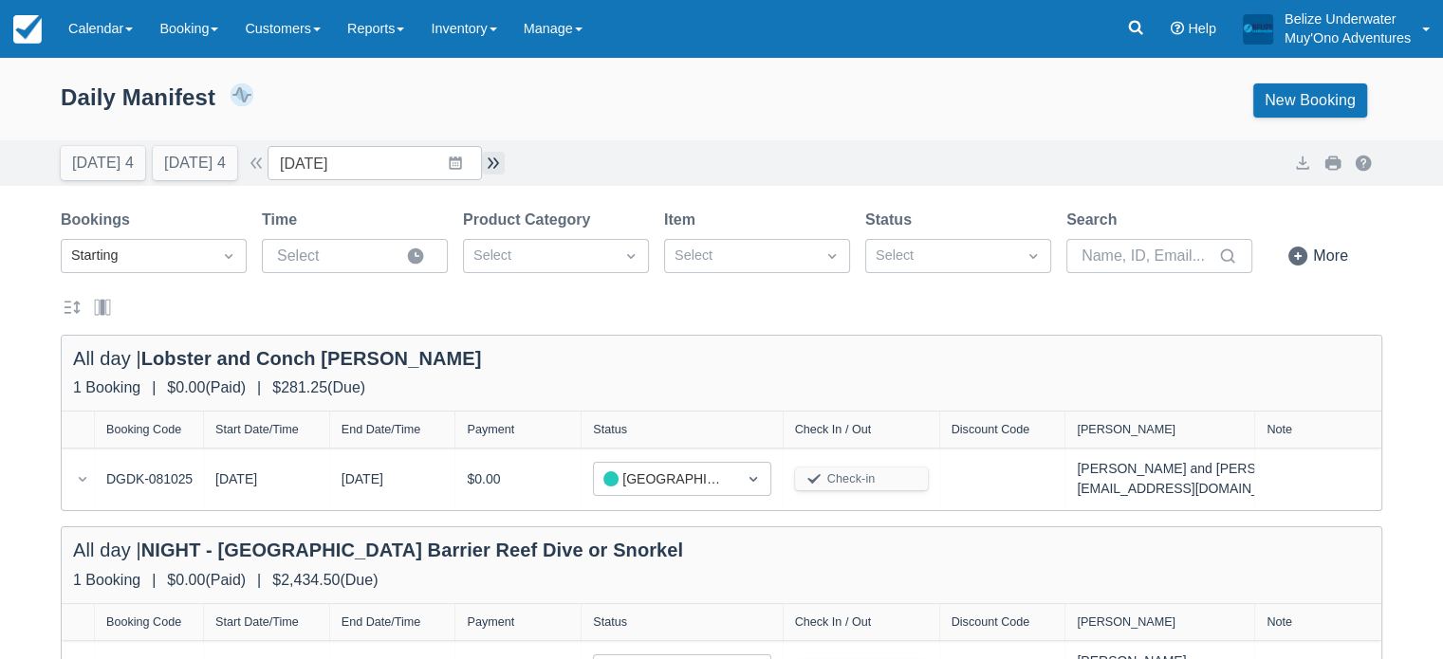
click at [500, 162] on button "button" at bounding box center [493, 163] width 23 height 23
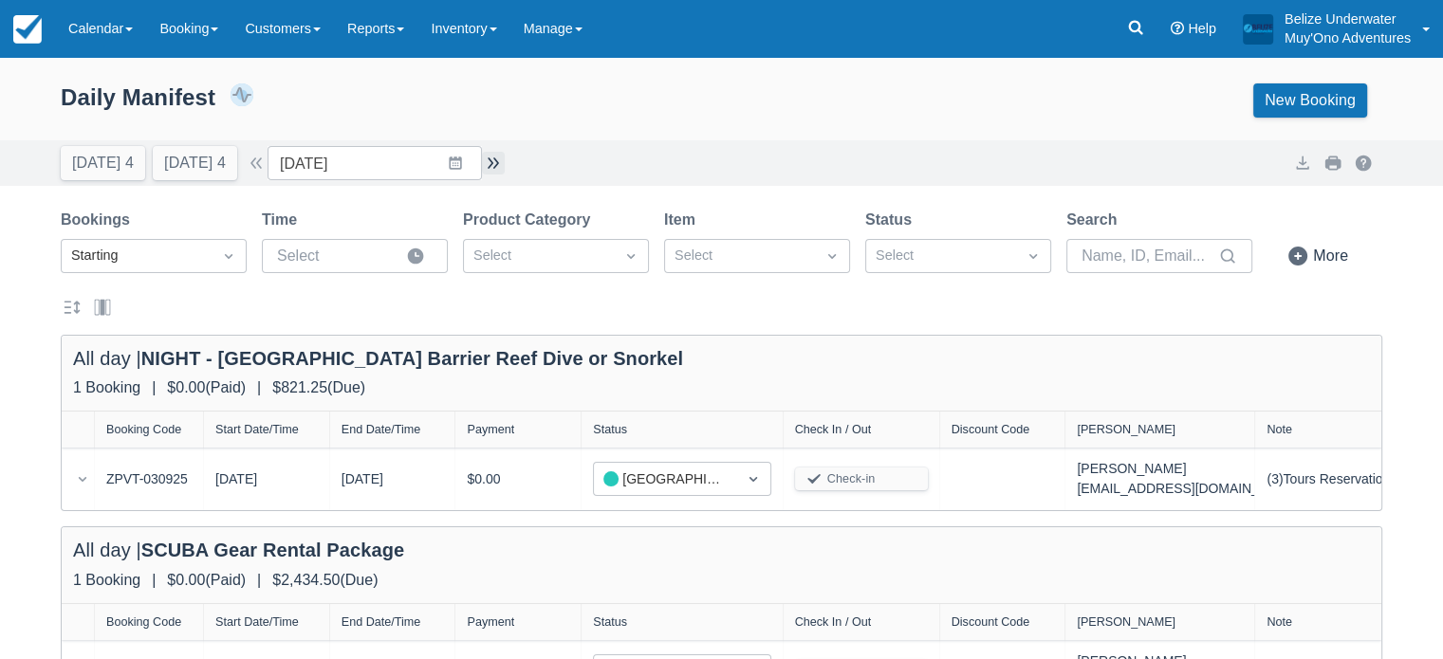
click at [501, 163] on button "button" at bounding box center [493, 163] width 23 height 23
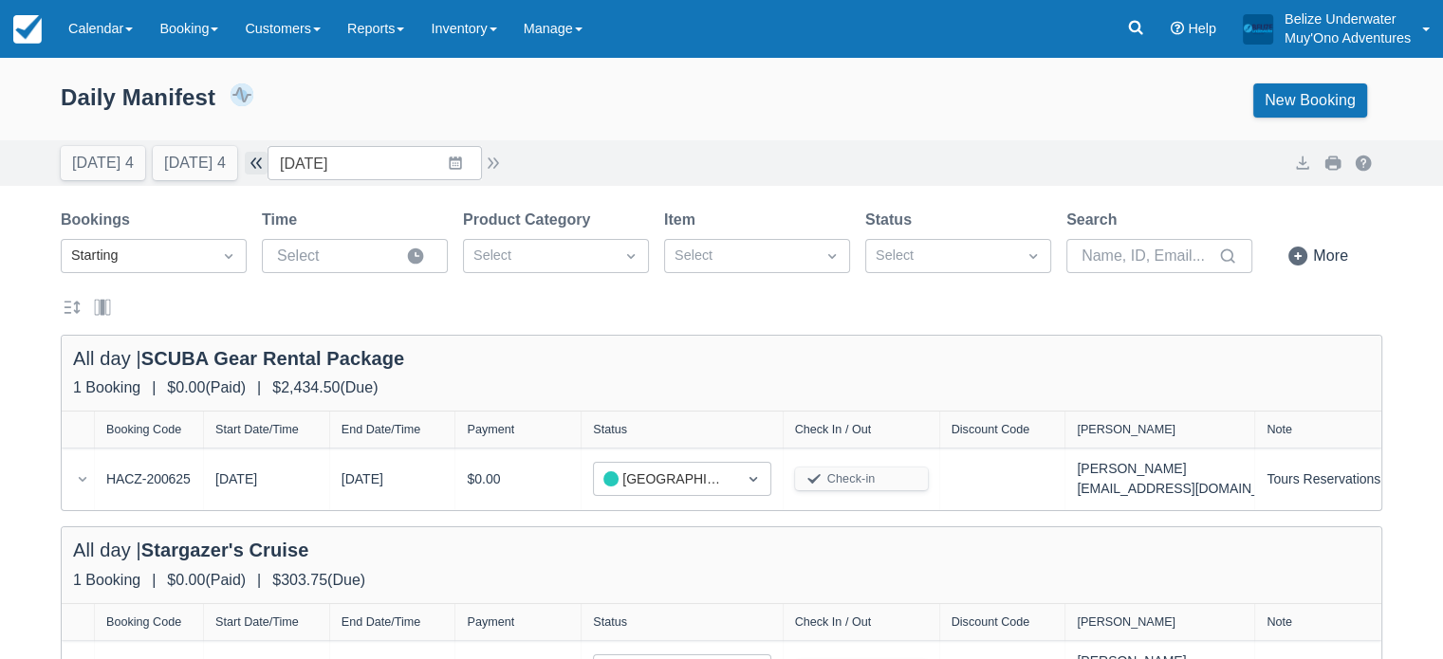
click at [268, 167] on button "button" at bounding box center [256, 163] width 23 height 23
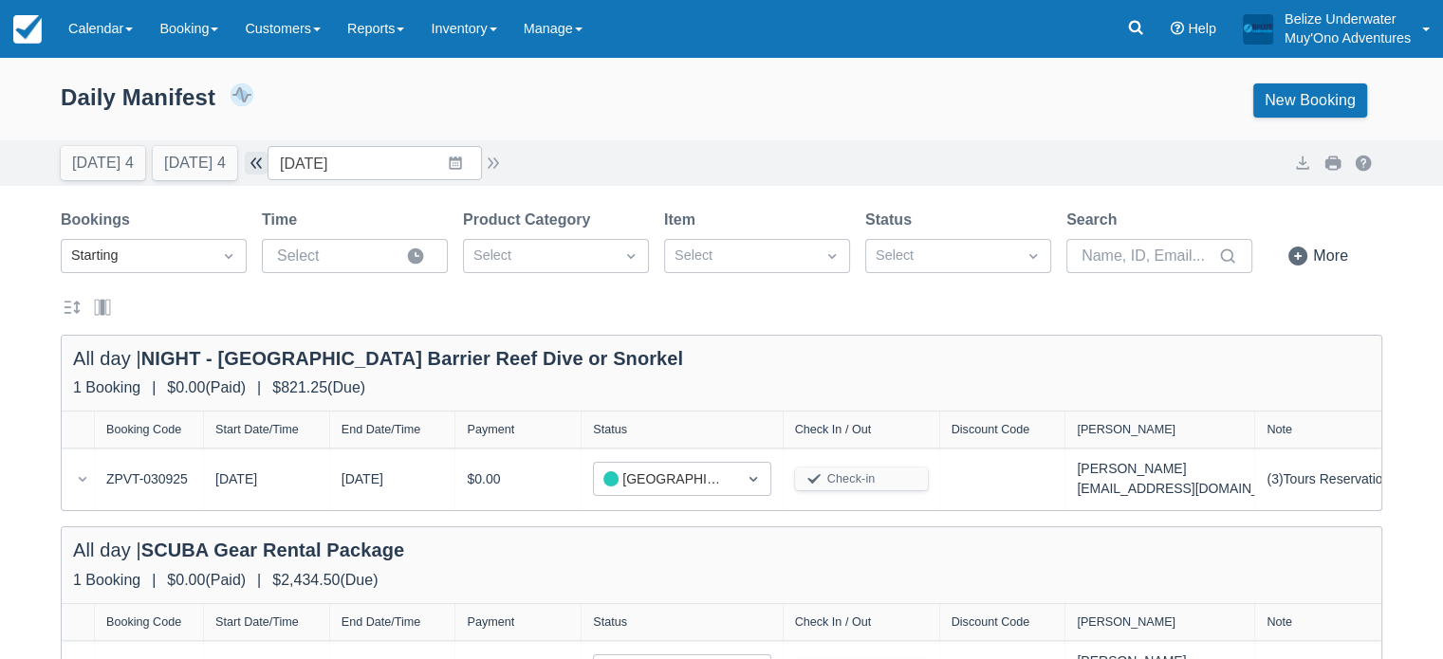
click at [268, 167] on button "button" at bounding box center [256, 163] width 23 height 23
type input "10/10/25"
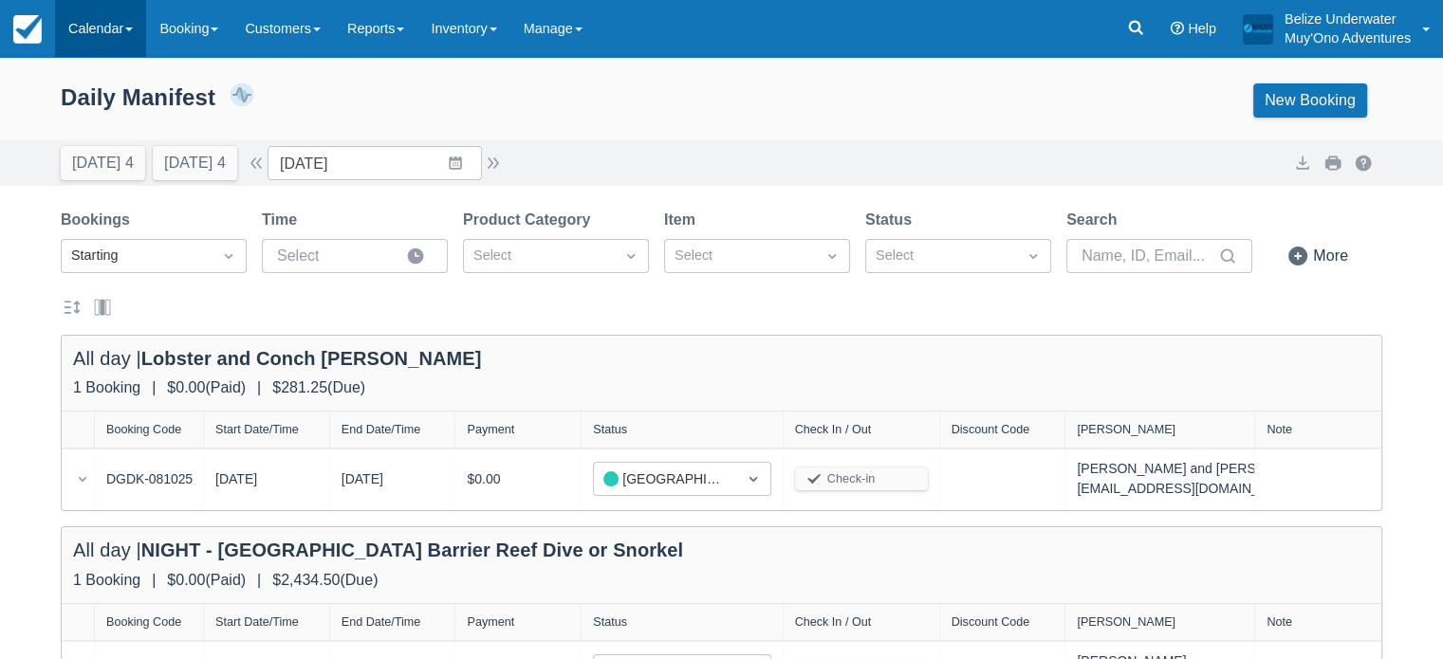
click at [89, 26] on link "Calendar" at bounding box center [100, 28] width 91 height 57
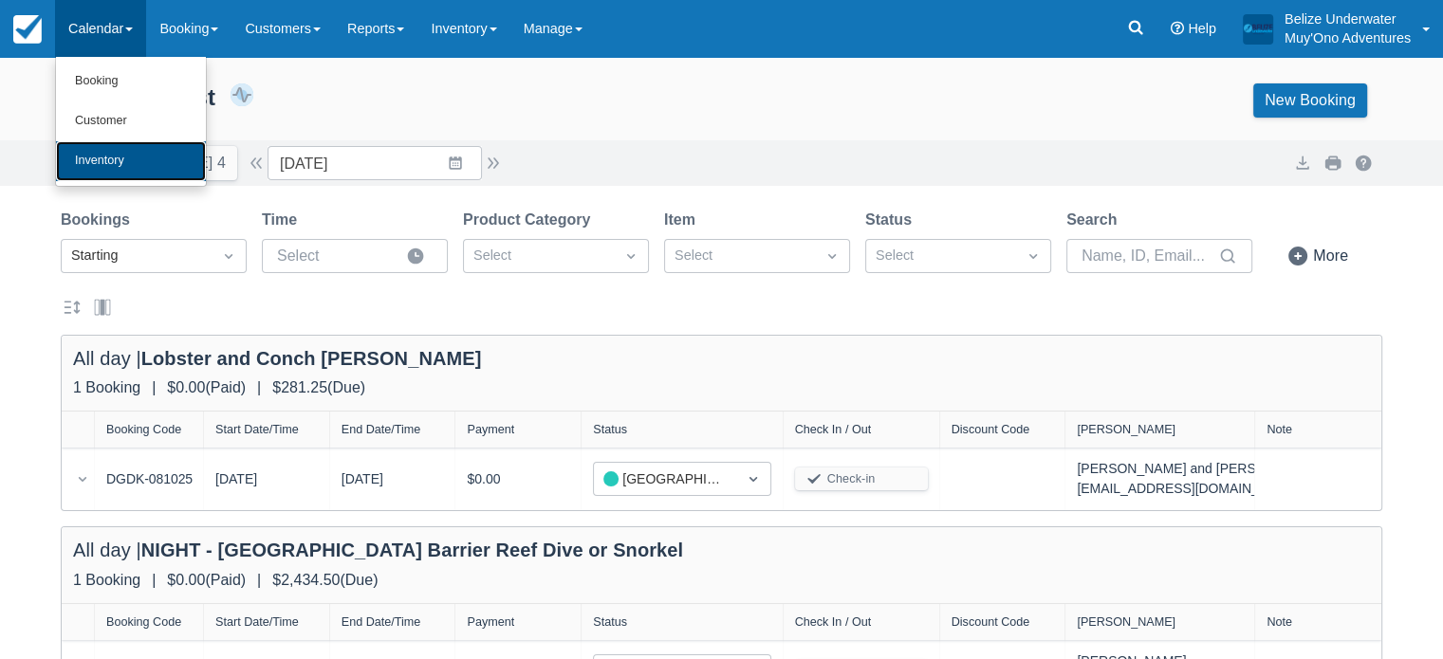
click at [152, 155] on link "Inventory" at bounding box center [131, 161] width 150 height 40
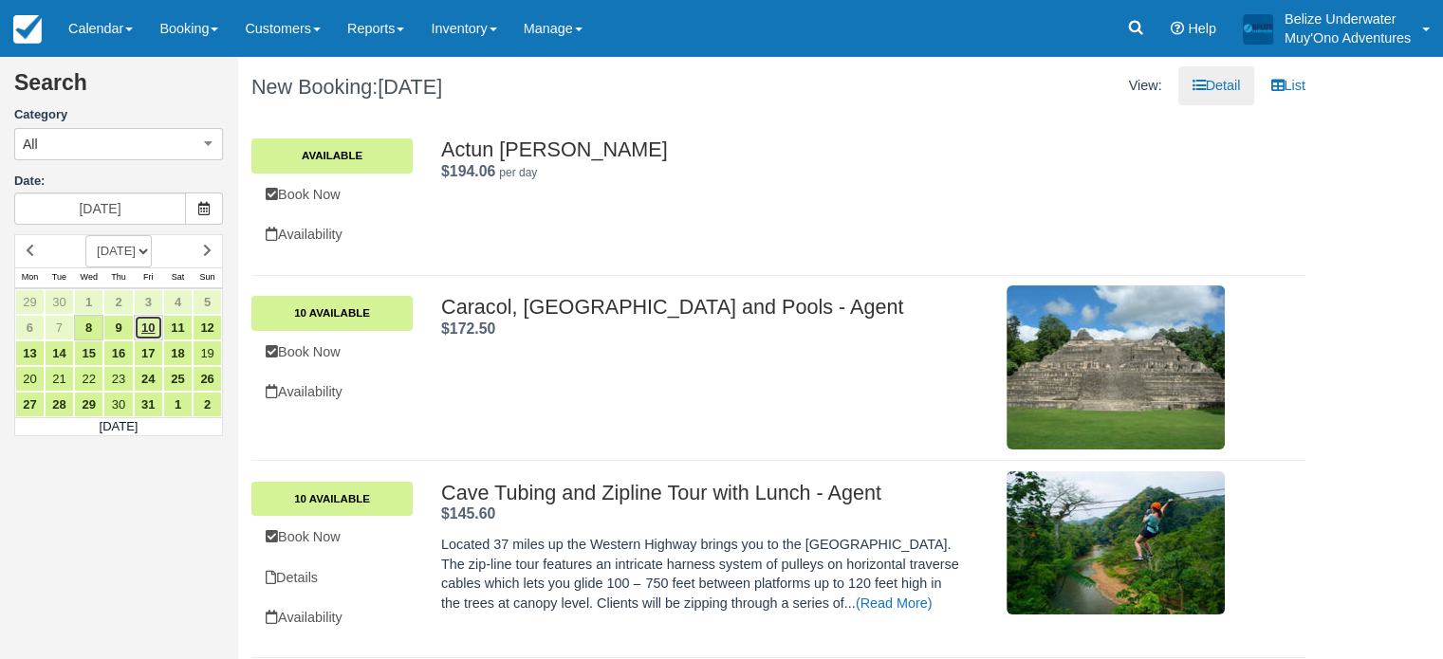
click at [150, 326] on link "10" at bounding box center [148, 328] width 29 height 26
click at [121, 133] on button "All" at bounding box center [118, 144] width 209 height 32
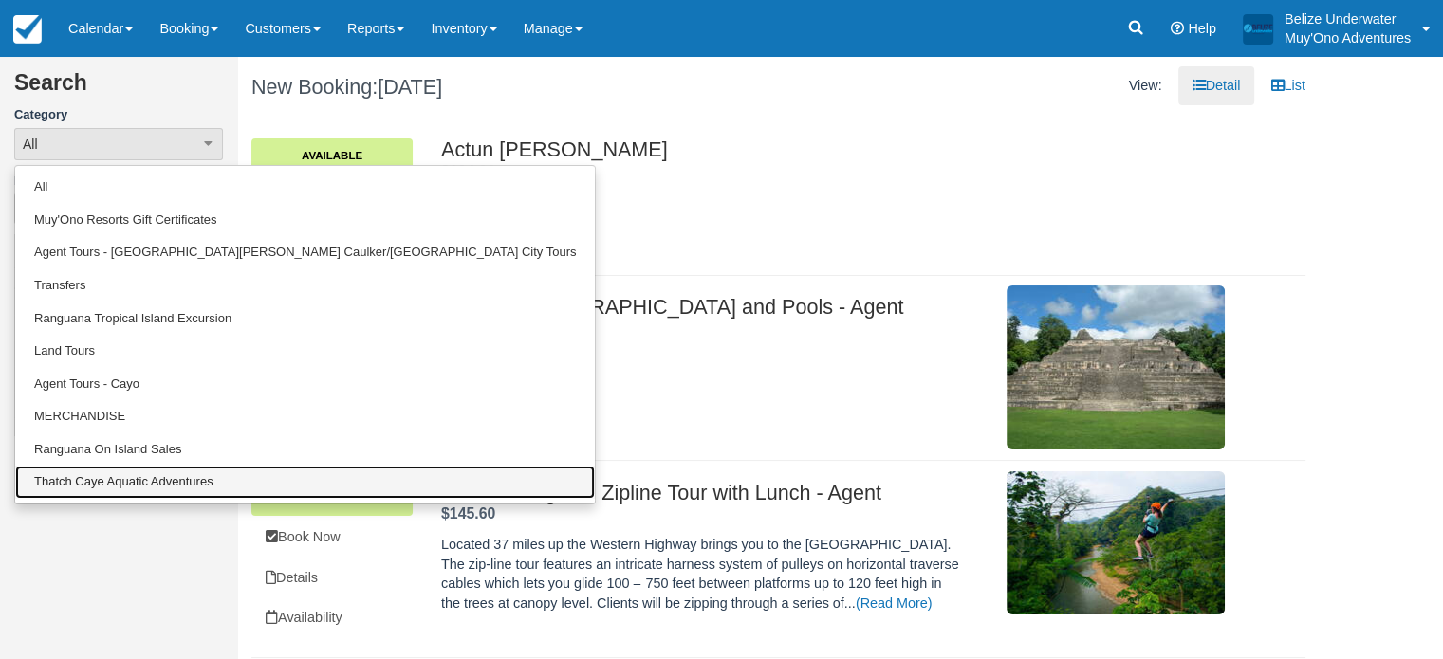
click at [124, 487] on link "Thatch Caye Aquatic Adventures" at bounding box center [305, 482] width 580 height 33
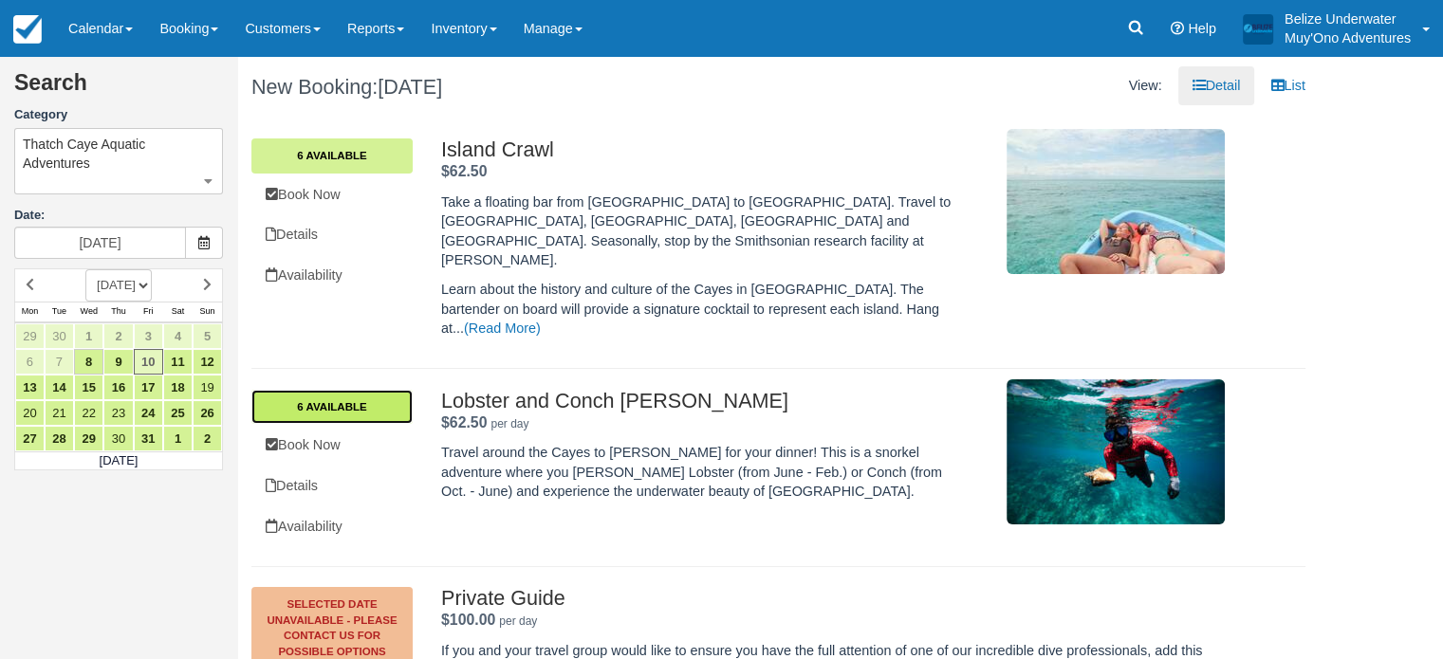
click at [353, 390] on link "6 Available" at bounding box center [331, 407] width 161 height 34
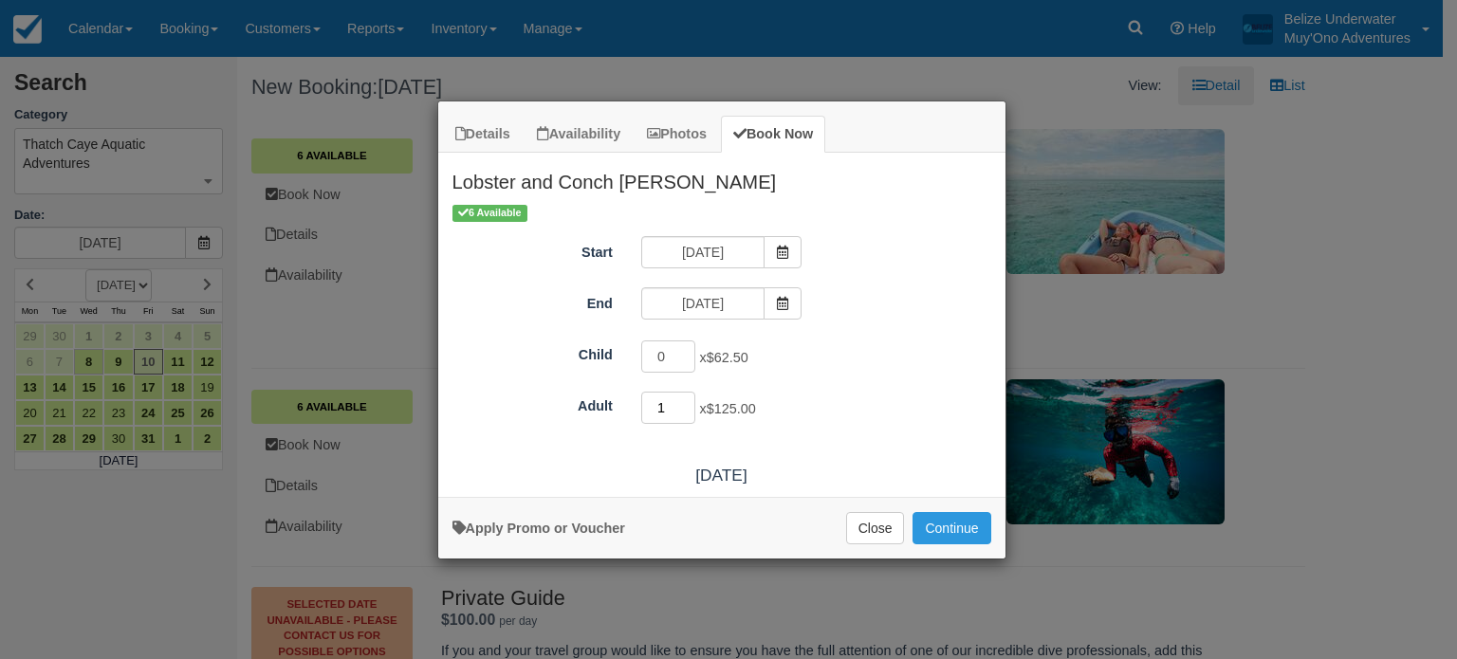
click at [689, 401] on input "1" at bounding box center [668, 408] width 55 height 32
type input "2"
click at [689, 401] on input "2" at bounding box center [668, 408] width 55 height 32
click at [948, 524] on button "Continue" at bounding box center [952, 528] width 78 height 32
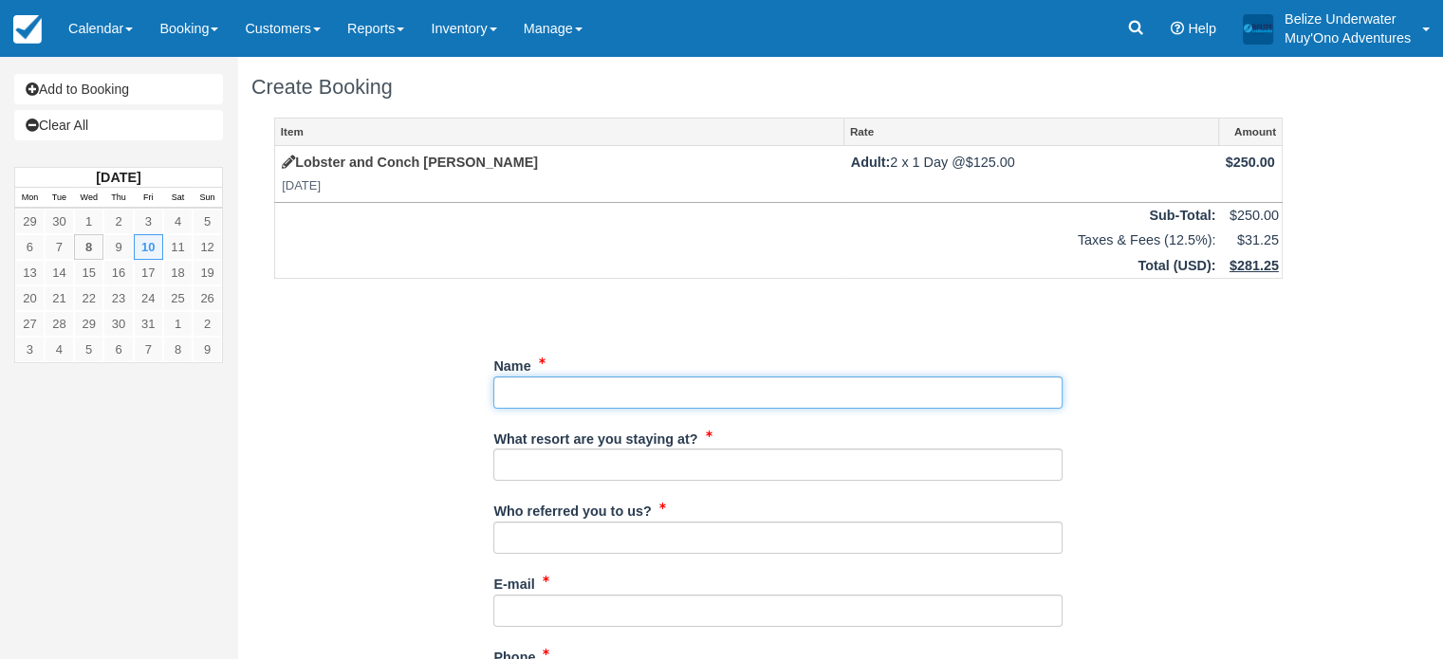
click at [585, 391] on input "Name" at bounding box center [777, 393] width 569 height 32
type input "[PERSON_NAME] and [PERSON_NAME]"
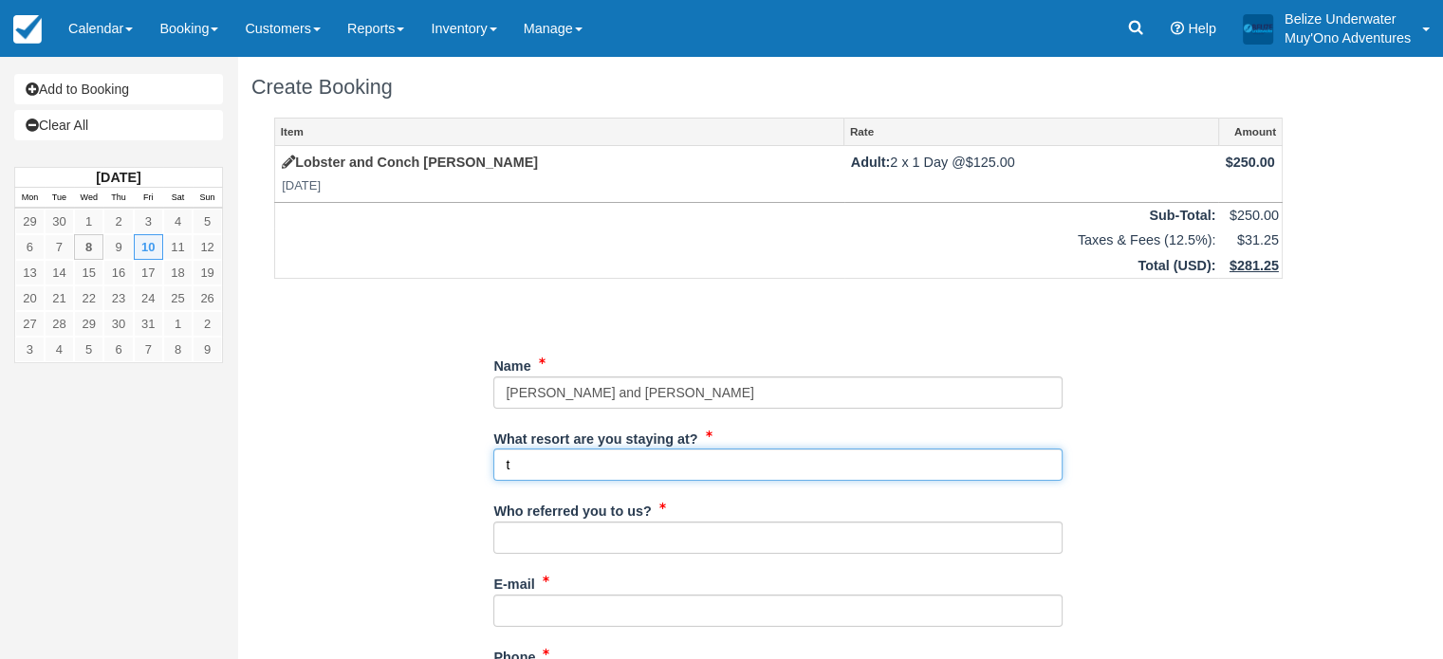
type input "Thatch Caye"
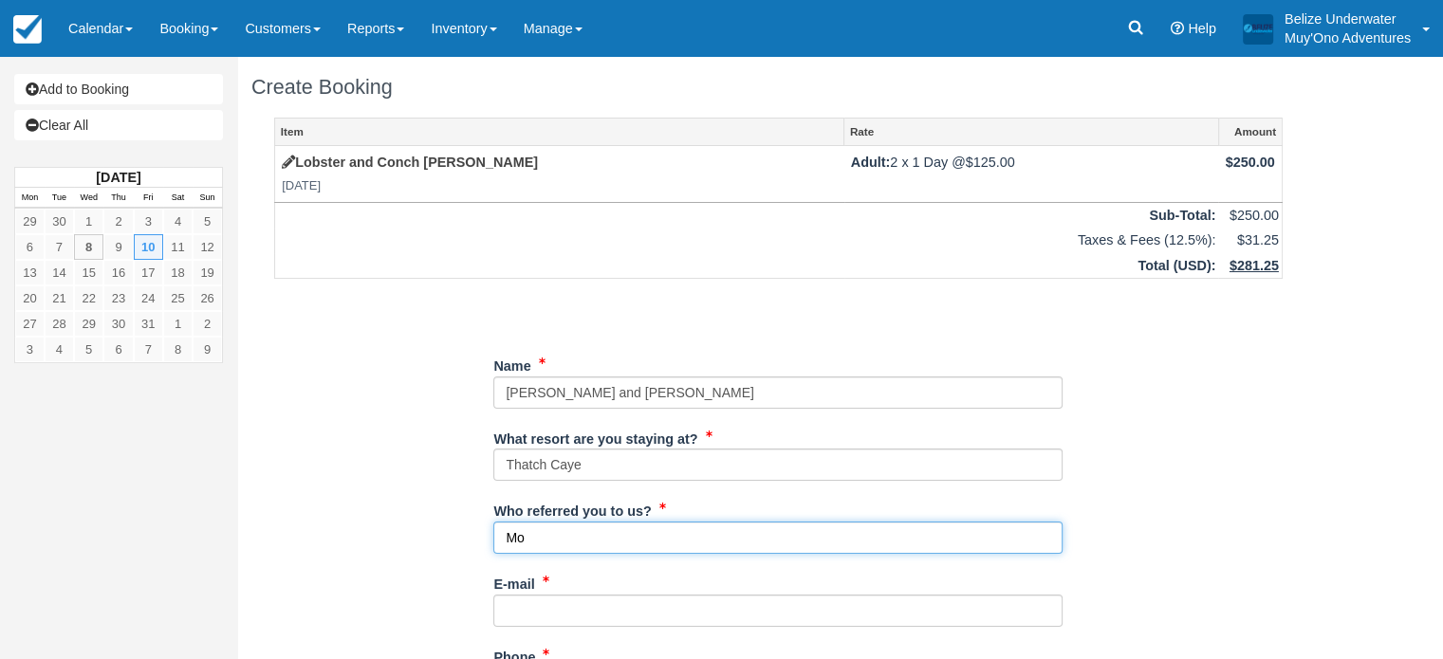
type input "[PERSON_NAME]"
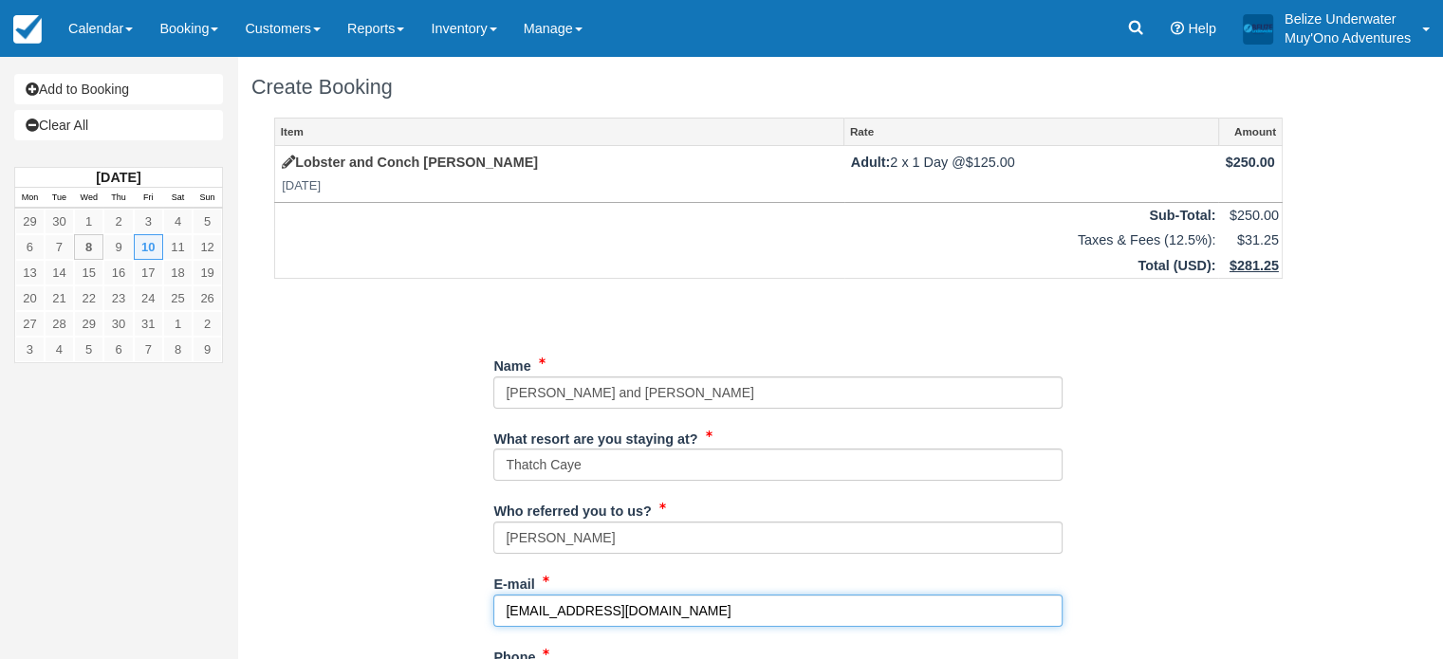
type input "[EMAIL_ADDRESS][DOMAIN_NAME]"
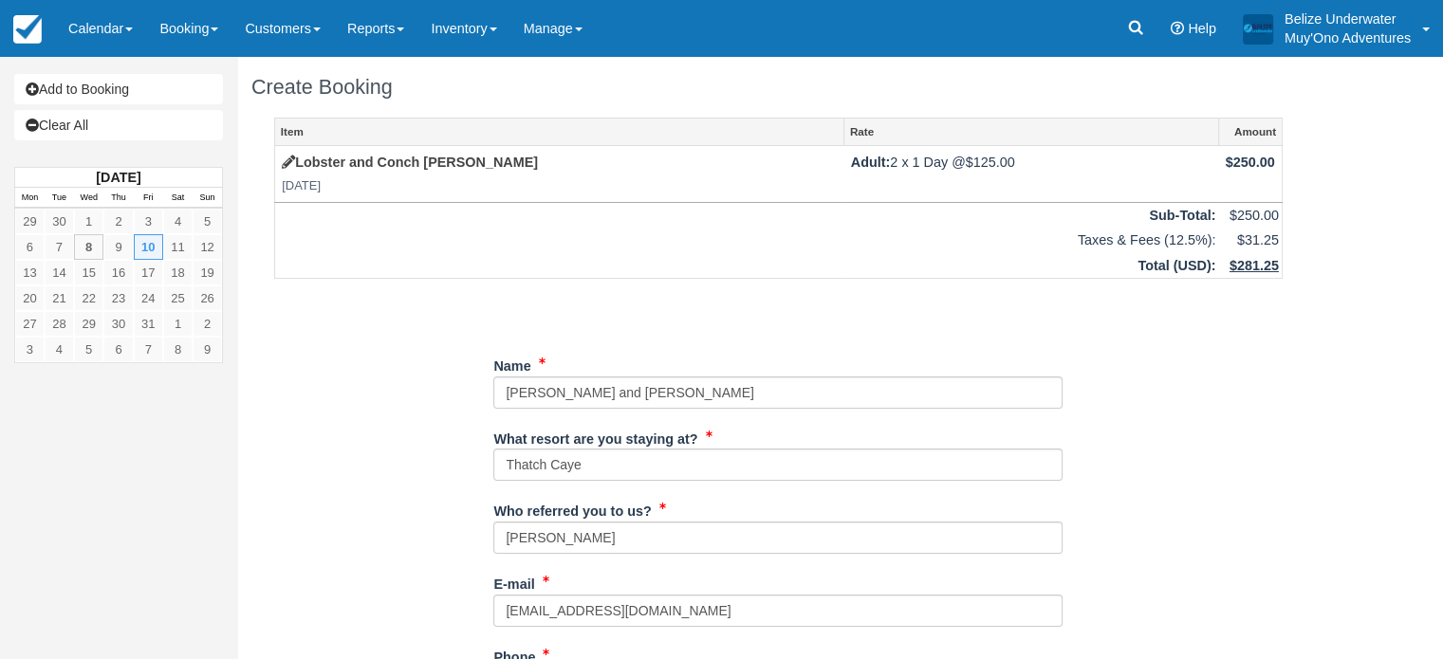
scroll to position [353, 0]
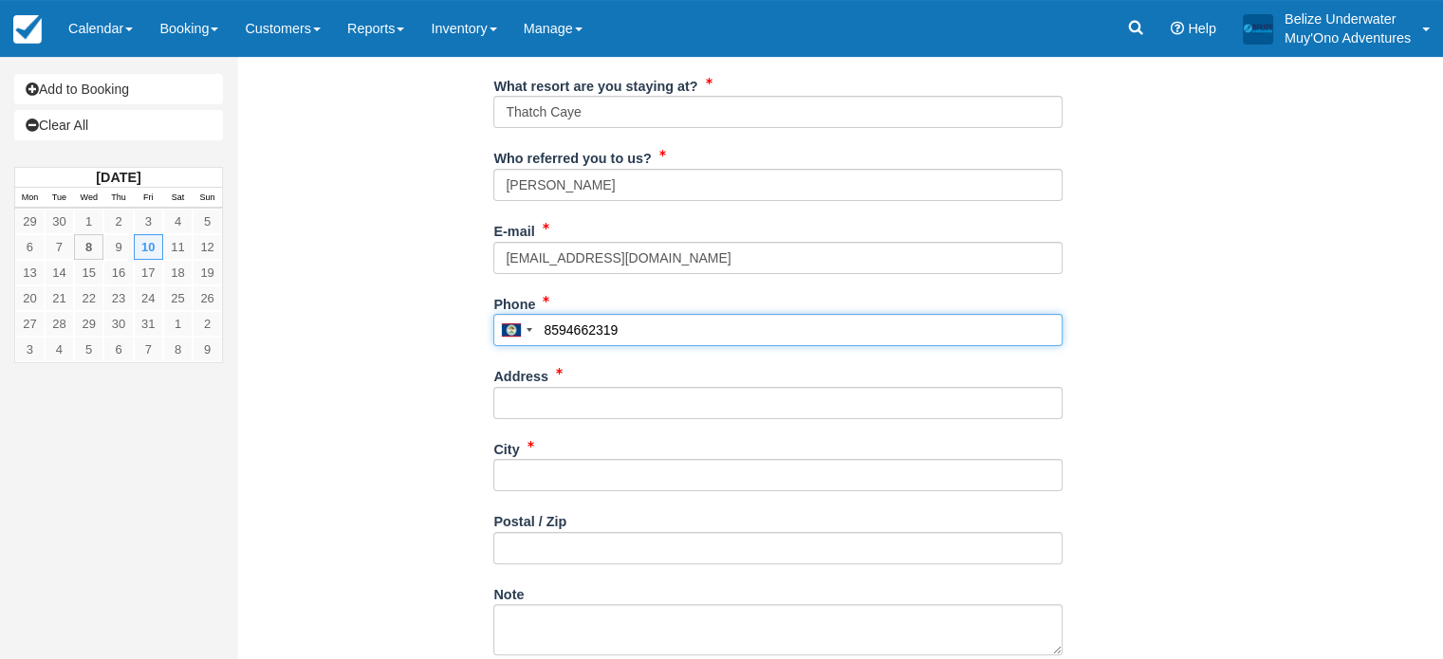
type input "8594662319"
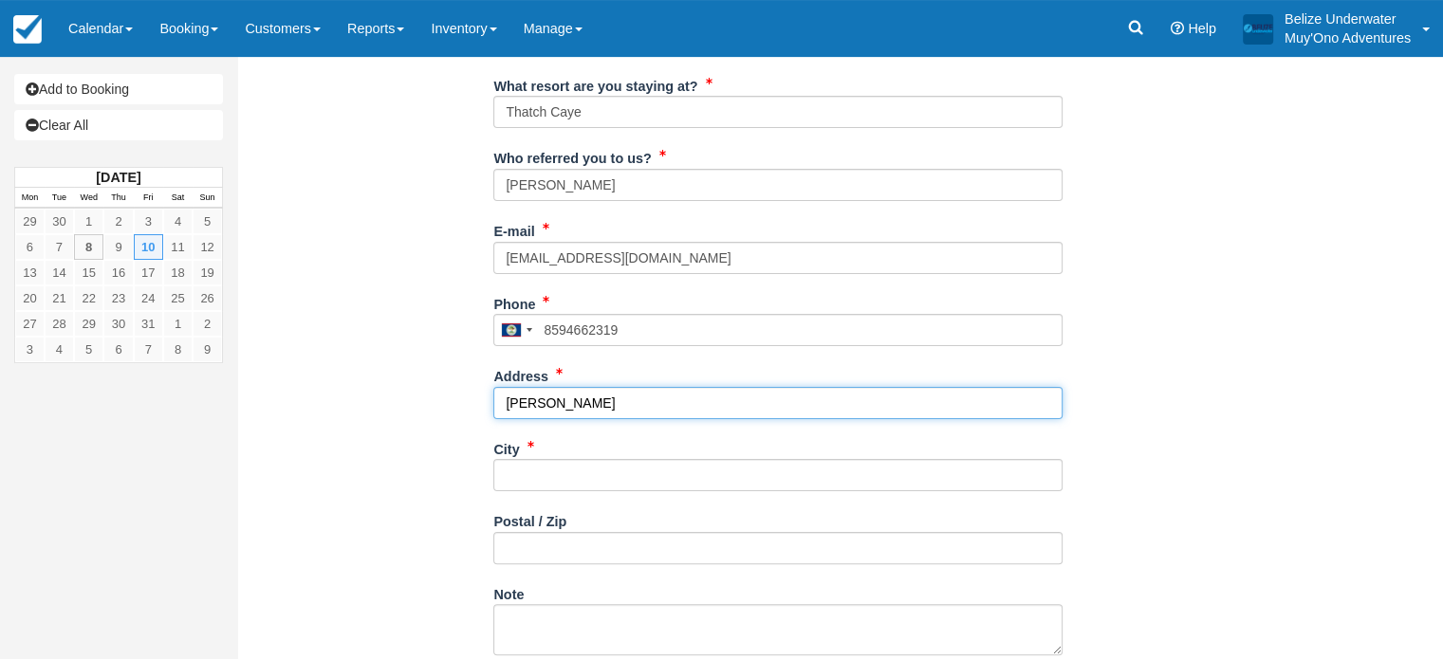
type input "[PERSON_NAME]"
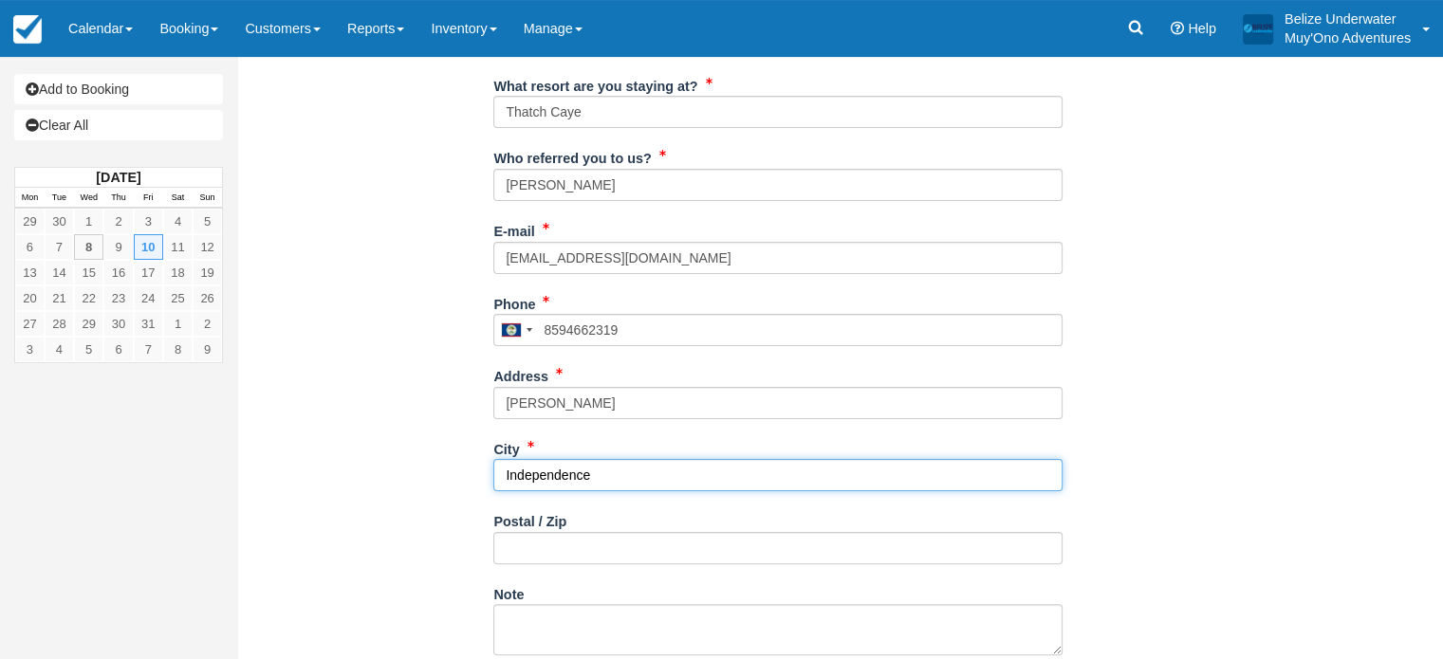
type input "Independence"
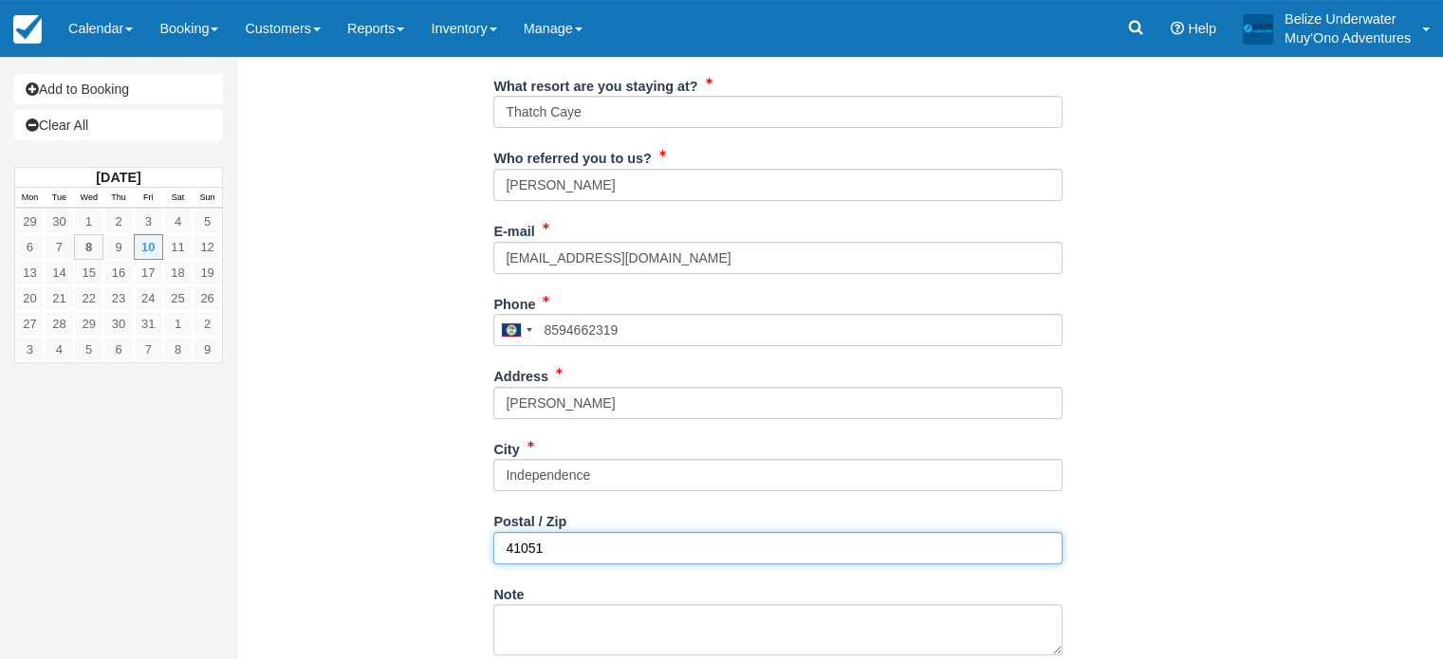
type input "41051"
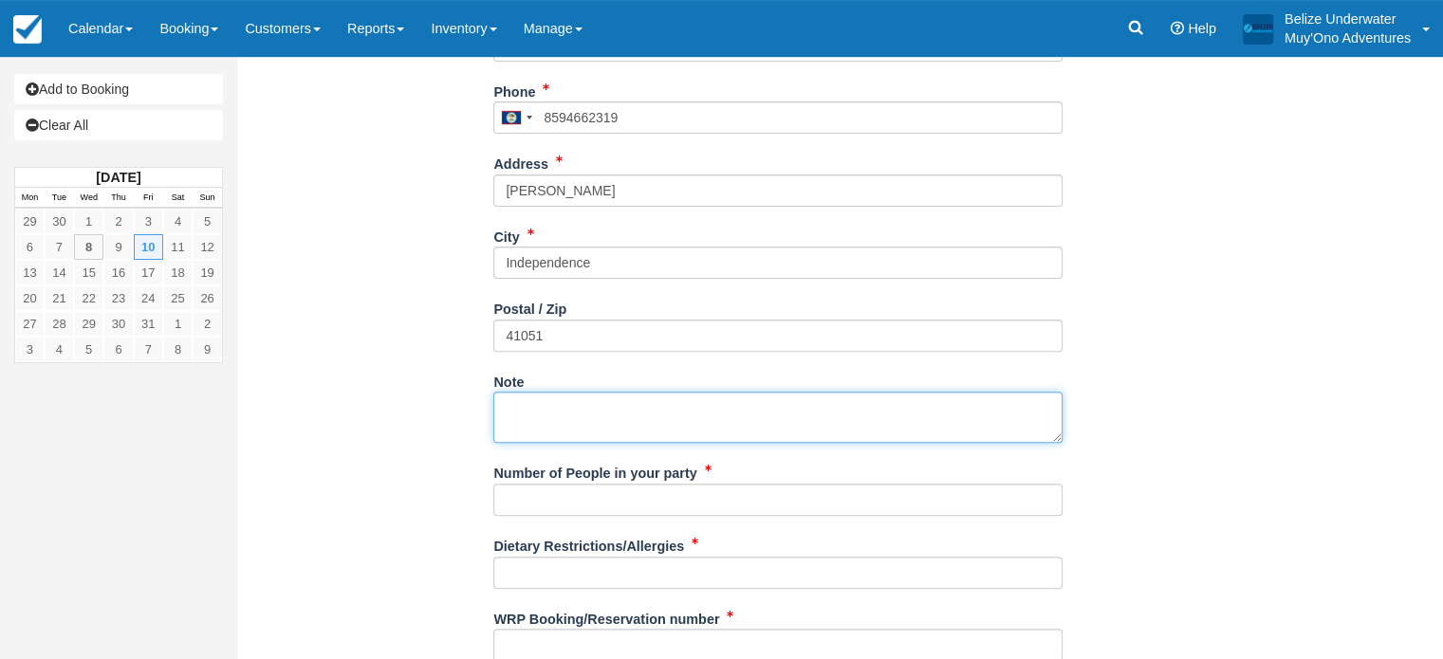
scroll to position [626, 0]
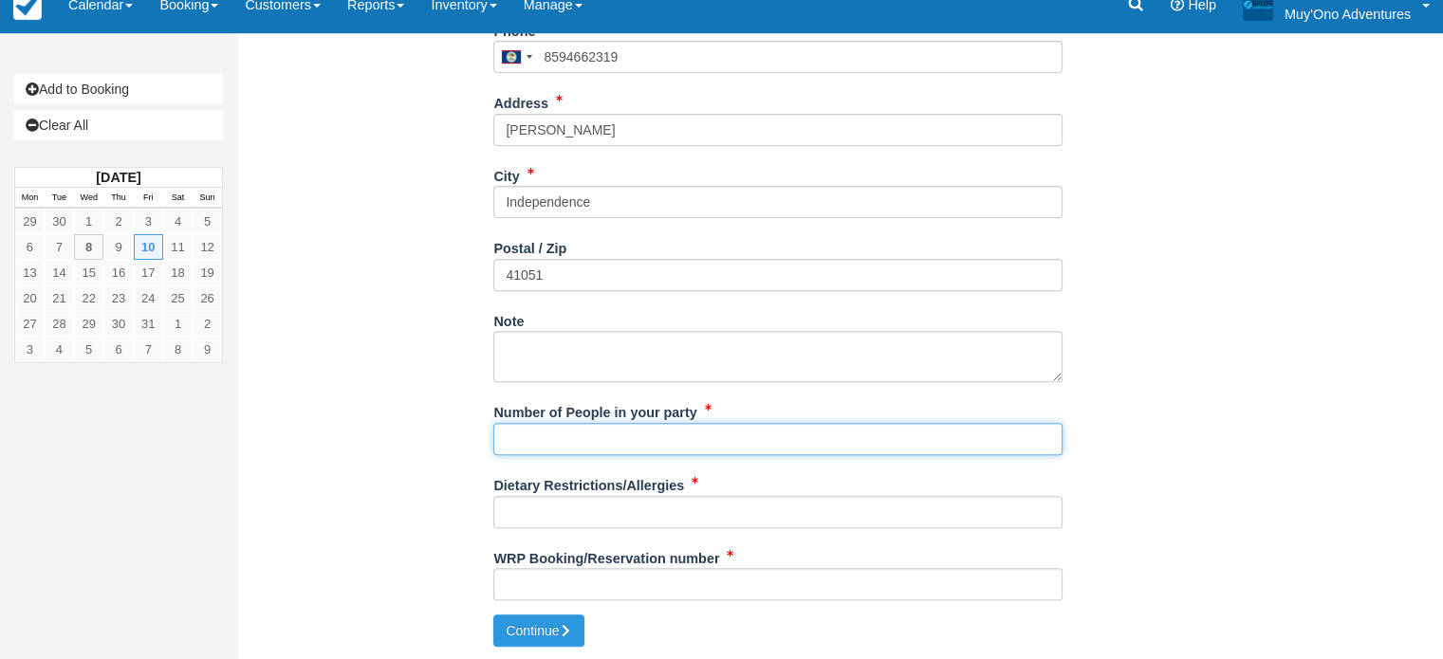
click at [554, 435] on input "Number of People in your party" at bounding box center [777, 439] width 569 height 32
type input "2"
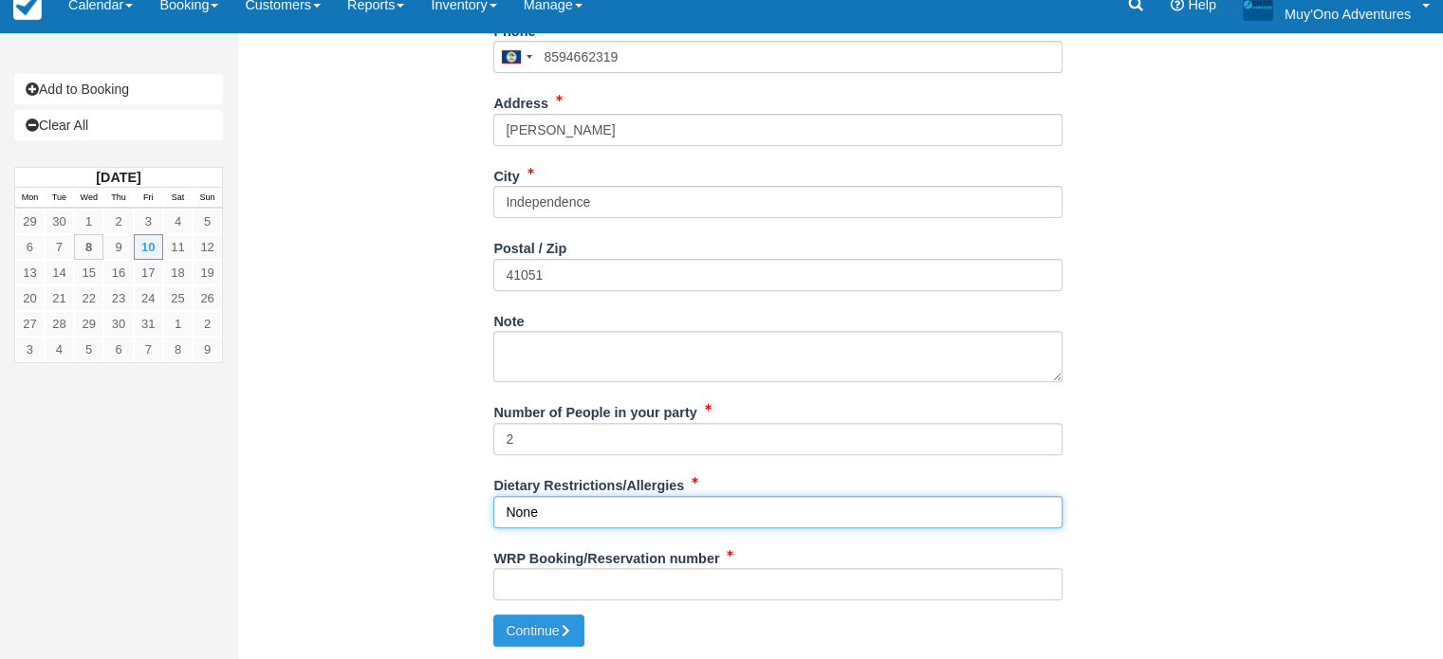
type input "None"
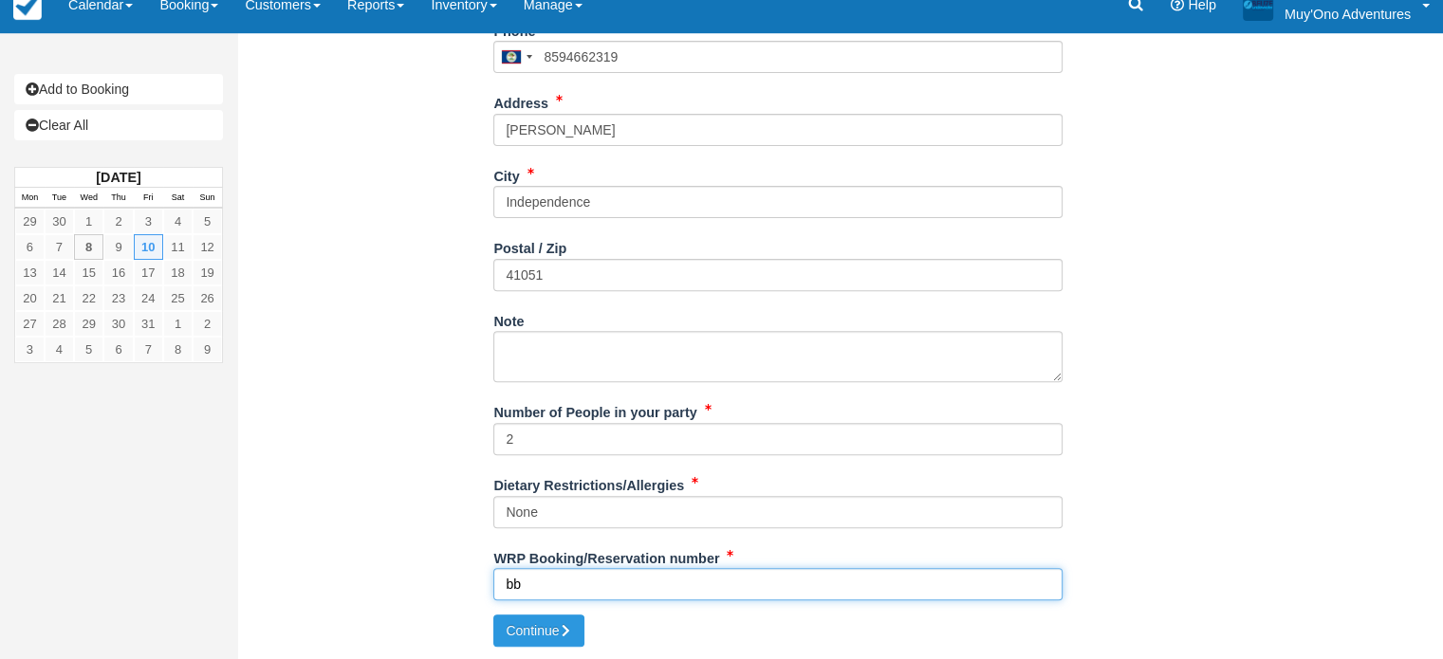
type input "b"
type input "BB25062417858949"
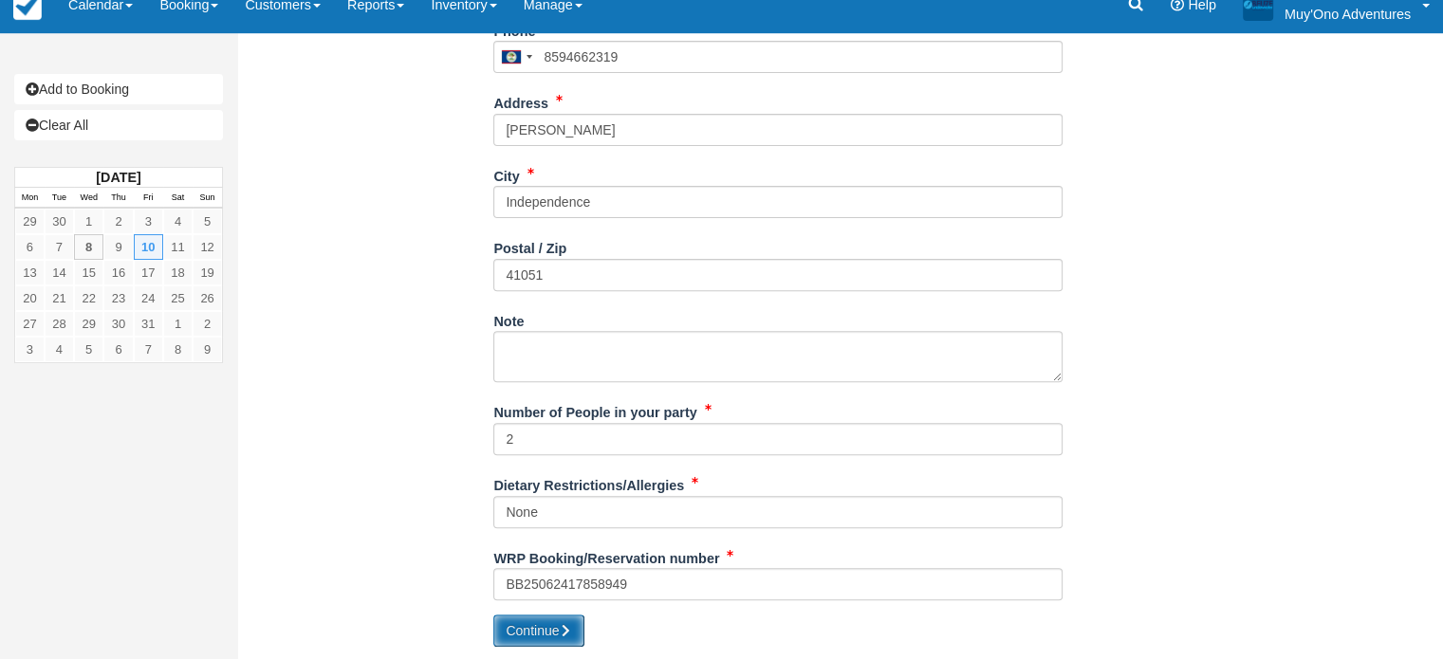
click at [537, 629] on button "Continue" at bounding box center [538, 631] width 91 height 32
type input "[PHONE_NUMBER]"
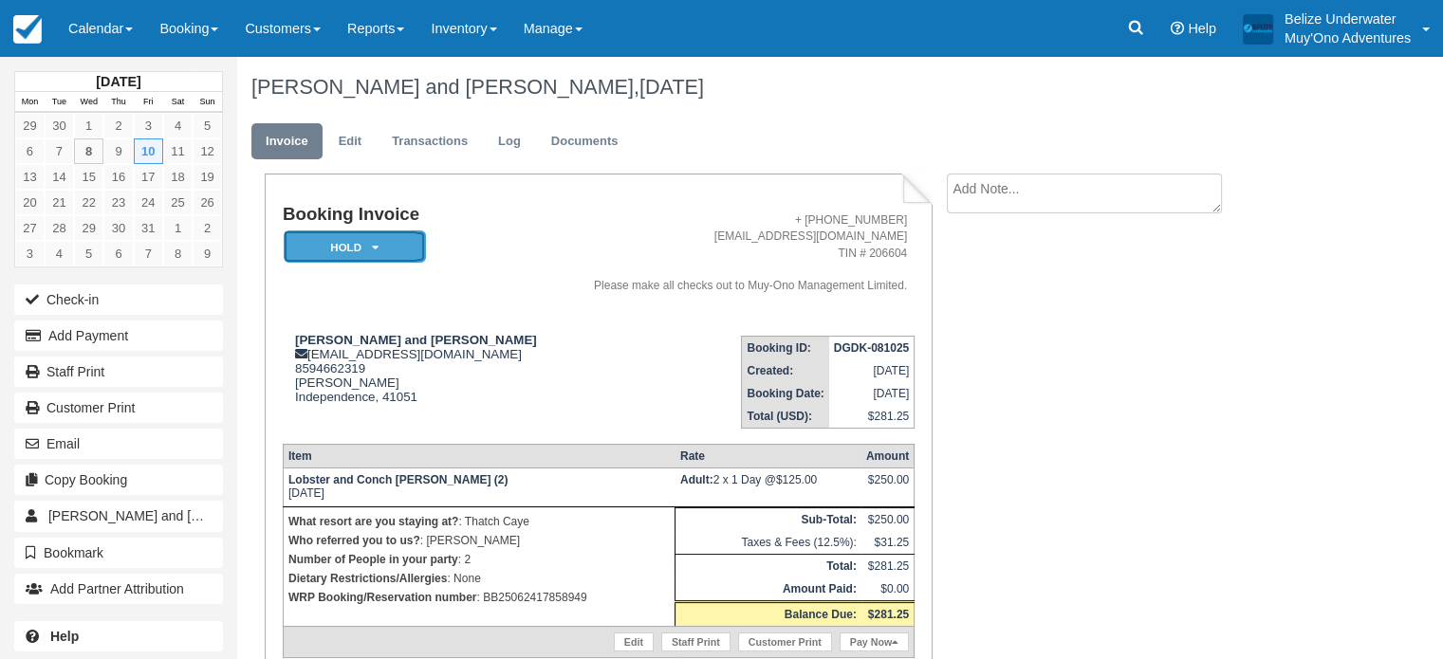
click at [386, 243] on em "HOLD" at bounding box center [355, 247] width 142 height 33
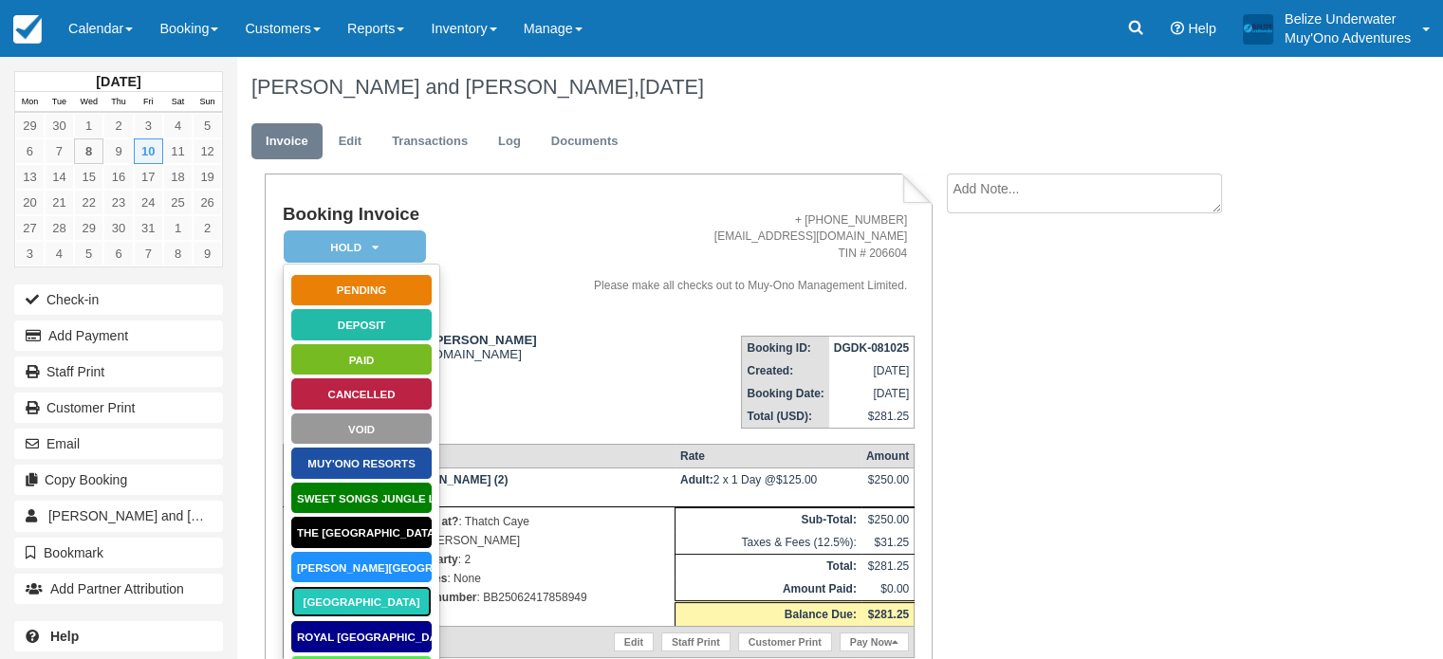
click at [361, 599] on link "[GEOGRAPHIC_DATA]" at bounding box center [361, 601] width 142 height 33
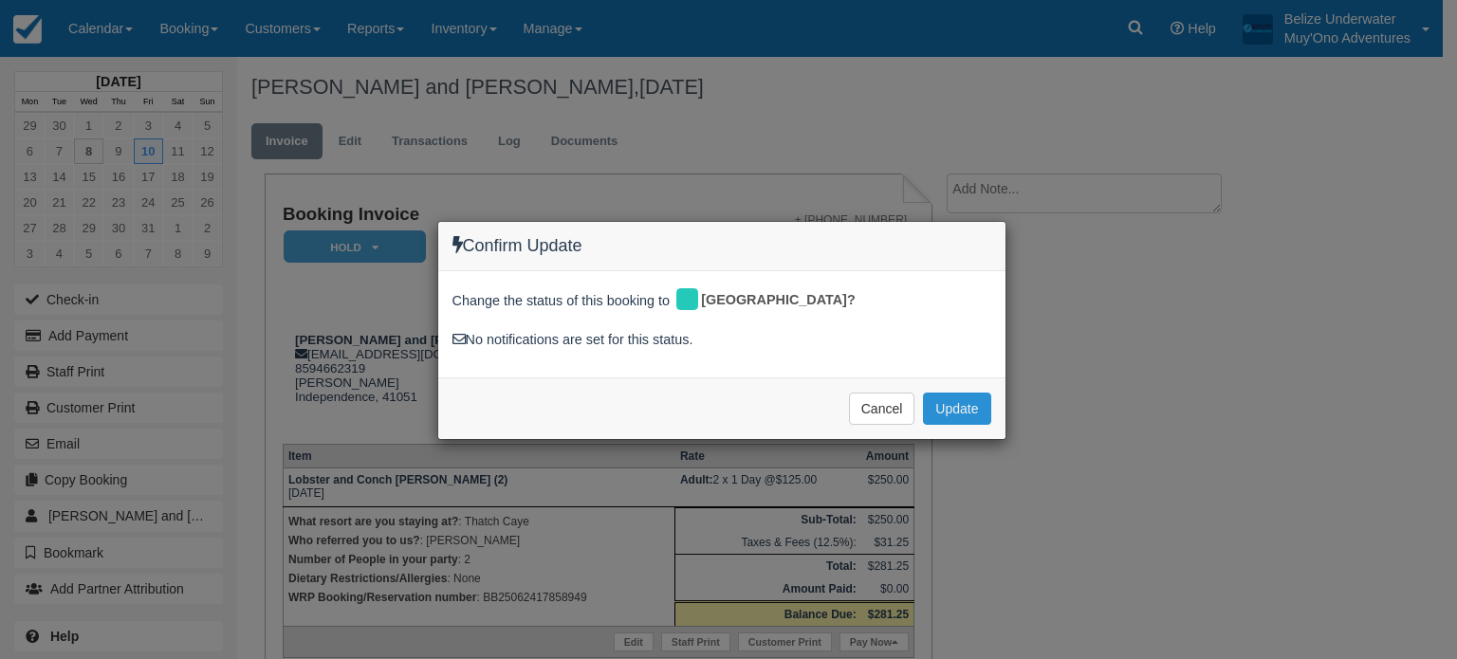
click at [960, 410] on button "Update" at bounding box center [956, 409] width 67 height 32
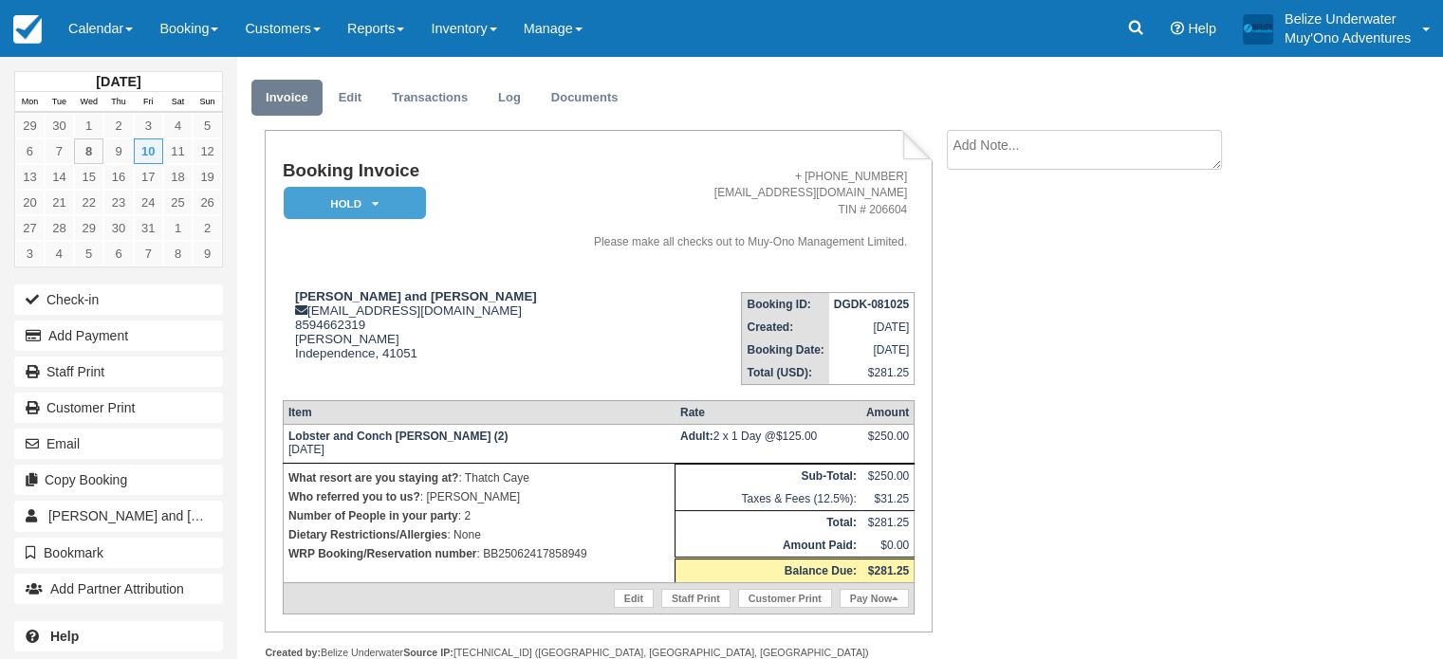
scroll to position [87, 0]
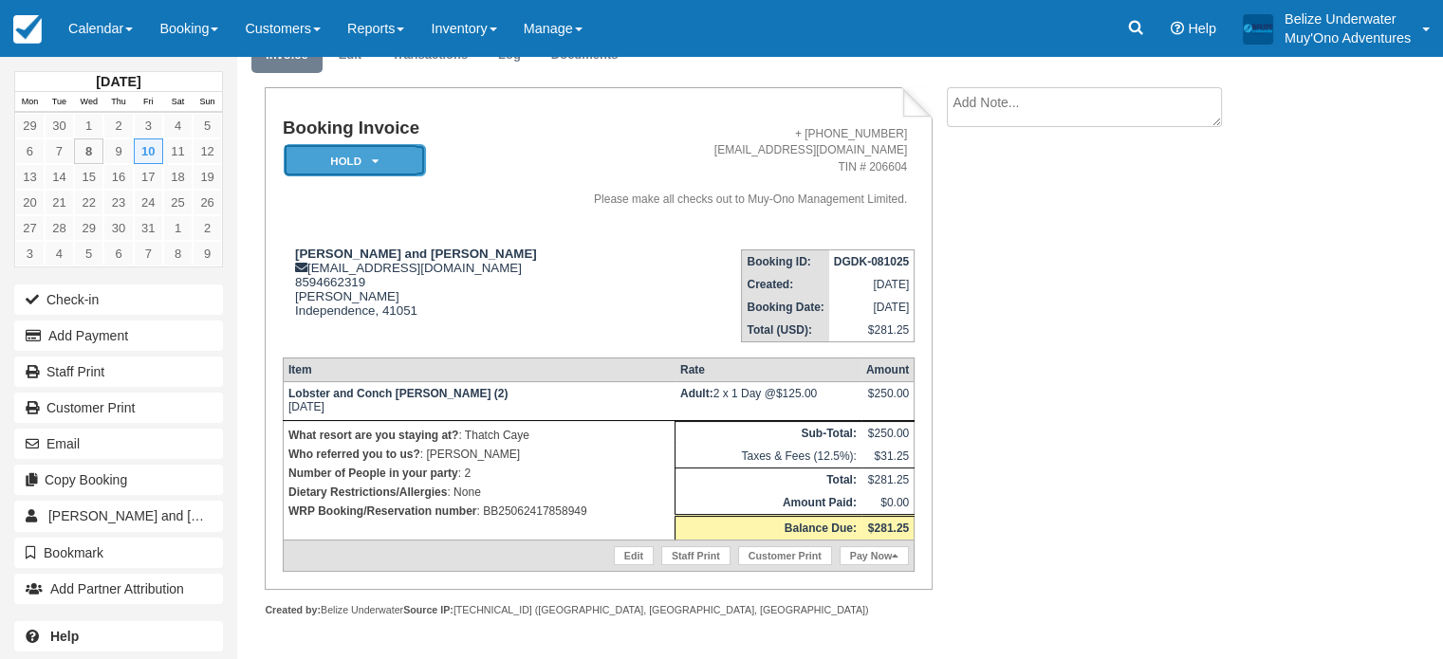
click at [384, 157] on em "HOLD" at bounding box center [355, 160] width 142 height 33
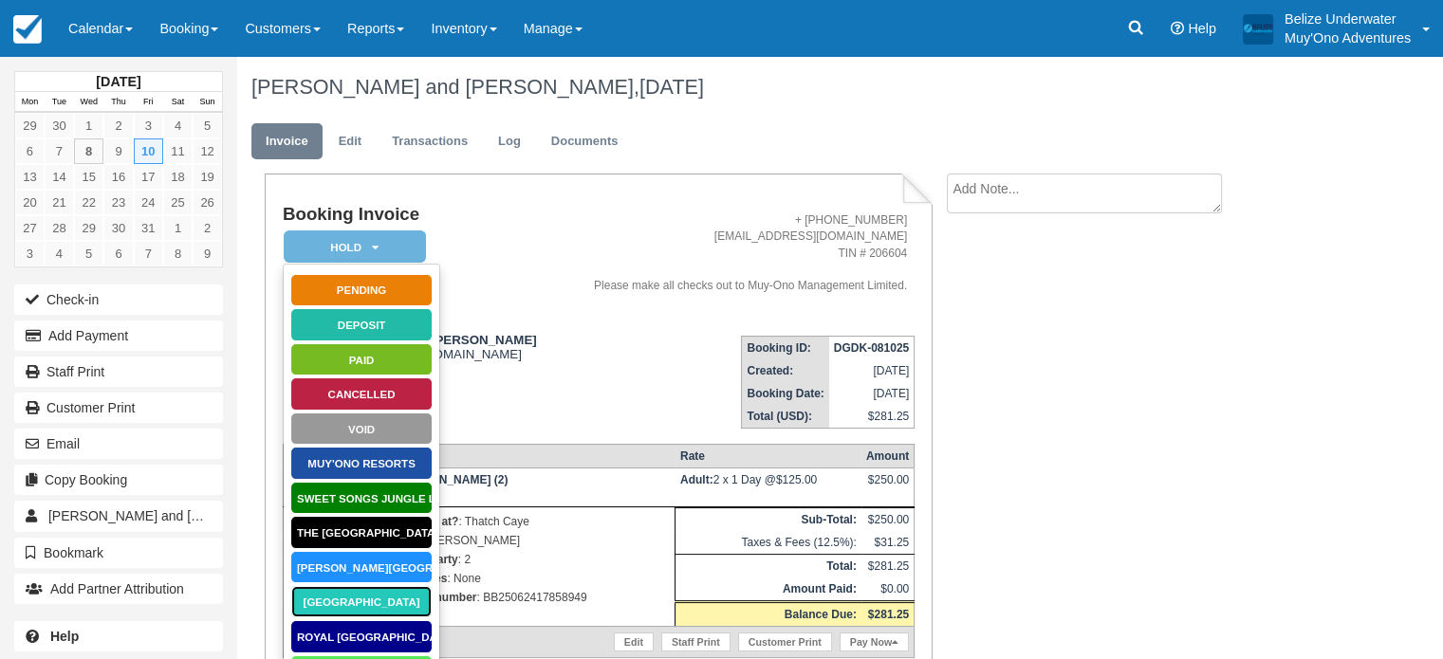
click at [337, 609] on link "[GEOGRAPHIC_DATA]" at bounding box center [361, 601] width 142 height 33
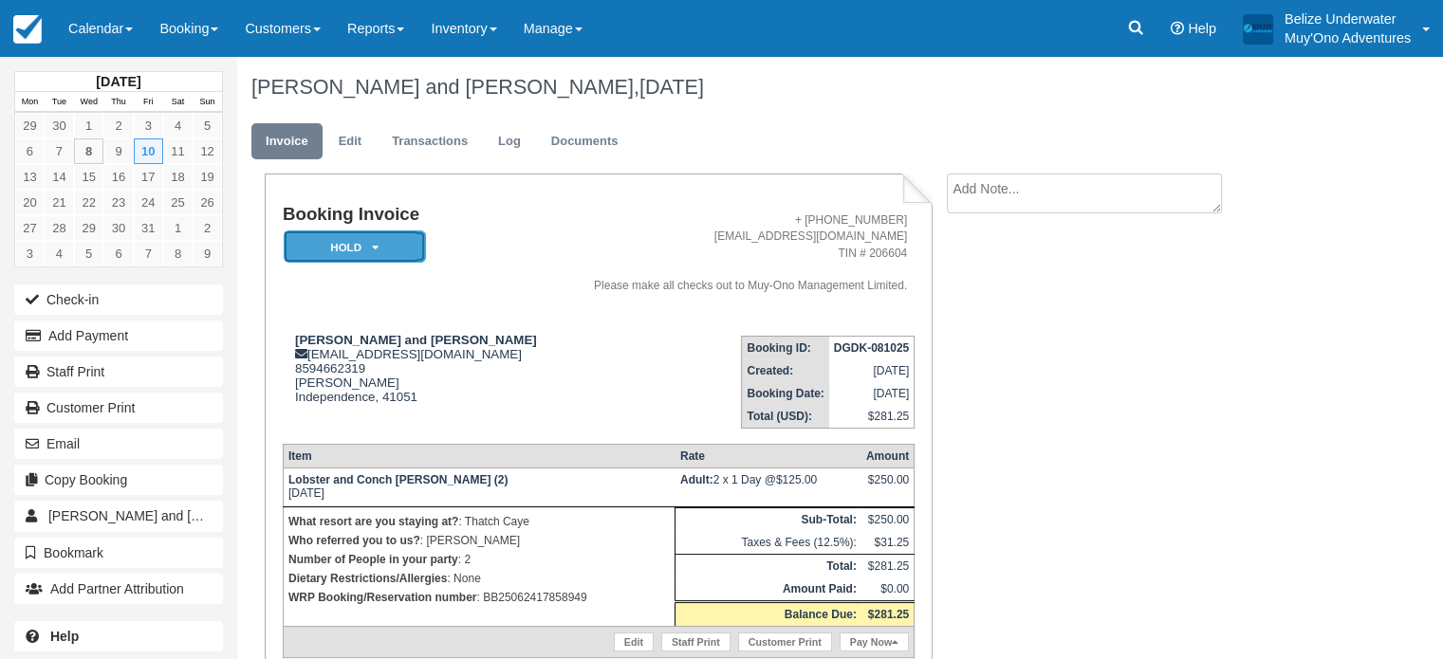
click at [361, 246] on em "HOLD" at bounding box center [355, 247] width 142 height 33
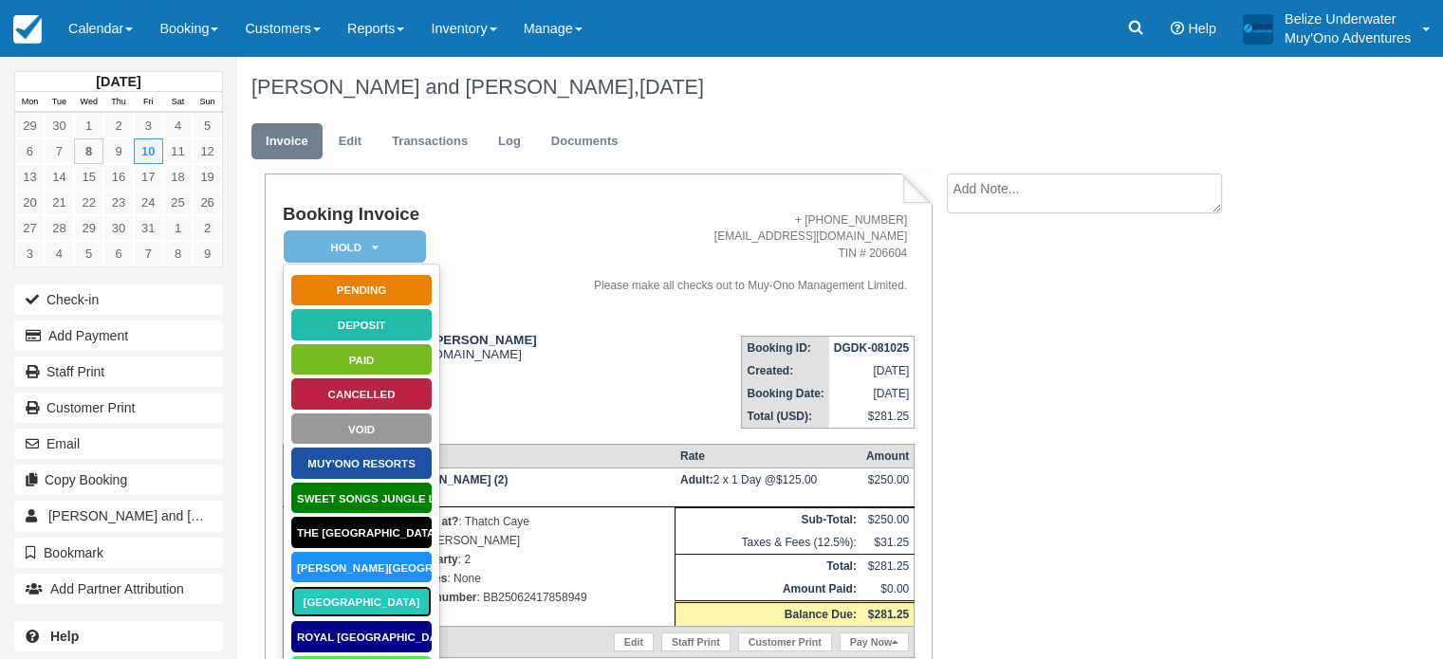
click at [382, 605] on link "[GEOGRAPHIC_DATA]" at bounding box center [361, 601] width 142 height 33
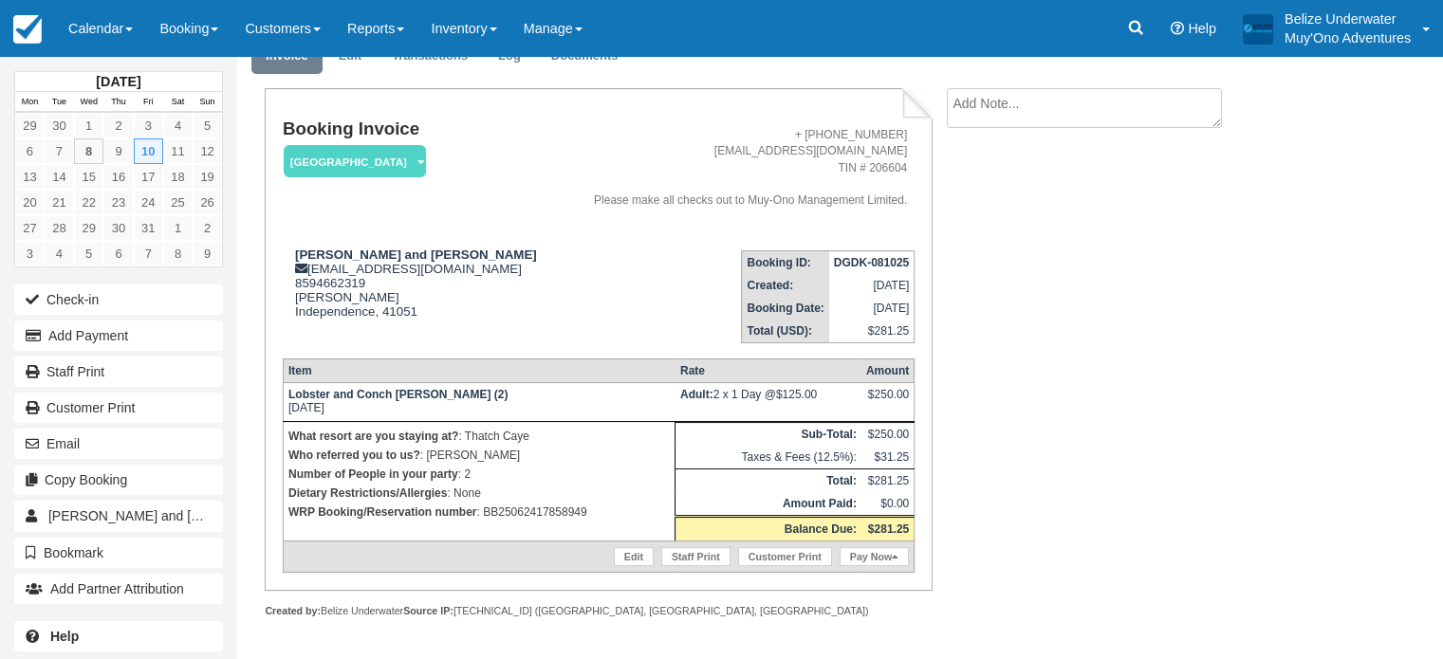
scroll to position [87, 0]
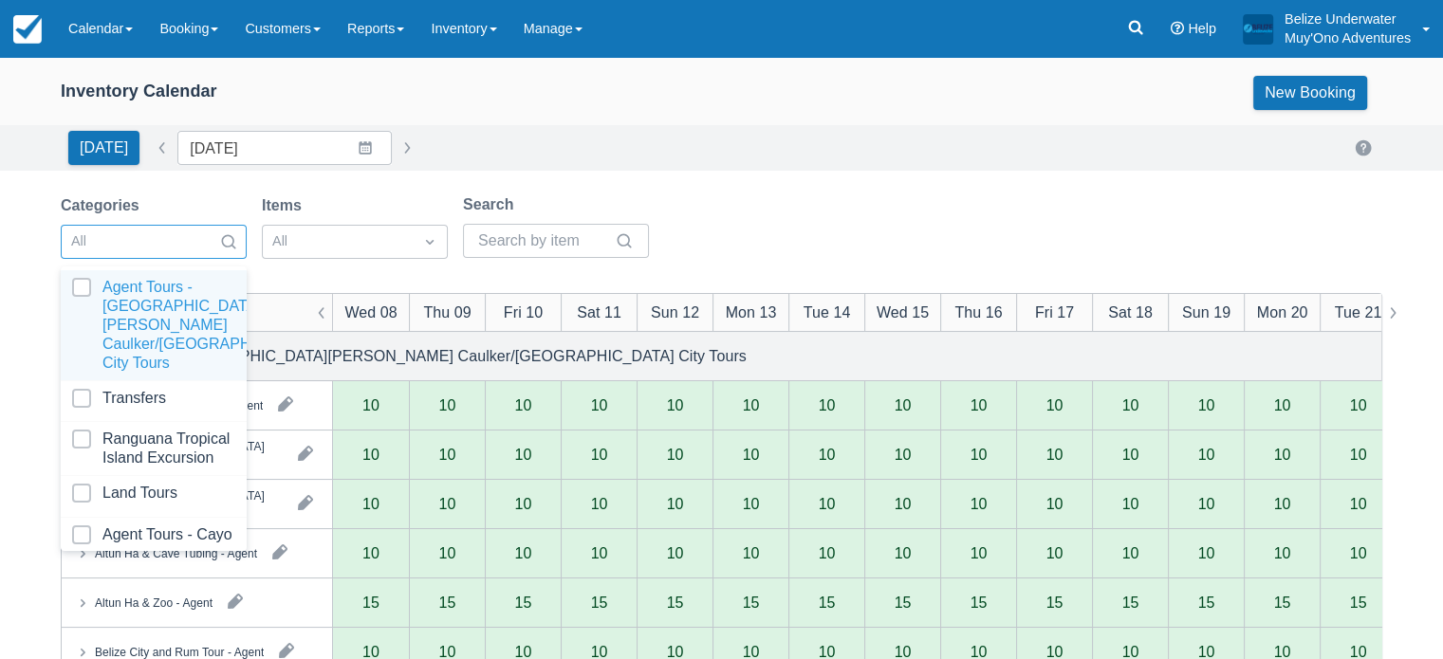
click at [154, 241] on div at bounding box center [136, 242] width 131 height 25
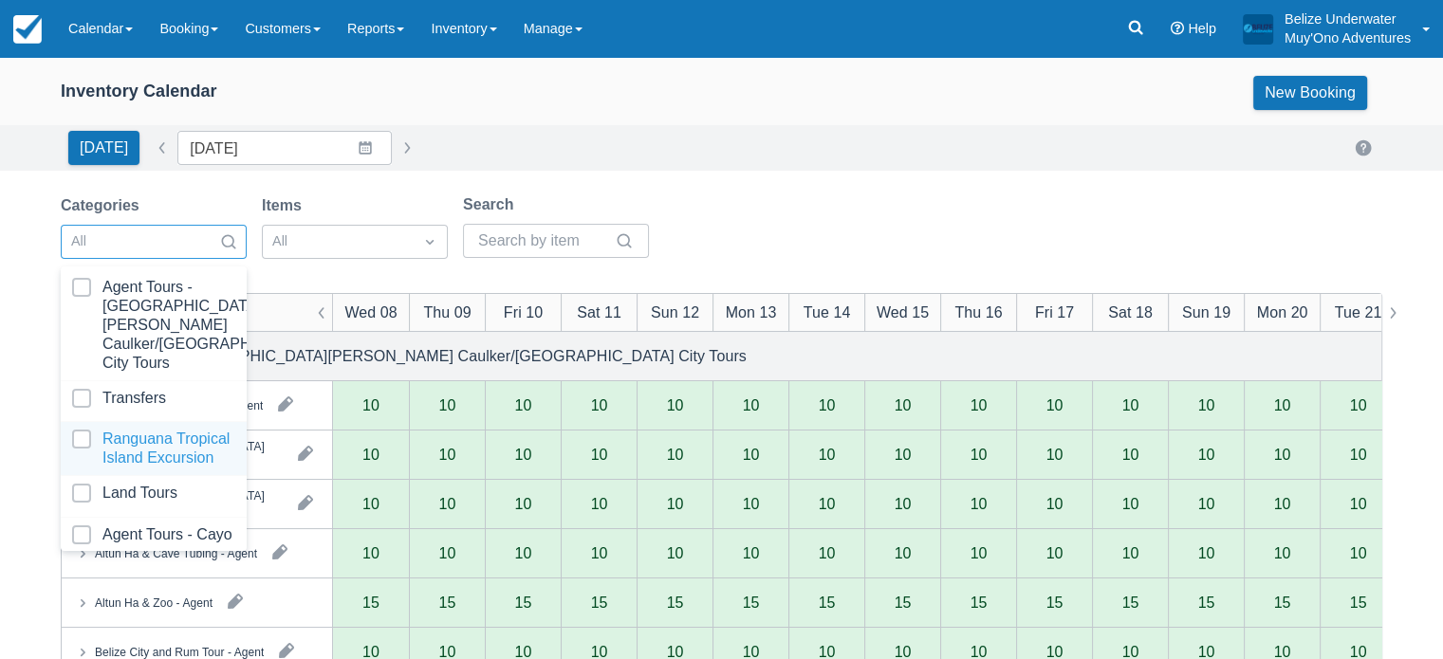
scroll to position [191, 0]
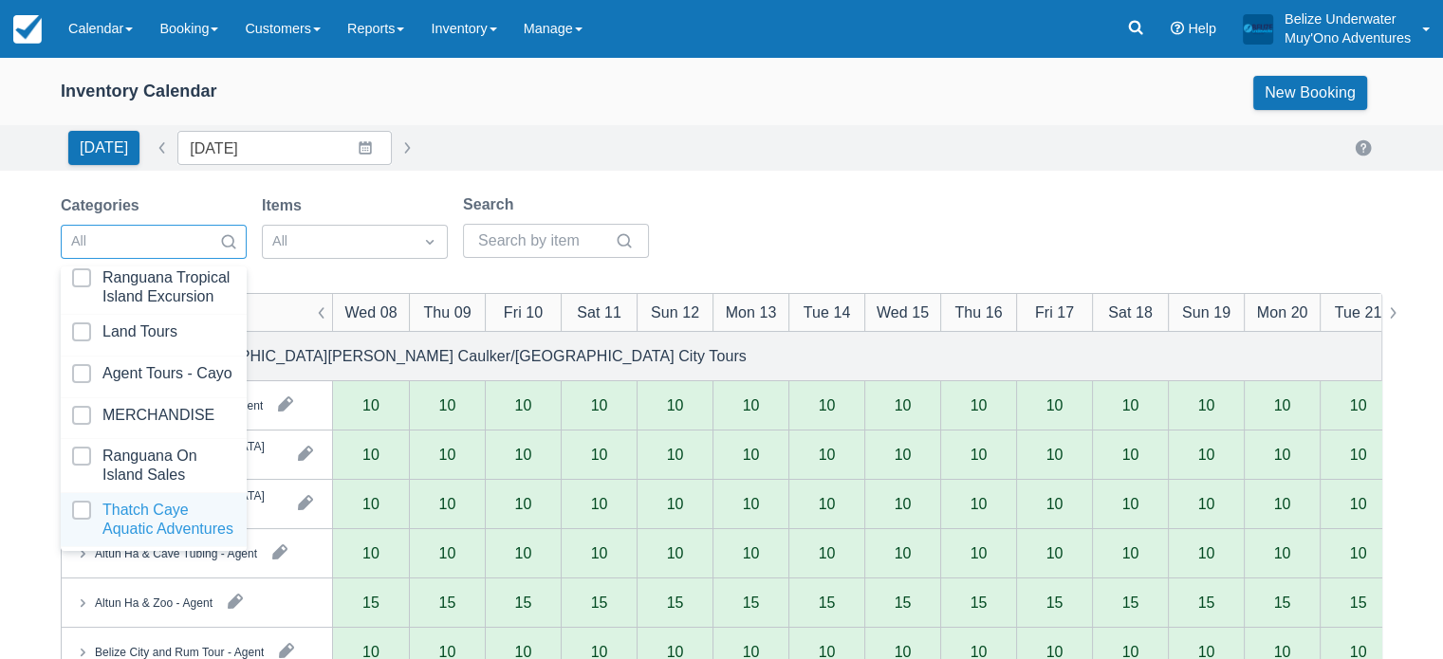
click at [135, 525] on div at bounding box center [153, 520] width 163 height 38
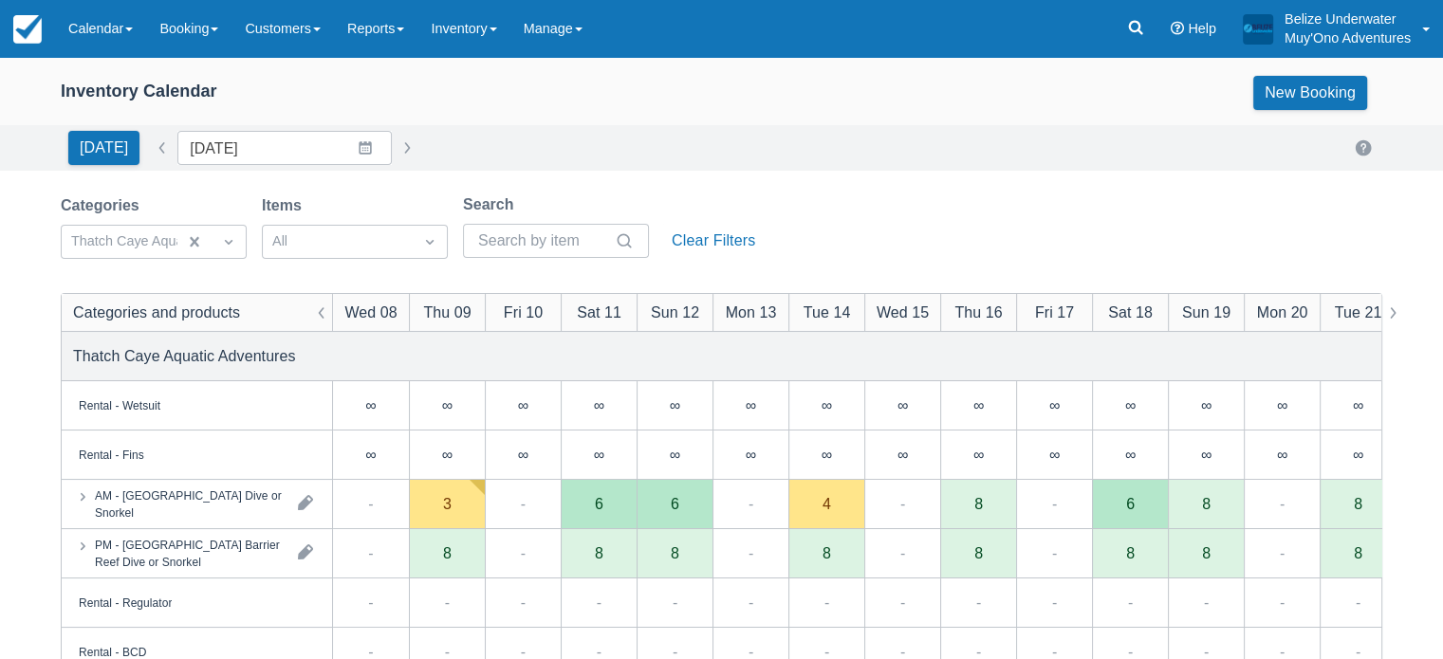
click at [852, 176] on div "Inventory Calendar New Booking [DATE] Date [DATE] Navigate forward to interact …" at bounding box center [721, 608] width 1443 height 1102
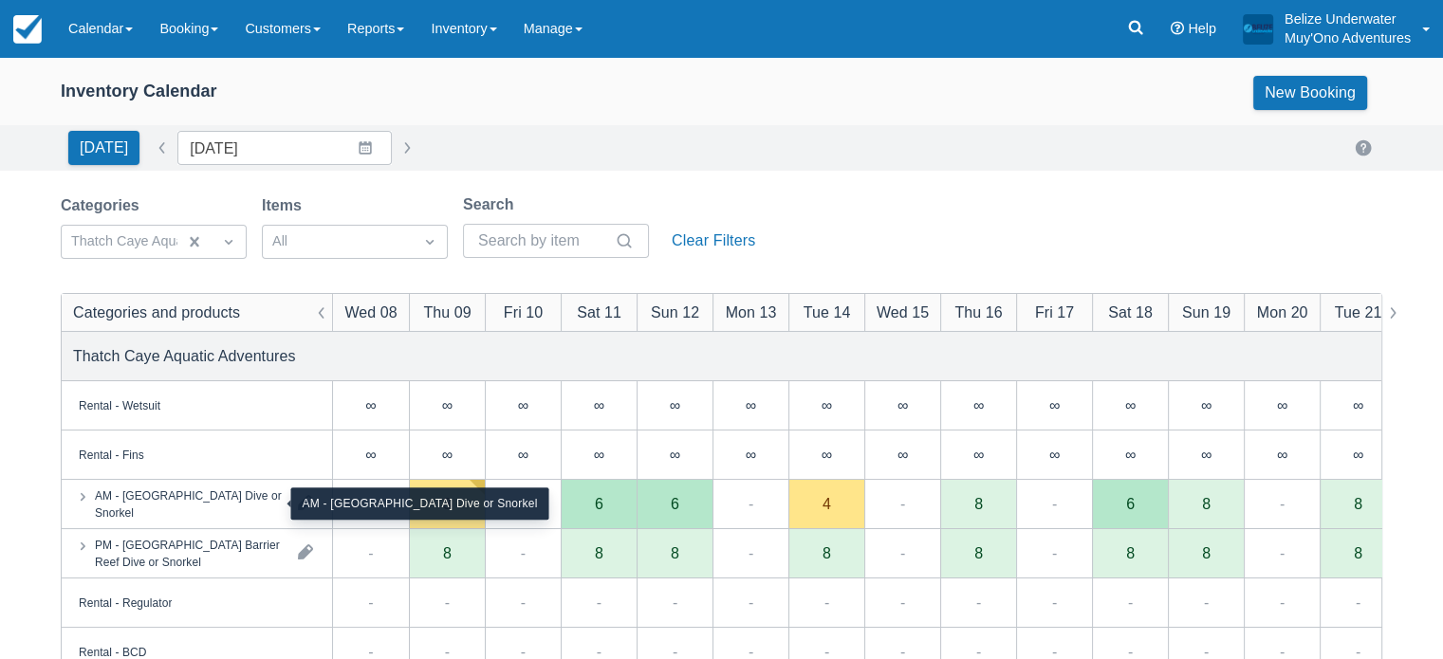
click at [197, 490] on div "AM - [GEOGRAPHIC_DATA] Dive or Snorkel" at bounding box center [189, 504] width 188 height 34
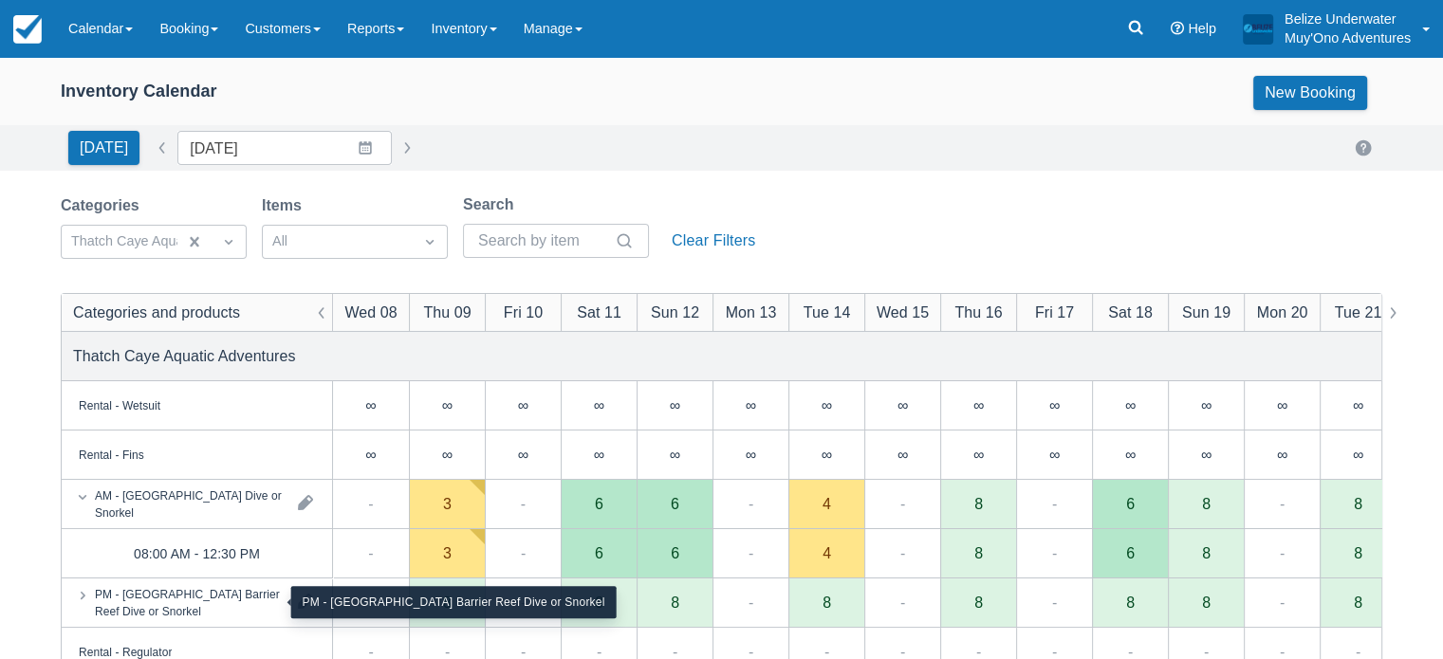
click at [191, 617] on div "PM - [GEOGRAPHIC_DATA] Barrier Reef Dive or Snorkel" at bounding box center [189, 602] width 188 height 34
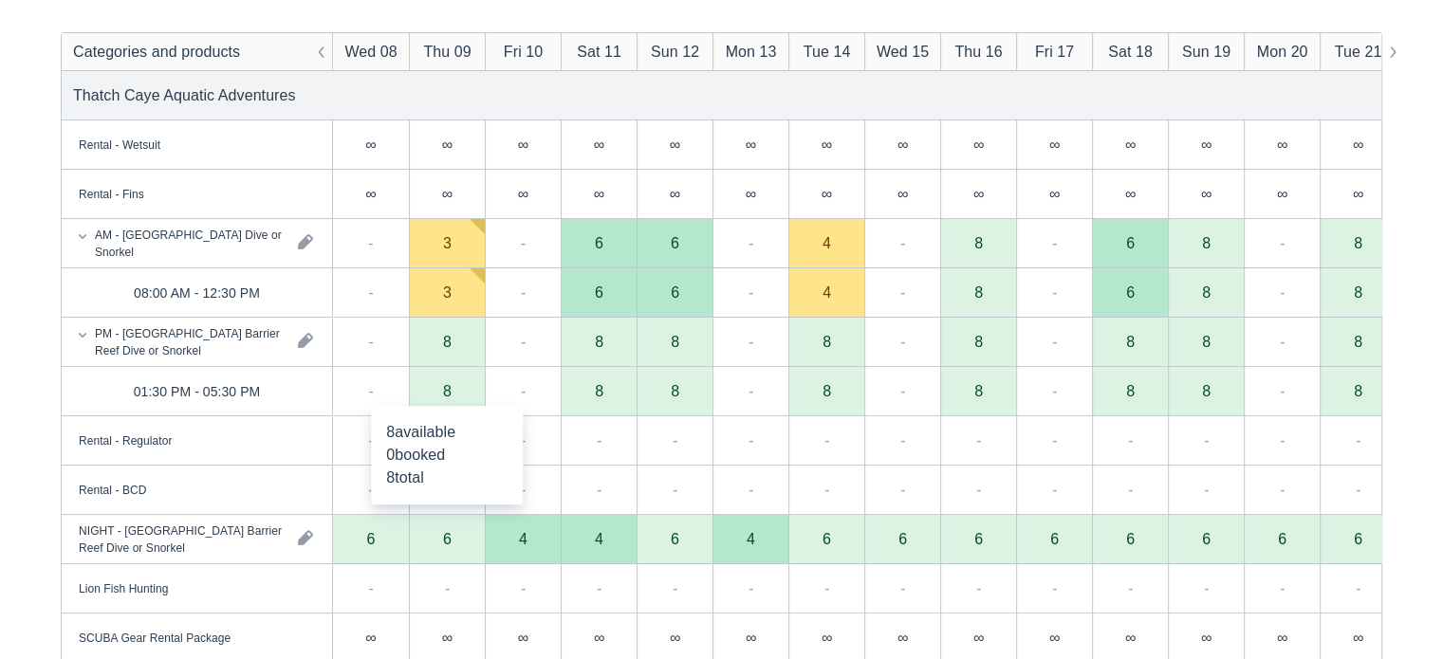
scroll to position [257, 0]
